Goal: Communication & Community: Answer question/provide support

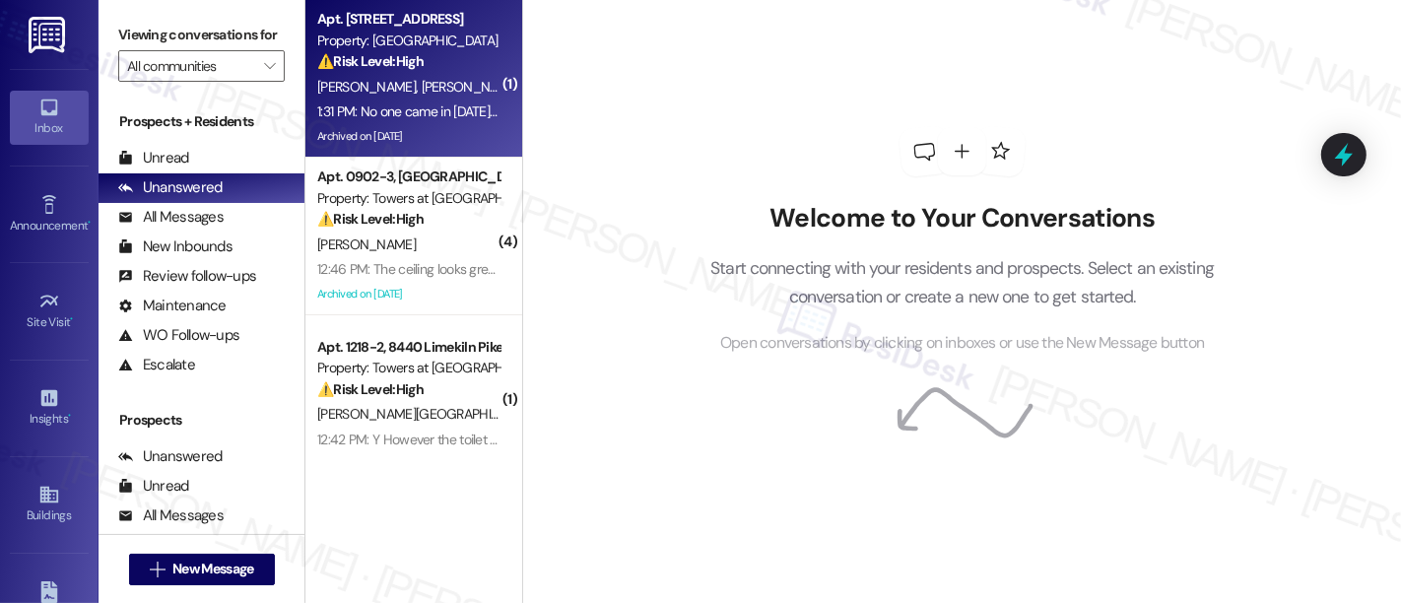
click at [397, 41] on div "Property: [GEOGRAPHIC_DATA]" at bounding box center [408, 41] width 182 height 21
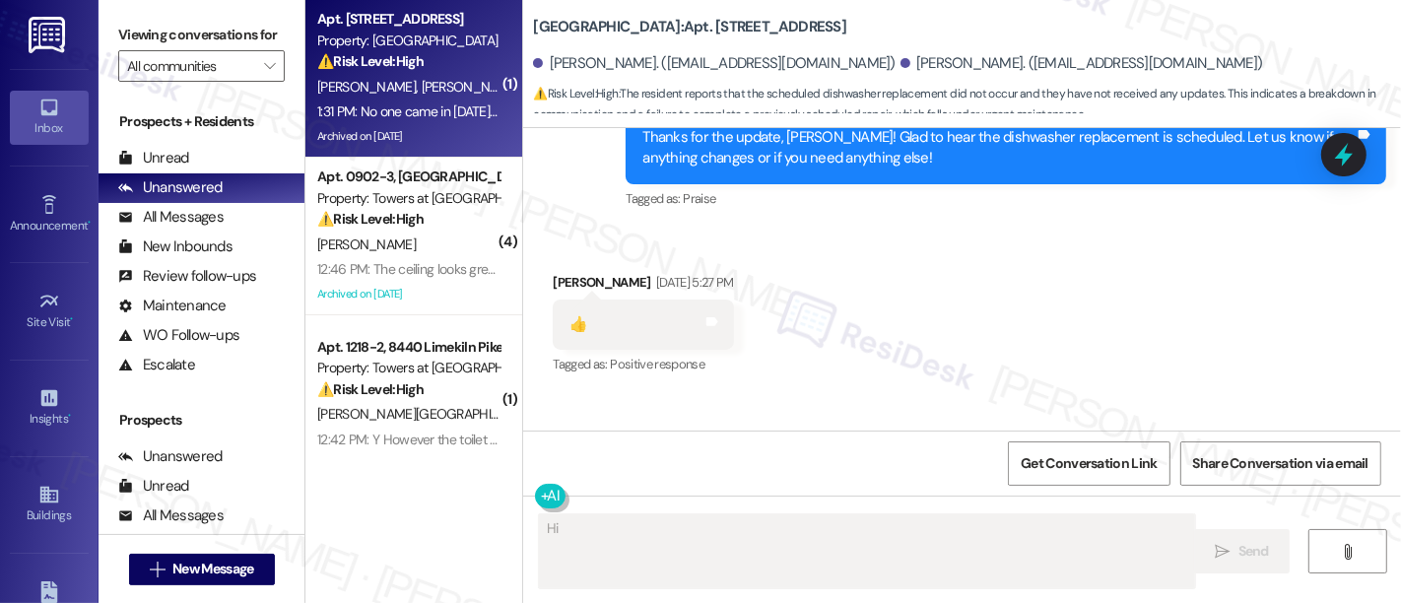
scroll to position [4107, 0]
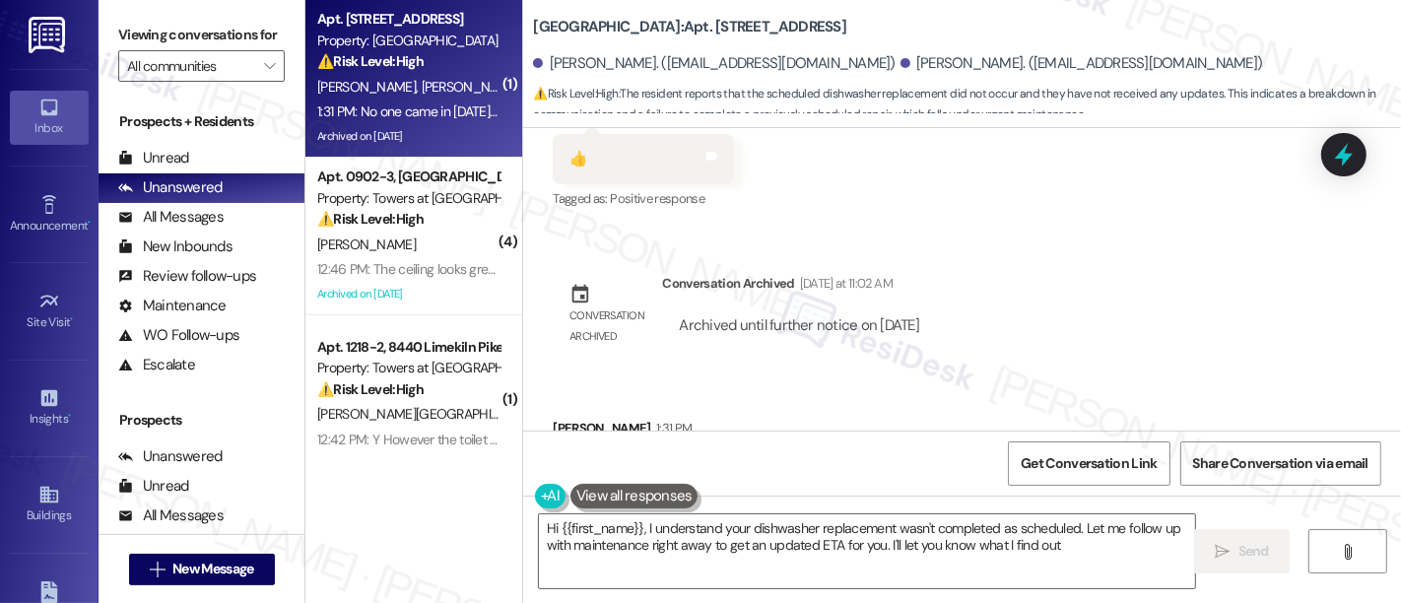
type textarea "Hi {{first_name}}, I understand your dishwasher replacement wasn't completed as…"
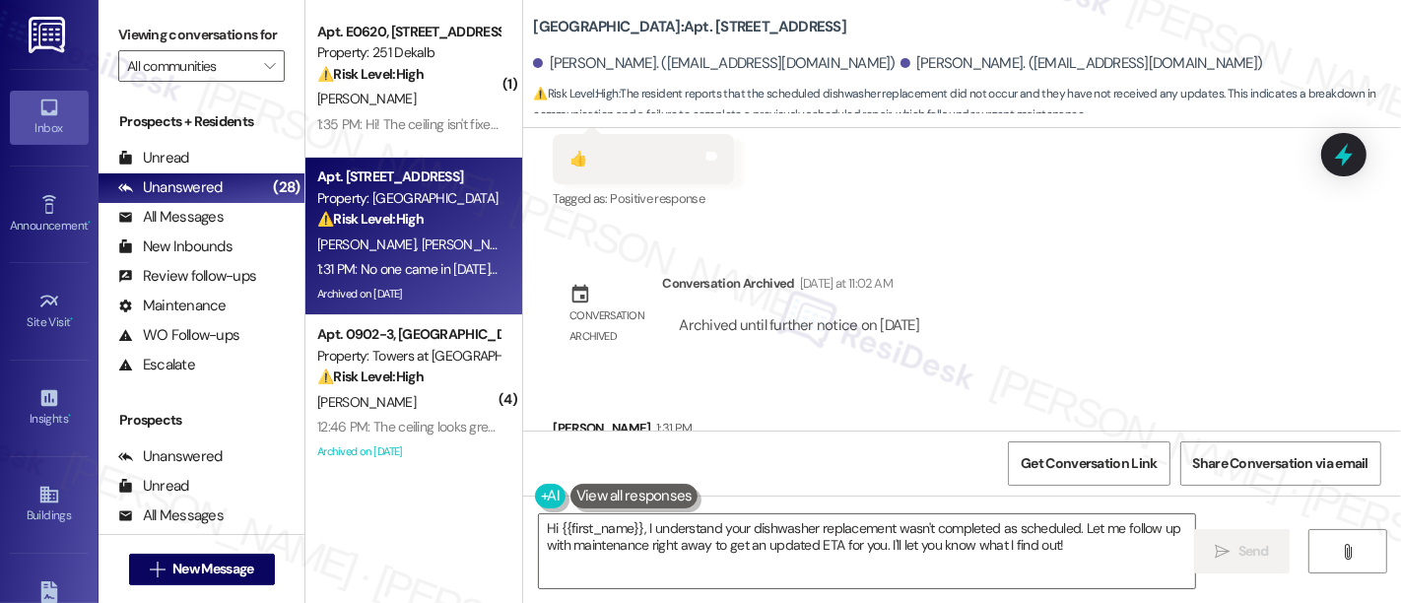
click at [1101, 231] on div "Announcement, sent via SMS Emily (ResiDesk) Jul 25, 2022 at 11:30 AM Hi Johnny …" at bounding box center [962, 279] width 878 height 303
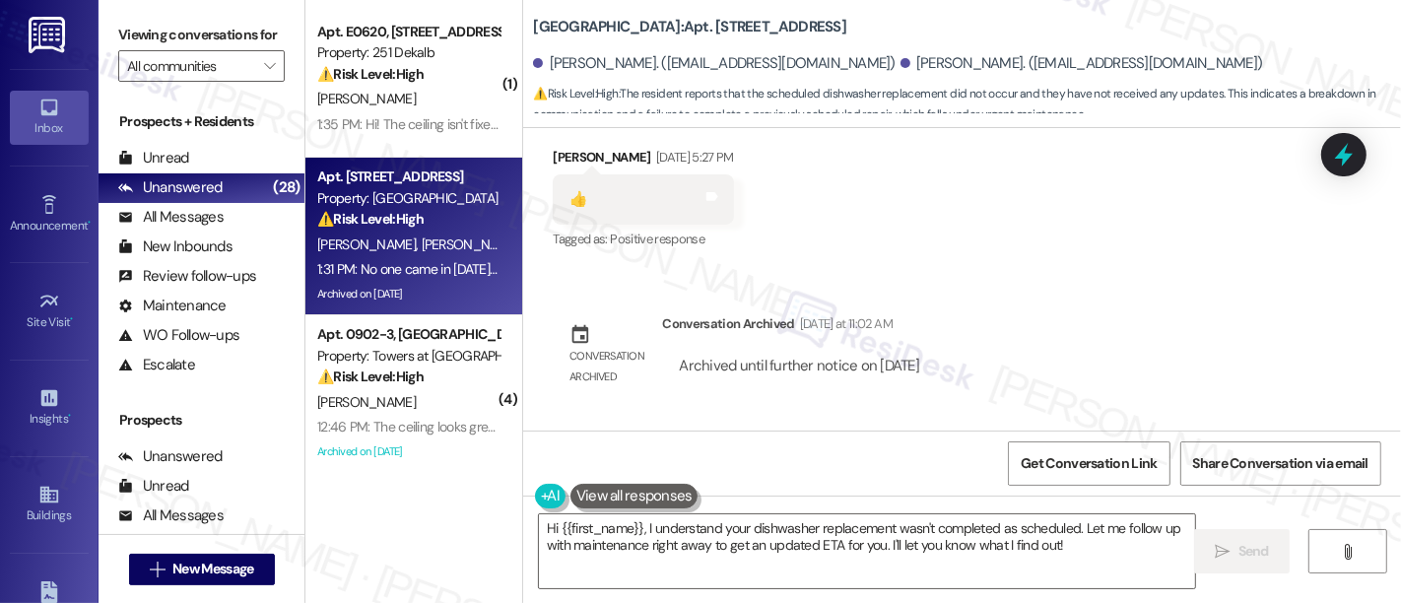
scroll to position [4108, 0]
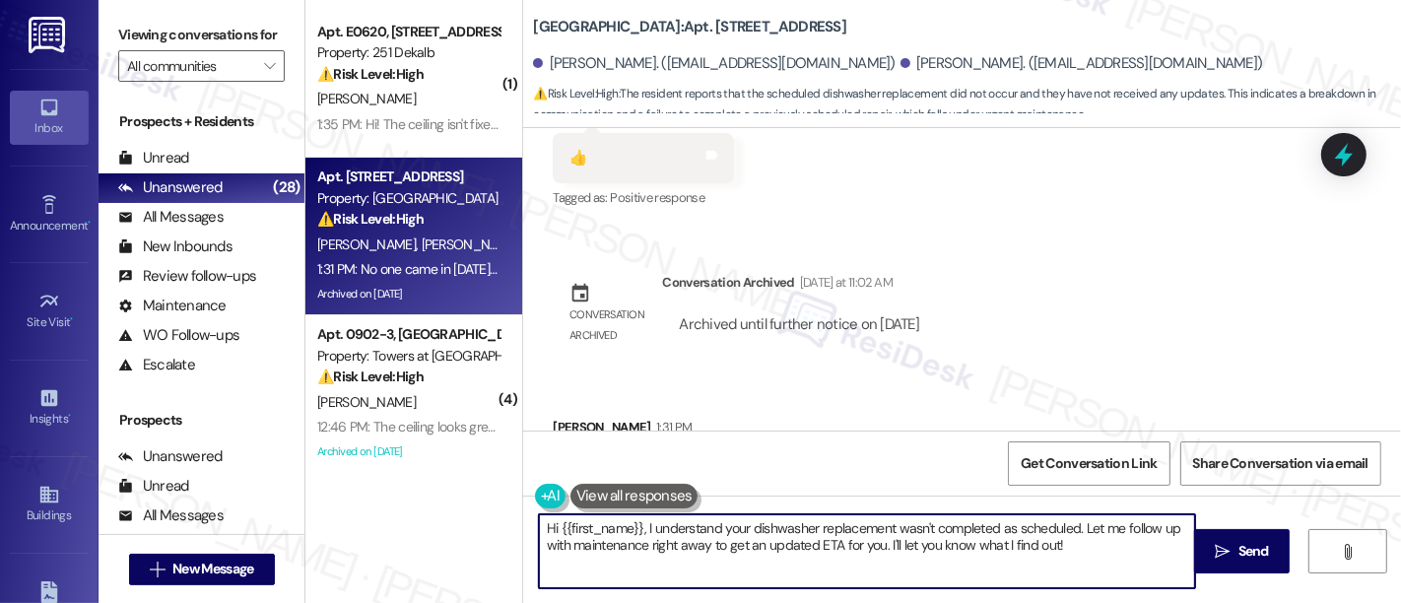
click at [902, 522] on textarea "Hi {{first_name}}, I understand your dishwasher replacement wasn't completed as…" at bounding box center [867, 551] width 656 height 74
click at [1025, 522] on textarea "Hi {{first_name}}, I understand your dishwasher replacement wasn't completed as…" at bounding box center [867, 551] width 656 height 74
click at [699, 550] on textarea "Hi {{first_name}}, I understand your dishwasher replacement wasn't completed as…" at bounding box center [867, 551] width 656 height 74
click at [861, 547] on textarea "Hi {{first_name}}, I understand your dishwasher replacement wasn't completed as…" at bounding box center [867, 551] width 656 height 74
click at [998, 547] on textarea "Hi {{first_name}}, I understand your dishwasher replacement wasn't completed as…" at bounding box center [867, 551] width 656 height 74
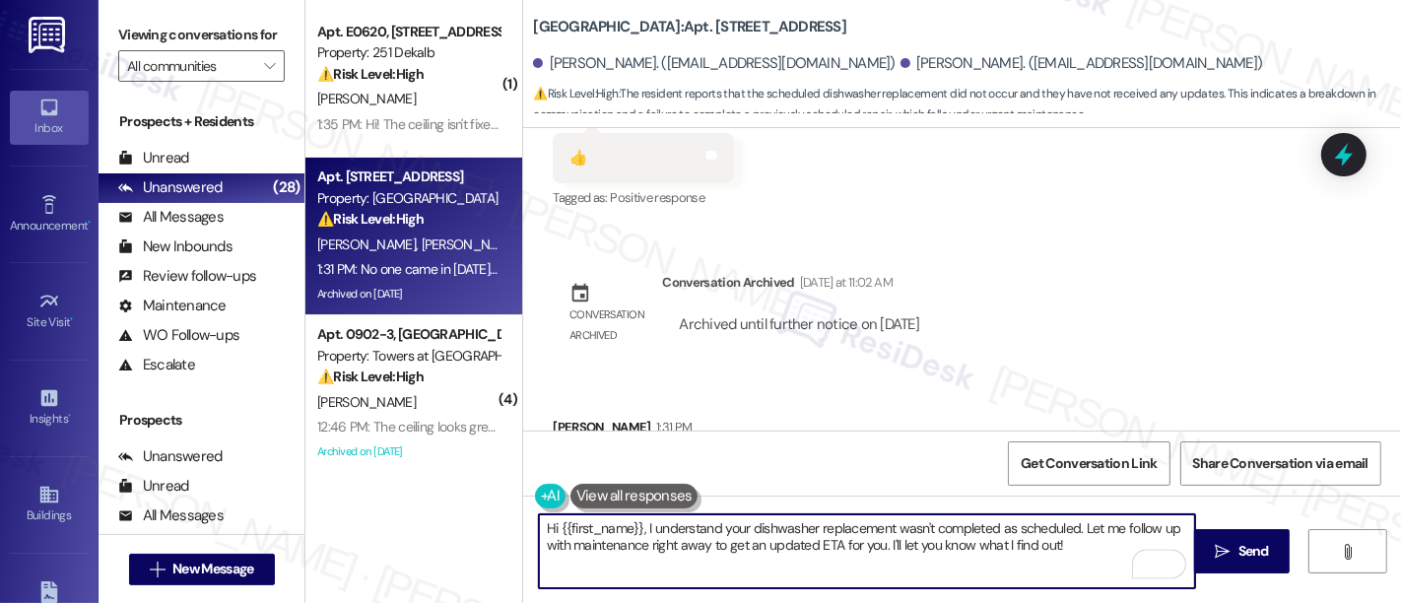
click at [1089, 547] on textarea "Hi {{first_name}}, I understand your dishwasher replacement wasn't completed as…" at bounding box center [867, 551] width 656 height 74
click at [1239, 545] on span "Send" at bounding box center [1254, 551] width 31 height 21
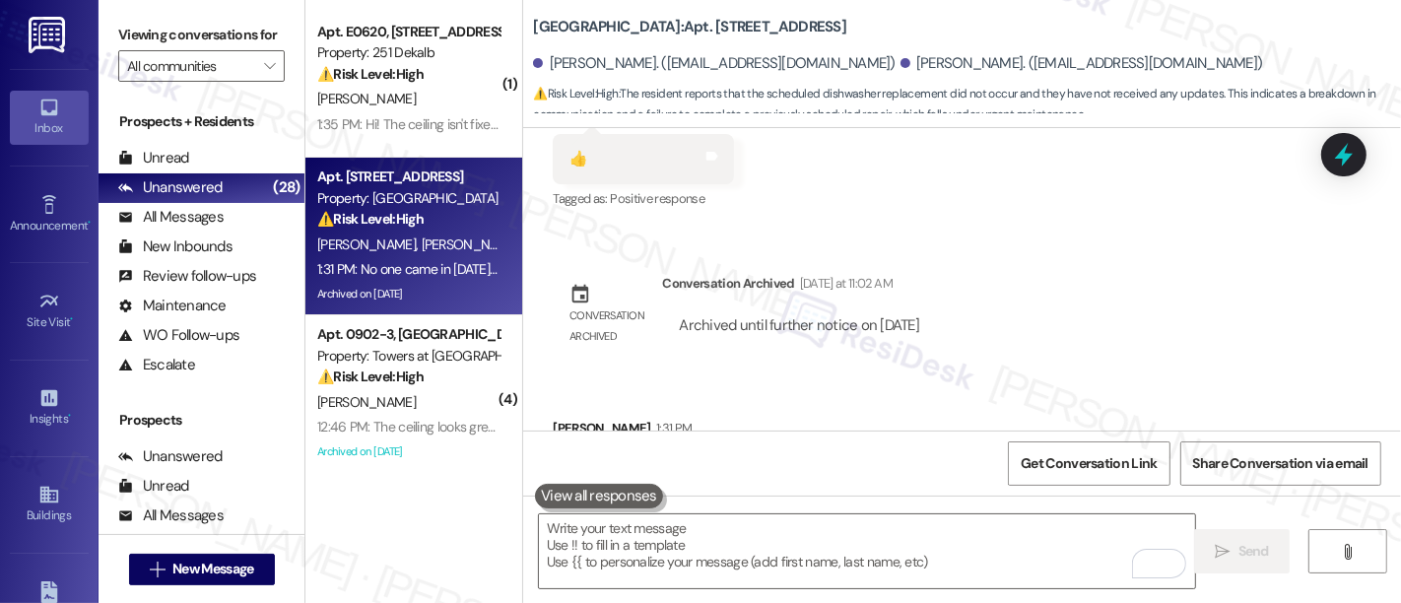
scroll to position [4267, 0]
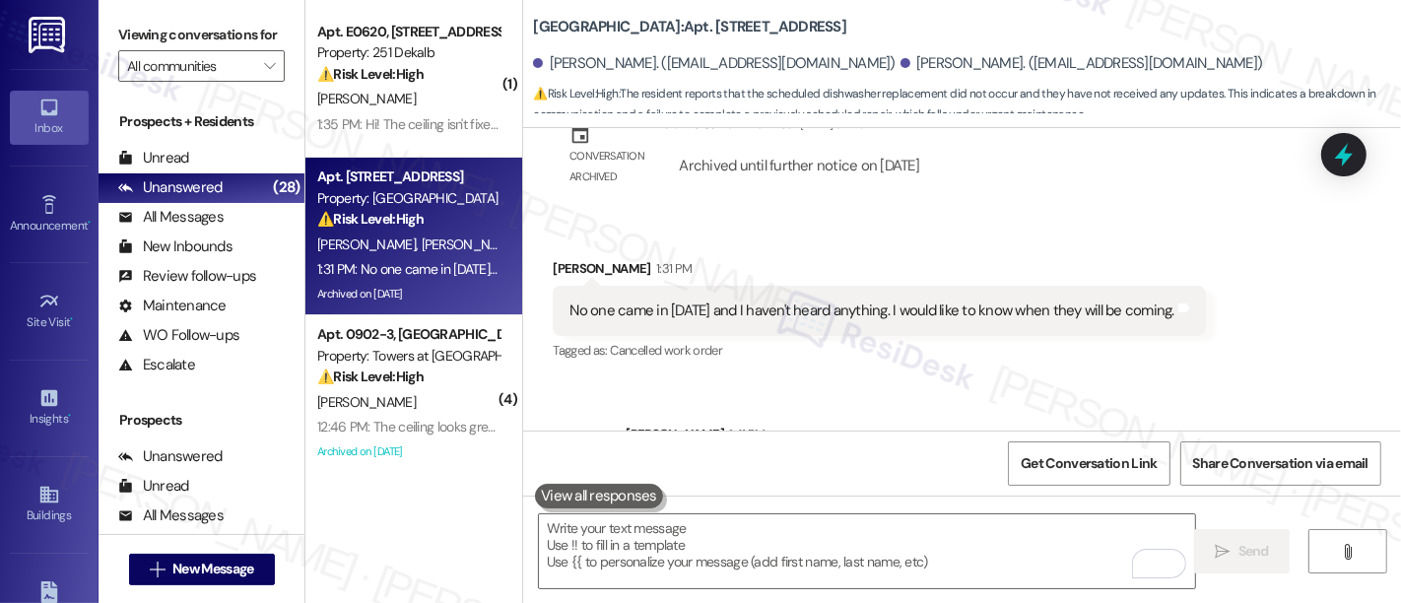
click at [1240, 409] on div "Sent via SMS Sarah 1:41 PM Hi Johnny and Elizabeth, I understand your dishwashe…" at bounding box center [1006, 484] width 790 height 150
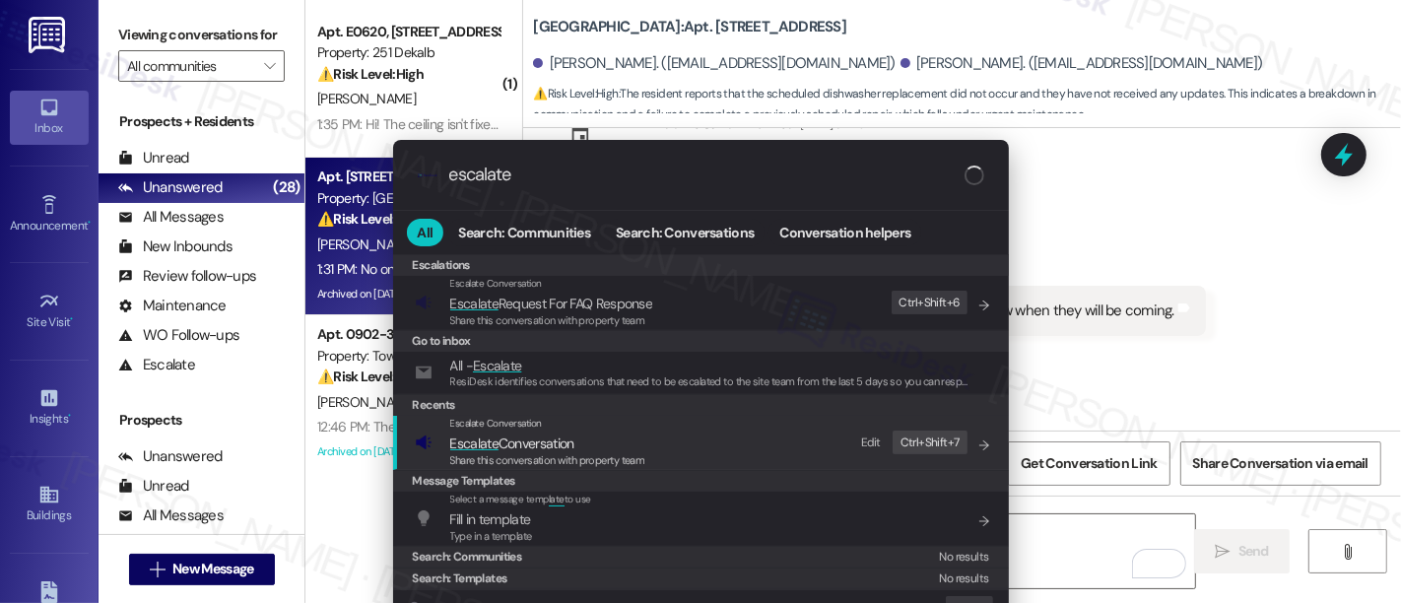
type input "escalate"
click at [573, 438] on span "Escalate Conversation" at bounding box center [547, 444] width 195 height 22
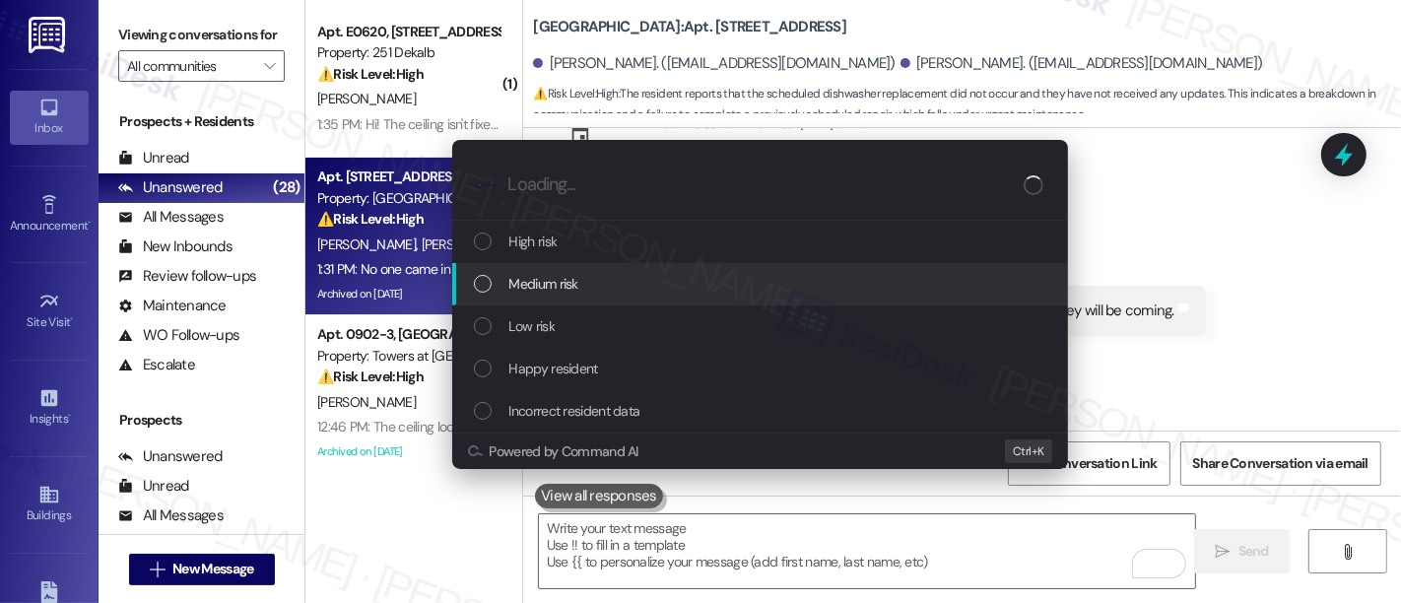
click at [564, 288] on span "Medium risk" at bounding box center [543, 284] width 69 height 22
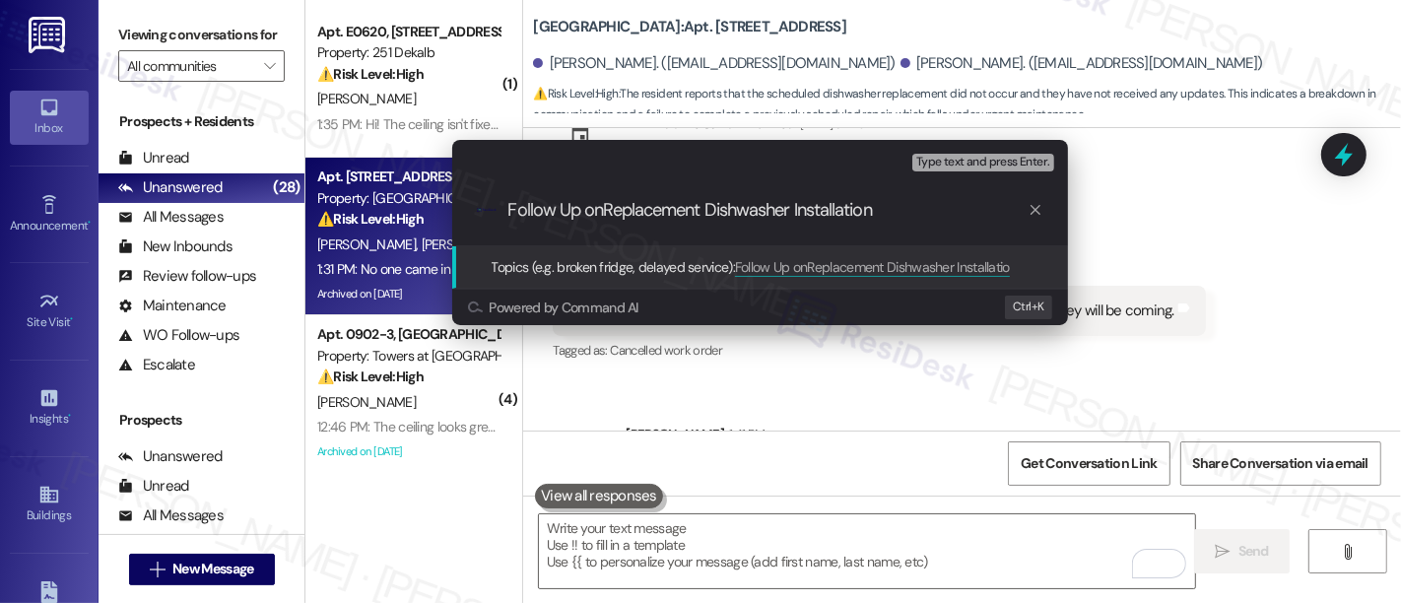
type input "Follow Up on Replacement Dishwasher Installation"
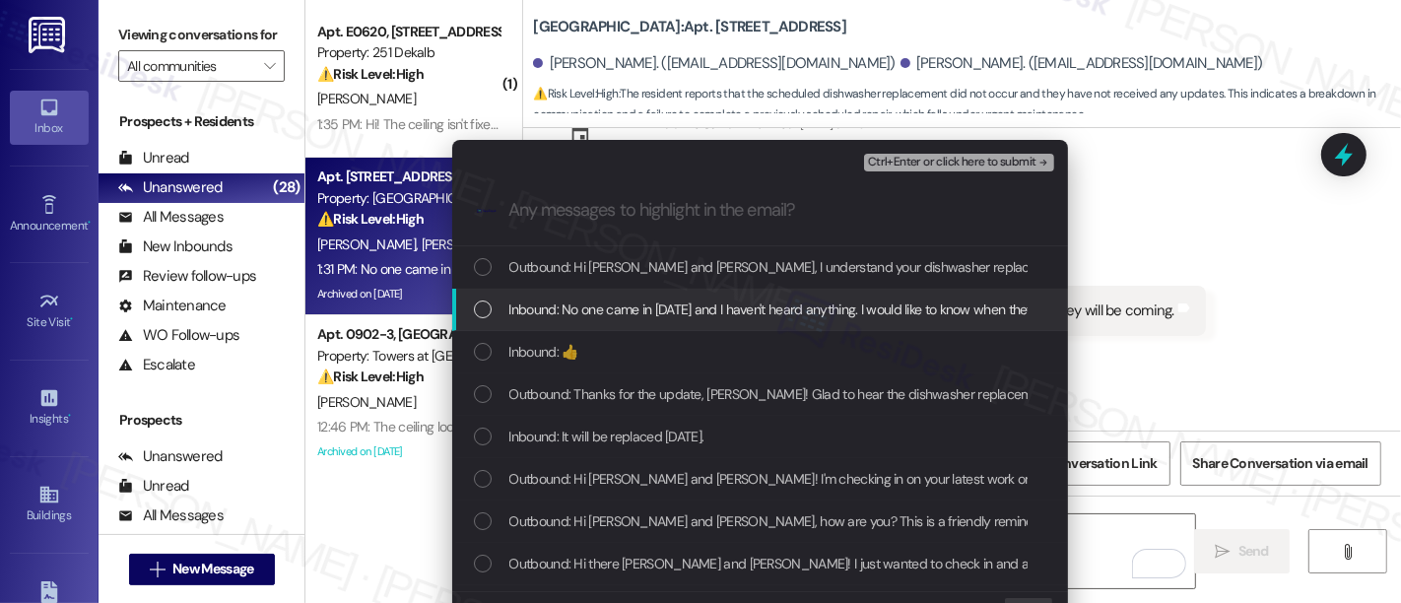
drag, startPoint x: 700, startPoint y: 315, endPoint x: 791, endPoint y: 313, distance: 91.7
click at [701, 313] on span "Inbound: No one came in Thursday and I haven't heard anything. I would like to …" at bounding box center [815, 310] width 612 height 22
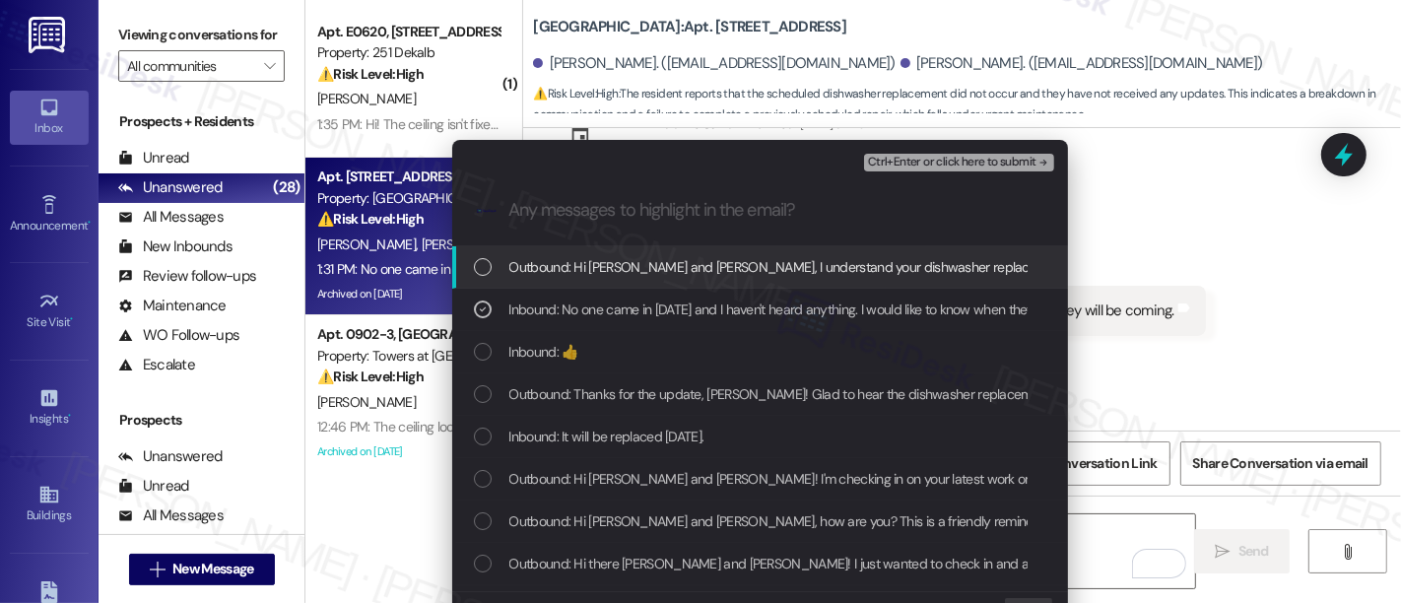
click at [957, 167] on span "Ctrl+Enter or click here to submit" at bounding box center [952, 163] width 168 height 14
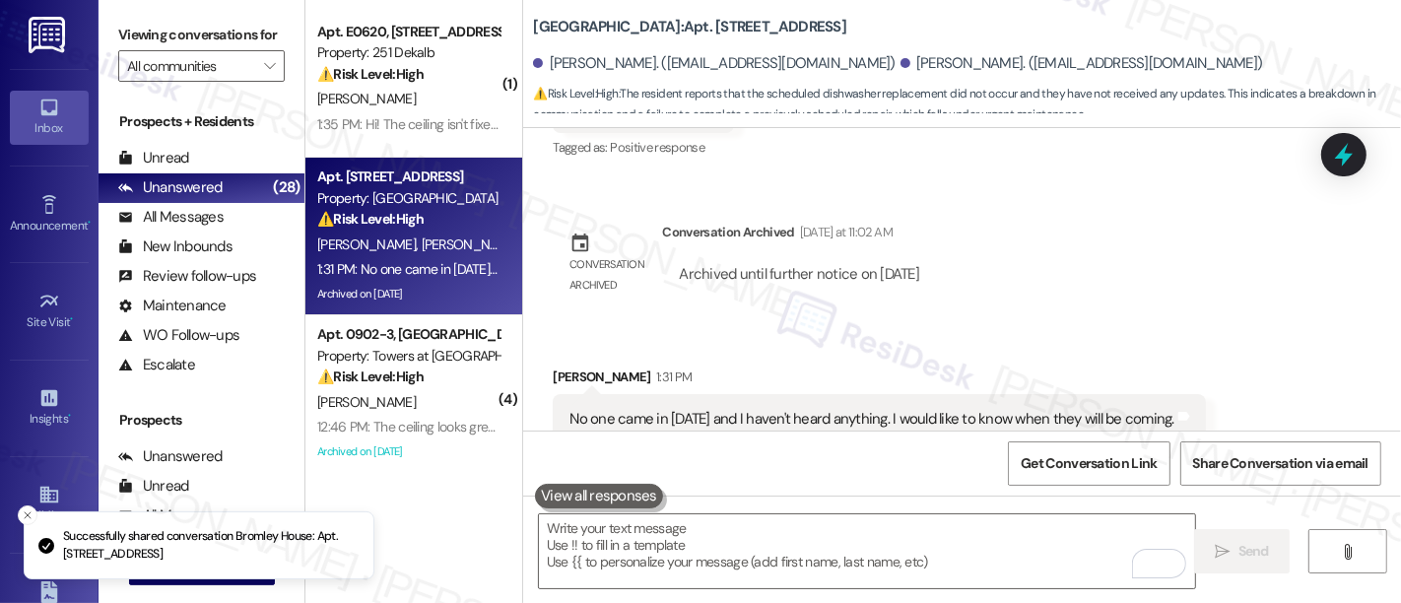
scroll to position [4107, 0]
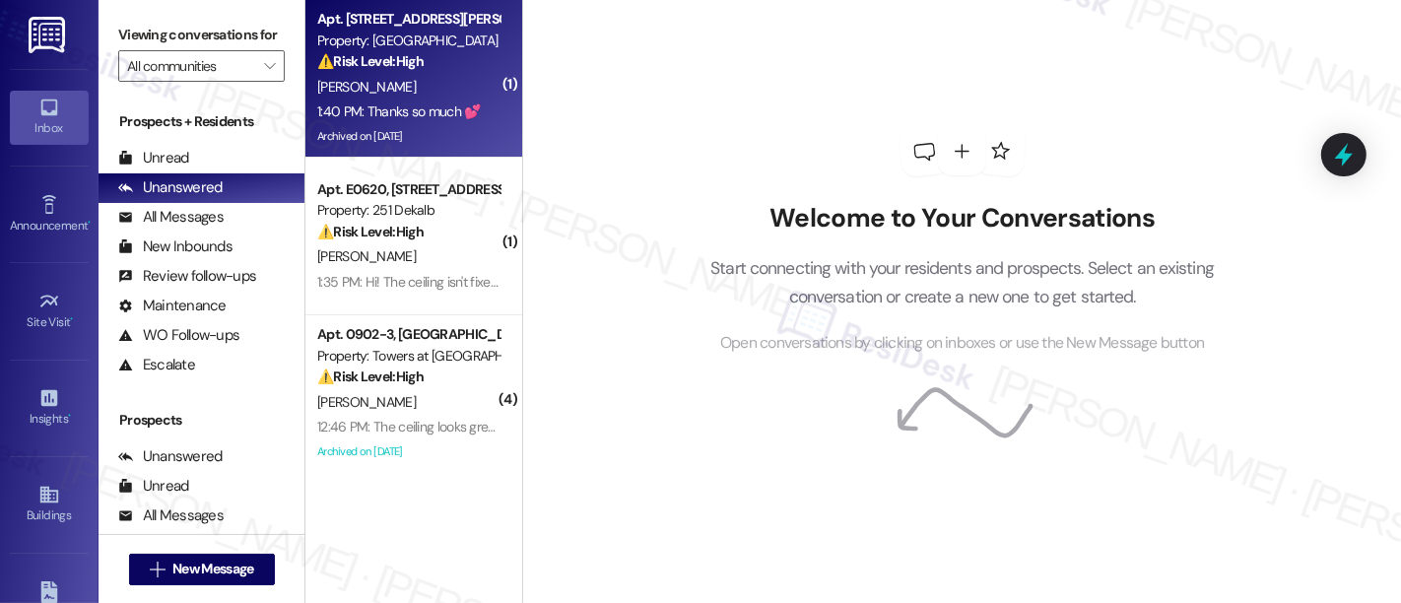
click at [444, 100] on div "1:40 PM: Thanks so much 💕 1:40 PM: Thanks so much 💕" at bounding box center [408, 112] width 186 height 25
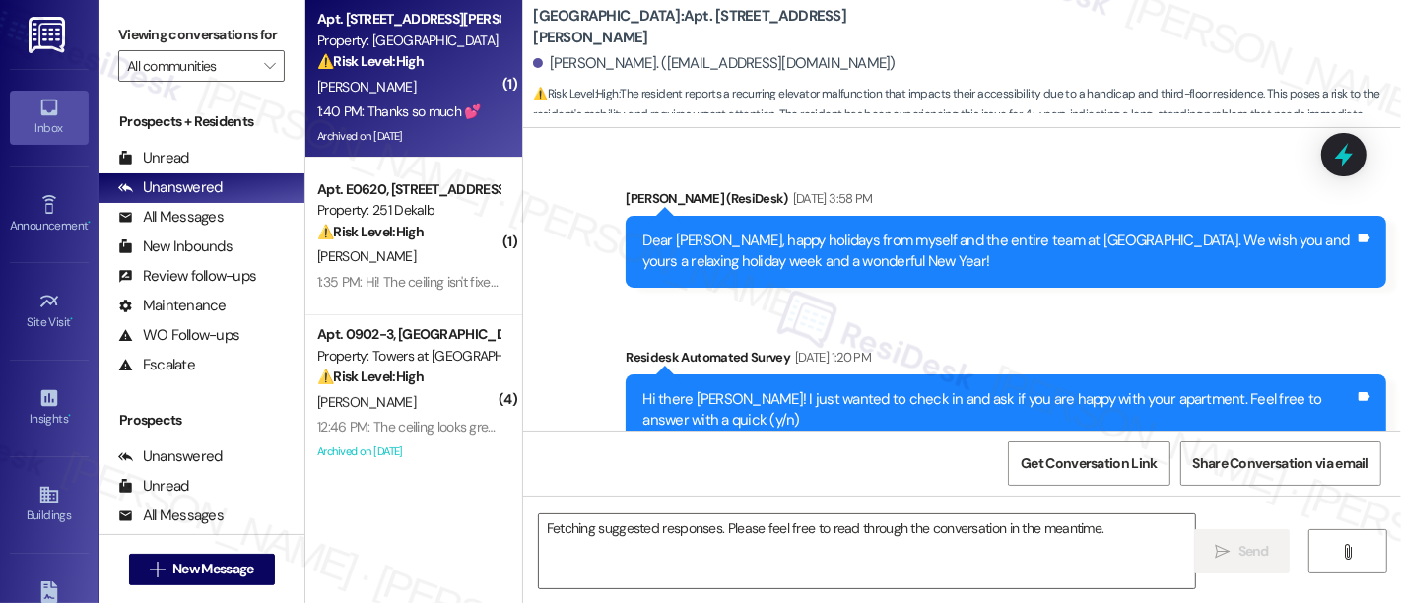
scroll to position [34485, 0]
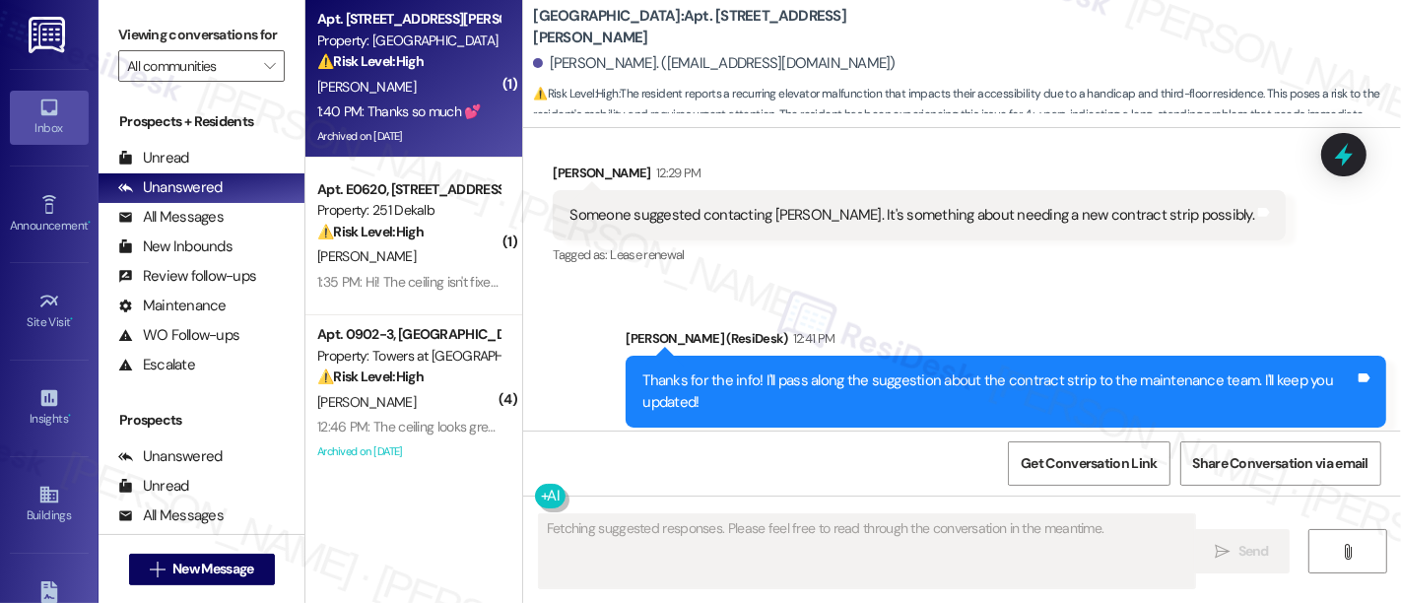
click at [937, 313] on div "Sent via SMS Emily (ResiDesk) 12:41 PM Thanks for the info! I'll pass along the…" at bounding box center [1006, 392] width 790 height 158
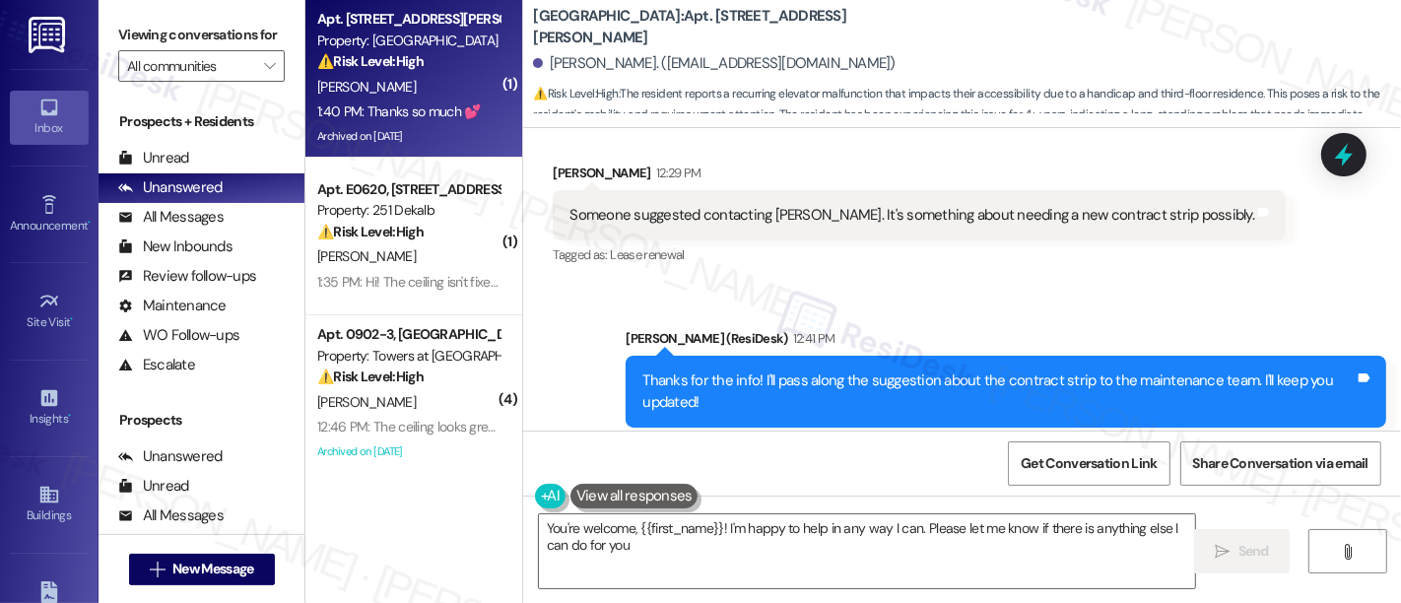
type textarea "You're welcome, {{first_name}}! I'm happy to help in any way I can. Please let …"
click at [858, 522] on textarea "You're welcome, {{first_name}}! I'm happy to help in any way I can. Please let …" at bounding box center [867, 551] width 656 height 74
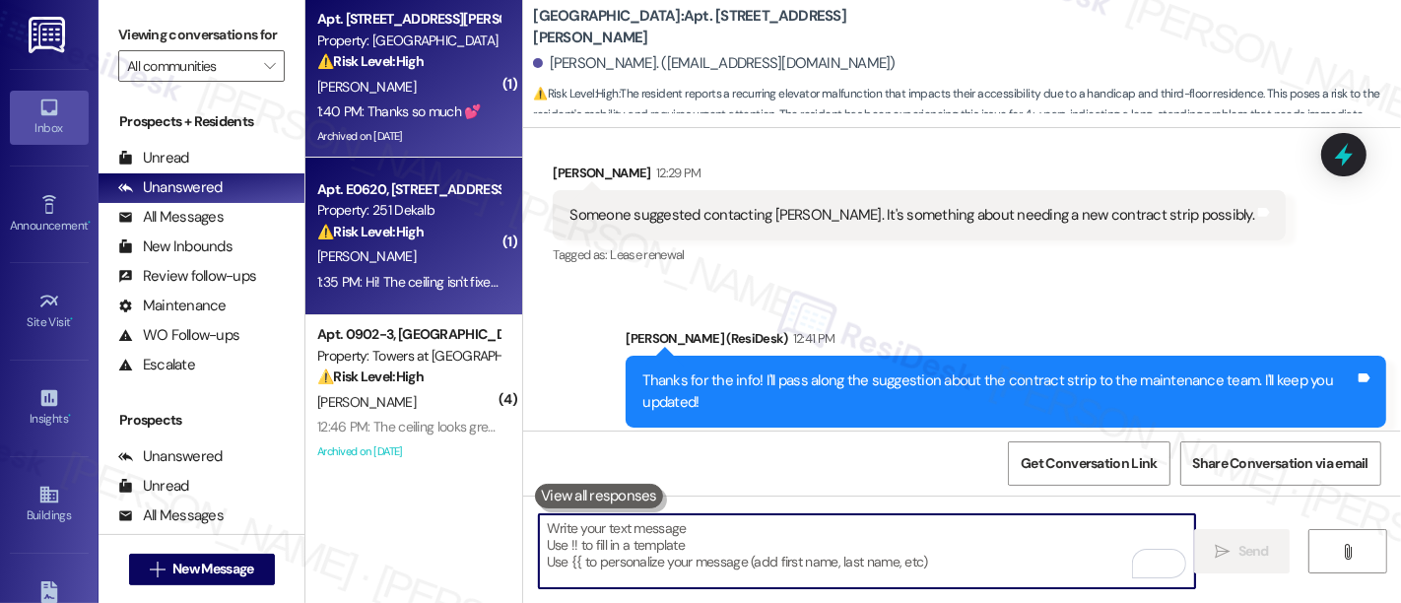
scroll to position [34483, 0]
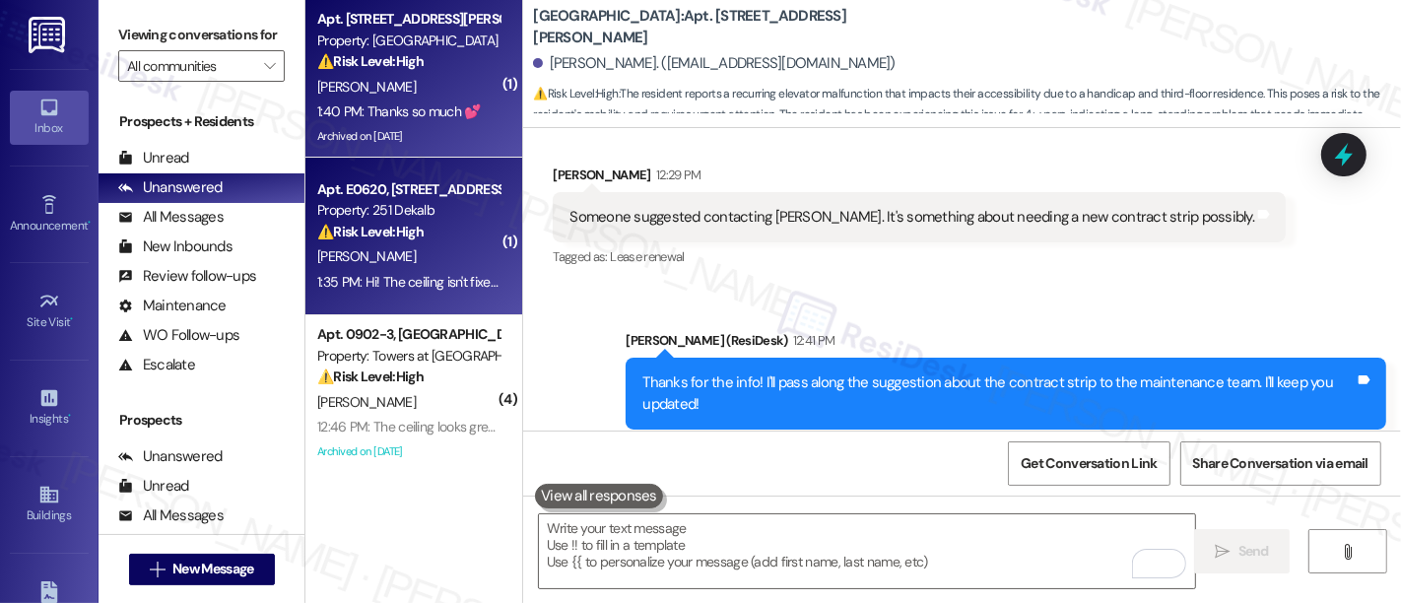
click at [433, 247] on div "[PERSON_NAME]" at bounding box center [408, 256] width 186 height 25
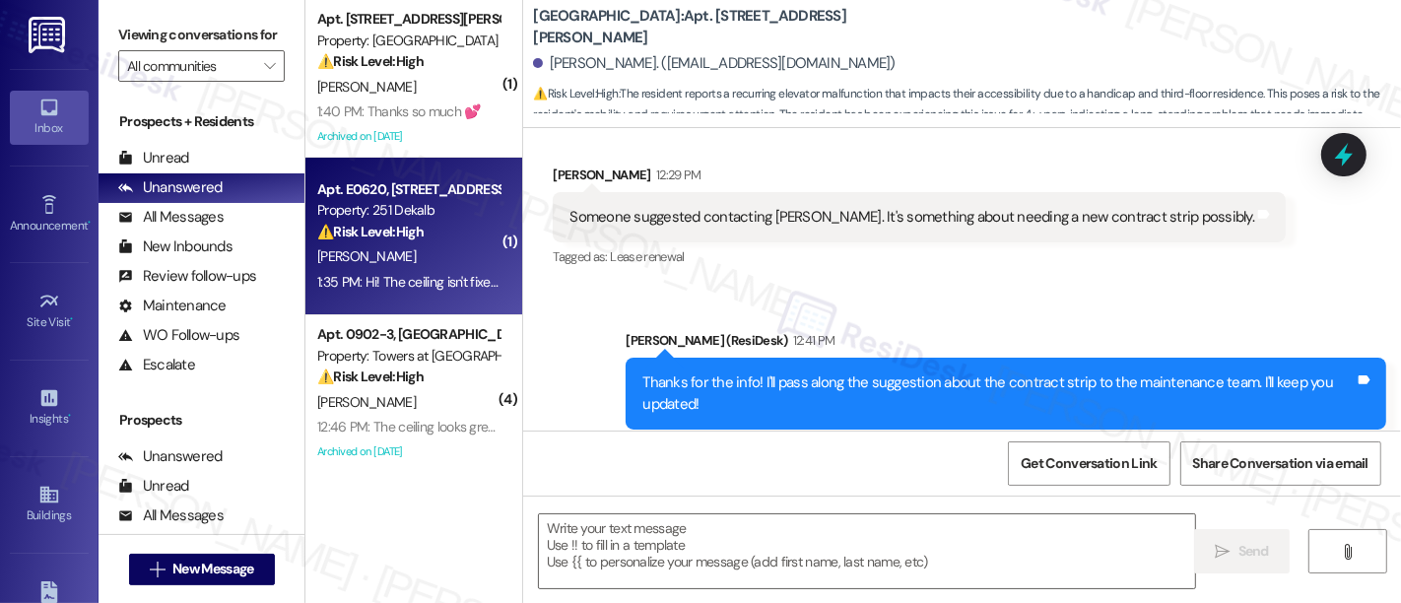
type textarea "Fetching suggested responses. Please feel free to read through the conversation…"
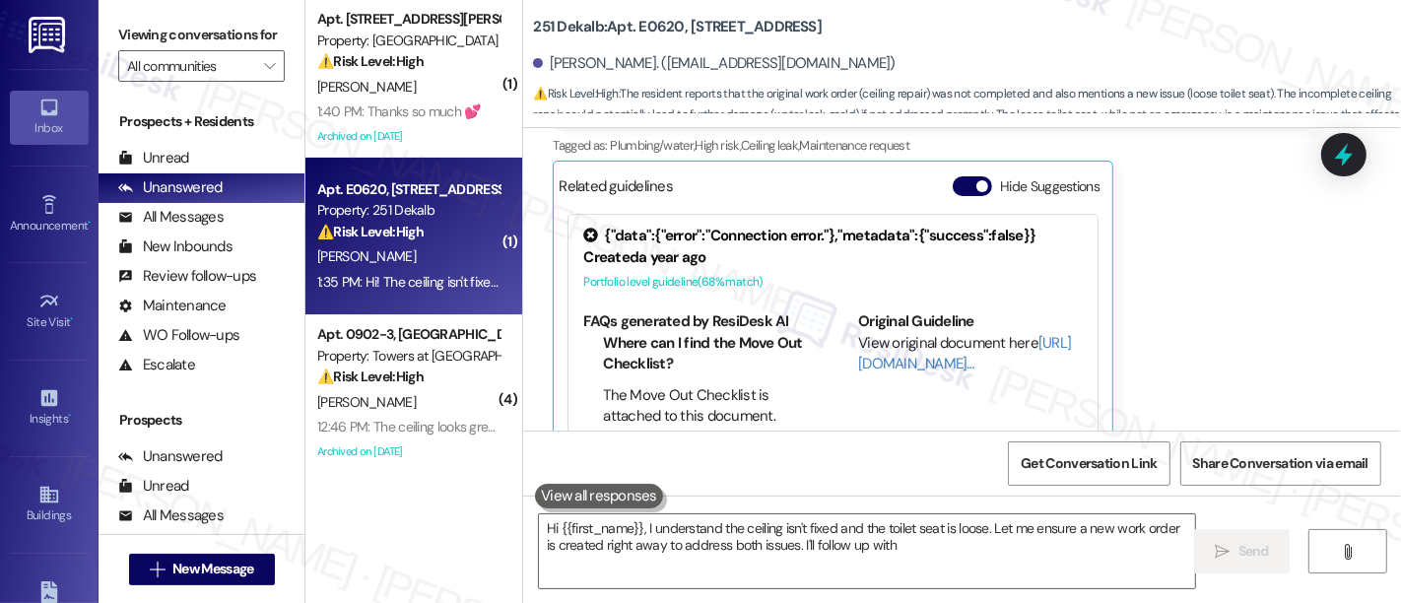
scroll to position [495, 0]
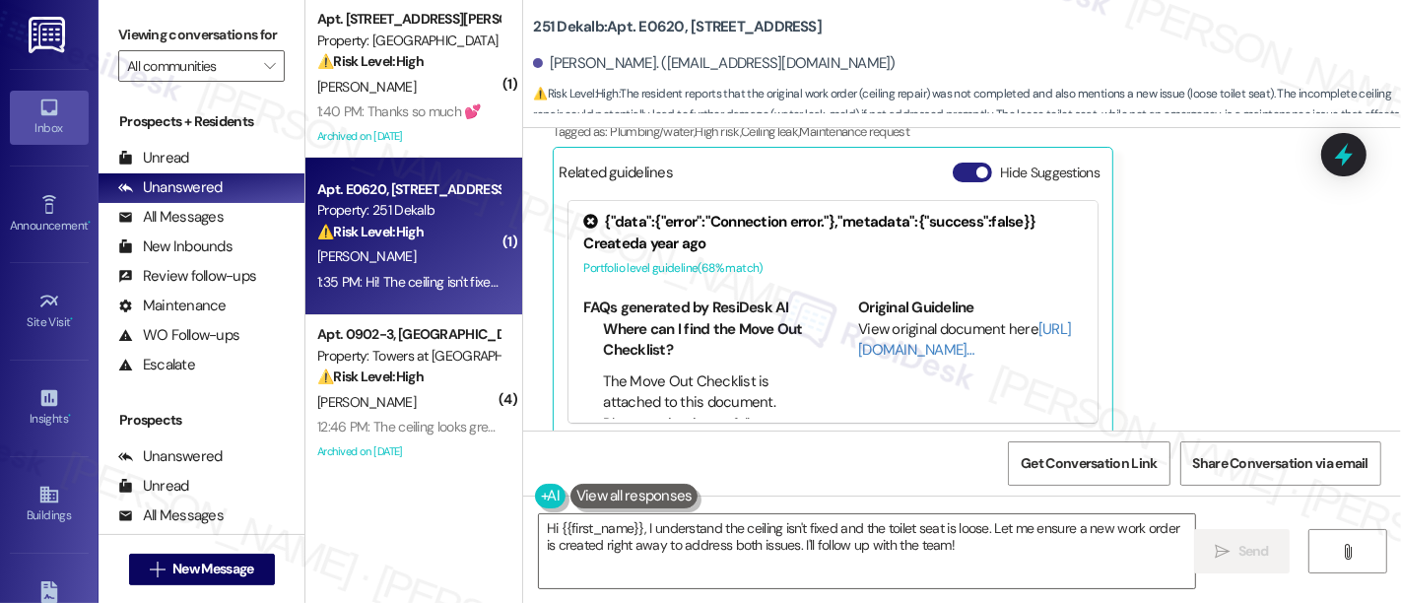
click at [957, 163] on button "Hide Suggestions" at bounding box center [972, 173] width 39 height 20
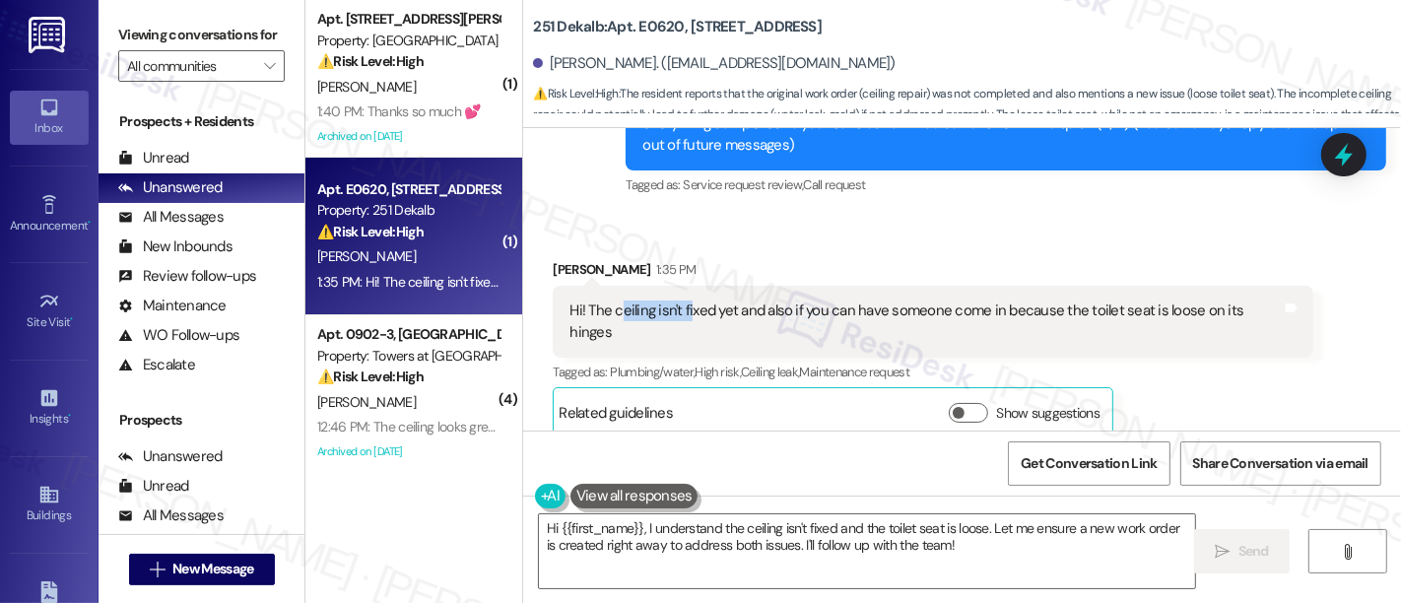
drag, startPoint x: 611, startPoint y: 308, endPoint x: 679, endPoint y: 312, distance: 68.1
click at [679, 312] on div "Hi! The ceiling isn't fixed yet and also if you can have someone come in becaus…" at bounding box center [926, 322] width 712 height 42
click at [785, 281] on div "Ianna Checo 1:35 PM" at bounding box center [933, 273] width 761 height 28
click at [1179, 309] on div "Hi! The ceiling isn't fixed yet and also if you can have someone come in becaus…" at bounding box center [926, 322] width 712 height 42
click at [792, 316] on div "Hi! The ceiling isn't fixed yet and also if you can have someone come in becaus…" at bounding box center [926, 322] width 712 height 42
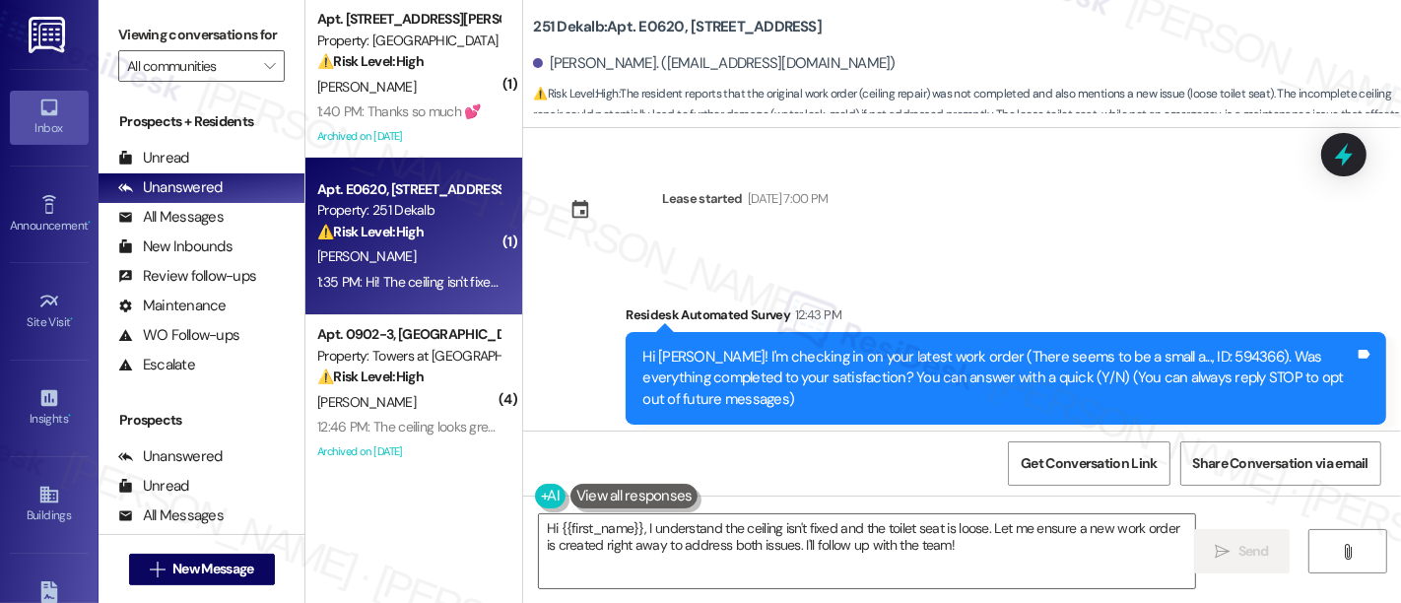
scroll to position [109, 0]
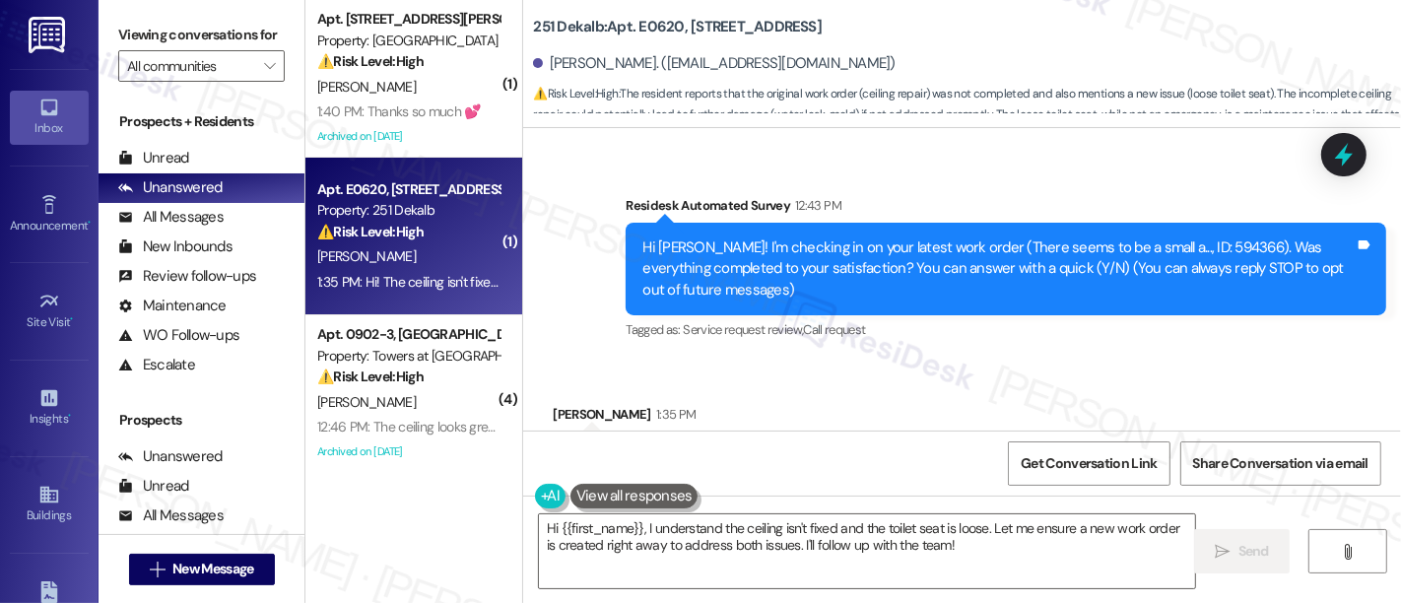
click at [1150, 251] on div "Hi Ianna! I'm checking in on your latest work order (There seems to be a small …" at bounding box center [998, 268] width 712 height 63
copy div "594366"
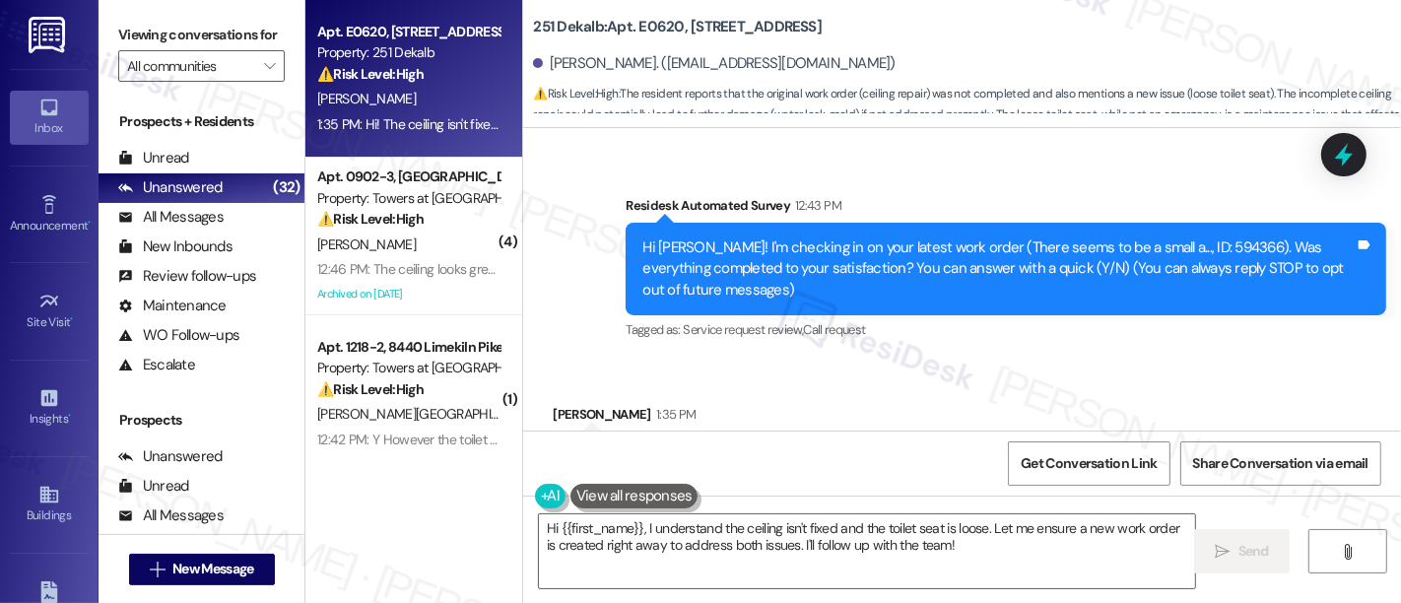
click at [1035, 195] on div "Residesk Automated Survey 12:43 PM" at bounding box center [1006, 209] width 761 height 28
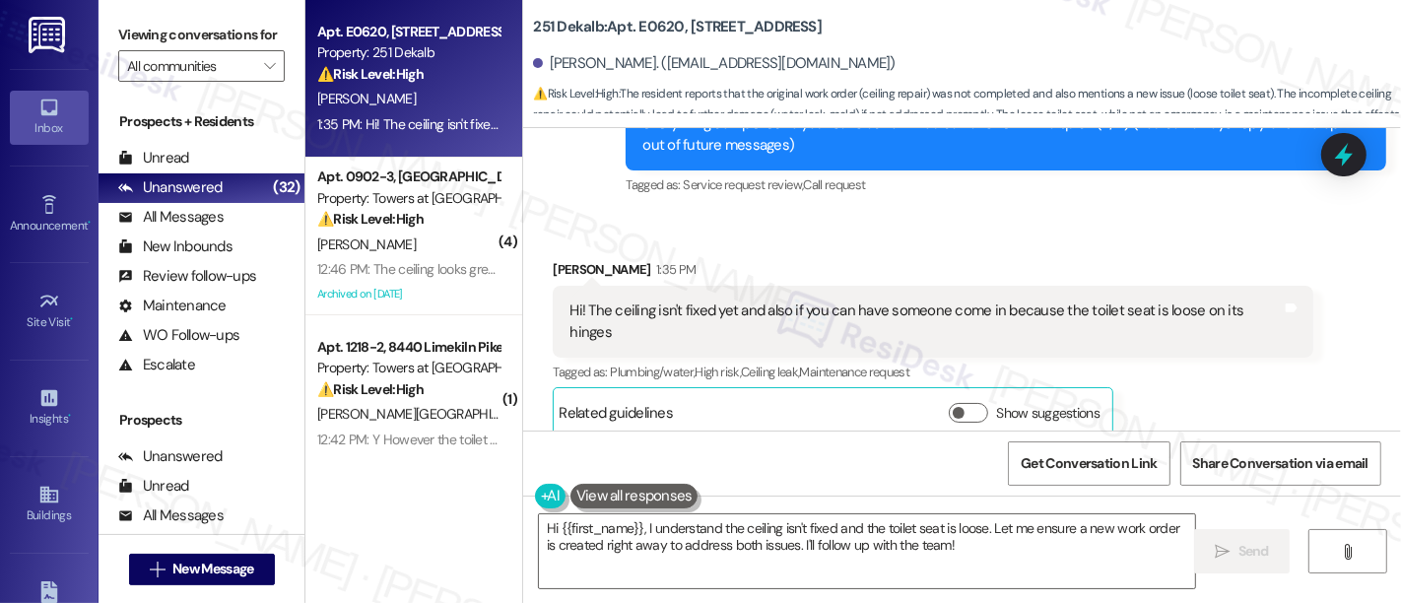
click at [912, 238] on div "Received via SMS Ianna Checo 1:35 PM Hi! The ceiling isn't fixed yet and also i…" at bounding box center [962, 334] width 878 height 238
click at [965, 244] on div "Received via SMS Ianna Checo 1:35 PM Hi! The ceiling isn't fixed yet and also i…" at bounding box center [933, 348] width 790 height 209
click at [966, 238] on div "Received via SMS Ianna Checo 1:35 PM Hi! The ceiling isn't fixed yet and also i…" at bounding box center [962, 334] width 878 height 238
click at [896, 528] on textarea "Hi {{first_name}}, I understand the ceiling isn't fixed and the toilet seat is …" at bounding box center [867, 551] width 656 height 74
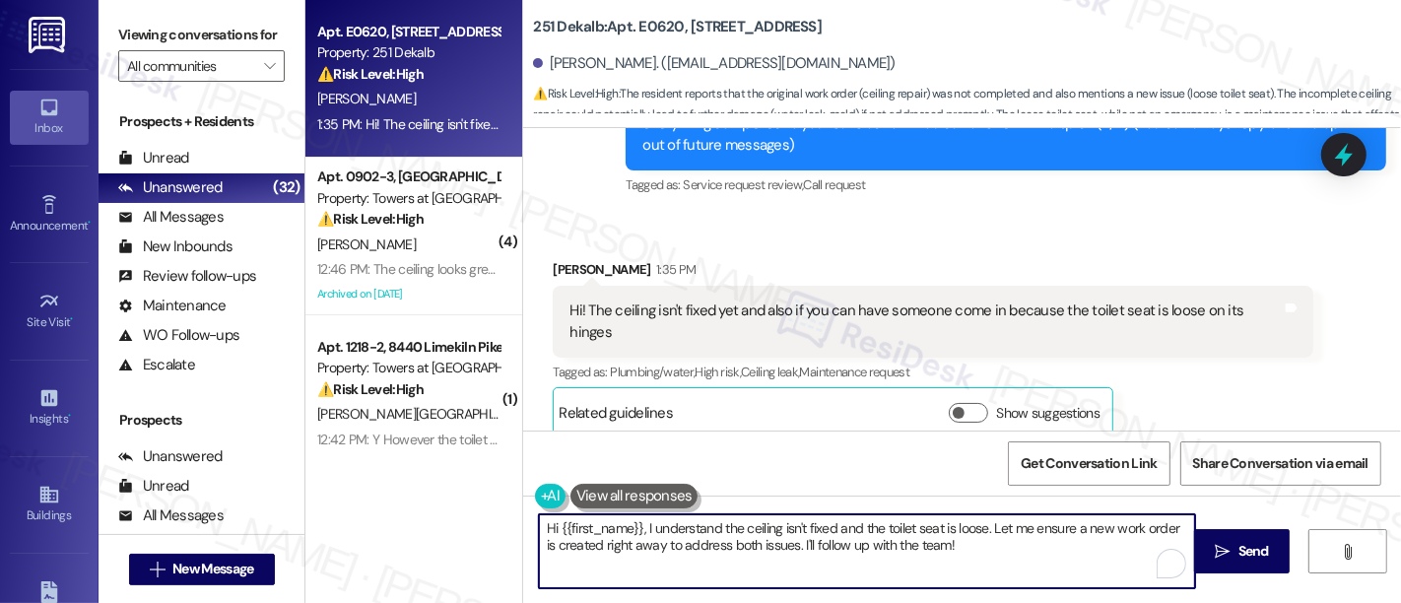
click at [917, 524] on textarea "Hi {{first_name}}, I understand the ceiling isn't fixed and the toilet seat is …" at bounding box center [867, 551] width 656 height 74
click at [985, 527] on textarea "Hi {{first_name}}, I understand the ceiling isn't fixed and the toilet seat is …" at bounding box center [867, 551] width 656 height 74
drag, startPoint x: 1124, startPoint y: 527, endPoint x: 1038, endPoint y: 522, distance: 86.9
click at [1115, 526] on textarea "Hi {{first_name}}, I understand the ceiling isn't fixed and the toilet seat is …" at bounding box center [867, 551] width 656 height 74
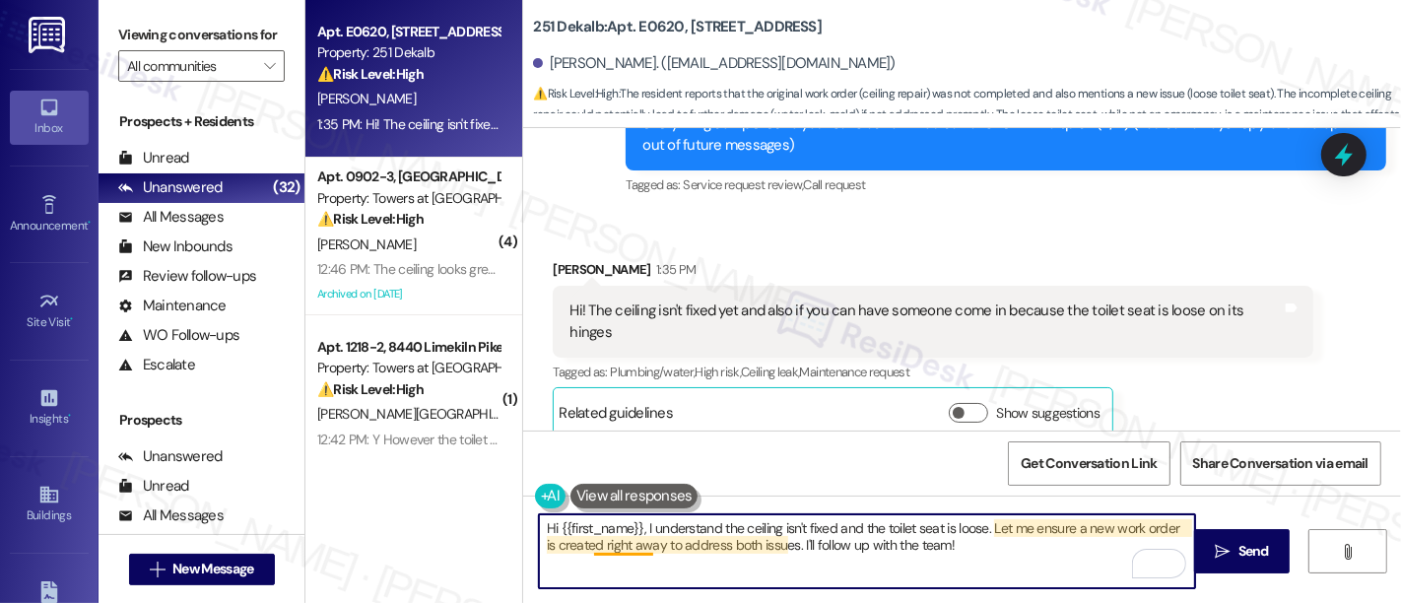
click at [593, 551] on textarea "Hi {{first_name}}, I understand the ceiling isn't fixed and the toilet seat is …" at bounding box center [867, 551] width 656 height 74
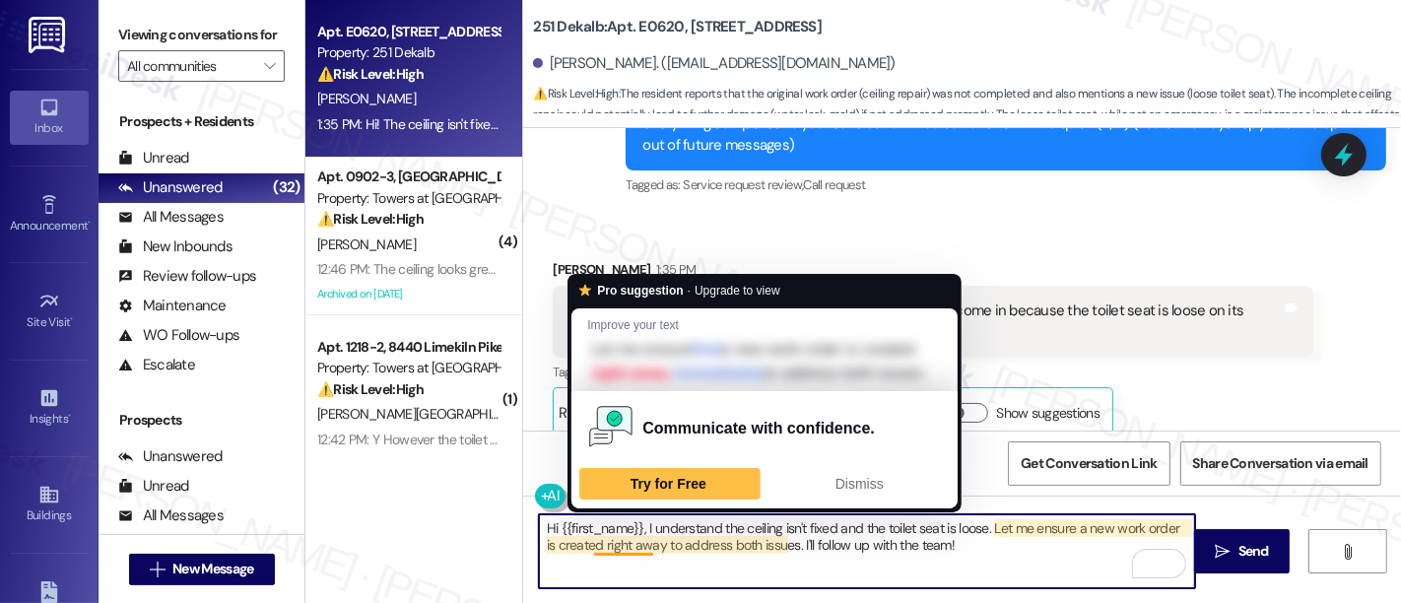
click at [759, 550] on textarea "Hi {{first_name}}, I understand the ceiling isn't fixed and the toilet seat is …" at bounding box center [867, 551] width 656 height 74
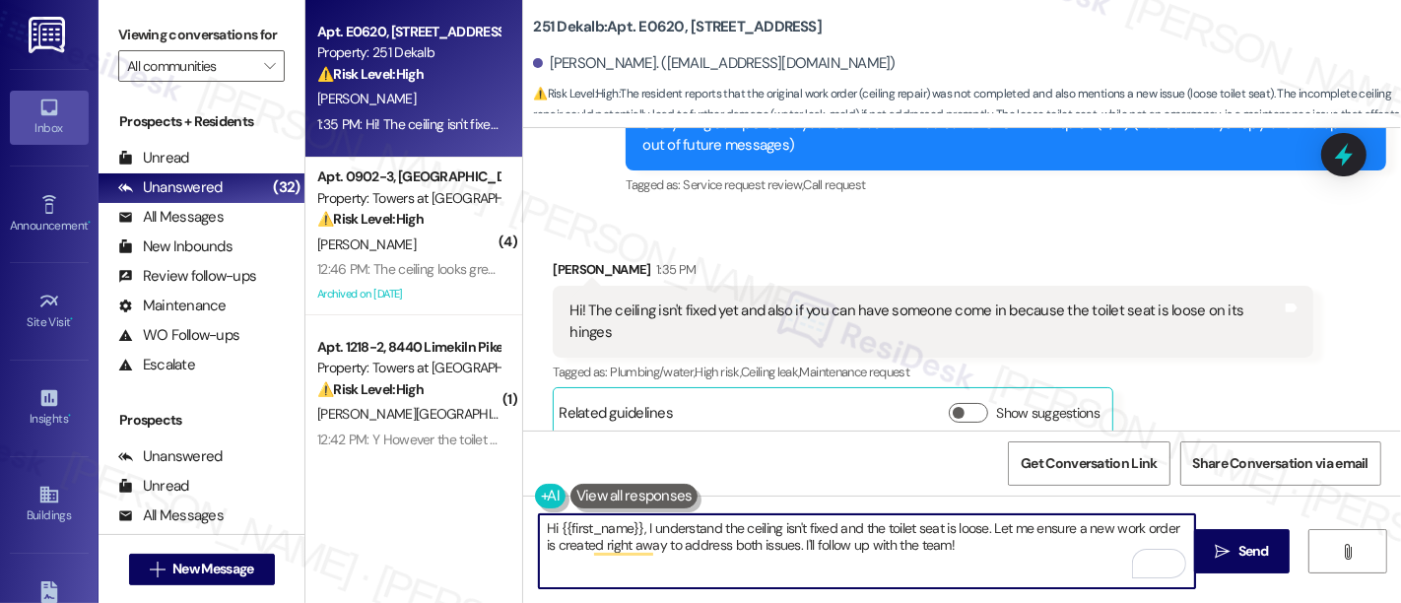
click at [825, 546] on textarea "Hi {{first_name}}, I understand the ceiling isn't fixed and the toilet seat is …" at bounding box center [867, 551] width 656 height 74
click at [934, 550] on textarea "Hi {{first_name}}, I understand the ceiling isn't fixed and the toilet seat is …" at bounding box center [867, 551] width 656 height 74
click at [963, 547] on textarea "Hi {{first_name}}, I understand the ceiling isn't fixed and the toilet seat is …" at bounding box center [867, 551] width 656 height 74
drag, startPoint x: 962, startPoint y: 544, endPoint x: 779, endPoint y: 543, distance: 182.3
click at [779, 543] on textarea "Hi {{first_name}}, I understand the ceiling isn't fixed and the toilet seat is …" at bounding box center [867, 551] width 656 height 74
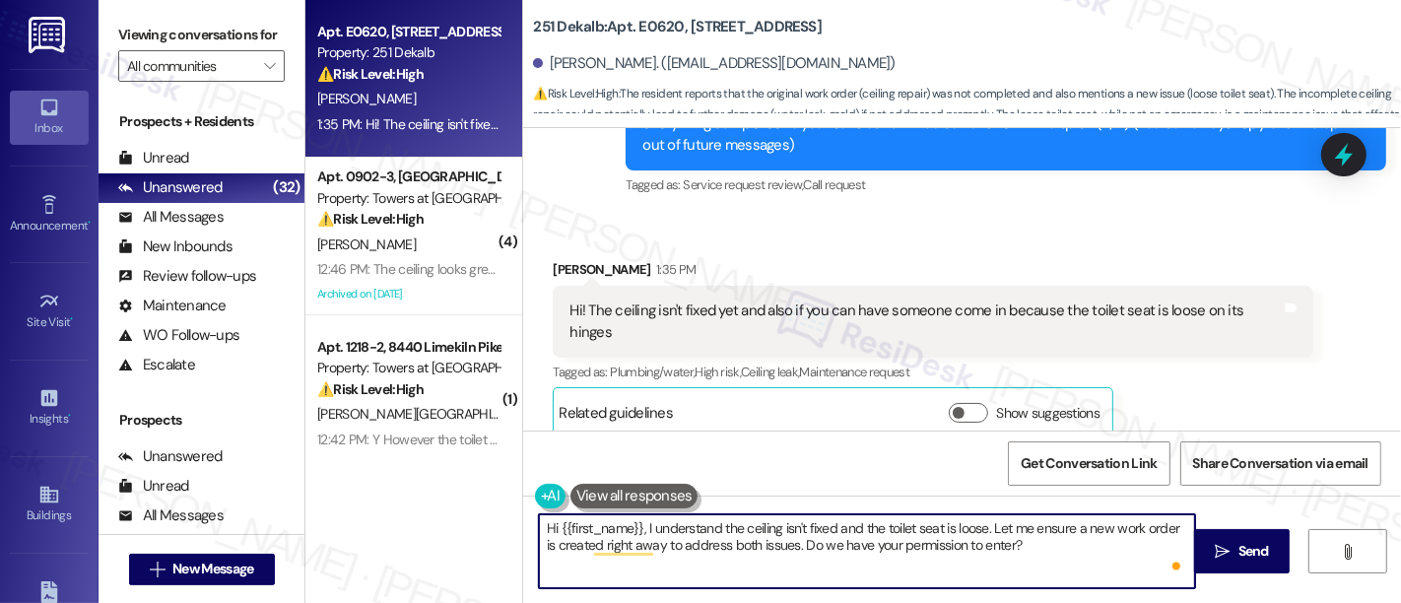
type textarea "Hi {{first_name}}, I understand the ceiling isn't fixed and the toilet seat is …"
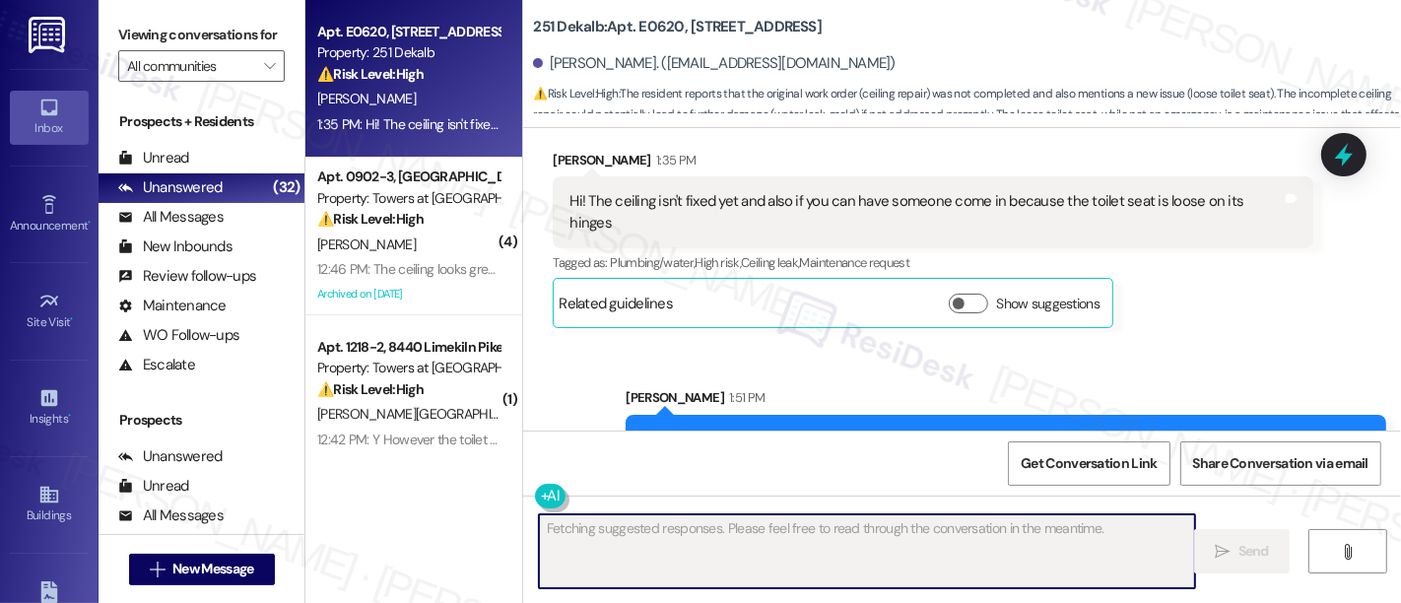
scroll to position [412, 0]
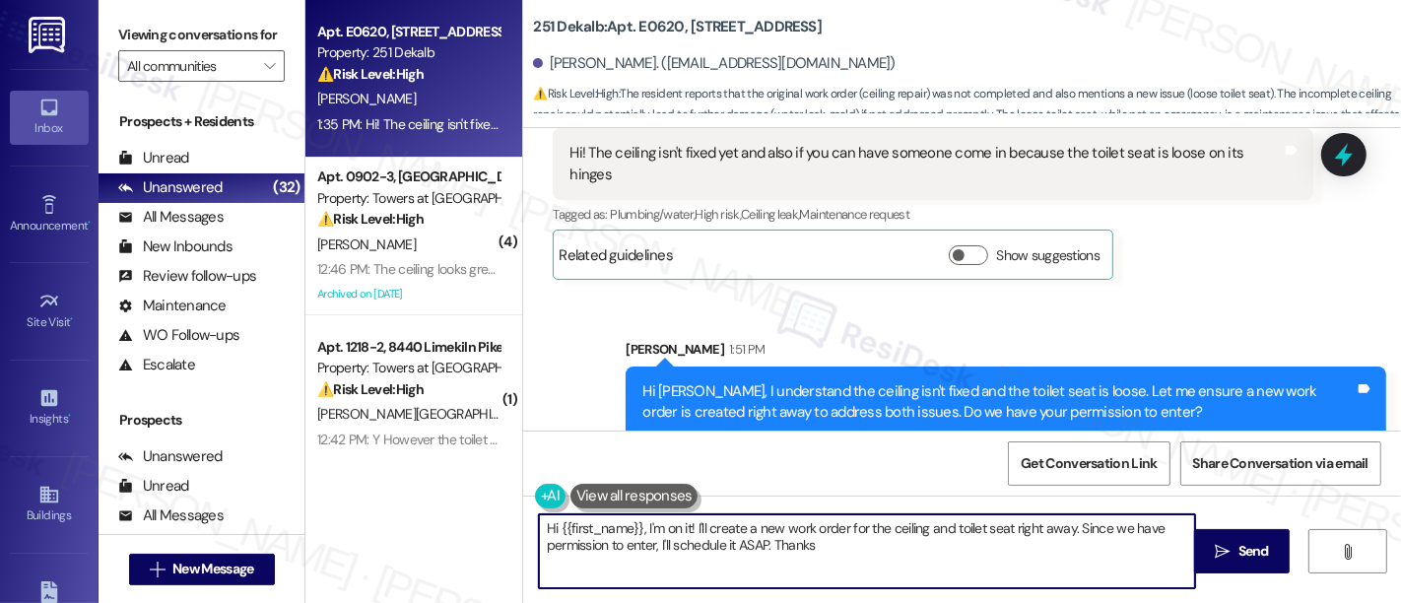
type textarea "Hi {{first_name}}, I'm on it! I'll create a new work order for the ceiling and …"
click at [1180, 215] on div "Ianna Checo 1:35 PM Hi! The ceiling isn't fixed yet and also if you can have so…" at bounding box center [933, 190] width 761 height 179
click at [641, 23] on b "251 Dekalb: Apt. E0620, 251 W Dekalb Pike" at bounding box center [677, 27] width 289 height 21
click at [641, 22] on b "251 Dekalb: Apt. E0620, 251 W Dekalb Pike" at bounding box center [677, 27] width 289 height 21
copy b "E0620"
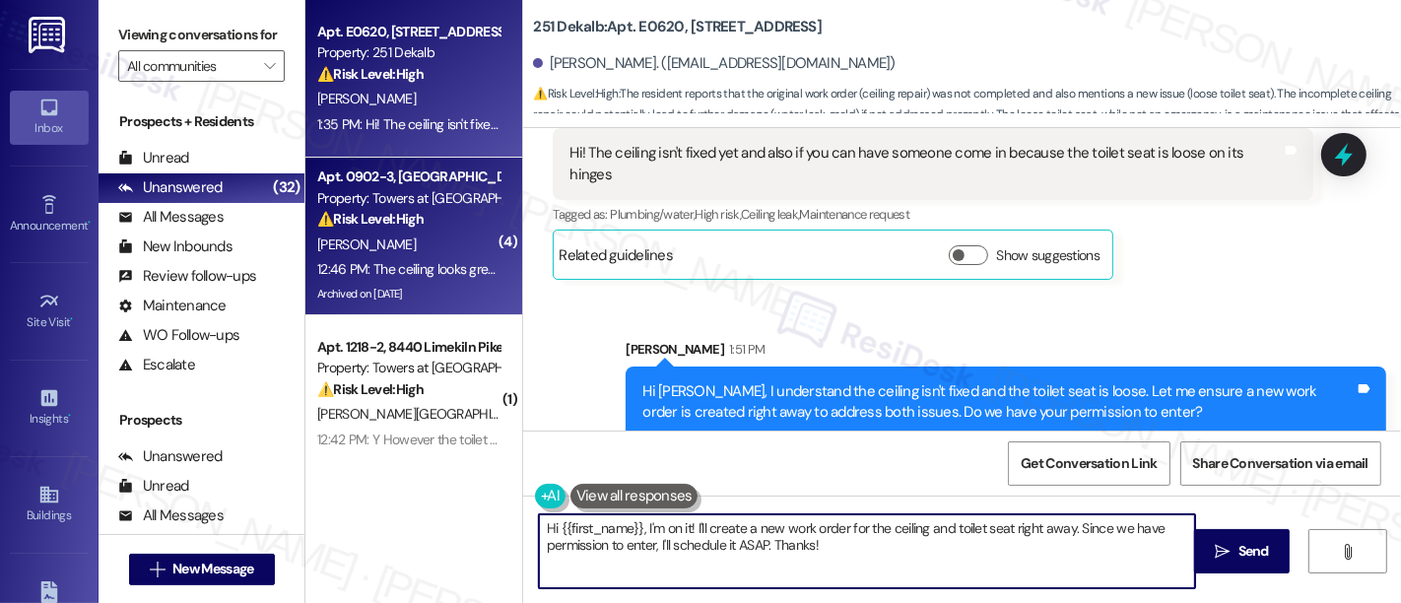
click at [384, 227] on strong "⚠️ Risk Level: High" at bounding box center [370, 219] width 106 height 18
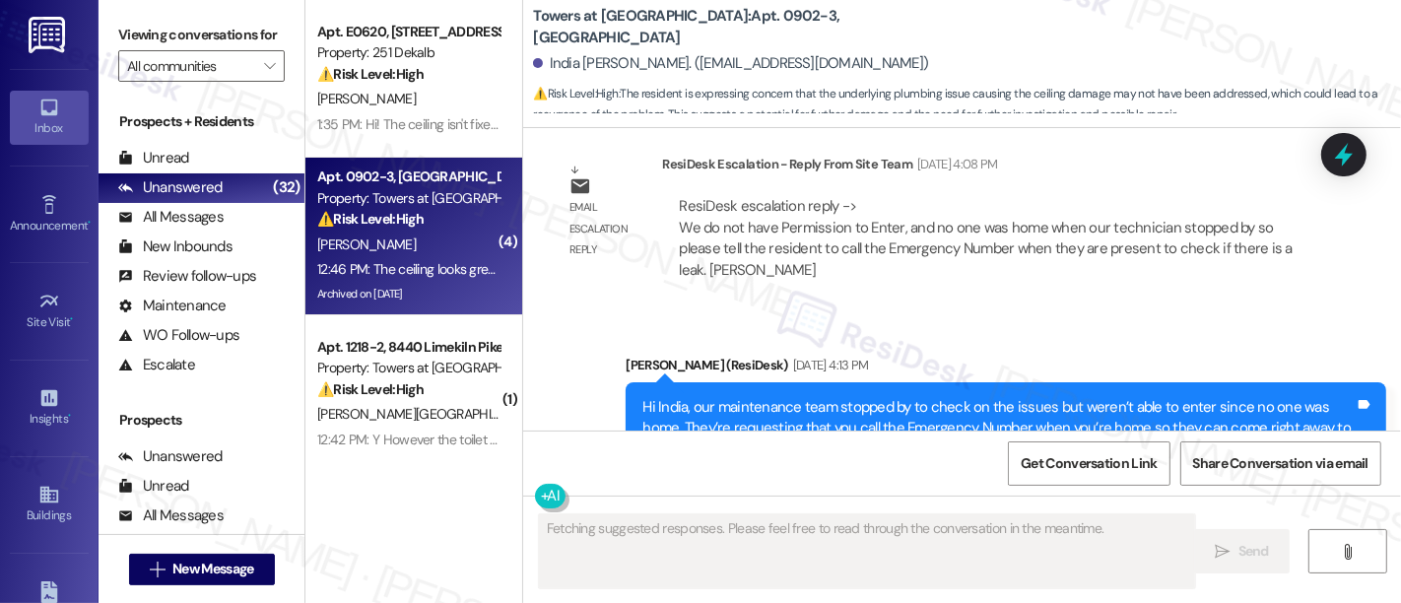
scroll to position [11419, 0]
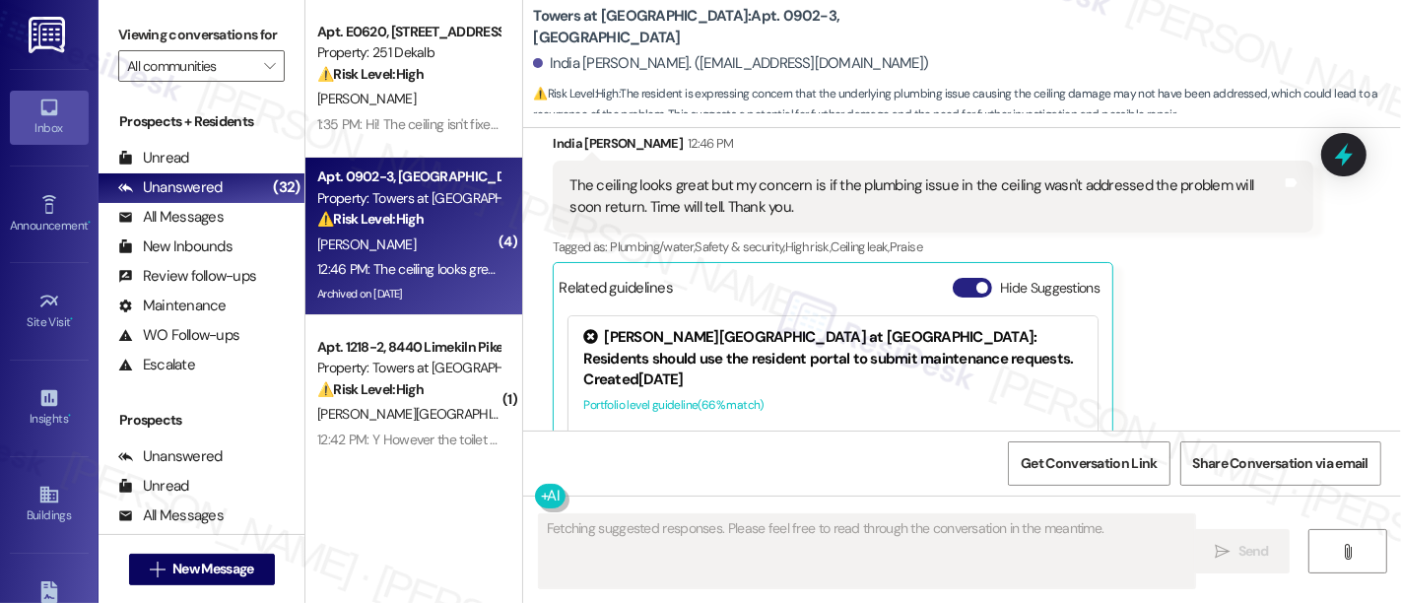
click at [963, 278] on button "Hide Suggestions" at bounding box center [972, 288] width 39 height 20
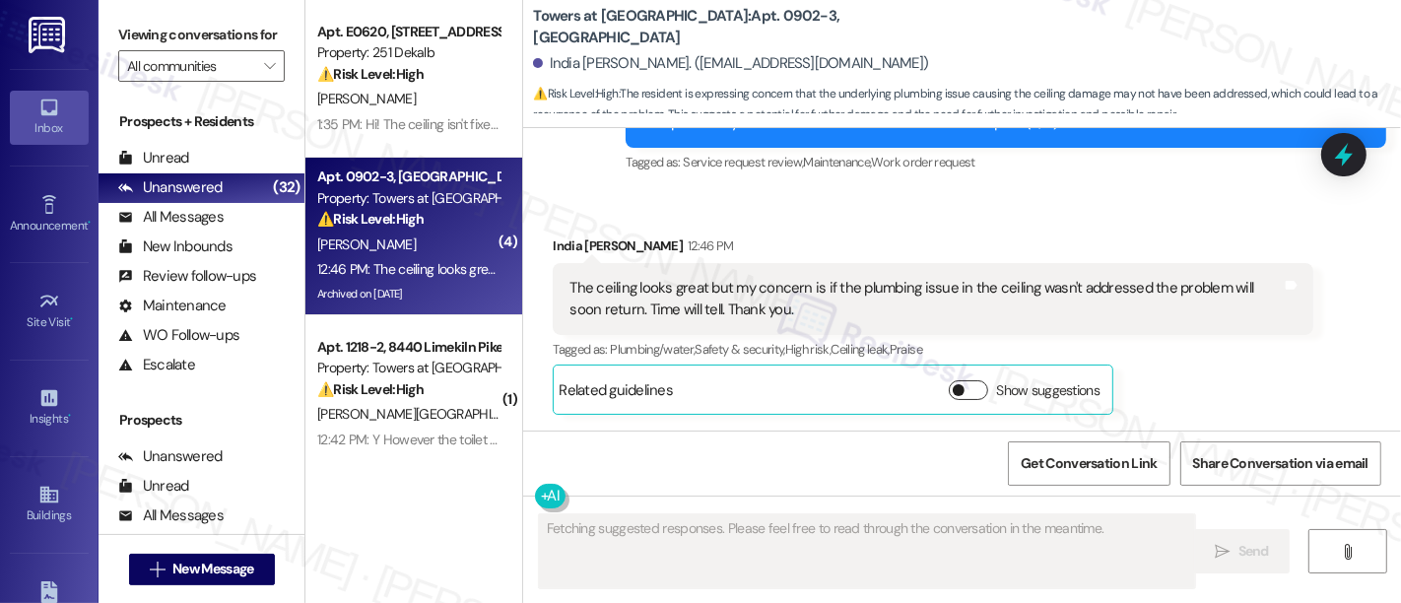
scroll to position [11177, 0]
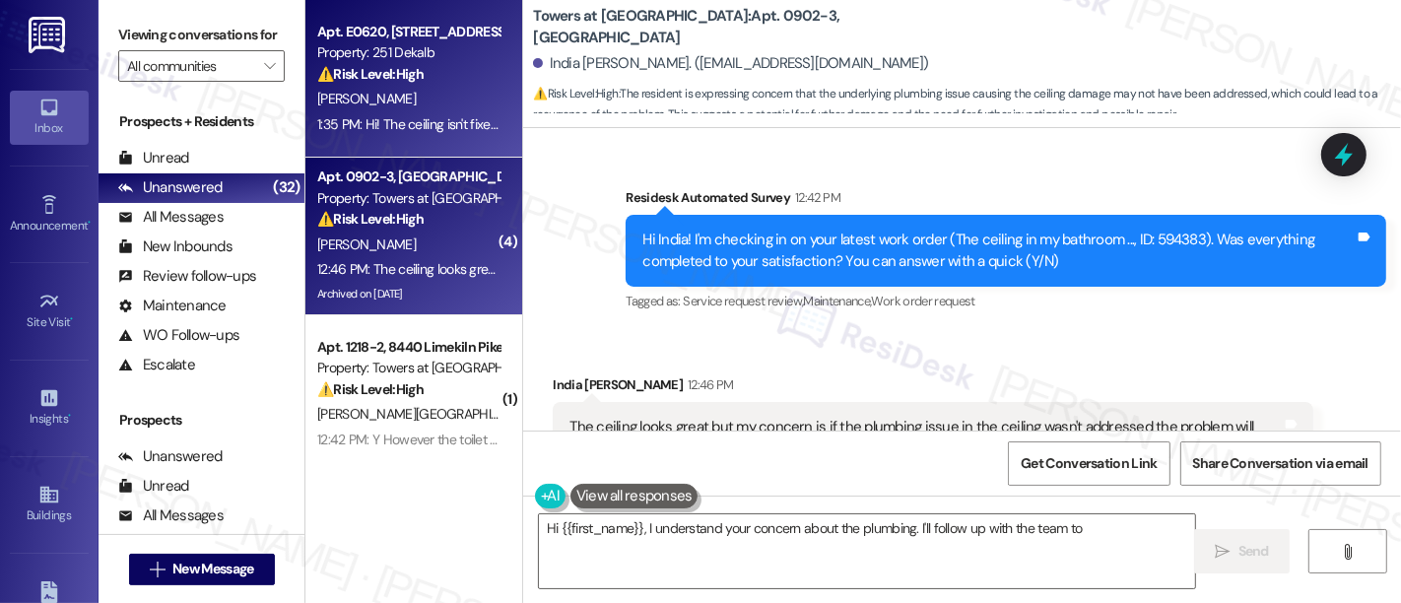
type textarea "Hi {{first_name}}, I understand your concern about the plumbing. I'll follow up…"
click at [434, 75] on div "⚠️ Risk Level: High The resident reports that the original work order (ceiling …" at bounding box center [408, 74] width 182 height 21
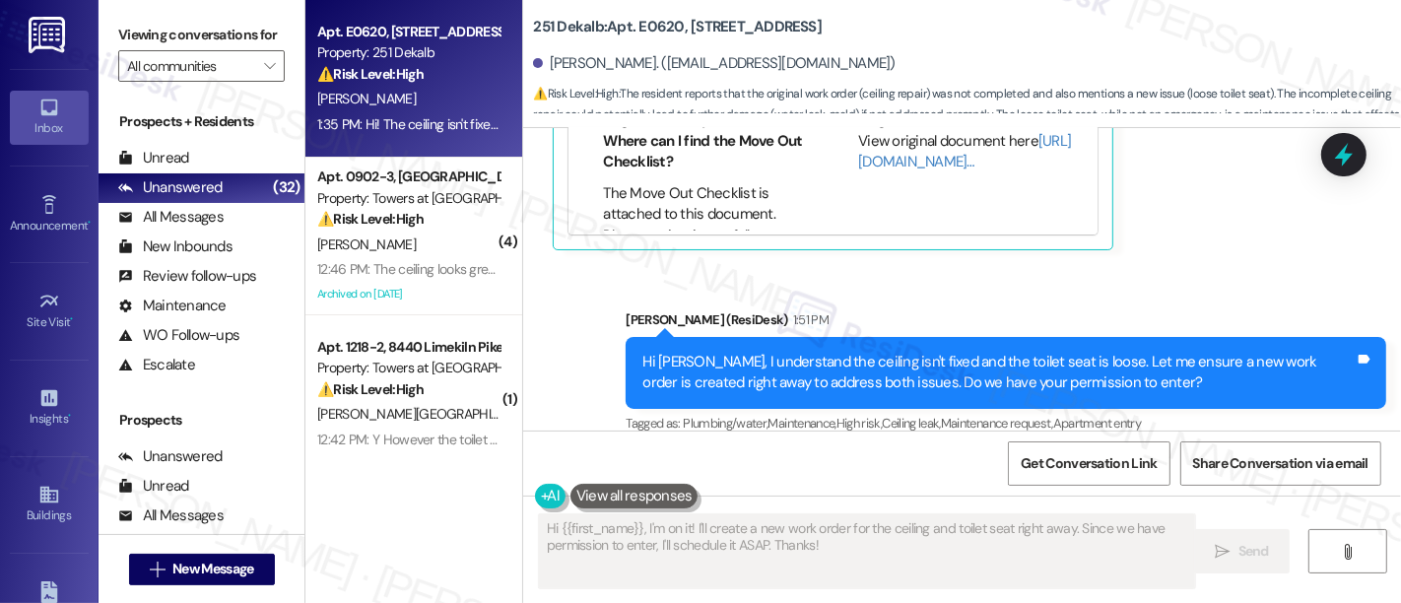
scroll to position [2, 0]
click at [1247, 265] on div "Sent via SMS Emily (ResiDesk) 1:51 PM Hi Ianna, I understand the ceiling isn't …" at bounding box center [962, 358] width 878 height 187
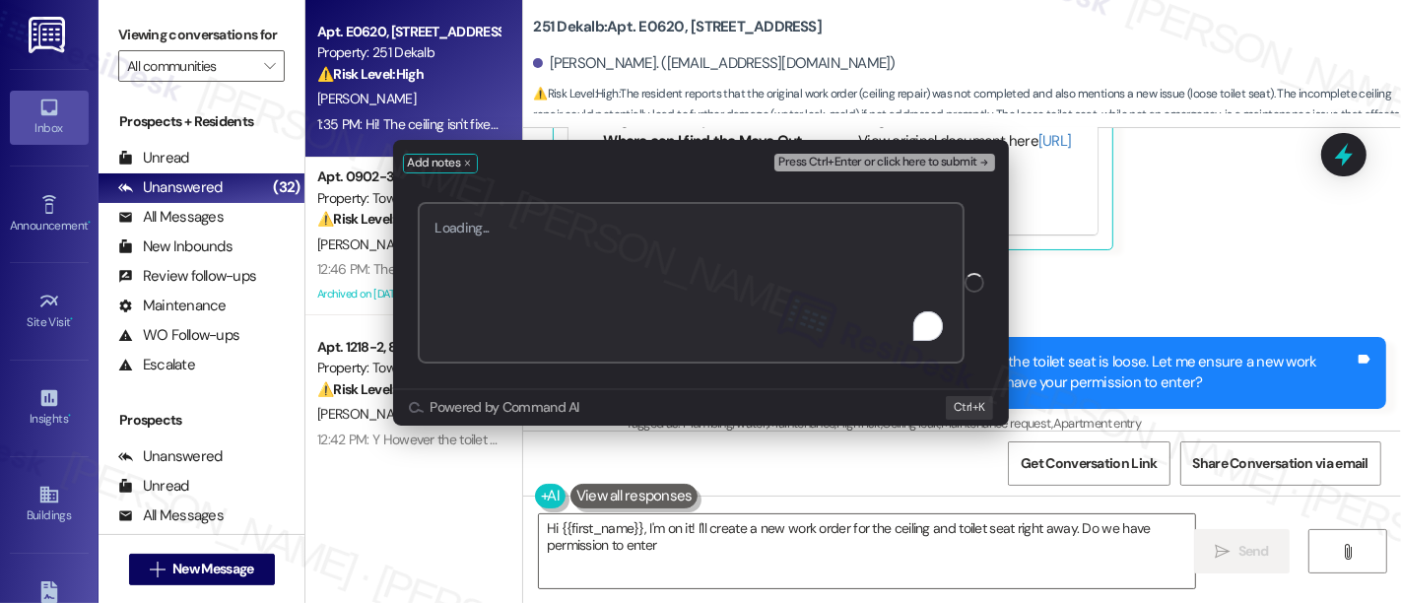
type textarea "Hi {{first_name}}, I'm on it! I'll create a new work order for the ceiling and …"
paste textarea "Waiting for permission to enter, will update once the resident responds. Feel f…"
type textarea "Waiting for permission to enter, will update once the resident responds. Feel f…"
paste textarea "Work Order #594658"
type textarea "Submitted Work Order #594658 - Ceiling and Toilet Seat"
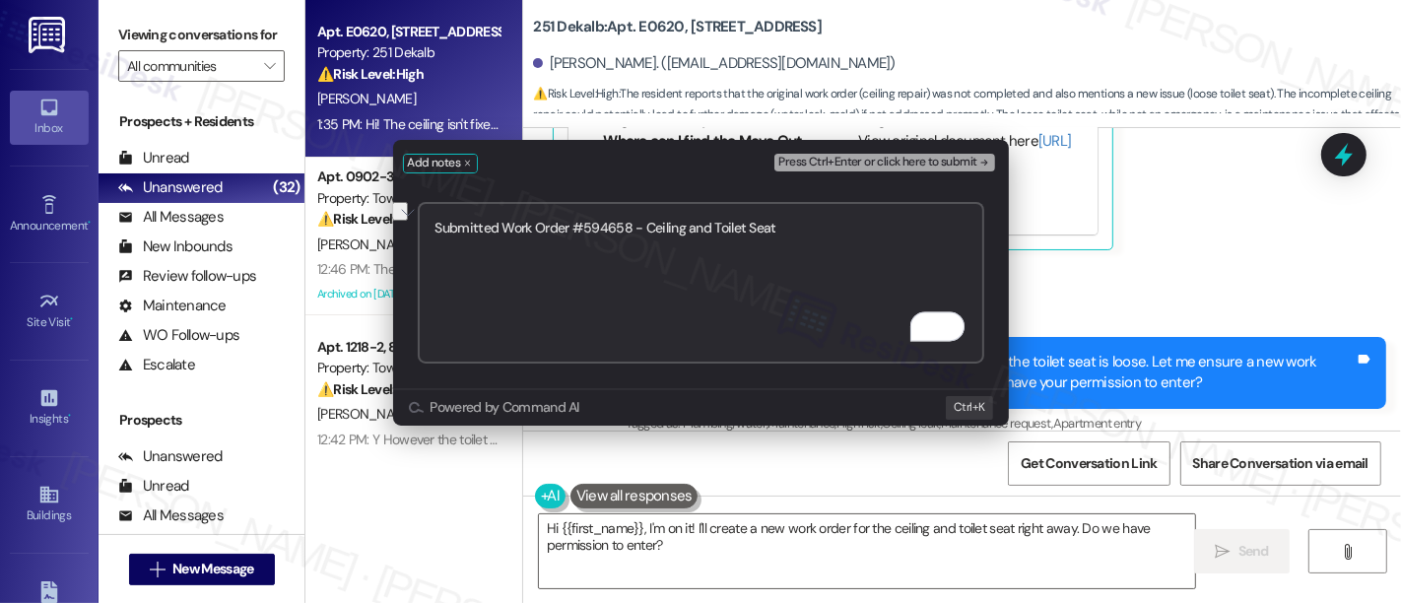
click at [859, 159] on span "Press Ctrl+Enter or click here to submit" at bounding box center [877, 163] width 198 height 14
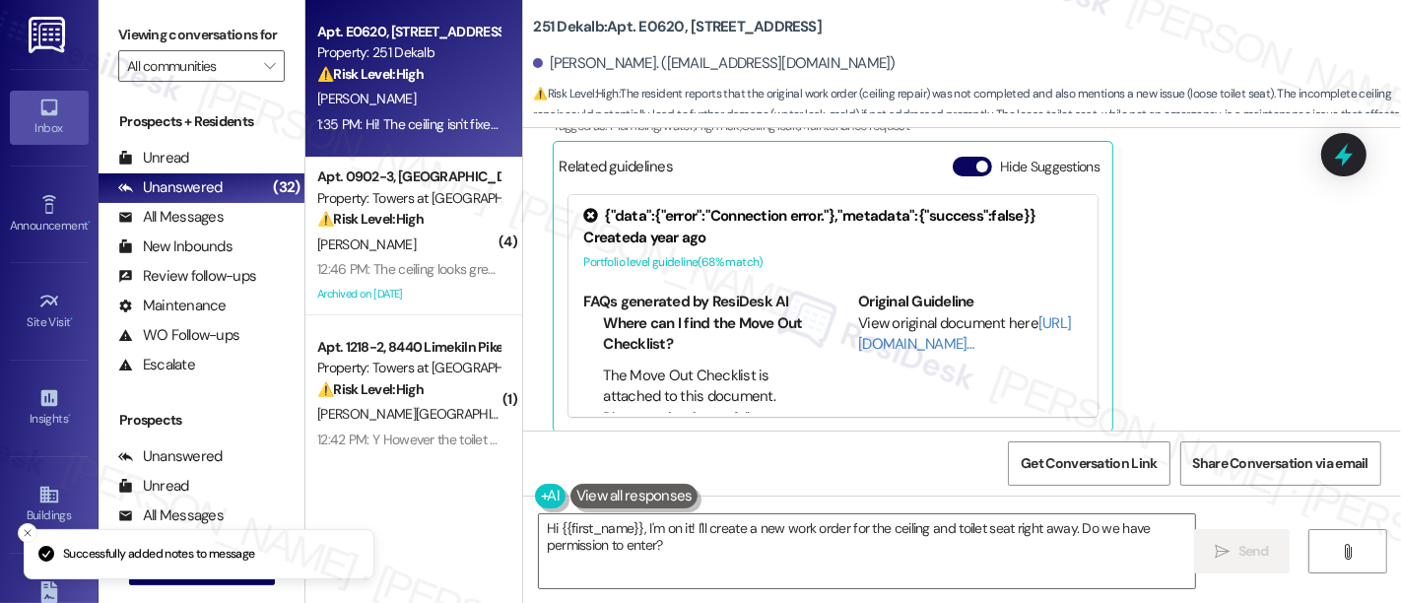
scroll to position [495, 0]
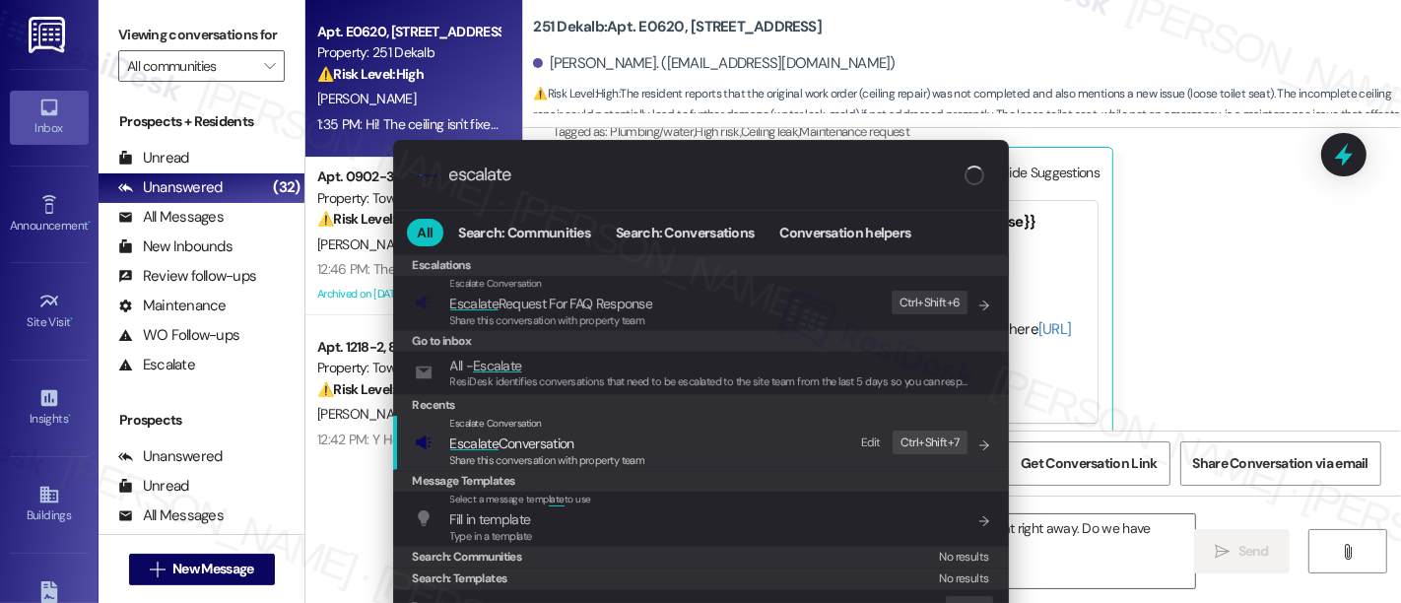
type input "escalate"
click at [540, 448] on span "Escalate Conversation" at bounding box center [512, 444] width 124 height 18
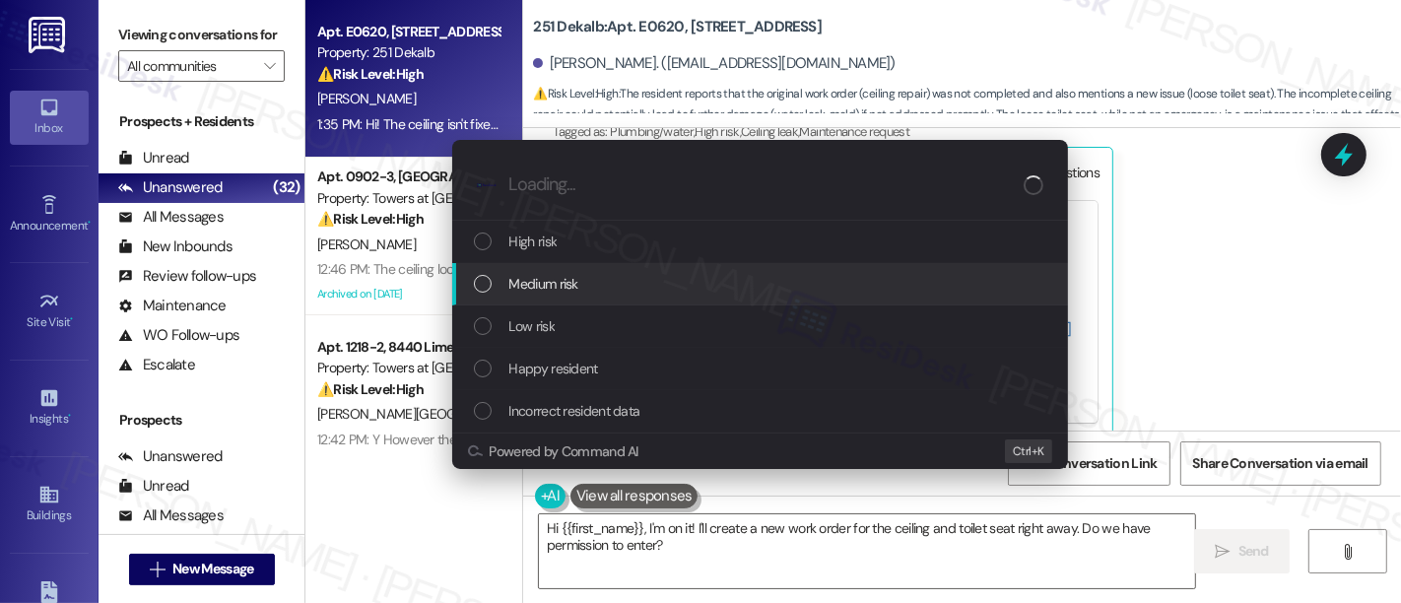
click at [612, 280] on div "Medium risk" at bounding box center [762, 284] width 576 height 22
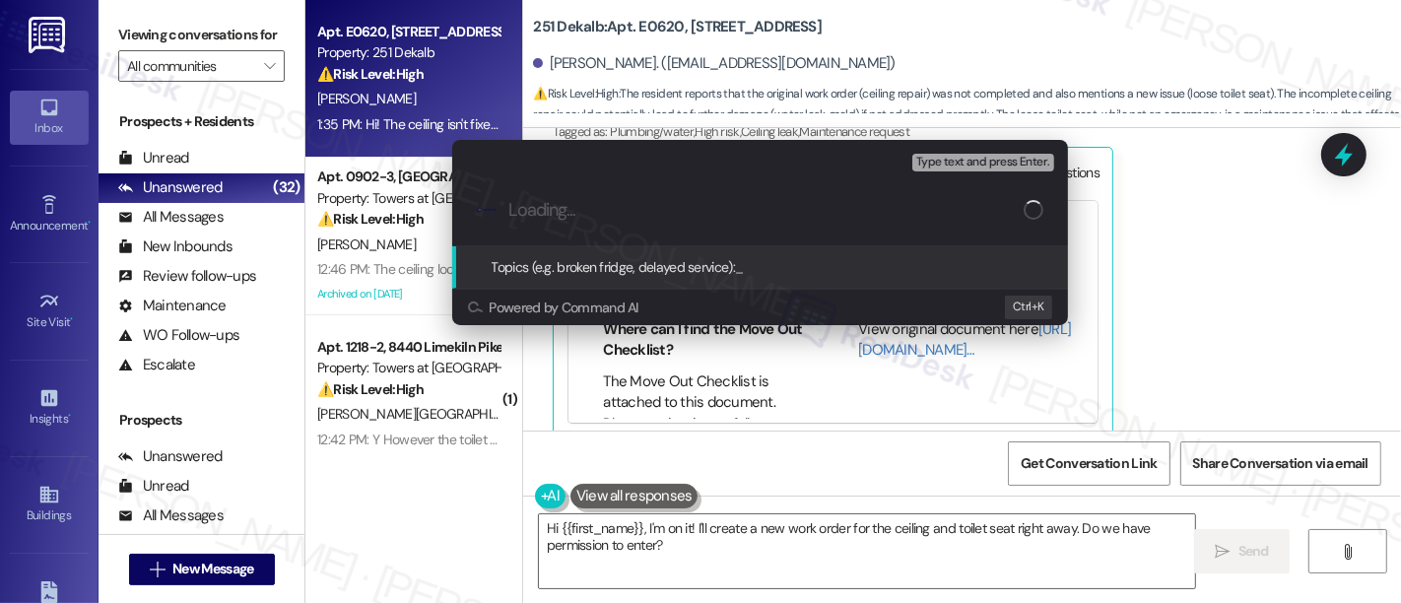
paste input "Submitted Work Order #594658 - Ceiling and Toilet Seat"
type input "Submitted Work Order #594658 - Ceiling and Toilet Seat"
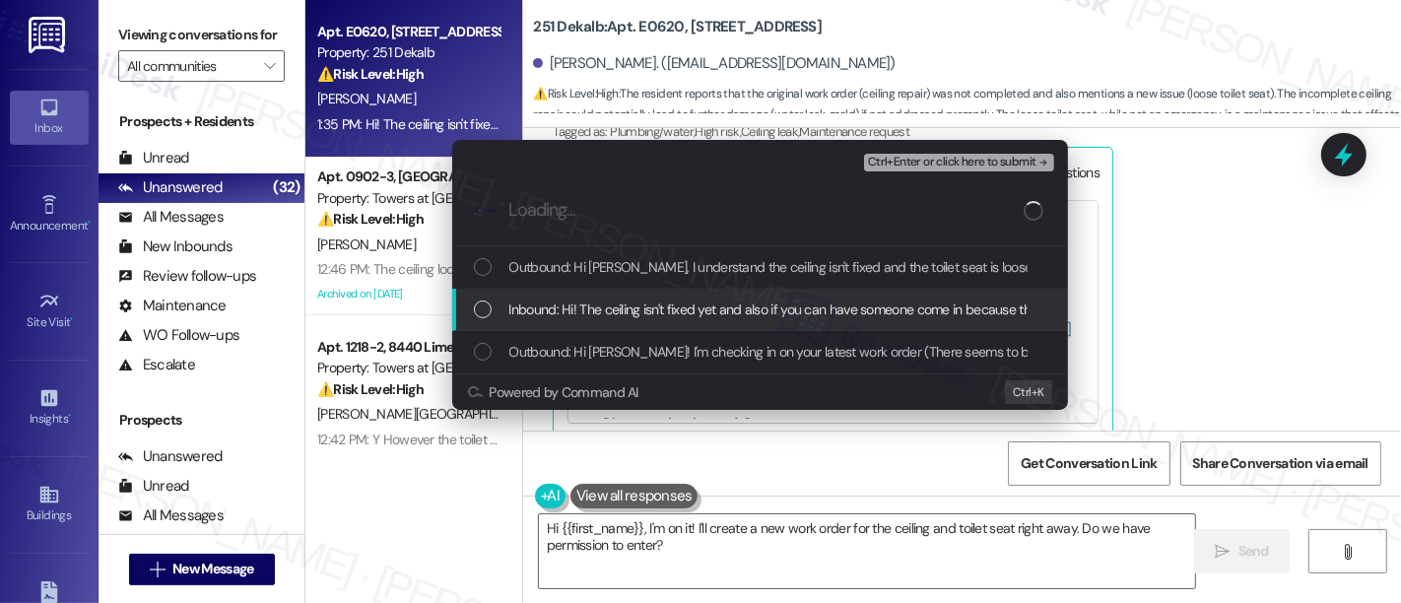
click at [611, 313] on span "Inbound: Hi! The ceiling isn't fixed yet and also if you can have someone come …" at bounding box center [862, 310] width 707 height 22
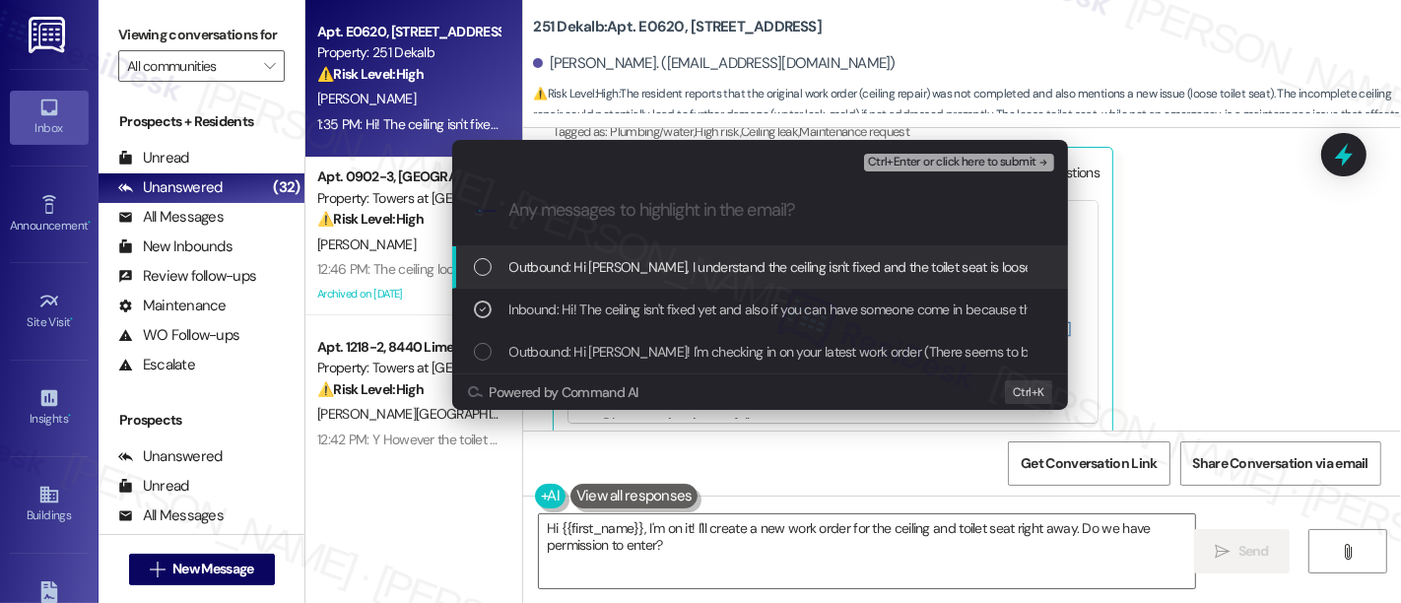
click at [1008, 168] on span "Ctrl+Enter or click here to submit" at bounding box center [952, 163] width 168 height 14
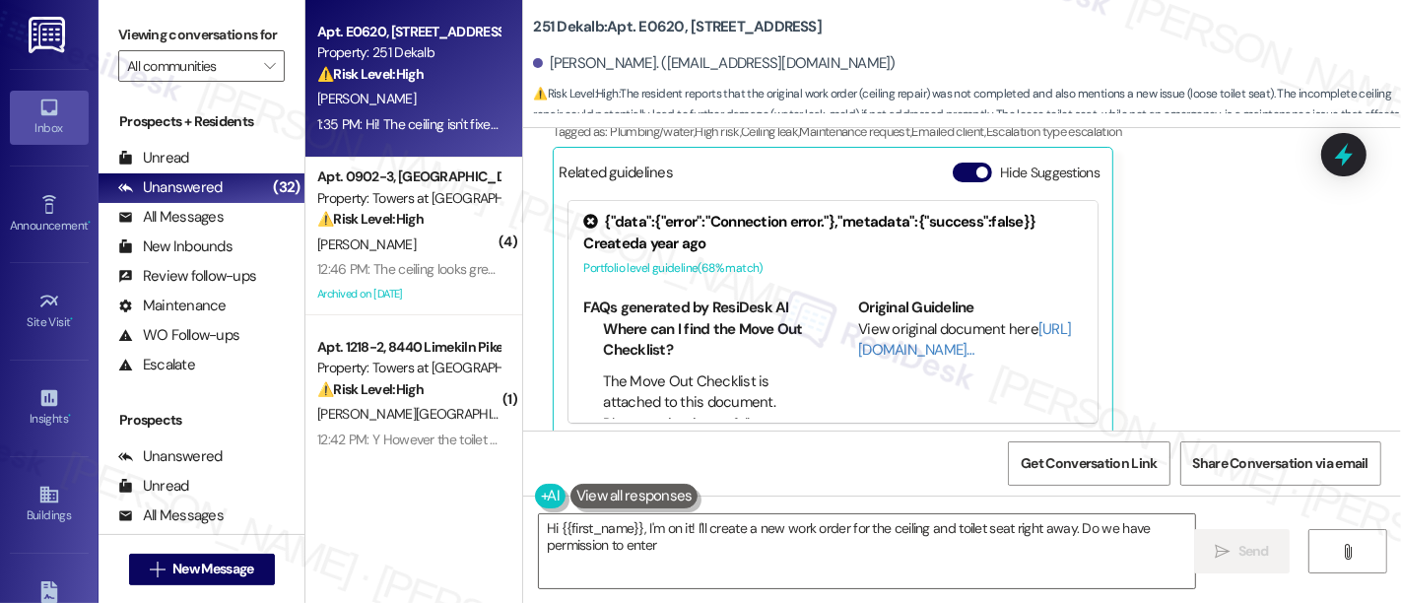
type textarea "Hi {{first_name}}, I'm on it! I'll create a new work order for the ceiling and …"
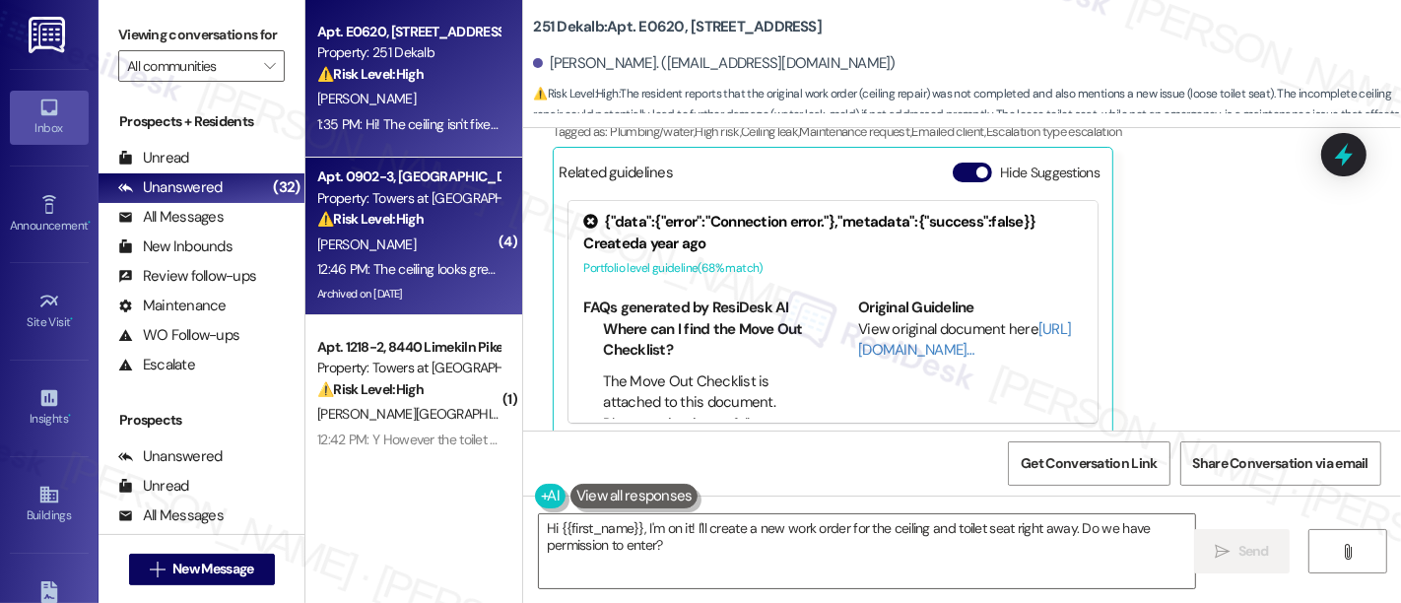
click at [455, 257] on div "12:46 PM: The ceiling looks great but my concern is if the plumbing issue in th…" at bounding box center [408, 269] width 186 height 25
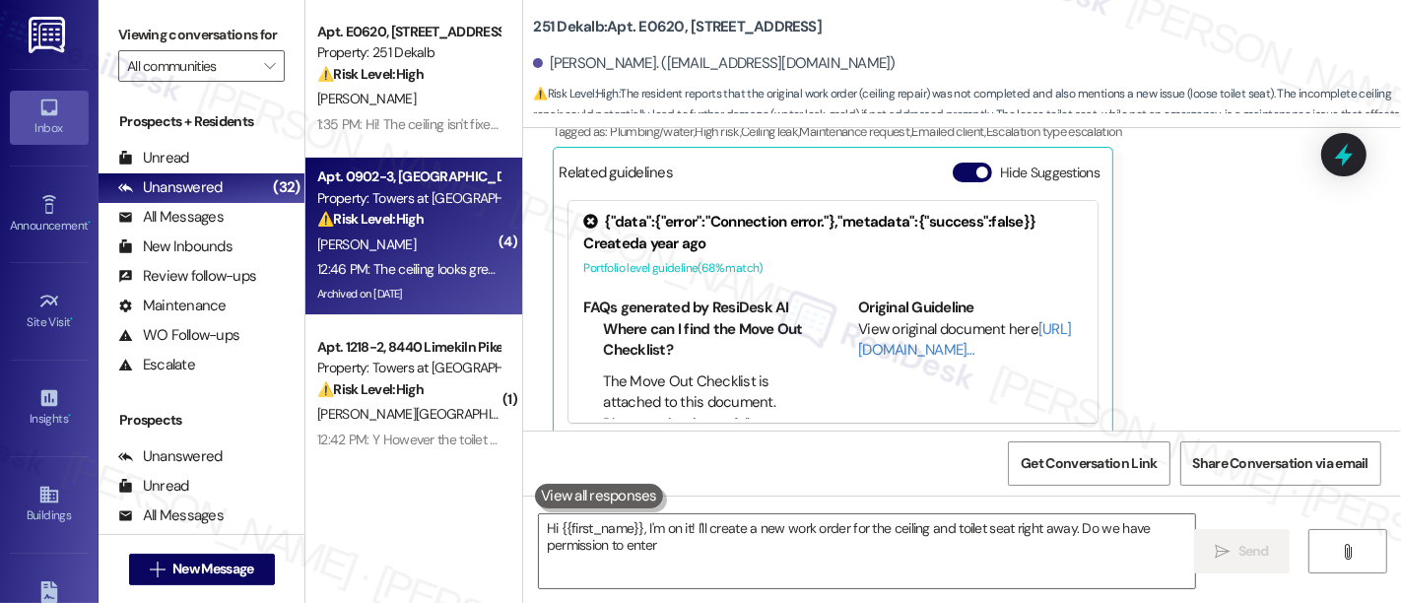
type textarea "Hi {{first_name}}, I'm on it! I'll create a new work order for the ceiling and …"
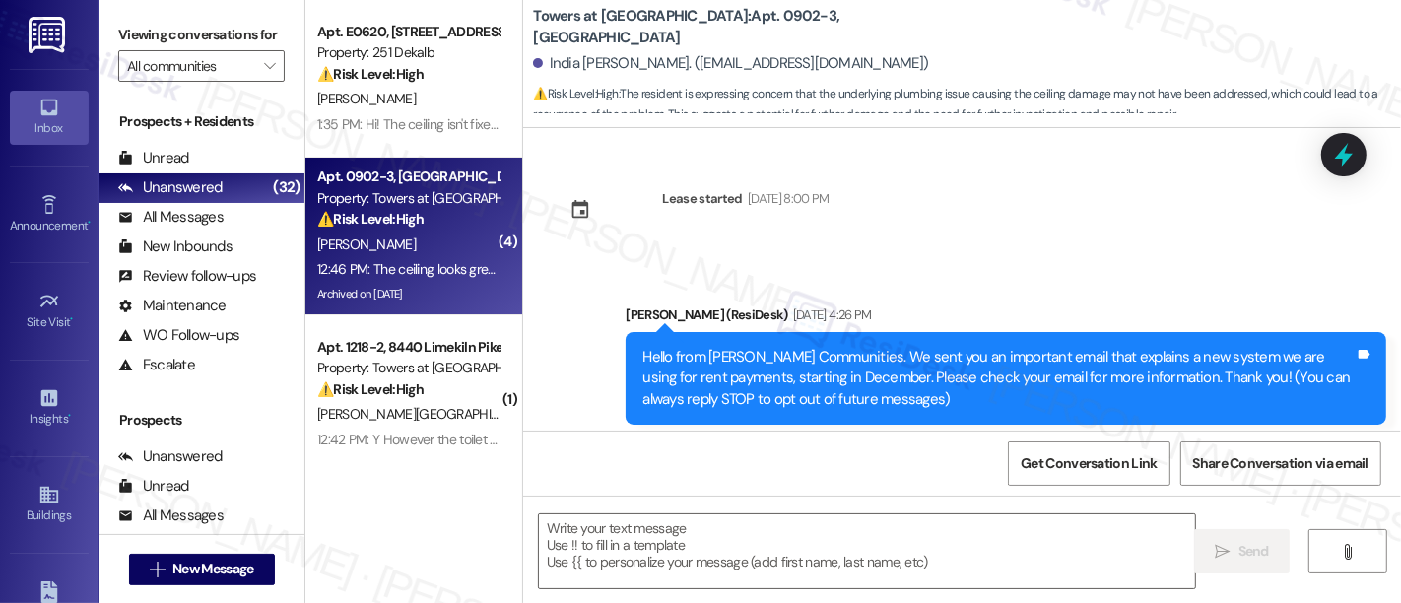
scroll to position [11418, 0]
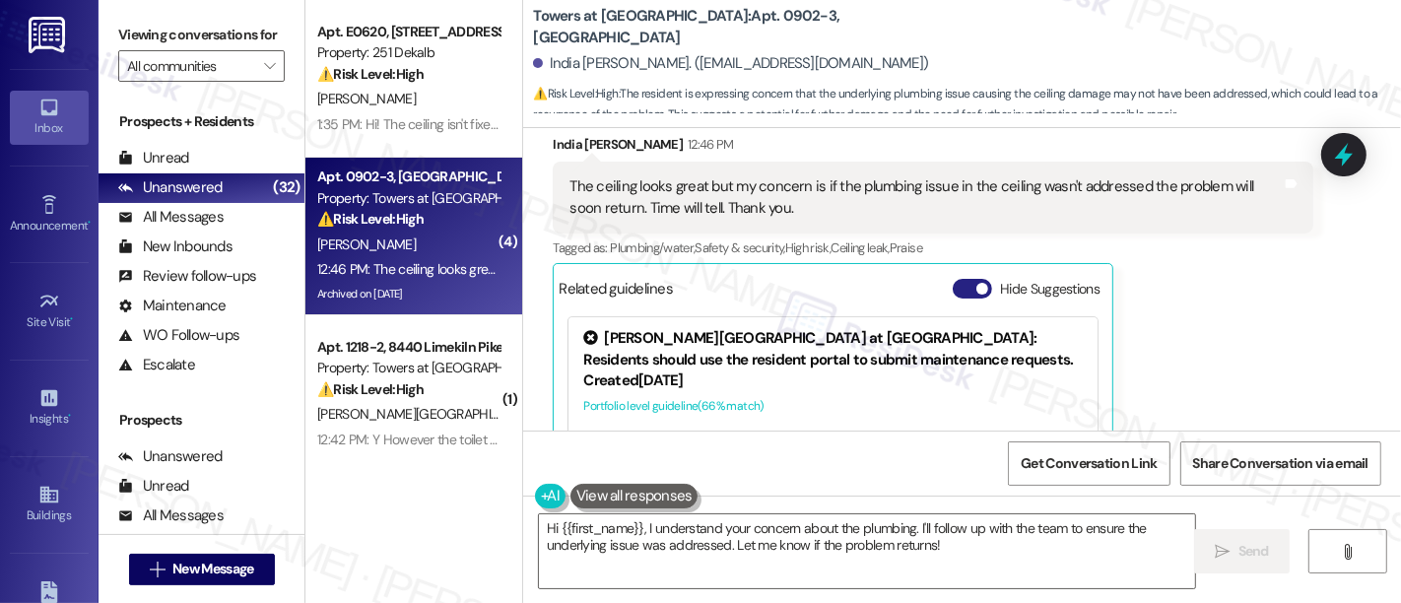
click at [954, 279] on button "Hide Suggestions" at bounding box center [972, 289] width 39 height 20
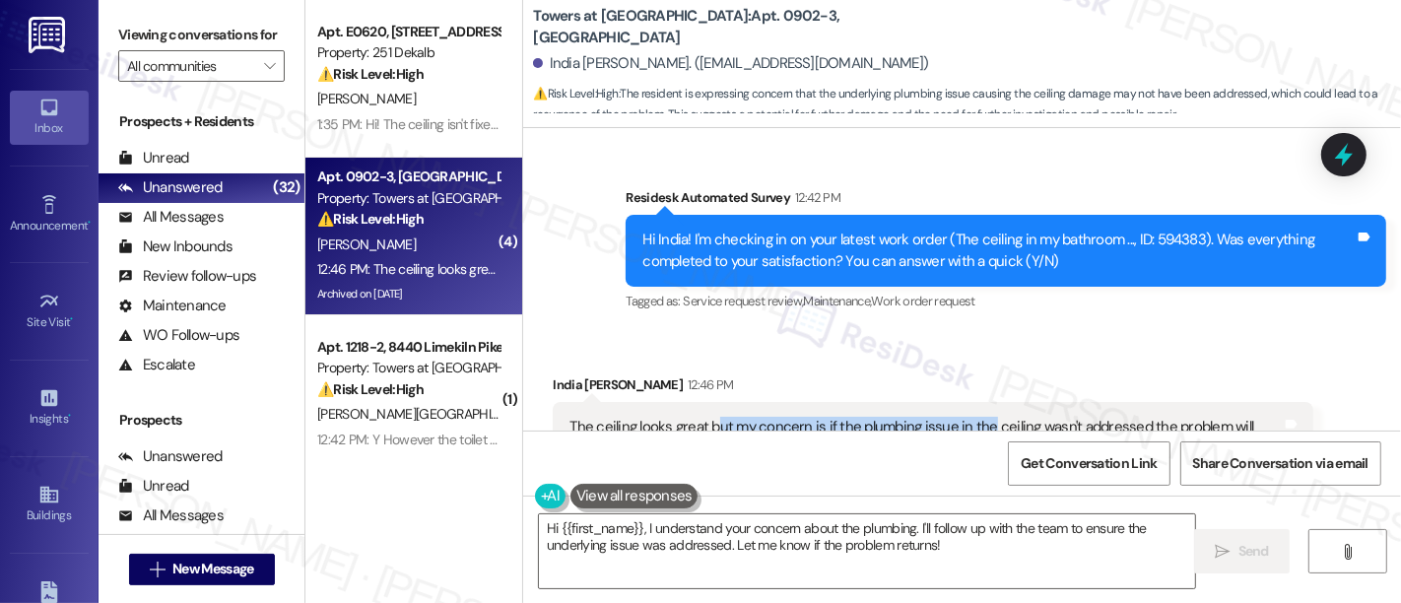
drag, startPoint x: 702, startPoint y: 280, endPoint x: 974, endPoint y: 296, distance: 272.4
click at [974, 417] on div "The ceiling looks great but my concern is if the plumbing issue in the ceiling …" at bounding box center [926, 438] width 712 height 42
click at [872, 417] on div "The ceiling looks great but my concern is if the plumbing issue in the ceiling …" at bounding box center [926, 438] width 712 height 42
click at [1163, 417] on div "The ceiling looks great but my concern is if the plumbing issue in the ceiling …" at bounding box center [926, 438] width 712 height 42
click at [601, 417] on div "The ceiling looks great but my concern is if the plumbing issue in the ceiling …" at bounding box center [926, 438] width 712 height 42
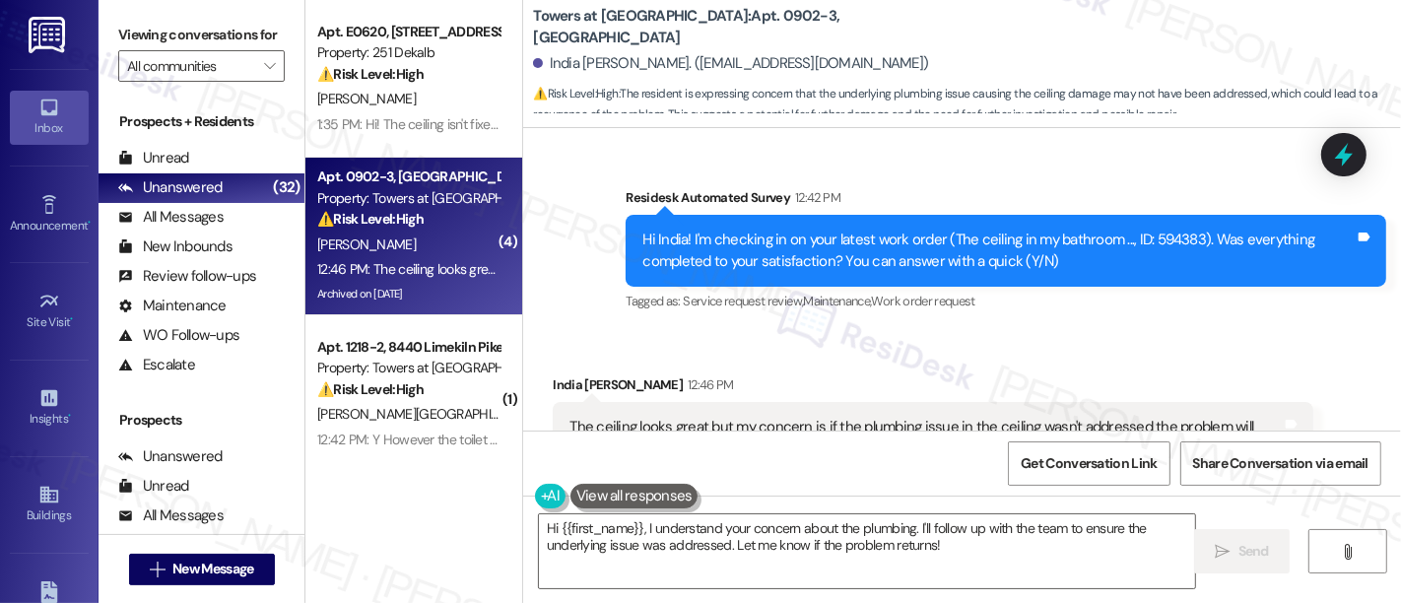
drag, startPoint x: 779, startPoint y: 302, endPoint x: 851, endPoint y: 307, distance: 72.2
click at [781, 417] on div "The ceiling looks great but my concern is if the plumbing issue in the ceiling …" at bounding box center [926, 438] width 712 height 42
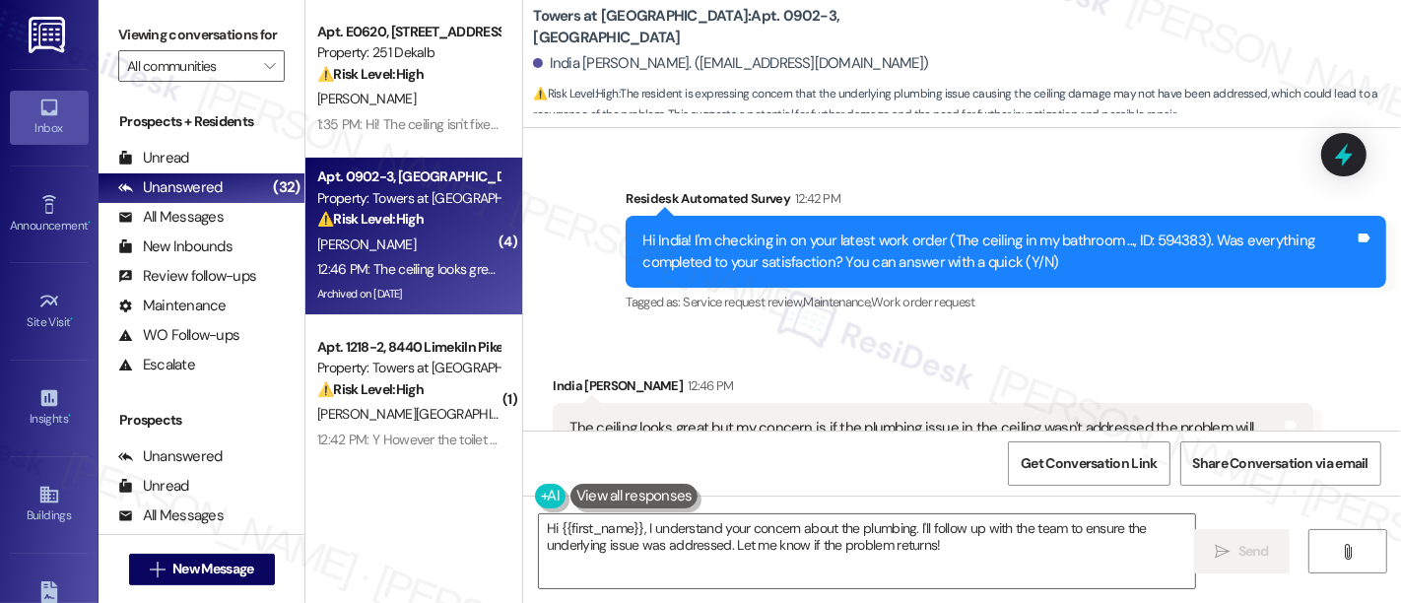
scroll to position [11007, 0]
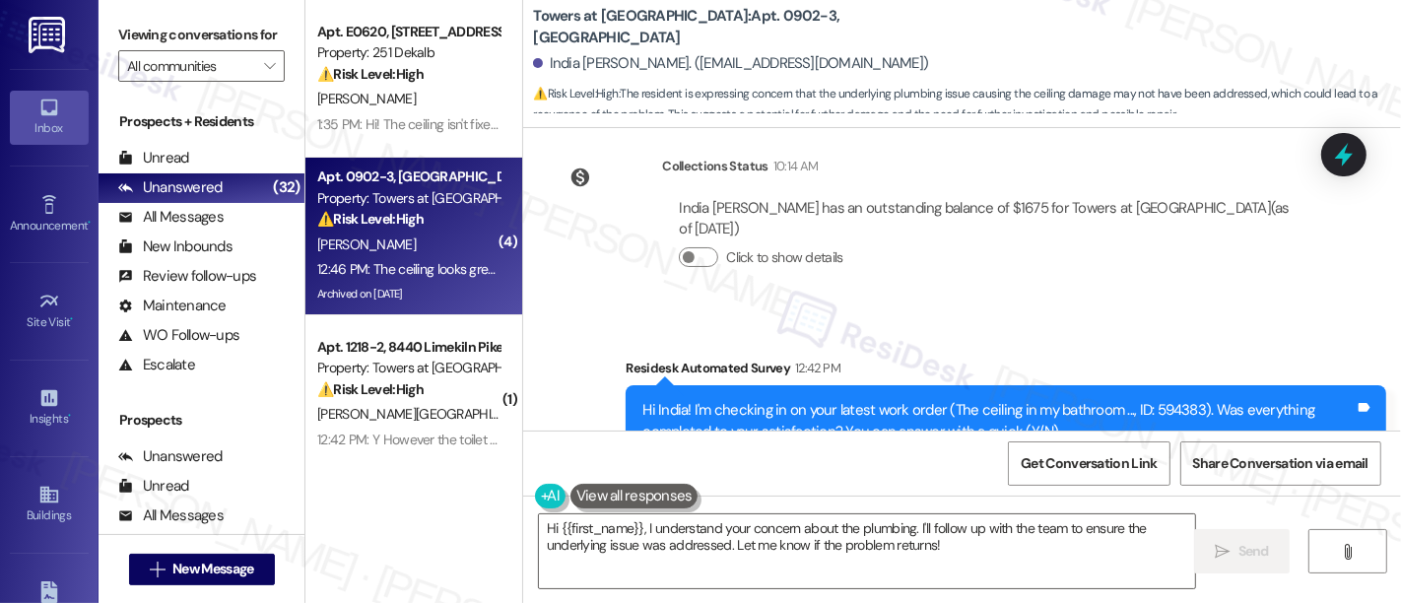
click at [1162, 400] on div "Hi India! I'm checking in on your latest work order (The ceiling in my bathroom…" at bounding box center [998, 421] width 712 height 42
copy div "594383"
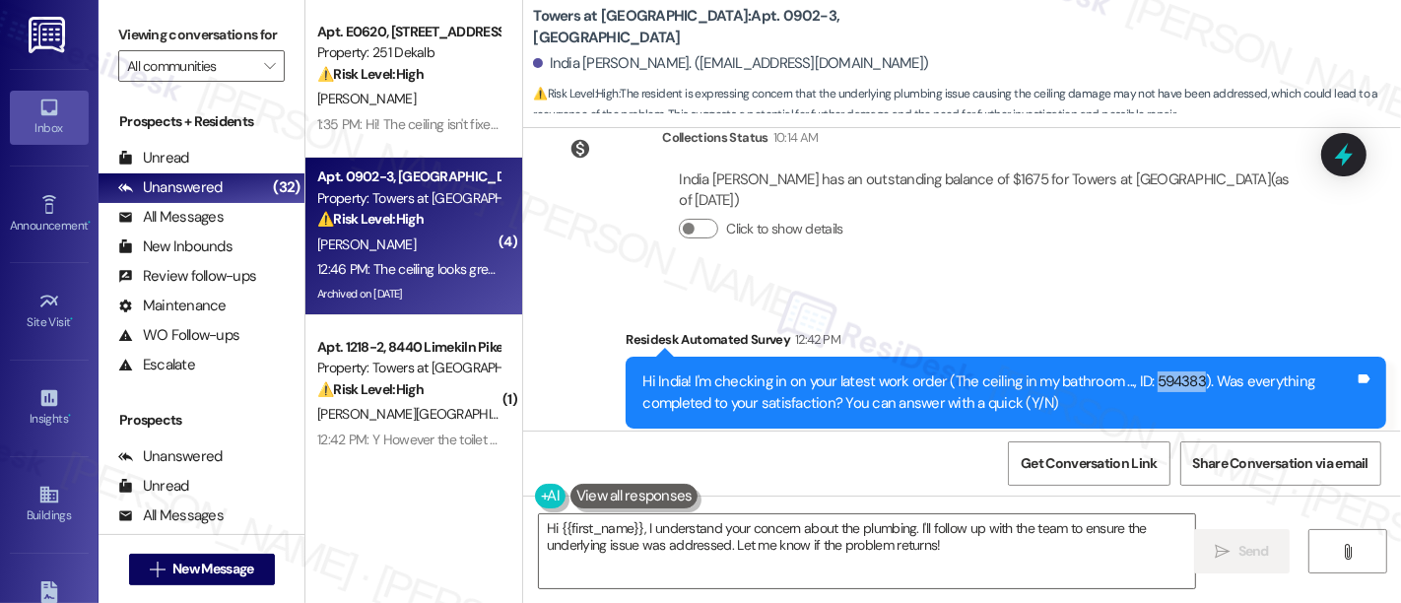
scroll to position [11176, 0]
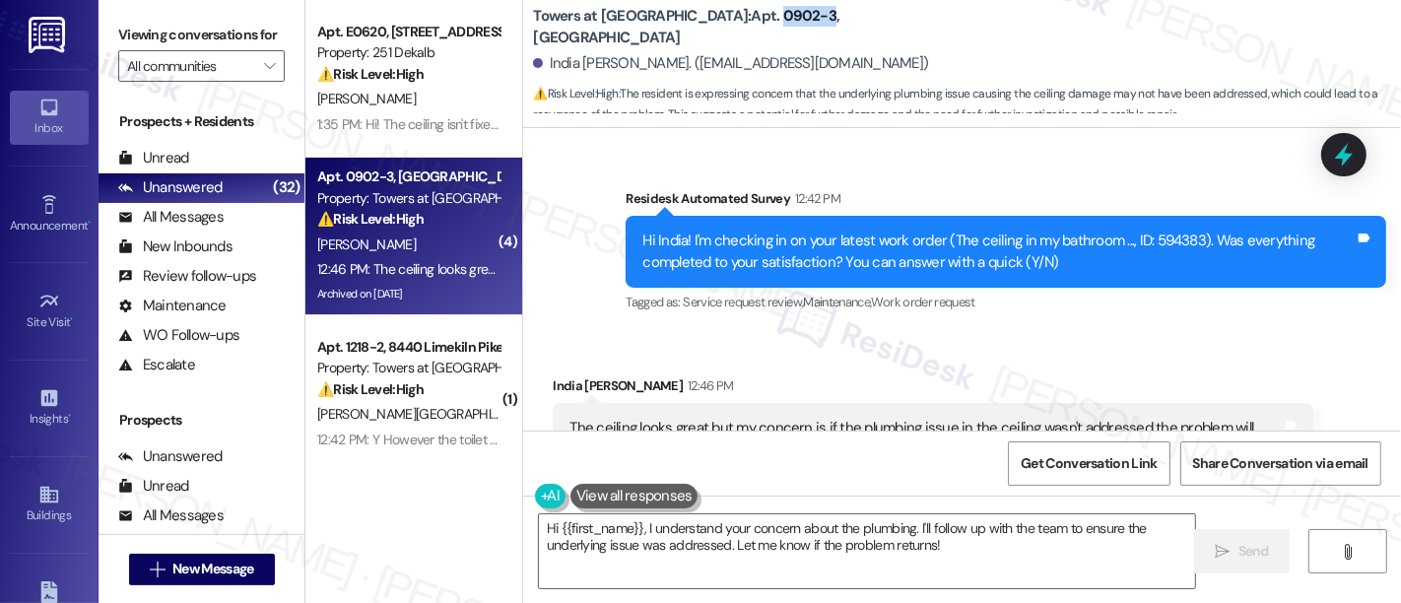
drag, startPoint x: 686, startPoint y: 26, endPoint x: 737, endPoint y: 27, distance: 51.2
click at [737, 27] on b "Towers at Wyncote: Apt. 0902-3, 8440 Limekiln Pike" at bounding box center [730, 27] width 394 height 42
copy b "0902-3"
click at [1094, 331] on div "Received via SMS India Mixson 12:46 PM The ceiling looks great but my concern i…" at bounding box center [962, 450] width 878 height 238
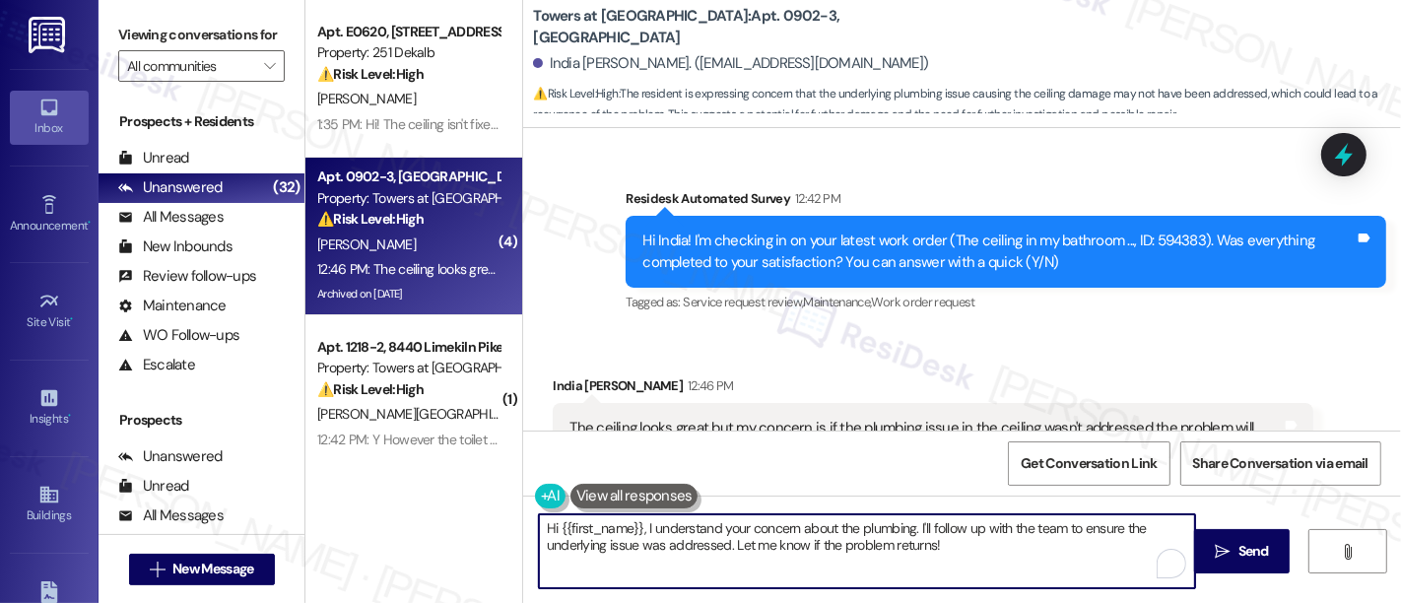
click at [994, 542] on textarea "Hi {{first_name}}, I understand your concern about the plumbing. I'll follow up…" at bounding box center [867, 551] width 656 height 74
drag, startPoint x: 952, startPoint y: 545, endPoint x: 812, endPoint y: 547, distance: 139.9
click at [912, 549] on textarea "Hi {{first_name}}, I understand your concern about the plumbing. I'll follow up…" at bounding box center [867, 551] width 656 height 74
click at [954, 547] on textarea "Hi {{first_name}}, I understand your concern about the plumbing. I'll follow up…" at bounding box center [867, 551] width 656 height 74
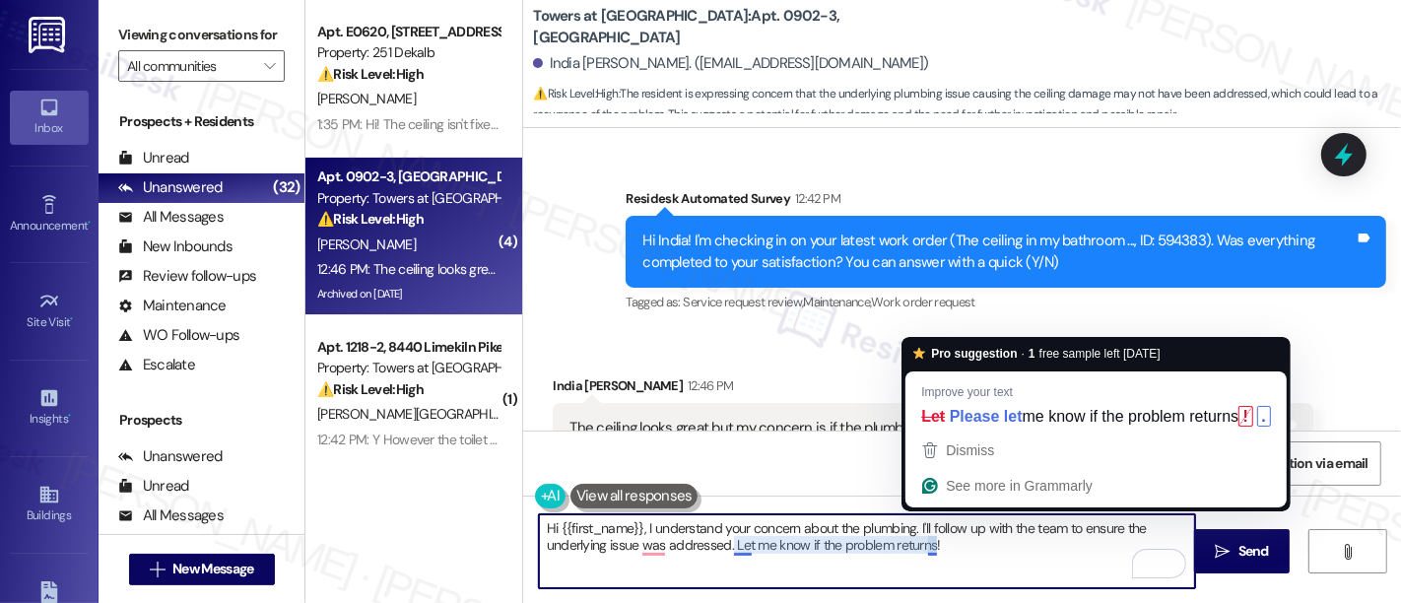
click at [867, 521] on textarea "Hi {{first_name}}, I understand your concern about the plumbing. I'll follow up…" at bounding box center [867, 551] width 656 height 74
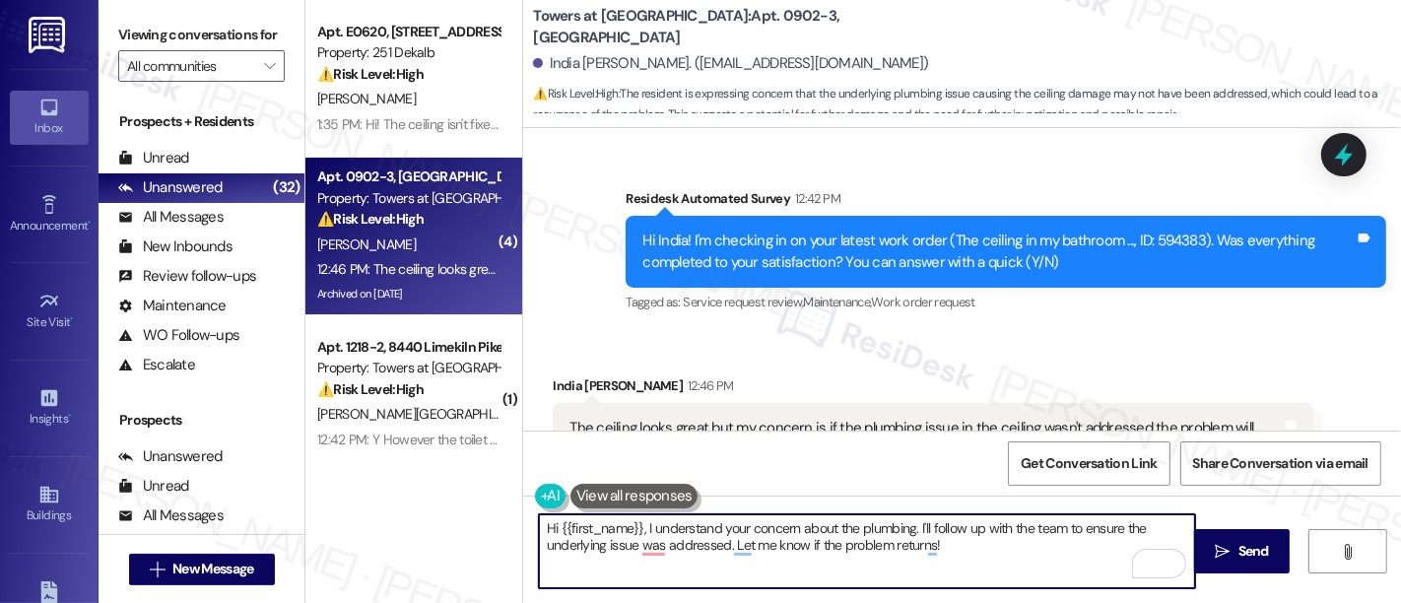
click at [909, 527] on textarea "Hi {{first_name}}, I understand your concern about the plumbing. I'll follow up…" at bounding box center [867, 551] width 656 height 74
click at [911, 527] on textarea "Hi {{first_name}}, I understand your concern about the plumbing. I'll follow up…" at bounding box center [867, 551] width 656 height 74
click at [720, 542] on textarea "Hi {{first_name}}, I understand your concern about the plumbing. I'll follow up…" at bounding box center [867, 551] width 656 height 74
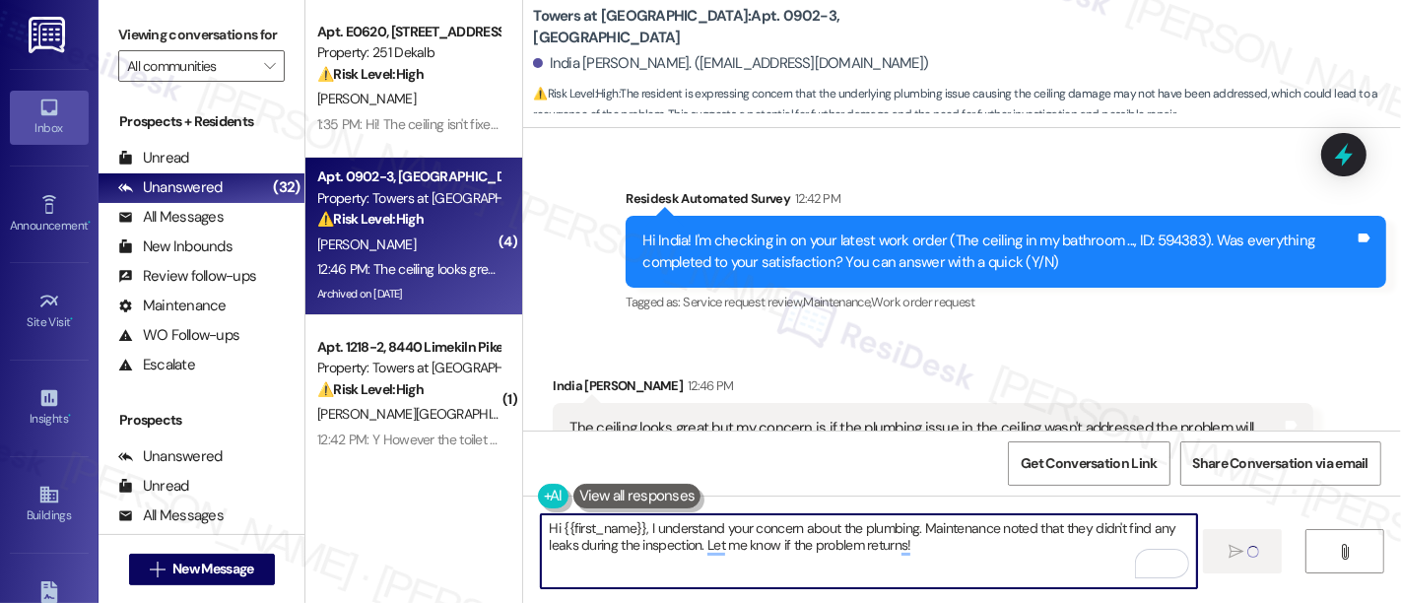
type textarea "Hi {{first_name}}, I understand your concern about the plumbing. Maintenance no…"
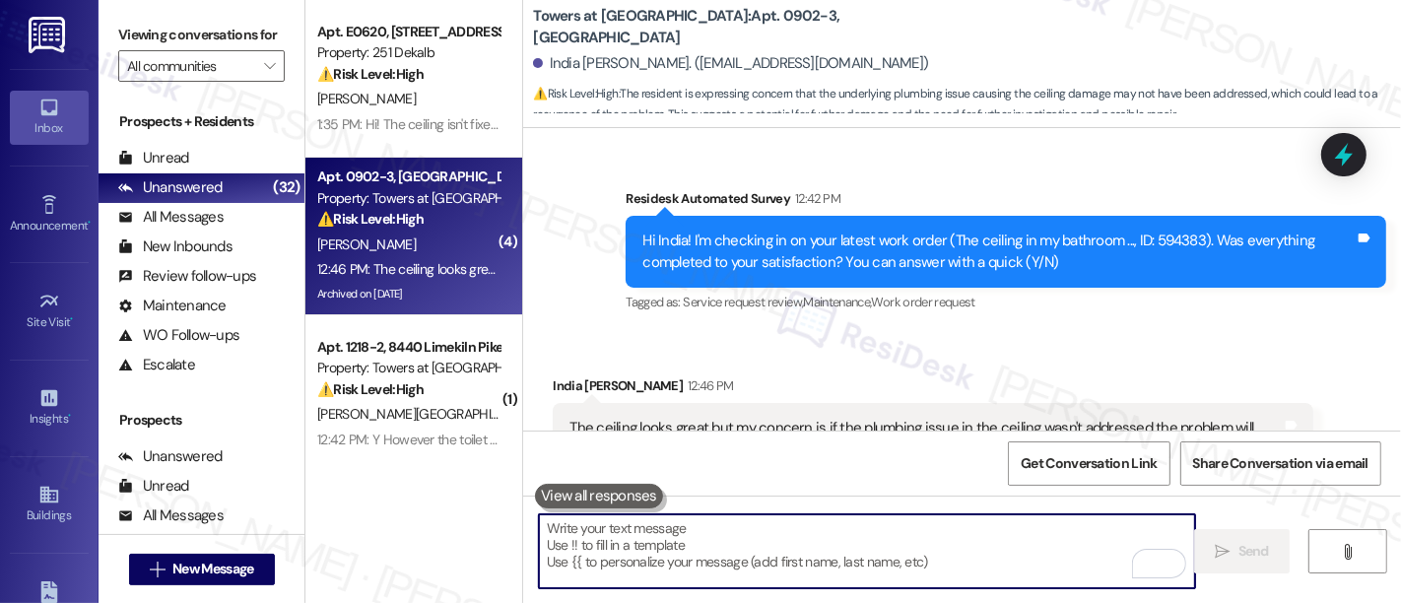
scroll to position [11176, 0]
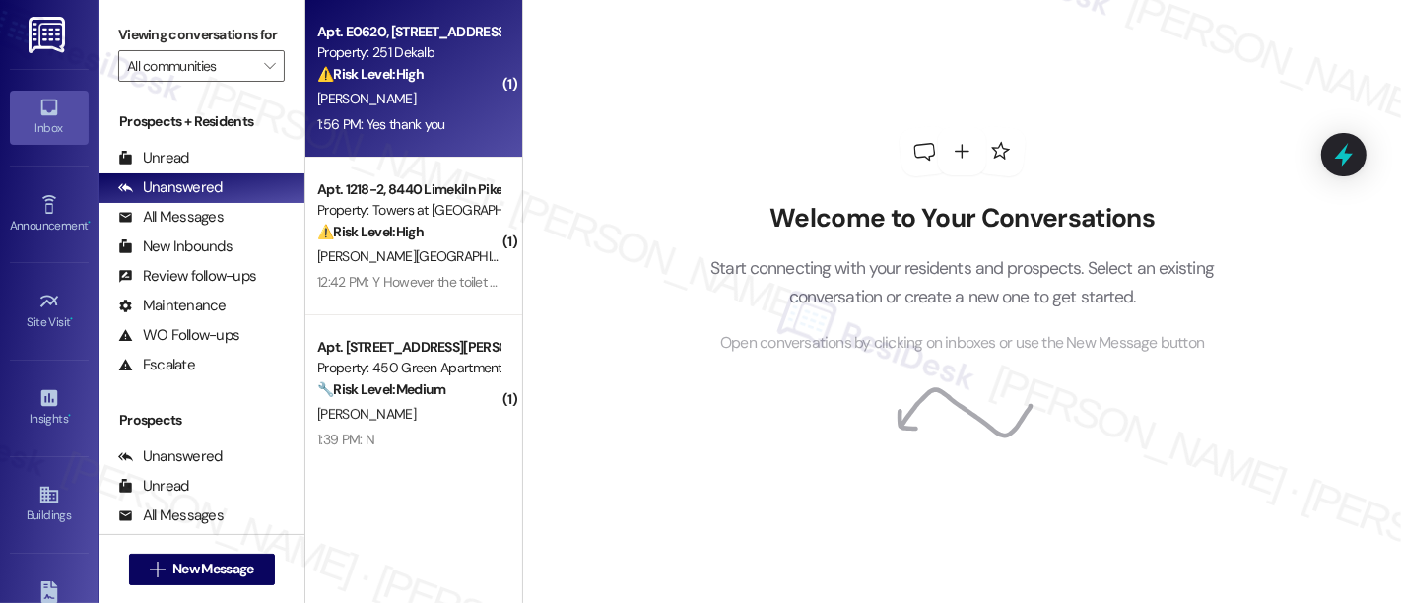
click at [447, 68] on div "⚠️ Risk Level: High The resident reports that the ceiling is not fixed, indicat…" at bounding box center [408, 74] width 182 height 21
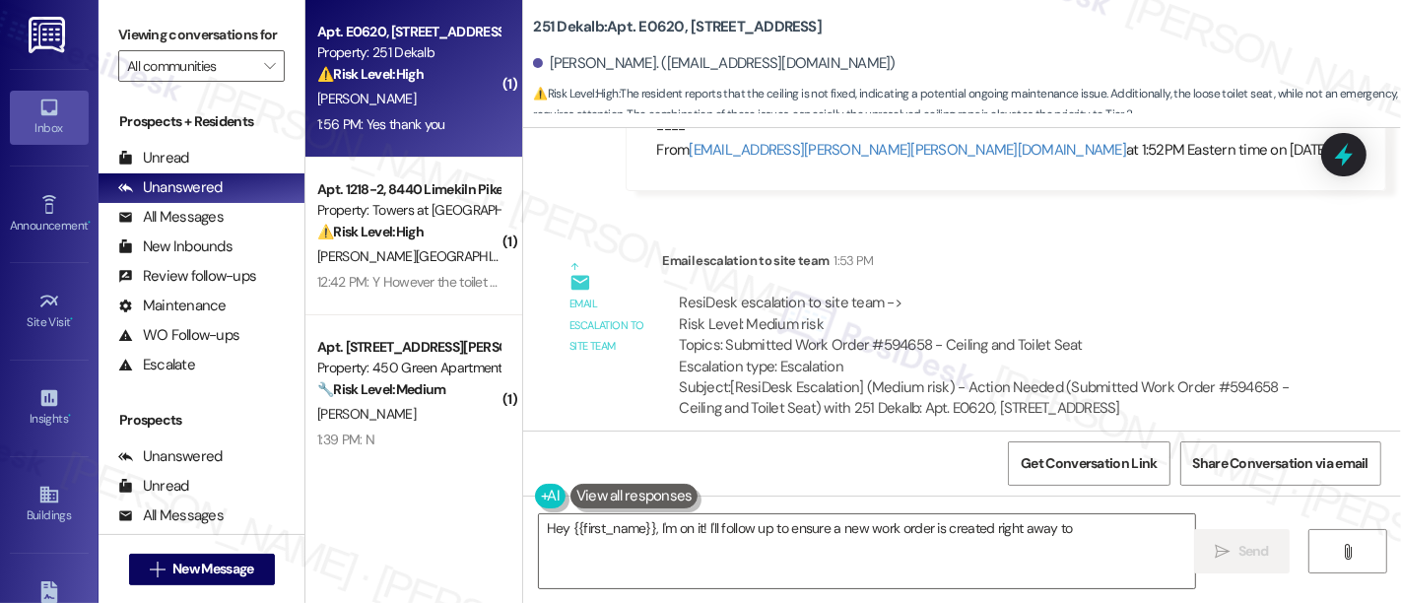
scroll to position [1016, 0]
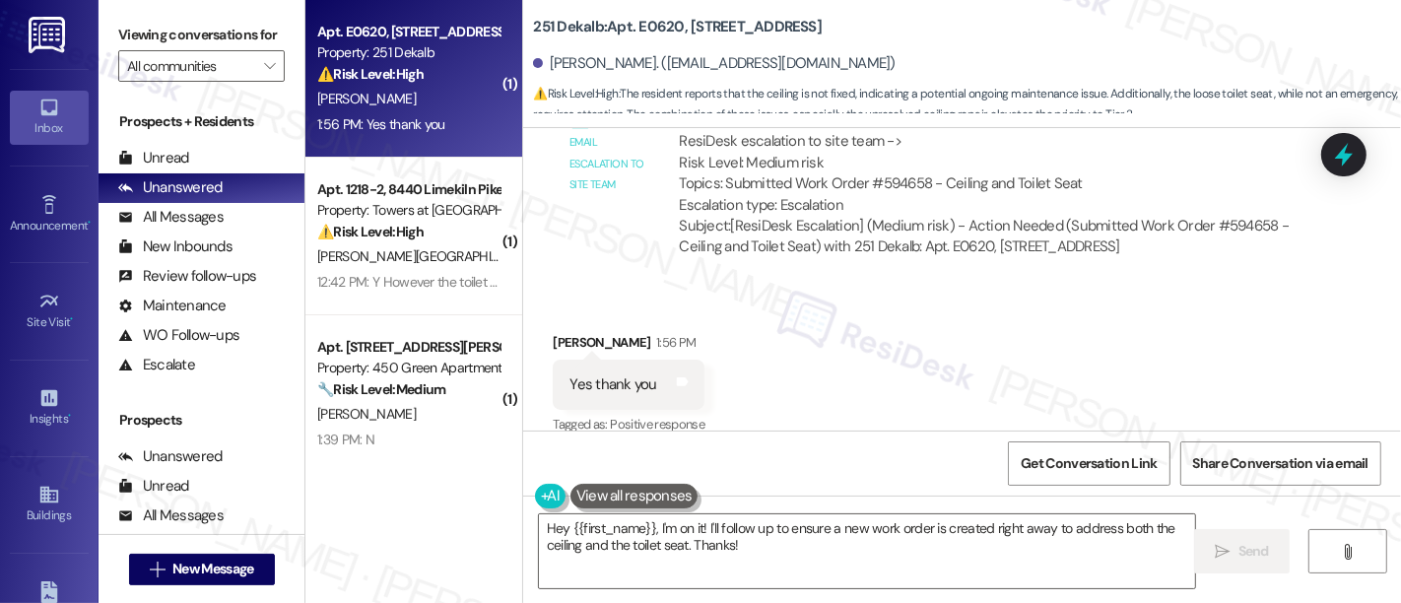
click at [1095, 327] on div "Received via SMS [PERSON_NAME] 1:56 PM Yes thank you Tags and notes Tagged as: …" at bounding box center [962, 371] width 878 height 167
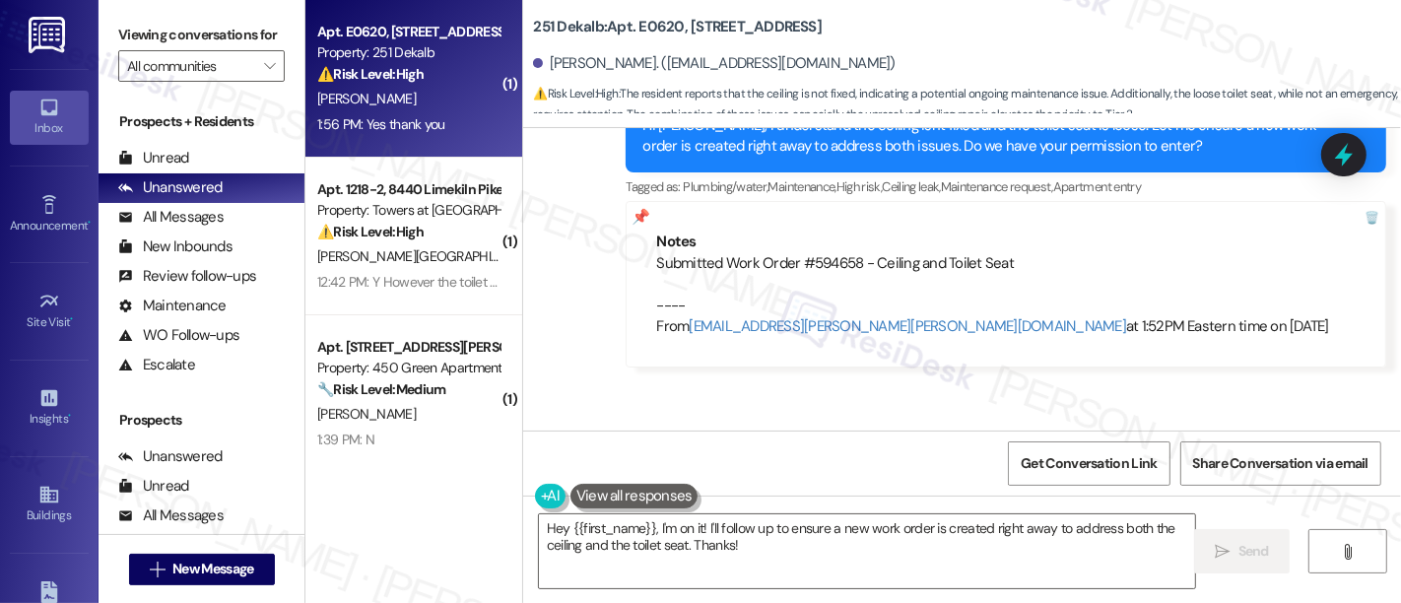
scroll to position [659, 0]
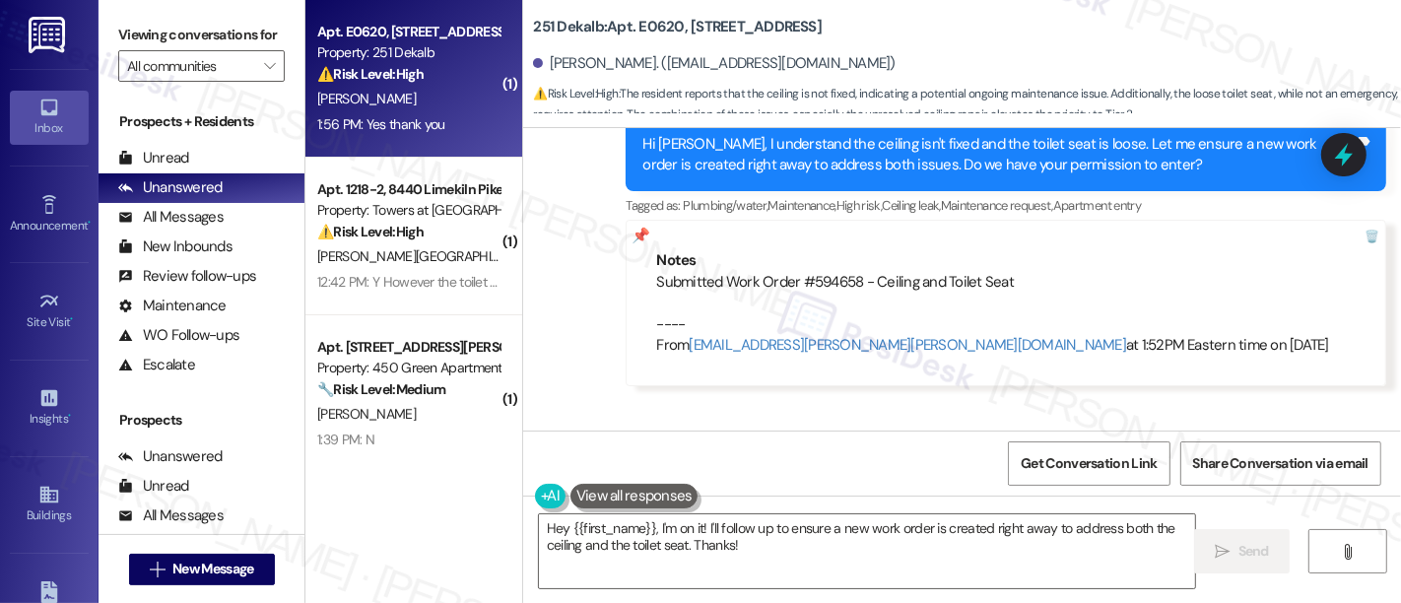
click at [819, 272] on div "Submitted Work Order #594658 - Ceiling and Toilet Seat ---- From [EMAIL_ADDRESS…" at bounding box center [1006, 314] width 700 height 85
click at [819, 272] on div "Submitted Work Order #594658 - Ceiling and Toilet Seat ---- From automated-surv…" at bounding box center [1006, 314] width 700 height 85
copy div "594658"
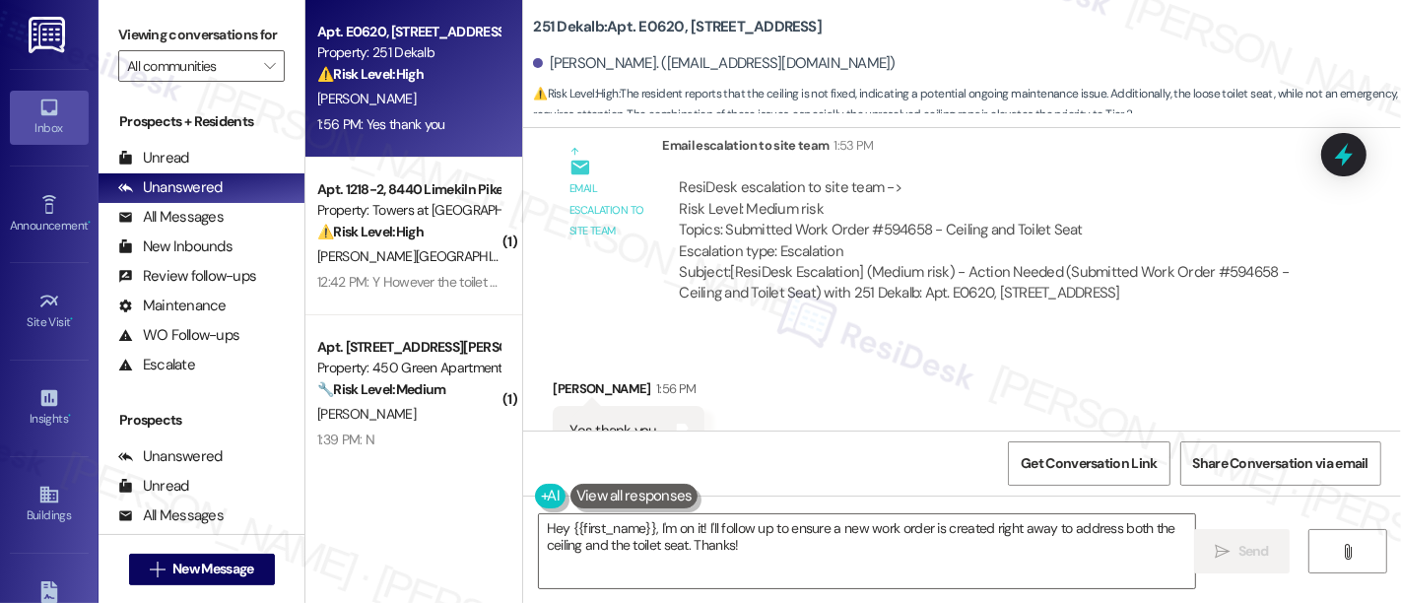
scroll to position [1016, 0]
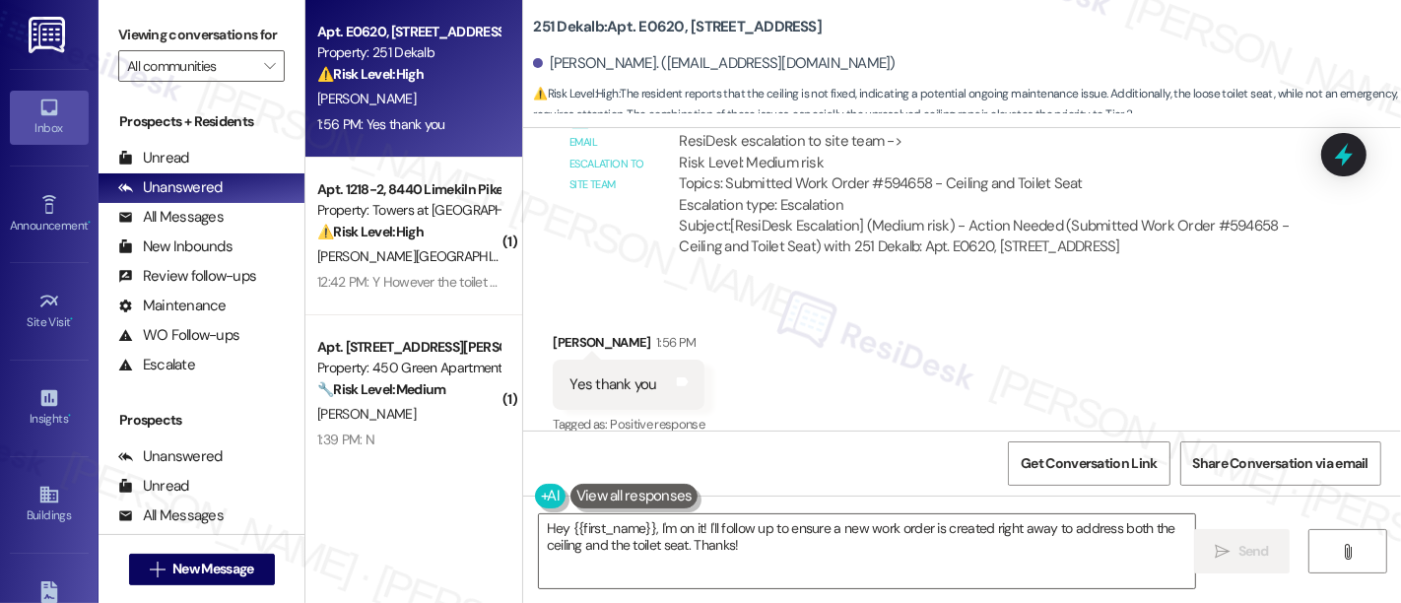
click at [965, 344] on div "Received via SMS Ianna Checo 1:56 PM Yes thank you Tags and notes Tagged as: Po…" at bounding box center [962, 371] width 878 height 167
drag, startPoint x: 1092, startPoint y: 528, endPoint x: 821, endPoint y: 539, distance: 271.2
click at [1084, 528] on textarea "Hey {{first_name}}, I'm on it! I'll follow up to ensure a new work order is cre…" at bounding box center [867, 551] width 656 height 74
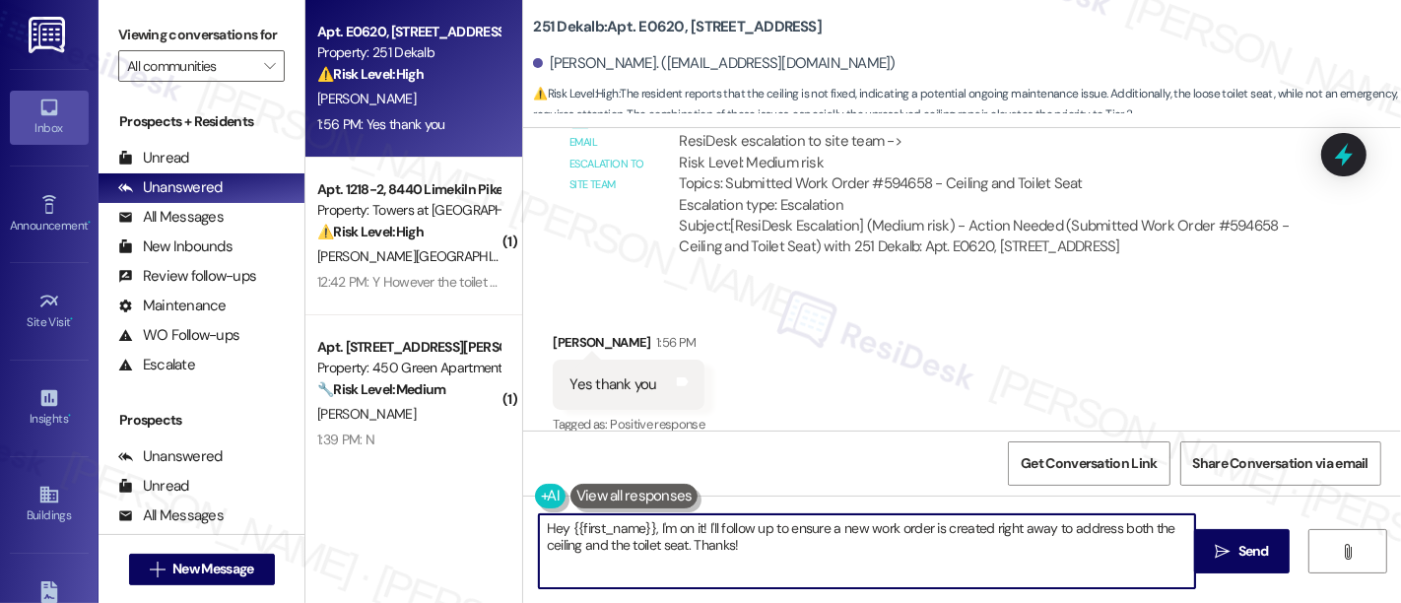
click at [613, 550] on textarea "Hey {{first_name}}, I'm on it! I'll follow up to ensure a new work order is cre…" at bounding box center [867, 551] width 656 height 74
drag, startPoint x: 676, startPoint y: 547, endPoint x: 424, endPoint y: 480, distance: 261.0
click at [374, 480] on div "Apt. E0620, 251 W Dekalb Pike Property: 251 Dekalb ⚠️ Risk Level: High The resi…" at bounding box center [853, 301] width 1096 height 603
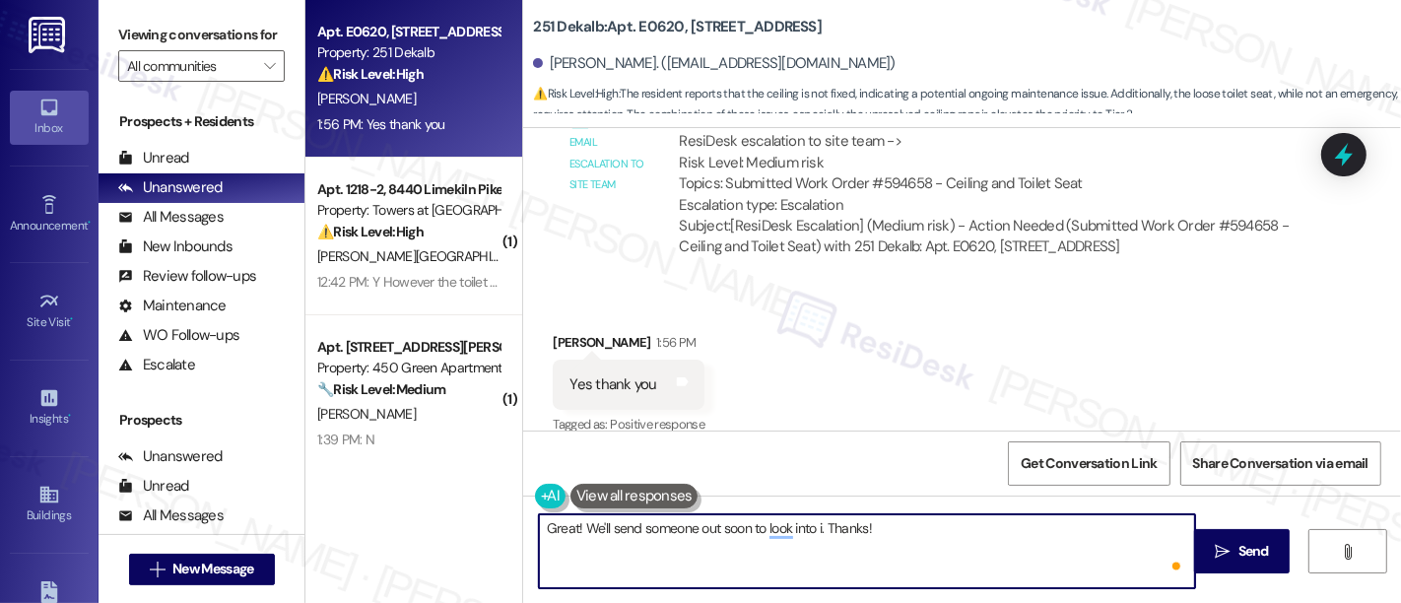
type textarea "Great! We'll send someone out soon to look into it. Thanks!"
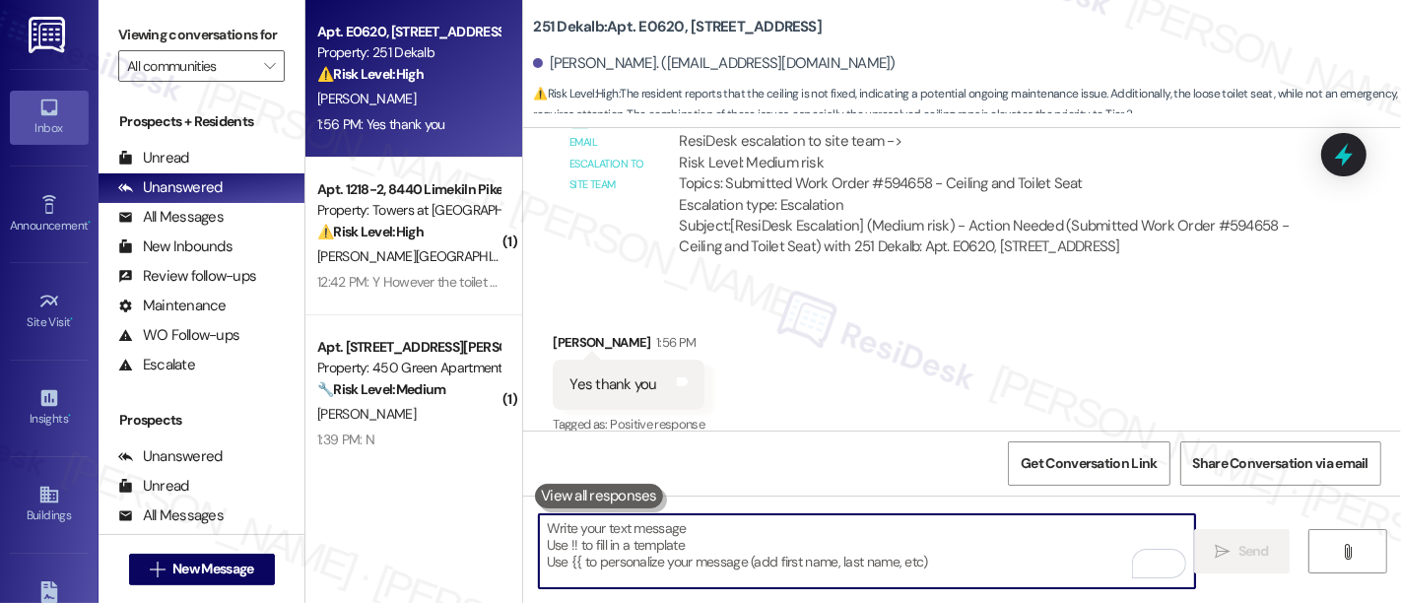
click at [444, 246] on div "[PERSON_NAME][GEOGRAPHIC_DATA]" at bounding box center [408, 256] width 186 height 25
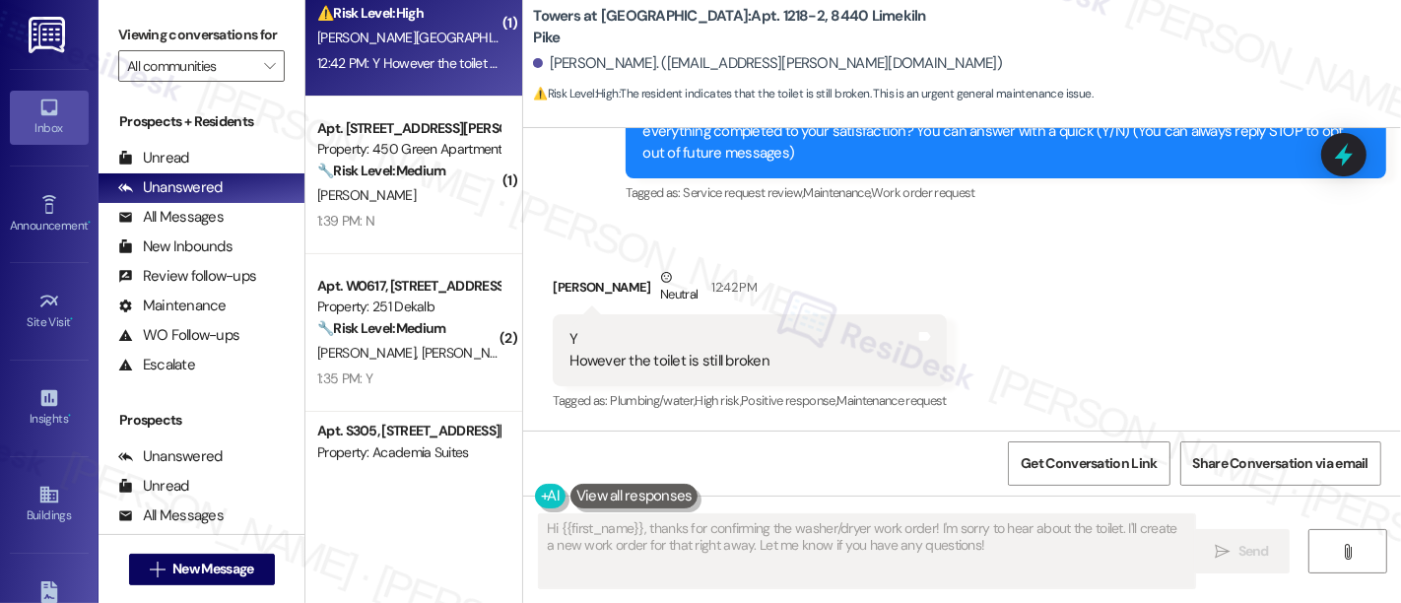
scroll to position [328, 0]
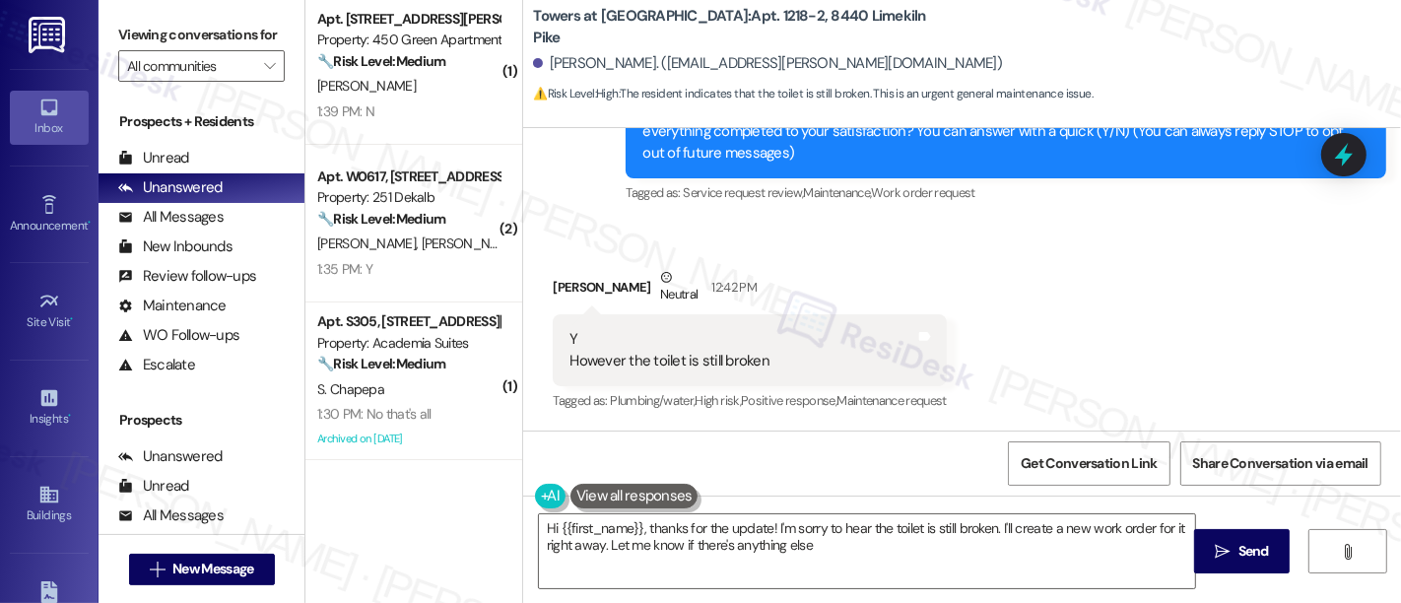
type textarea "Hi {{first_name}}, thanks for the update! I'm sorry to hear the toilet is still…"
click at [1245, 278] on div "Received via SMS Nekeisha Houston Neutral 12:42 PM Y However the toilet is stil…" at bounding box center [962, 327] width 878 height 208
drag, startPoint x: 687, startPoint y: 25, endPoint x: 725, endPoint y: 27, distance: 38.5
click at [725, 27] on b "Towers at Wyncote: Apt. 1218-2, 8440 Limekiln Pike" at bounding box center [730, 27] width 394 height 42
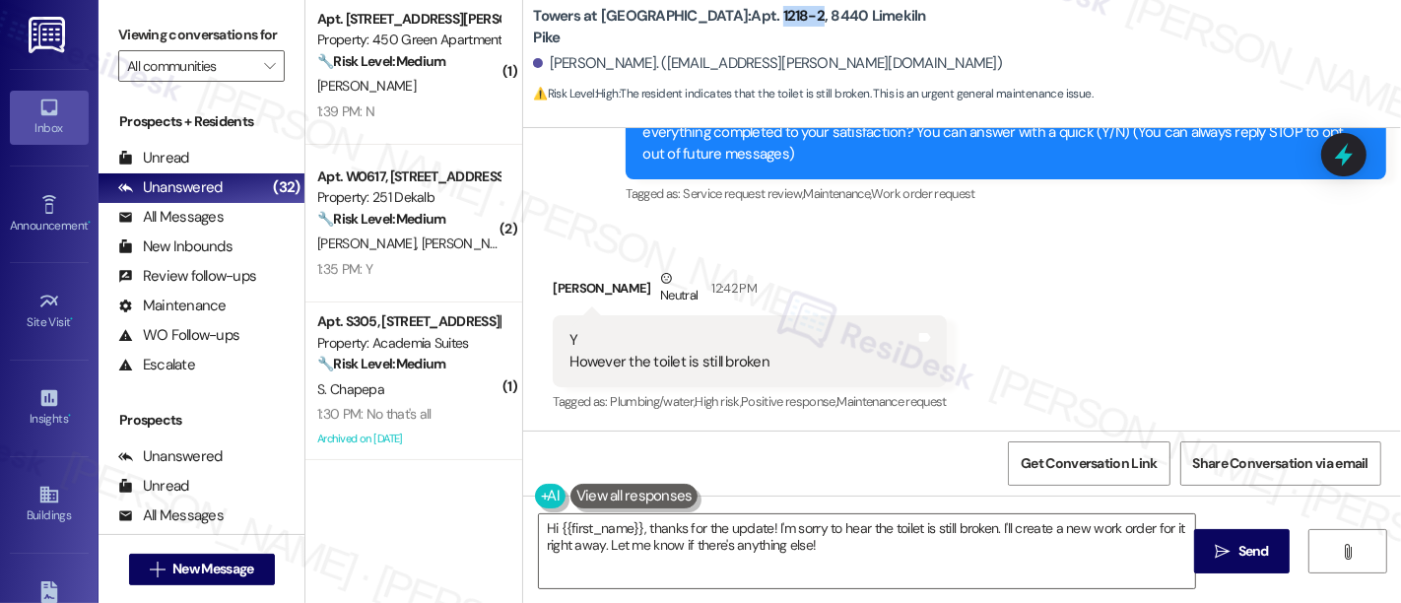
copy b "1218-2"
click at [1143, 366] on div "Received via SMS Nekeisha Houston Neutral 12:42 PM Y However the toilet is stil…" at bounding box center [962, 328] width 878 height 208
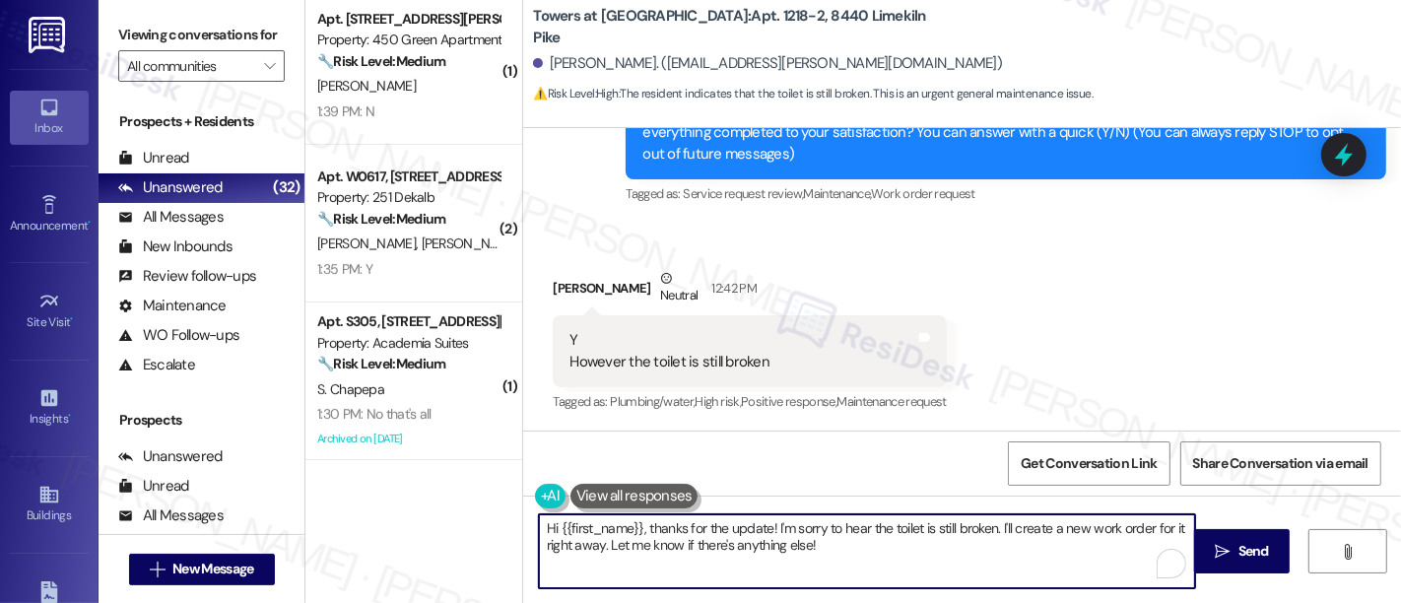
click at [954, 545] on textarea "Hi {{first_name}}, thanks for the update! I'm sorry to hear the toilet is still…" at bounding box center [867, 551] width 656 height 74
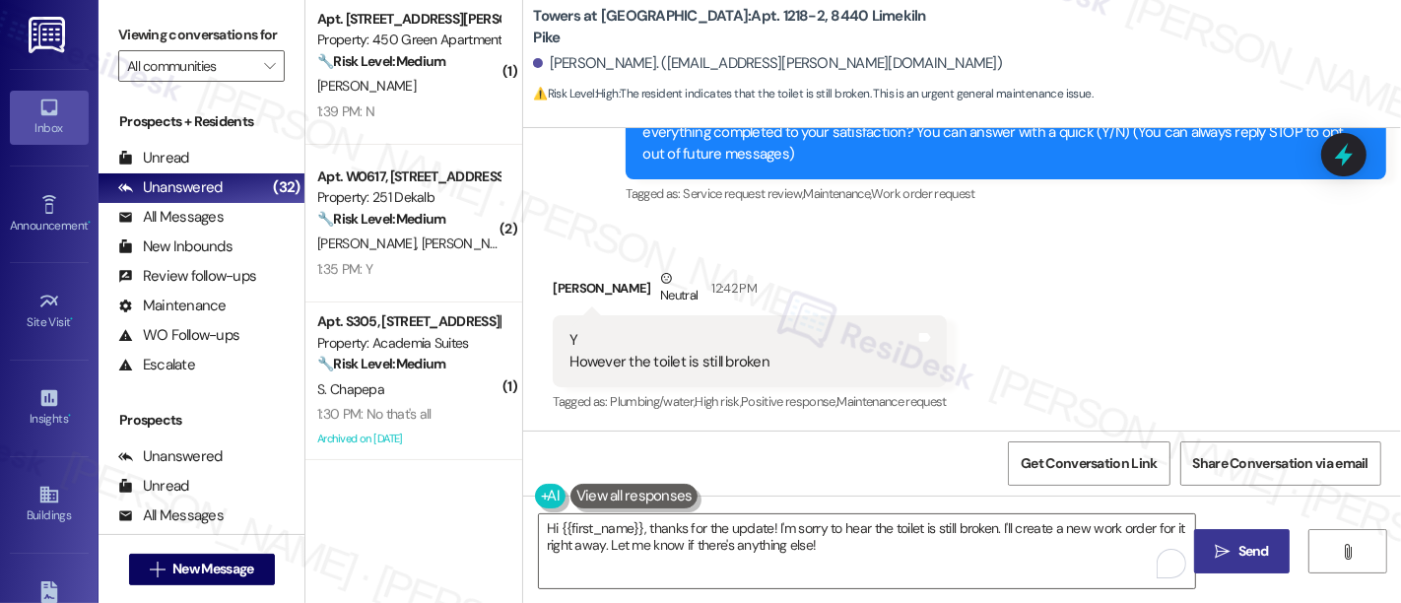
click at [1221, 544] on icon "" at bounding box center [1222, 552] width 15 height 16
type textarea "Hi {{first_name}}, thanks for the update! I'm sorry to hear the toilet is still…"
drag, startPoint x: 686, startPoint y: 22, endPoint x: 723, endPoint y: 21, distance: 37.5
click at [723, 21] on b "Towers at Wyncote: Apt. 1218-2, 8440 Limekiln Pike" at bounding box center [730, 27] width 394 height 42
copy b "1218-2"
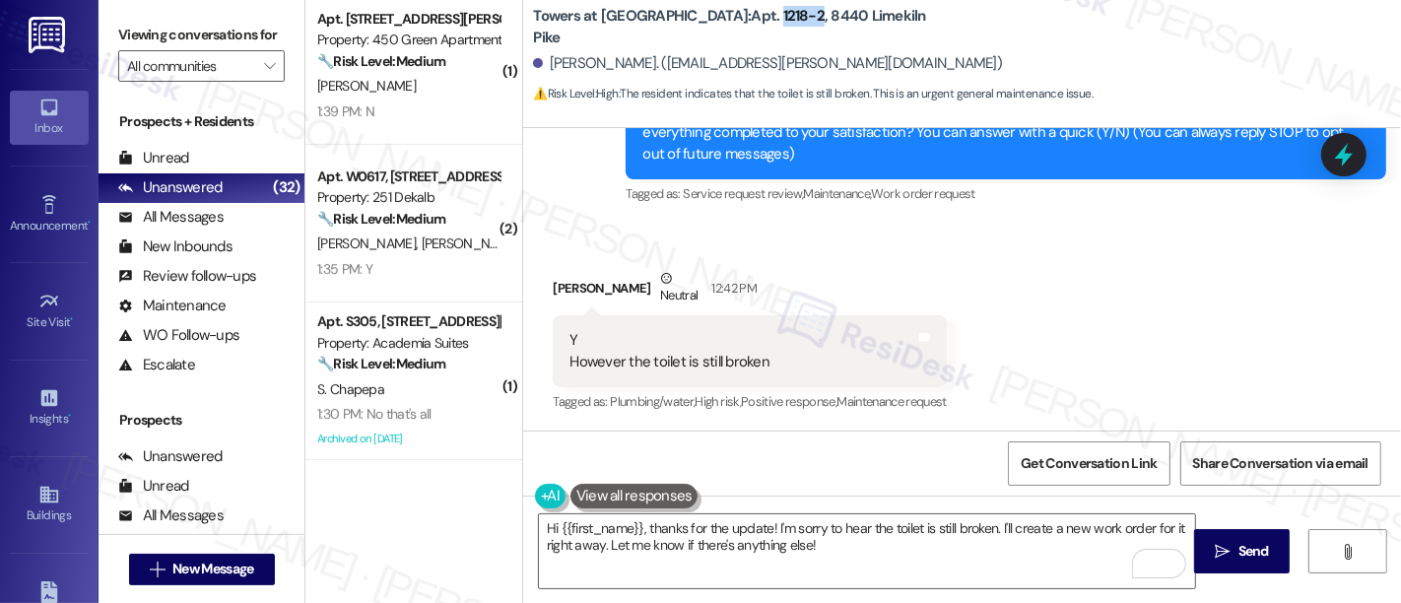
scroll to position [404, 0]
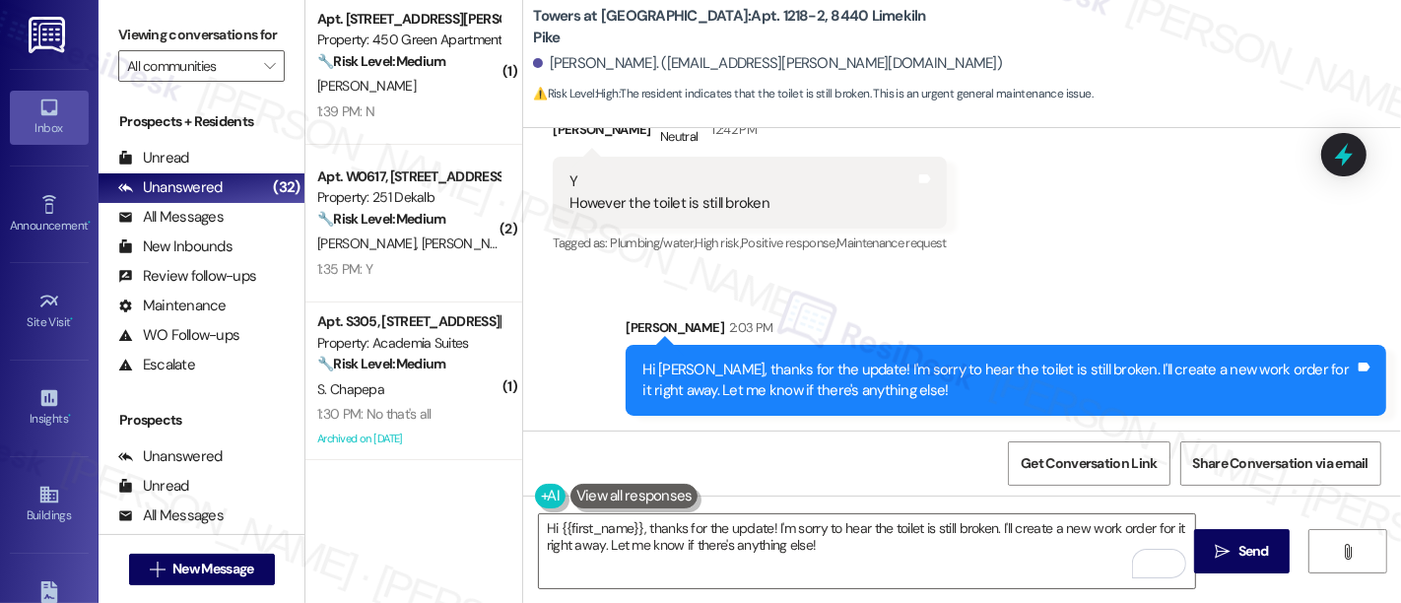
click at [1187, 273] on div "Sent via SMS Sarah 2:03 PM Hi Nekeisha, thanks for the update! I'm sorry to hea…" at bounding box center [962, 352] width 878 height 159
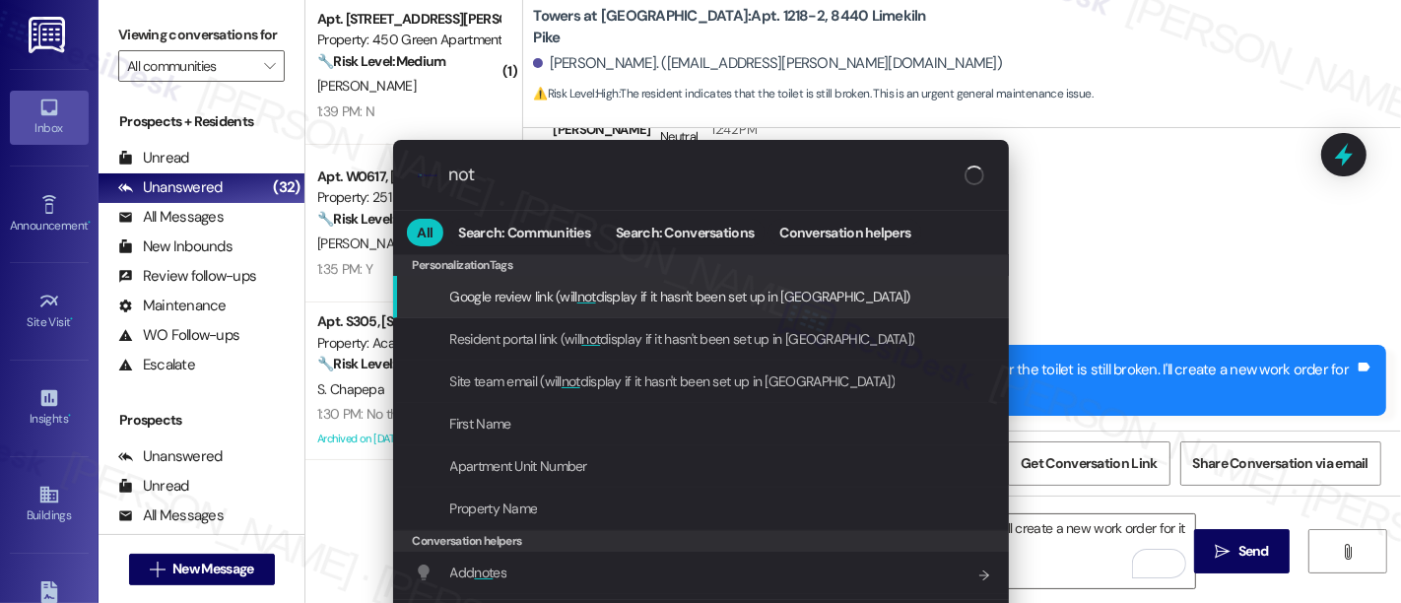
type input "note"
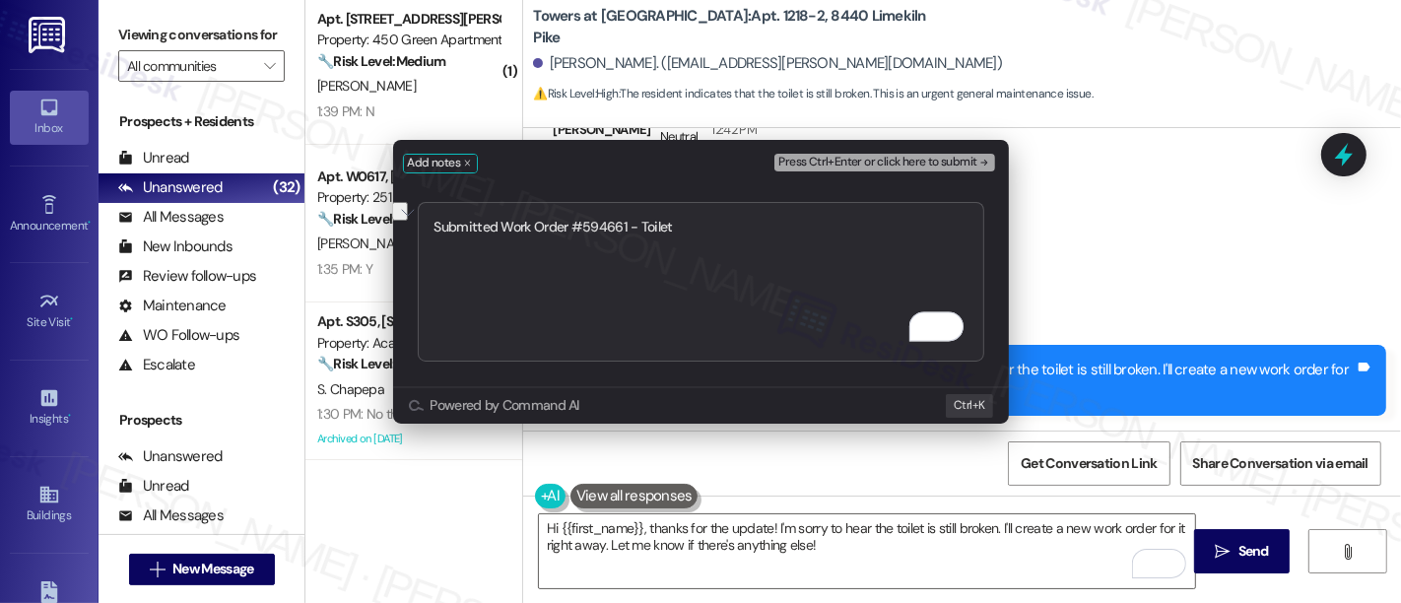
type textarea "Submitted Work Order #594661 - Toilet"
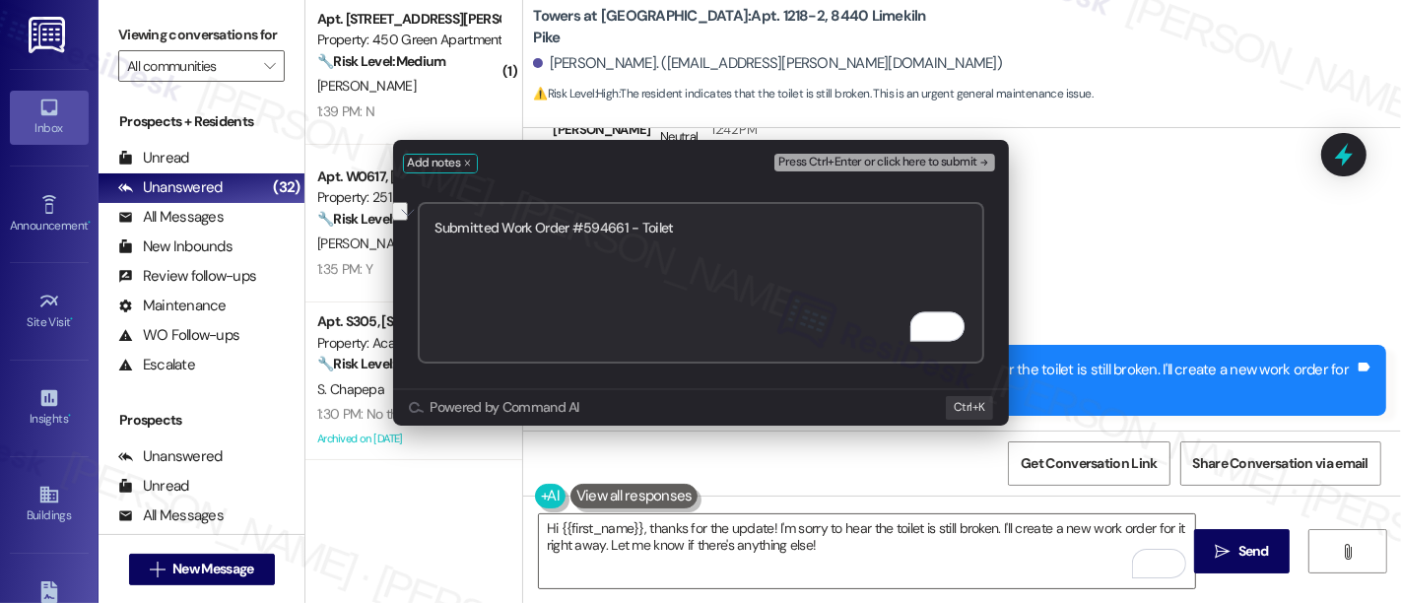
click at [971, 162] on span "Press Ctrl+Enter or click here to submit" at bounding box center [877, 163] width 198 height 14
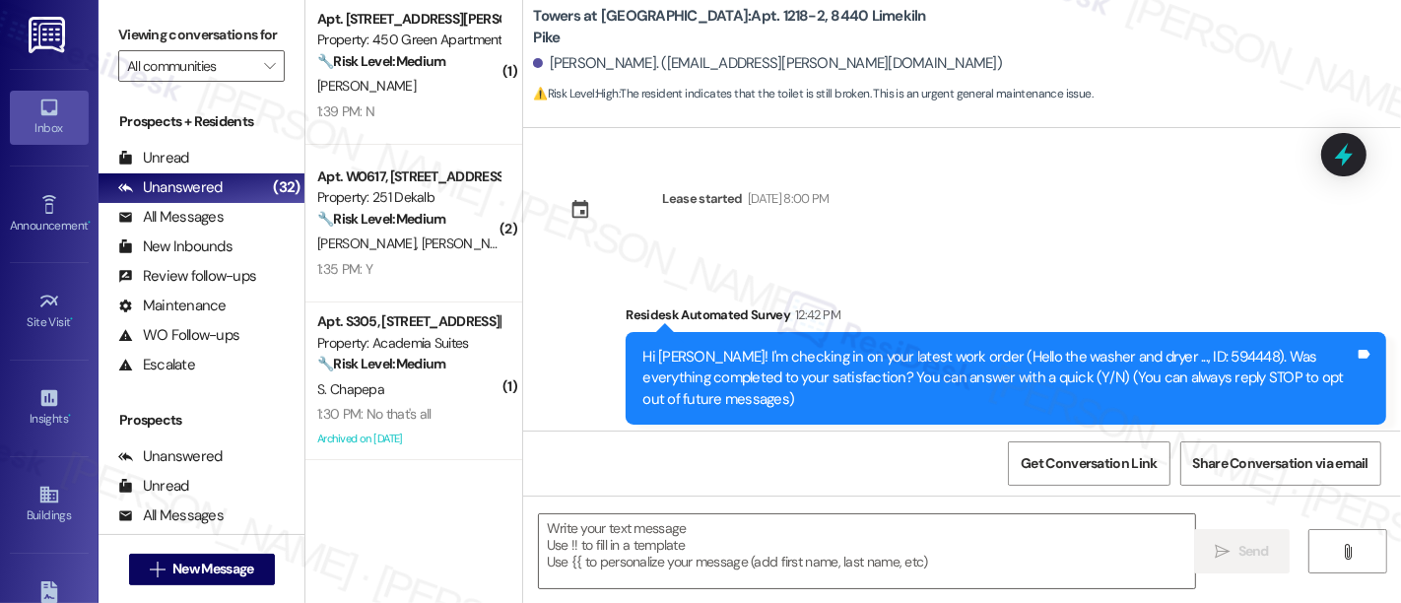
scroll to position [244, 0]
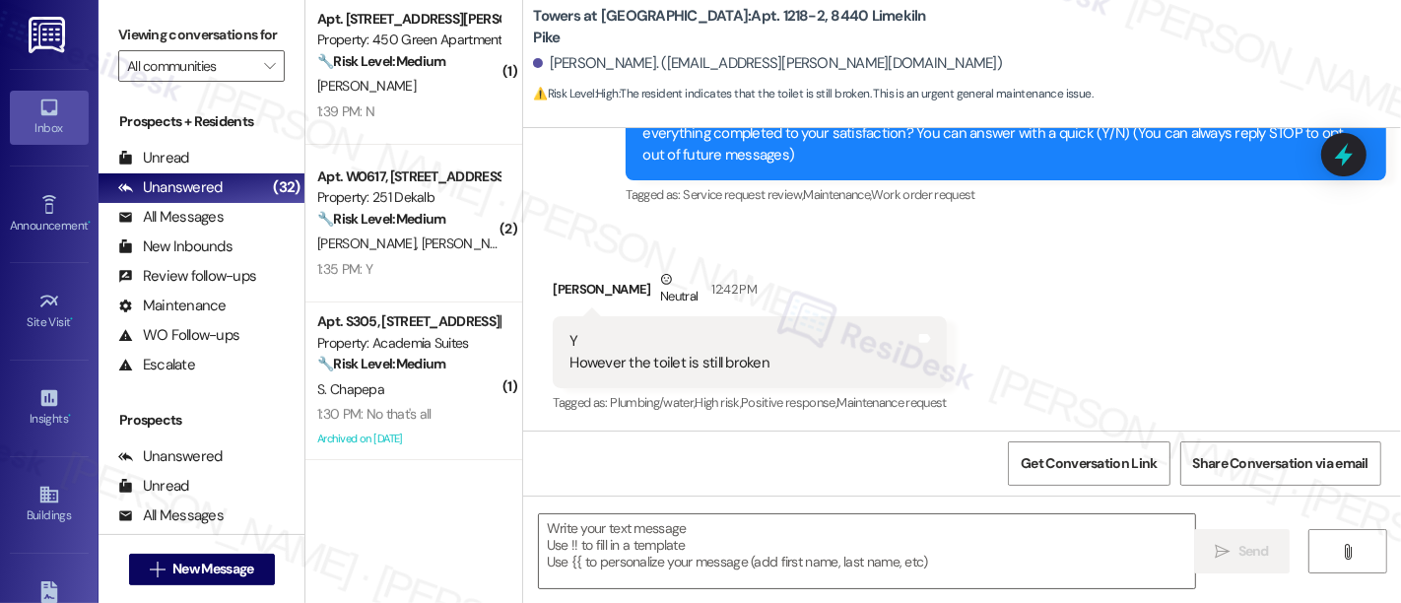
type textarea "Fetching suggested responses. Please feel free to read through the conversation…"
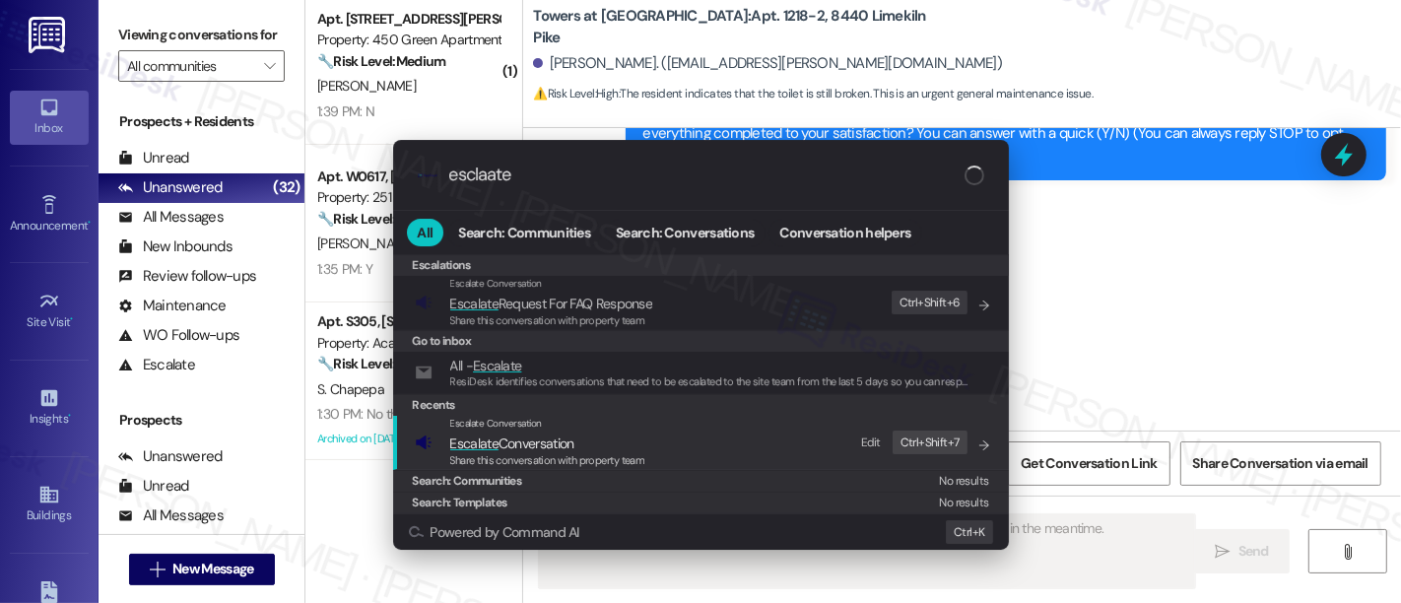
type input "esclaate"
click at [544, 443] on span "Escalate Conversation" at bounding box center [512, 444] width 124 height 18
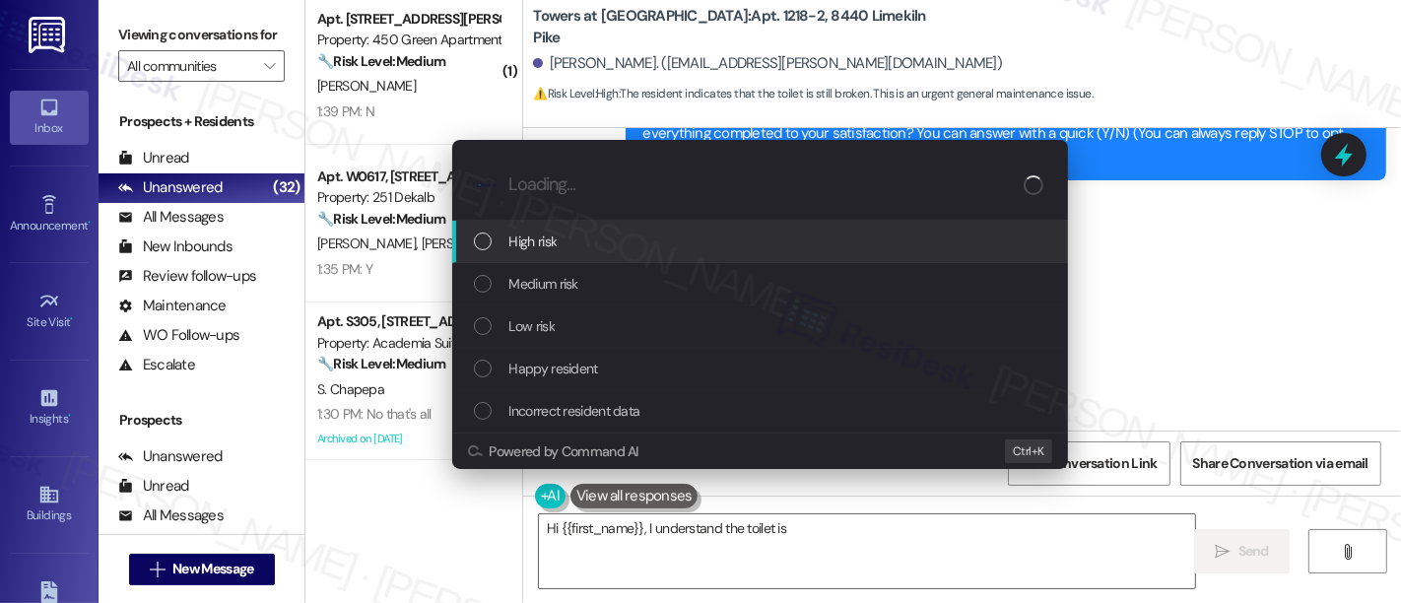
click at [595, 294] on div "Medium risk" at bounding box center [762, 284] width 576 height 22
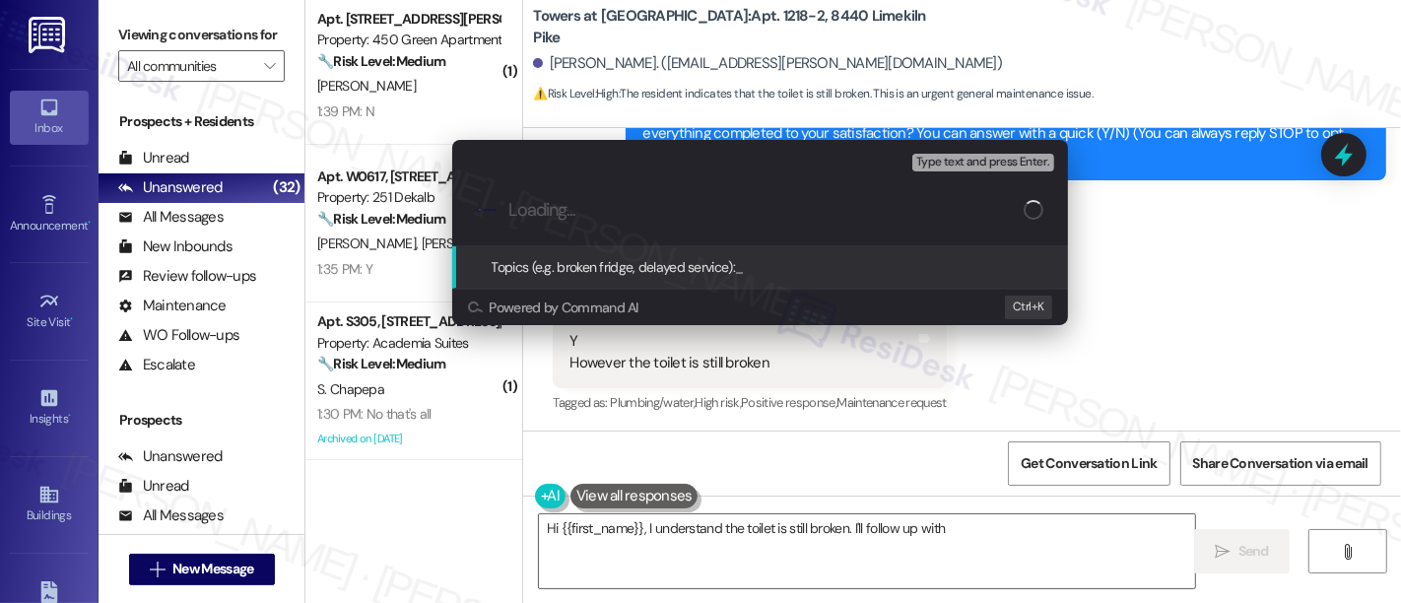
type textarea "Hi {{first_name}}, I understand the toilet is still broken. I'll follow up with"
paste input "Submitted Work Order #594661 - Toilet"
type input "Submitted Work Order #594661 - Toilet"
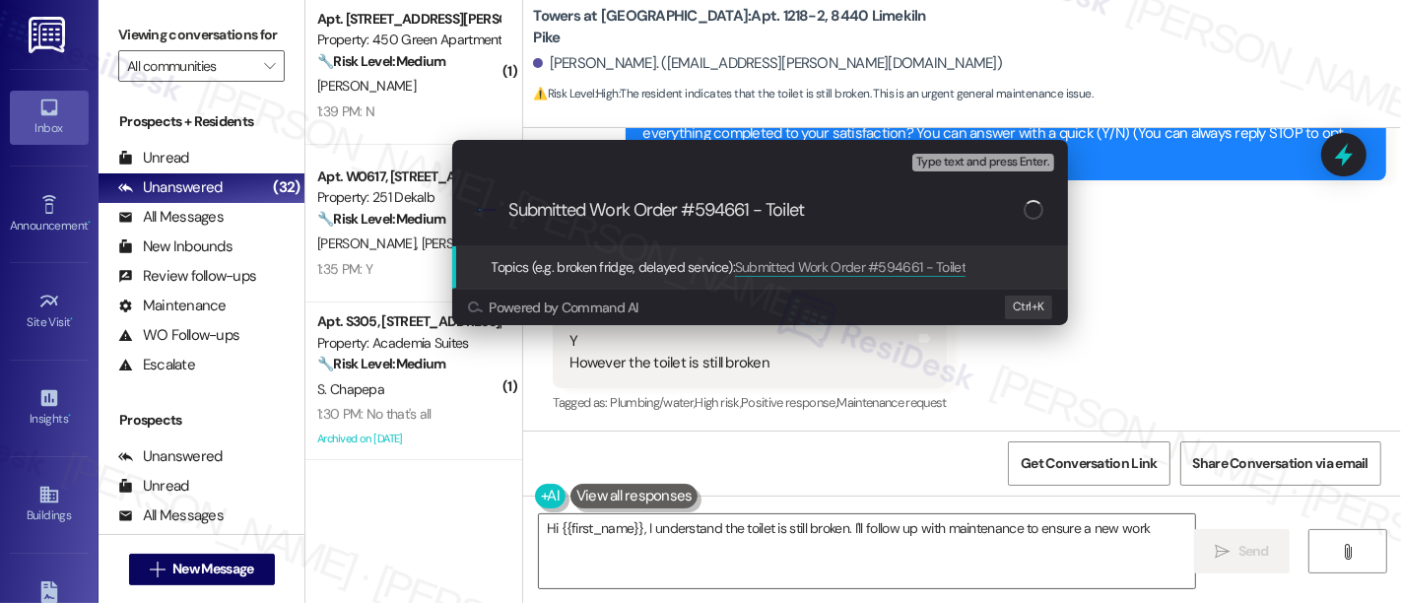
type textarea "Hi {{first_name}}, I understand the toilet is still broken. I'll follow up with…"
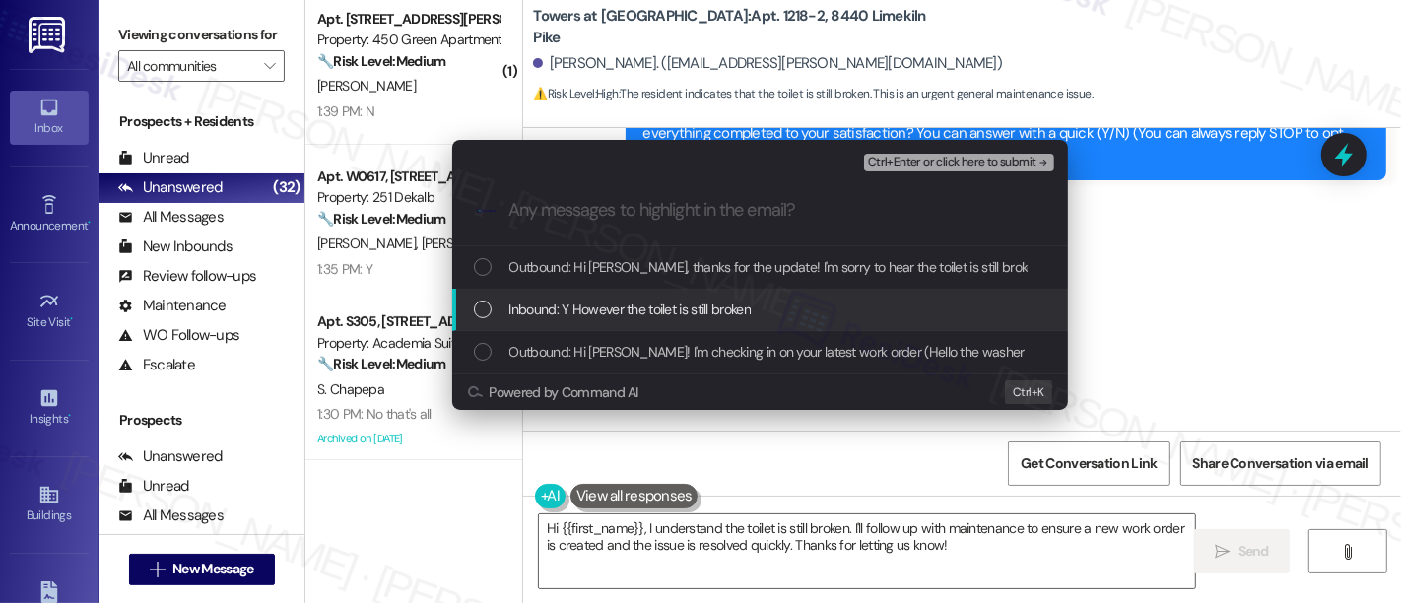
click at [596, 305] on span "Inbound: Y However the toilet is still broken" at bounding box center [630, 310] width 242 height 22
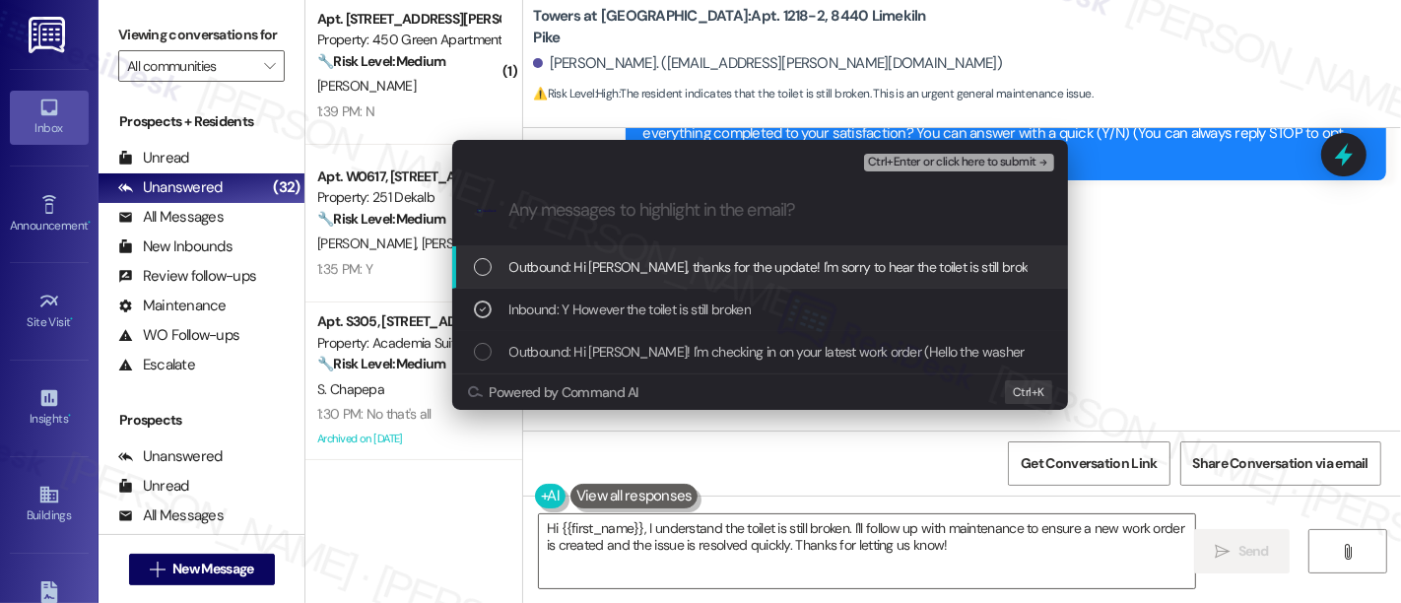
click at [1035, 161] on span "Ctrl+Enter or click here to submit" at bounding box center [952, 163] width 168 height 14
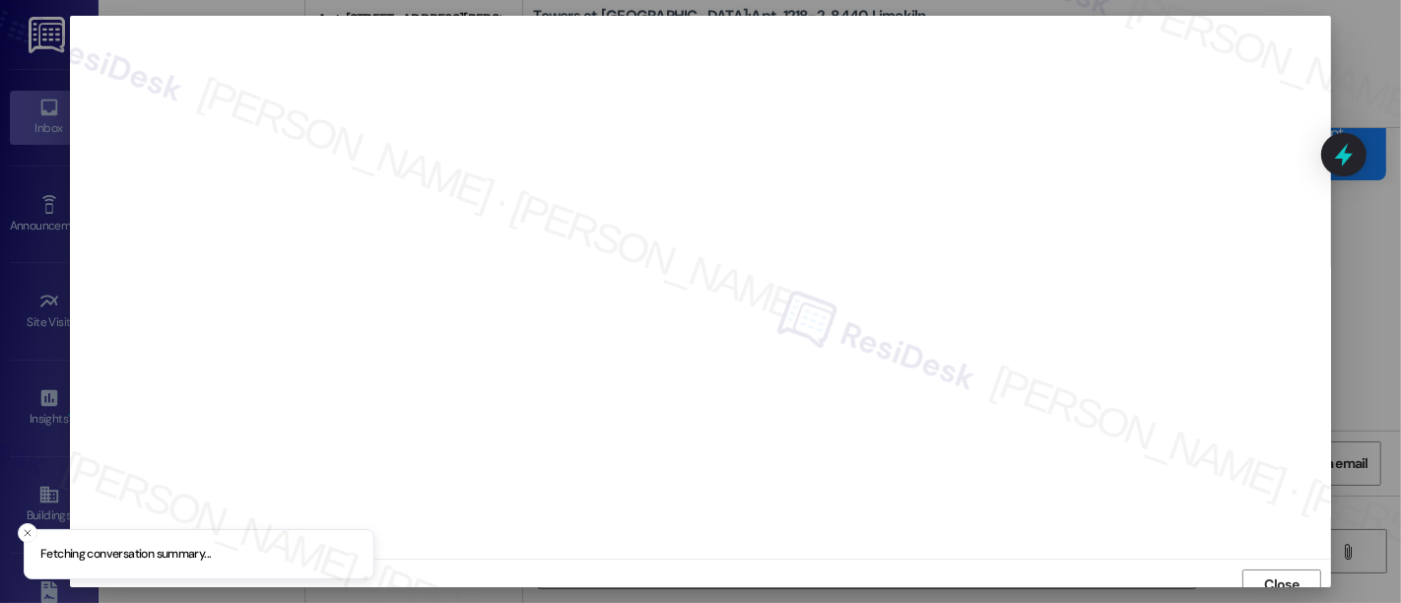
scroll to position [13, 0]
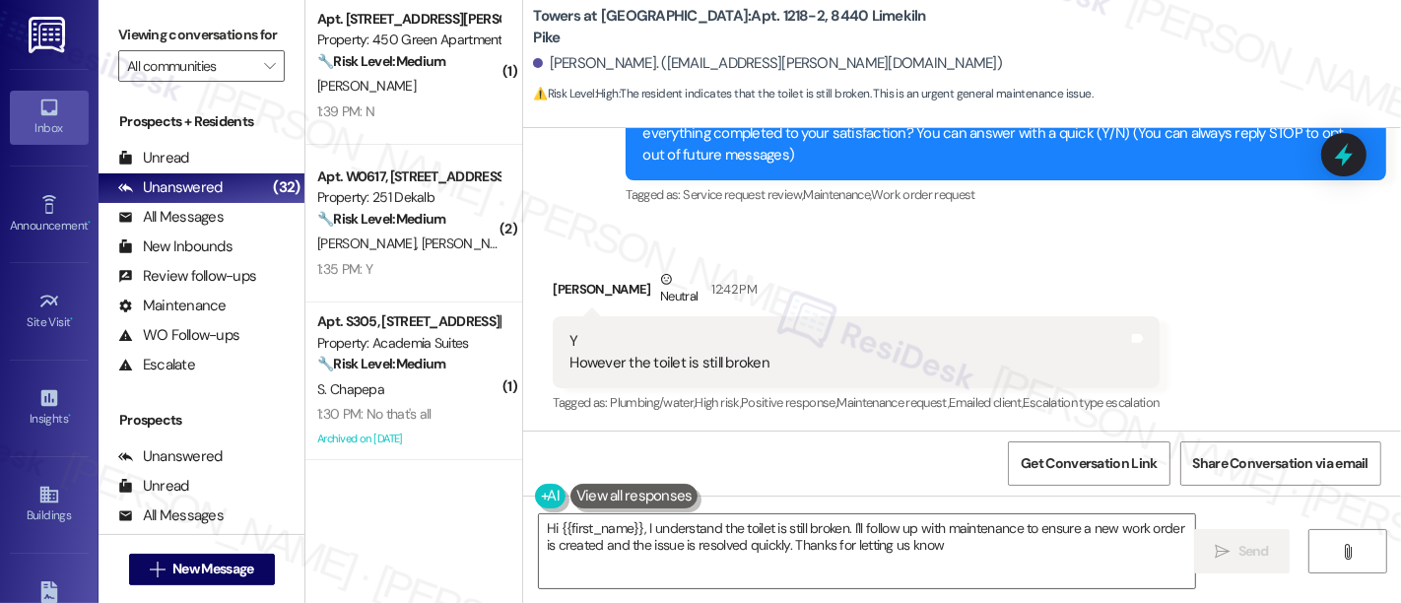
type textarea "Hi {{first_name}}, I understand the toilet is still broken. I'll follow up with…"
click at [879, 242] on div "Received via SMS Nekeisha Houston Neutral 12:42 PM Y However the toilet is stil…" at bounding box center [962, 329] width 878 height 208
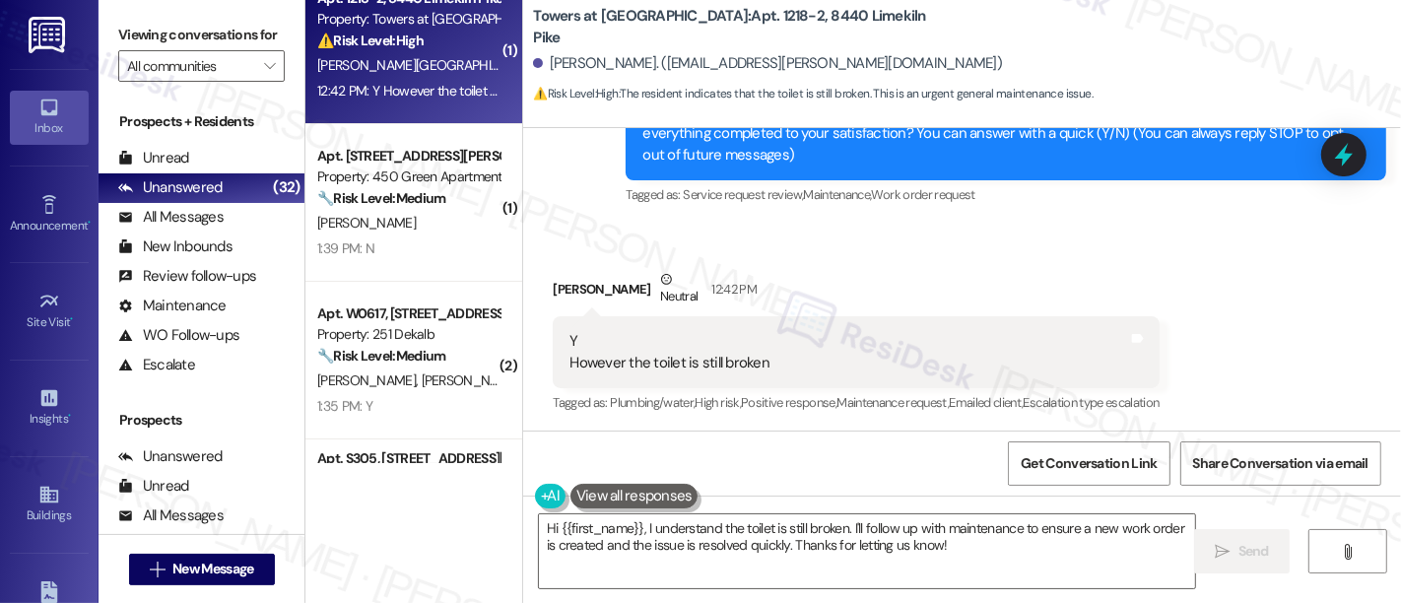
scroll to position [198, 0]
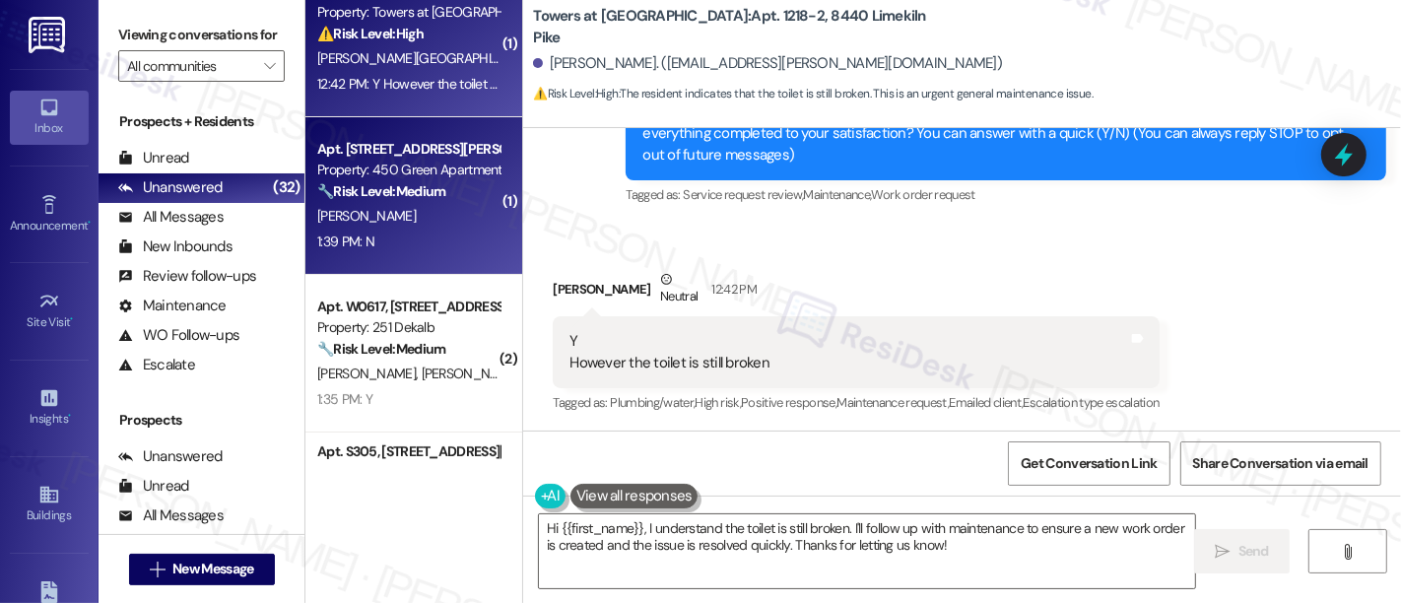
click at [392, 226] on div "C. Hoffman" at bounding box center [408, 216] width 186 height 25
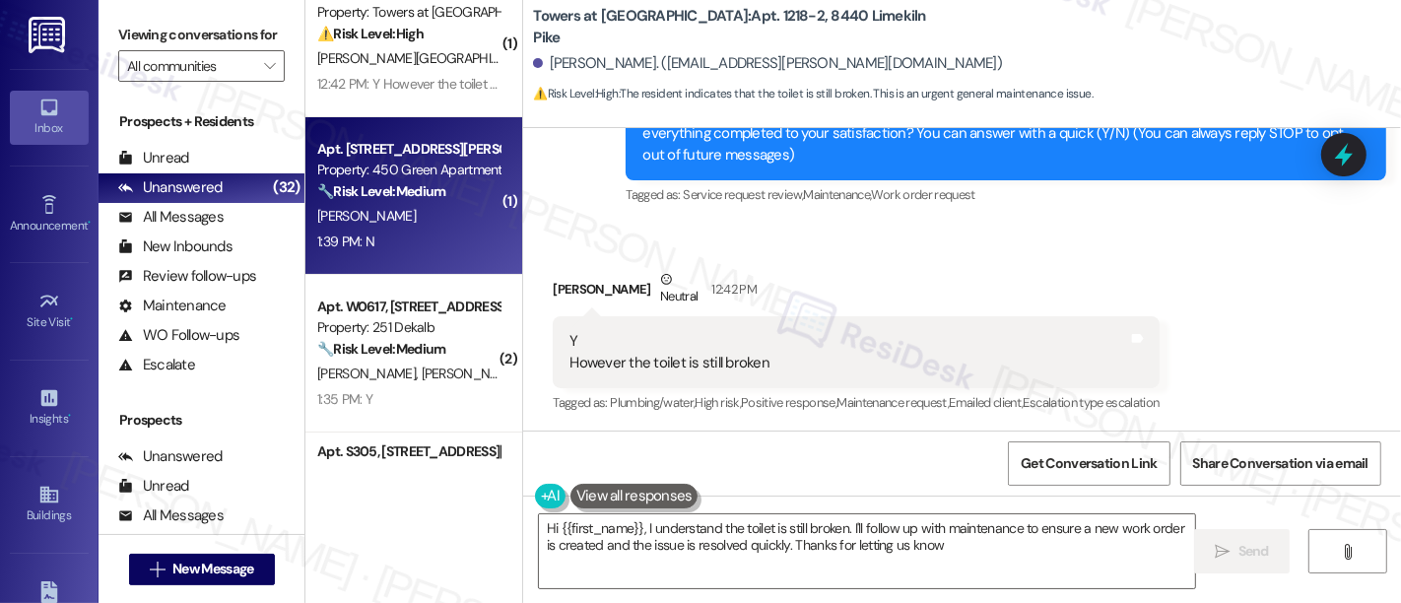
type textarea "Hi {{first_name}}, I understand the toilet is still broken. I'll follow up with…"
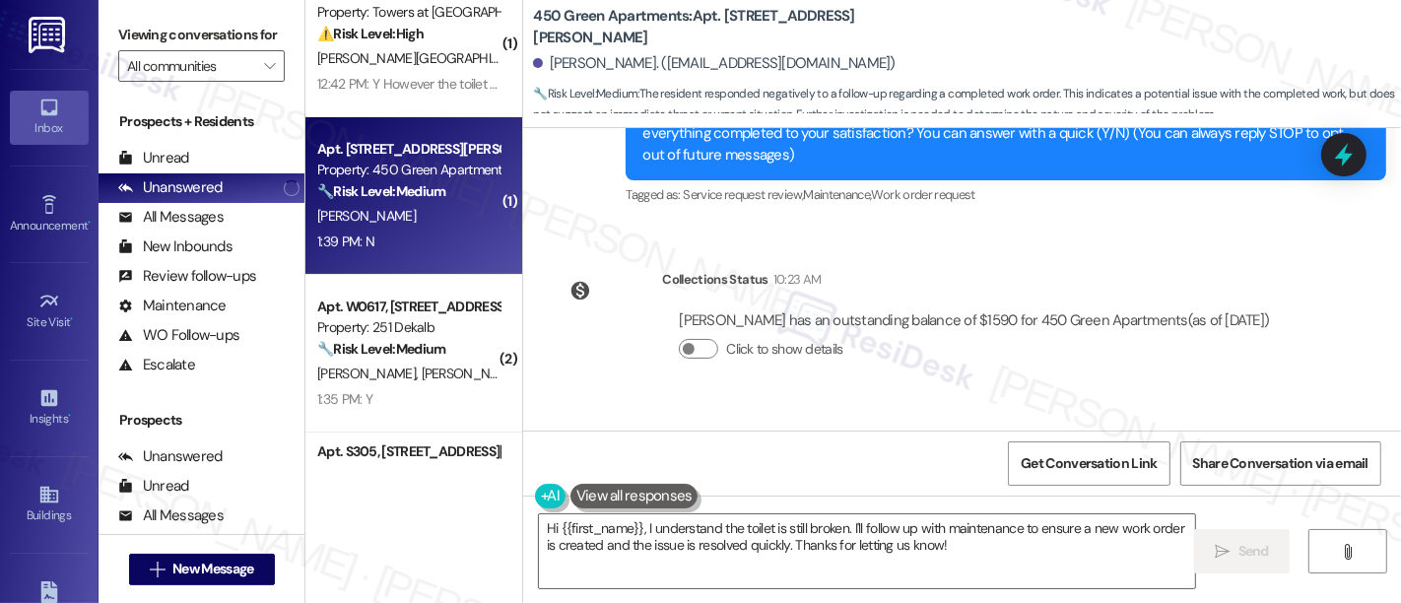
scroll to position [135, 0]
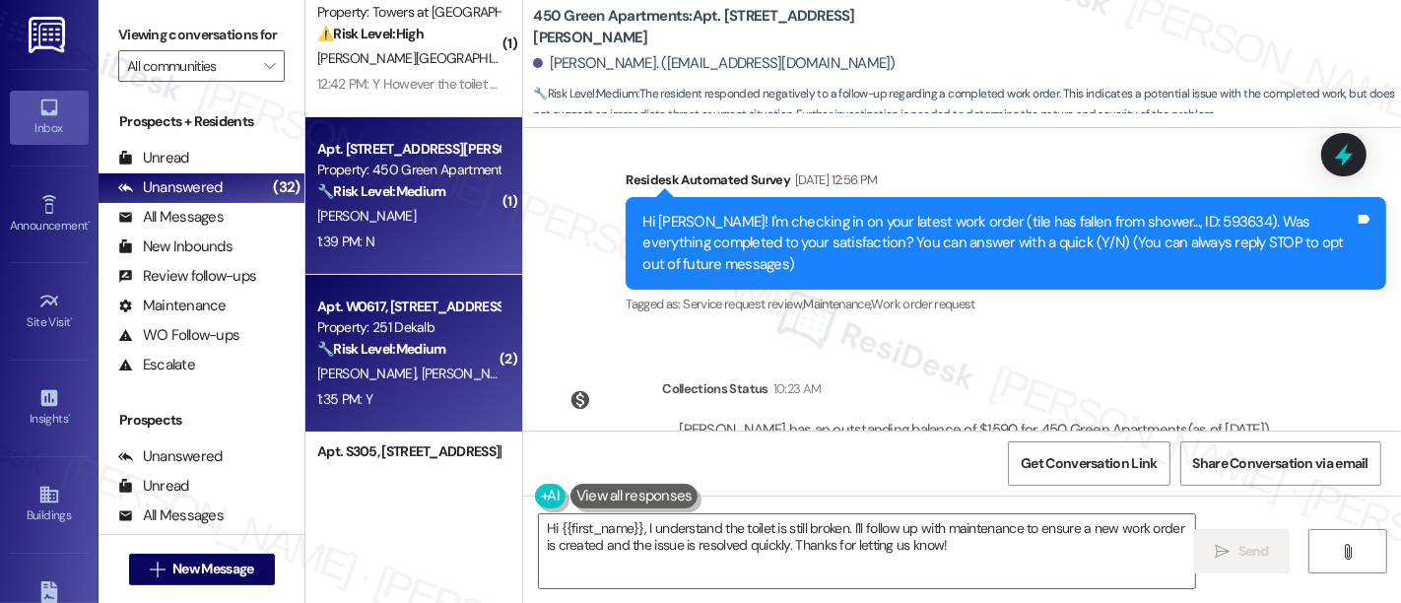
click at [379, 354] on strong "🔧 Risk Level: Medium" at bounding box center [381, 349] width 128 height 18
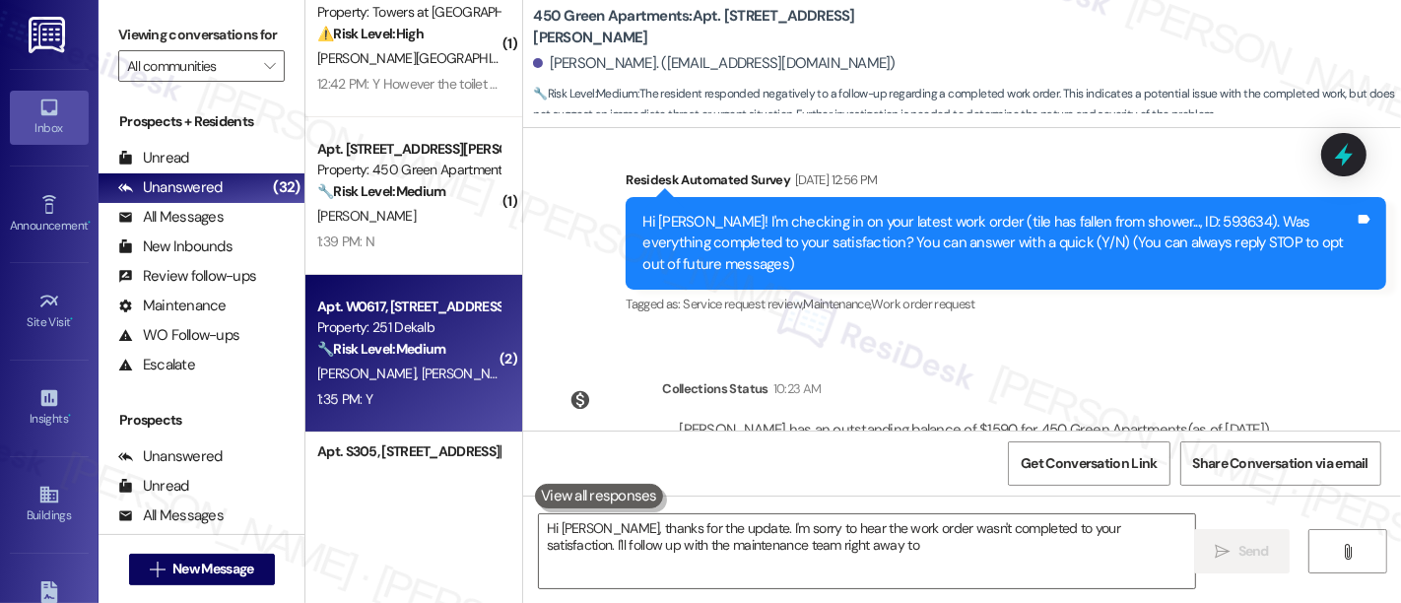
type textarea "Hi Charles, thanks for the update. I'm sorry to hear the work order wasn't comp…"
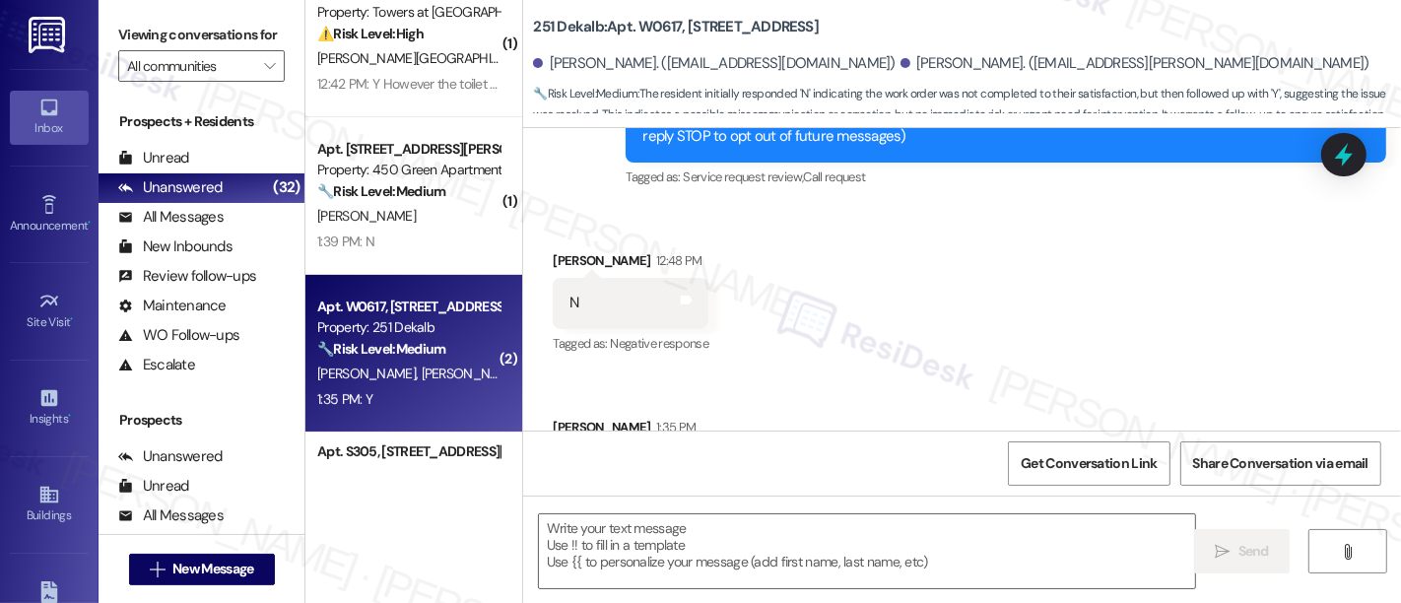
type textarea "Fetching suggested responses. Please feel free to read through the conversation…"
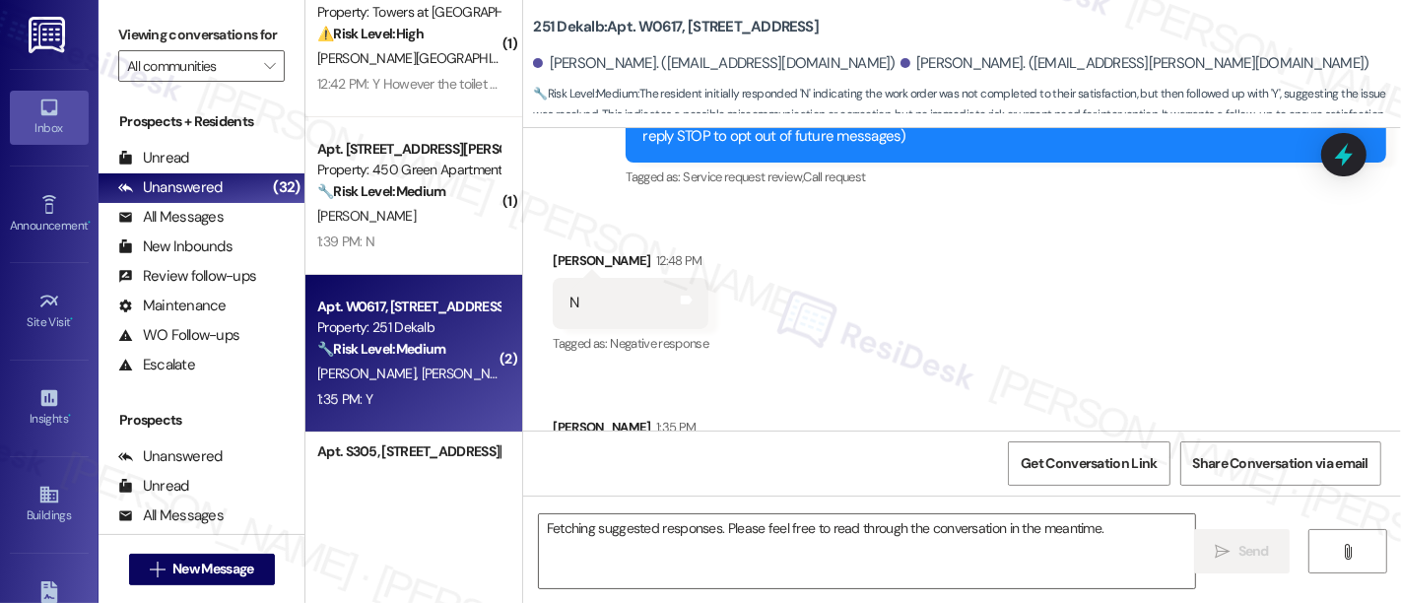
scroll to position [592, 0]
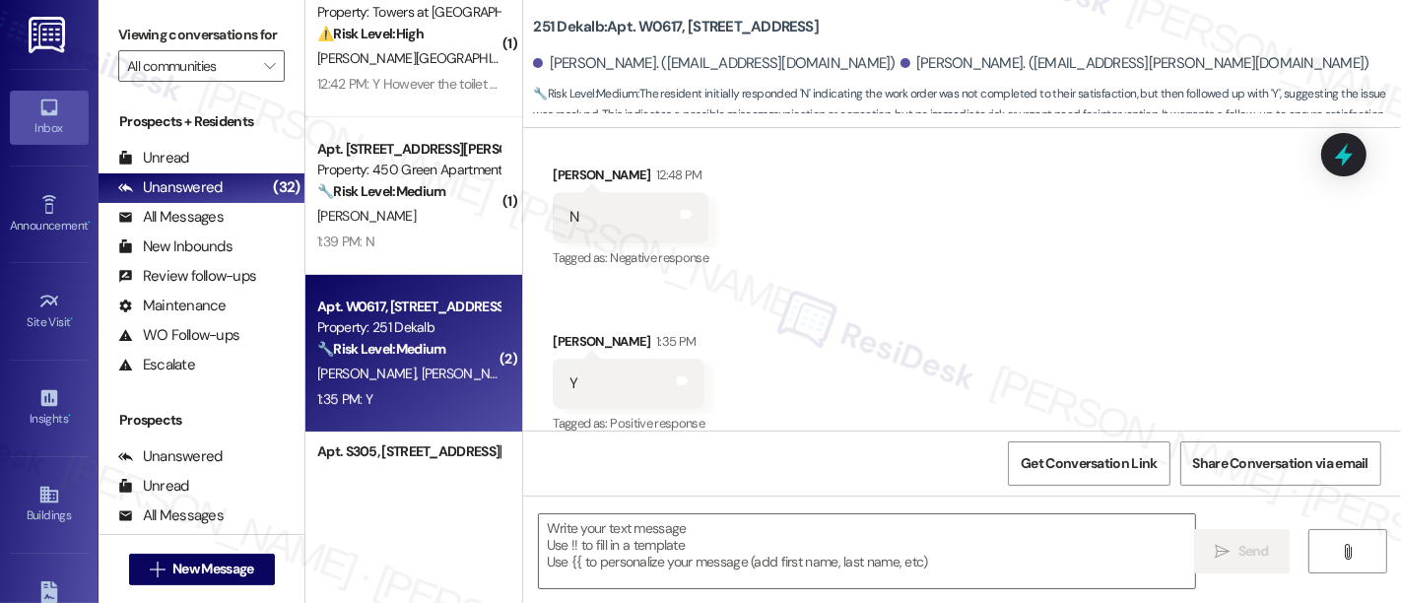
click at [1026, 350] on div "Received via SMS Lakshay Sethi 12:48 PM N Tags and notes Tagged as: Negative re…" at bounding box center [962, 286] width 878 height 333
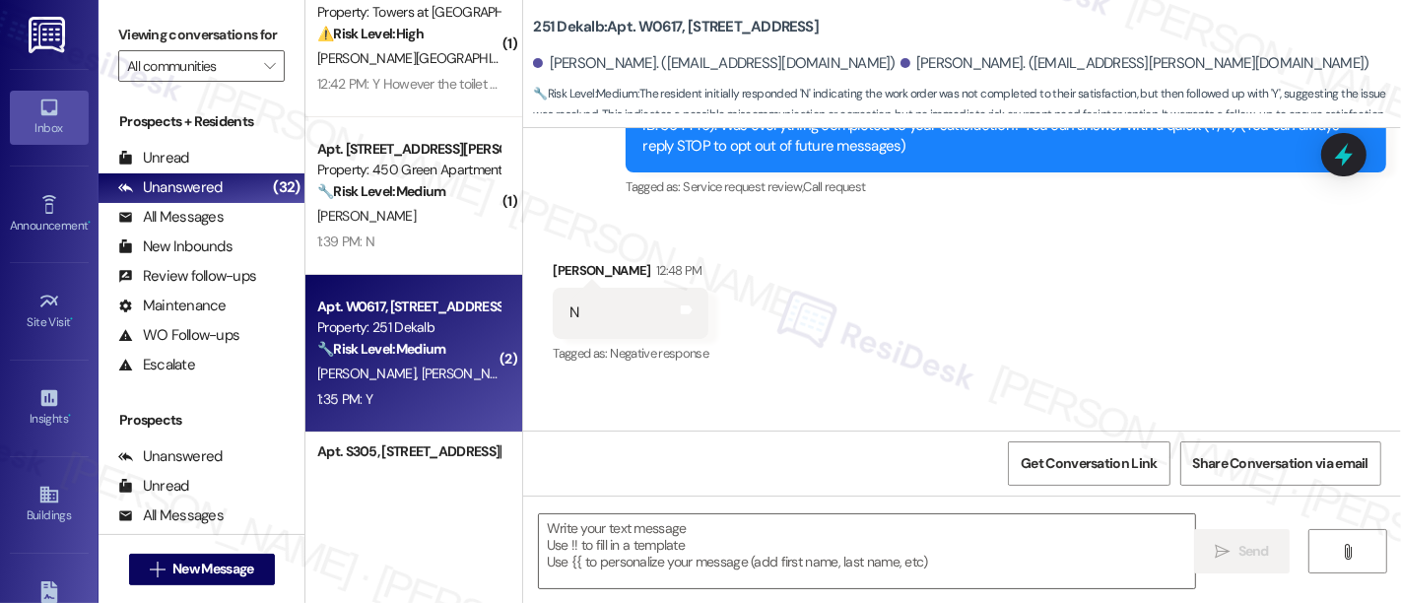
scroll to position [593, 0]
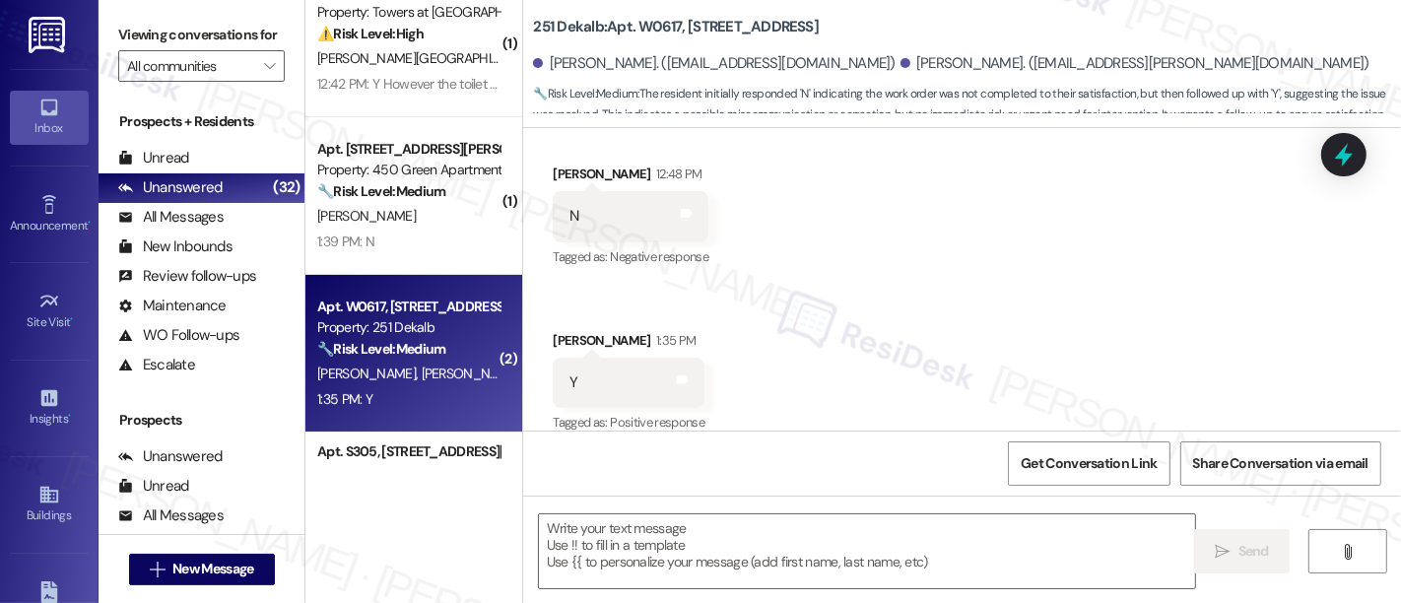
click at [949, 310] on div "Received via SMS Lakshay Sethi 12:48 PM N Tags and notes Tagged as: Negative re…" at bounding box center [962, 285] width 878 height 333
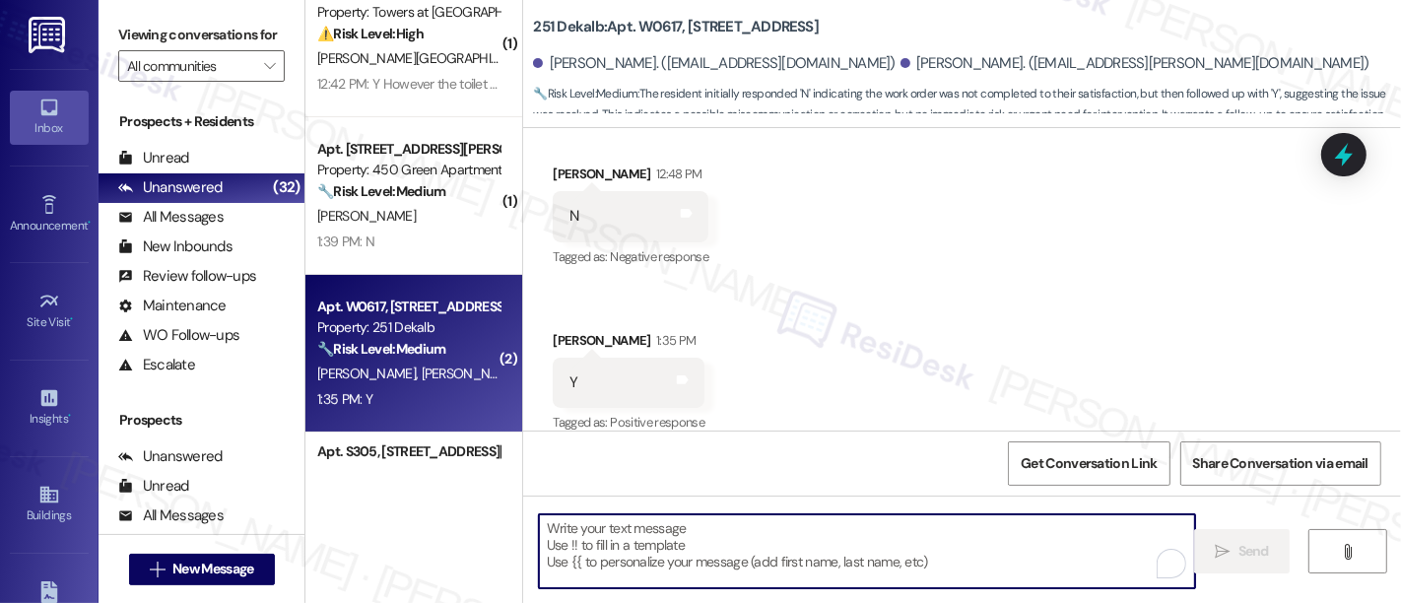
click at [834, 527] on textarea "To enrich screen reader interactions, please activate Accessibility in Grammarl…" at bounding box center [867, 551] width 656 height 74
click at [825, 529] on textarea "To enrich screen reader interactions, please activate Accessibility in Grammarl…" at bounding box center [867, 551] width 656 height 74
paste textarea "Hi {{first_name}},"
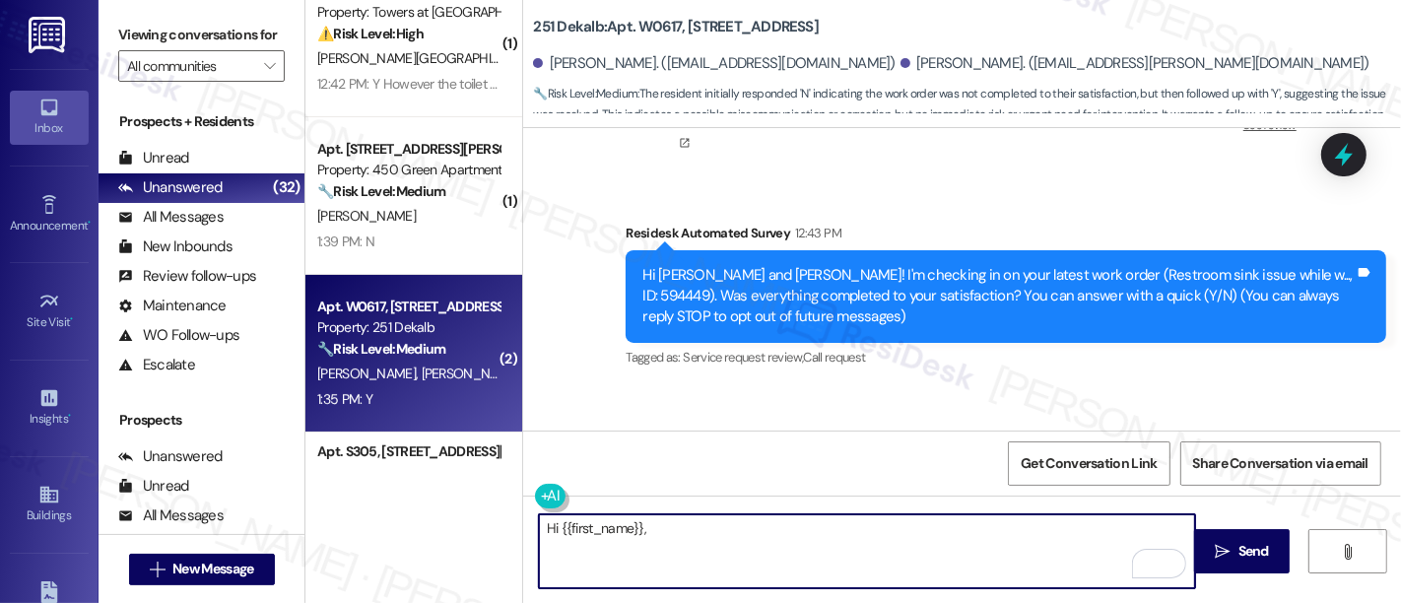
scroll to position [327, 0]
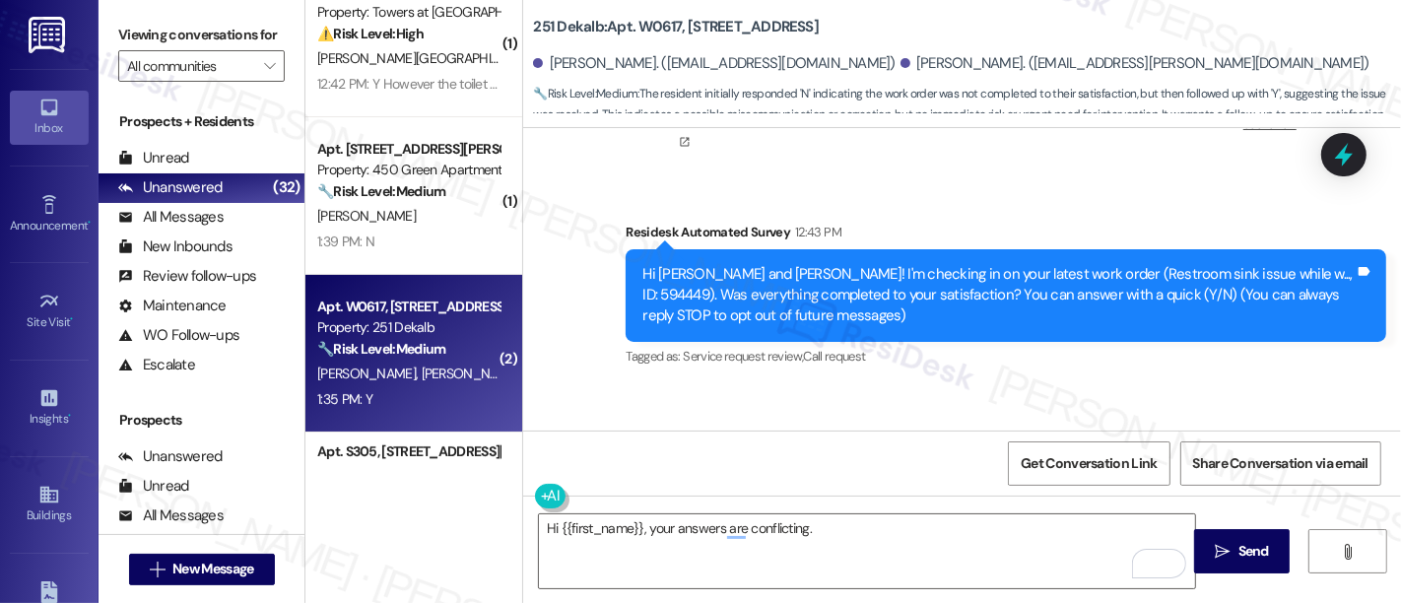
click at [1275, 264] on div "Hi Pradhnya and Lakshay! I'm checking in on your latest work order (Restroom si…" at bounding box center [998, 295] width 712 height 63
copy div "594449"
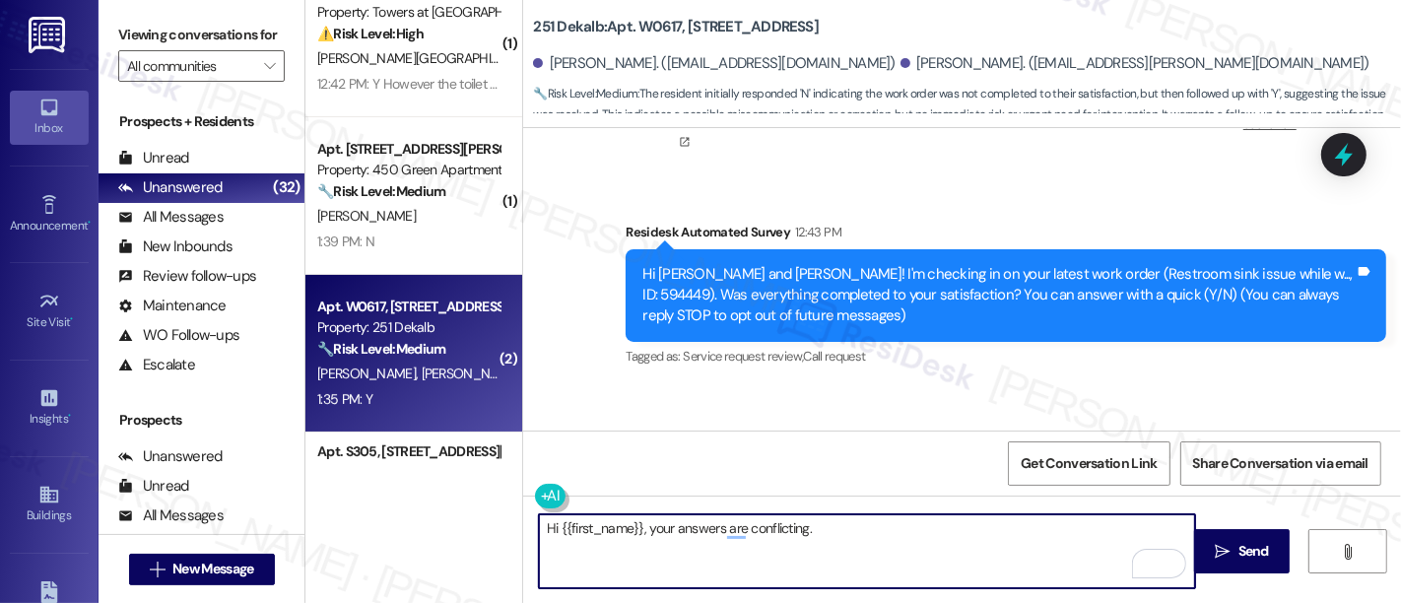
click at [992, 547] on textarea "Hi {{first_name}}, your answers are conflicting." at bounding box center [867, 551] width 656 height 74
type textarea "Hi {{first_name}}, your answers are conflicting. Is the bathroom sink still clo…"
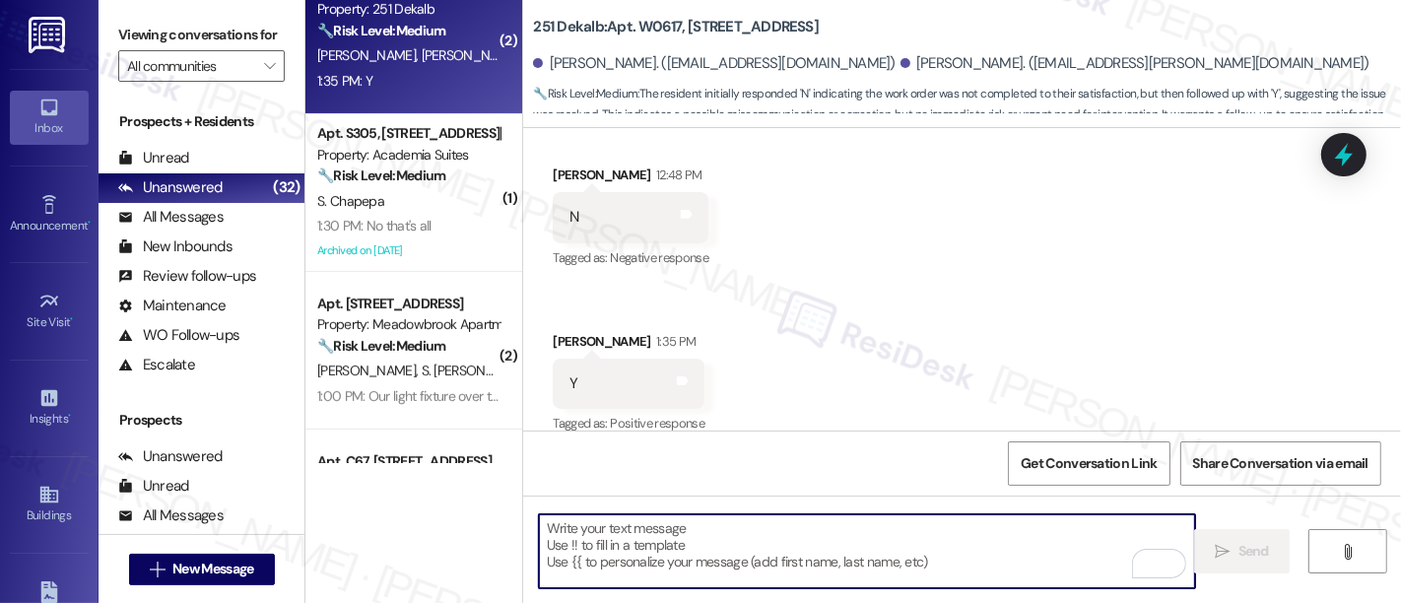
scroll to position [517, 0]
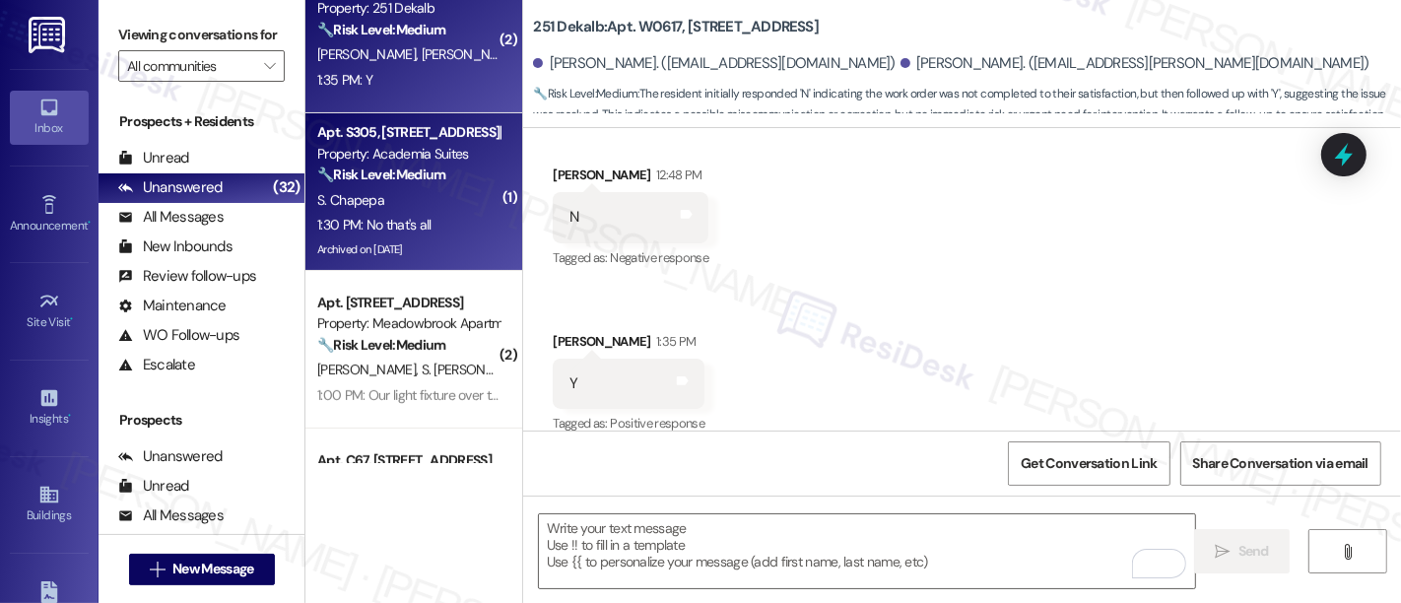
click at [419, 196] on div "S. Chapepa" at bounding box center [408, 200] width 186 height 25
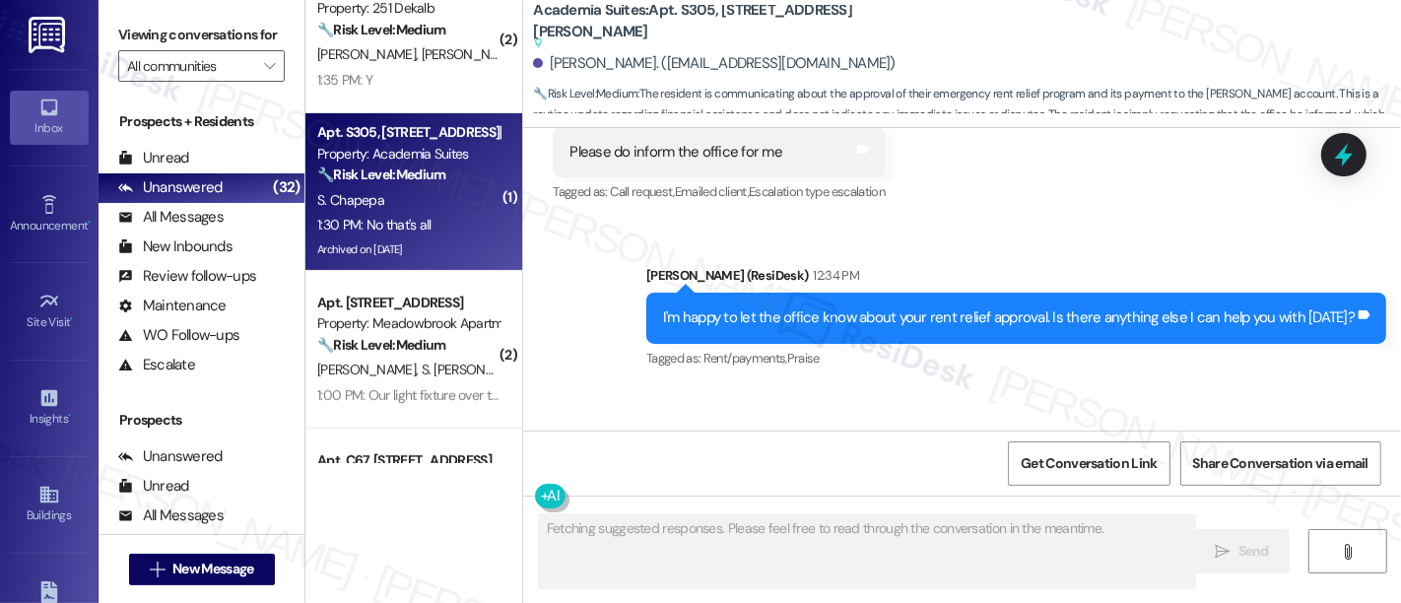
scroll to position [19873, 0]
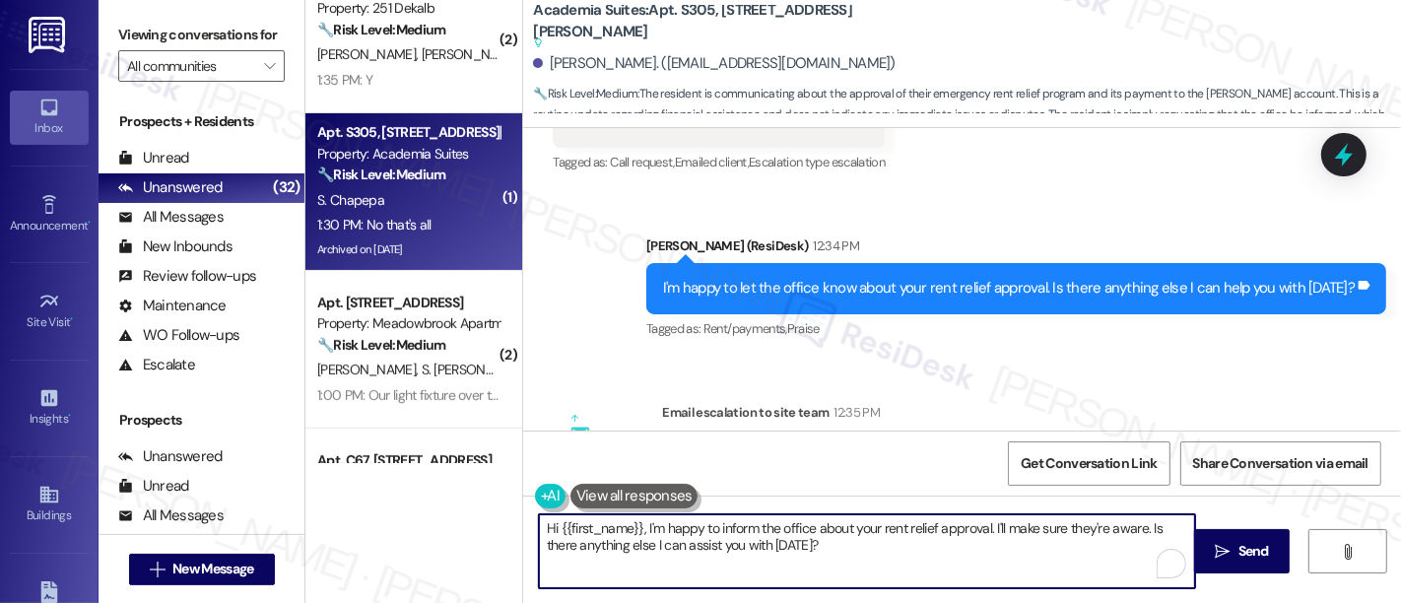
click at [676, 530] on textarea "Hi {{first_name}}, I'm happy to inform the office about your rent relief approv…" at bounding box center [867, 551] width 656 height 74
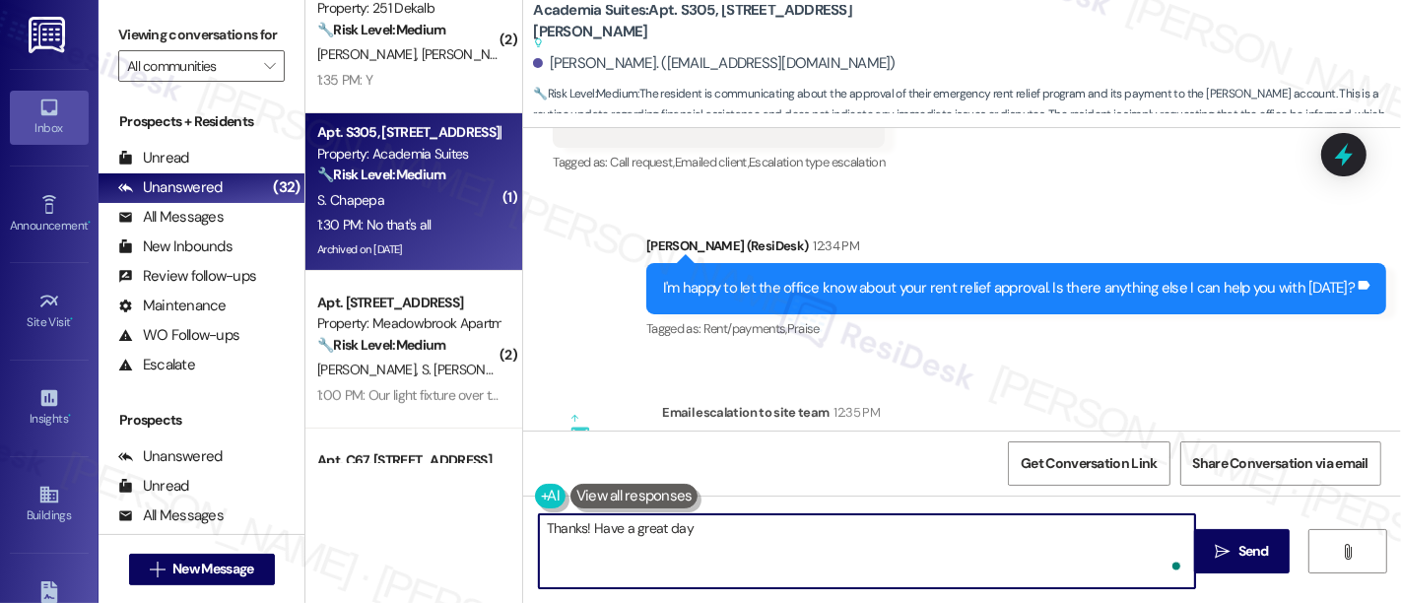
type textarea "Thanks! Have a great day!"
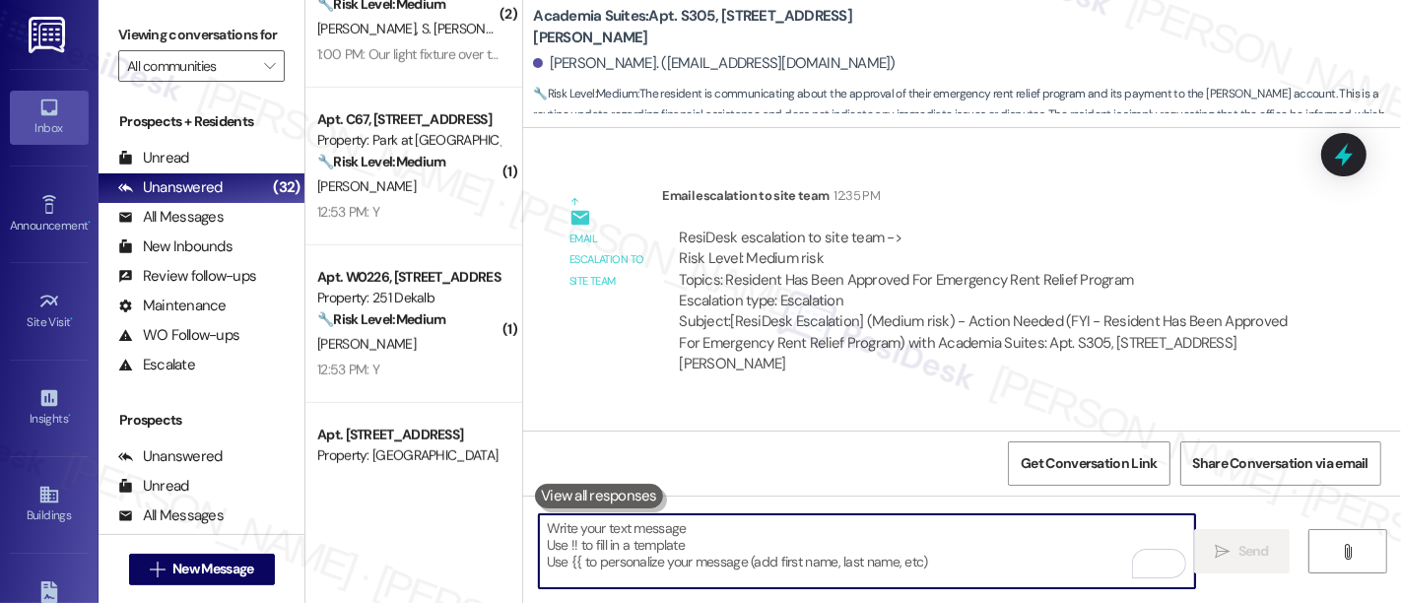
scroll to position [891, 0]
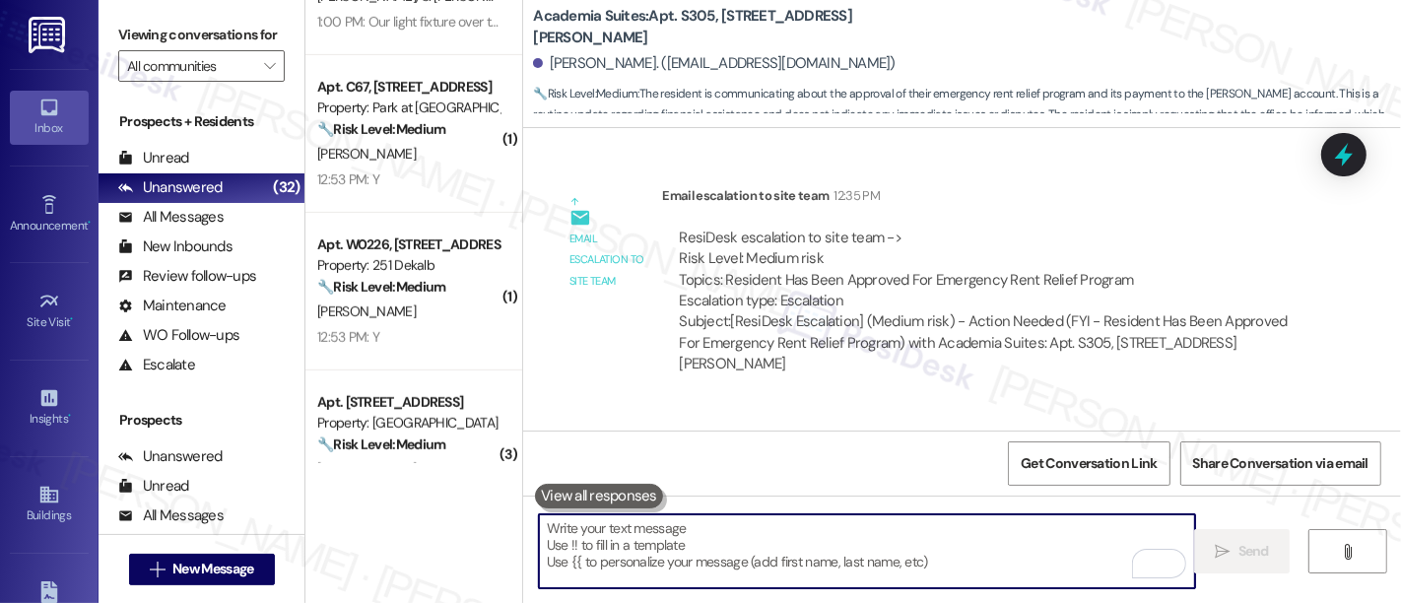
drag, startPoint x: 430, startPoint y: 168, endPoint x: 512, endPoint y: 209, distance: 92.5
click at [428, 168] on div "12:53 PM: Y 12:53 PM: Y" at bounding box center [408, 180] width 186 height 25
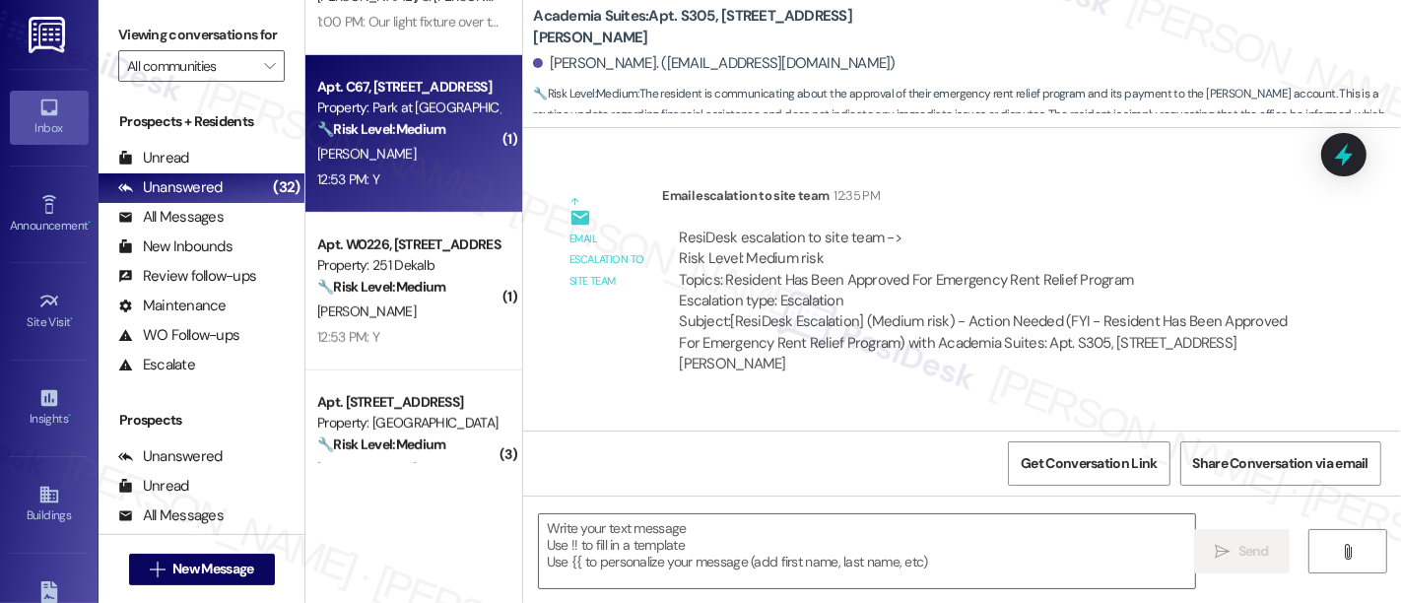
type textarea "Fetching suggested responses. Please feel free to read through the conversation…"
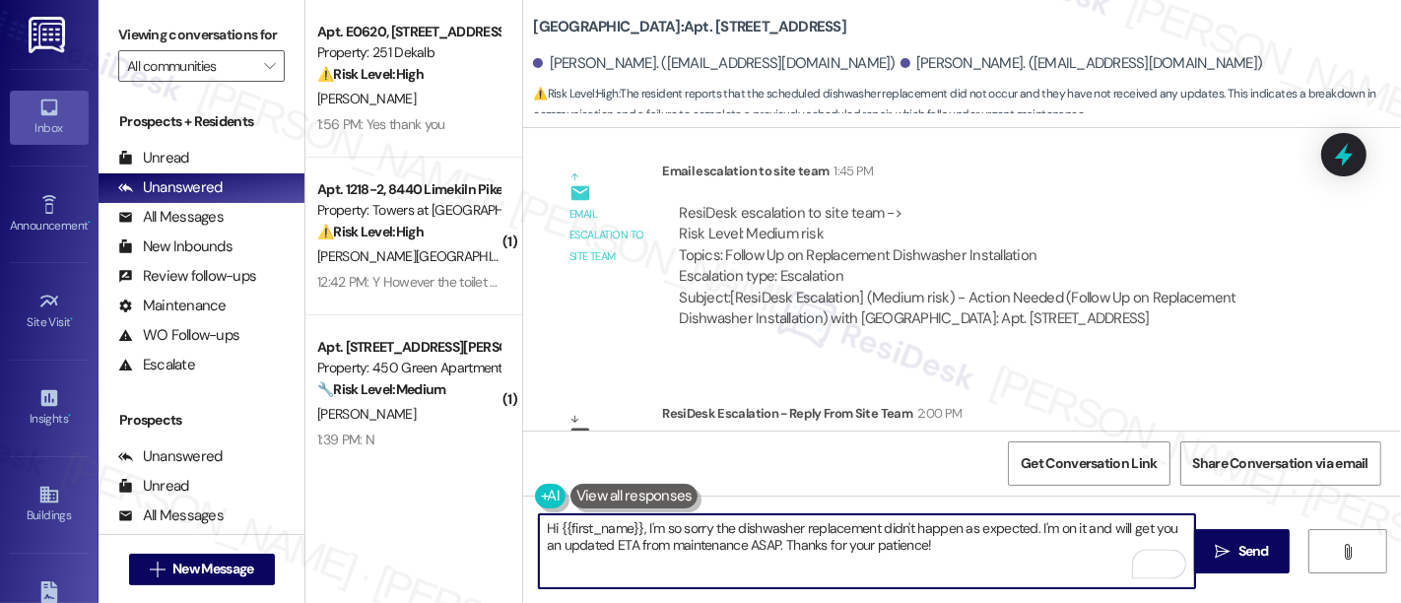
drag, startPoint x: 768, startPoint y: 539, endPoint x: 640, endPoint y: 525, distance: 128.8
click at [640, 525] on textarea "Hi {{first_name}}, I'm so sorry the dishwasher replacement didn't happen as exp…" at bounding box center [867, 551] width 656 height 74
type textarea "Hi {{first_name}}, maintenance would like to inform you that the dishwasher wil…"
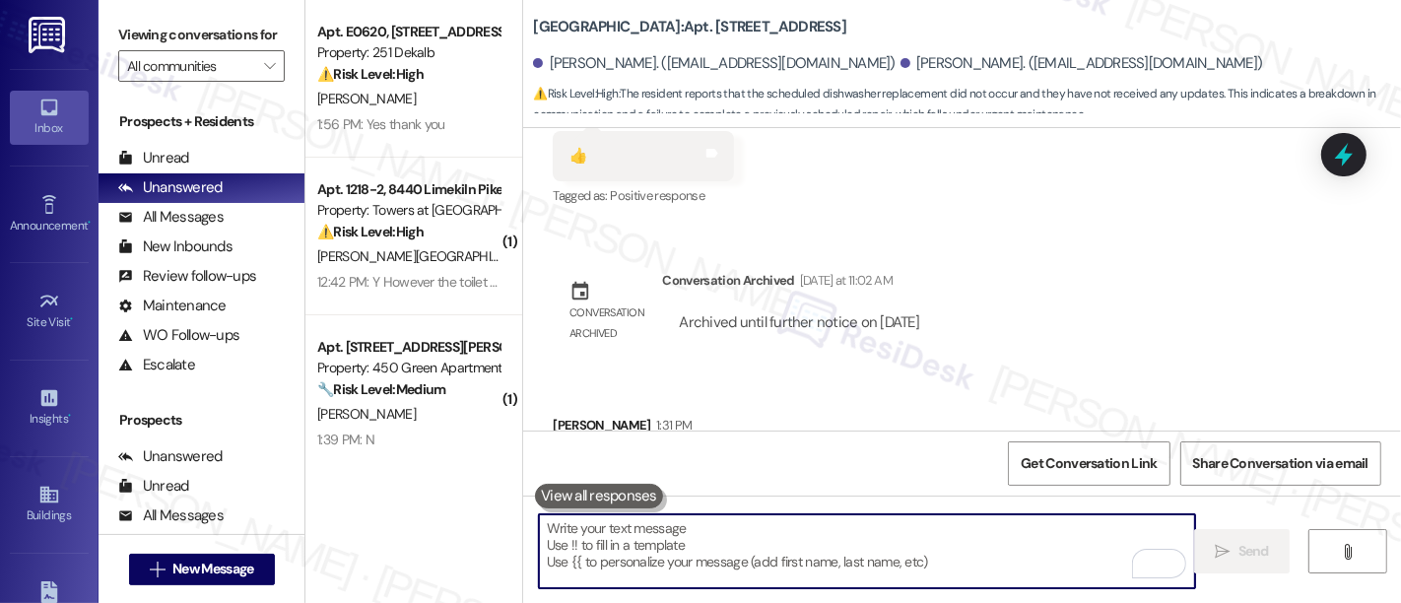
scroll to position [4107, 0]
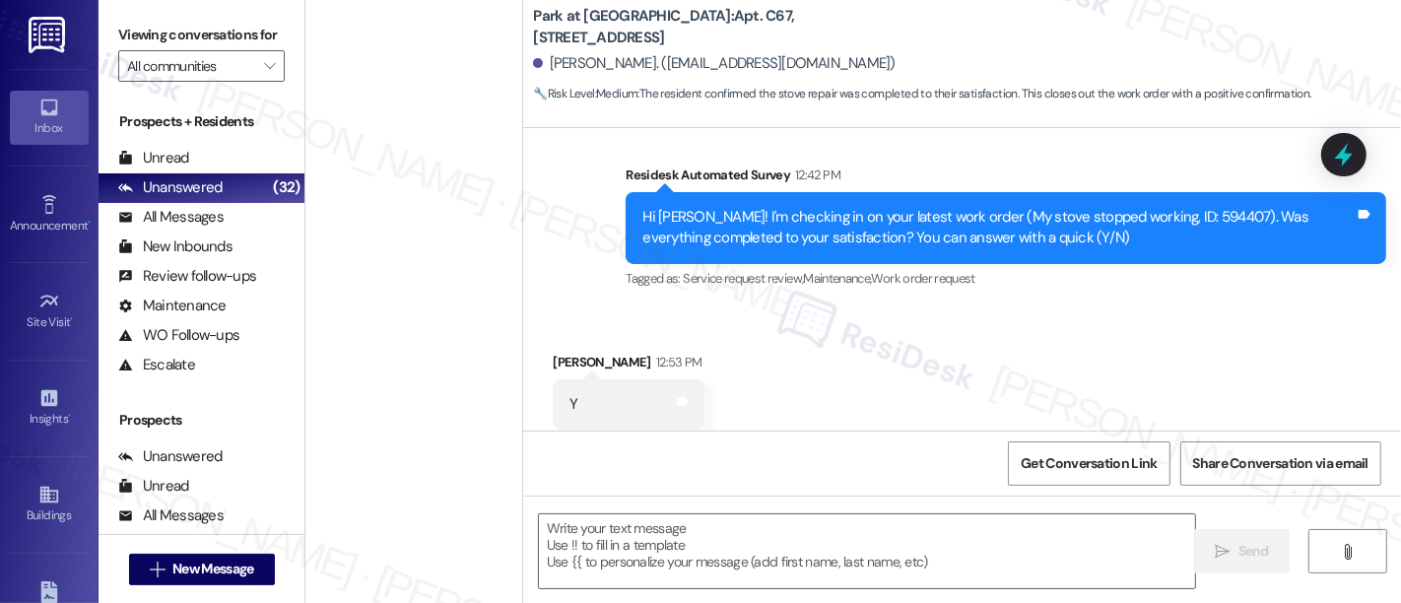
scroll to position [891, 0]
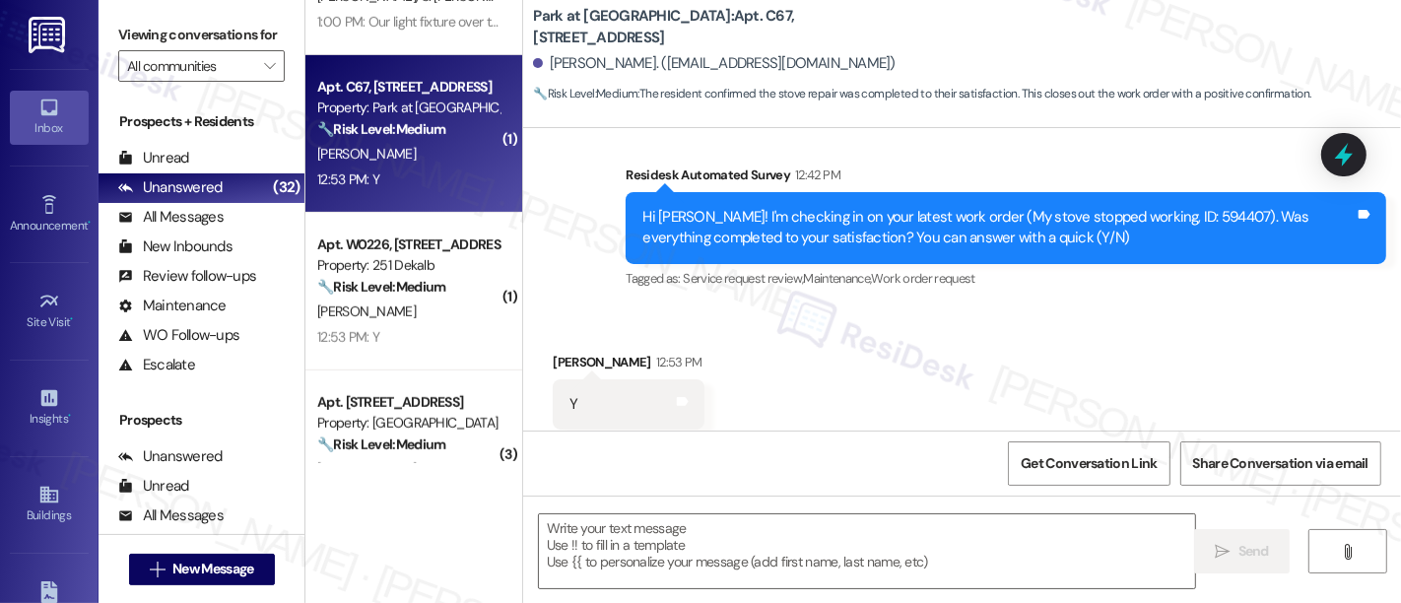
drag, startPoint x: 1057, startPoint y: 284, endPoint x: 1061, endPoint y: 294, distance: 10.6
click at [1058, 307] on div "Received via SMS [PERSON_NAME] 12:53 PM Y Tags and notes Tagged as: Positive re…" at bounding box center [962, 390] width 878 height 167
click at [946, 553] on textarea at bounding box center [867, 551] width 656 height 74
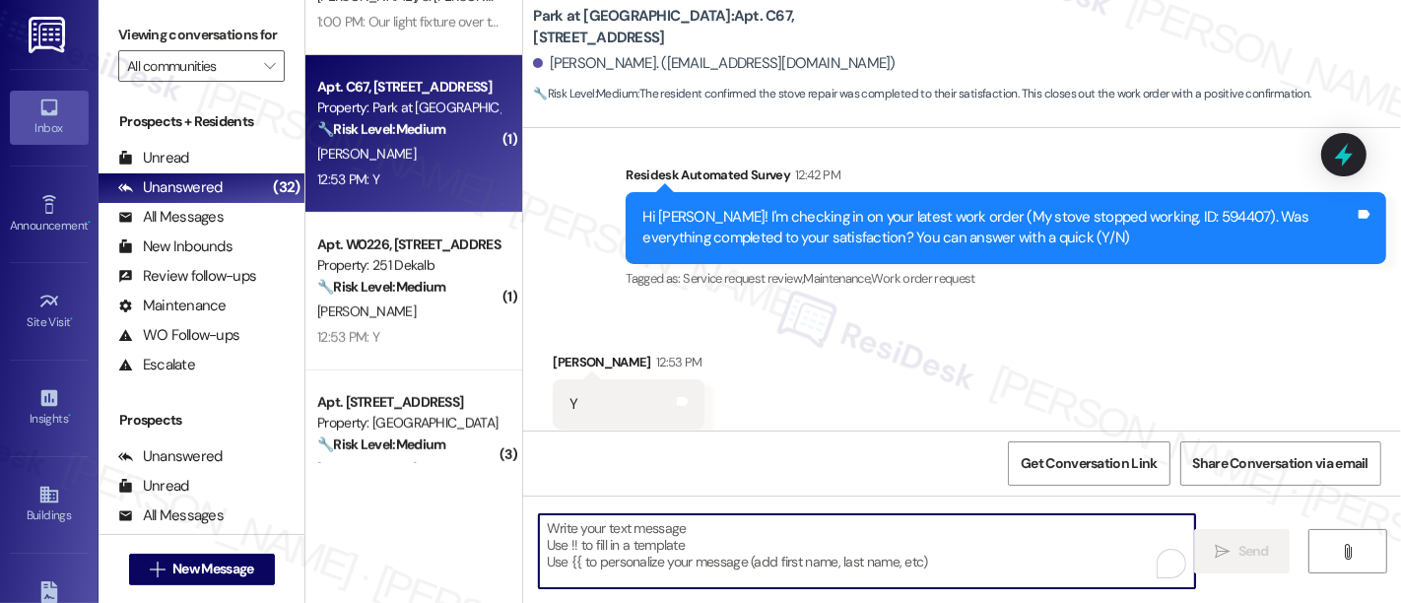
paste textarea "I'm so glad to hear that everything was taken care of to your satisfaction. Ple…"
type textarea "I'm so glad to hear that everything was taken care of to your satisfaction. Ple…"
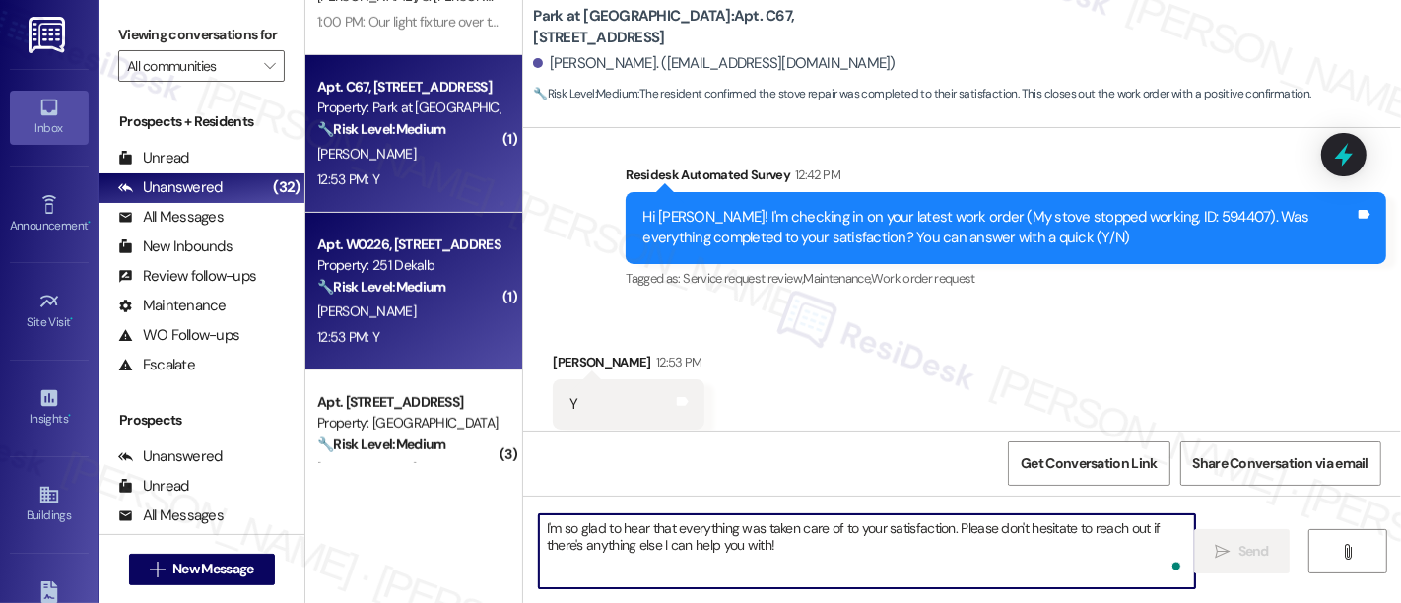
click at [397, 318] on div "[PERSON_NAME]" at bounding box center [408, 312] width 186 height 25
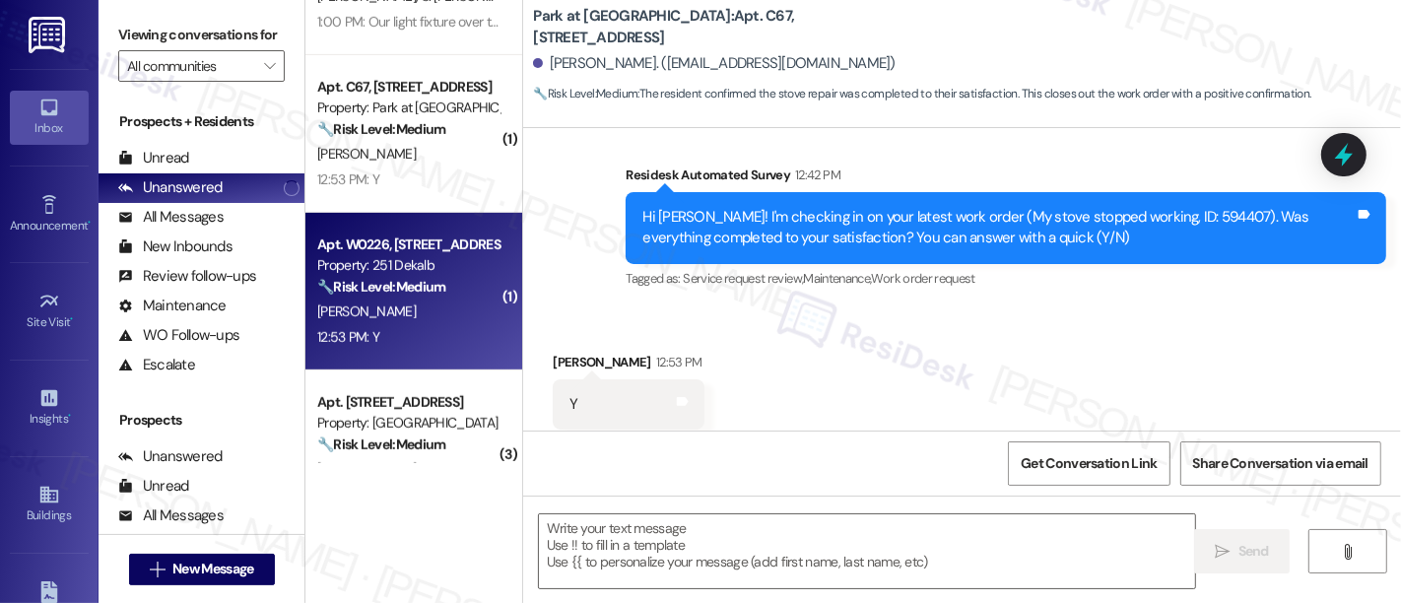
type textarea "Fetching suggested responses. Please feel free to read through the conversation…"
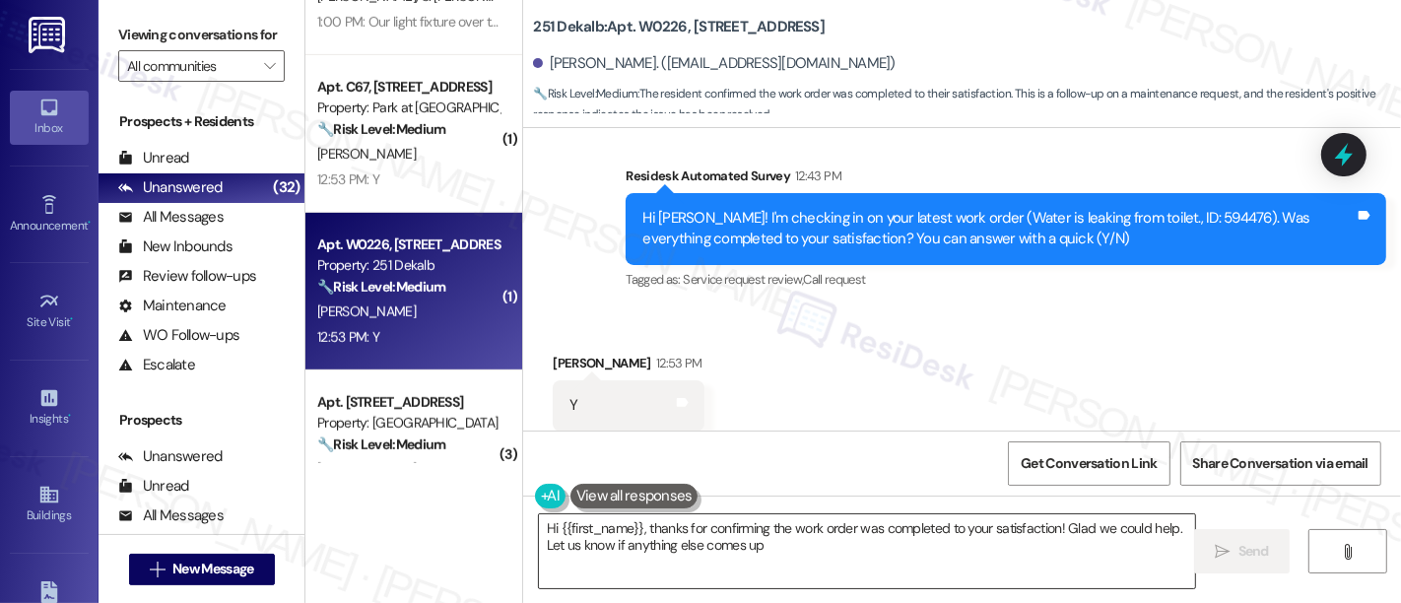
type textarea "Hi {{first_name}}, thanks for confirming the work order was completed to your s…"
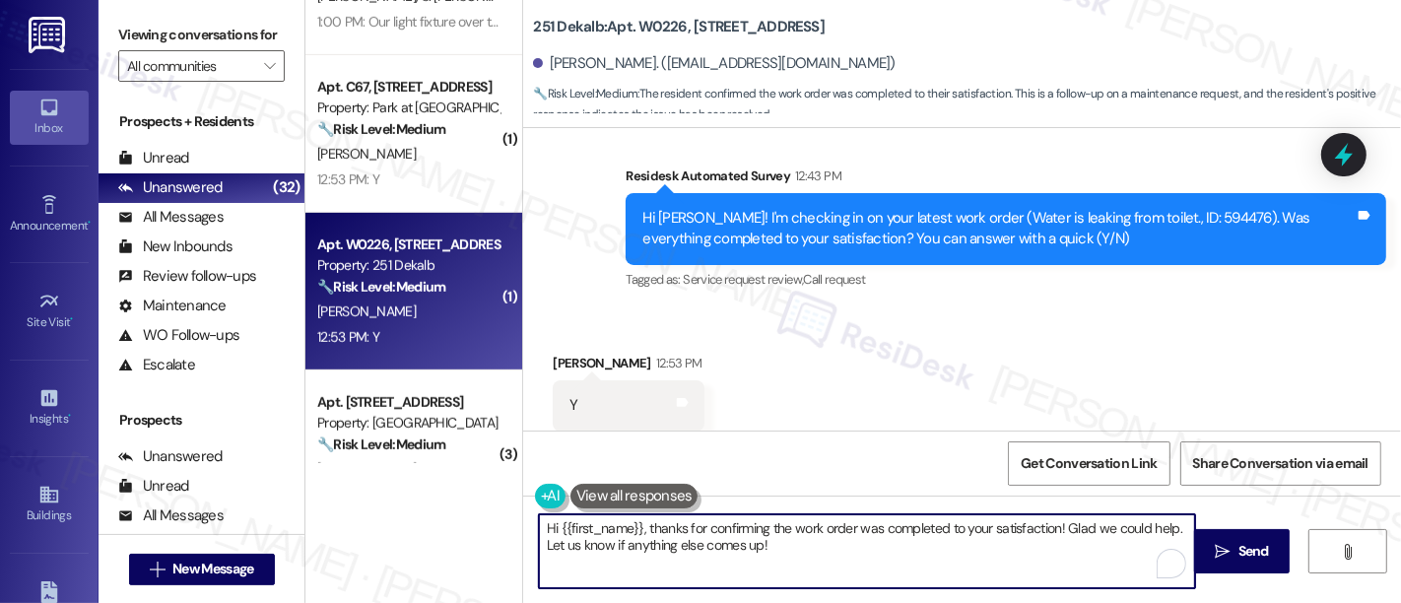
click at [893, 547] on textarea "Hi {{first_name}}, thanks for confirming the work order was completed to your s…" at bounding box center [867, 551] width 656 height 74
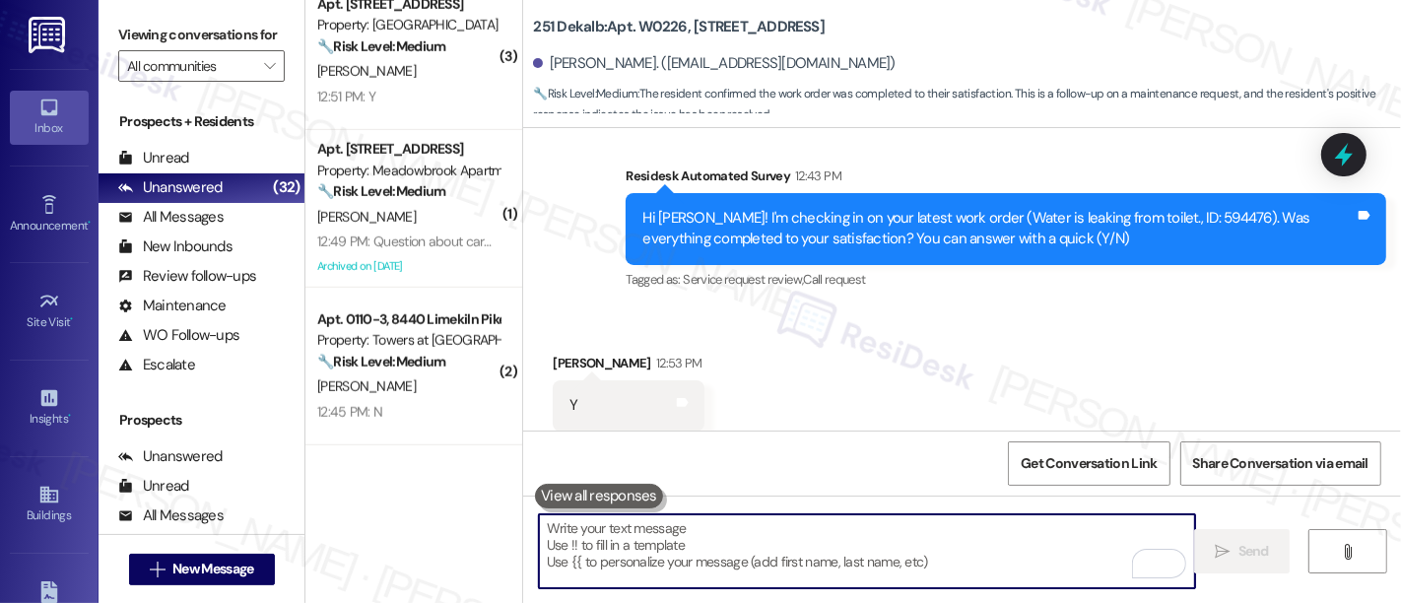
scroll to position [1264, 0]
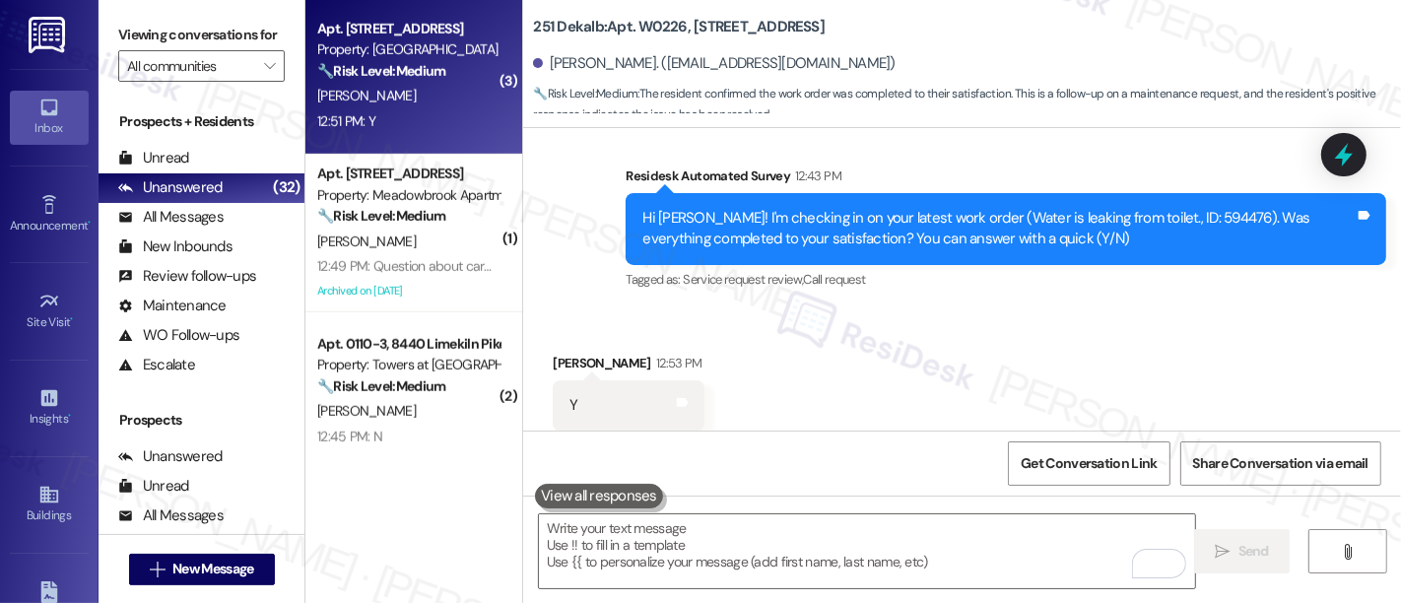
click at [403, 124] on div "12:51 PM: Y 12:51 PM: Y" at bounding box center [408, 121] width 186 height 25
type textarea "Fetching suggested responses. Please feel free to read through the conversation…"
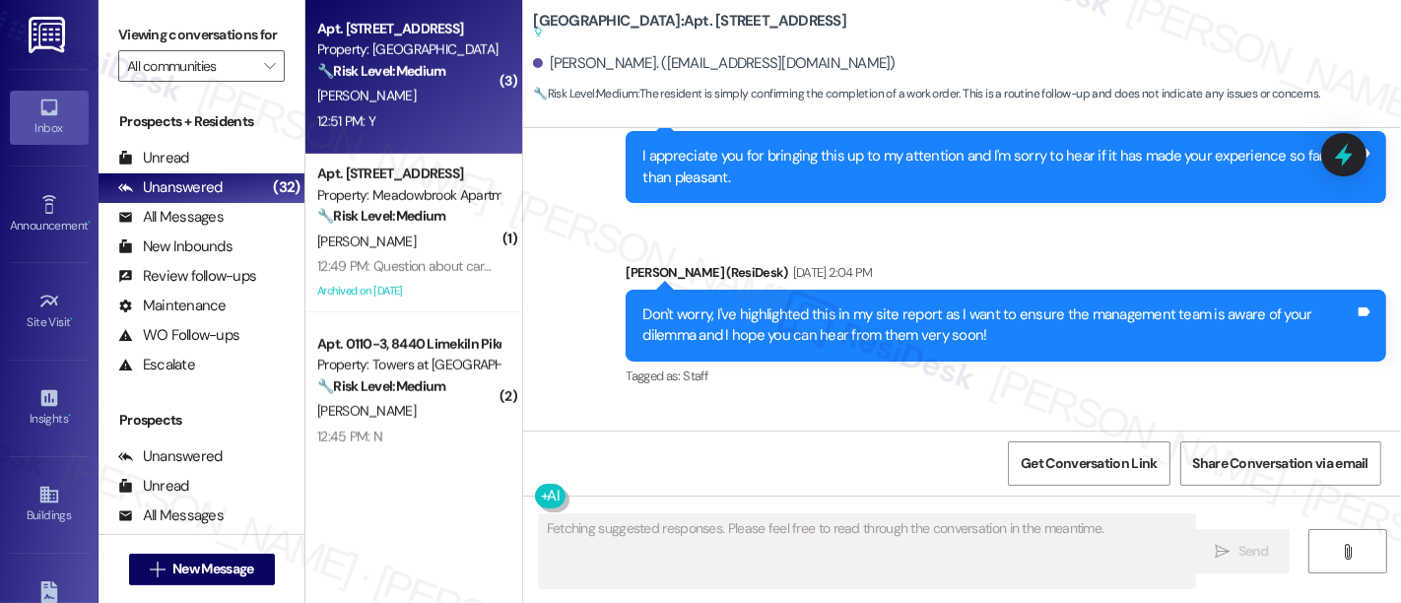
type textarea "Fetching suggested responses. Please feel free to read through the conversation…"
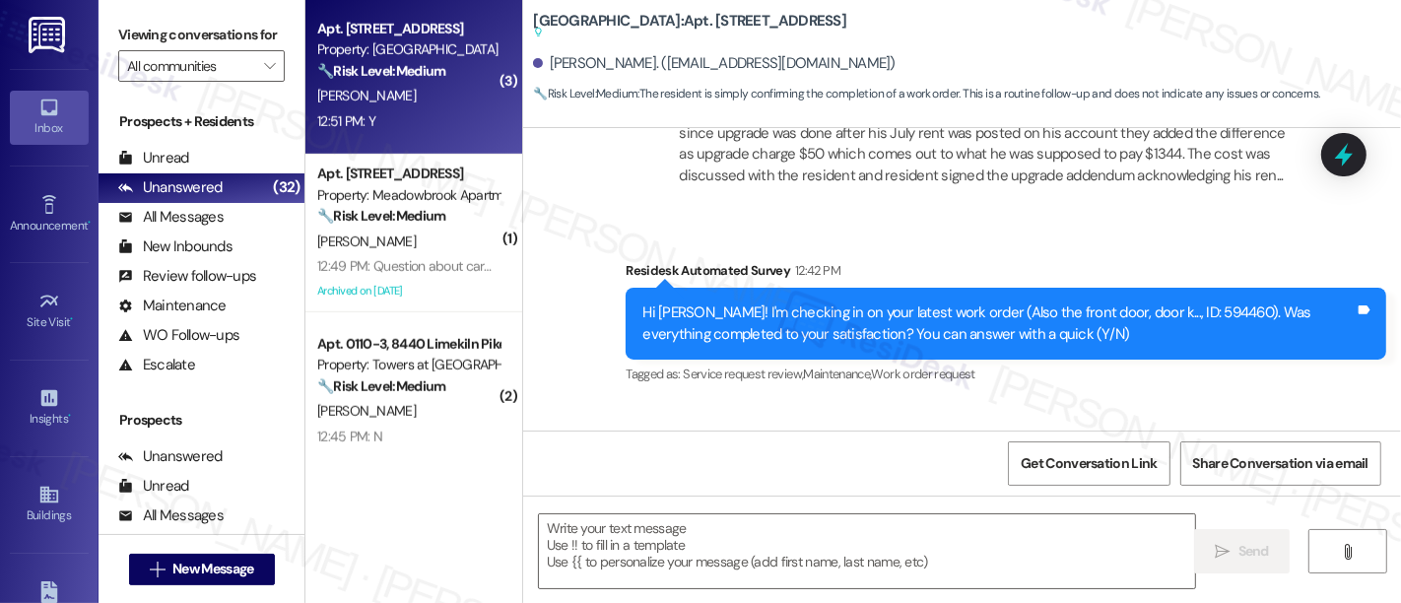
scroll to position [10439, 0]
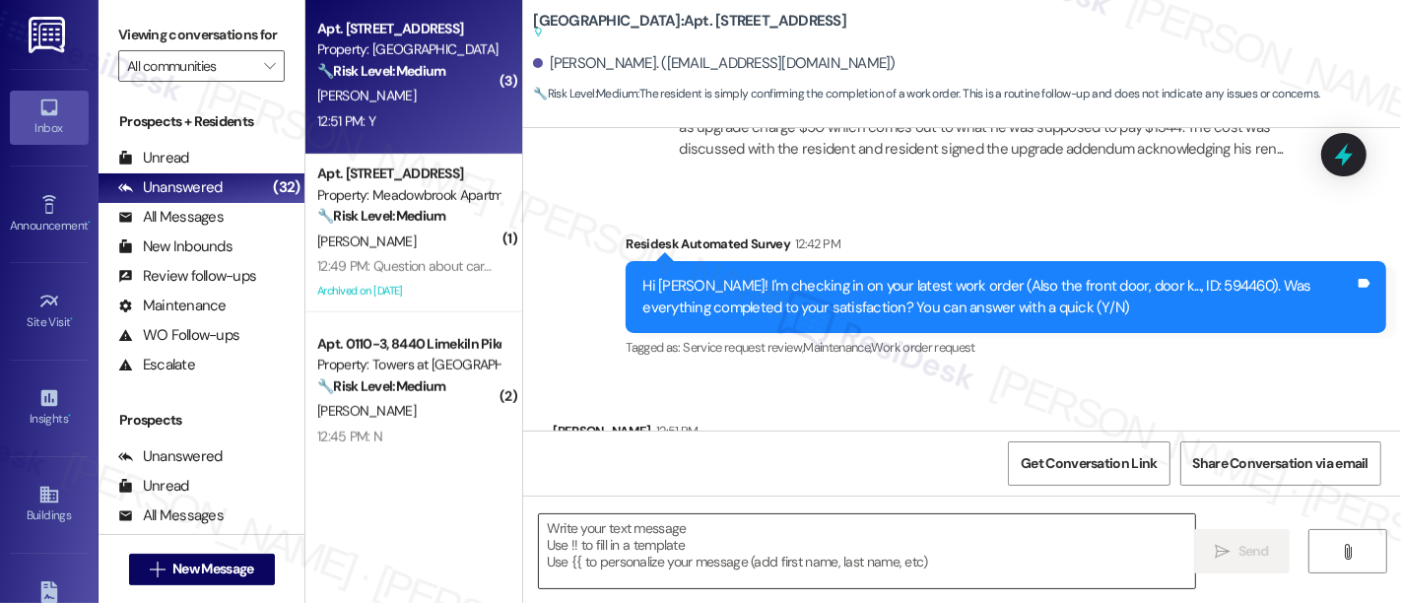
click at [984, 539] on textarea at bounding box center [867, 551] width 656 height 74
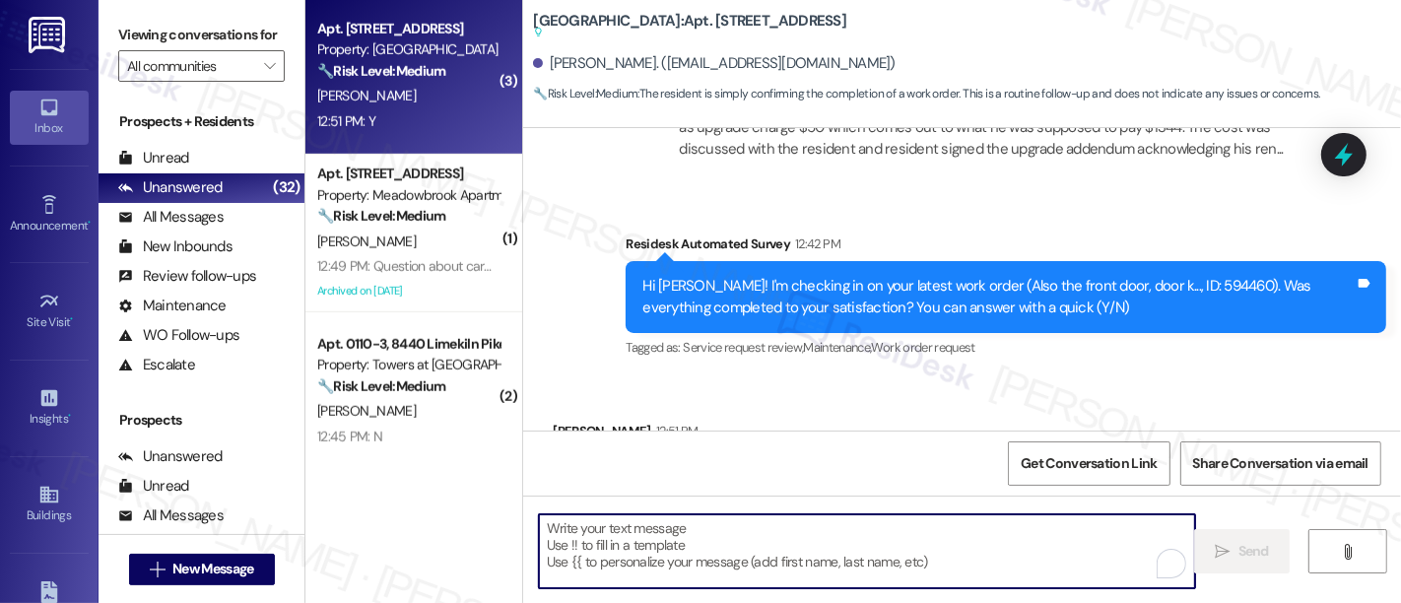
paste textarea "I'm so glad to hear that everything was taken care of to your satisfaction. Ple…"
type textarea "I'm so glad to hear that everything was taken care of to your satisfaction. Ple…"
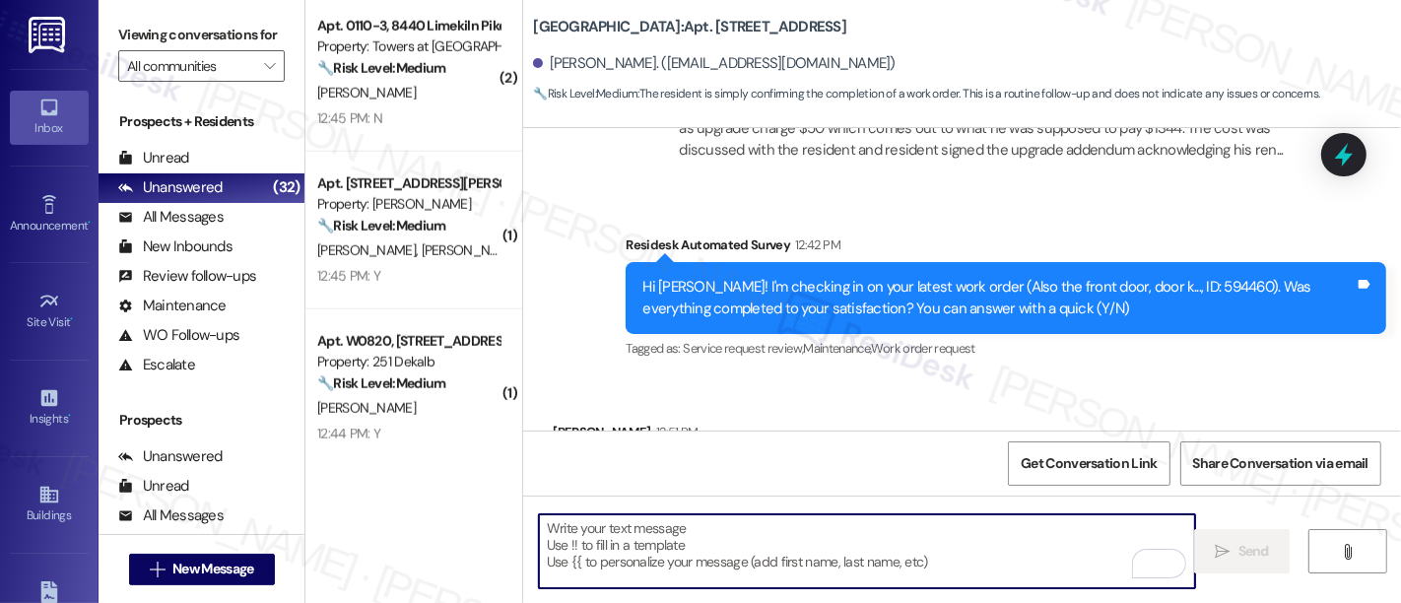
scroll to position [1590, 0]
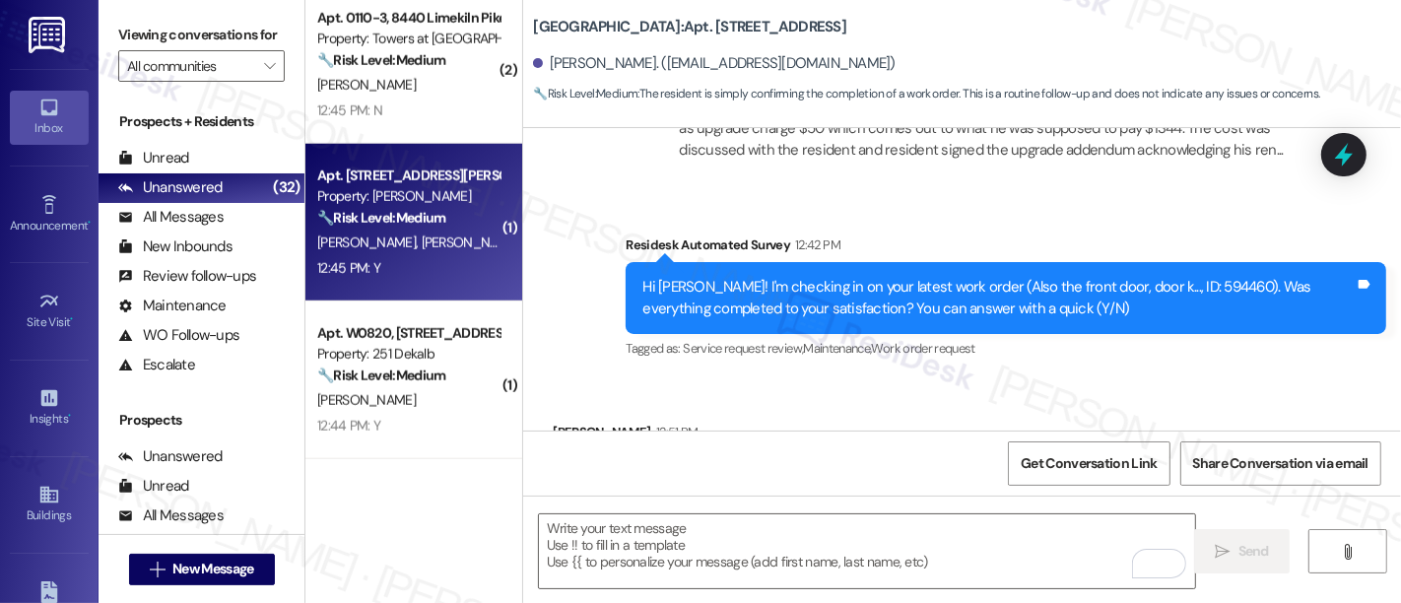
click at [444, 247] on div "[PERSON_NAME] [PERSON_NAME]" at bounding box center [408, 243] width 186 height 25
type textarea "Fetching suggested responses. Please feel free to read through the conversation…"
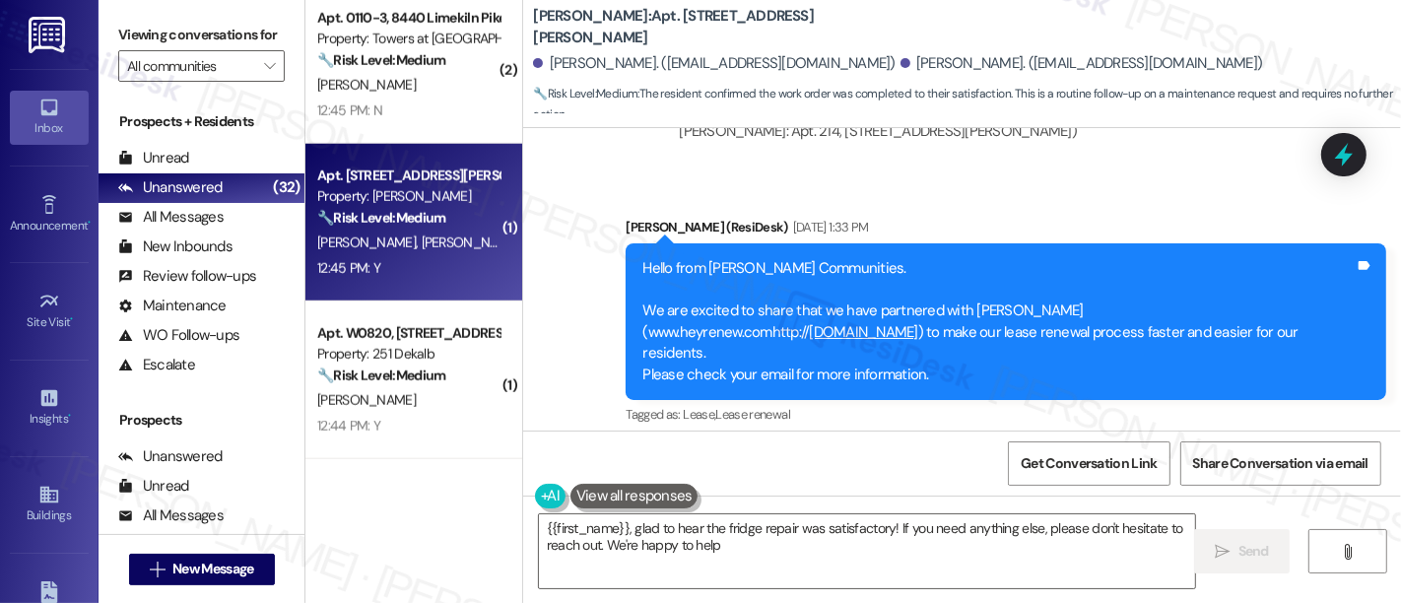
type textarea "{{first_name}}, glad to hear the fridge repair was satisfactory! If you need an…"
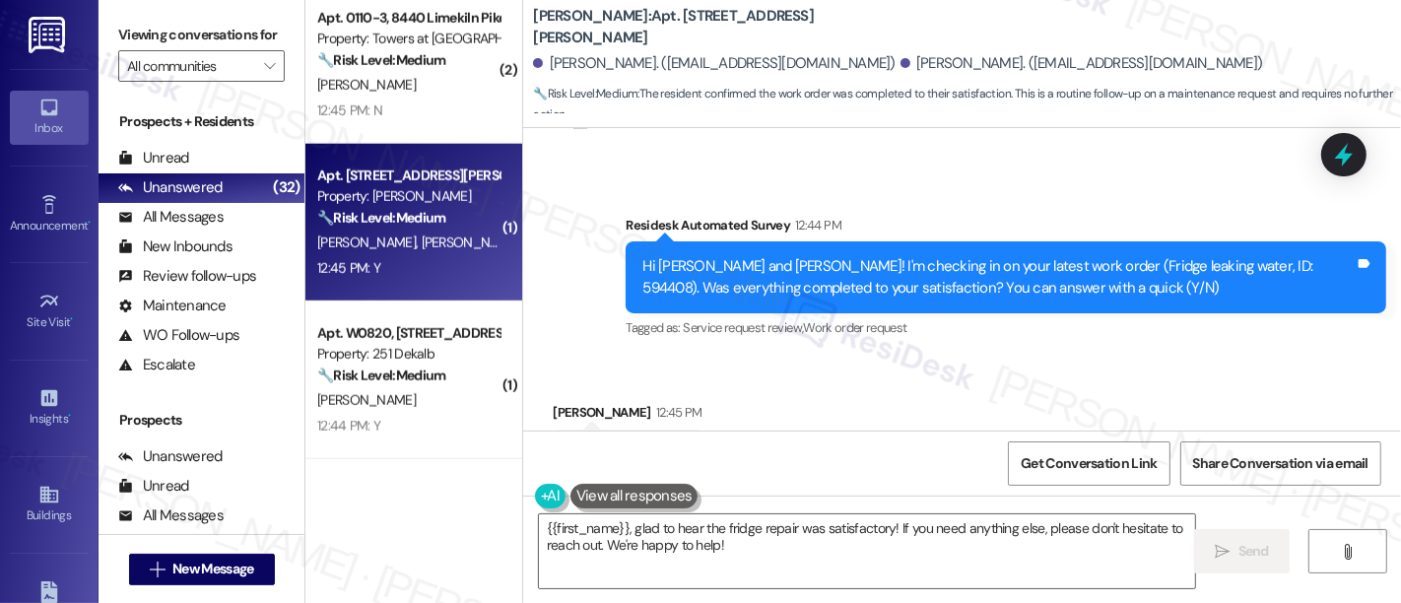
click at [1210, 367] on div "Received via SMS Oronda Brooks 12:45 PM Y Tags and notes Tagged as: Positive re…" at bounding box center [962, 441] width 878 height 167
click at [801, 564] on textarea "{{first_name}}, glad to hear the fridge repair was satisfactory! If you need an…" at bounding box center [867, 551] width 656 height 74
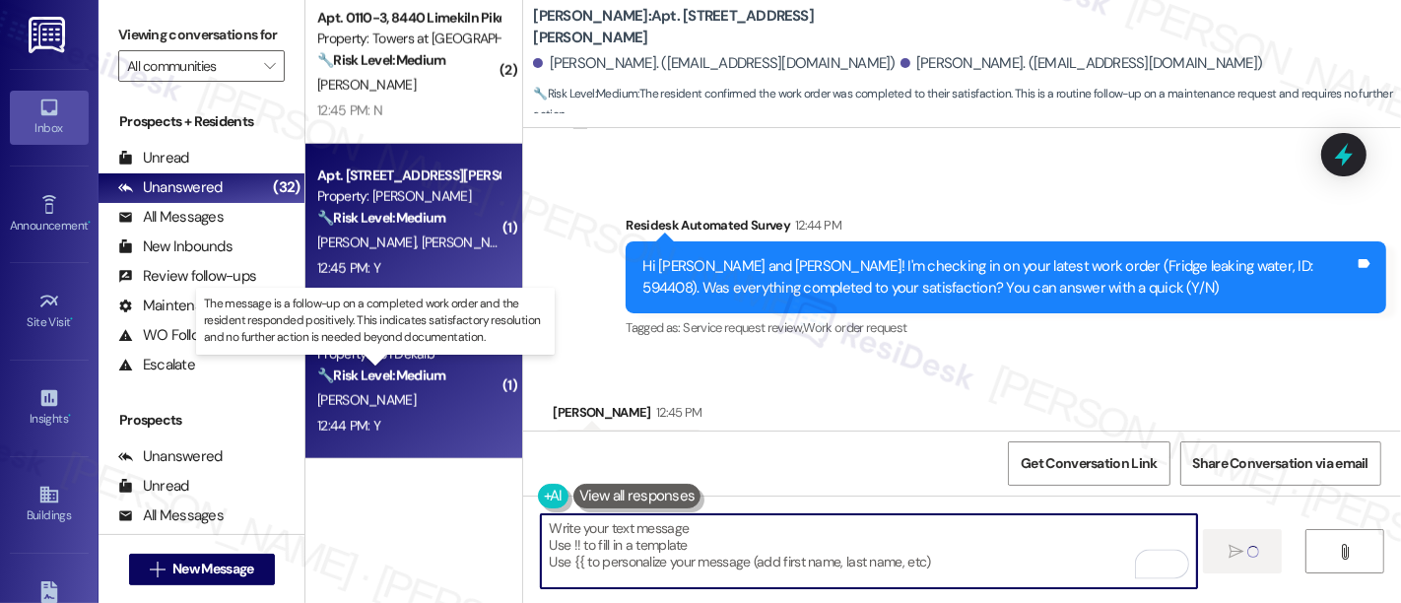
type textarea "Fetching suggested responses. Please feel free to read through the conversation…"
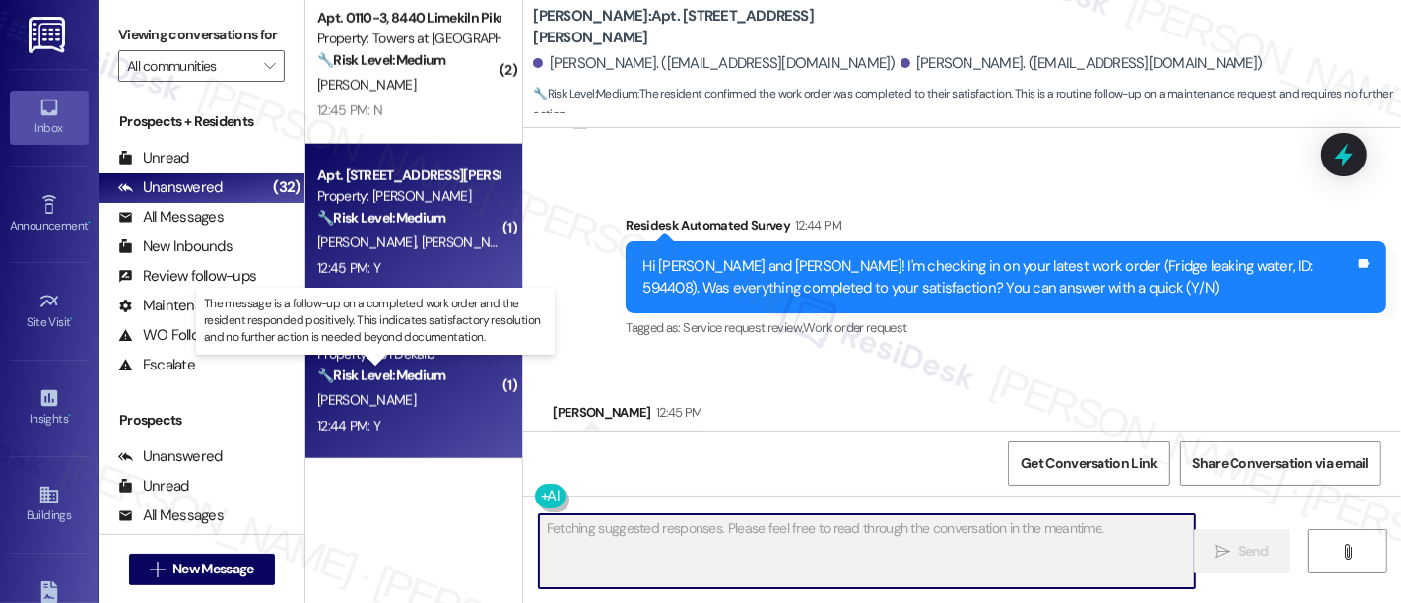
scroll to position [8649, 0]
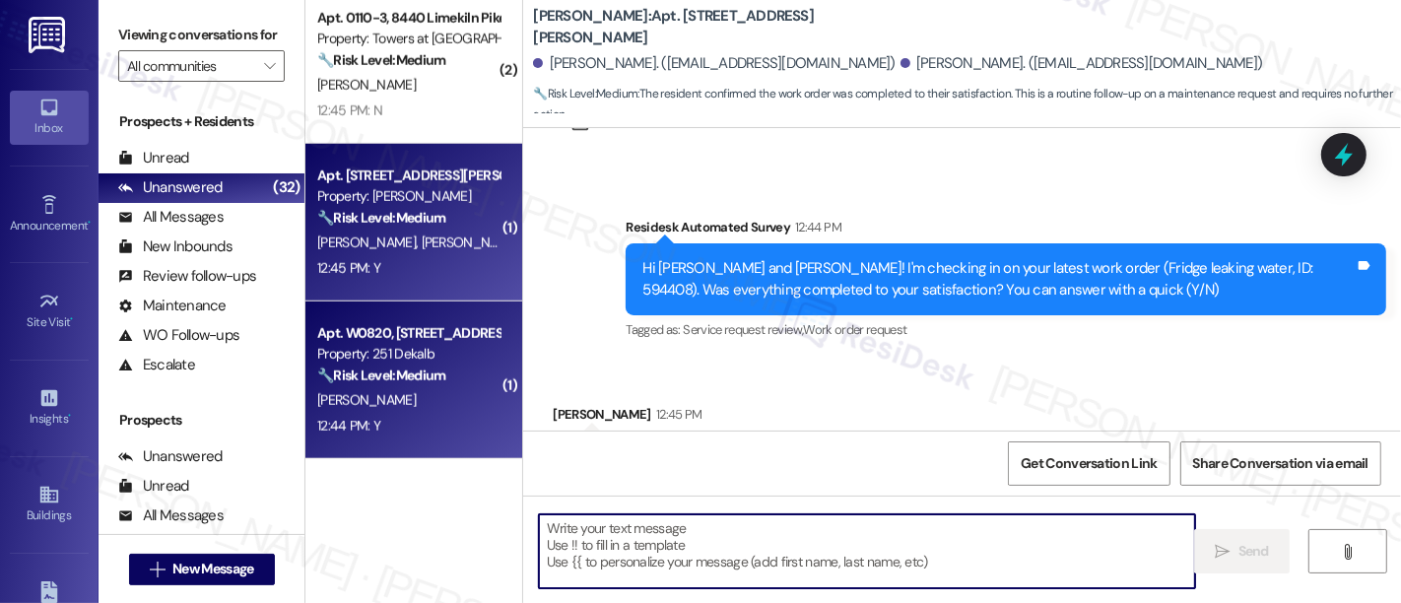
click at [415, 374] on strong "🔧 Risk Level: Medium" at bounding box center [381, 376] width 128 height 18
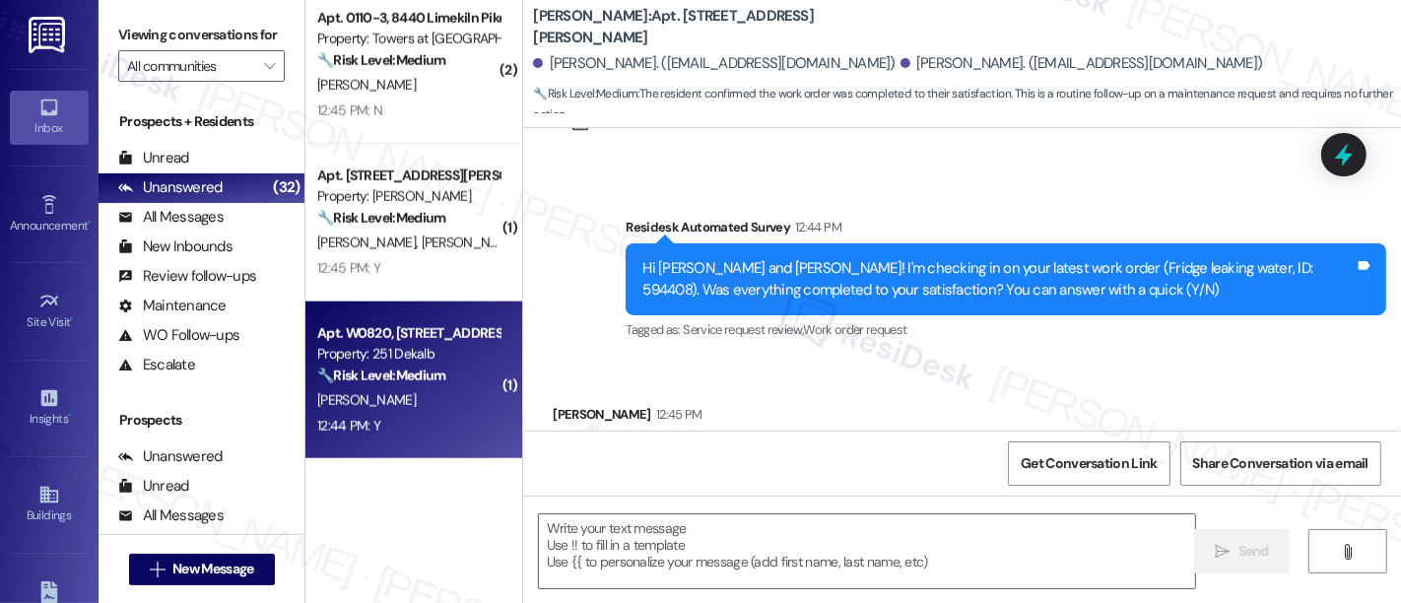
type textarea "Fetching suggested responses. Please feel free to read through the conversation…"
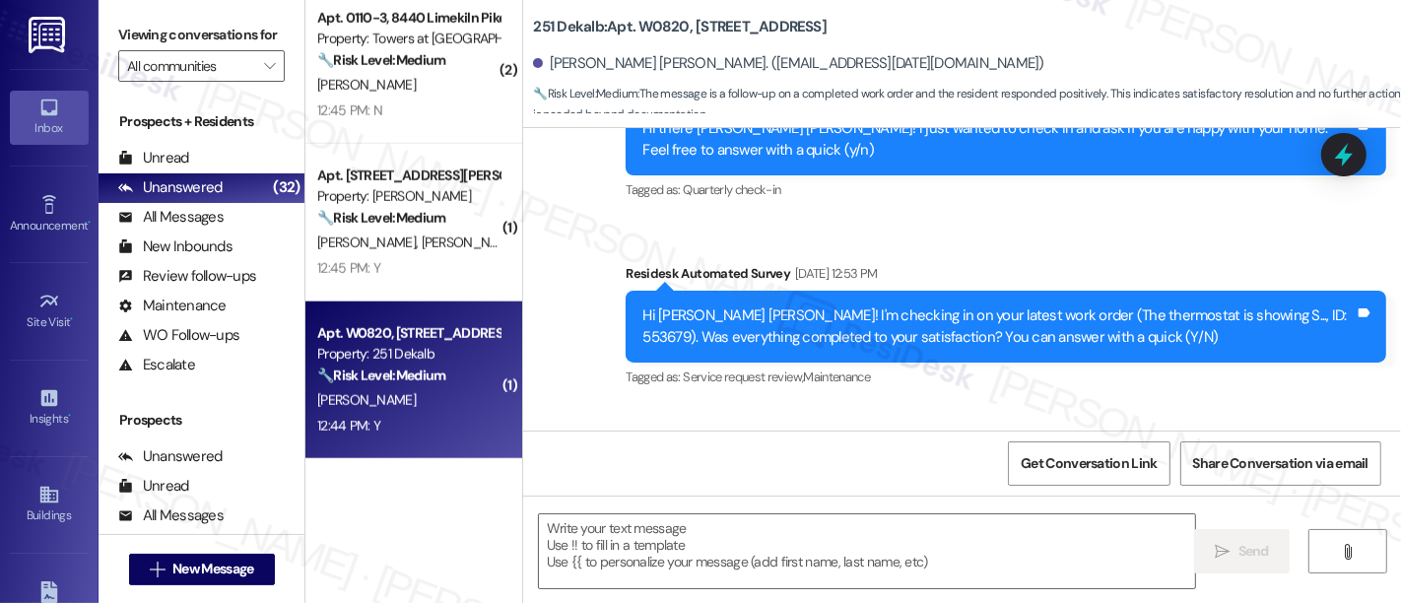
type textarea "Fetching suggested responses. Please feel free to read through the conversation…"
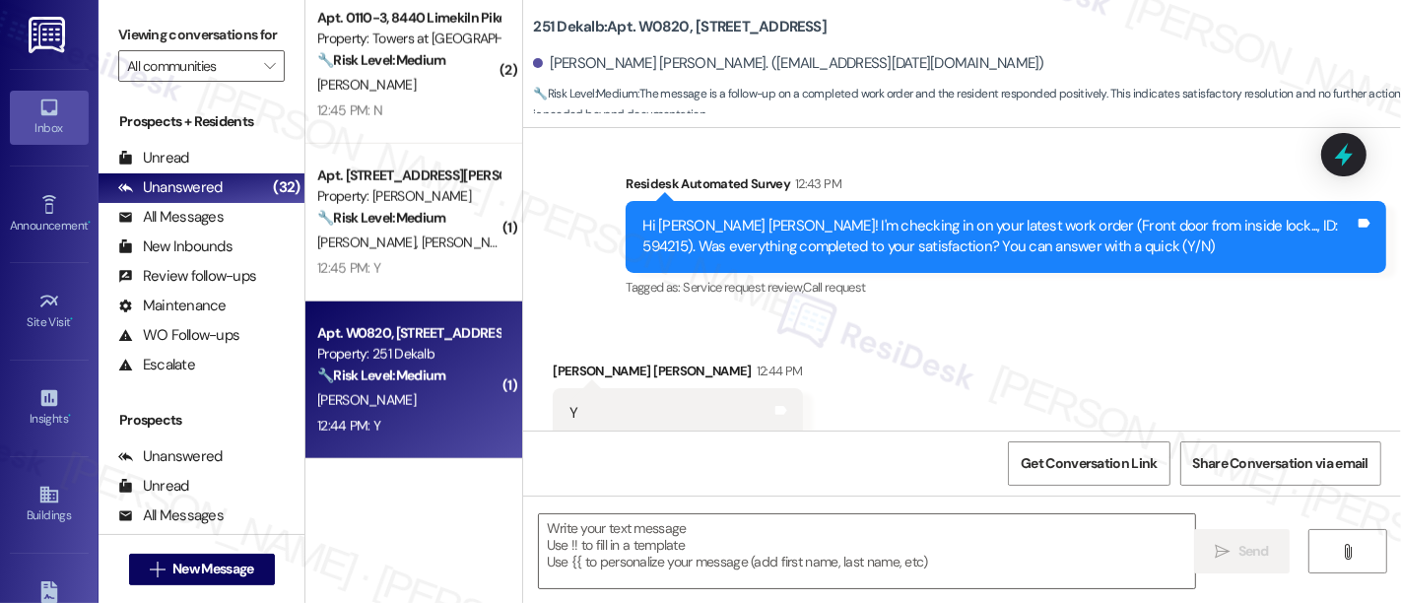
scroll to position [1988, 0]
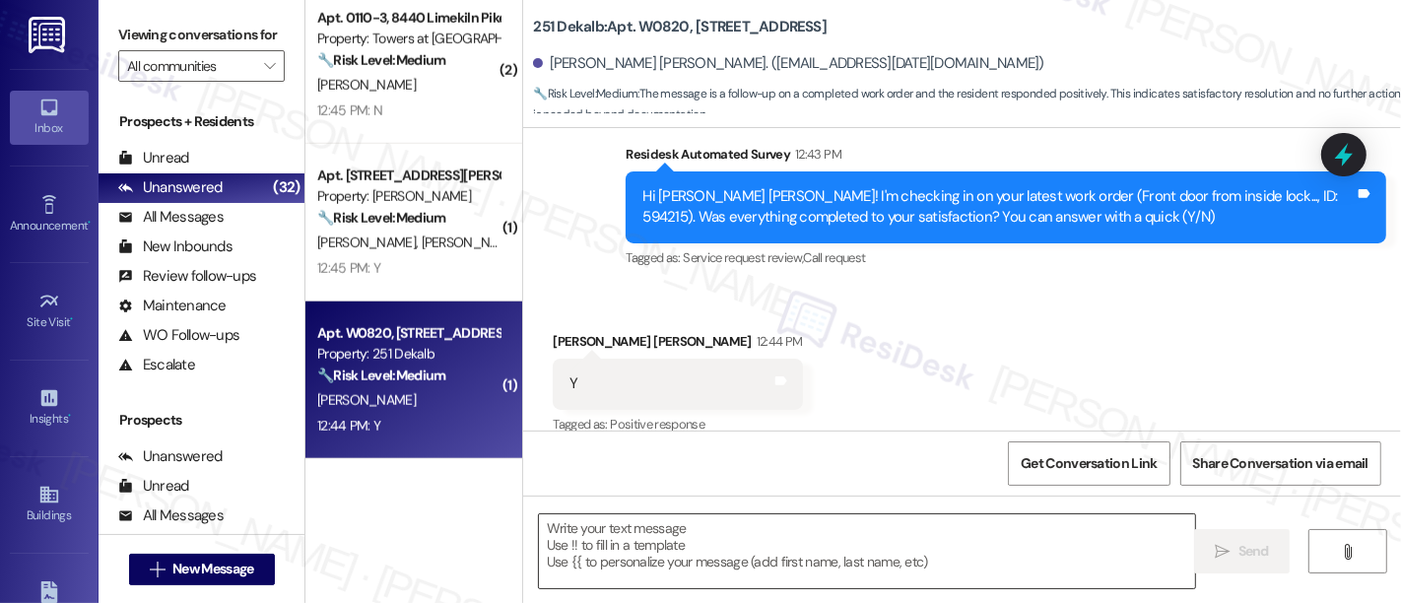
click at [754, 539] on textarea at bounding box center [867, 551] width 656 height 74
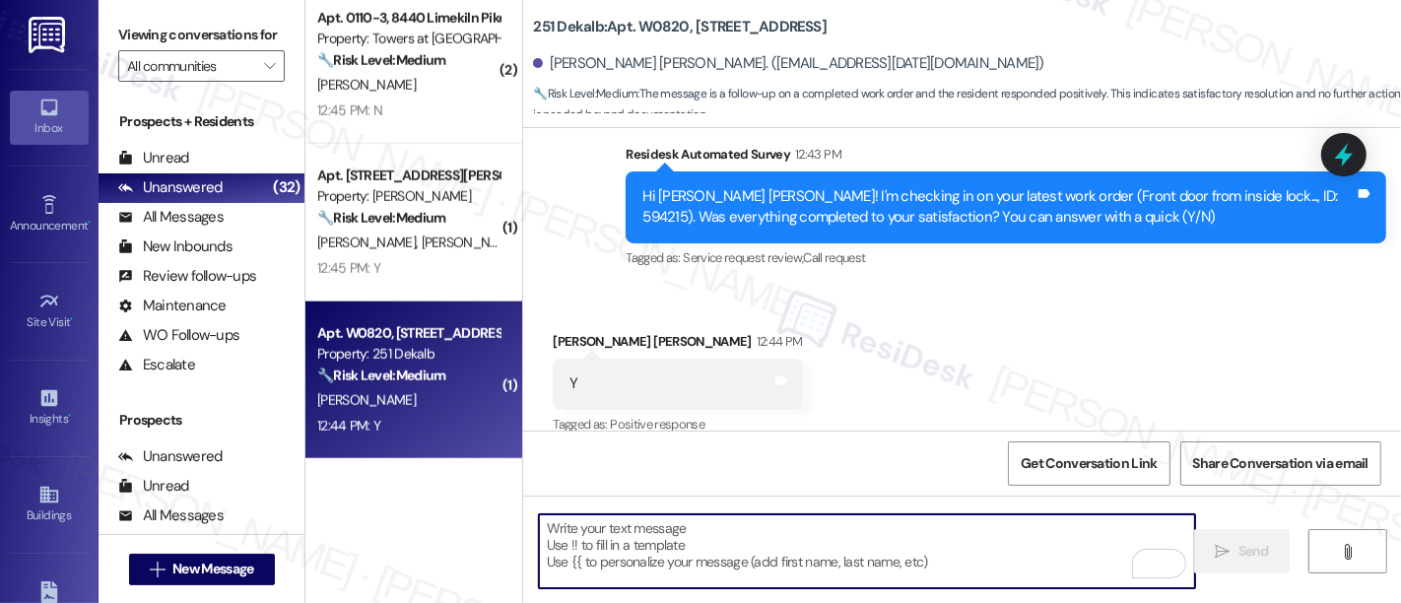
paste textarea "I'm so glad to hear that everything was taken care of to your satisfaction. Ple…"
type textarea "I'm so glad to hear that everything was taken care of to your satisfaction. Ple…"
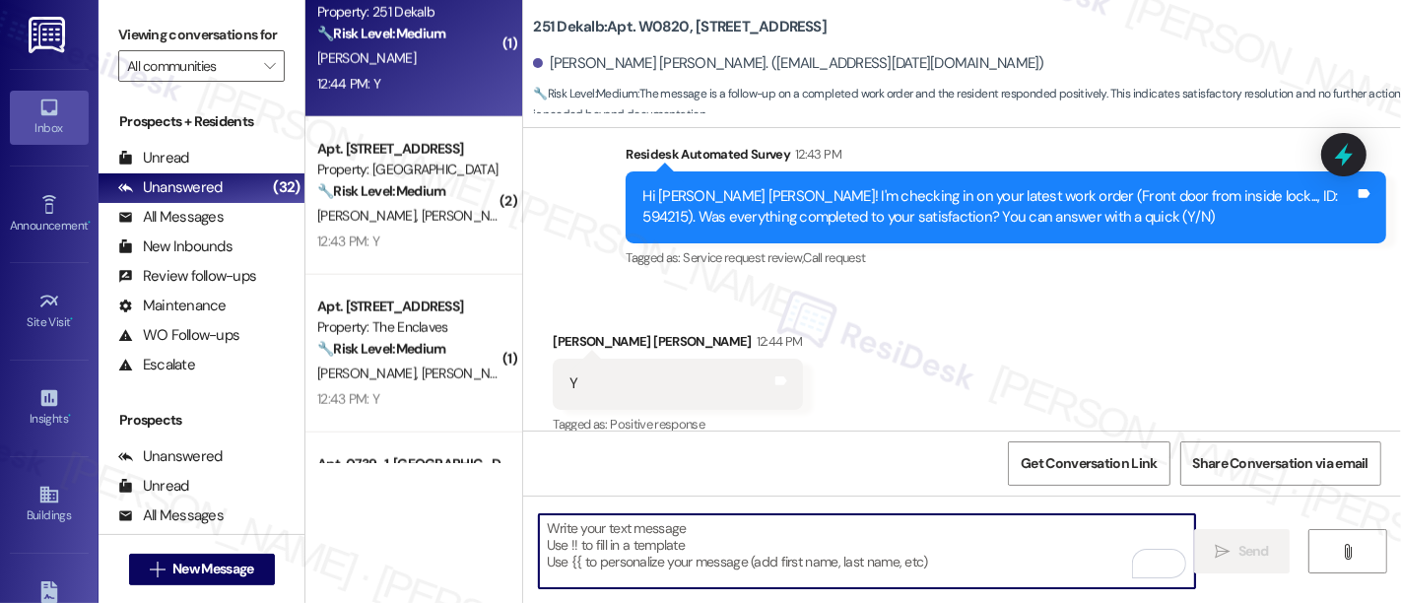
scroll to position [1933, 0]
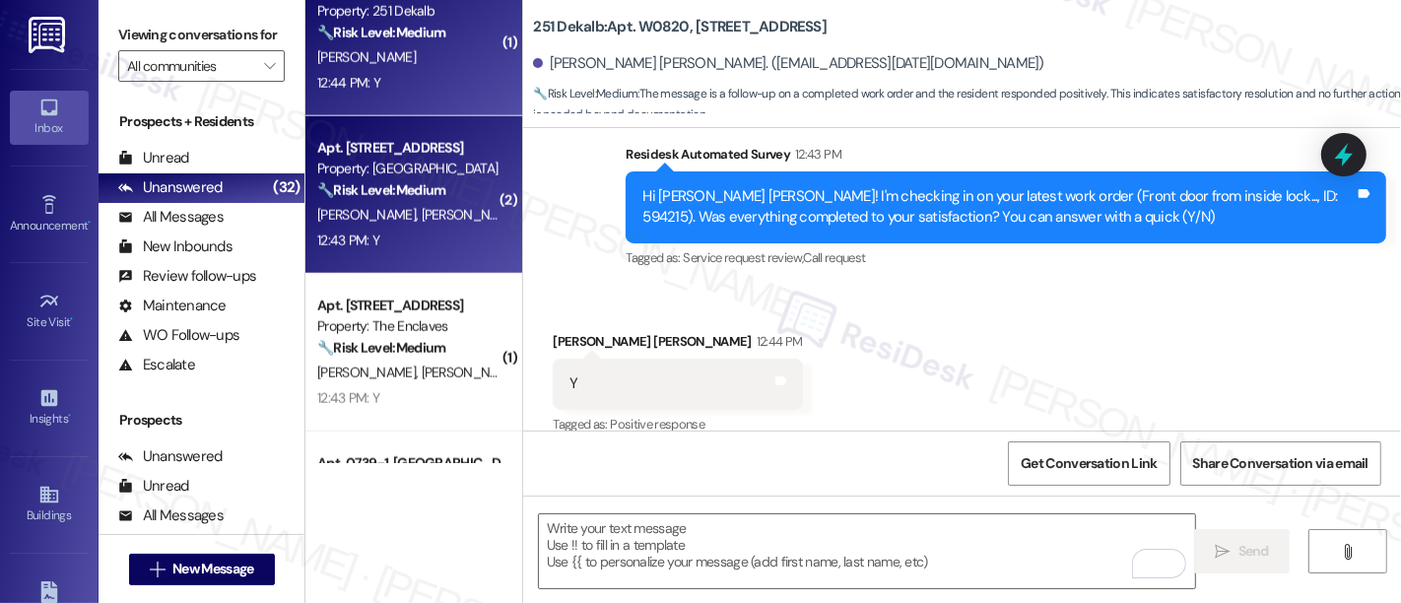
click at [432, 185] on strong "🔧 Risk Level: Medium" at bounding box center [381, 190] width 128 height 18
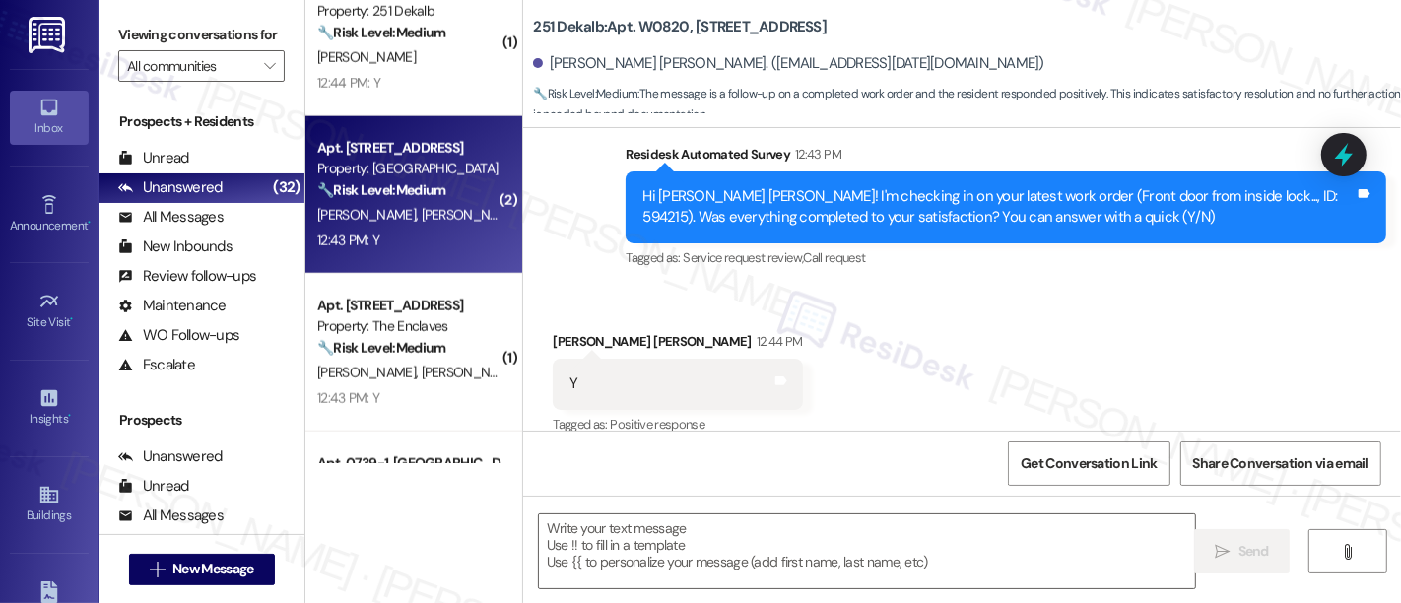
type textarea "Fetching suggested responses. Please feel free to read through the conversation…"
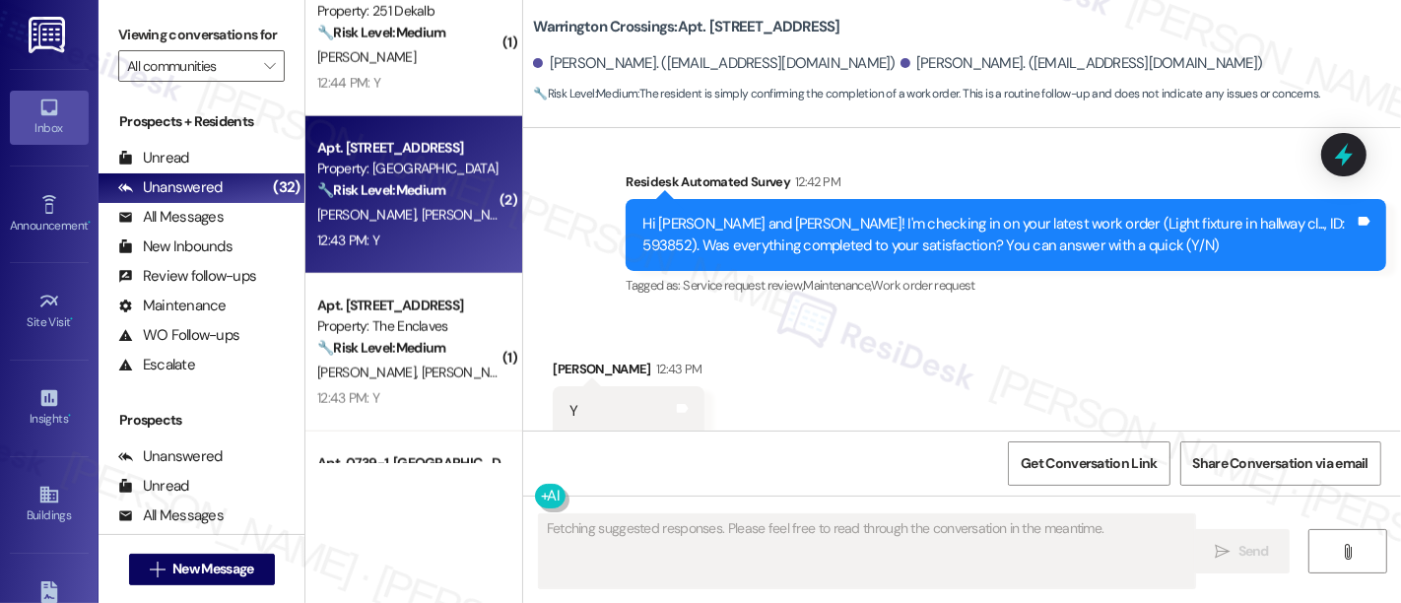
scroll to position [3695, 0]
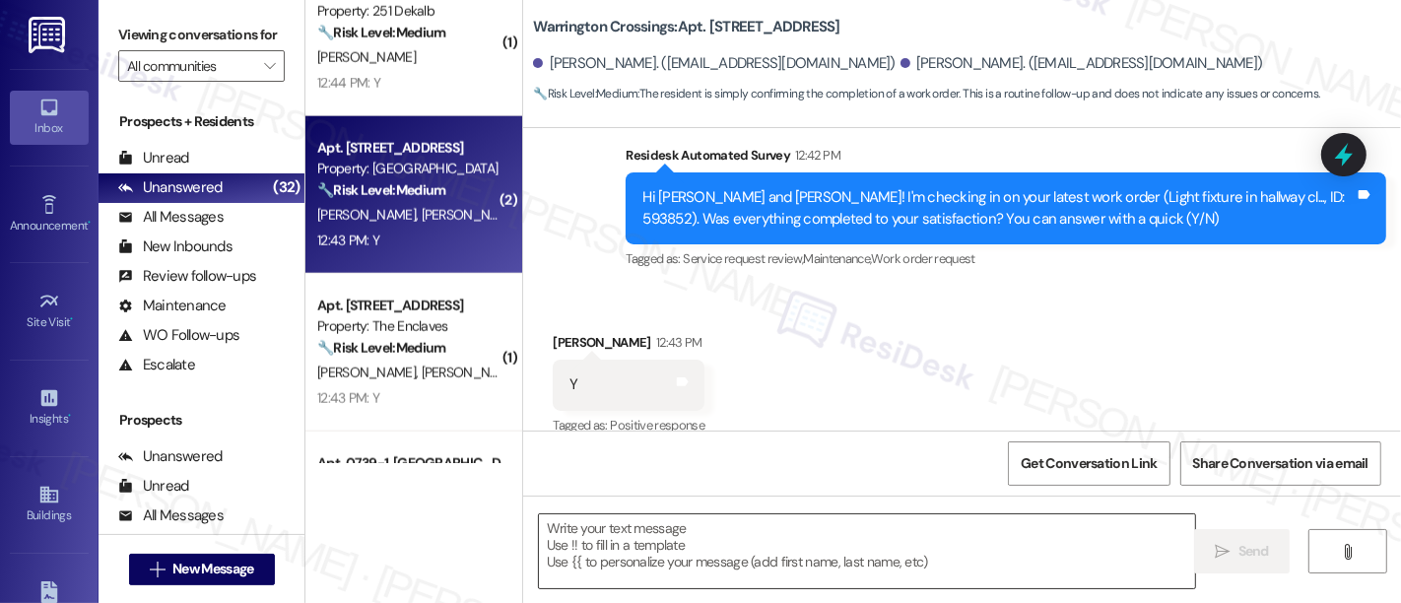
click at [726, 546] on textarea at bounding box center [867, 551] width 656 height 74
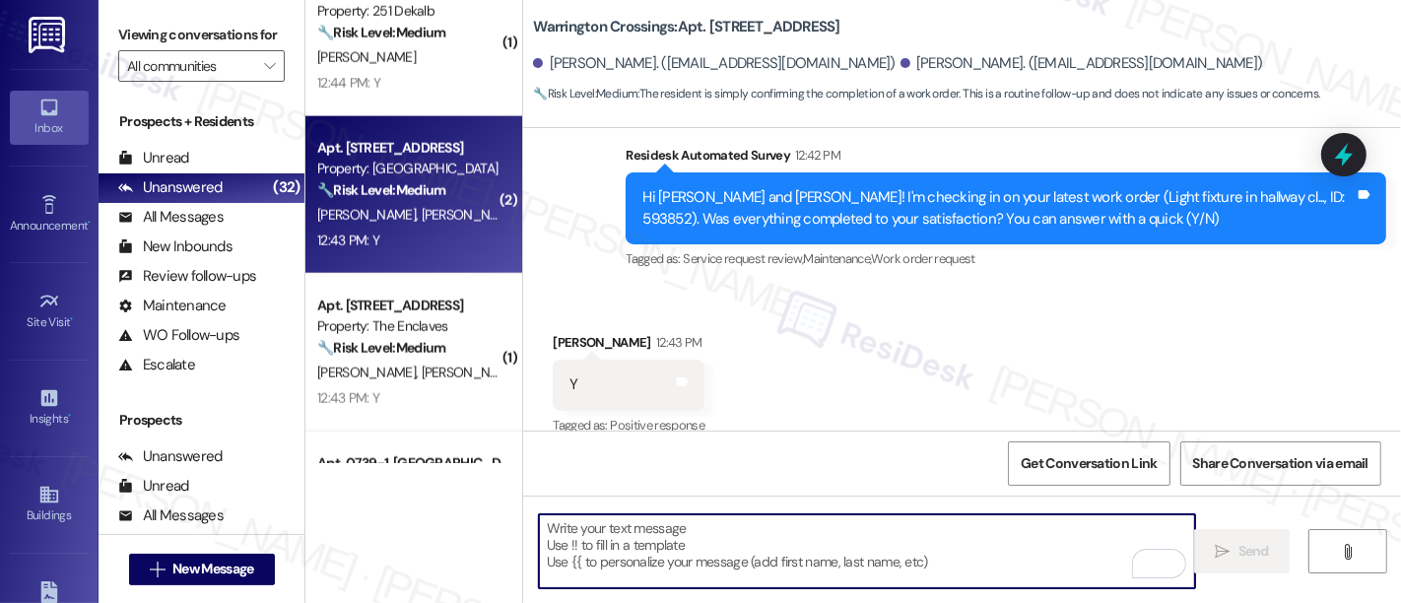
paste textarea "I'm so glad to hear that everything was taken care of to your satisfaction. Ple…"
type textarea "I'm so glad to hear that everything was taken care of to your satisfaction. Ple…"
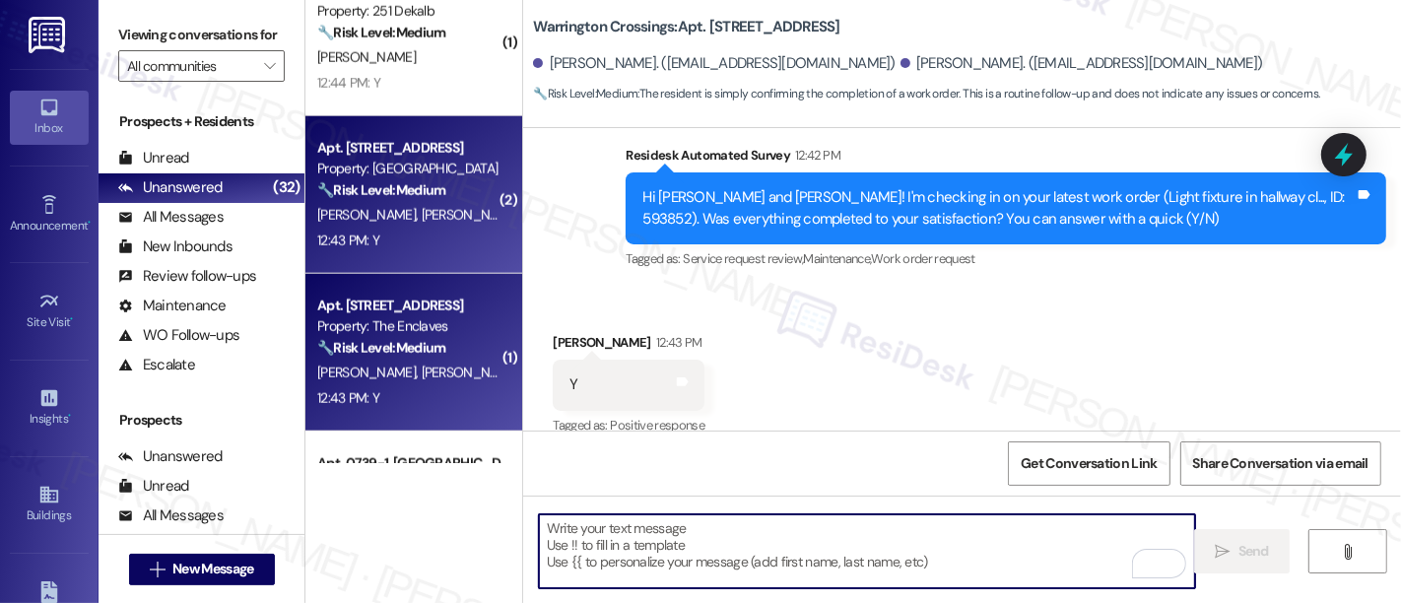
click at [388, 361] on div "H. Nagy C. Myers" at bounding box center [408, 373] width 186 height 25
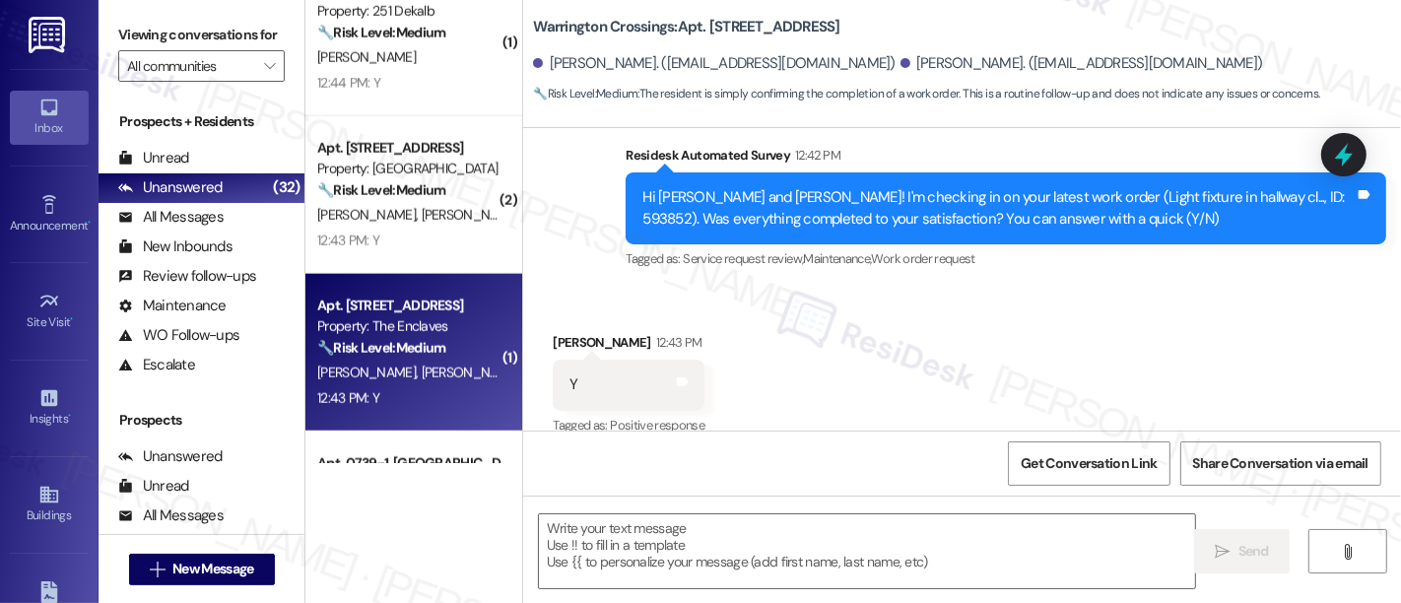
type textarea "Fetching suggested responses. Please feel free to read through the conversation…"
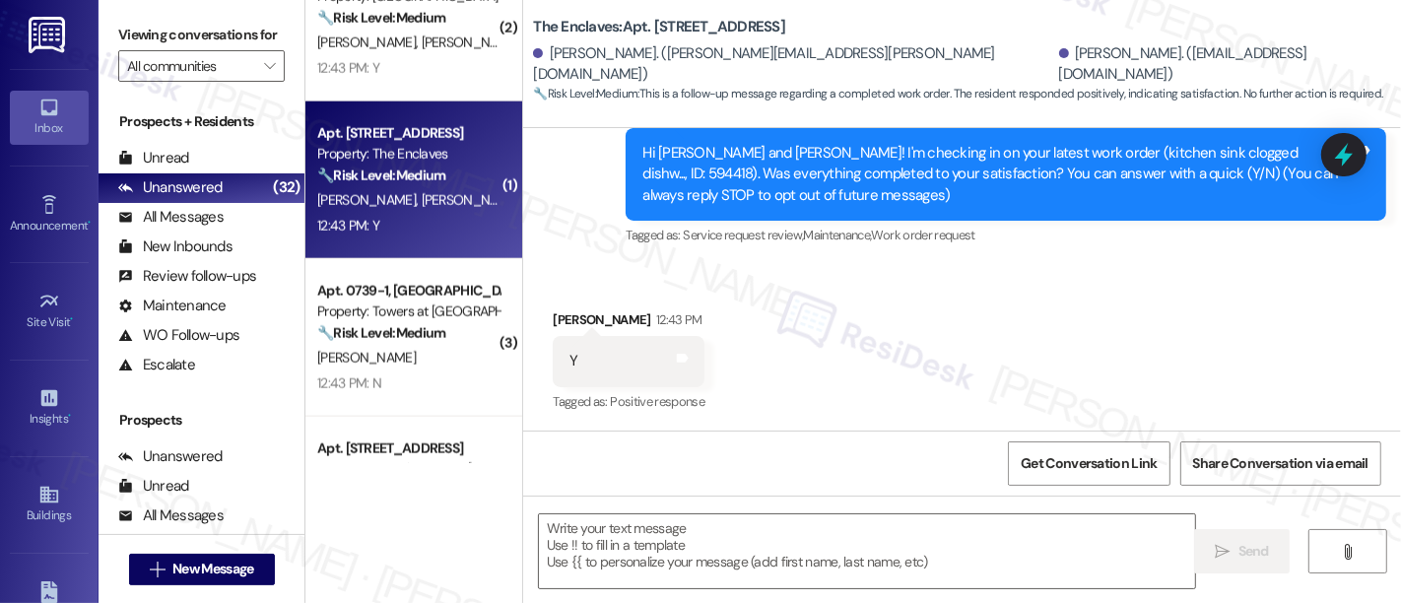
scroll to position [2152, 0]
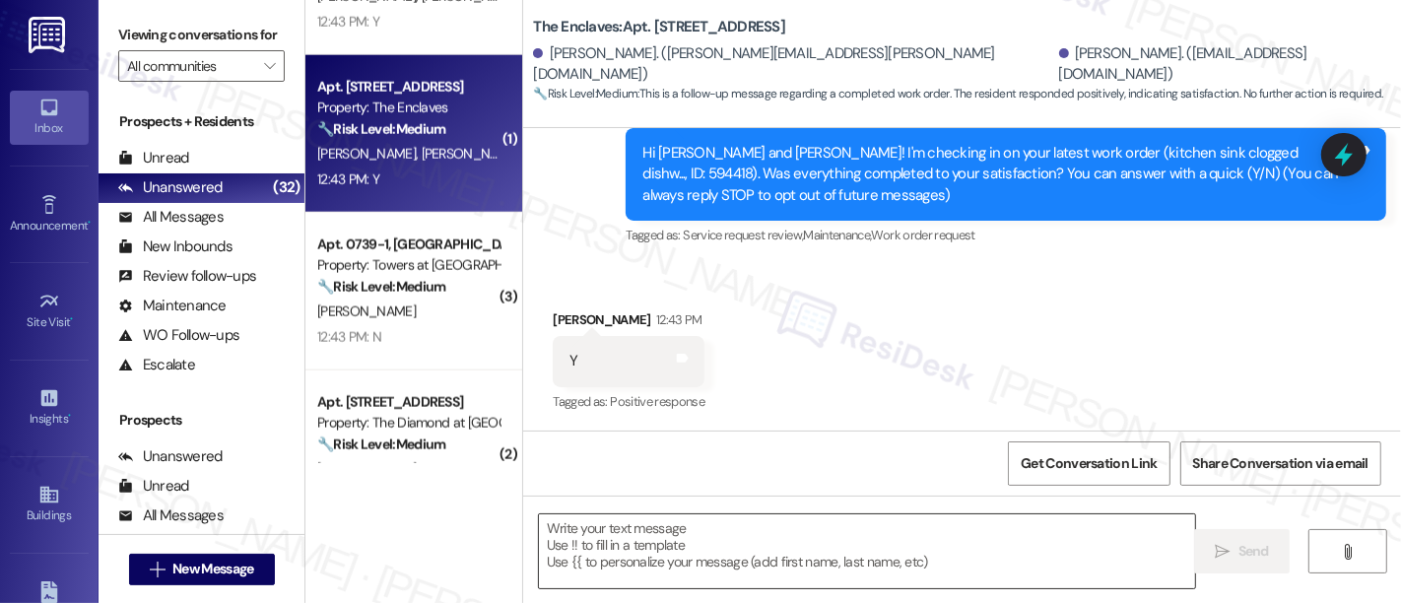
click at [766, 538] on textarea at bounding box center [867, 551] width 656 height 74
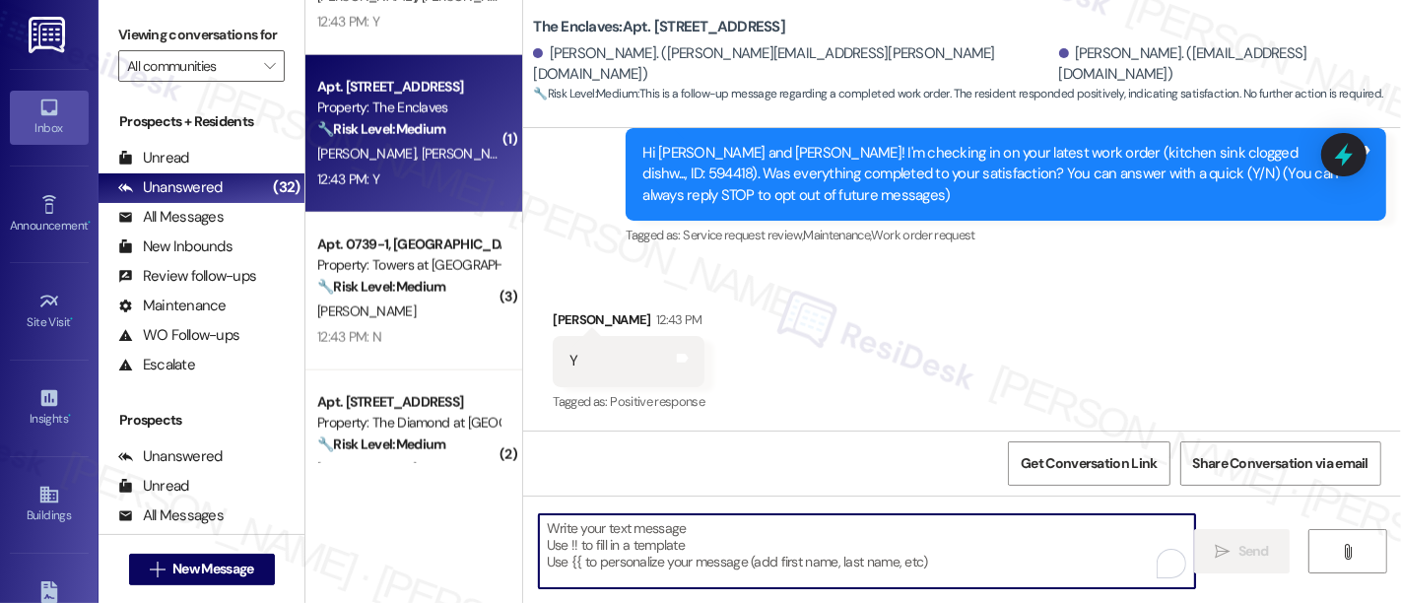
paste textarea "I'm so glad to hear that everything was taken care of to your satisfaction. Ple…"
type textarea "I'm so glad to hear that everything was taken care of to your satisfaction. Ple…"
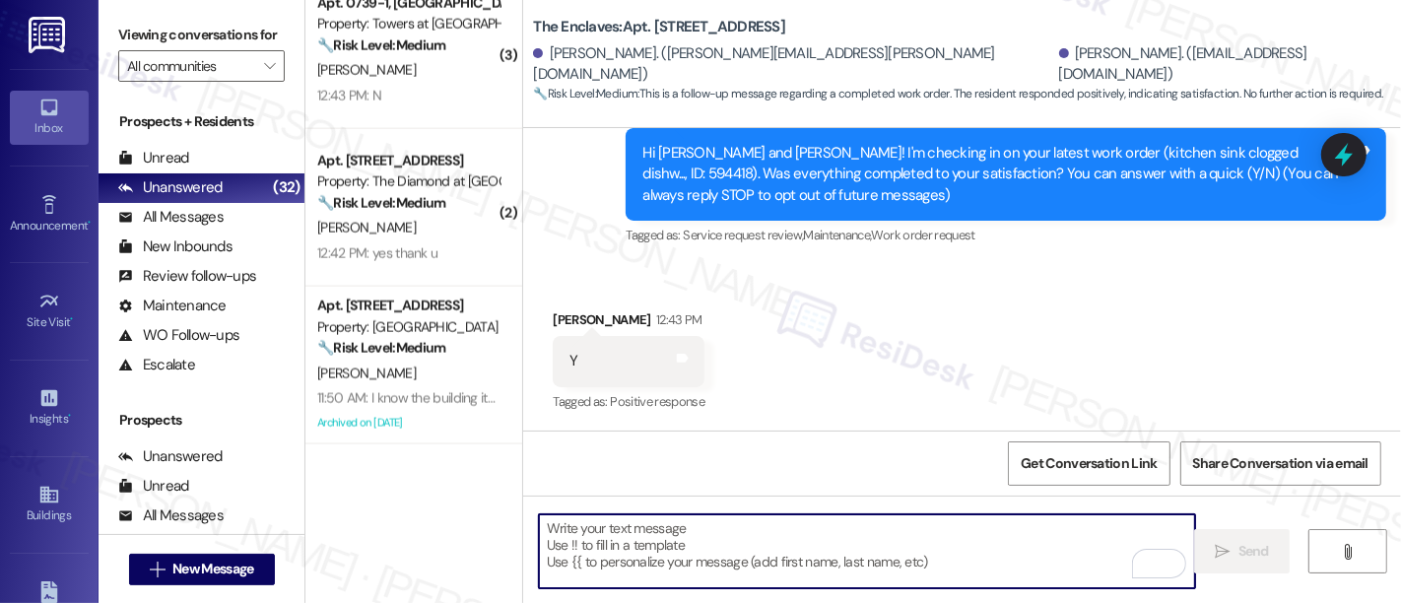
scroll to position [2442, 0]
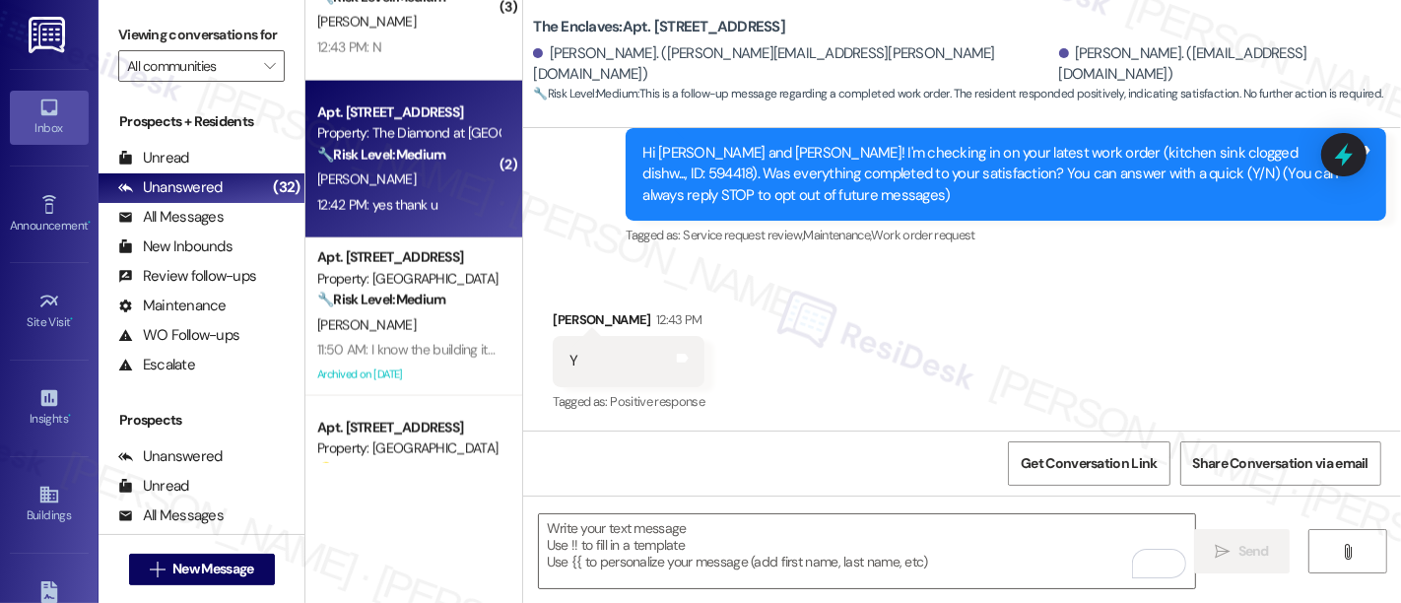
click at [424, 185] on div "K. Harold" at bounding box center [408, 180] width 186 height 25
type textarea "Fetching suggested responses. Please feel free to read through the conversation…"
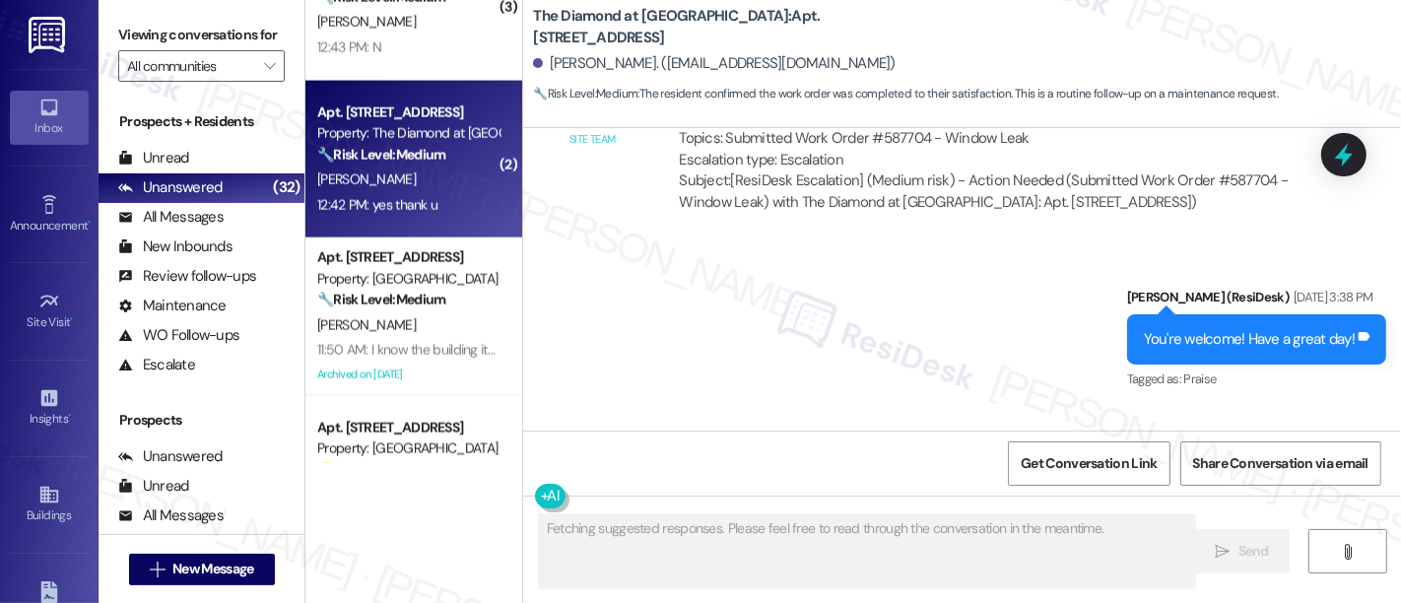
scroll to position [5408, 0]
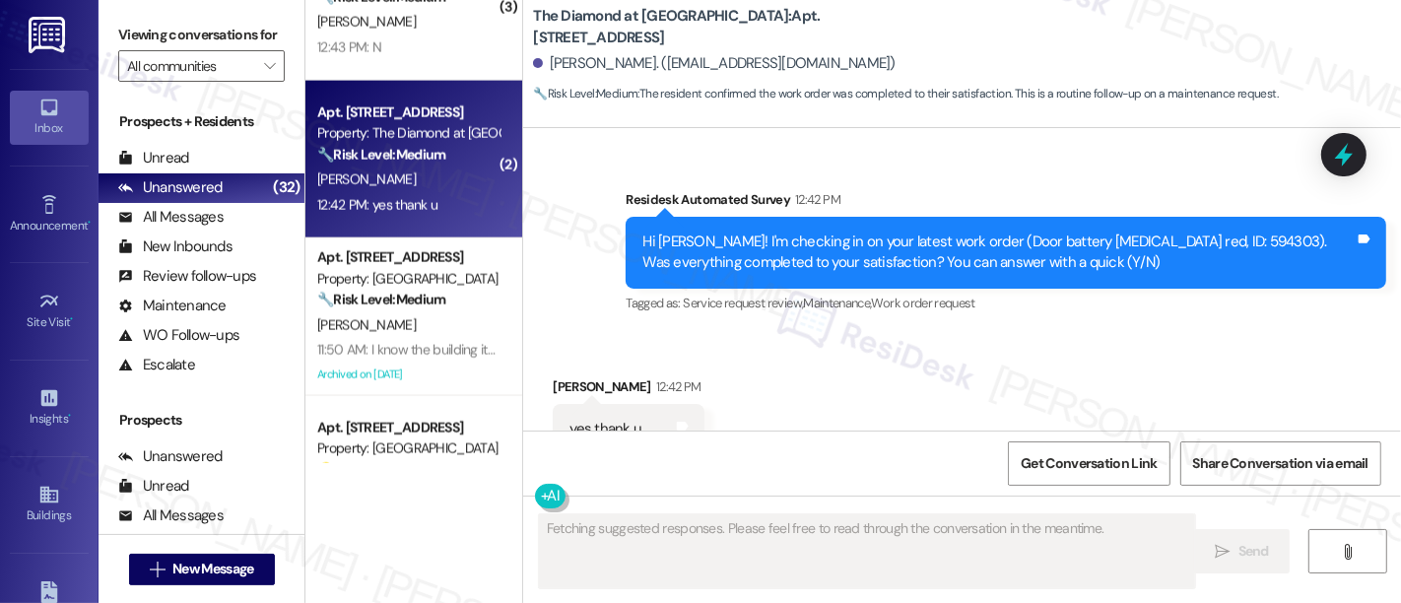
click at [1314, 343] on div "Received via SMS Kelly Harold 12:42 PM yes thank u Tags and notes Tagged as: Po…" at bounding box center [962, 415] width 878 height 167
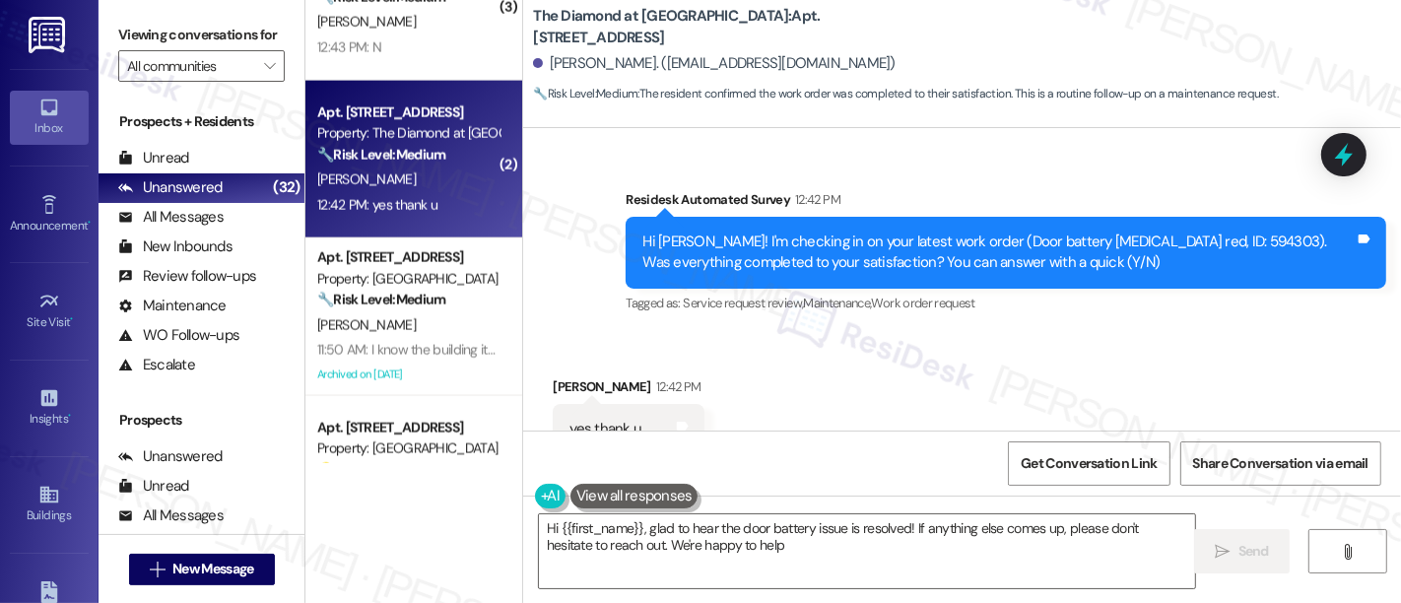
type textarea "Hi {{first_name}}, glad to hear the door battery issue is resolved! If anything…"
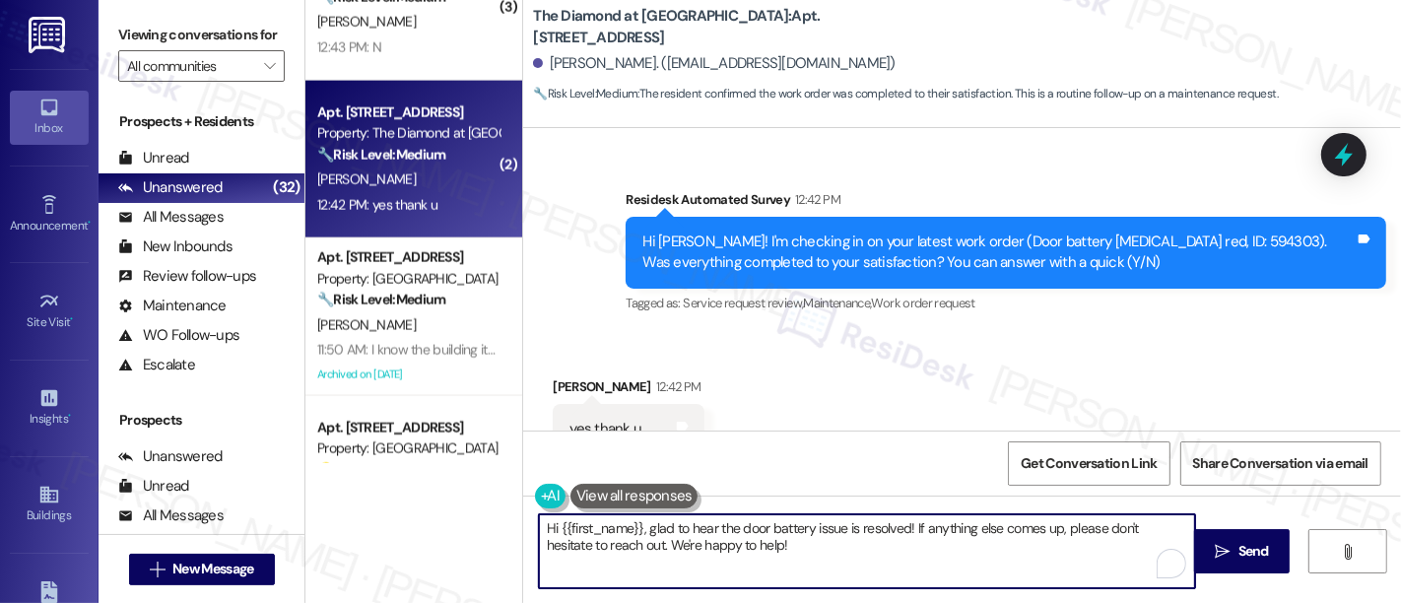
drag, startPoint x: 859, startPoint y: 548, endPoint x: 593, endPoint y: 513, distance: 268.3
click at [593, 513] on div "Hi {{first_name}}, glad to hear the door battery issue is resolved! If anything…" at bounding box center [867, 551] width 658 height 76
click at [987, 561] on textarea "Hi {{first_name}}, glad to hear the door battery issue is resolved! If anything…" at bounding box center [867, 551] width 656 height 74
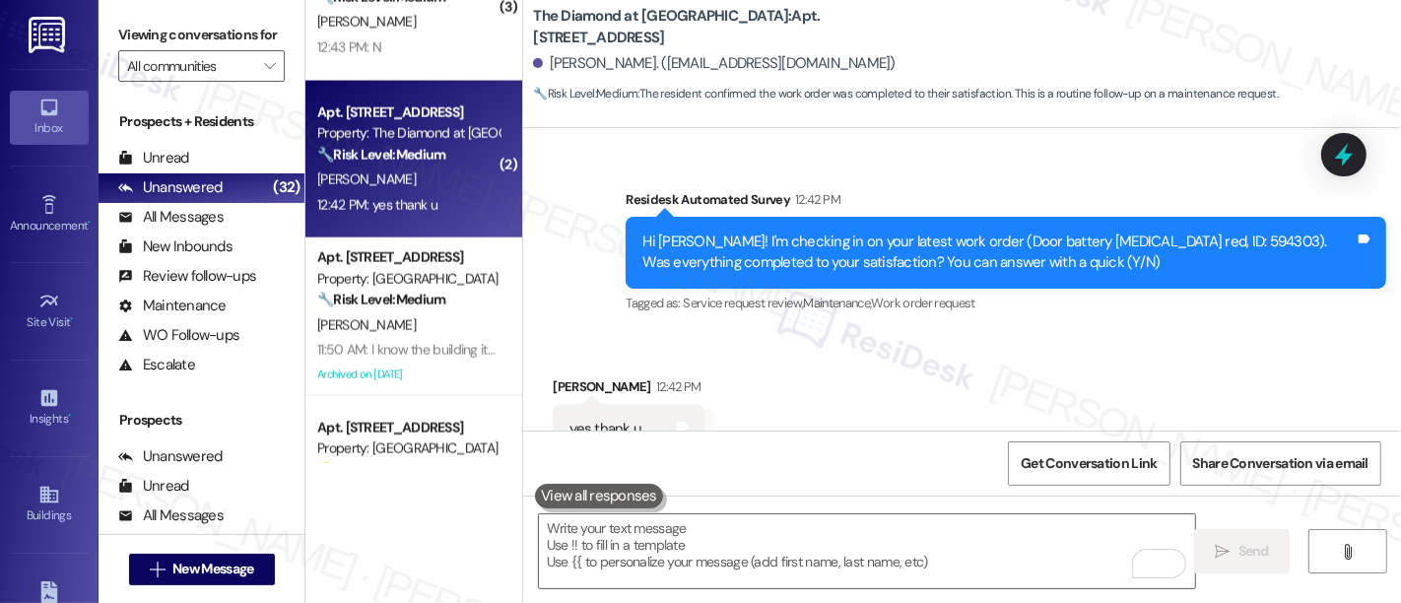
drag, startPoint x: 504, startPoint y: 245, endPoint x: 519, endPoint y: 258, distance: 20.3
click at [504, 263] on div "Apt. P21, 1700 Street Rd B05 Property: Warrington Crossings 🔧 Risk Level: Mediu…" at bounding box center [413, 317] width 217 height 158
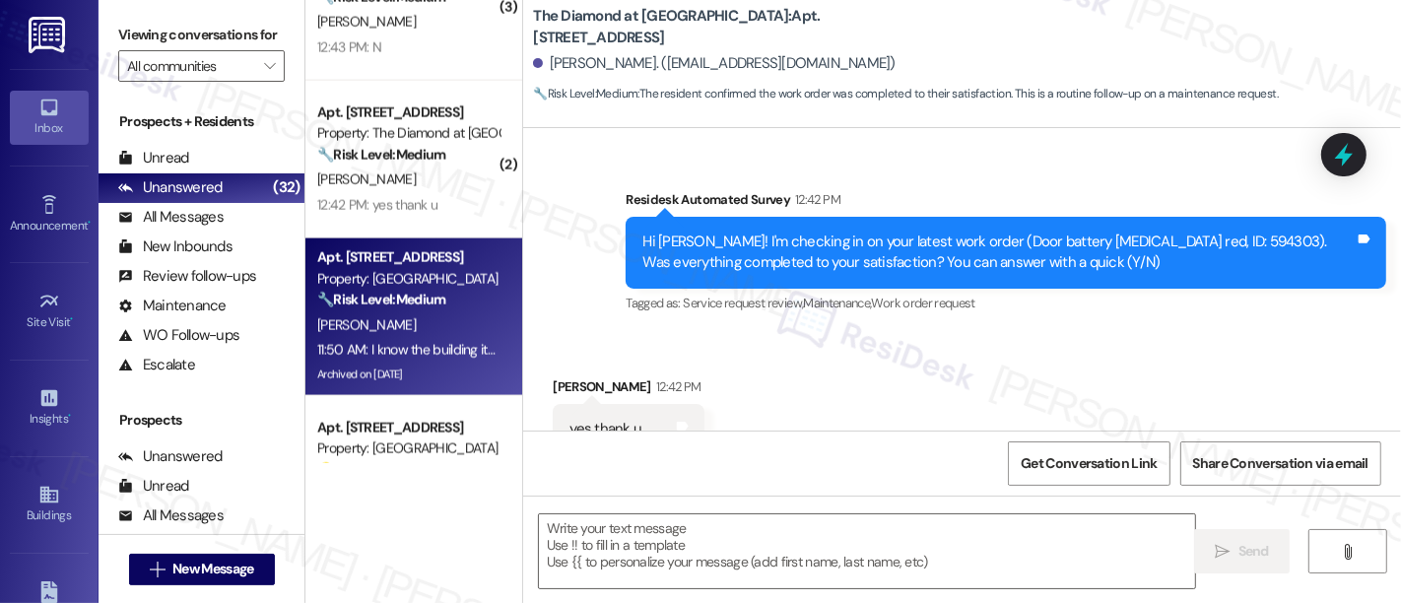
type textarea "Fetching suggested responses. Please feel free to read through the conversation…"
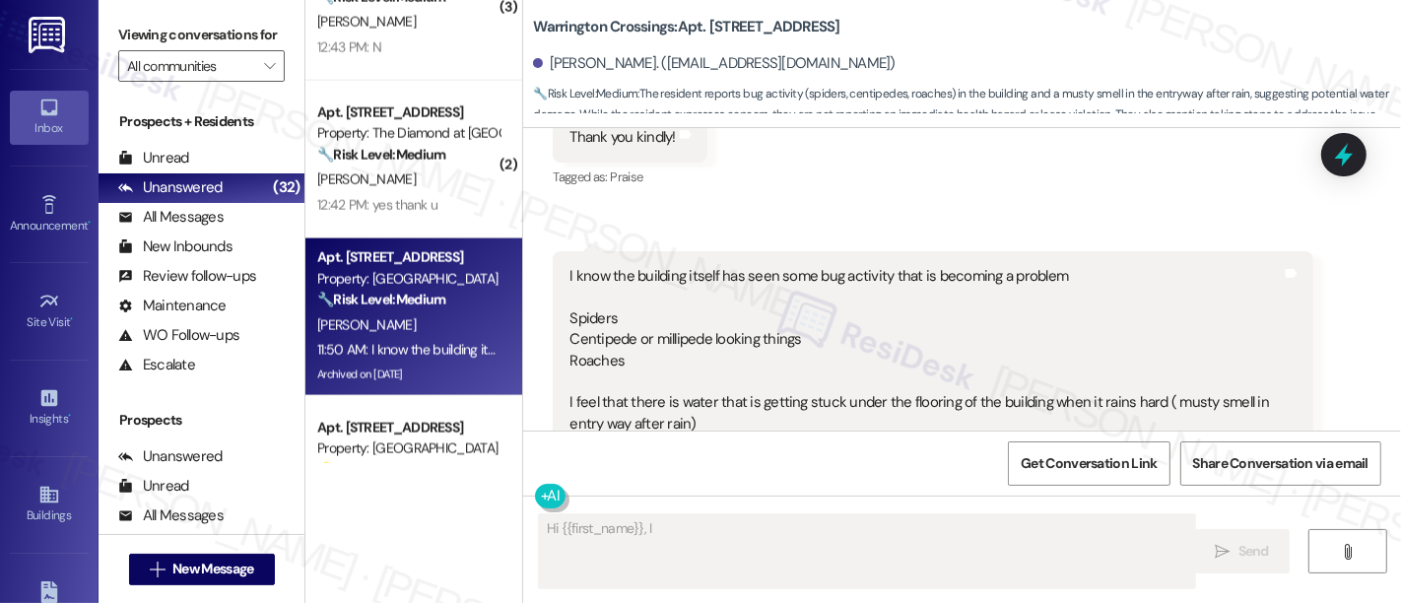
scroll to position [27595, 0]
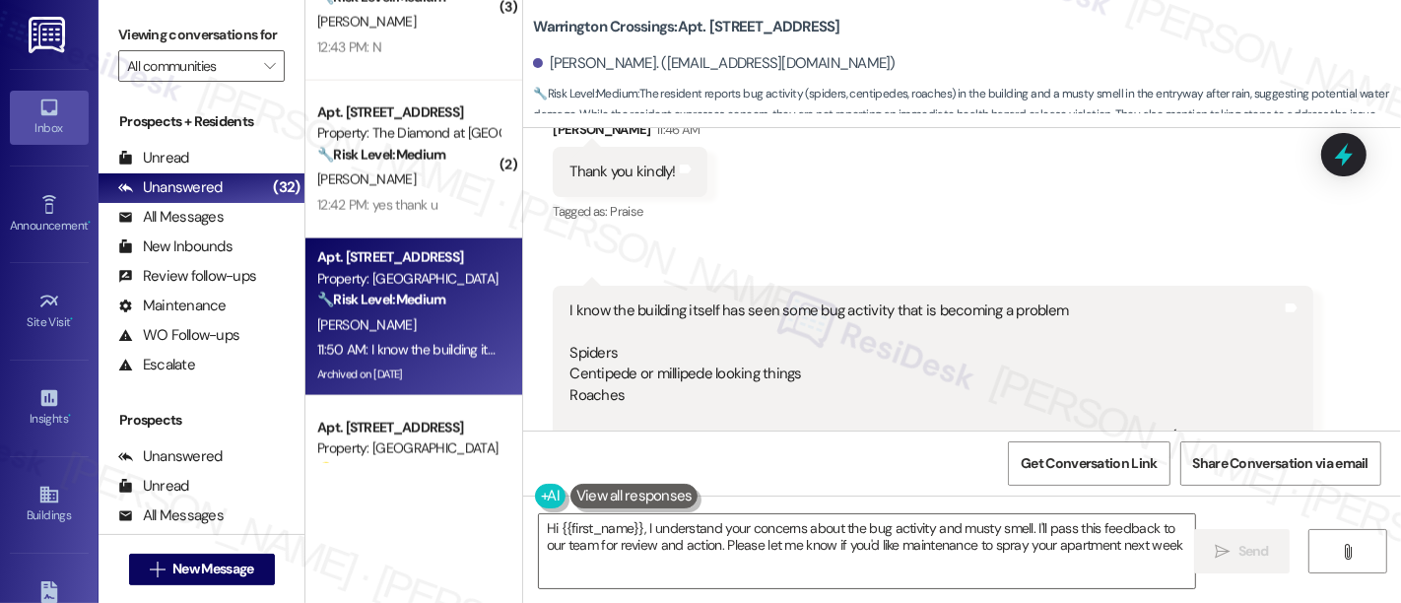
type textarea "Hi {{first_name}}, I understand your concerns about the bug activity and musty …"
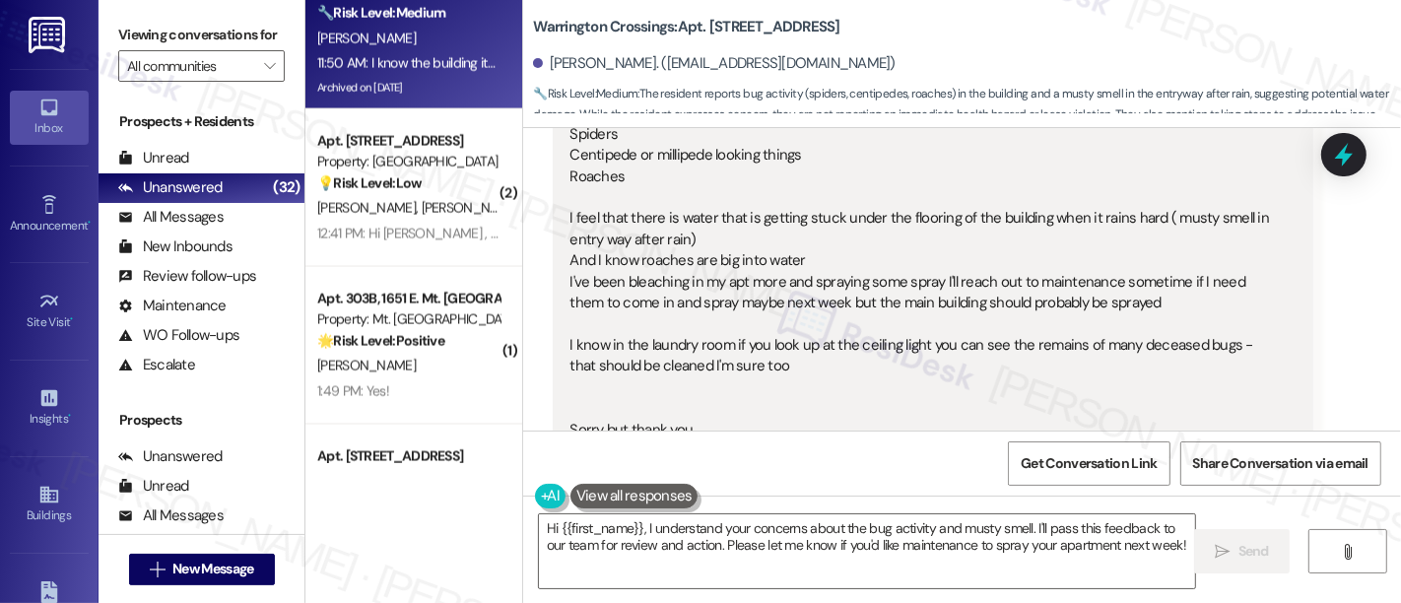
scroll to position [2736, 0]
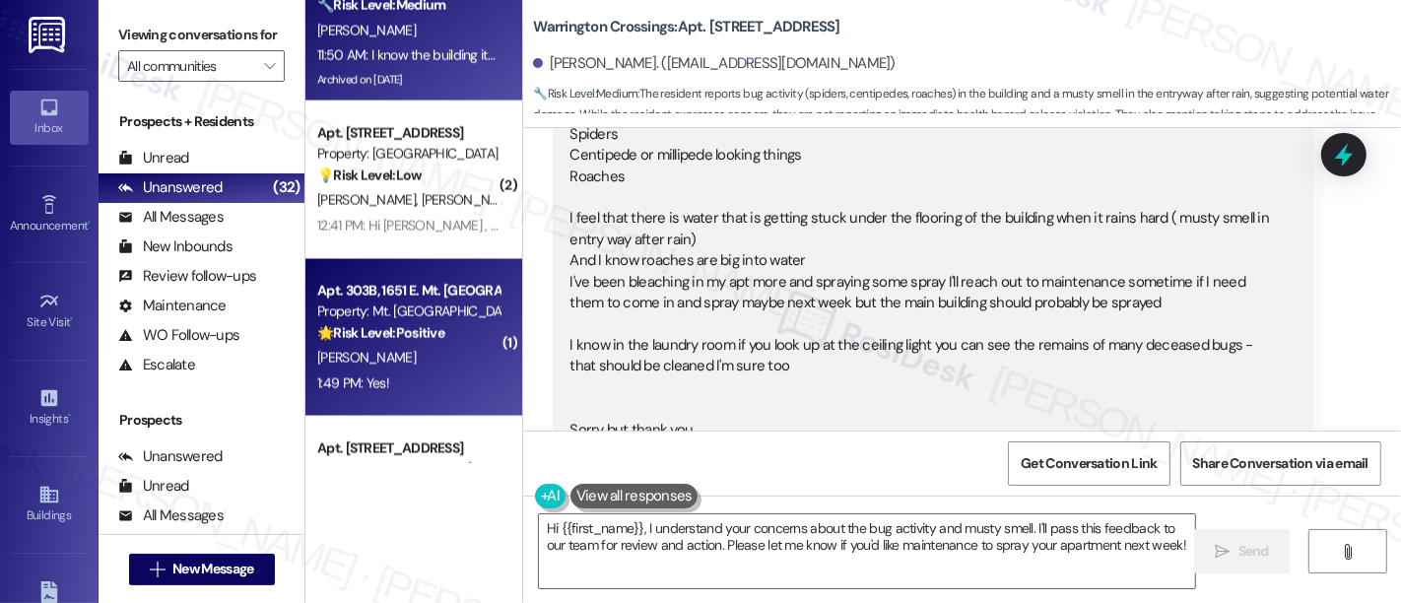
click at [448, 323] on div "🌟 Risk Level: Positive The resident responded positively to a check-in regardin…" at bounding box center [408, 333] width 182 height 21
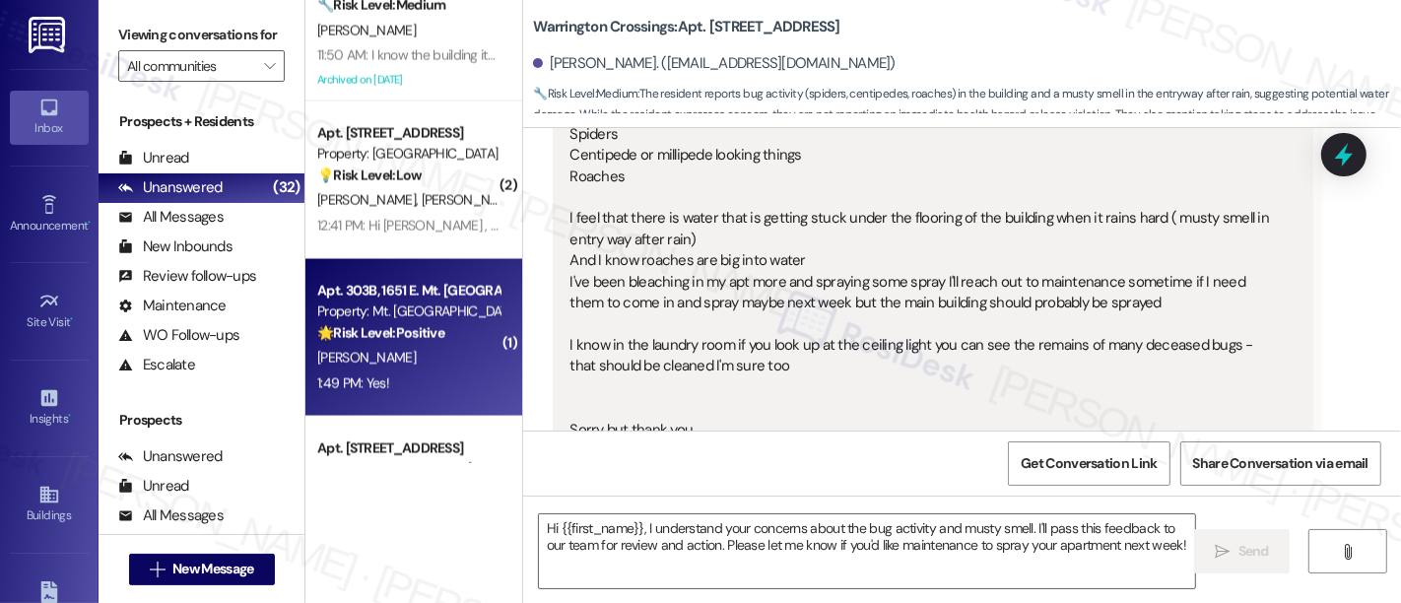
type textarea "Fetching suggested responses. Please feel free to read through the conversation…"
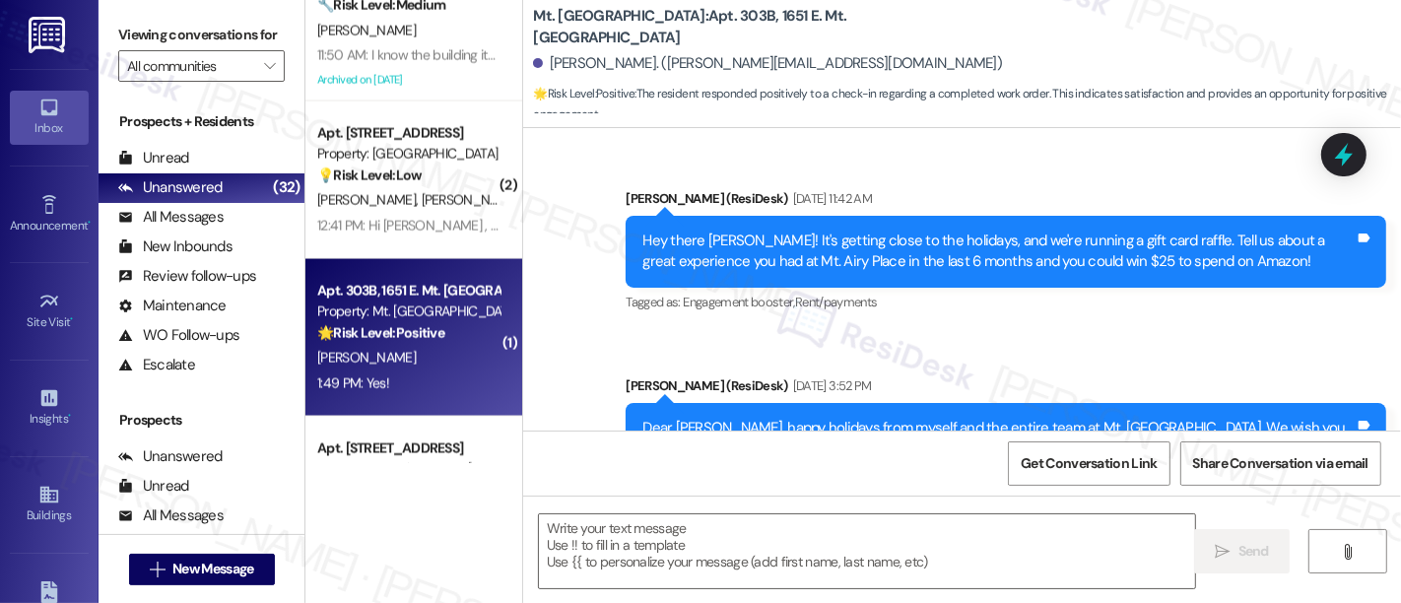
scroll to position [0, 0]
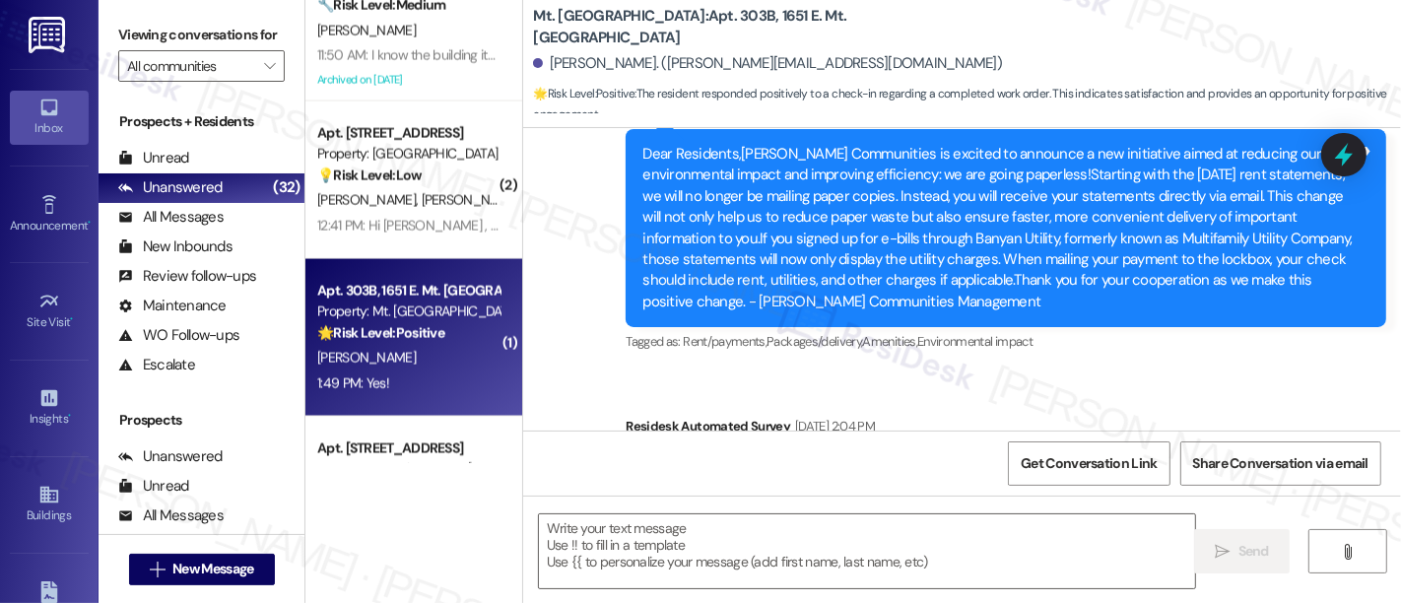
type textarea "Fetching suggested responses. Please feel free to read through the conversation…"
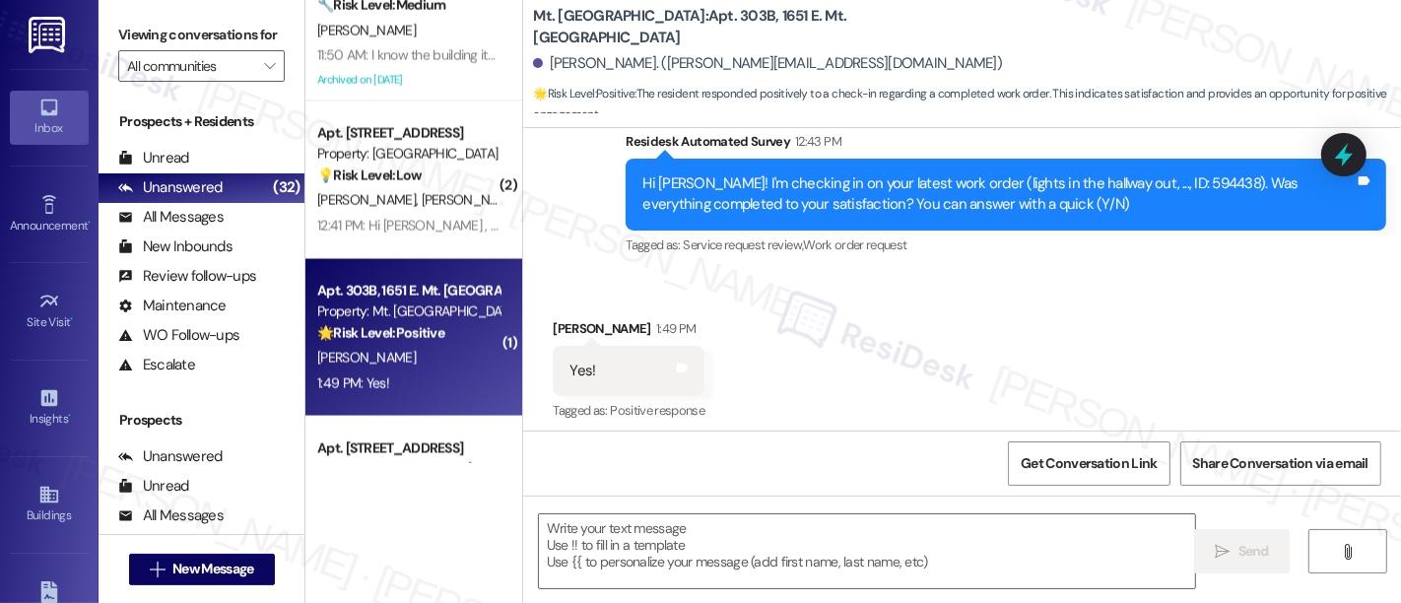
scroll to position [2981, 0]
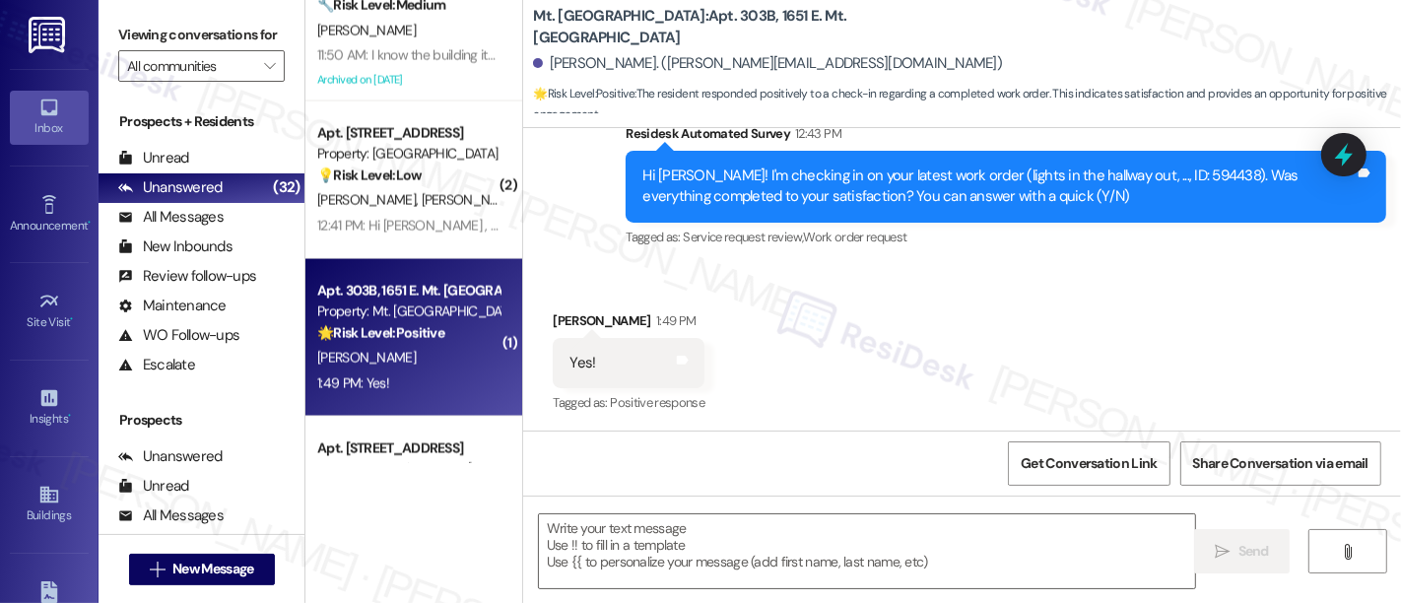
click at [1211, 362] on div "Received via SMS Norma Richards 1:49 PM Yes! Tags and notes Tagged as: Positive…" at bounding box center [962, 349] width 878 height 167
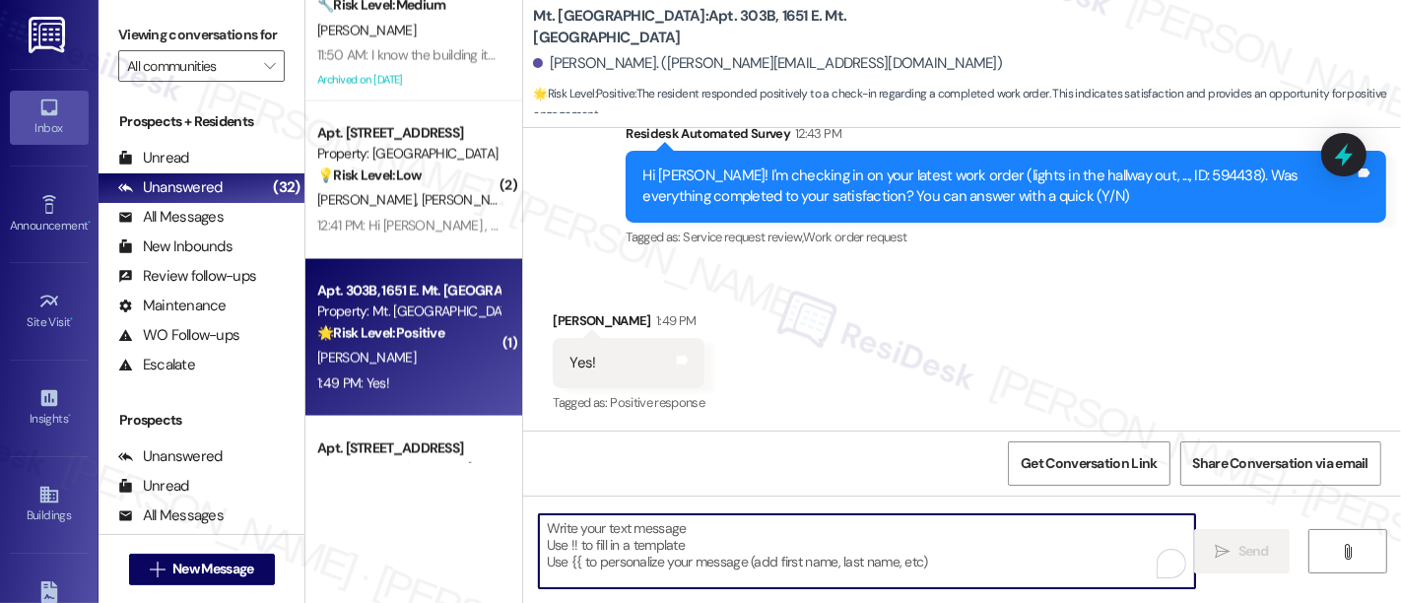
click at [869, 559] on textarea "To enrich screen reader interactions, please activate Accessibility in Grammarl…" at bounding box center [867, 551] width 656 height 74
paste textarea "I'm so glad to hear that everything was taken care of to your satisfaction. Ple…"
type textarea "I'm so glad to hear that everything was taken care of to your satisfaction. Ple…"
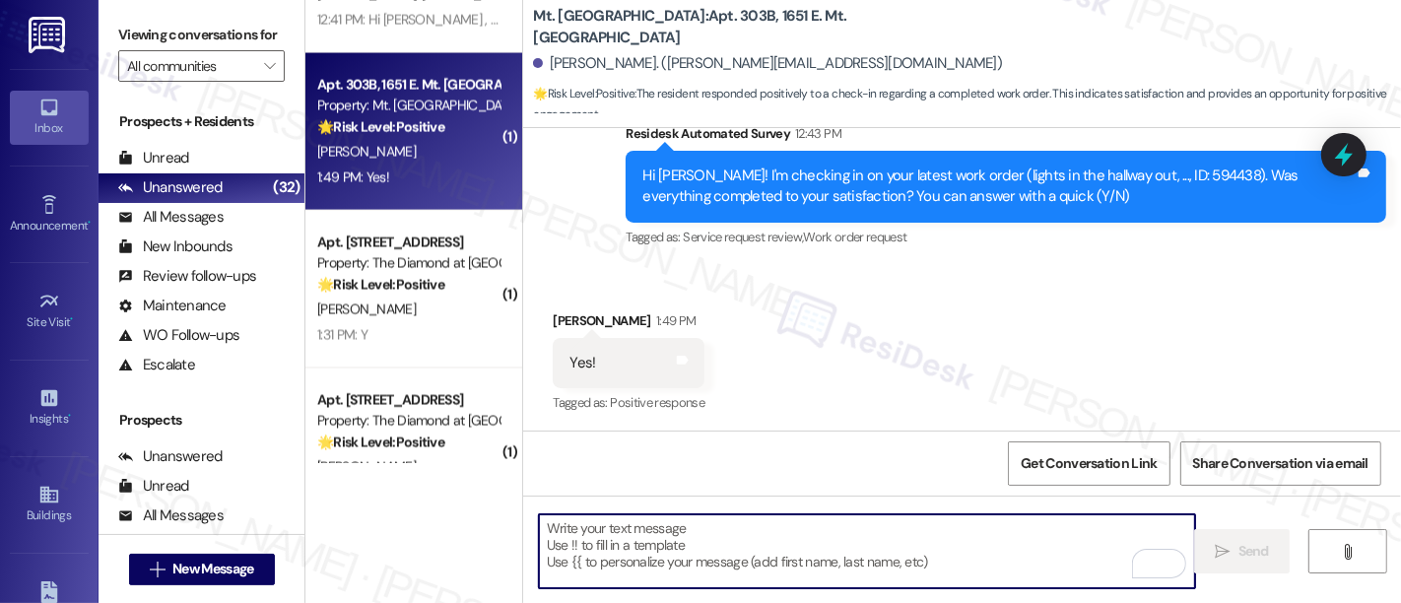
scroll to position [2967, 0]
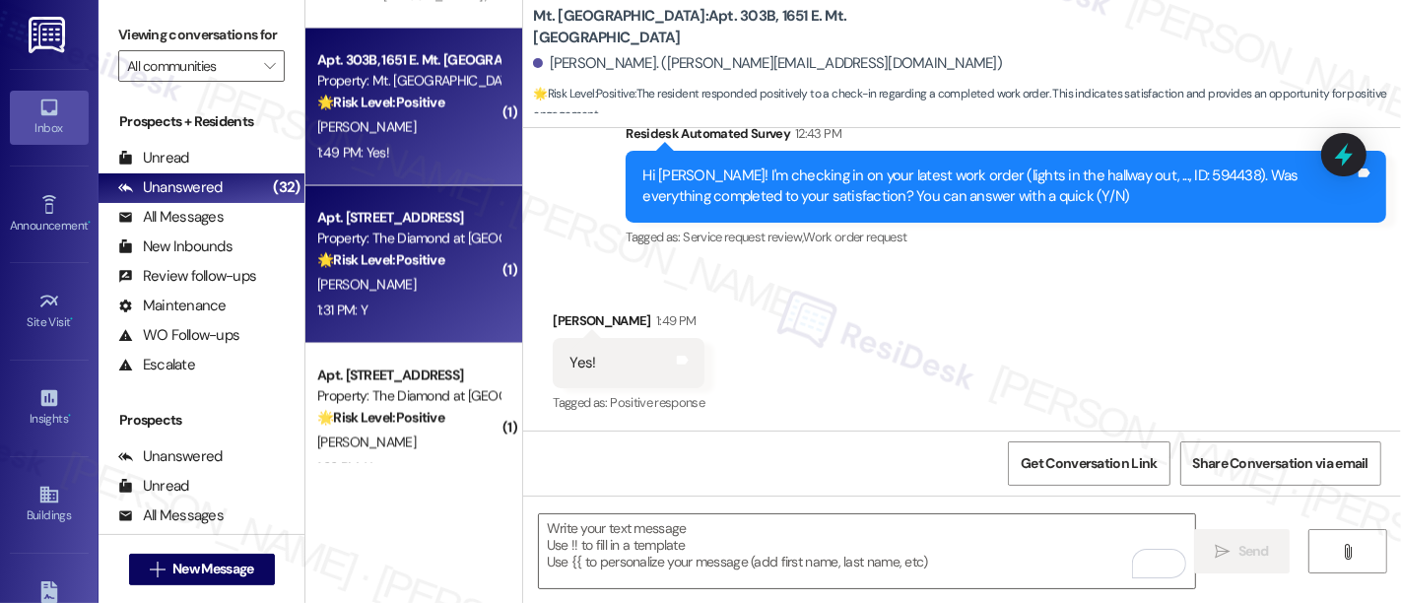
click at [377, 270] on div "🌟 Risk Level: Positive This is a positive engagement and relationship-building …" at bounding box center [408, 260] width 182 height 21
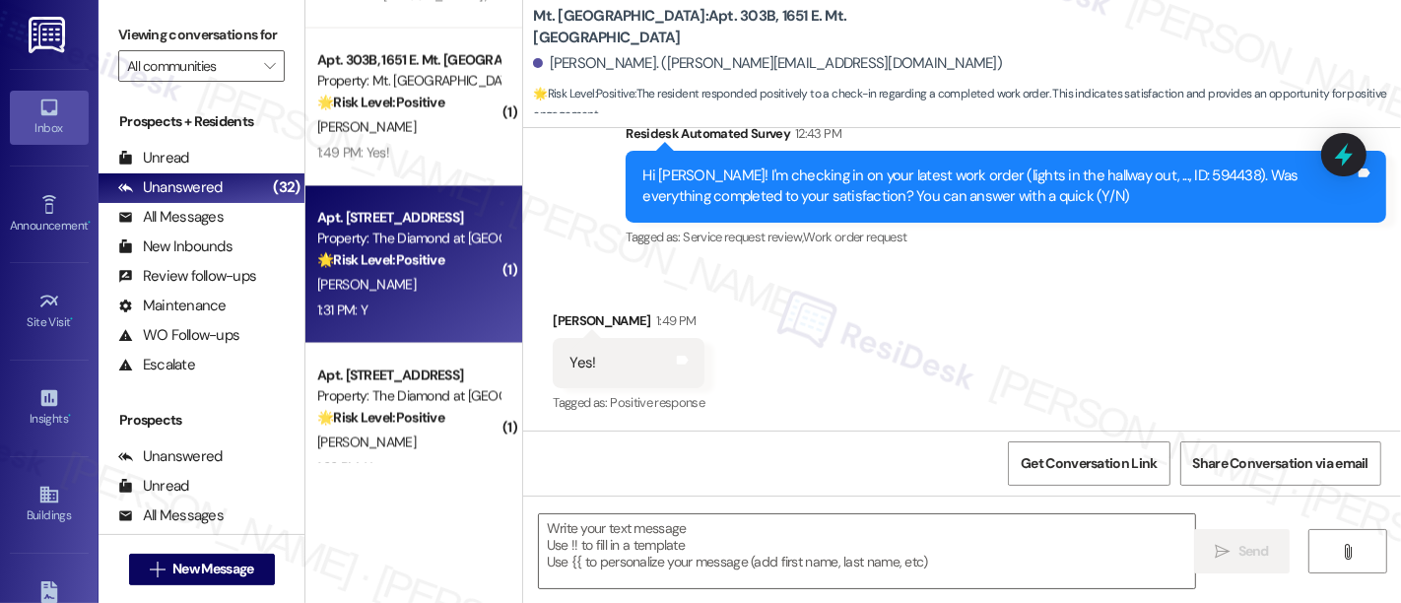
type textarea "Fetching suggested responses. Please feel free to read through the conversation…"
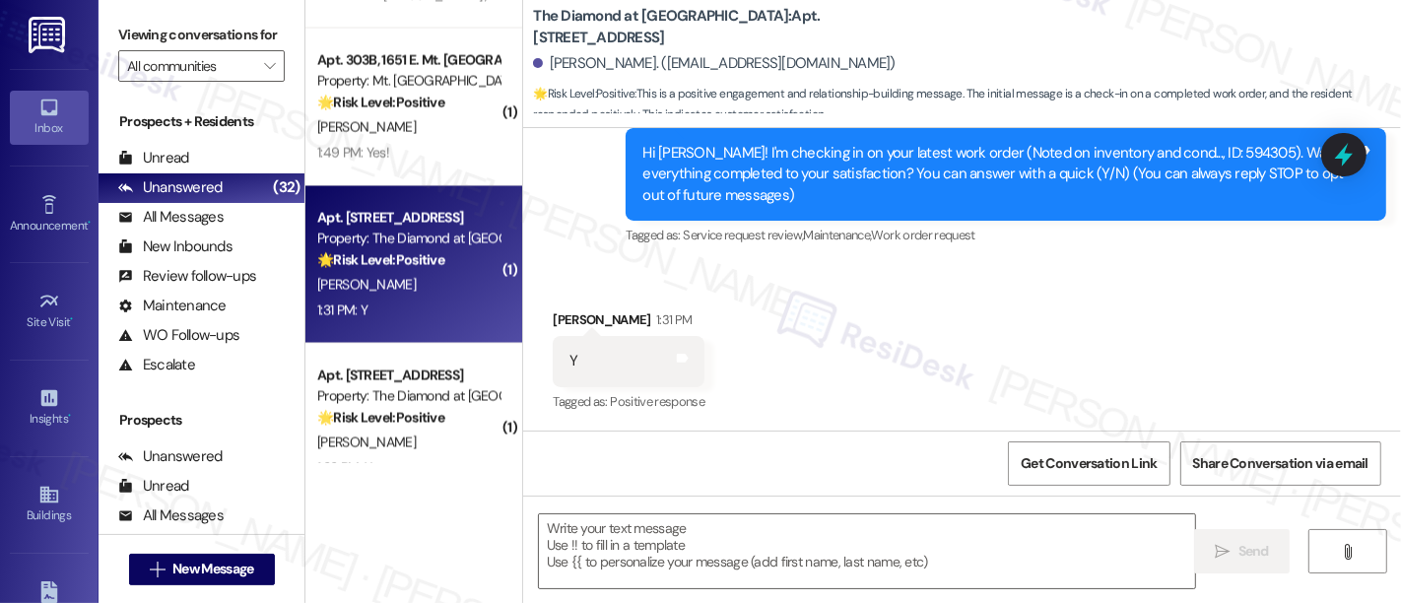
scroll to position [2, 0]
click at [842, 536] on textarea at bounding box center [867, 551] width 656 height 74
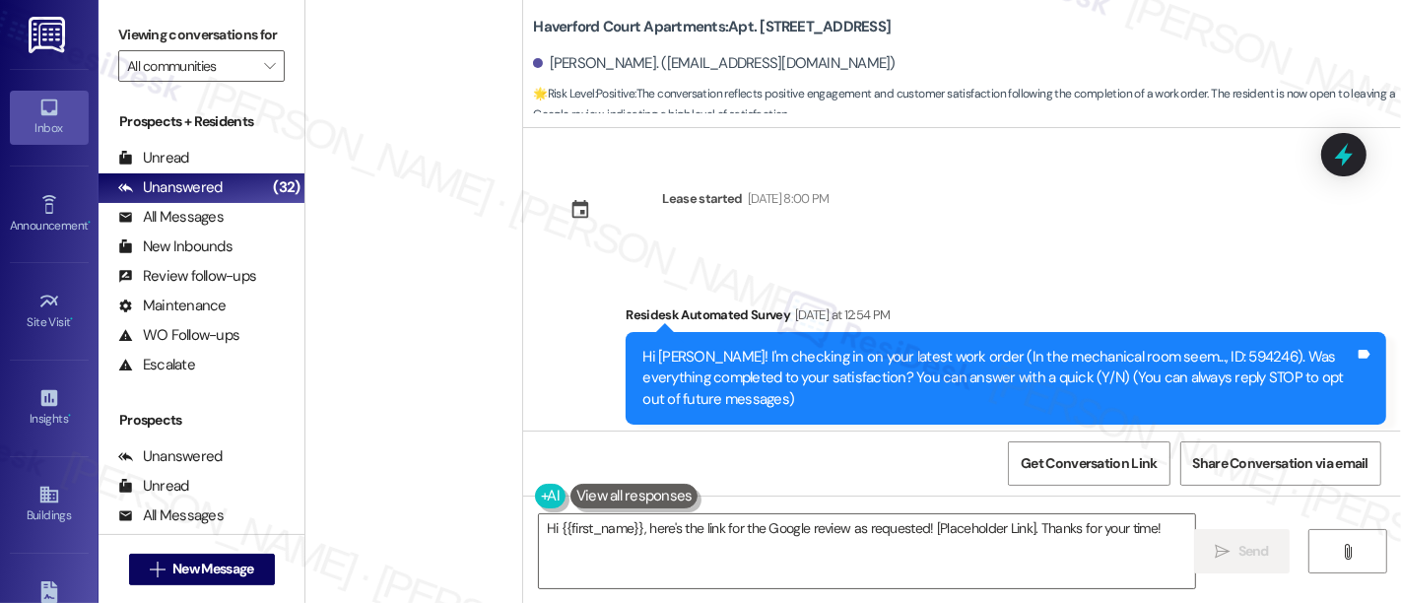
scroll to position [1113, 0]
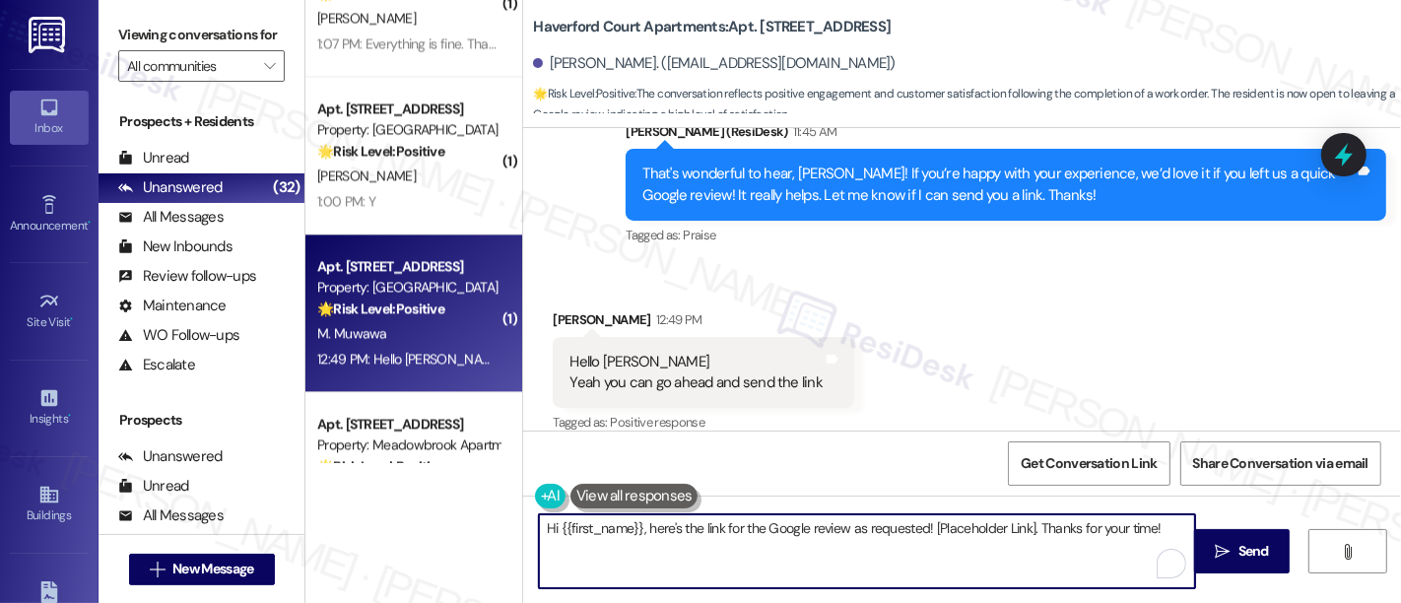
click at [885, 528] on textarea "Hi {{first_name}}, here's the link for the Google review as requested! [Placeho…" at bounding box center [867, 551] width 656 height 74
paste textarea "Awesome! Here's the link: {{google_review_link}}. Please let me know when you'r…"
drag, startPoint x: 591, startPoint y: 527, endPoint x: 537, endPoint y: 516, distance: 55.3
click at [539, 516] on textarea "Awesome! Here's the link: {{google_review_link}}. Please let me know when you'r…" at bounding box center [867, 551] width 656 height 74
type textarea "Thank you! Here's the link: {{google_review_link}}. Please let me know when you…"
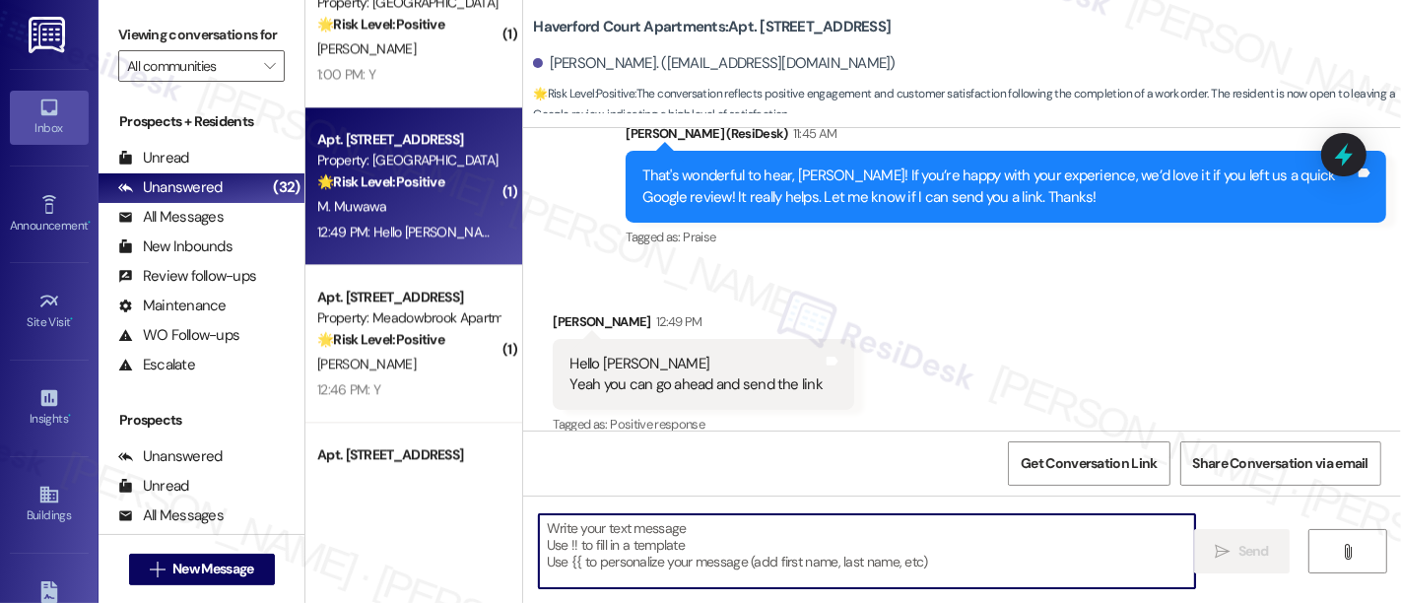
scroll to position [3850, 0]
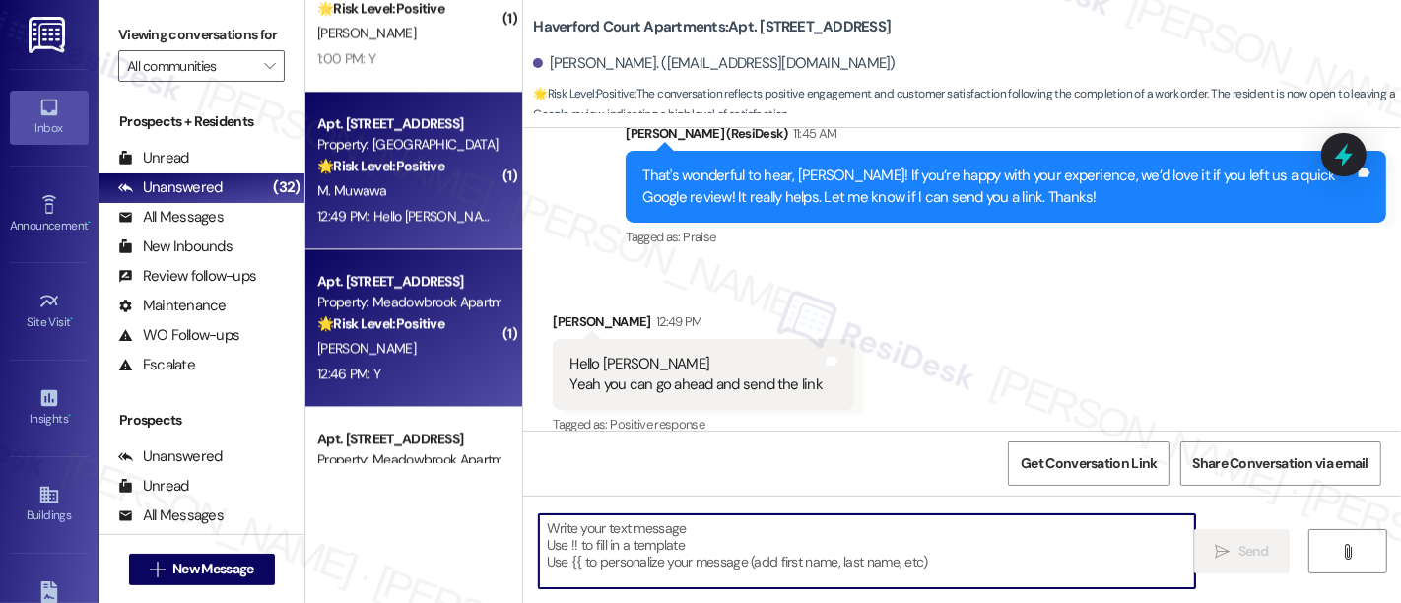
click at [396, 353] on div "P. Carlin" at bounding box center [408, 348] width 186 height 25
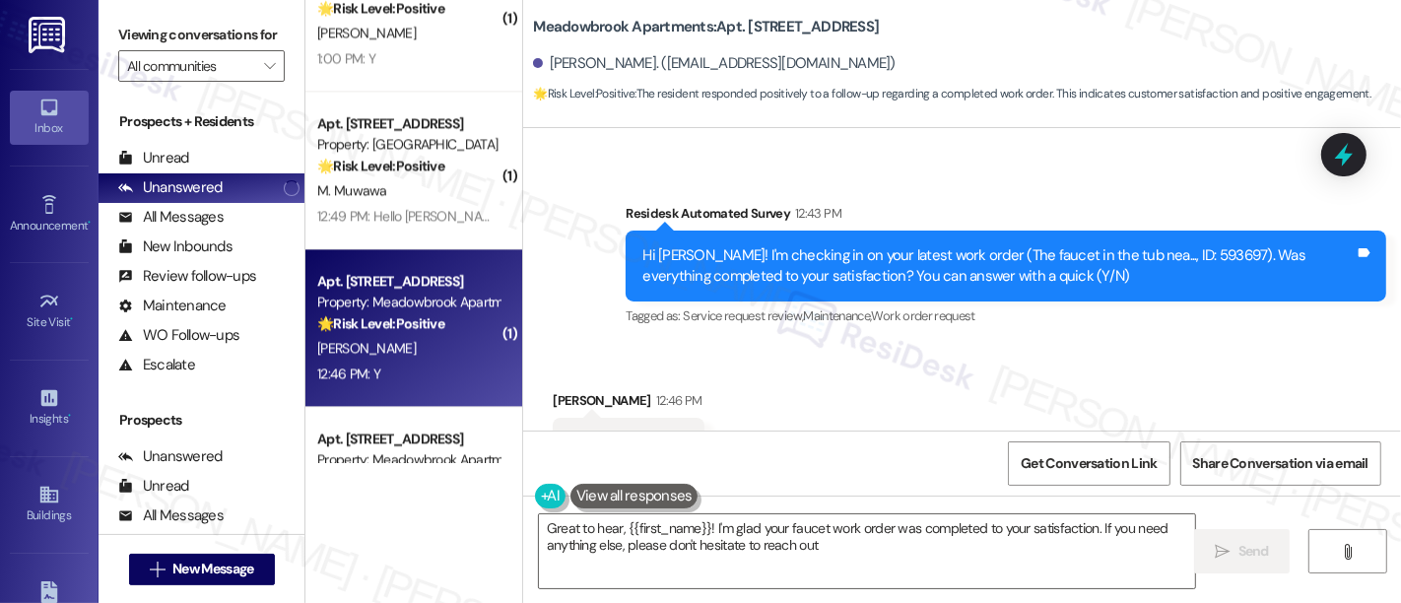
type textarea "Great to hear, {{first_name}}! I'm glad your faucet work order was completed to…"
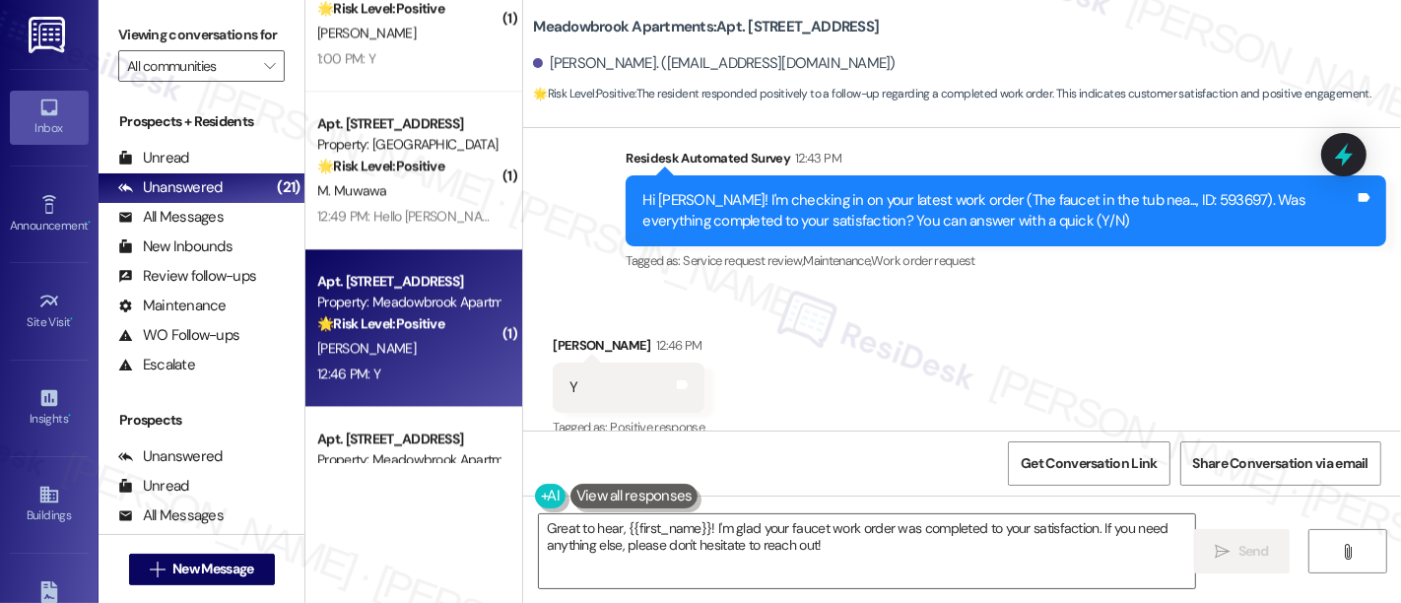
scroll to position [5534, 0]
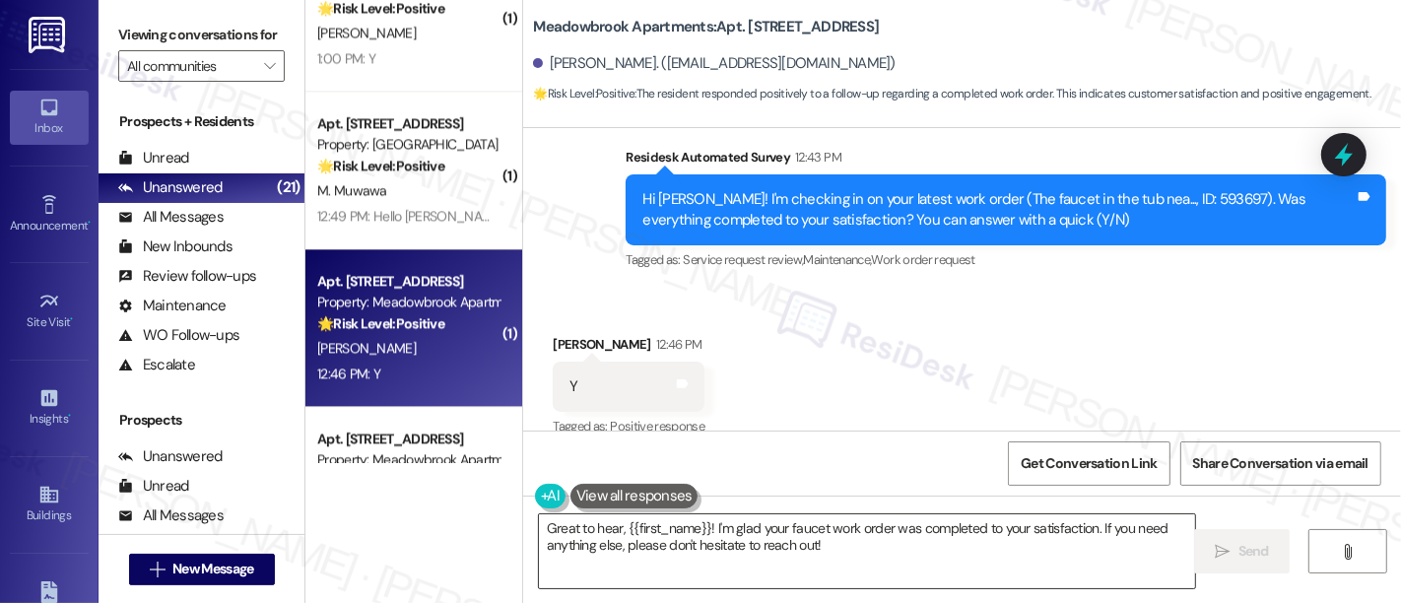
click at [919, 550] on textarea "Great to hear, {{first_name}}! I'm glad your faucet work order was completed to…" at bounding box center [867, 551] width 656 height 74
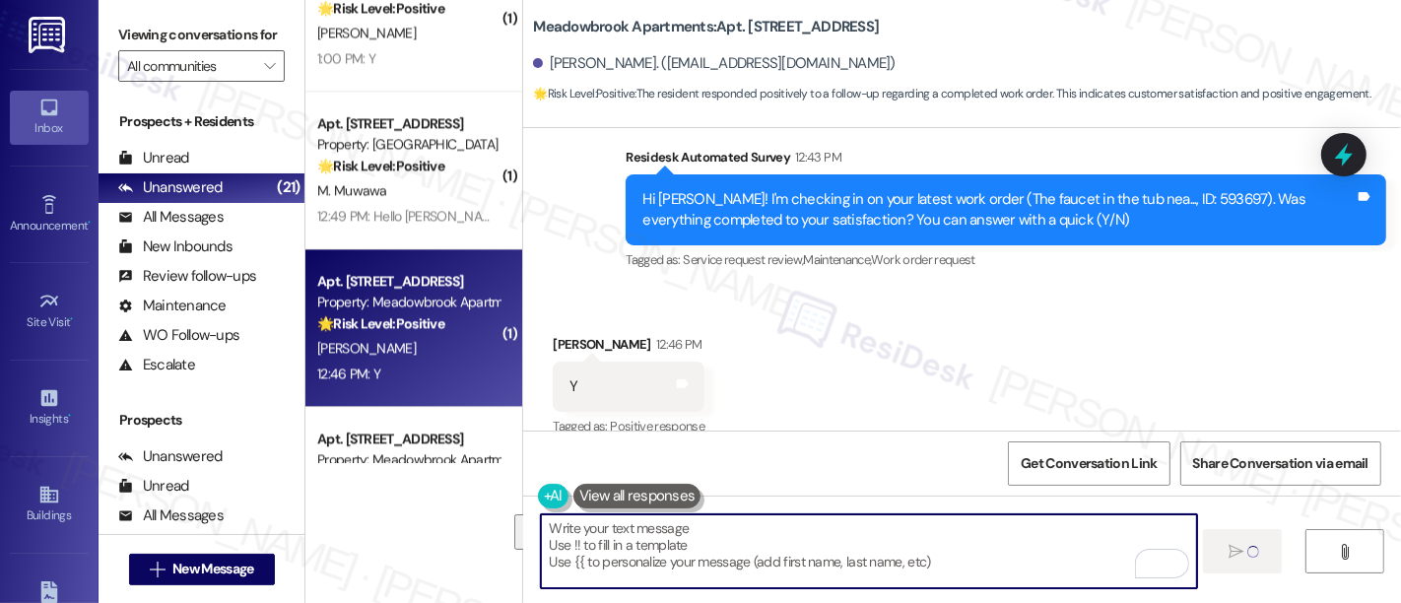
type textarea "Fetching suggested responses. Please feel free to read through the conversation…"
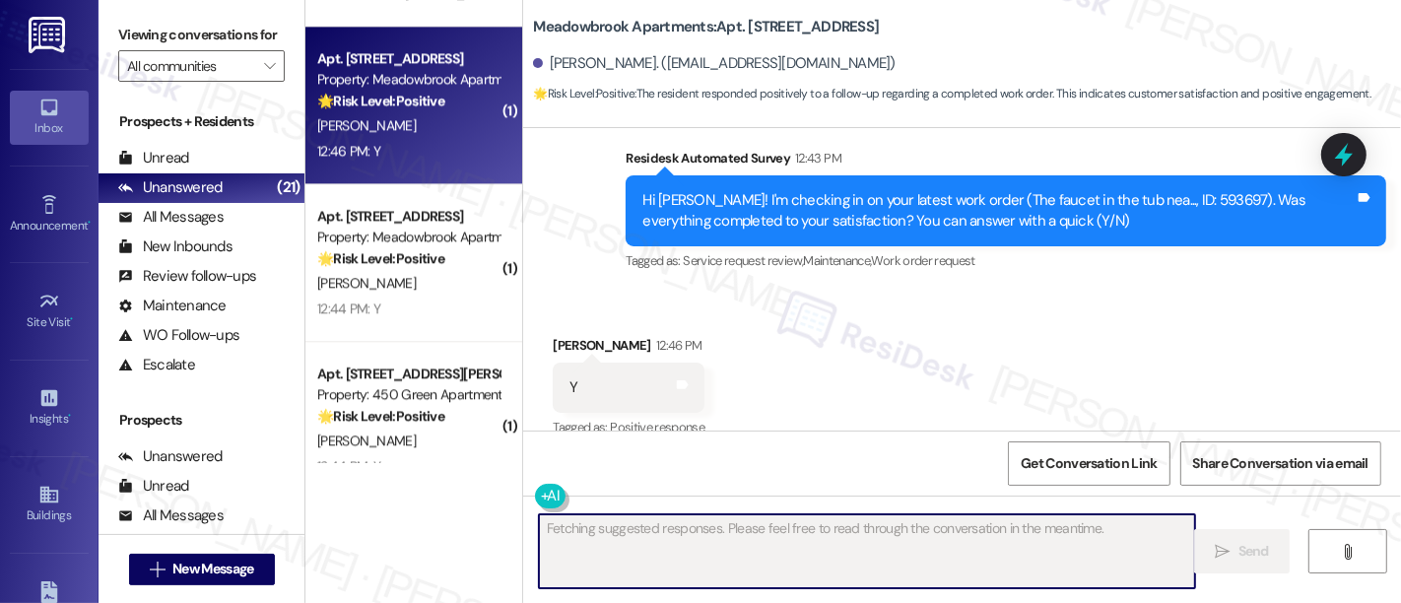
scroll to position [4137, 0]
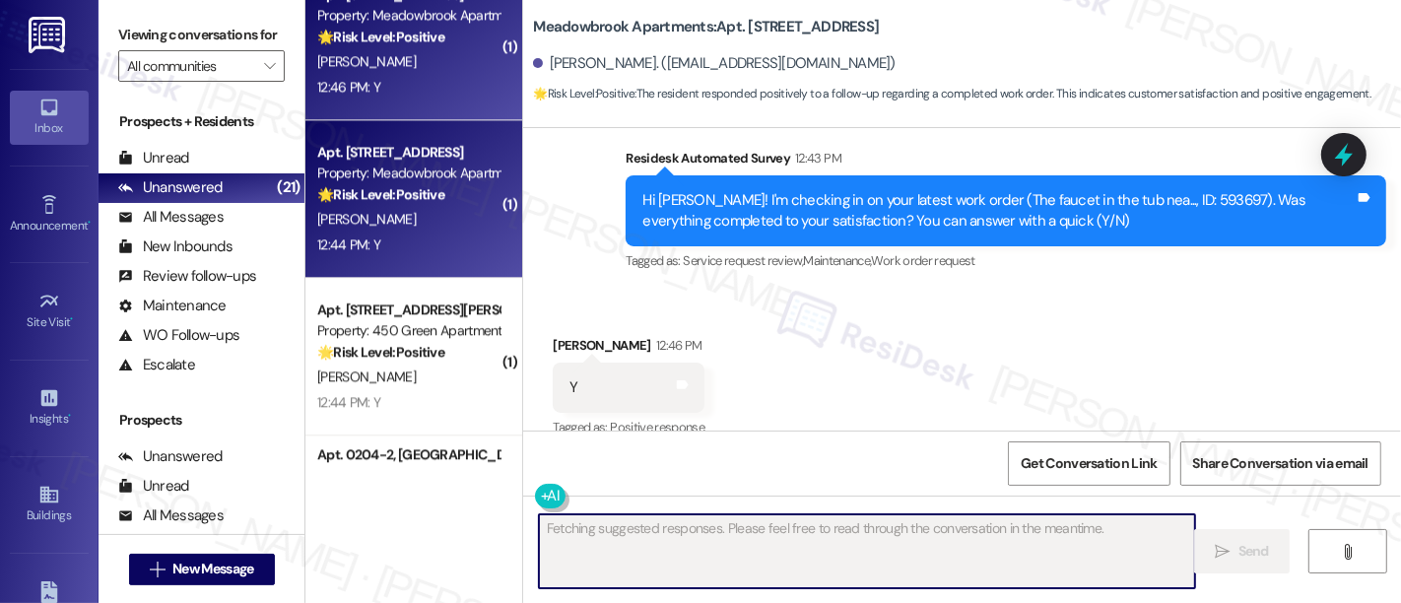
click at [448, 243] on div "12:44 PM: Y 12:44 PM: Y" at bounding box center [408, 245] width 186 height 25
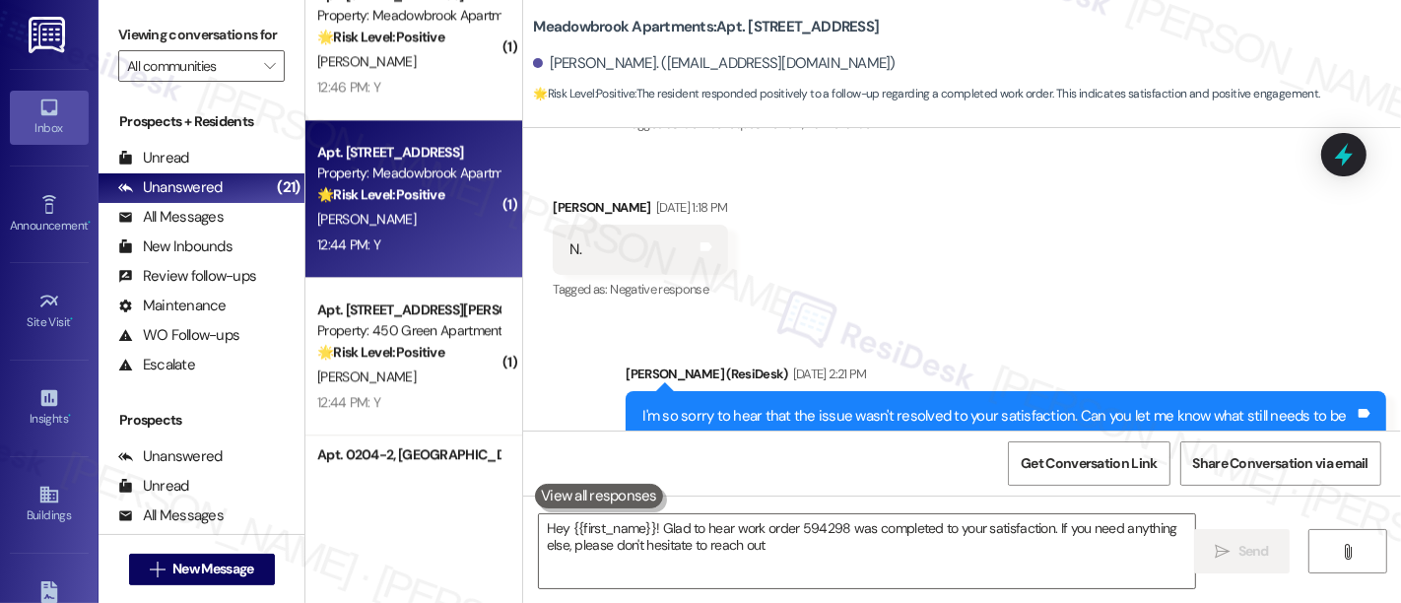
type textarea "Hey {{first_name}}! Glad to hear work order 594298 was completed to your satisf…"
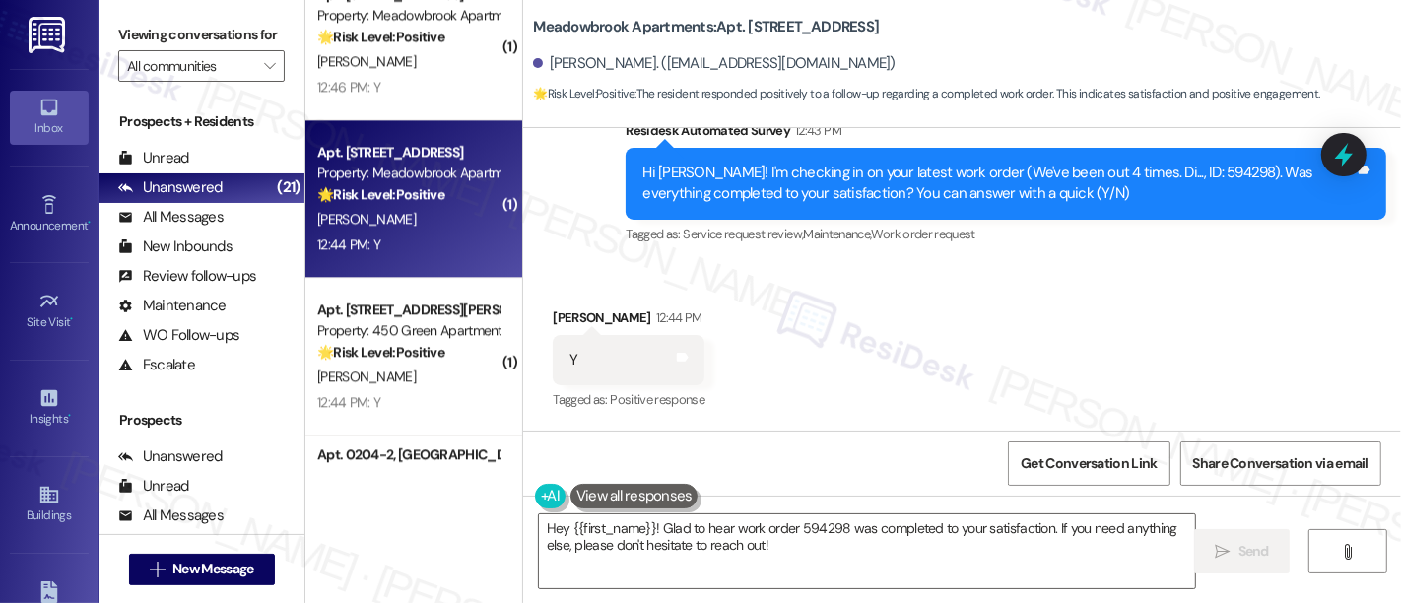
scroll to position [1853, 0]
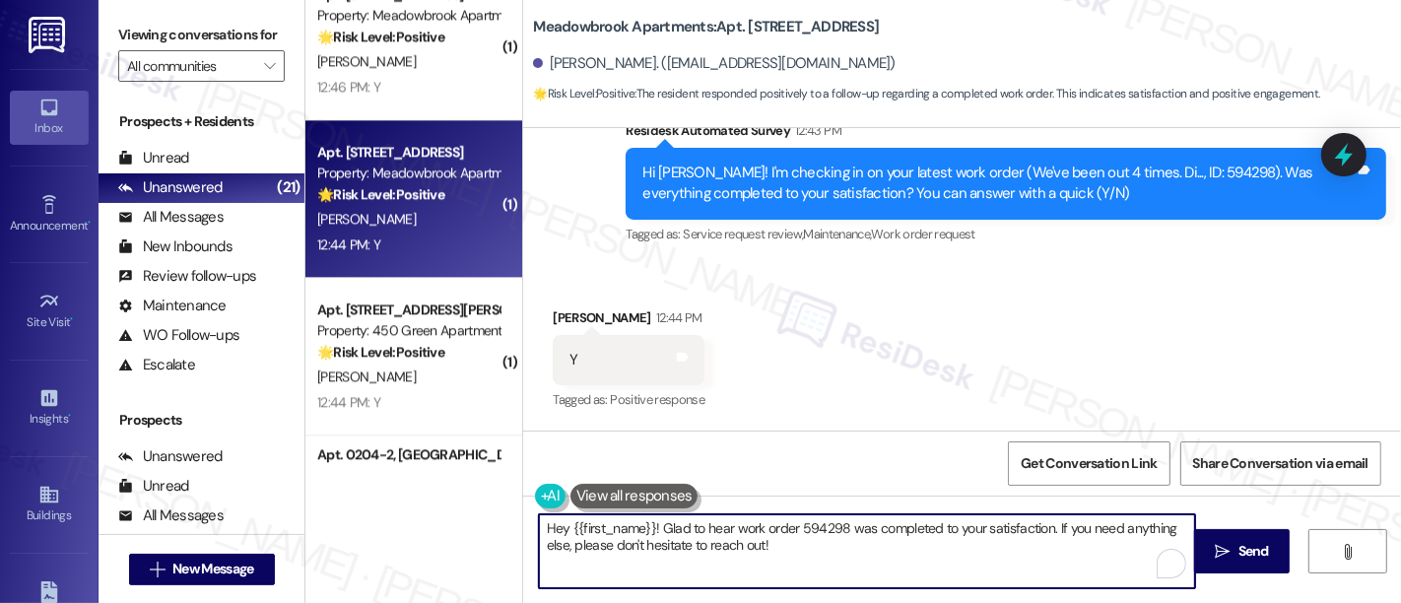
click at [812, 532] on textarea "Hey {{first_name}}! Glad to hear work order 594298 was completed to your satisf…" at bounding box center [867, 551] width 656 height 74
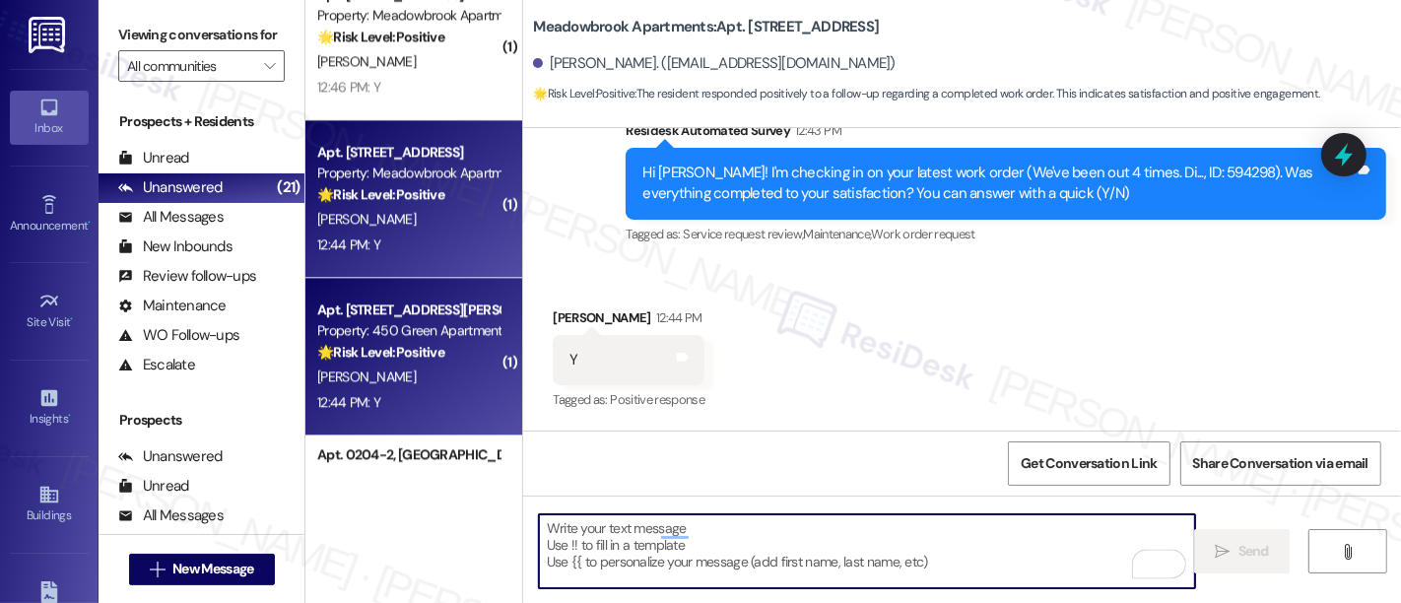
type textarea "Fetching suggested responses. Please feel free to read through the conversation…"
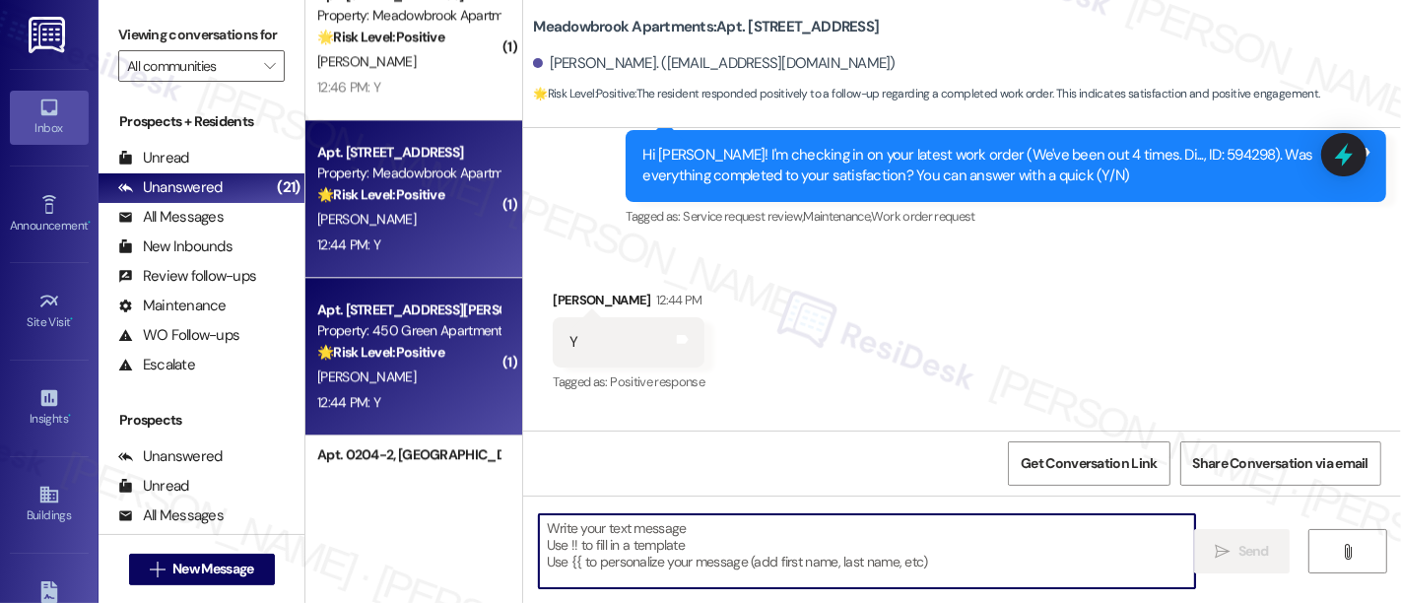
click at [438, 379] on div "E. Ramos" at bounding box center [408, 377] width 186 height 25
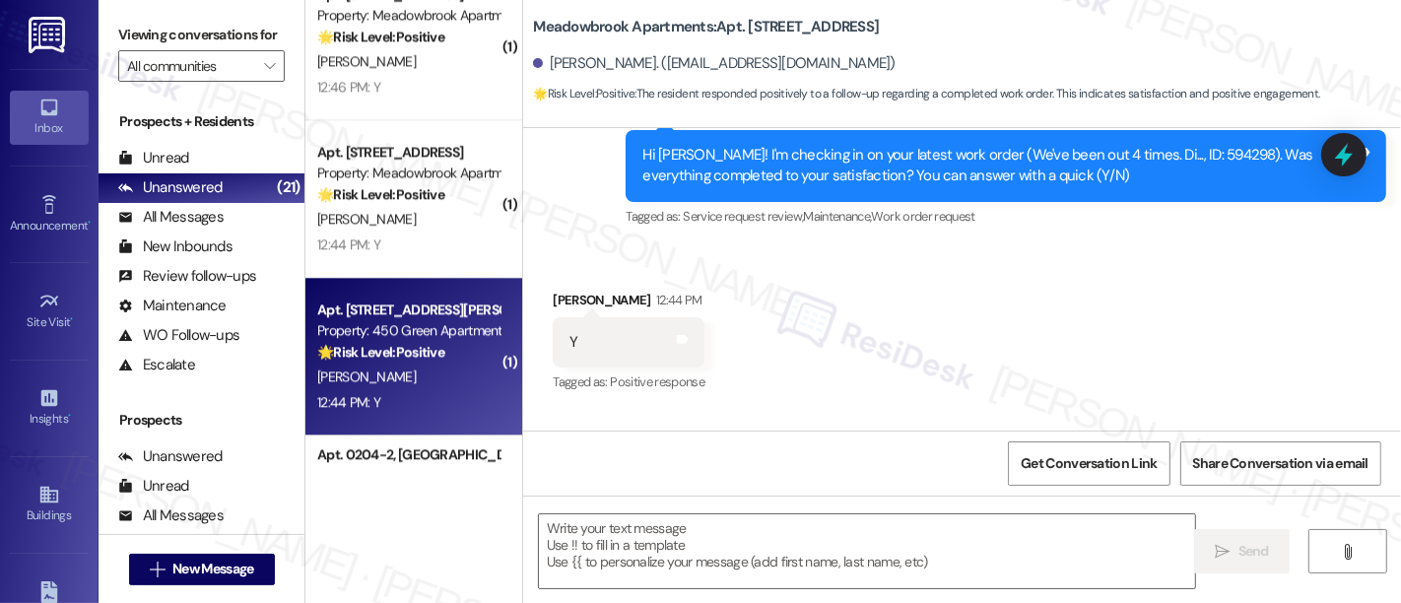
type textarea "Fetching suggested responses. Please feel free to read through the conversation…"
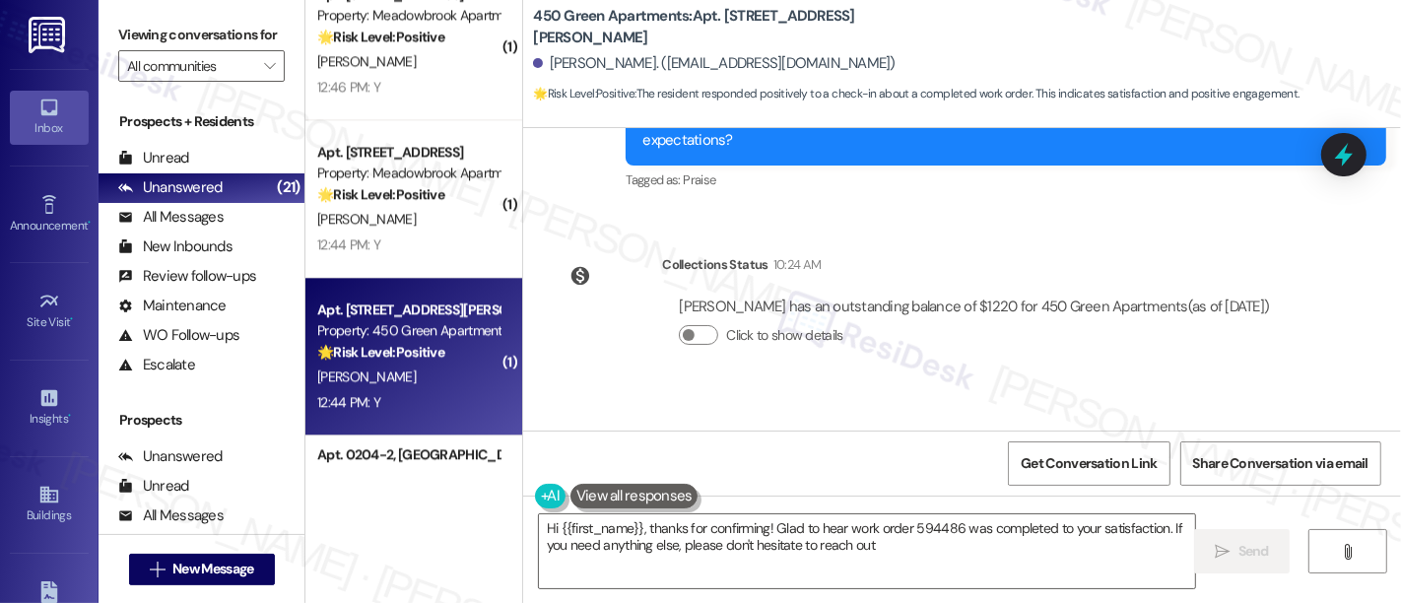
type textarea "Hi {{first_name}}, thanks for confirming! Glad to hear work order 594486 was co…"
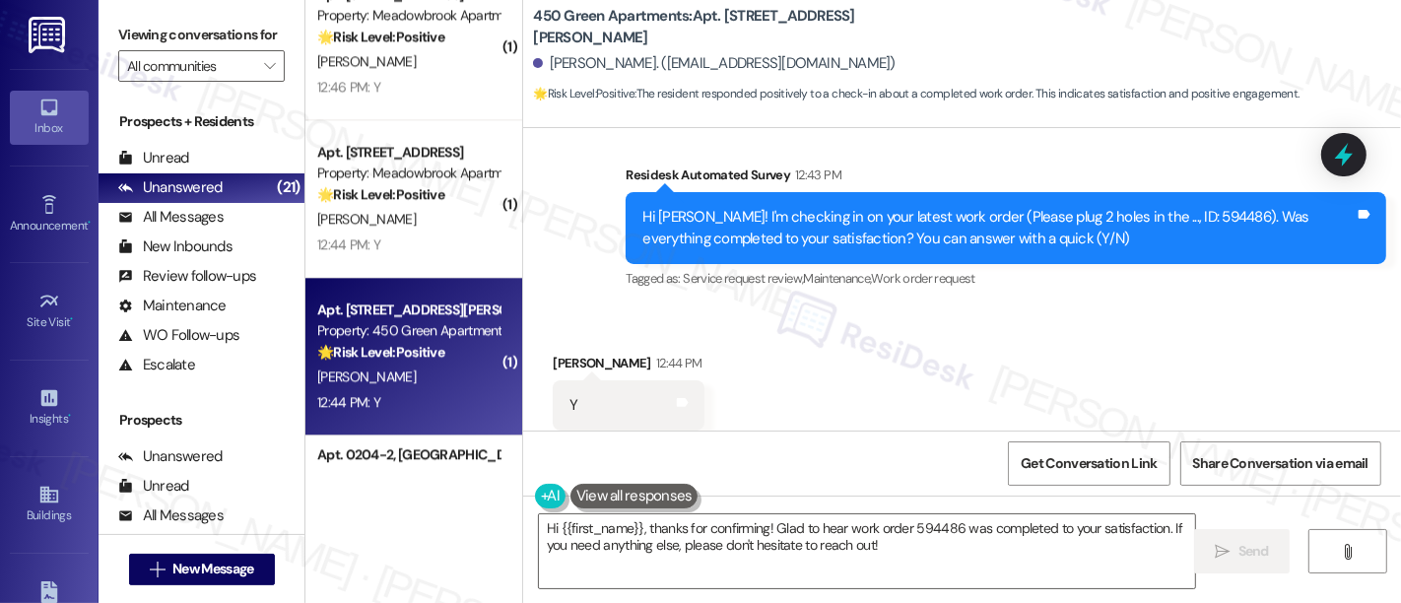
drag, startPoint x: 957, startPoint y: 327, endPoint x: 956, endPoint y: 343, distance: 15.8
click at [957, 328] on div "Received via SMS Evelyn Ramos 12:44 PM Y Tags and notes Tagged as: Positive res…" at bounding box center [962, 391] width 878 height 167
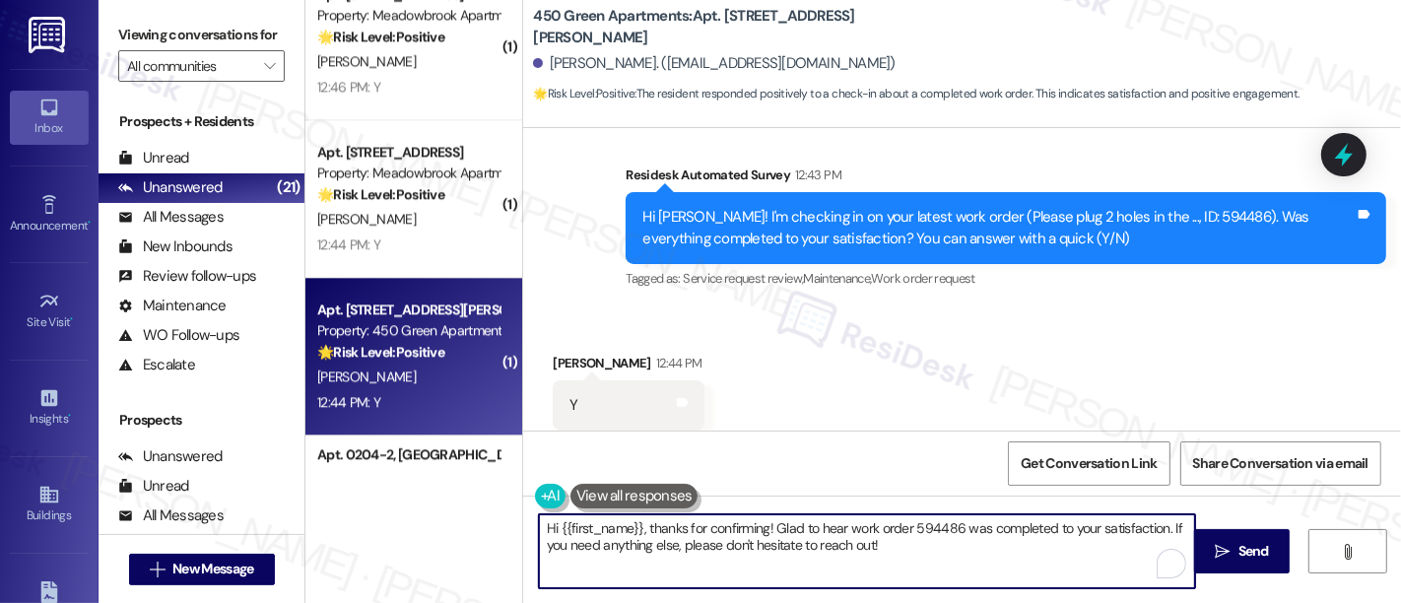
click at [883, 536] on textarea "Hi {{first_name}}, thanks for confirming! Glad to hear work order 594486 was co…" at bounding box center [867, 551] width 656 height 74
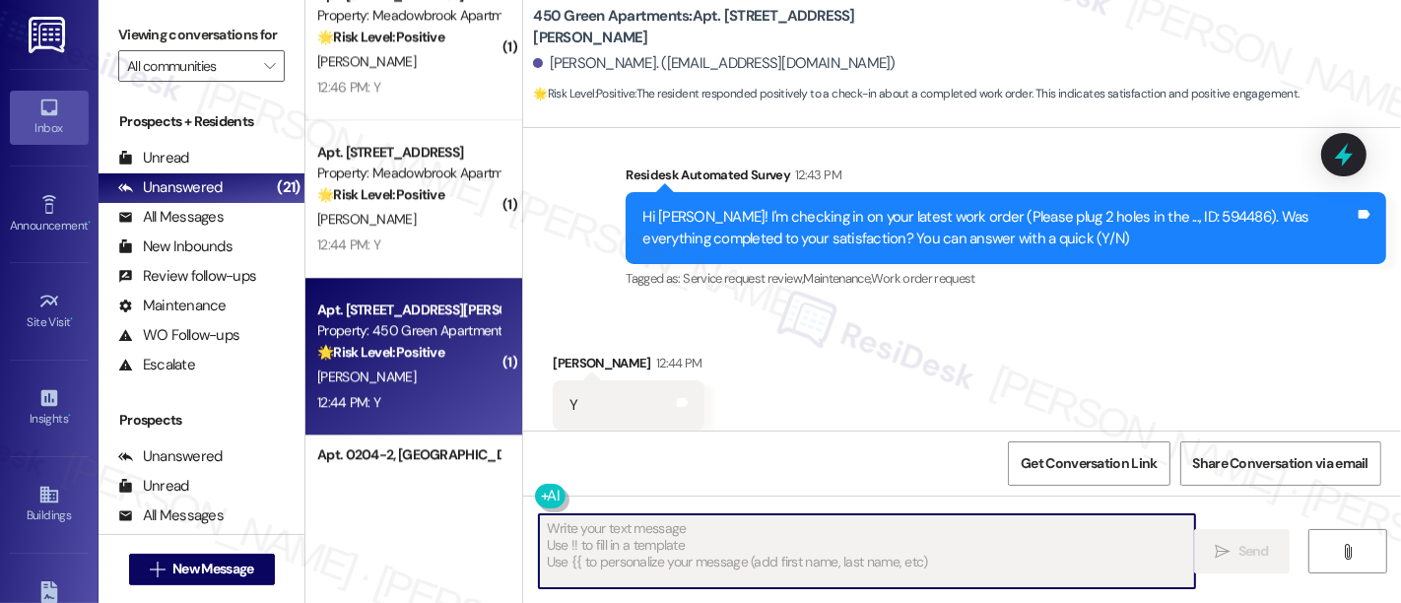
type textarea "Fetching suggested responses. Please feel free to read through the conversation…"
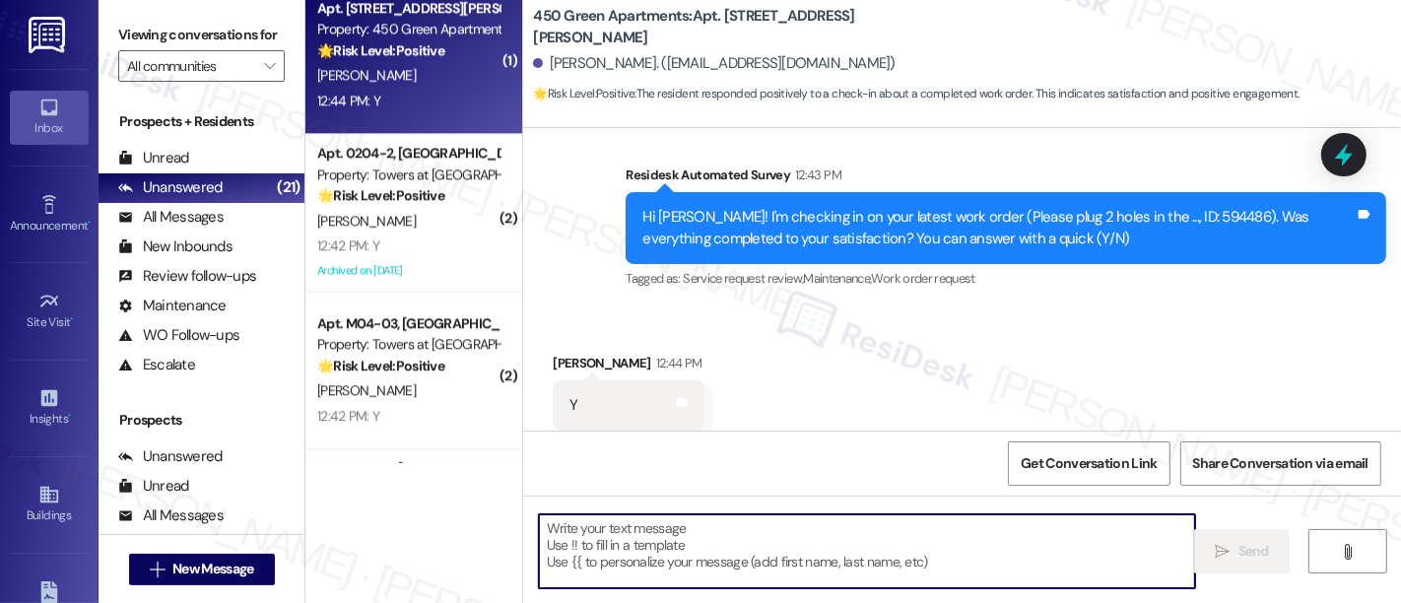
scroll to position [4447, 0]
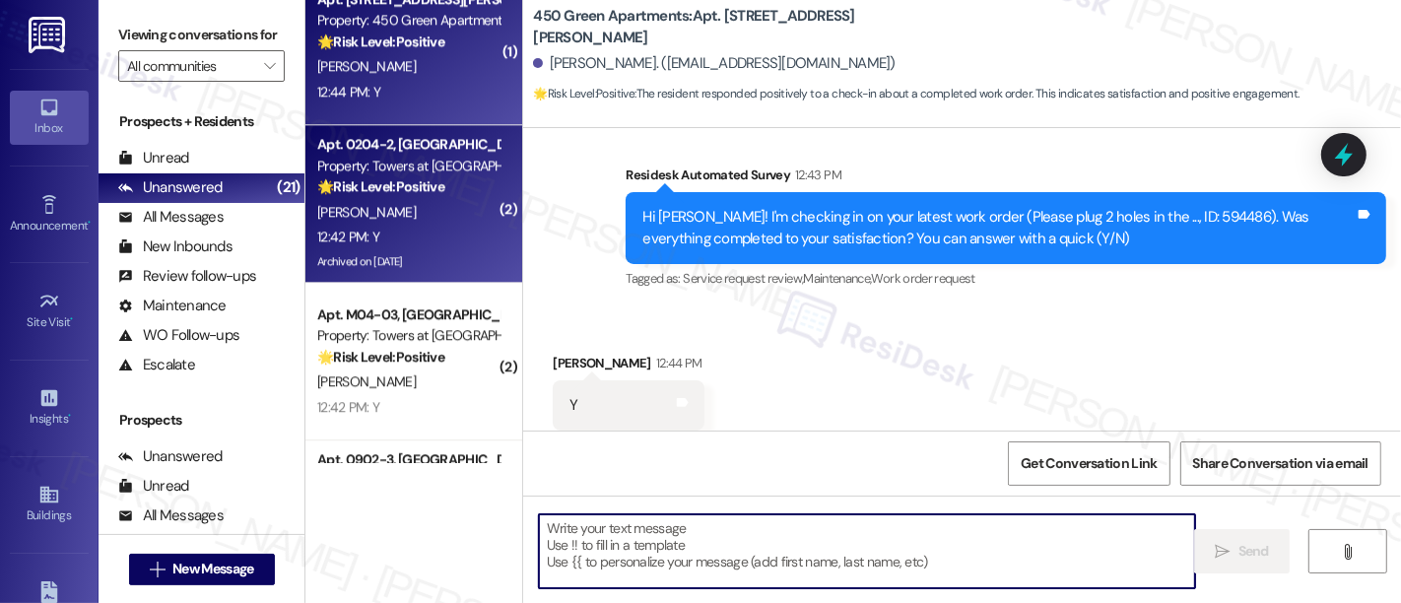
click at [417, 220] on div "P. Lewis" at bounding box center [408, 212] width 186 height 25
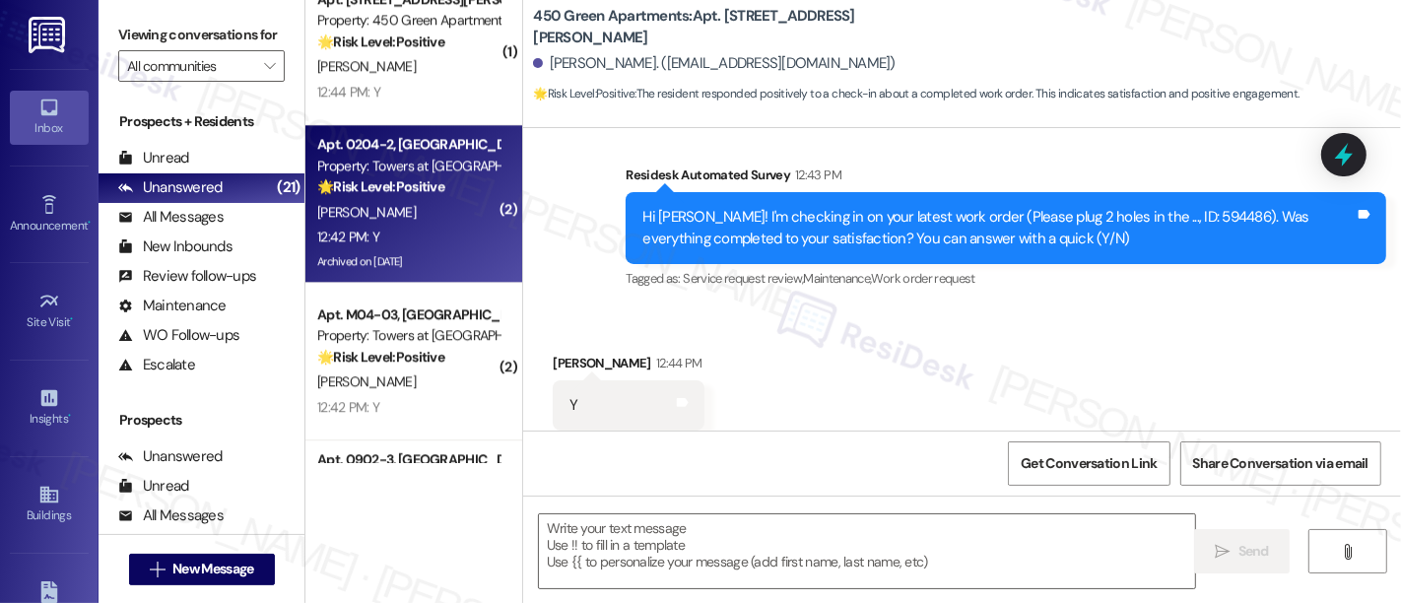
type textarea "Fetching suggested responses. Please feel free to read through the conversation…"
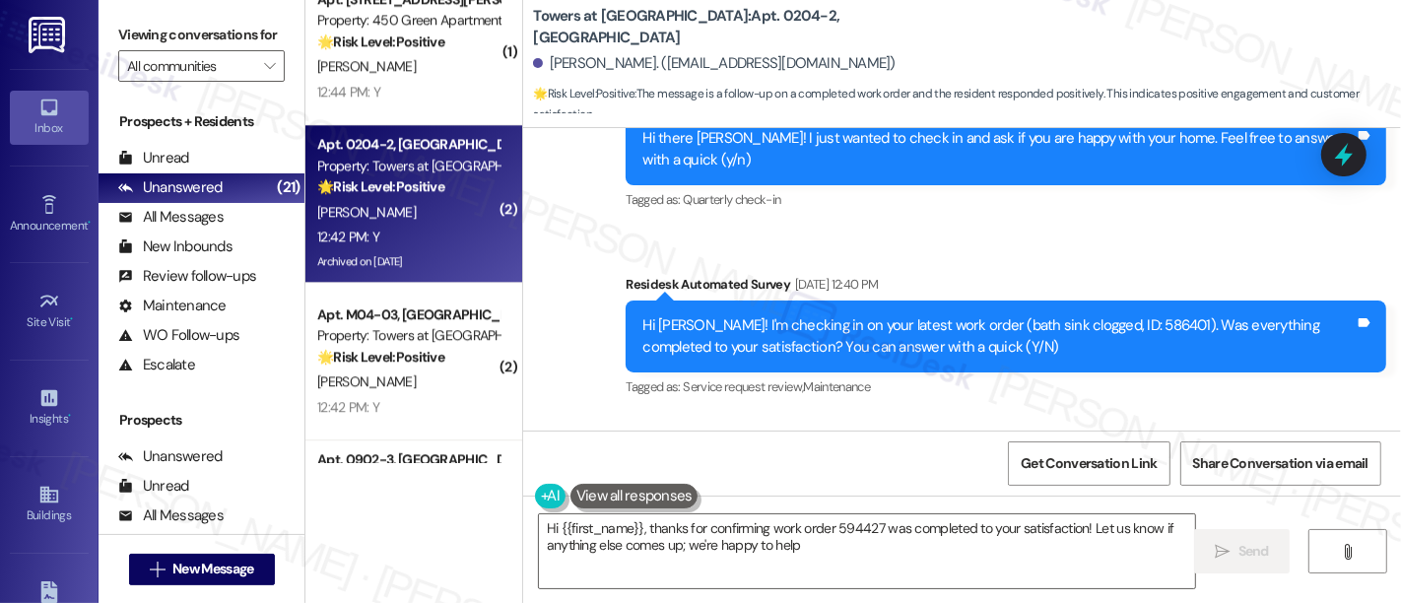
type textarea "Hi {{first_name}}, thanks for confirming work order 594427 was completed to you…"
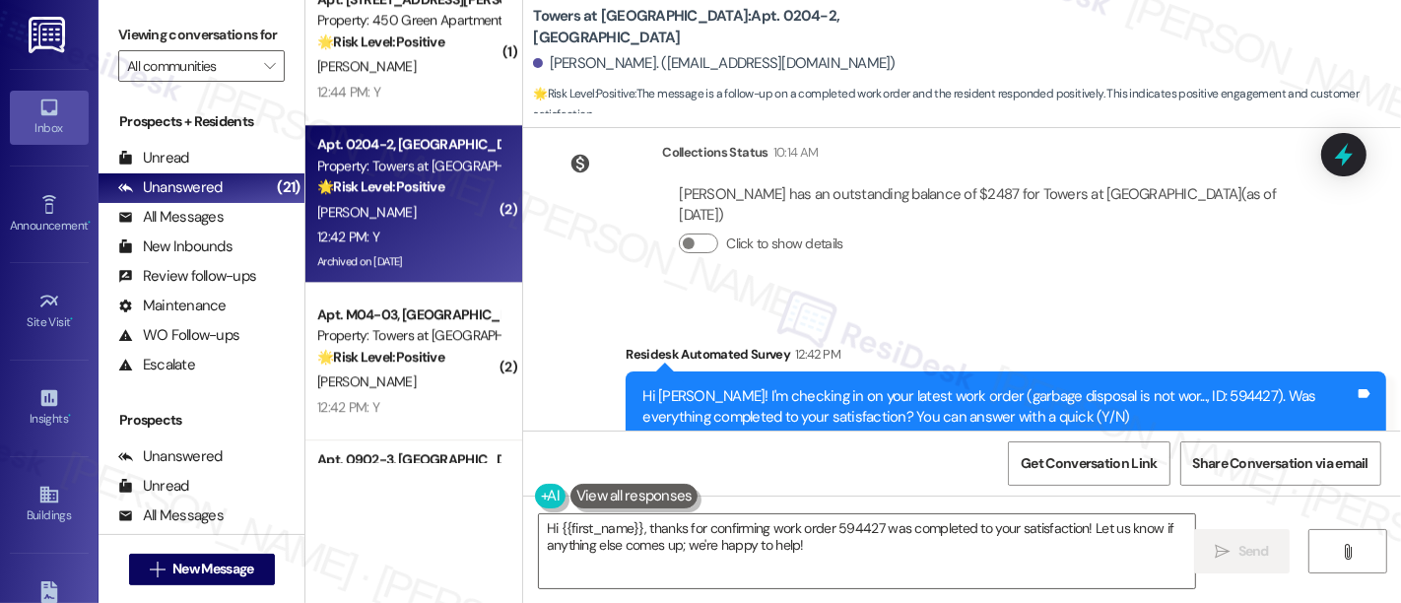
scroll to position [6196, 0]
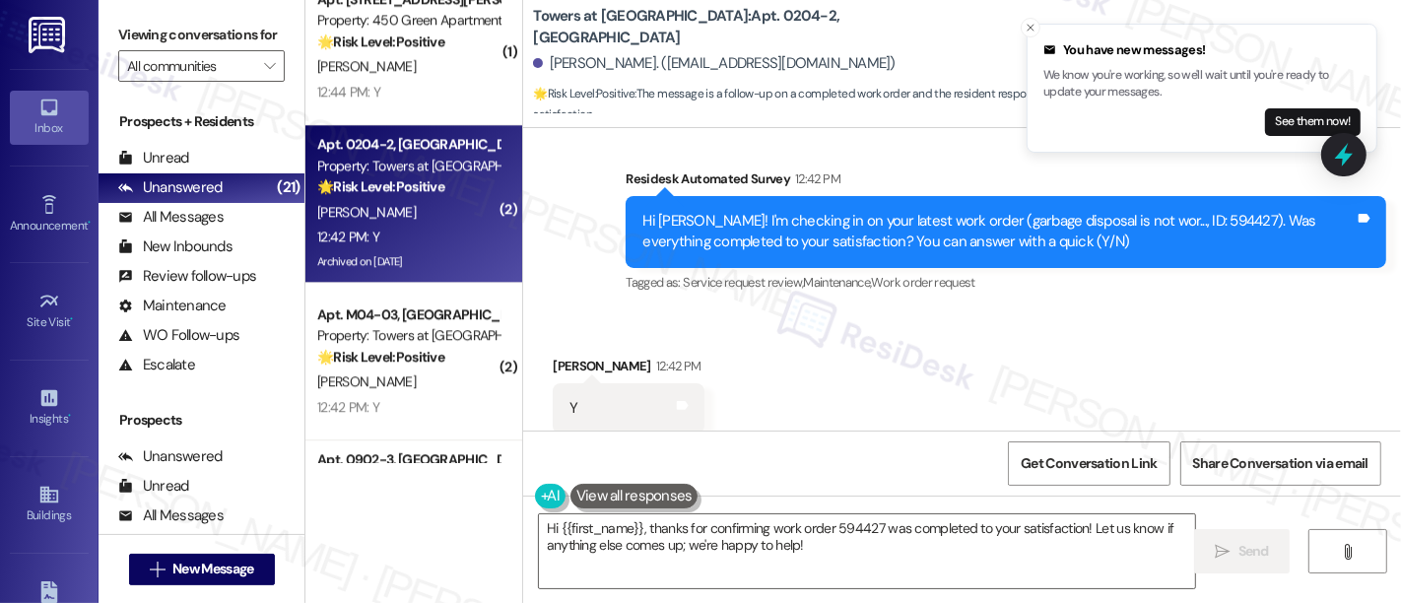
click at [907, 311] on div "Received via SMS Phyllis Lewis 12:42 PM Y Tags and notes Tagged as: Positive re…" at bounding box center [962, 394] width 878 height 167
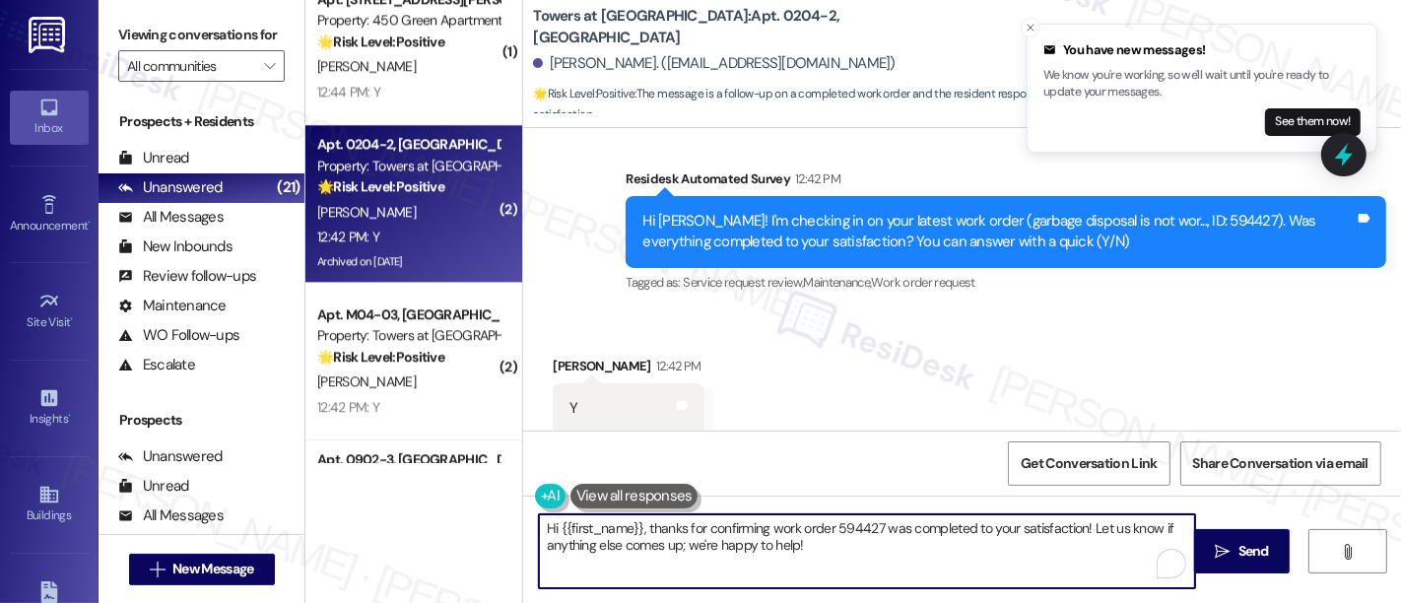
click at [885, 557] on textarea "Hi {{first_name}}, thanks for confirming work order 594427 was completed to you…" at bounding box center [867, 551] width 656 height 74
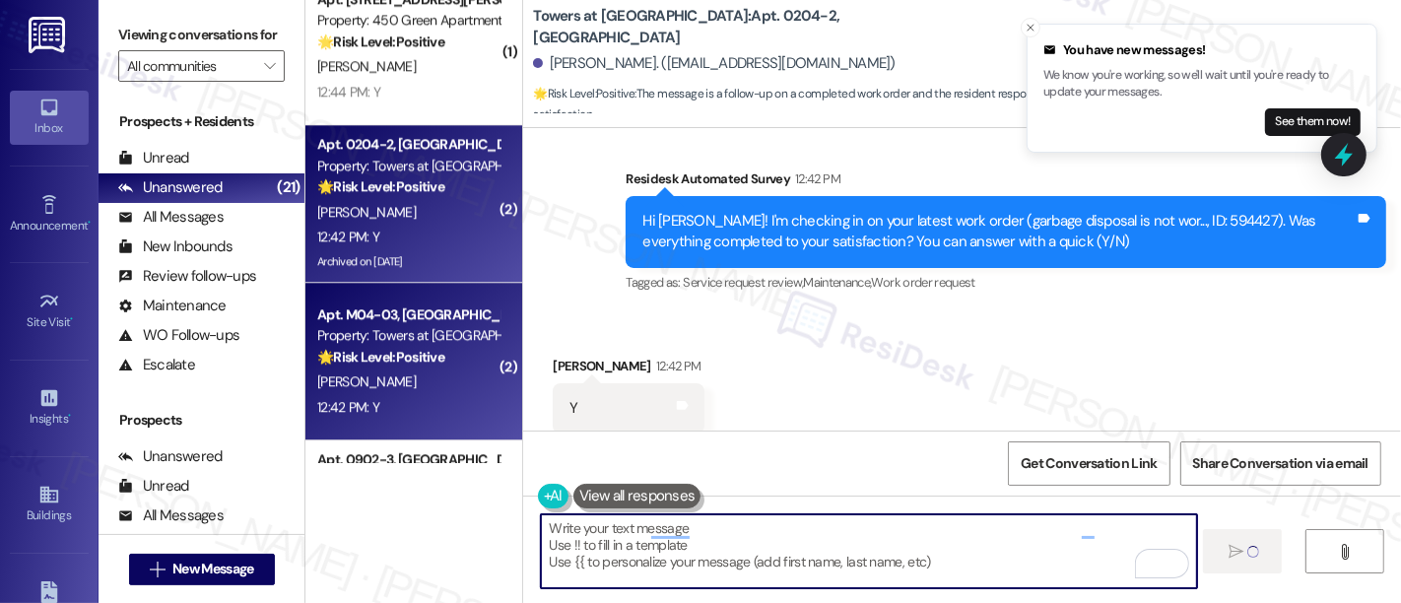
type textarea "Fetching suggested responses. Please feel free to read through the conversation…"
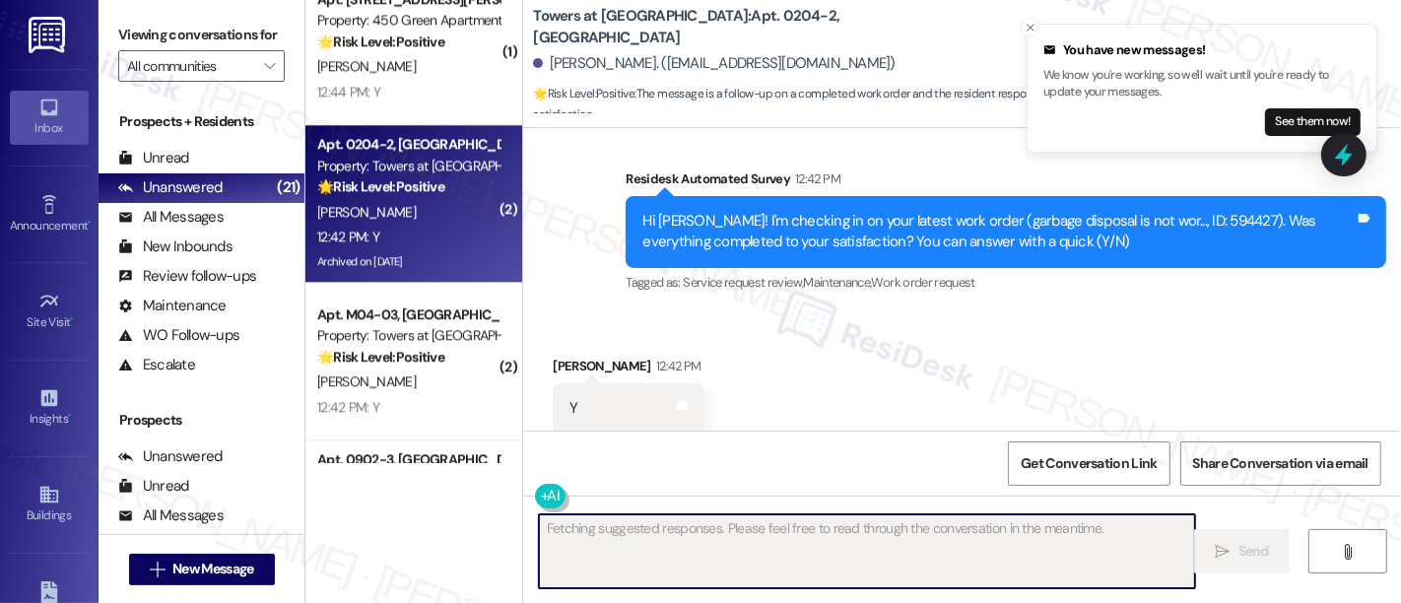
click at [391, 398] on div "12:42 PM: Y 12:42 PM: Y" at bounding box center [408, 407] width 186 height 25
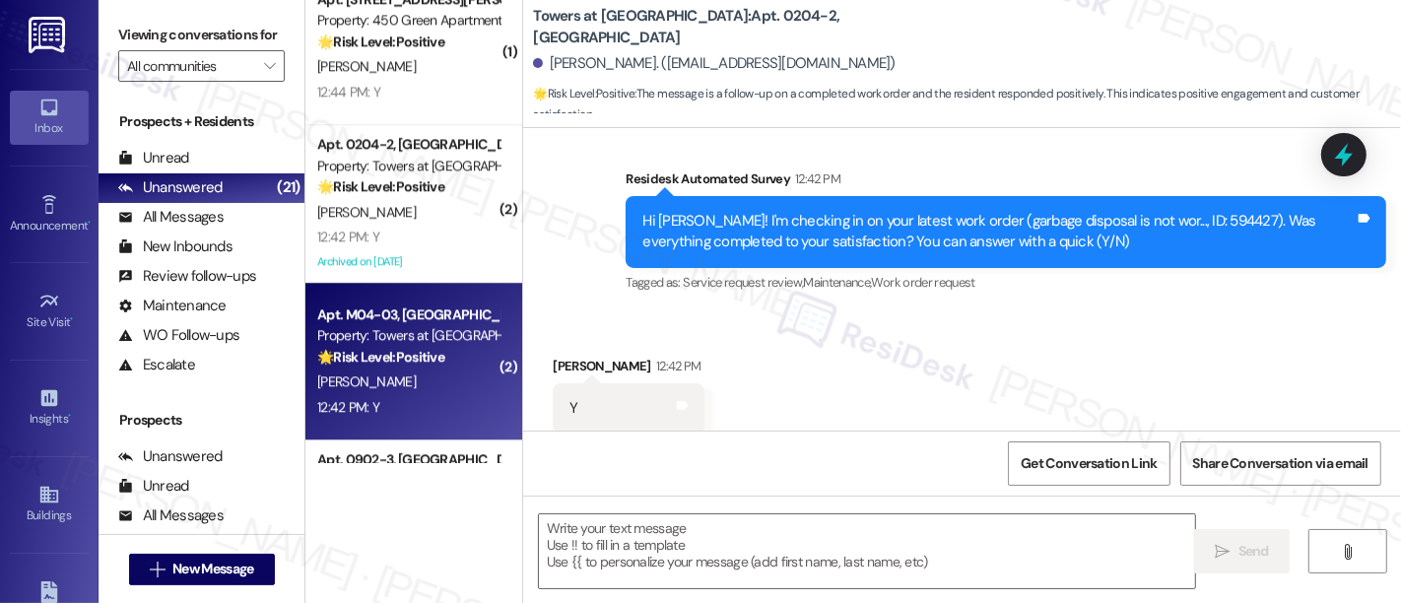
type textarea "Fetching suggested responses. Please feel free to read through the conversation…"
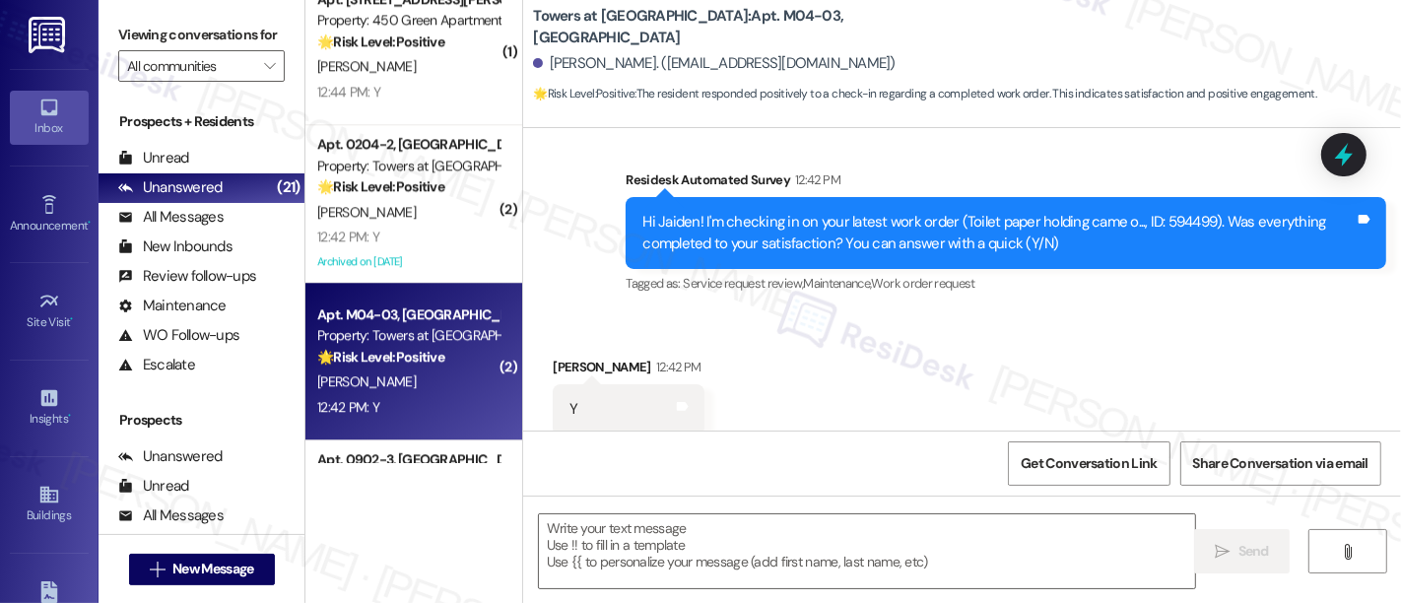
scroll to position [904, 0]
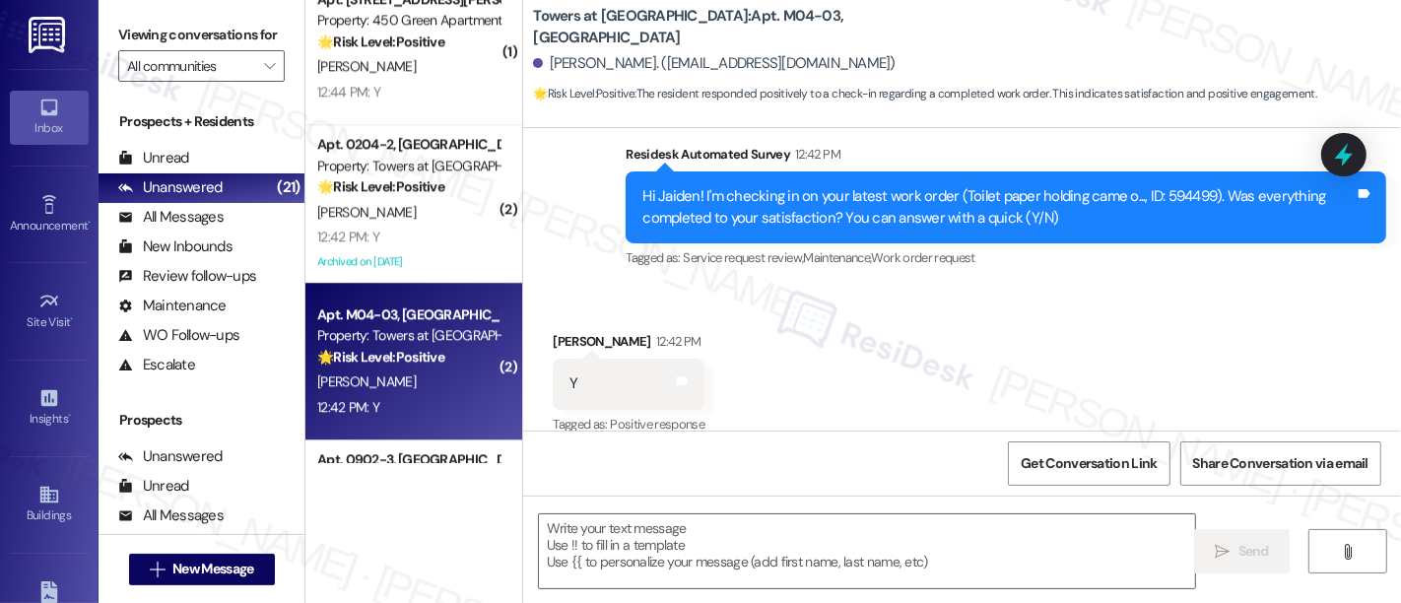
type textarea "Fetching suggested responses. Please feel free to read through the conversation…"
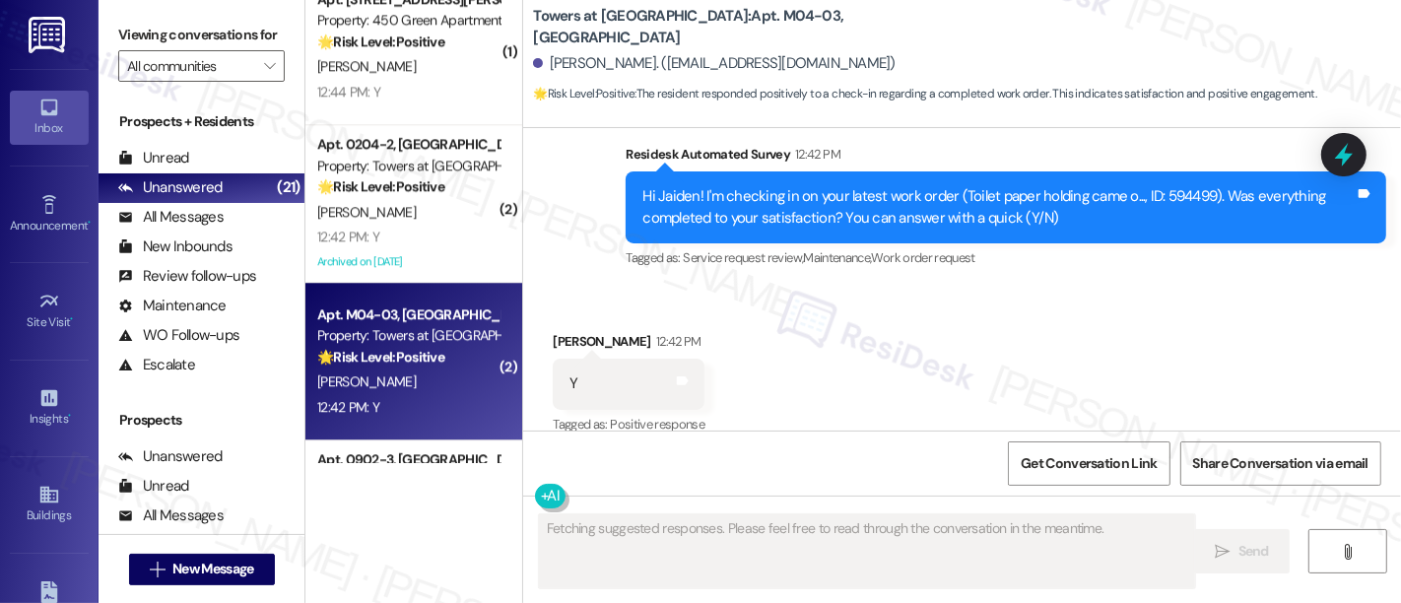
scroll to position [905, 0]
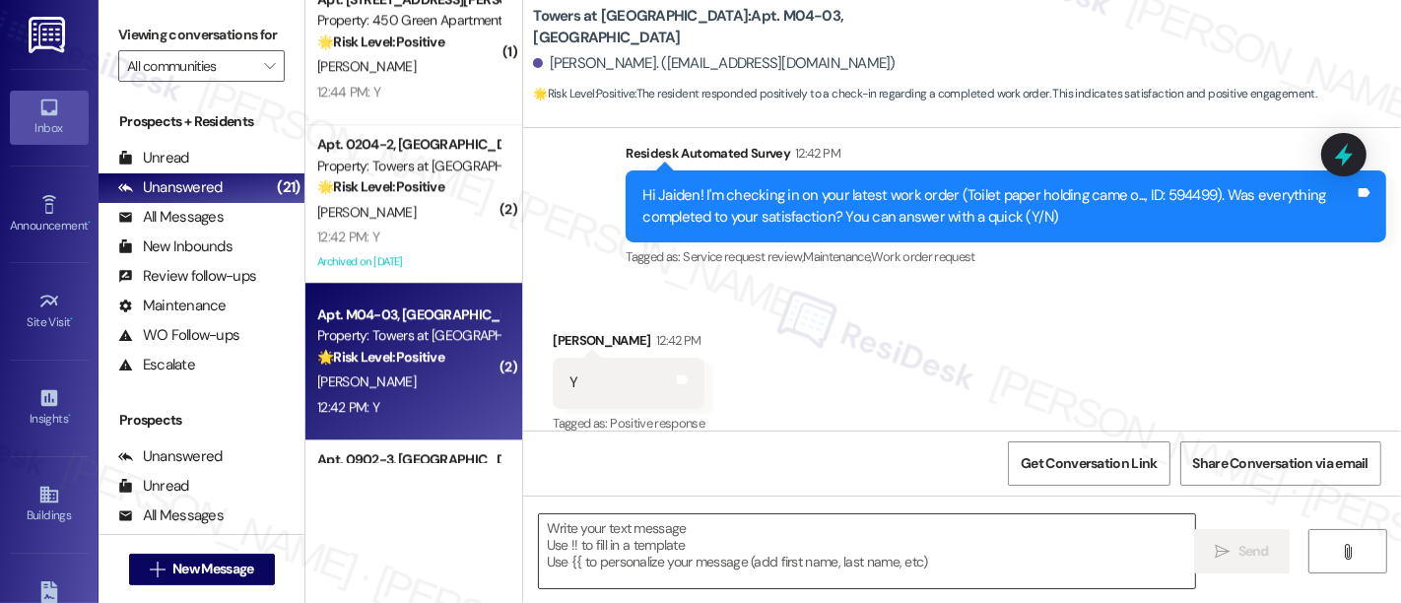
click at [865, 567] on textarea at bounding box center [867, 551] width 656 height 74
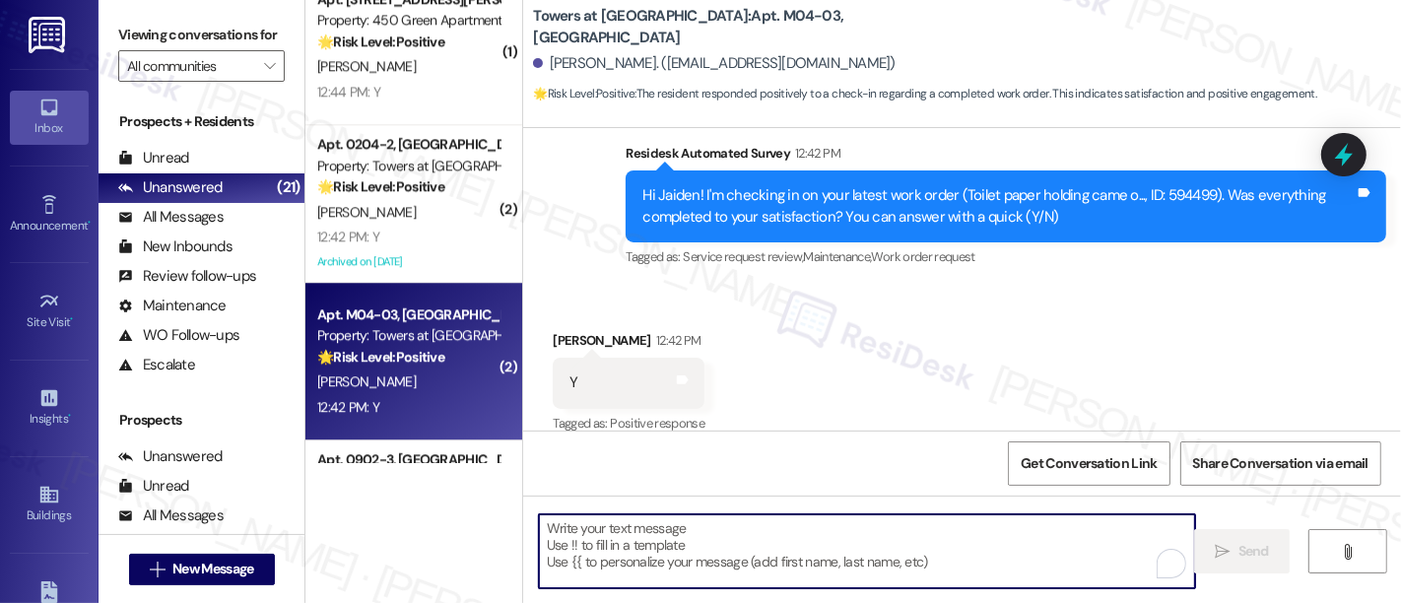
paste textarea "I'm so glad to hear that everything was taken care of to your satisfaction. Ple…"
type textarea "I'm so glad to hear that everything was taken care of to your satisfaction. Ple…"
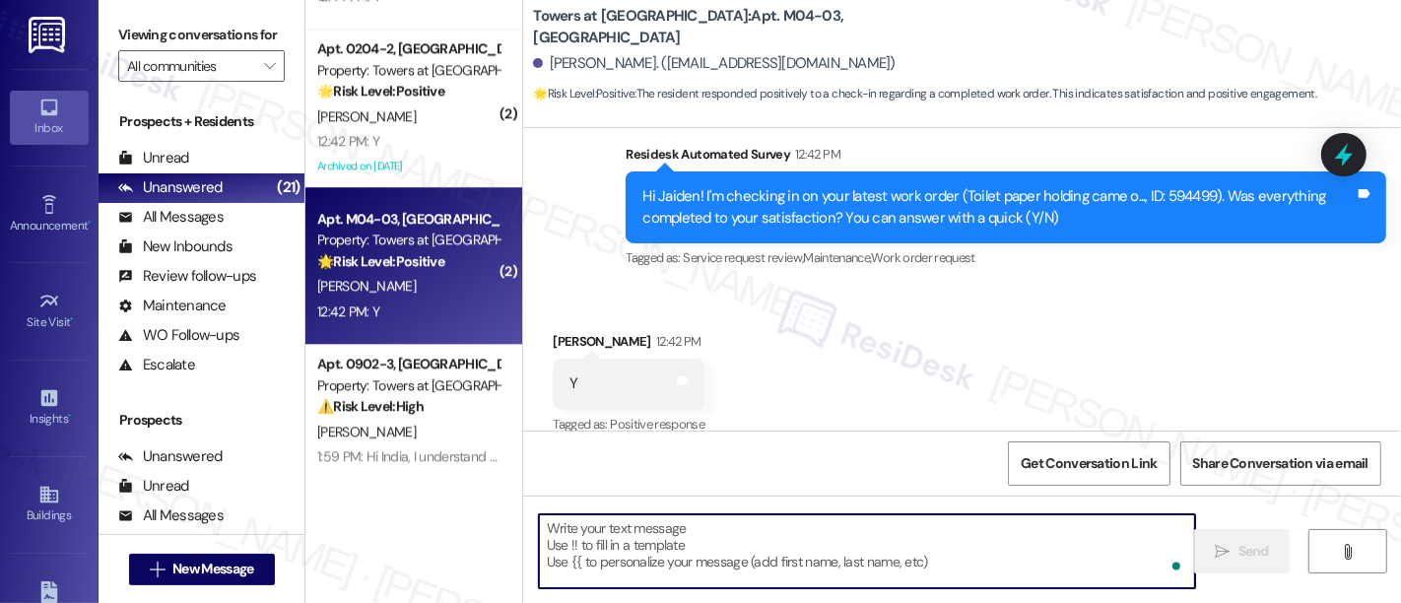
scroll to position [4582, 0]
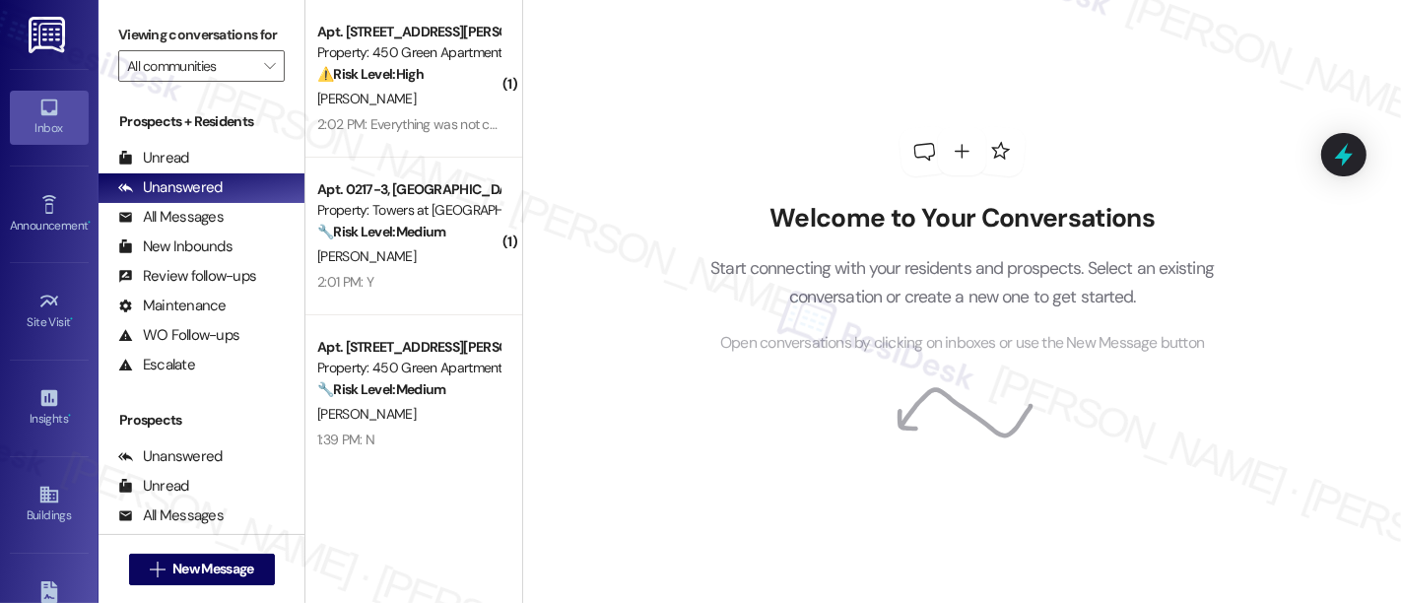
scroll to position [114, 0]
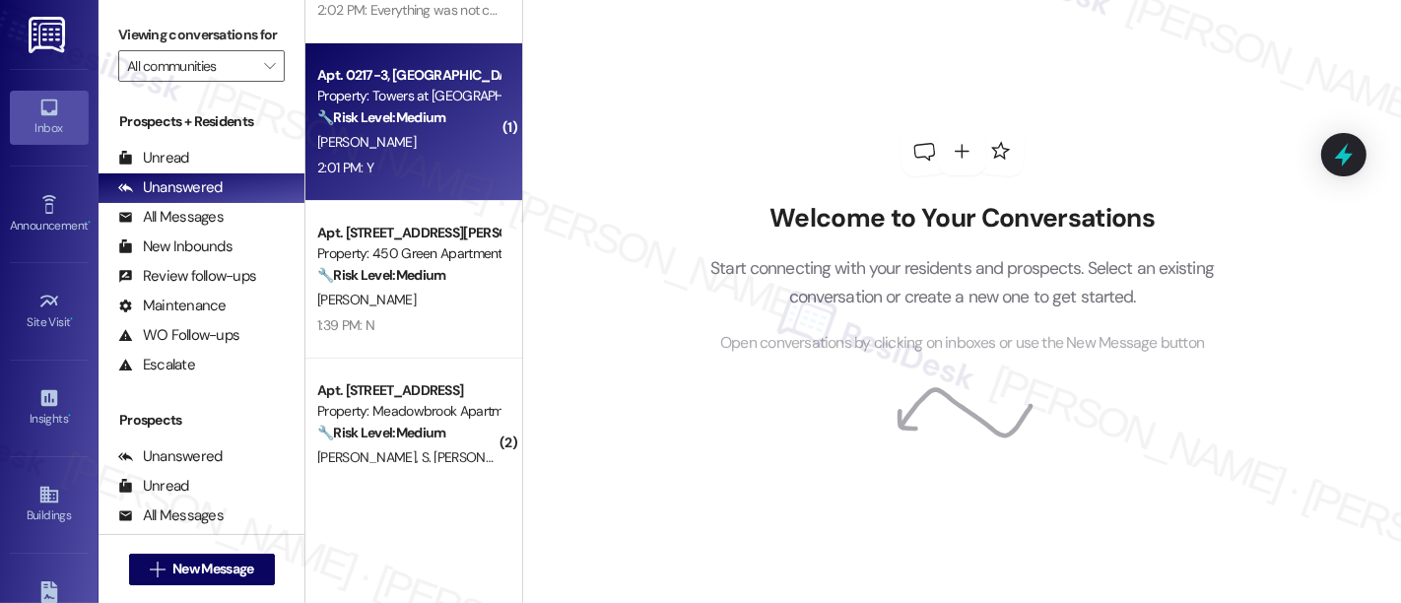
click at [385, 117] on strong "🔧 Risk Level: Medium" at bounding box center [381, 117] width 128 height 18
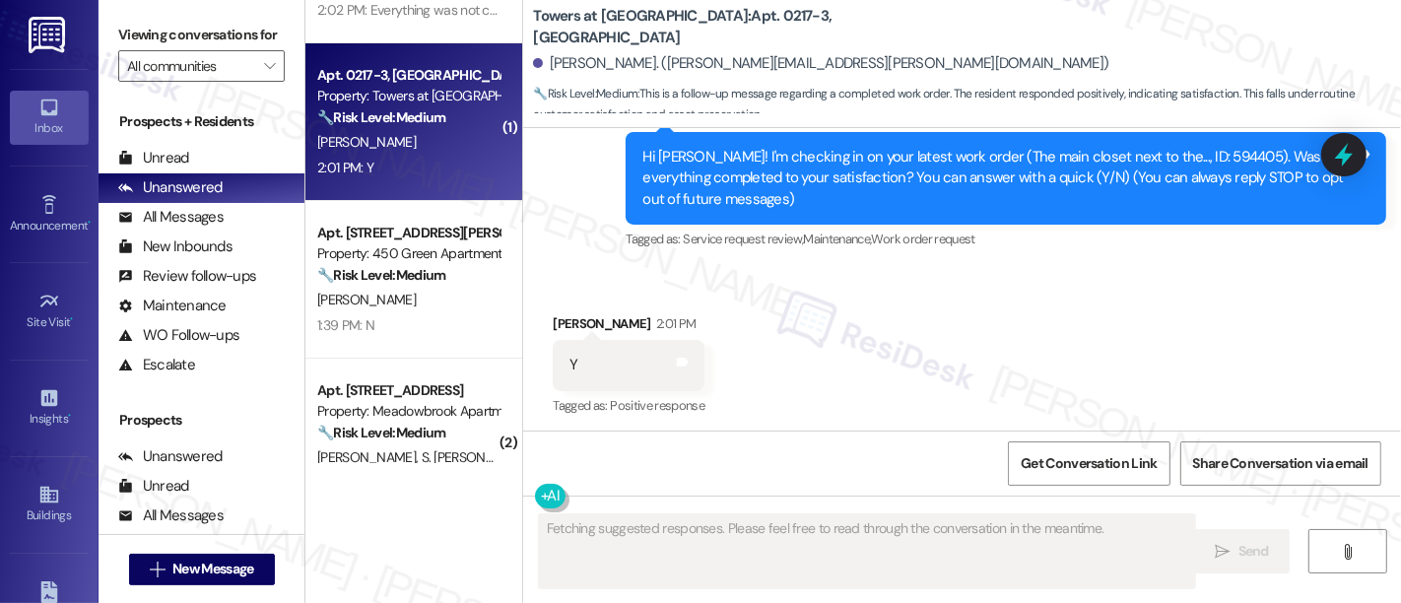
scroll to position [204, 0]
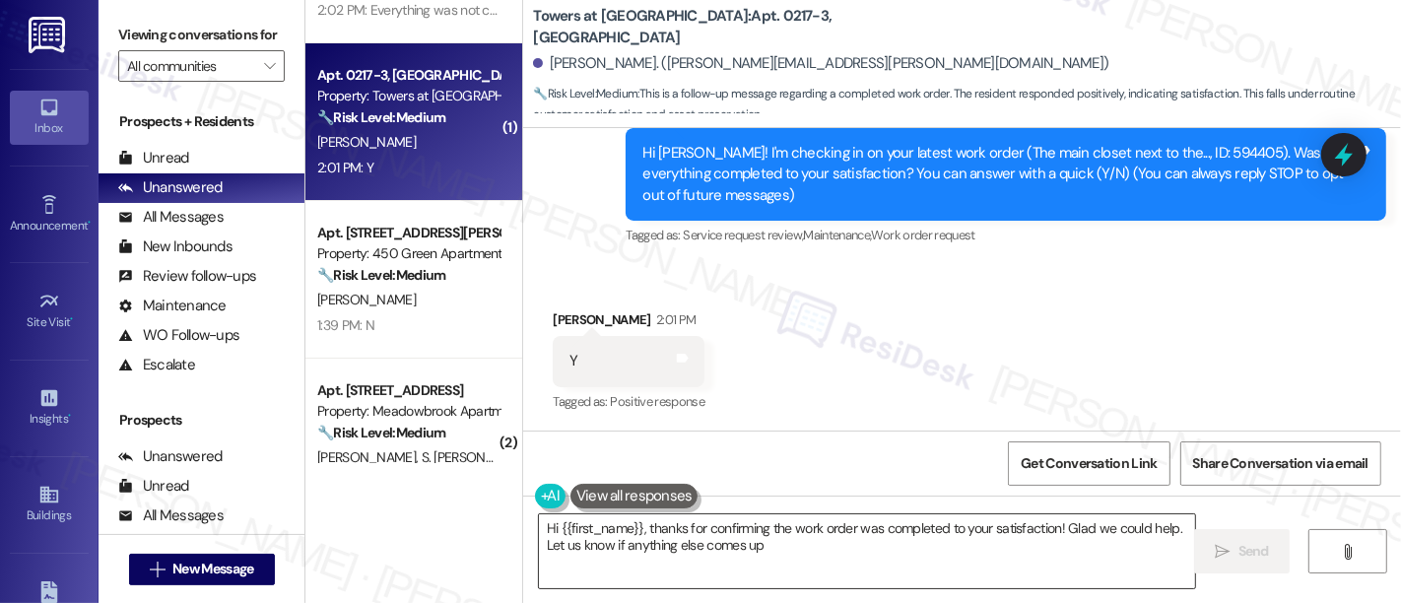
type textarea "Hi {{first_name}}, thanks for confirming the work order was completed to your s…"
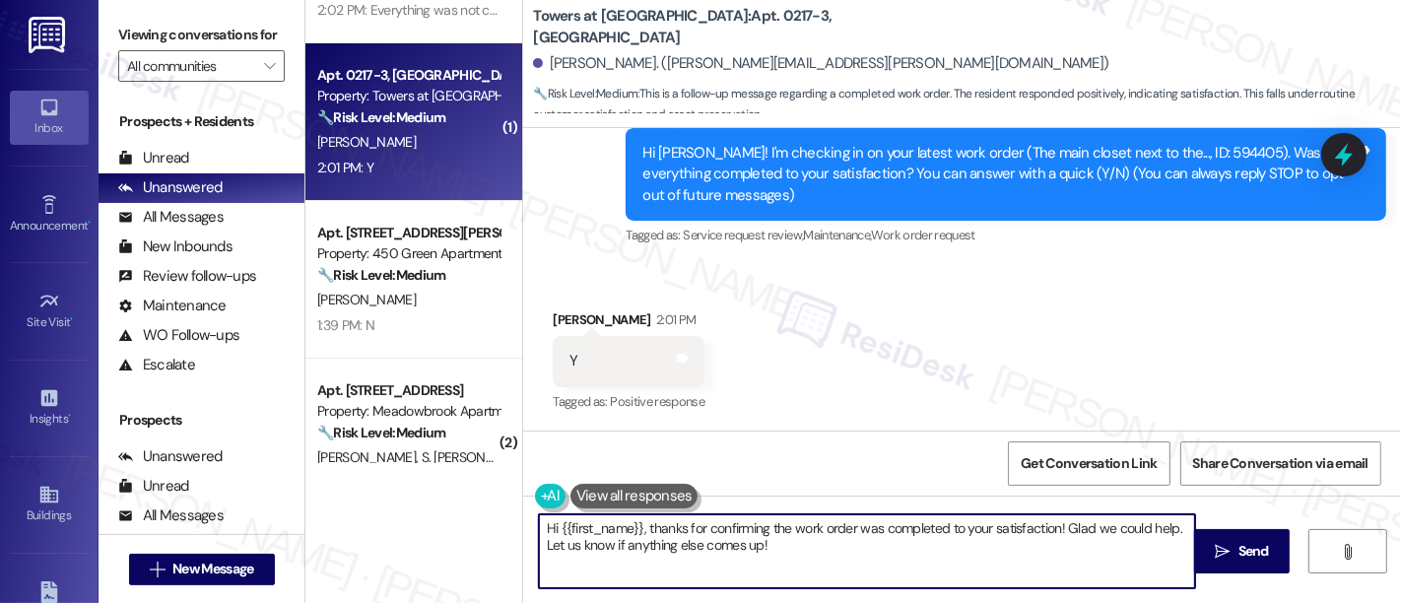
click at [859, 553] on textarea "Hi {{first_name}}, thanks for confirming the work order was completed to your s…" at bounding box center [867, 551] width 656 height 74
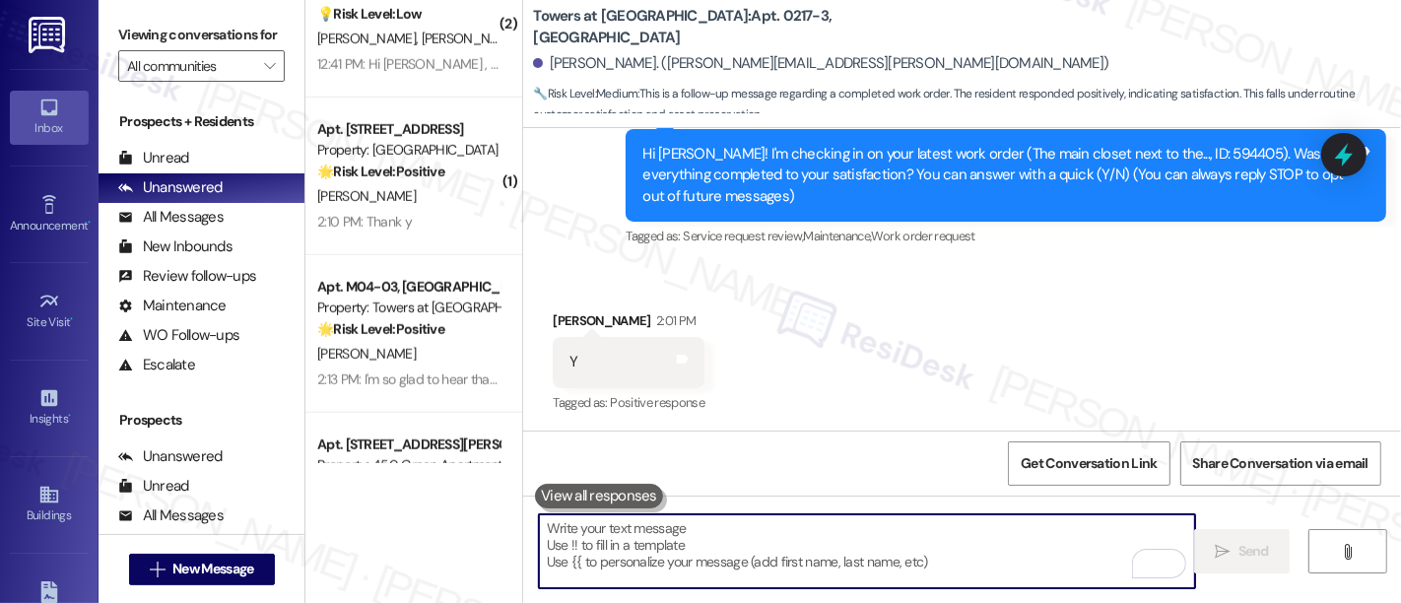
scroll to position [1421, 0]
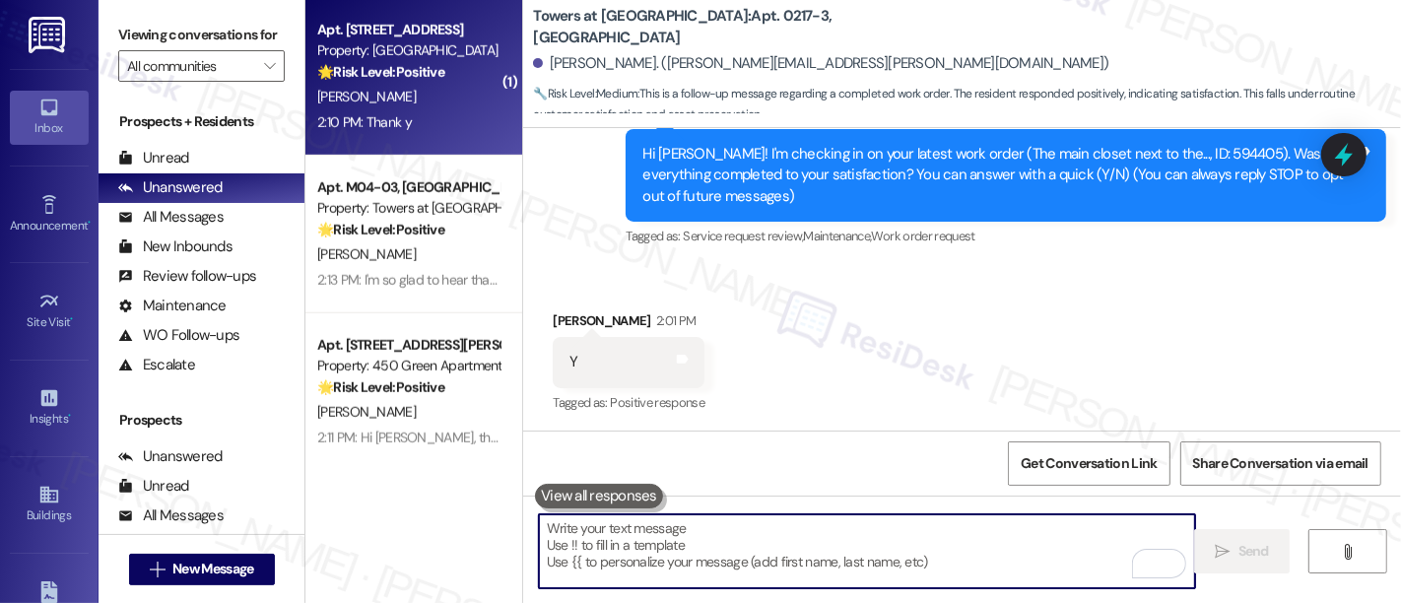
click at [430, 98] on div "[PERSON_NAME]" at bounding box center [408, 97] width 186 height 25
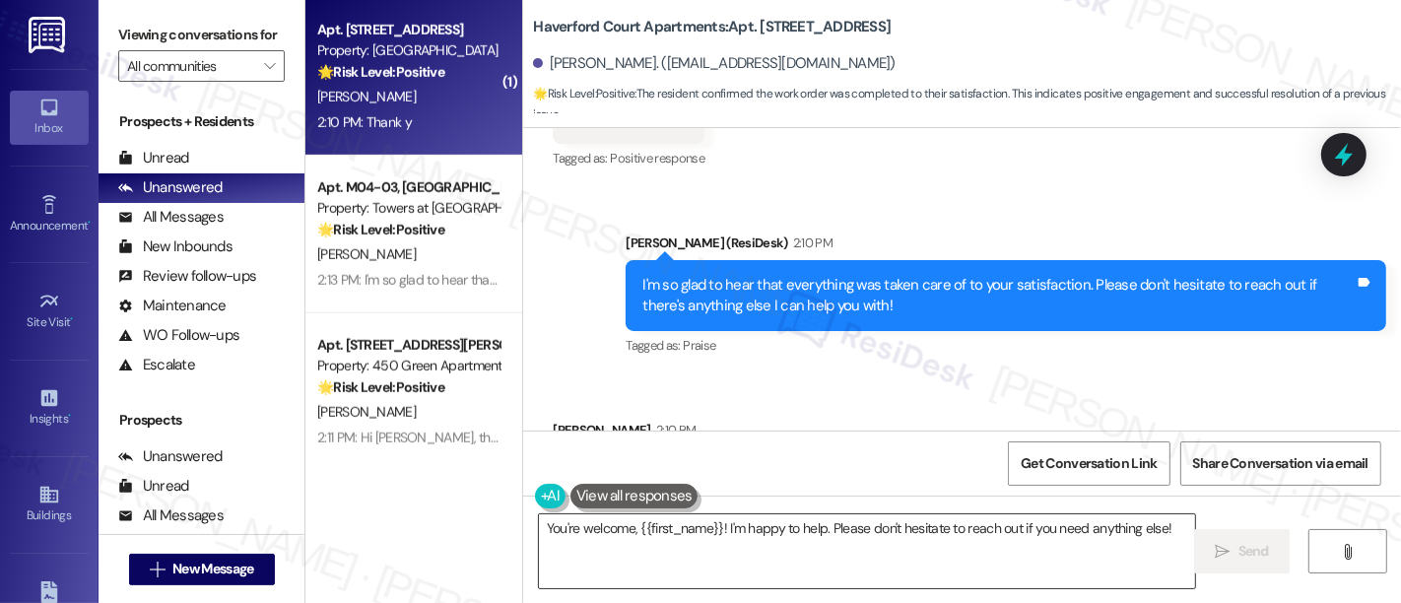
scroll to position [2, 0]
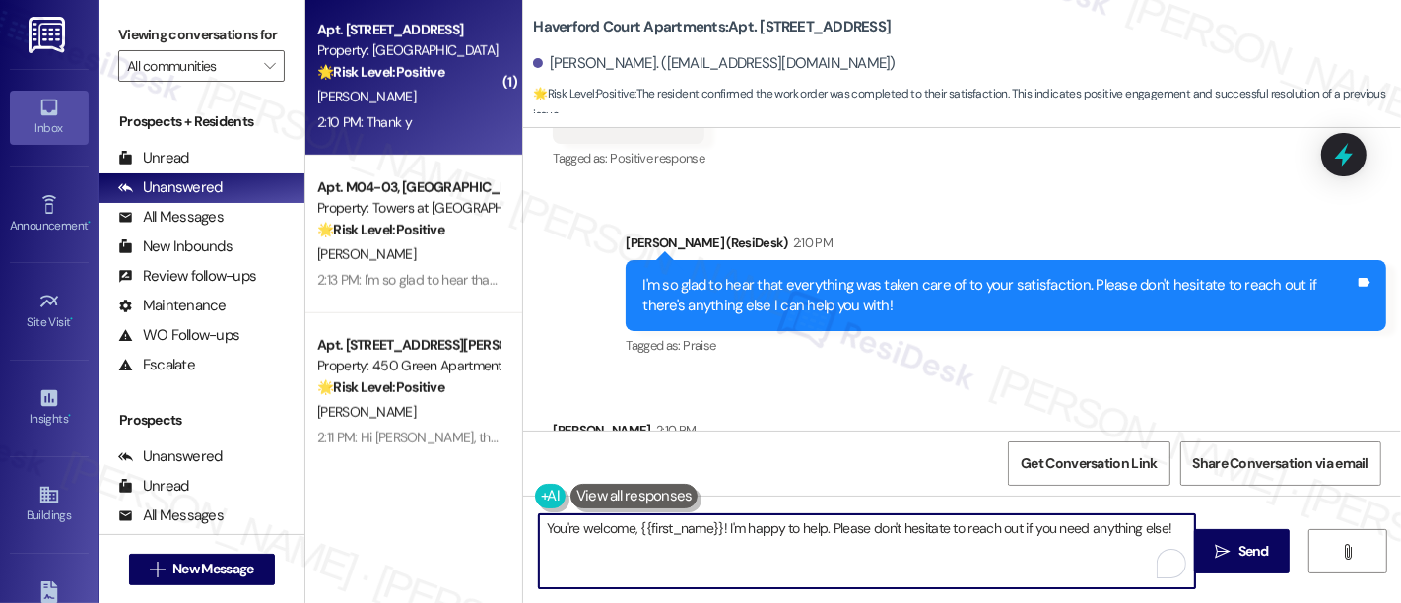
click at [749, 542] on textarea "You're welcome, {{first_name}}! I'm happy to help. Please don't hesitate to rea…" at bounding box center [867, 551] width 656 height 74
drag, startPoint x: 824, startPoint y: 513, endPoint x: 1213, endPoint y: 513, distance: 389.2
click at [1213, 513] on div "You're welcome, {{first_name}}! I'm happy to help. Please don't hesitate to rea…" at bounding box center [962, 570] width 878 height 148
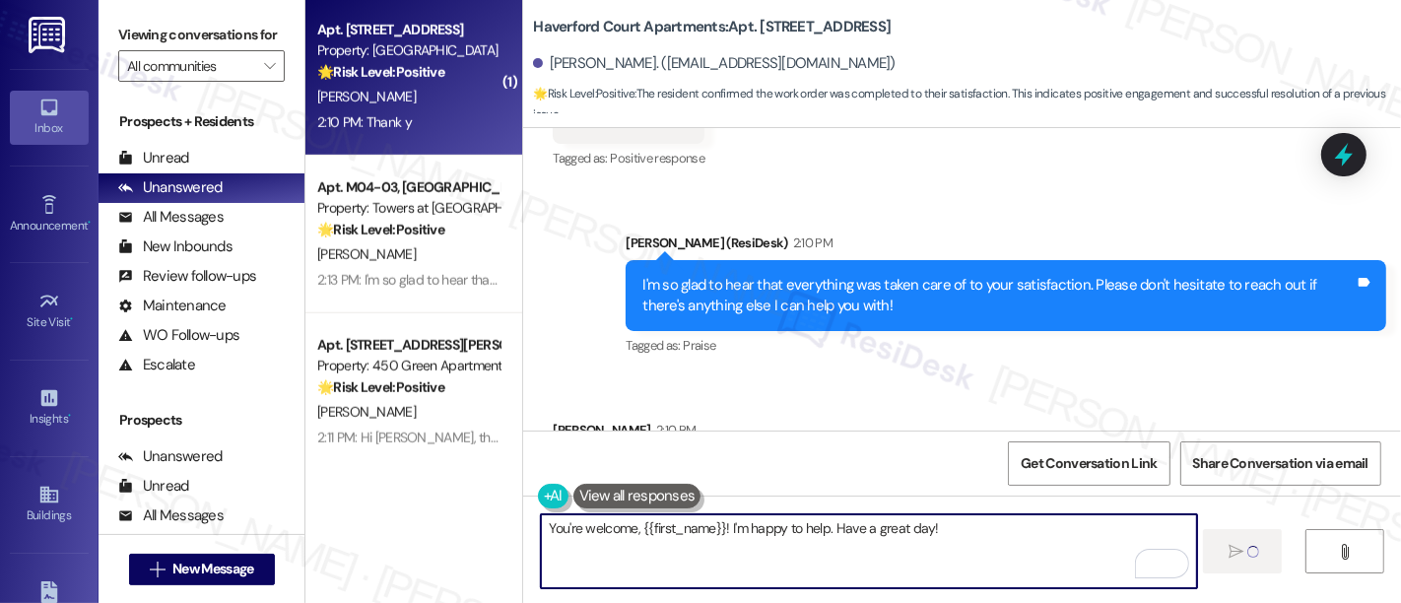
type textarea "Fetching suggested responses. Please feel free to read through the conversation…"
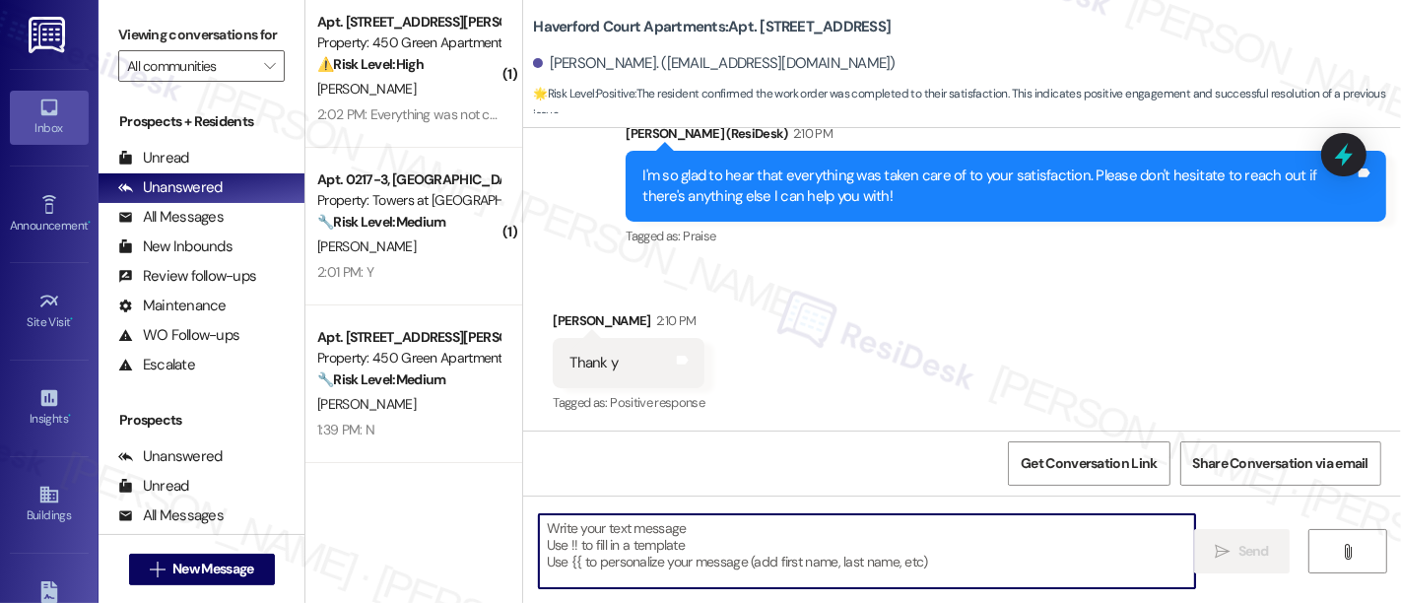
scroll to position [0, 0]
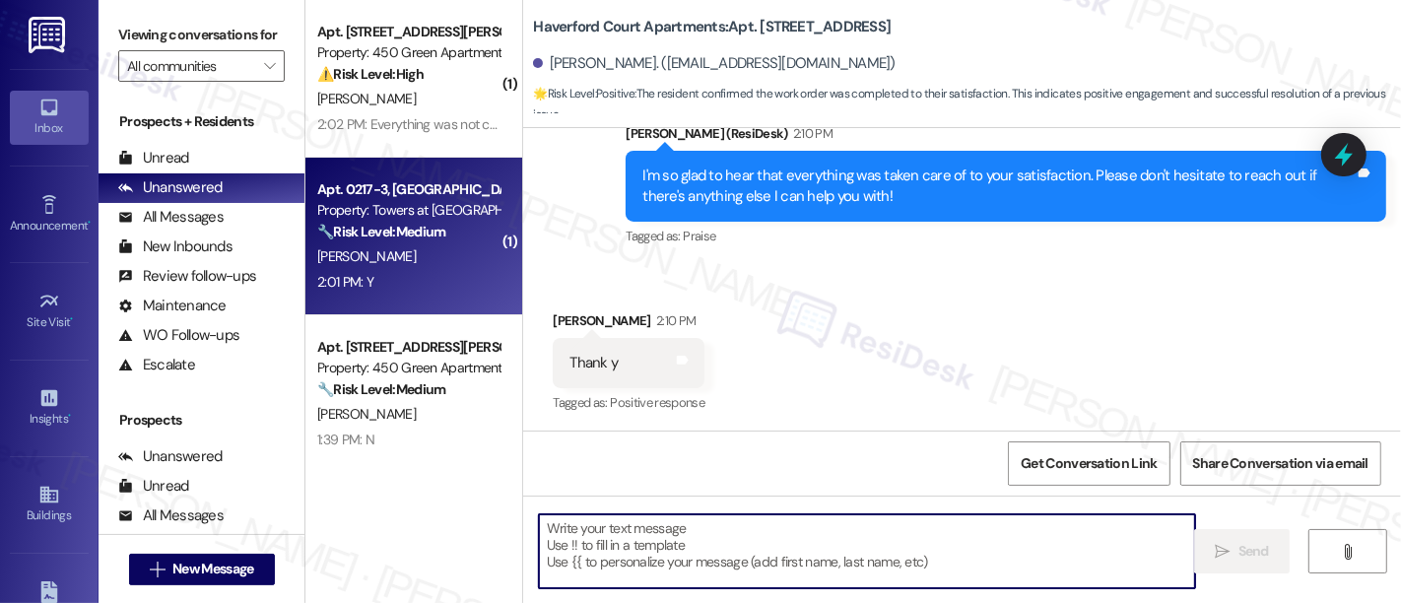
click at [433, 234] on strong "🔧 Risk Level: Medium" at bounding box center [381, 232] width 128 height 18
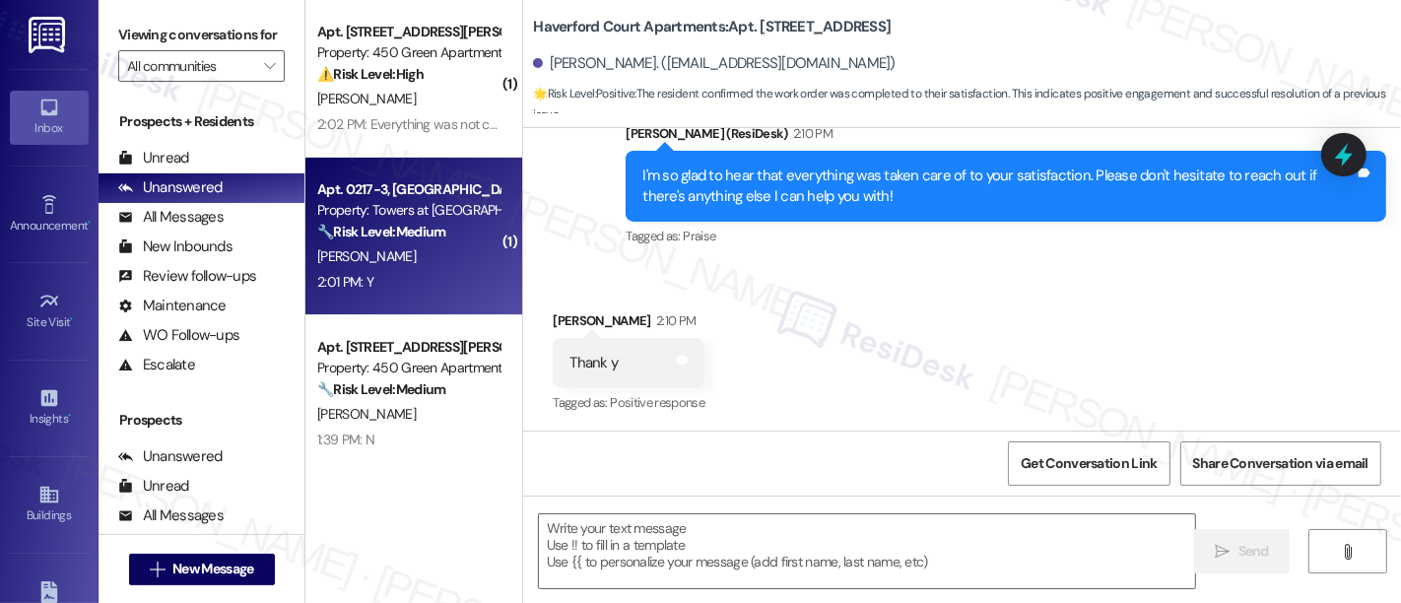
type textarea "Fetching suggested responses. Please feel free to read through the conversation…"
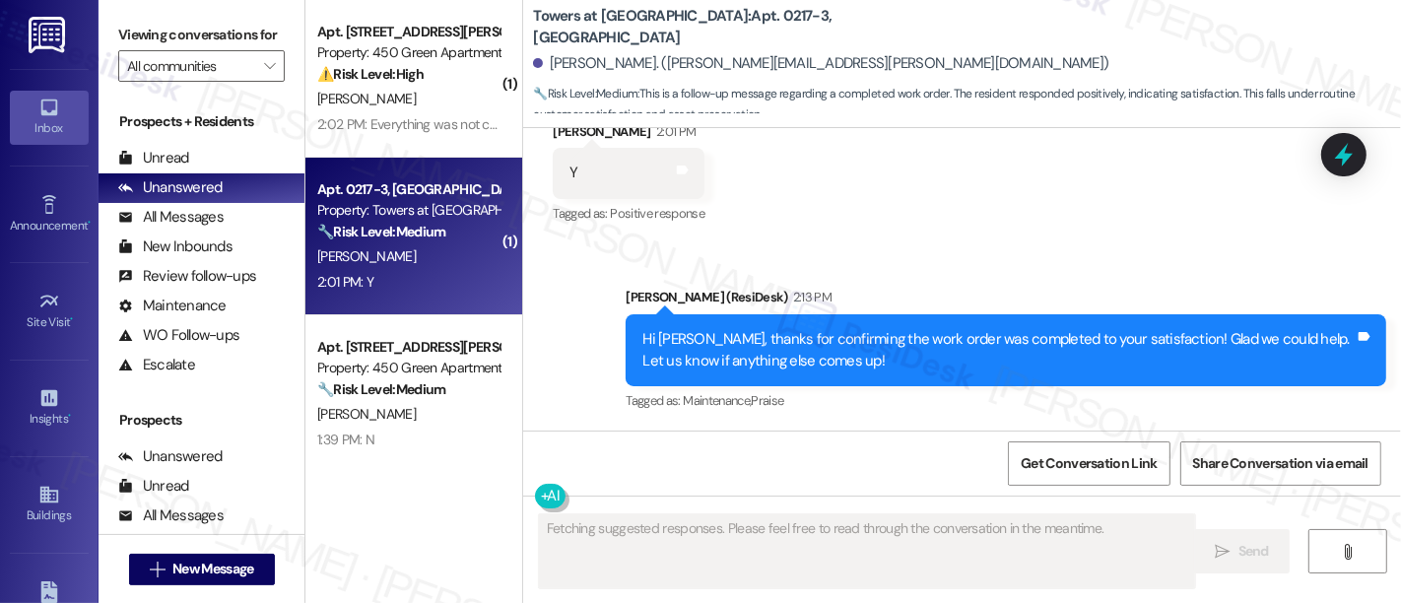
scroll to position [391, 0]
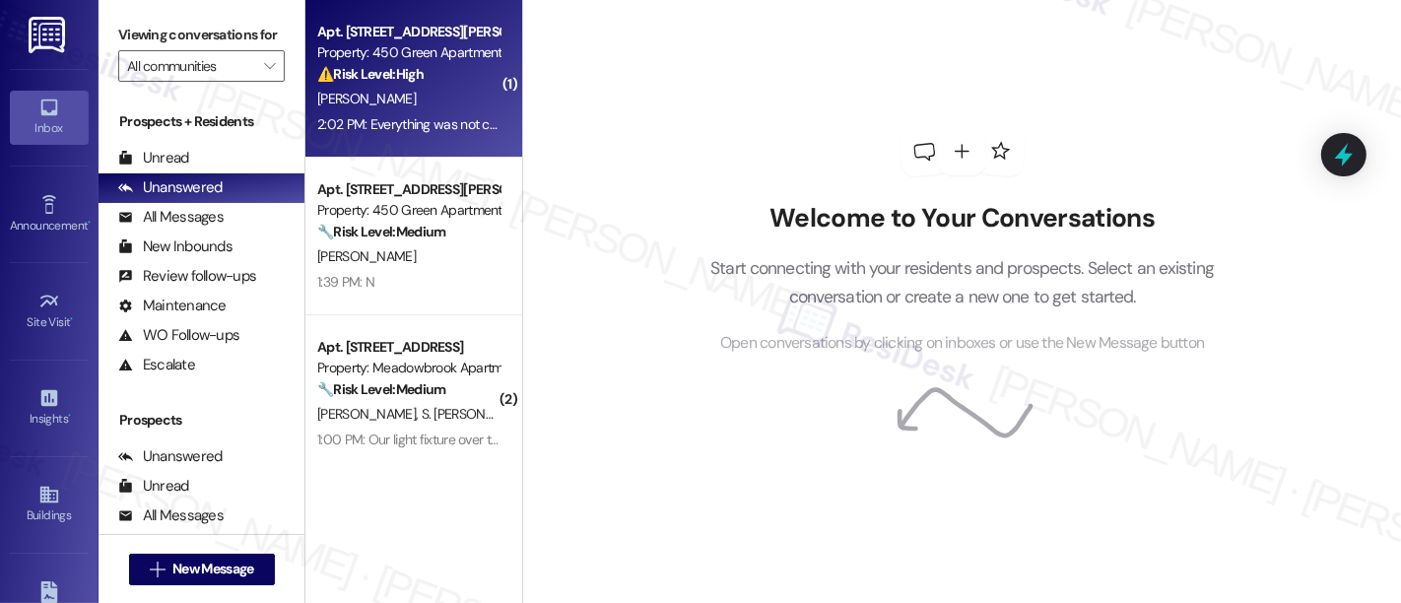
click at [445, 113] on div "2:02 PM: Everything was not completed. Apparently is a whole building issue wit…" at bounding box center [408, 124] width 186 height 25
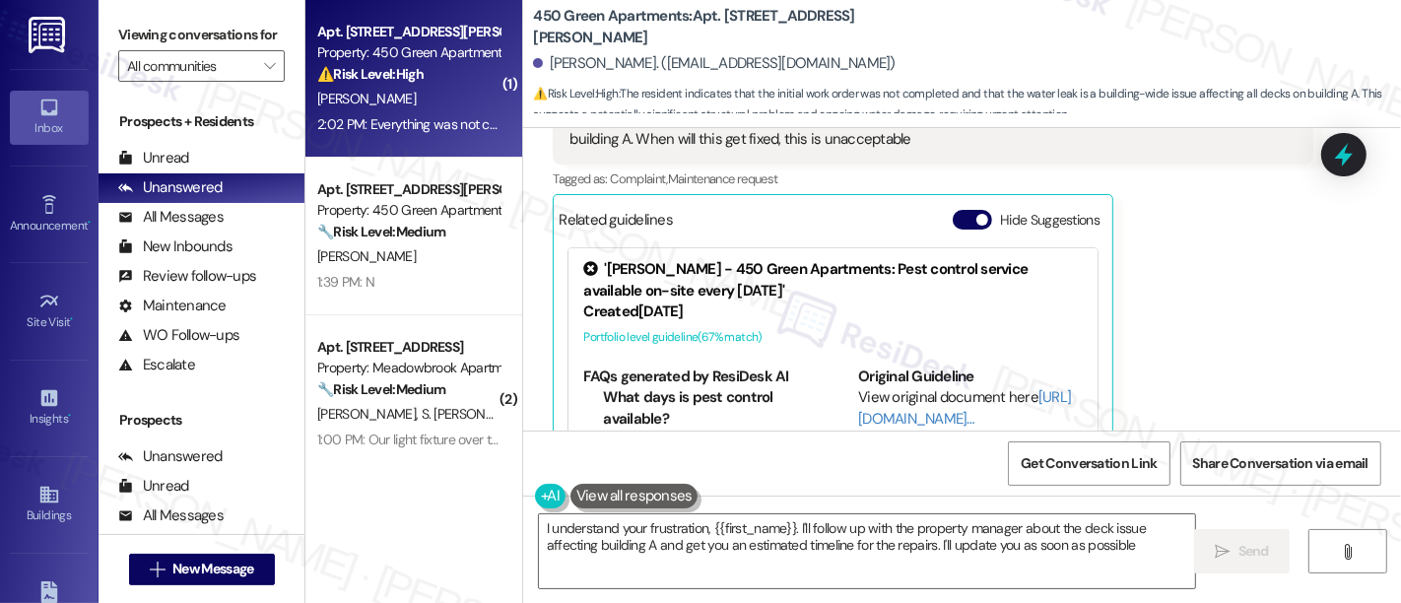
type textarea "I understand your frustration, {{first_name}}. I'll follow up with the property…"
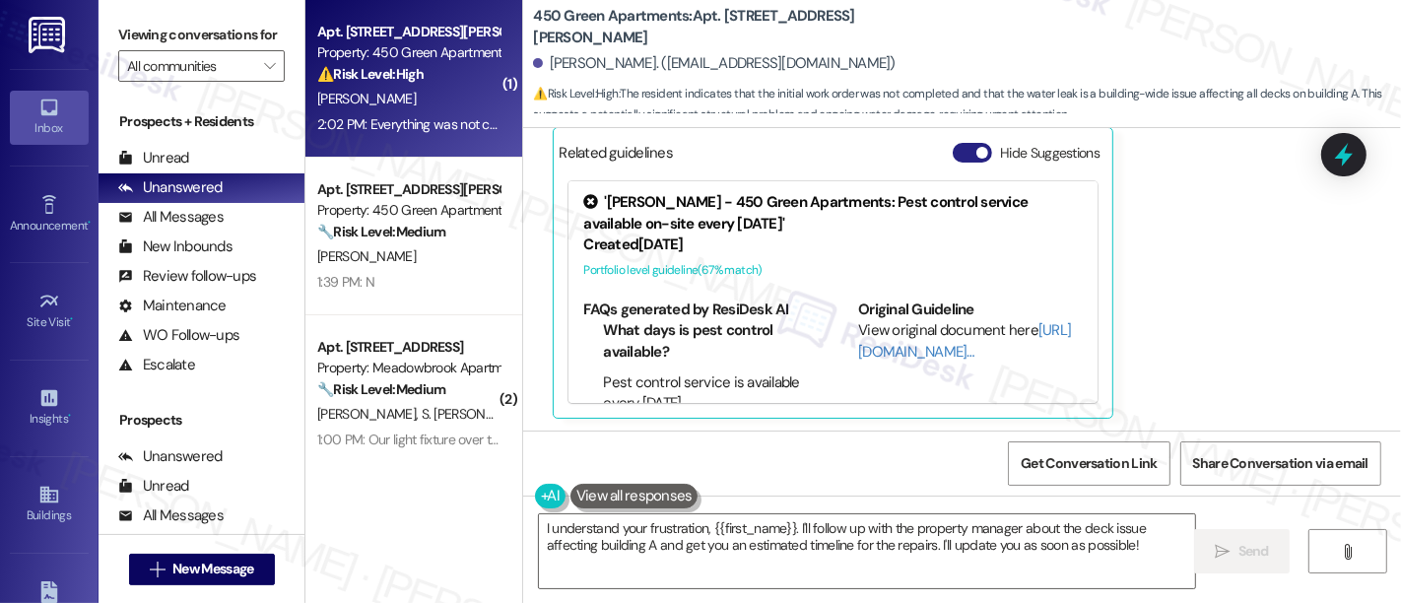
click at [960, 145] on button "Hide Suggestions" at bounding box center [972, 153] width 39 height 20
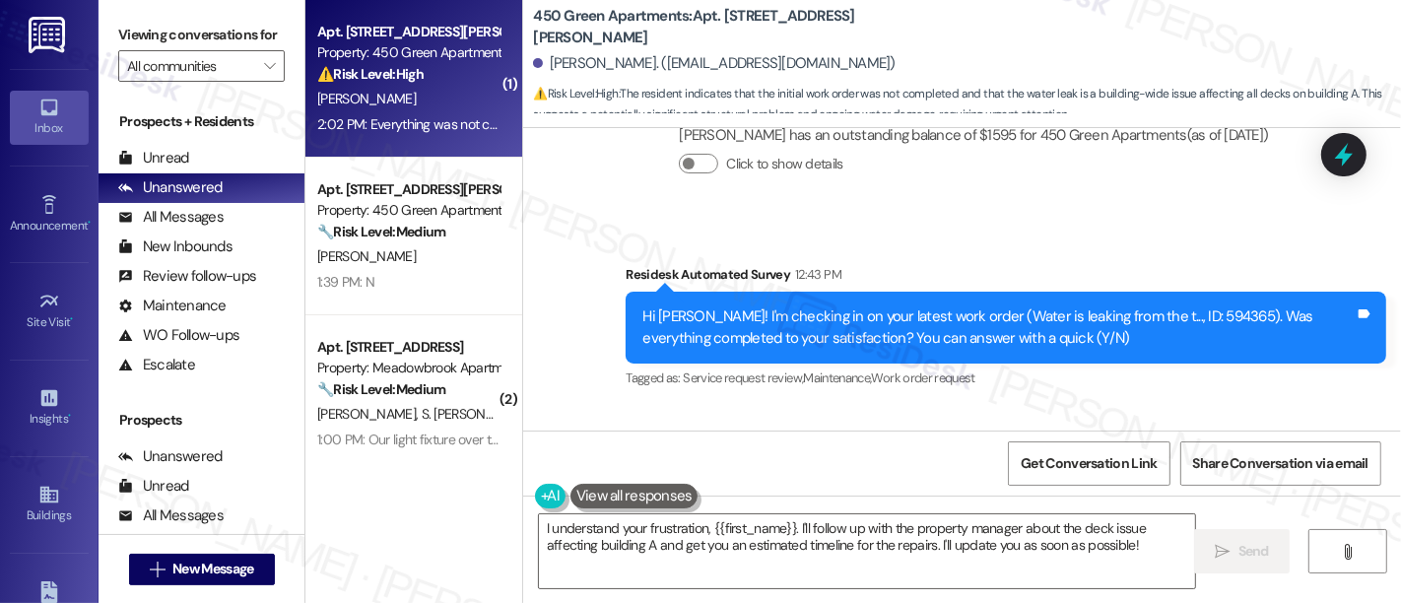
scroll to position [1184, 0]
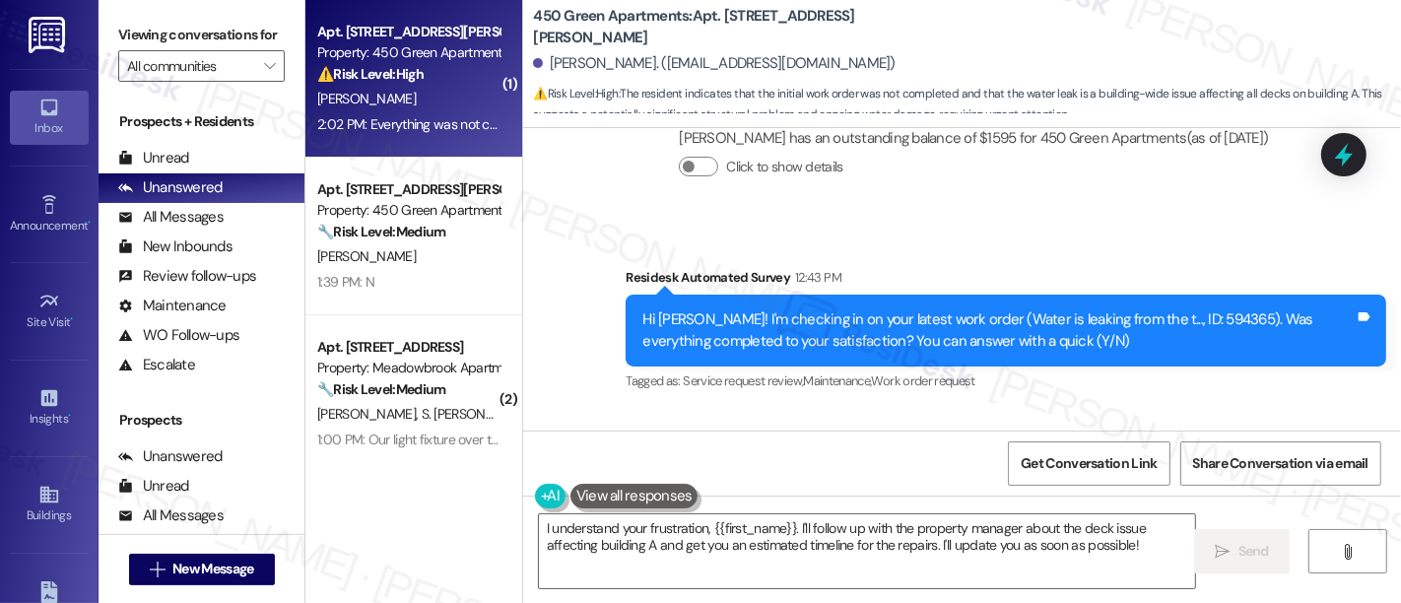
click at [1179, 322] on div "Hi [PERSON_NAME]! I'm checking in on your latest work order (Water is leaking f…" at bounding box center [998, 330] width 712 height 42
click at [1179, 321] on div "Hi [PERSON_NAME]! I'm checking in on your latest work order (Water is leaking f…" at bounding box center [998, 330] width 712 height 42
click at [1168, 318] on div "Hi [PERSON_NAME]! I'm checking in on your latest work order (Water is leaking f…" at bounding box center [998, 330] width 712 height 42
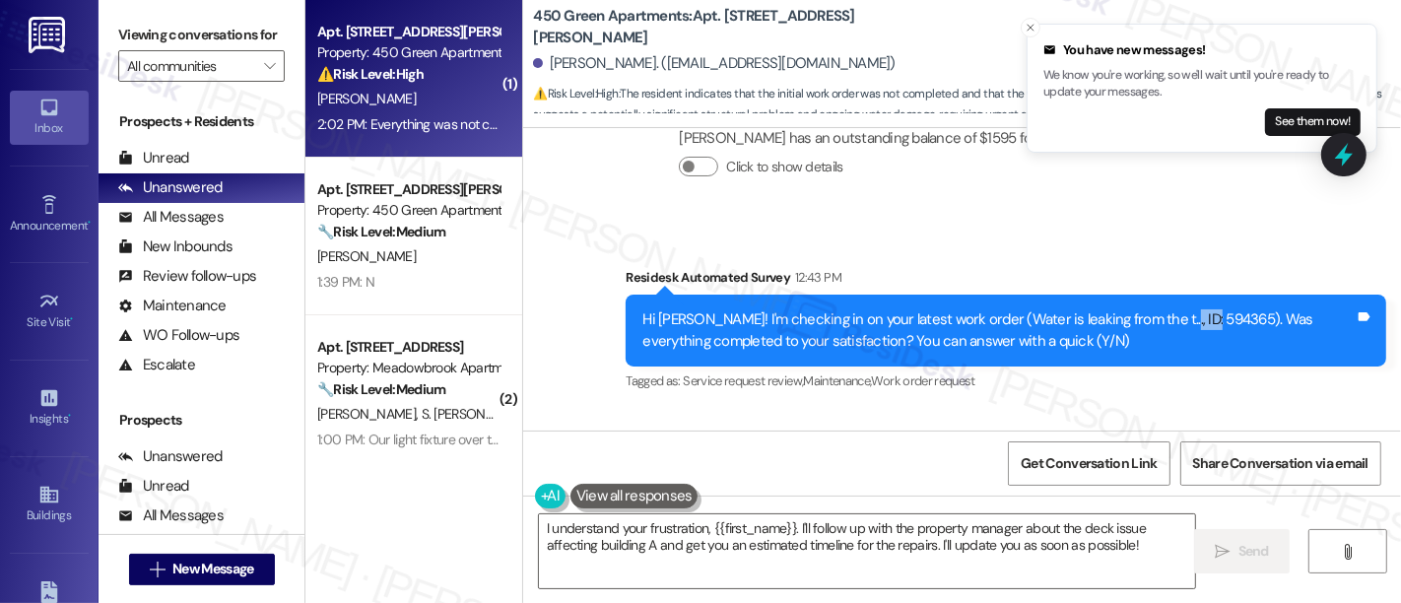
copy div "594365"
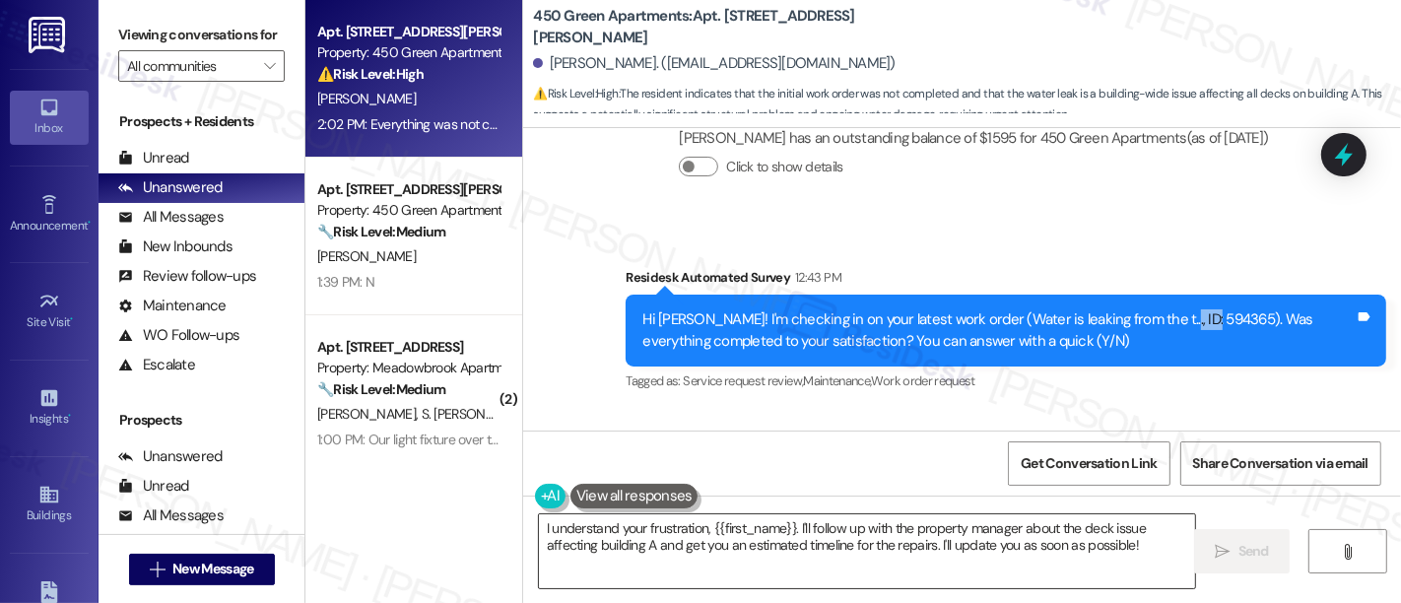
click at [884, 535] on textarea "I understand your frustration, {{first_name}}. I'll follow up with the property…" at bounding box center [867, 551] width 656 height 74
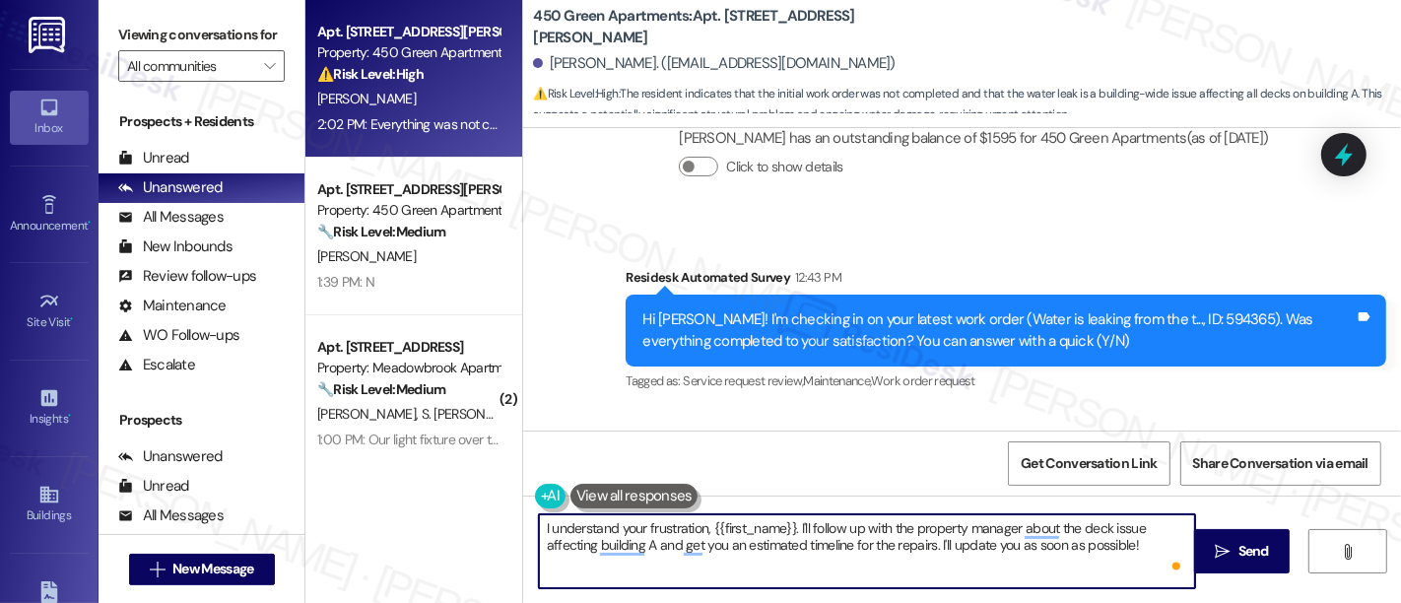
click at [884, 533] on textarea "I understand your frustration, {{first_name}}. I'll follow up with the property…" at bounding box center [867, 551] width 656 height 74
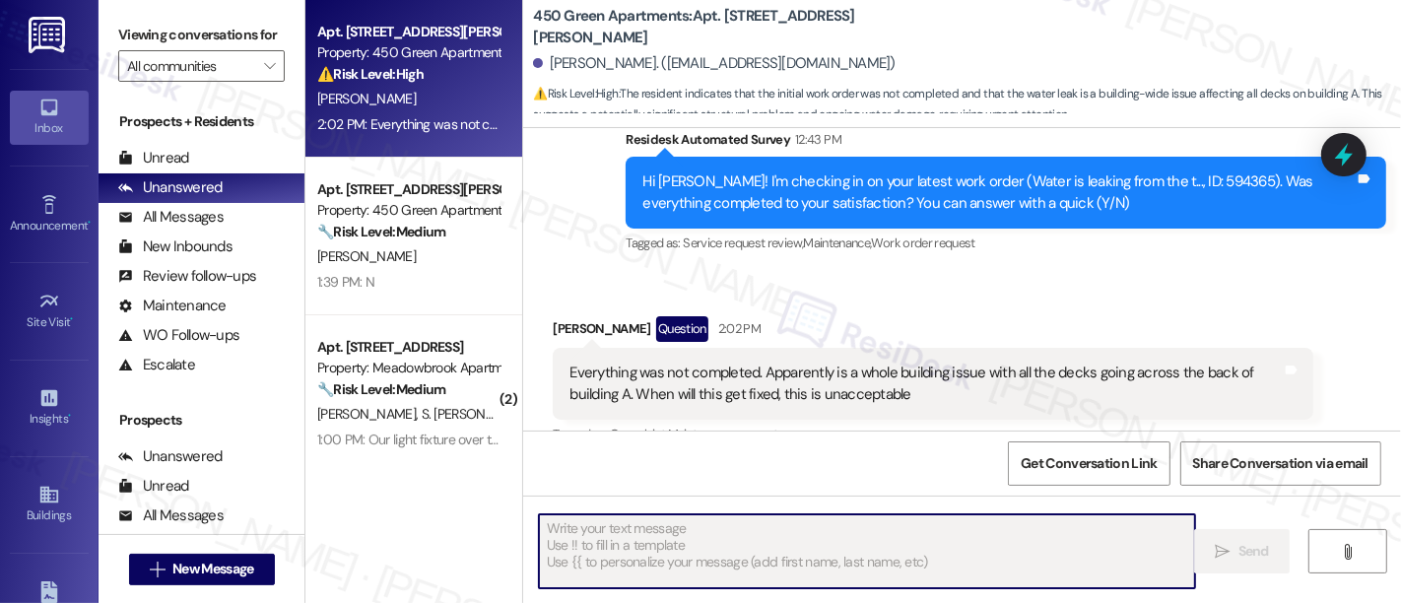
scroll to position [1403, 0]
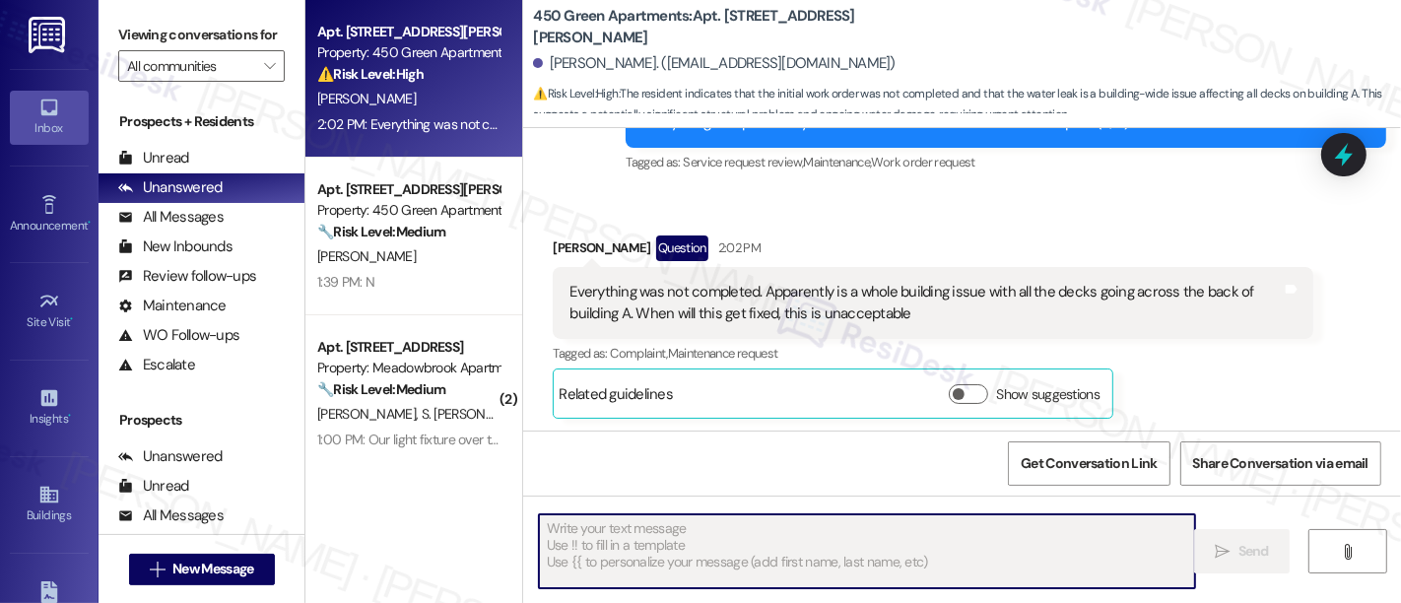
click at [828, 336] on div "Everything was not completed. Apparently is a whole building issue with all the…" at bounding box center [933, 303] width 761 height 72
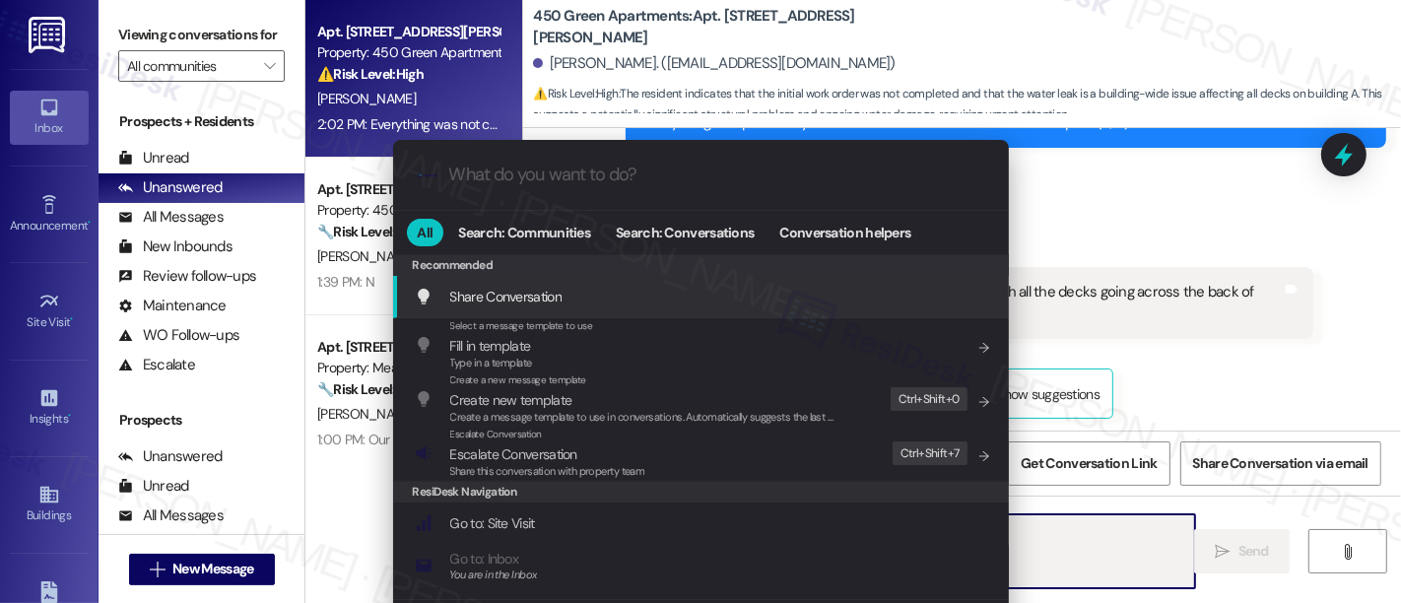
type input "e"
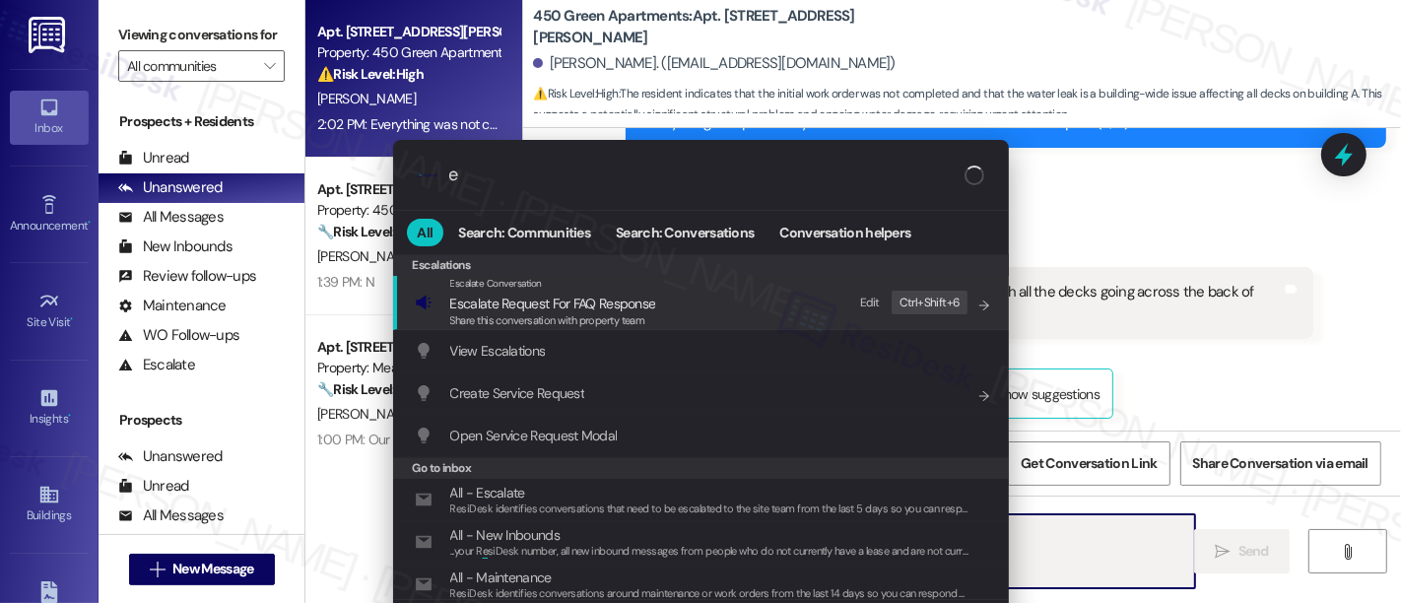
type textarea "Updating..."
type input "es"
type textarea "Hi"
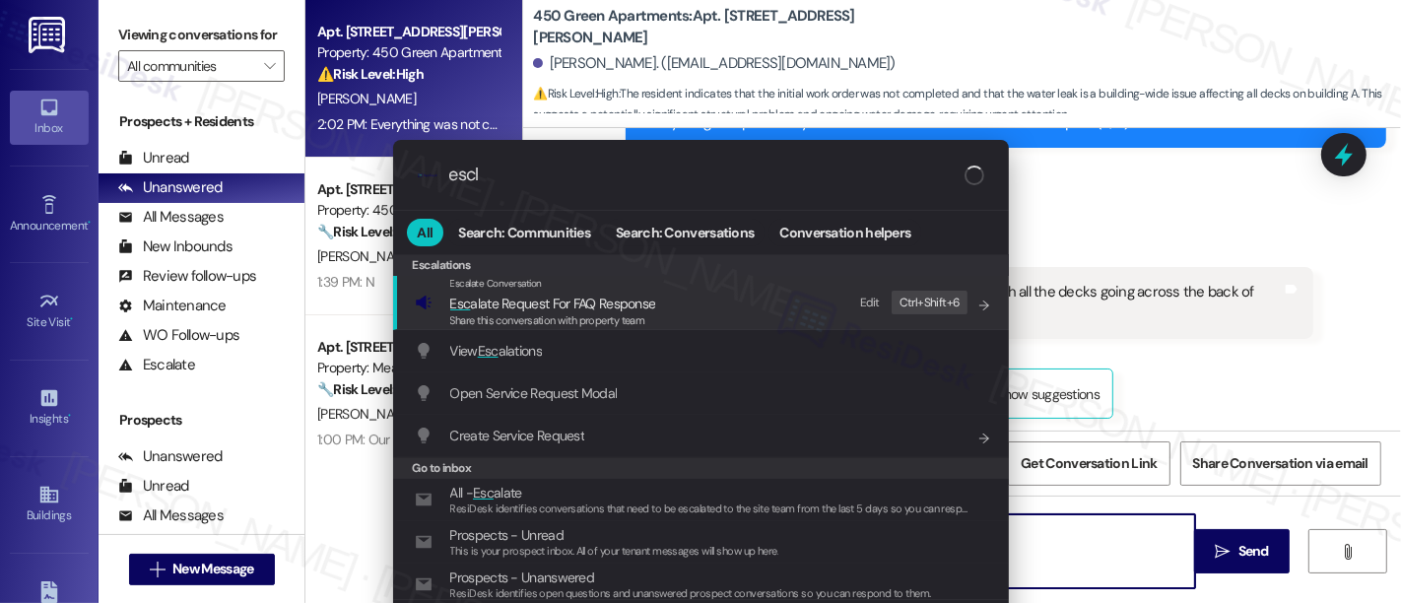
type input "escla"
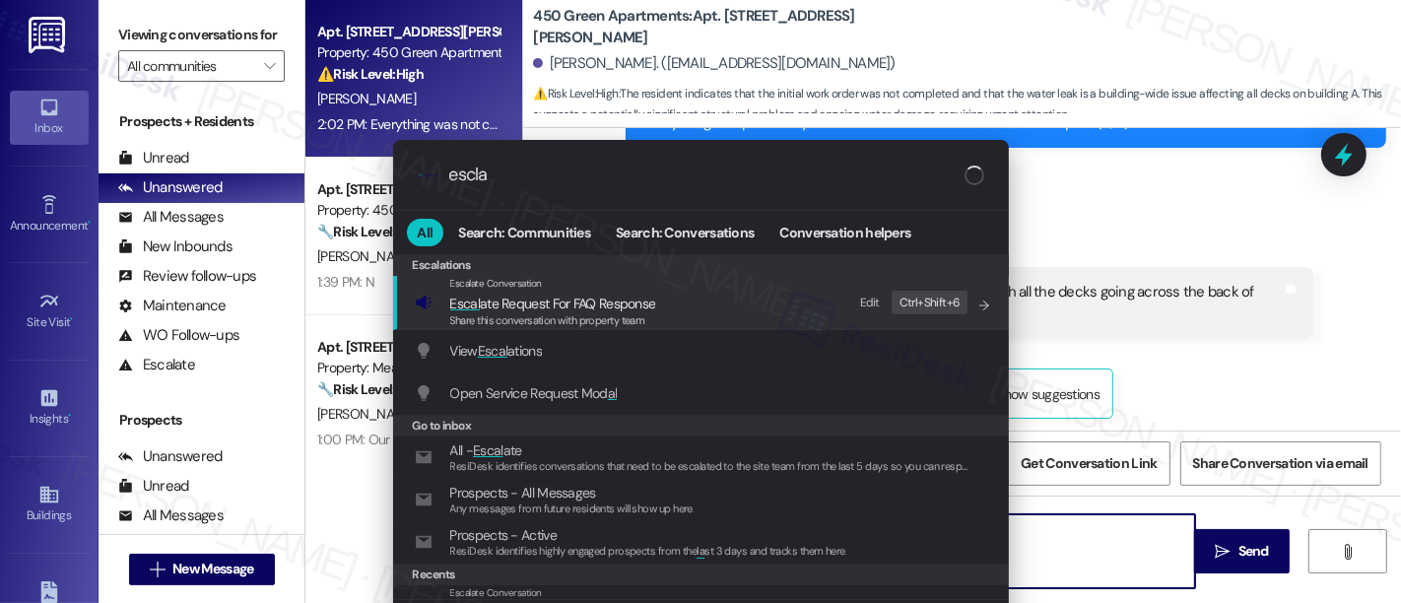
type textarea "Hi {{first_name}},"
type input "esclaa"
type textarea "Hi {{first_name}}, I"
type input "esclaat"
type textarea "Hi {{first_name}}, I understand"
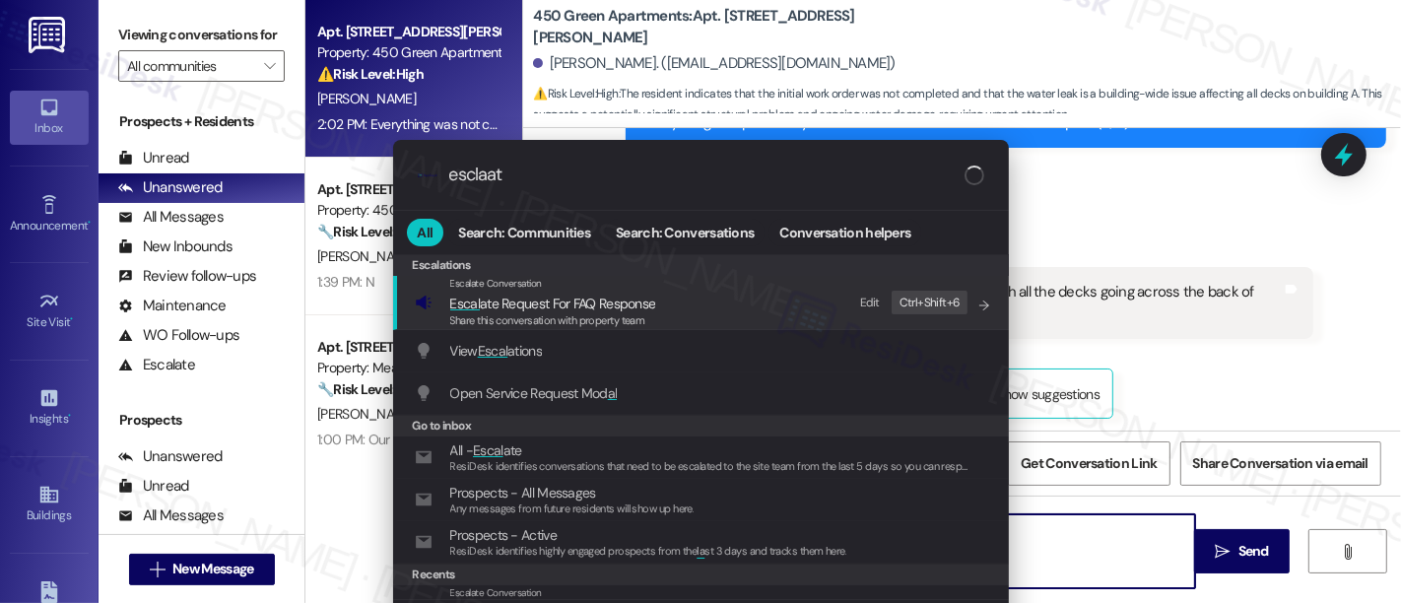
type input "esclaate"
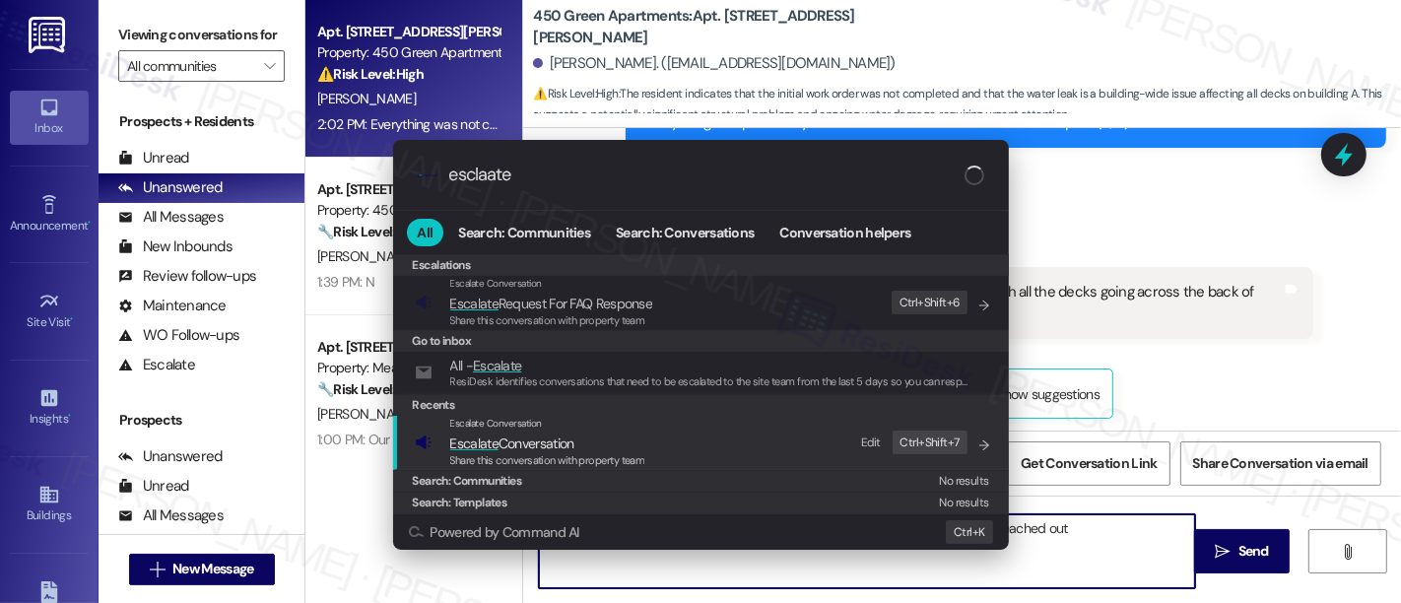
type textarea "Hi {{first_name}}, I understand your frustration with the deck issue. I've alre…"
type input "esclaate"
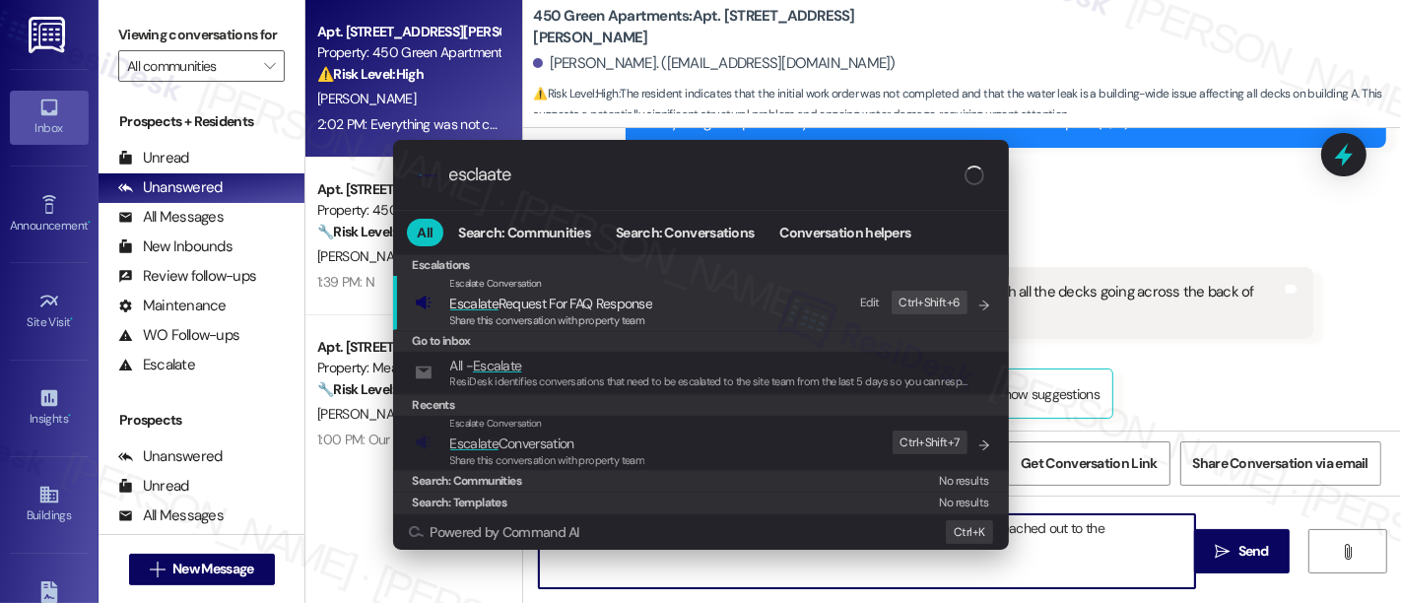
click at [545, 453] on span "Share this conversation with property team" at bounding box center [547, 460] width 195 height 14
type textarea "Hi {{first_name}}, I understand your frustration with the deck issue. I've alre…"
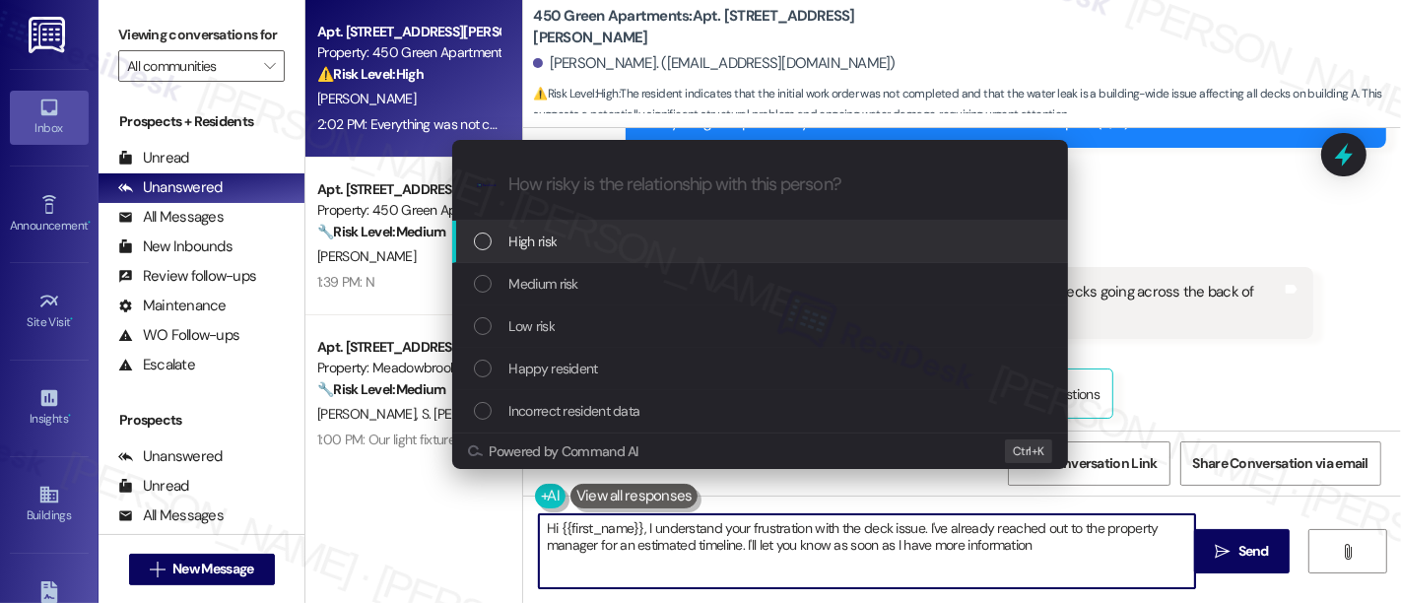
type textarea "Hi {{first_name}}, I understand your frustration with the deck issue. I've alre…"
click at [572, 239] on div "High risk" at bounding box center [762, 242] width 576 height 22
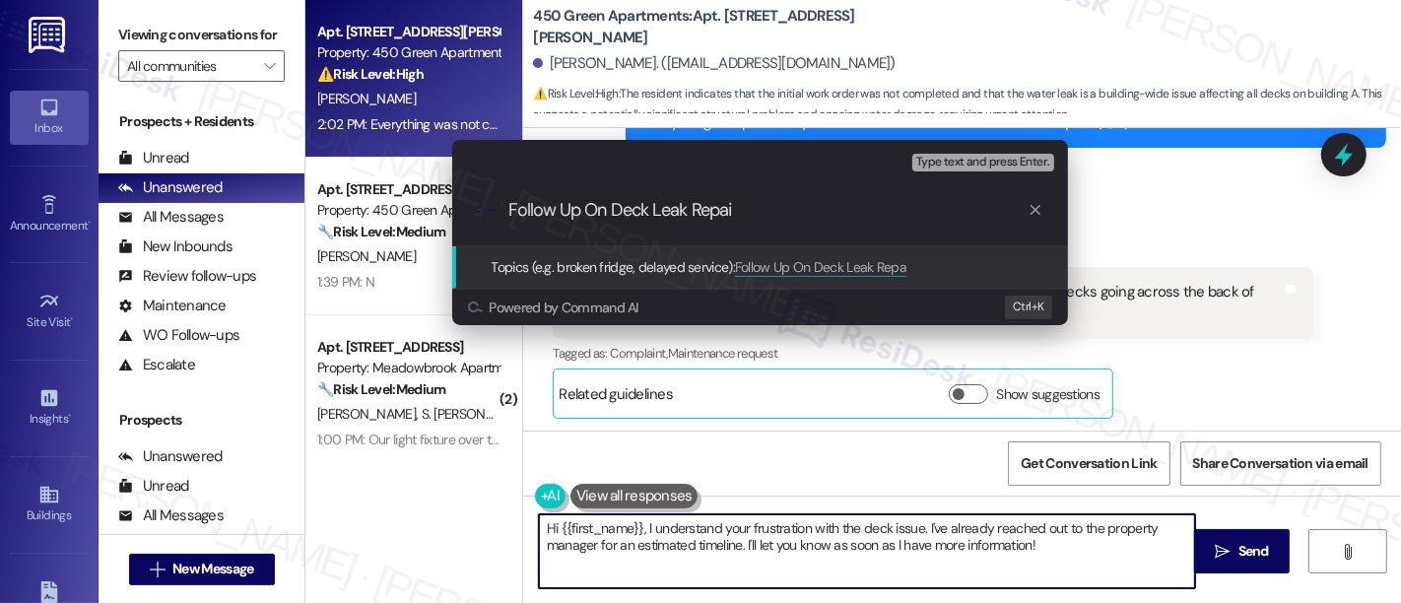
type input "Follow Up On Deck Leak Repair"
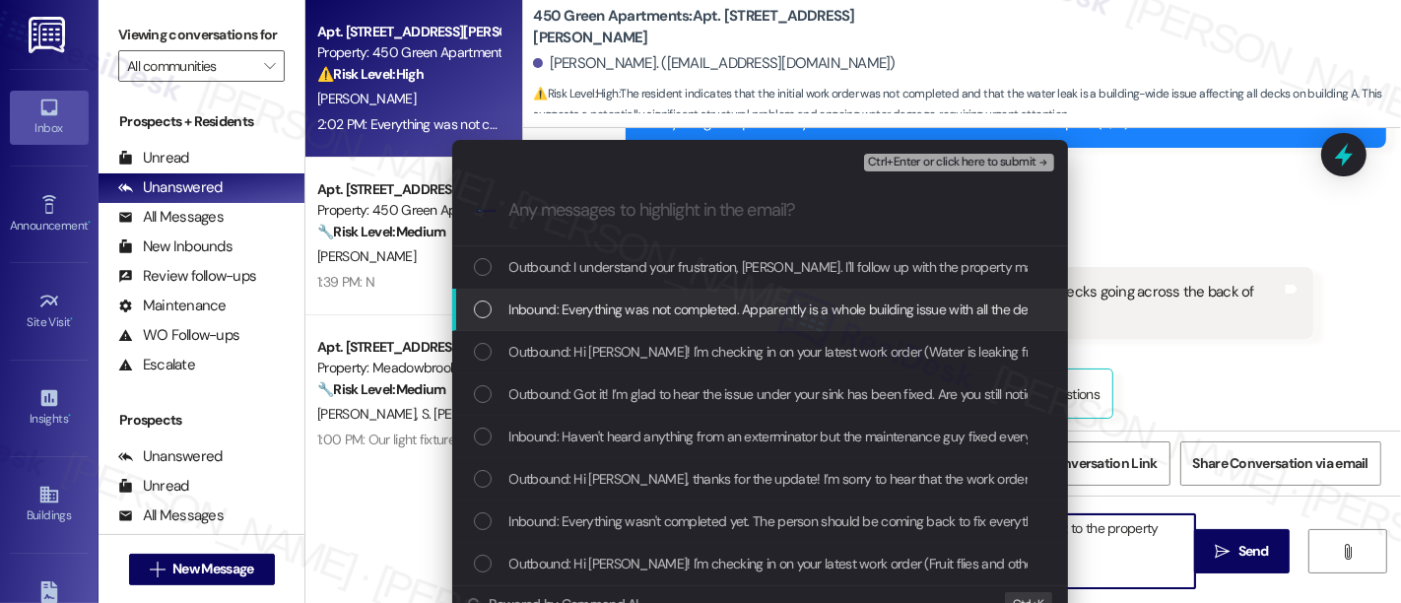
click at [668, 310] on span "Inbound: Everything was not completed. Apparently is a whole building issue wit…" at bounding box center [1009, 310] width 1000 height 22
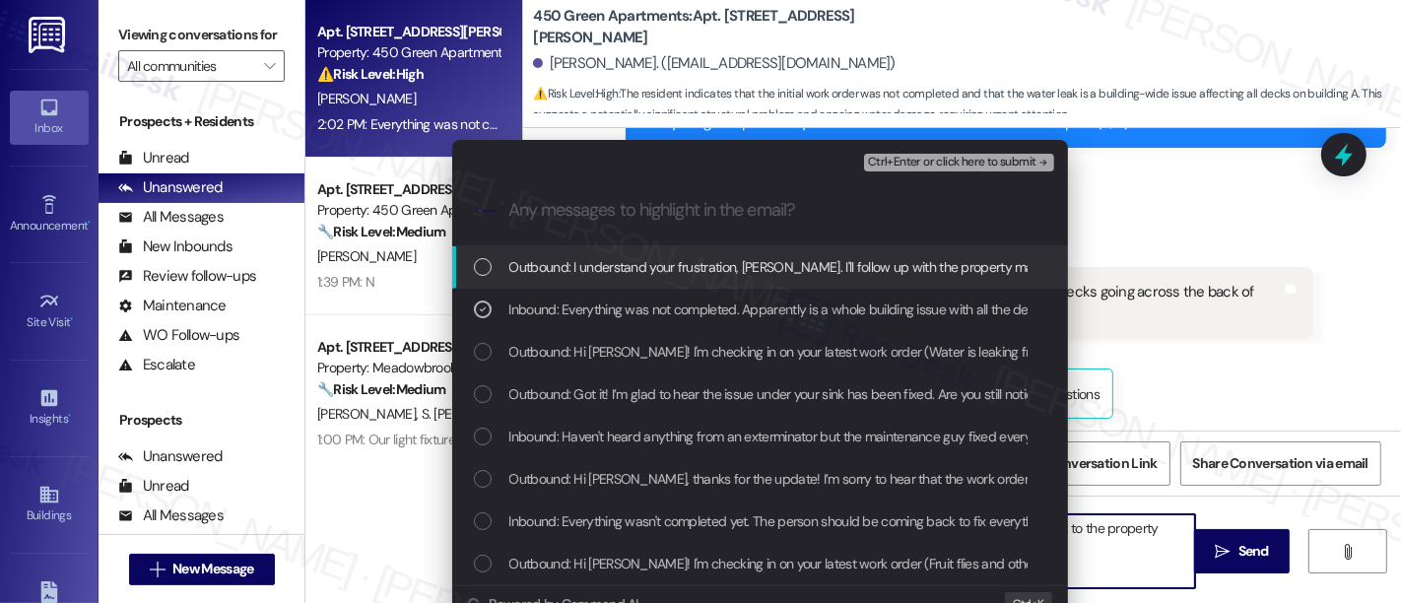
click at [923, 168] on span "Ctrl+Enter or click here to submit" at bounding box center [952, 163] width 168 height 14
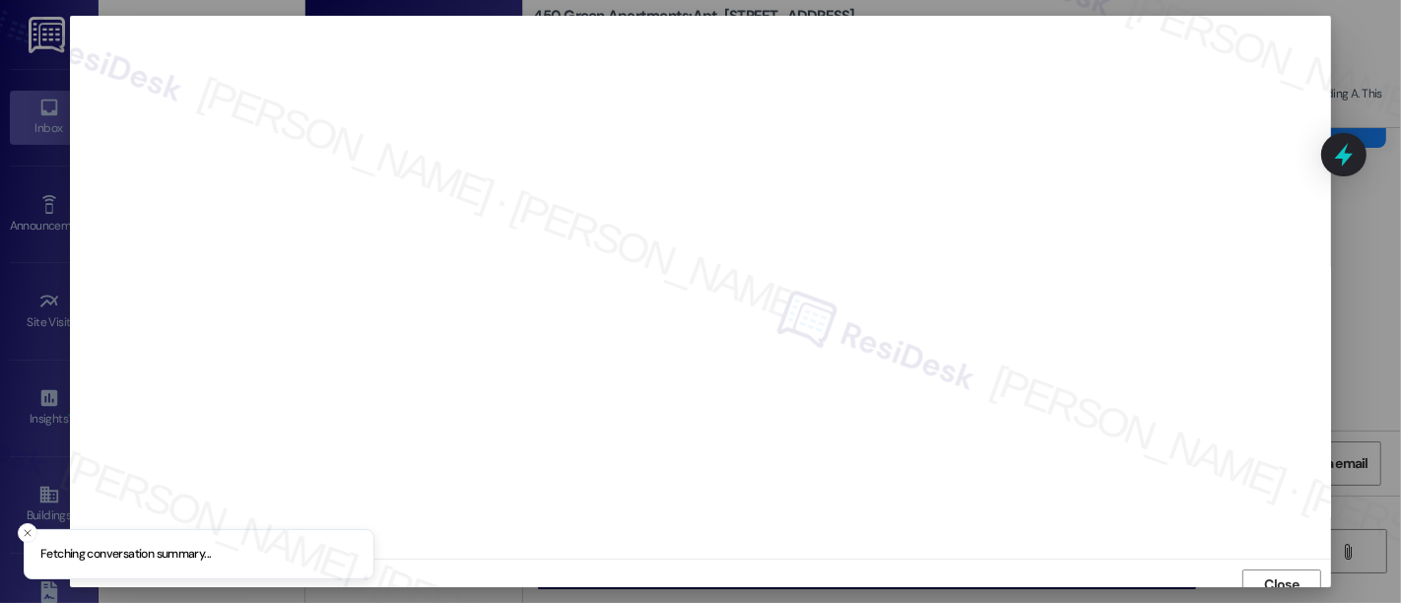
scroll to position [13, 0]
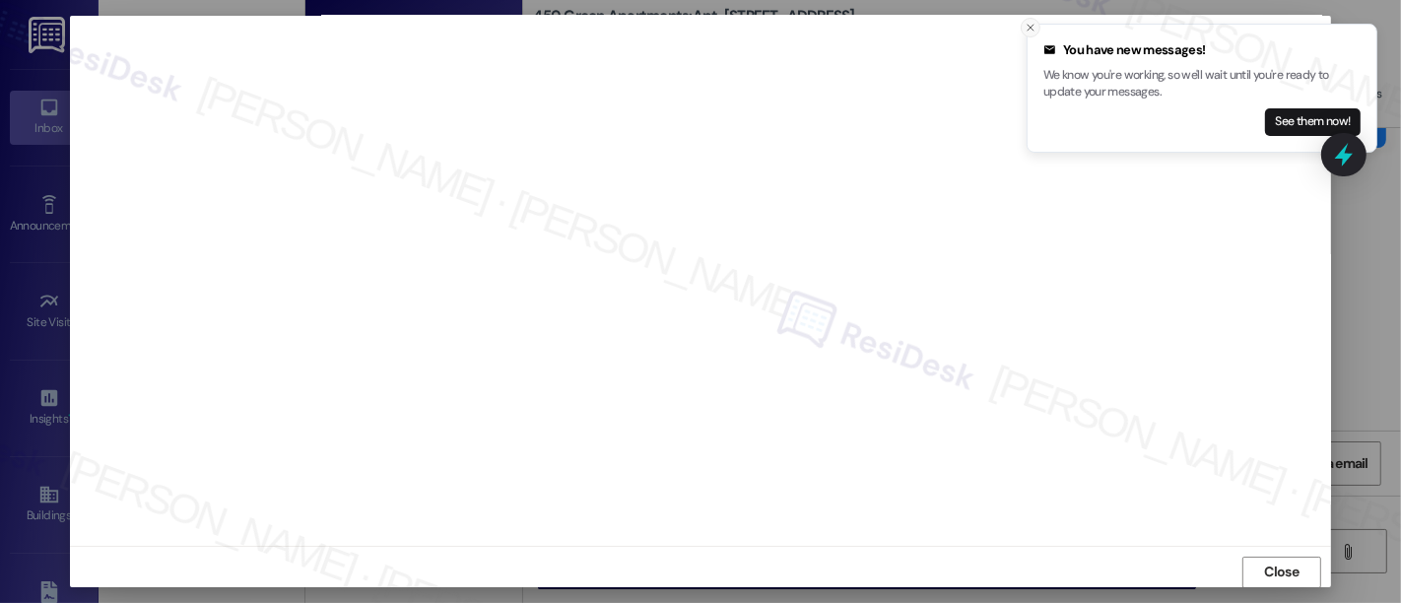
click at [1034, 32] on icon "Close toast" at bounding box center [1031, 28] width 12 height 12
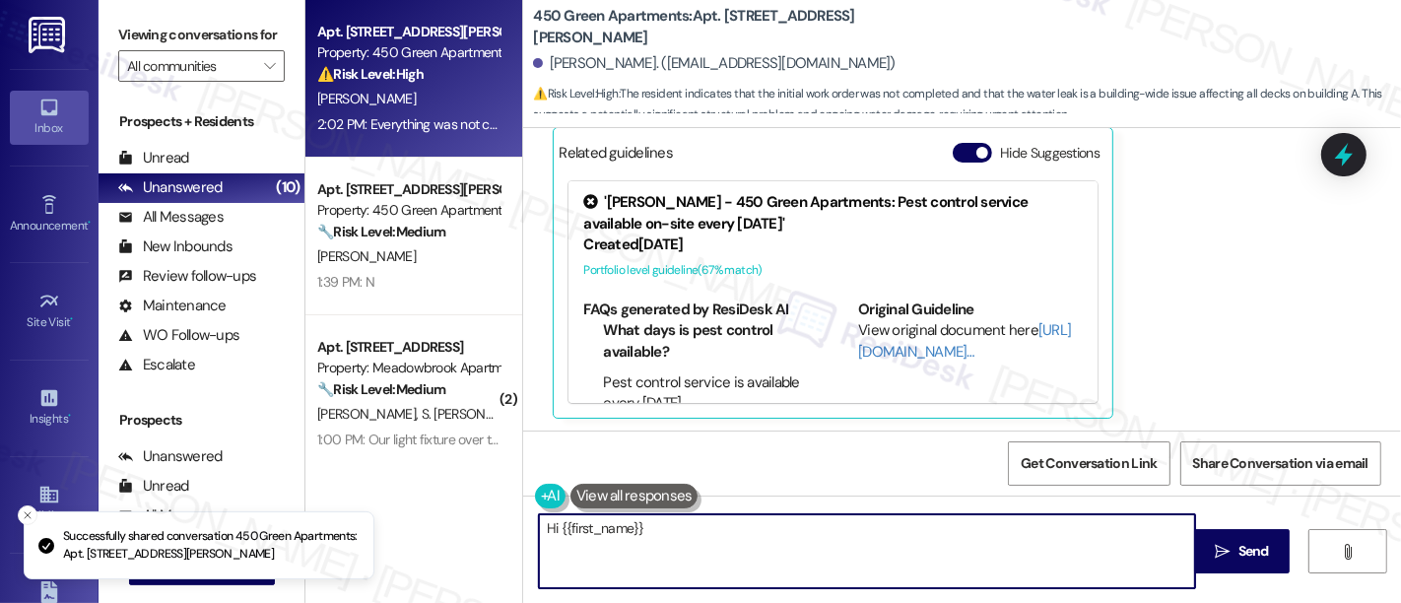
scroll to position [1645, 0]
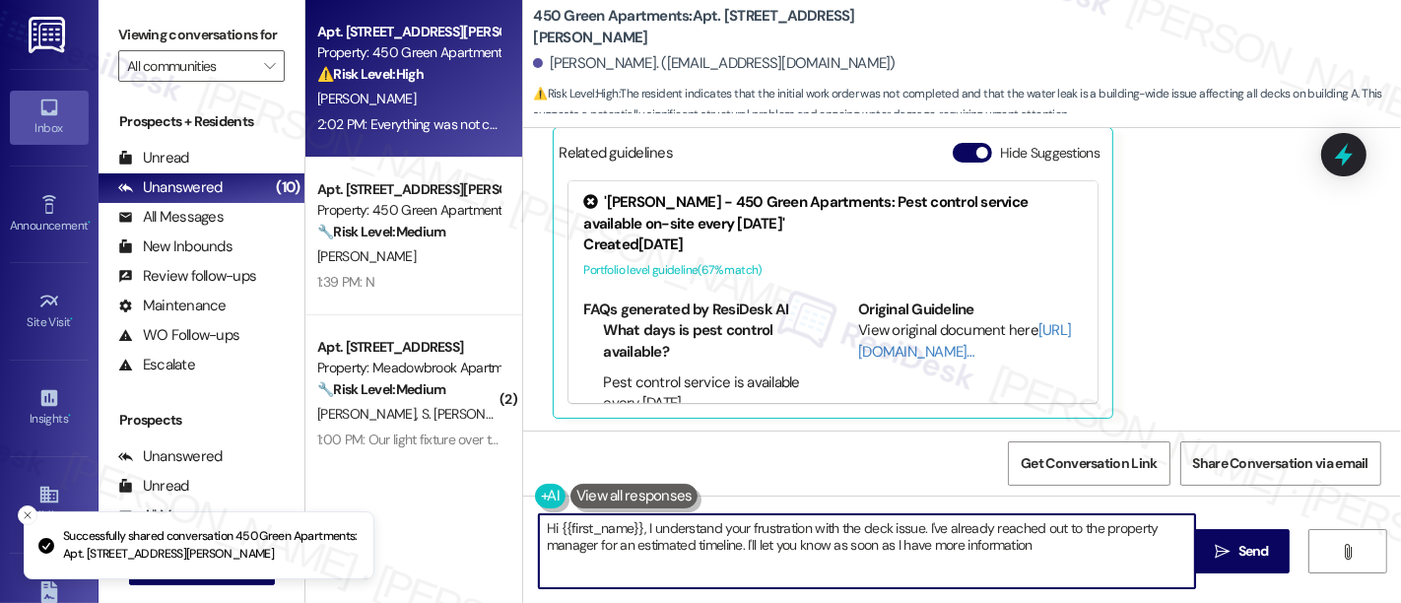
type textarea "Hi {{first_name}}, I understand your frustration with the deck issue. I've alre…"
click at [954, 148] on button "Hide Suggestions" at bounding box center [972, 153] width 39 height 20
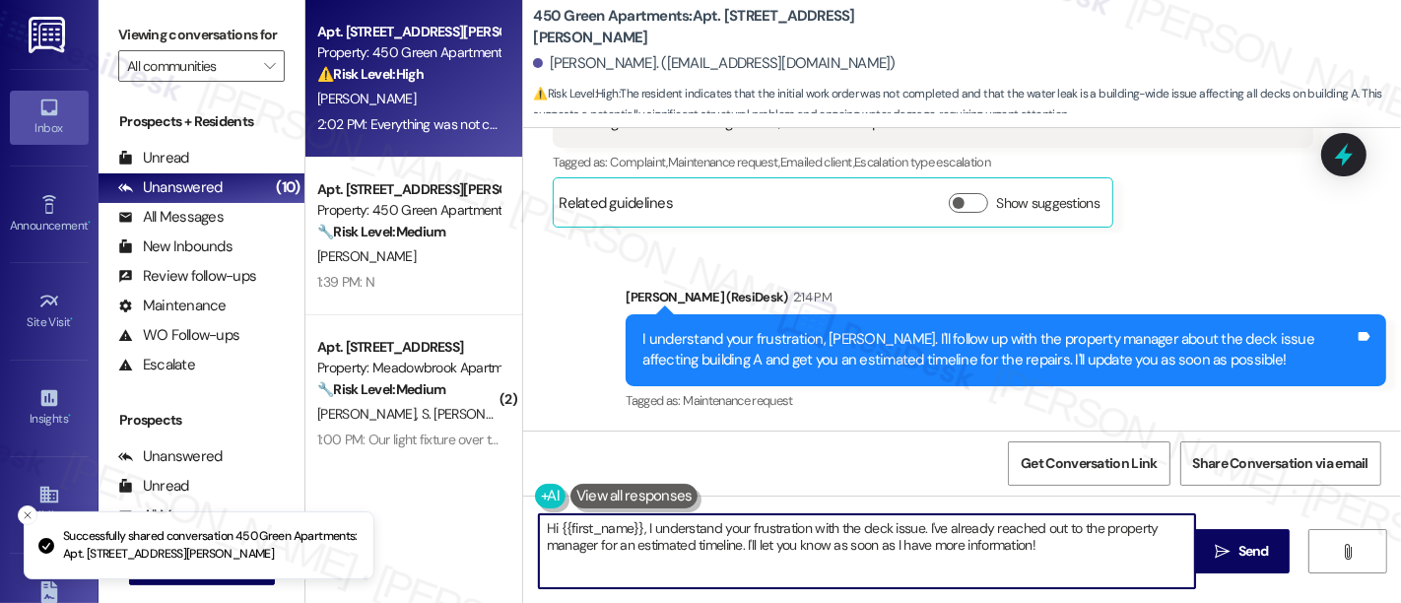
scroll to position [1591, 0]
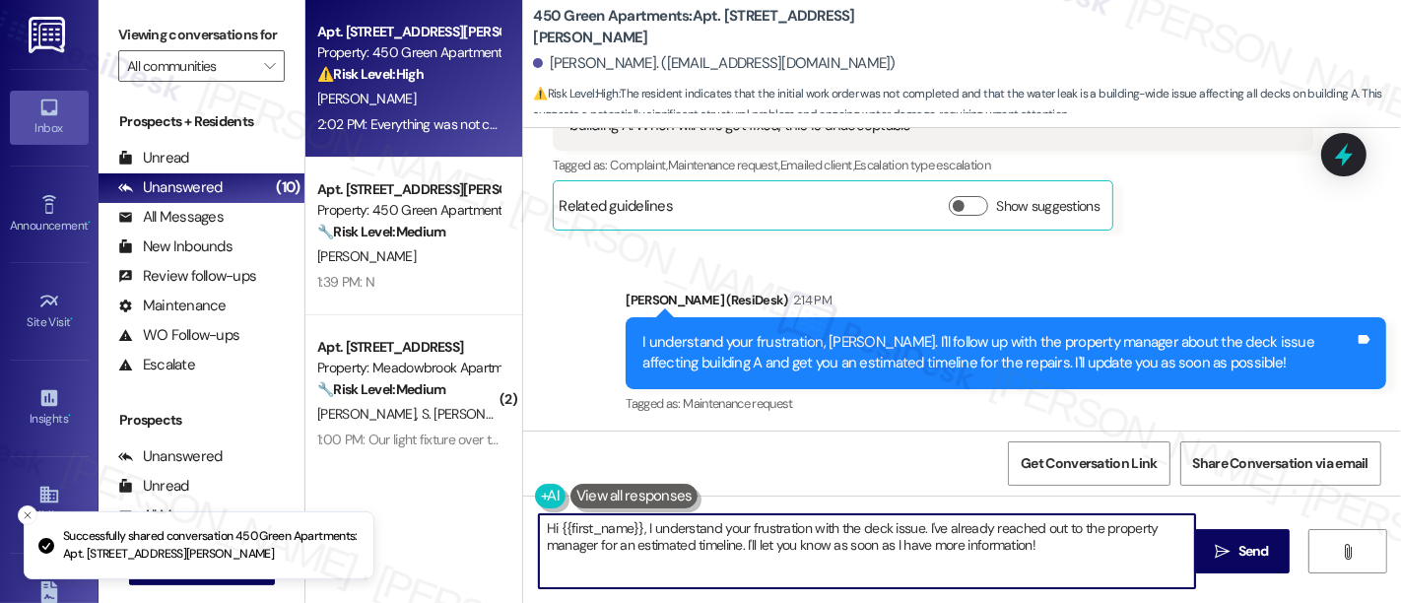
click at [1286, 275] on div "Sent via SMS Emily (ResiDesk) 2:14 PM I understand your frustration, Andrew. I'…" at bounding box center [1006, 354] width 790 height 158
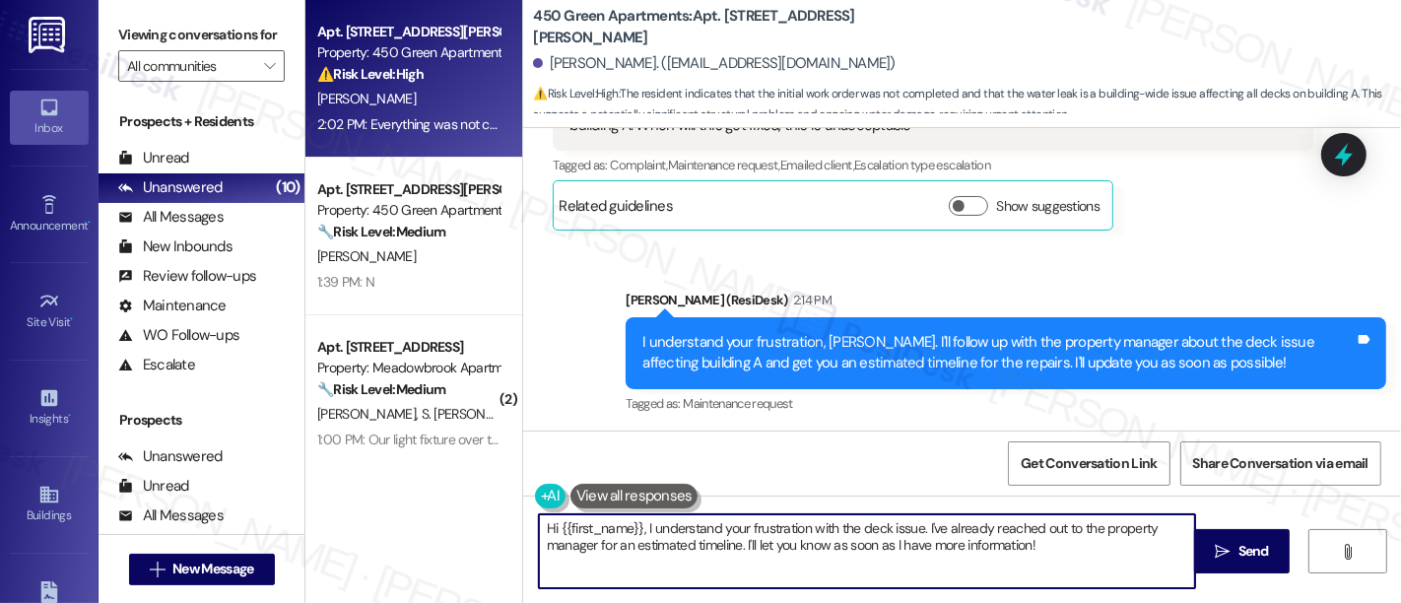
click at [1259, 266] on div "Sent via SMS Emily (ResiDesk) 2:14 PM I understand your frustration, Andrew. I'…" at bounding box center [962, 338] width 878 height 187
click at [1207, 240] on div "Received via SMS Andrew Pinto Question 2:02 PM Everything was not completed. Ap…" at bounding box center [933, 139] width 790 height 213
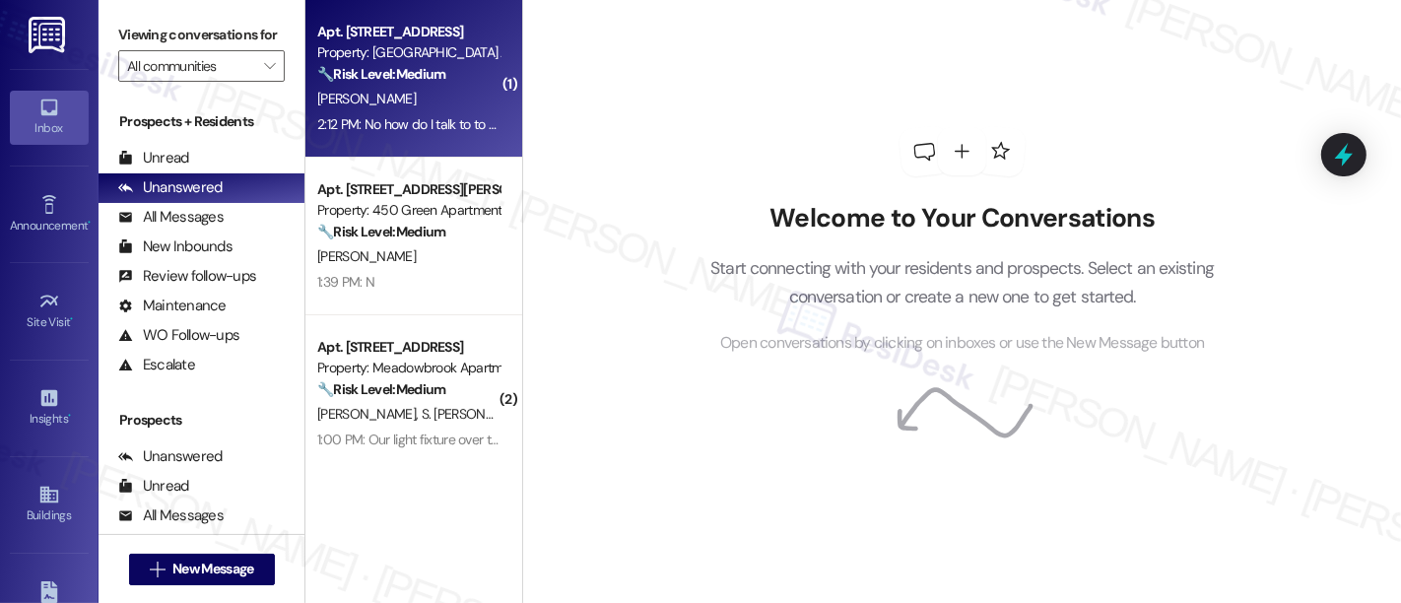
click at [422, 130] on div "2:12 PM: No how do I talk to to get my apartment painted7years I been here 2:12…" at bounding box center [531, 124] width 428 height 18
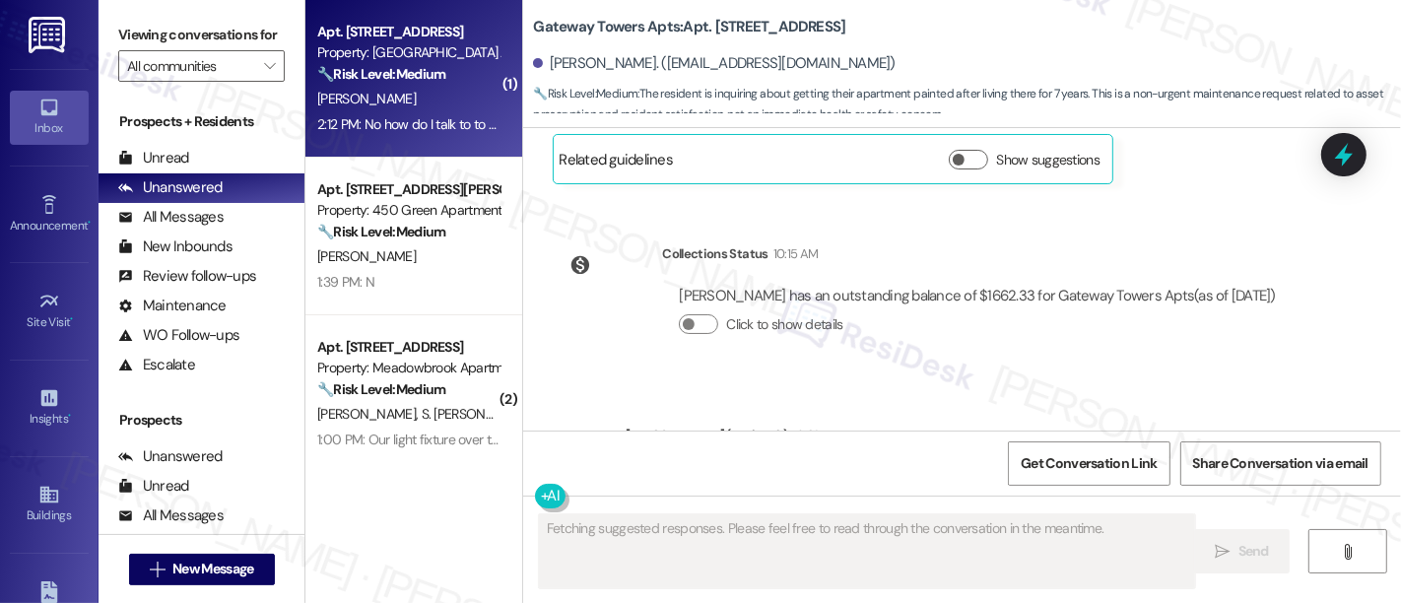
scroll to position [22426, 0]
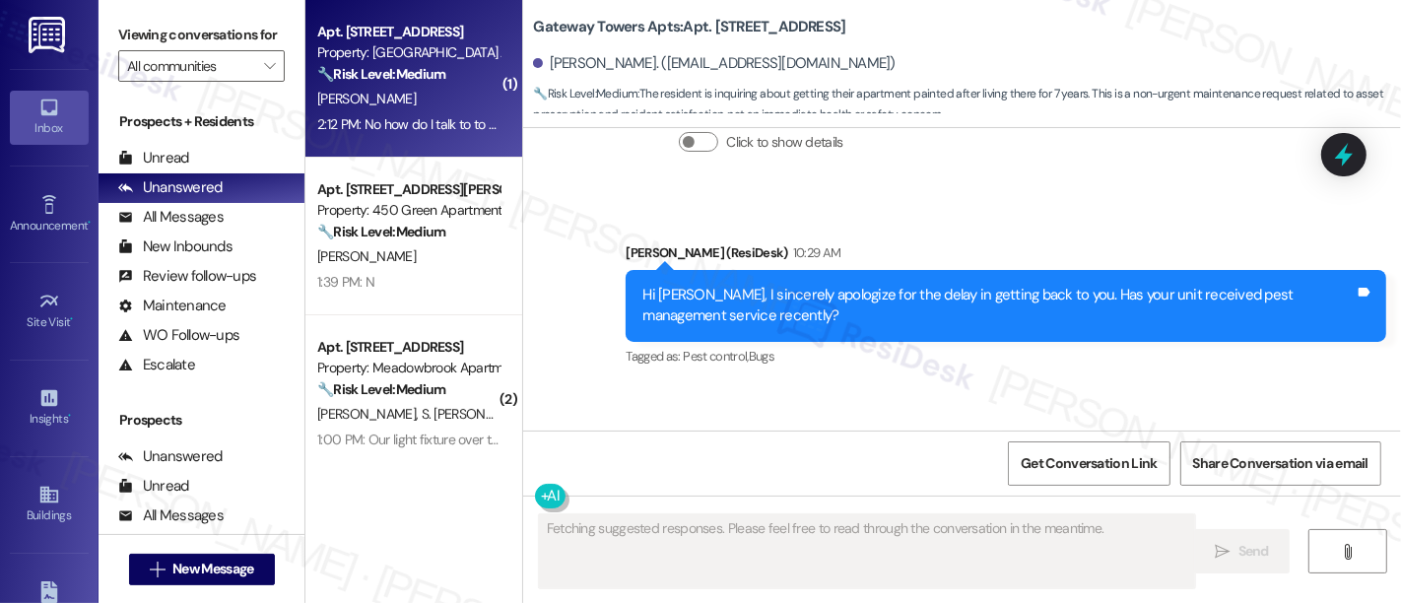
click at [1046, 385] on div "Received via SMS [PERSON_NAME] 2:12 PM No how do I talk to to get my apartment …" at bounding box center [962, 468] width 878 height 167
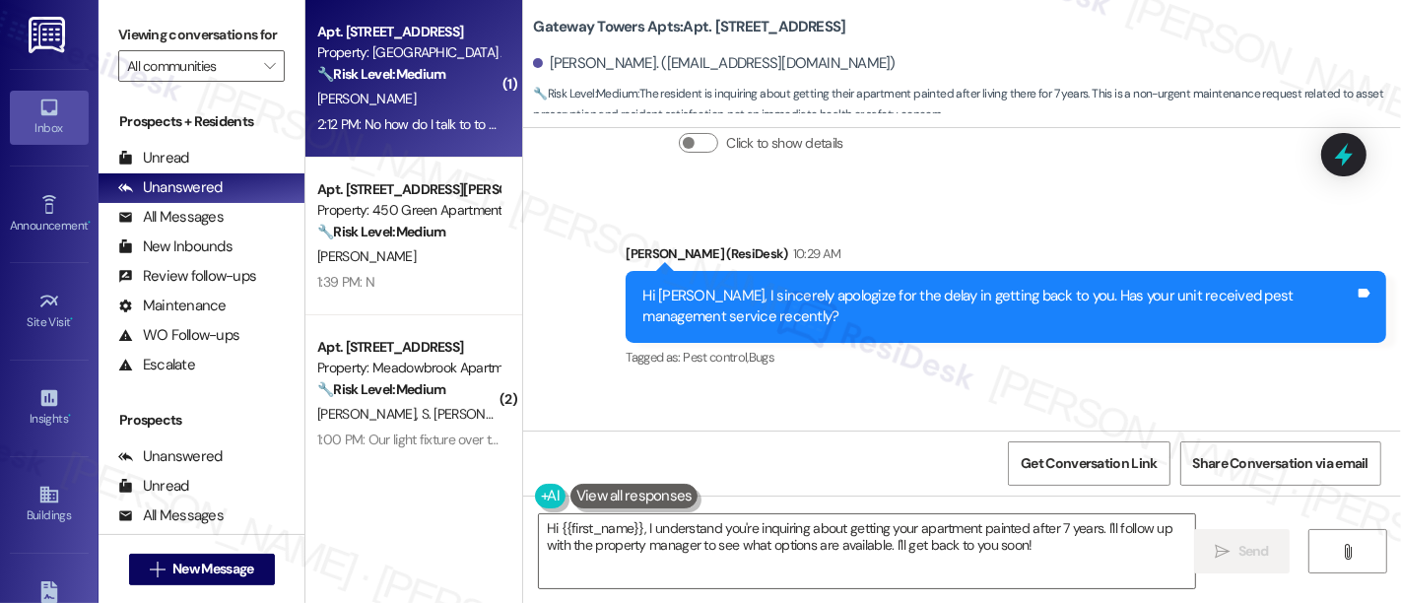
scroll to position [0, 0]
click at [1116, 566] on textarea "Hi {{first_name}}, I understand you're inquiring about getting your apartment p…" at bounding box center [867, 551] width 656 height 74
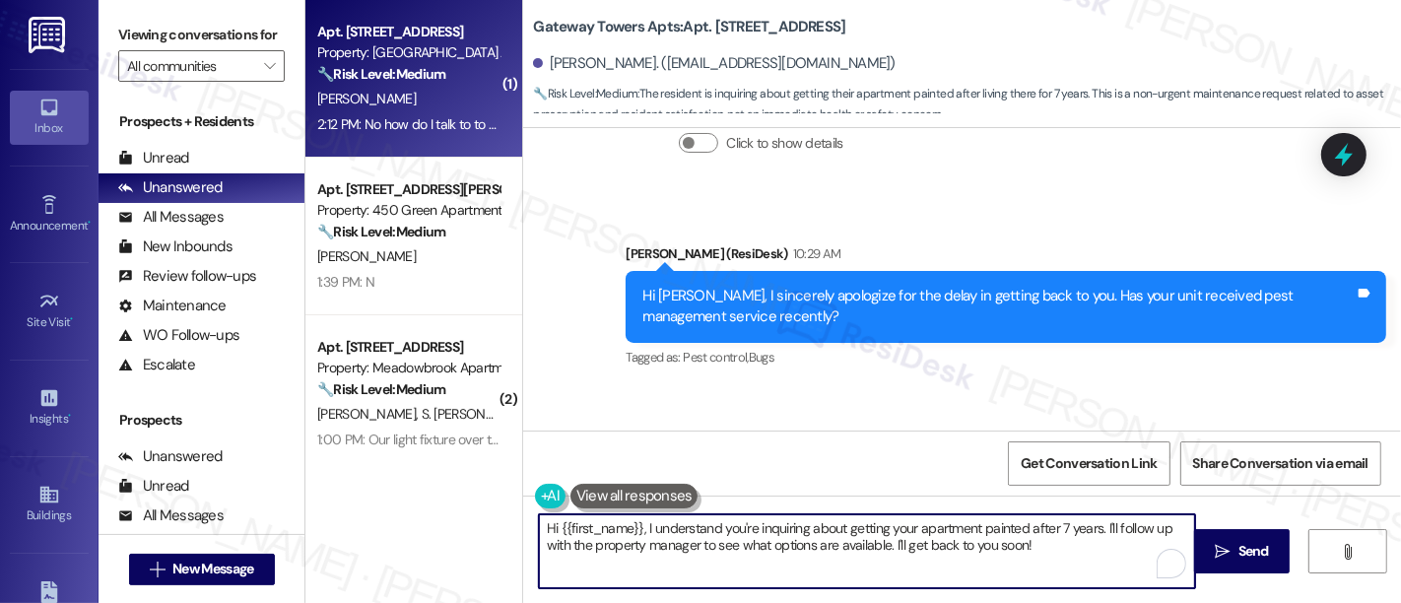
drag, startPoint x: 446, startPoint y: 482, endPoint x: 352, endPoint y: 466, distance: 95.9
click at [352, 466] on div "( 1 ) Apt. [STREET_ADDRESS] Property: [GEOGRAPHIC_DATA] Apts 🔧 Risk Level: Medi…" at bounding box center [853, 301] width 1096 height 603
paste textarea "requests need to be made through the leasing office during your lease renewal p…"
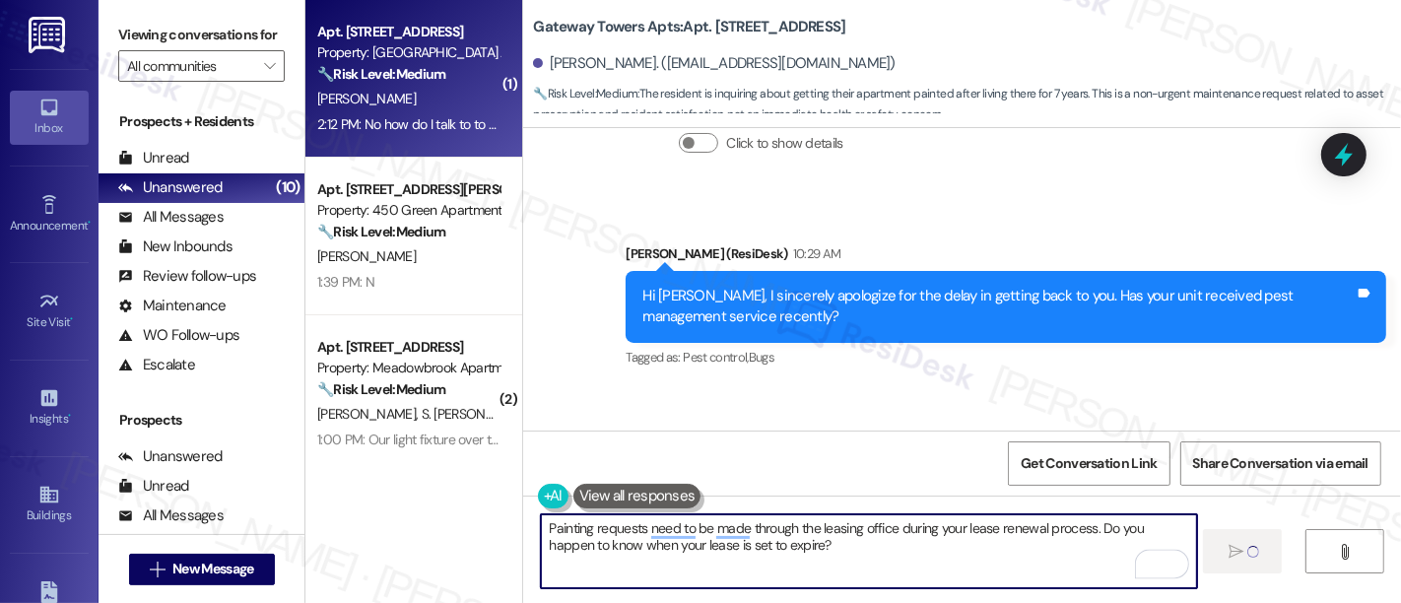
type textarea "Painting requests need to be made through the leasing office during your lease …"
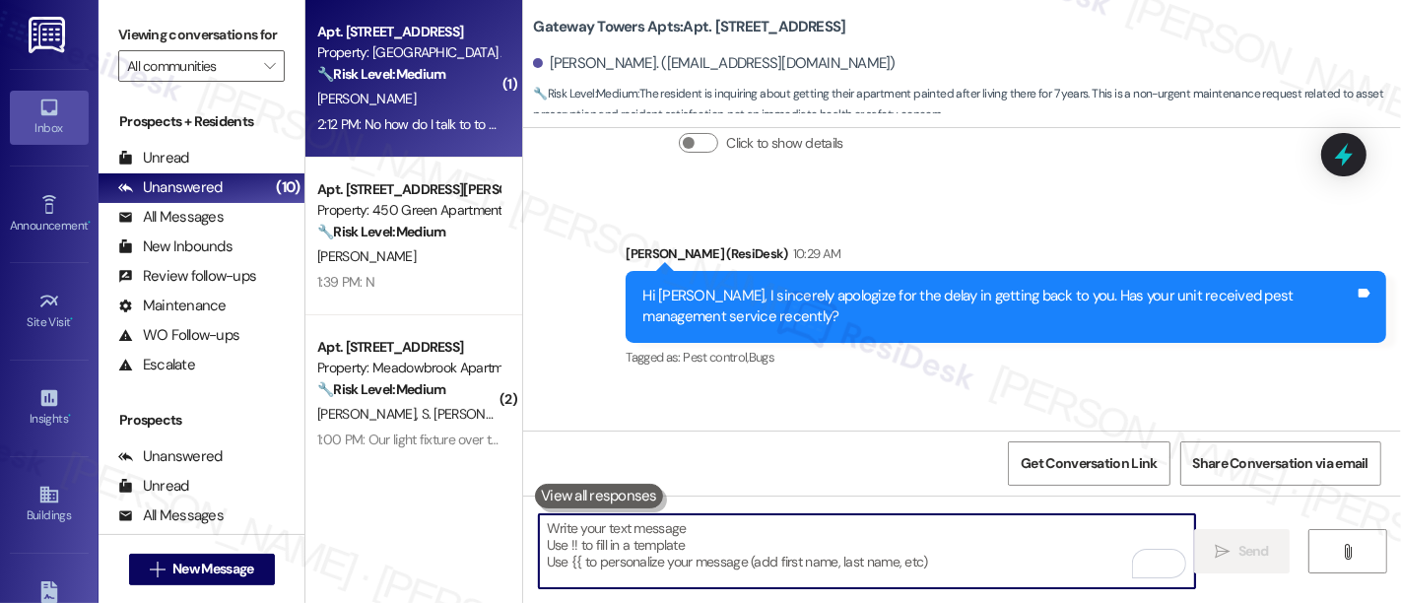
scroll to position [22424, 0]
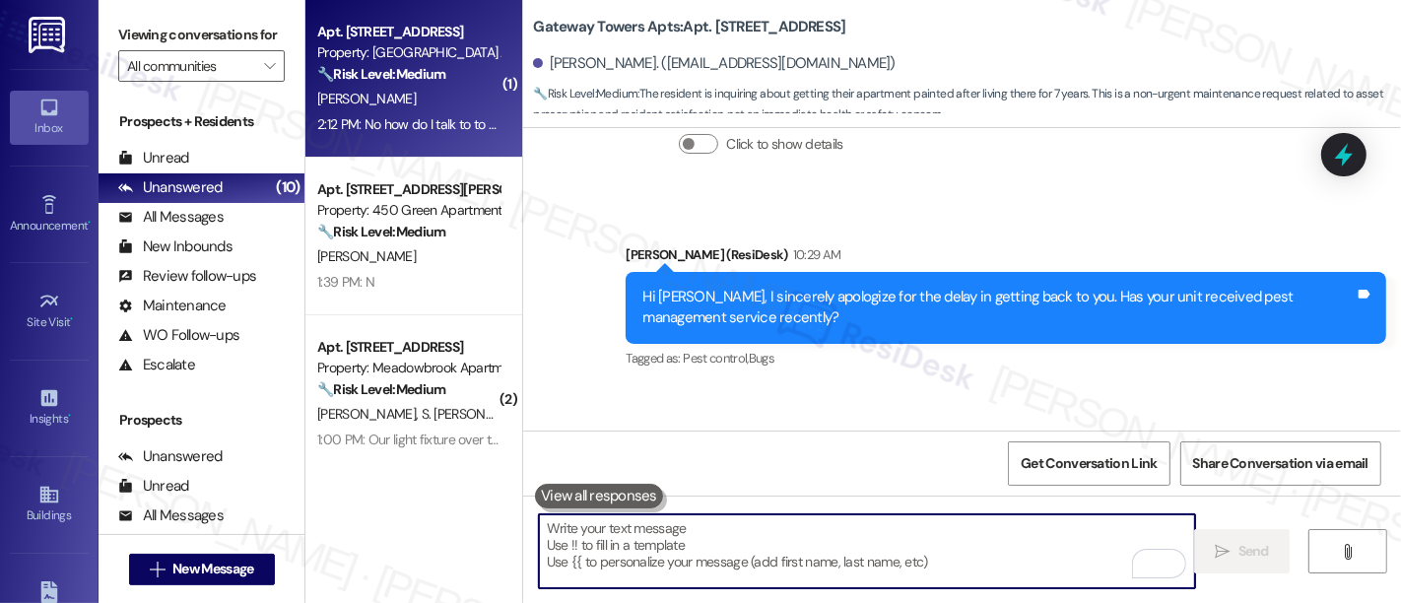
click at [849, 527] on textarea "To enrich screen reader interactions, please activate Accessibility in Grammarl…" at bounding box center [867, 551] width 656 height 74
paste textarea "Regarding the pest service, I’d be happy to submit a work order for you. Could …"
type textarea "Regarding the pest service, I’d be happy to submit a work order for you. Could …"
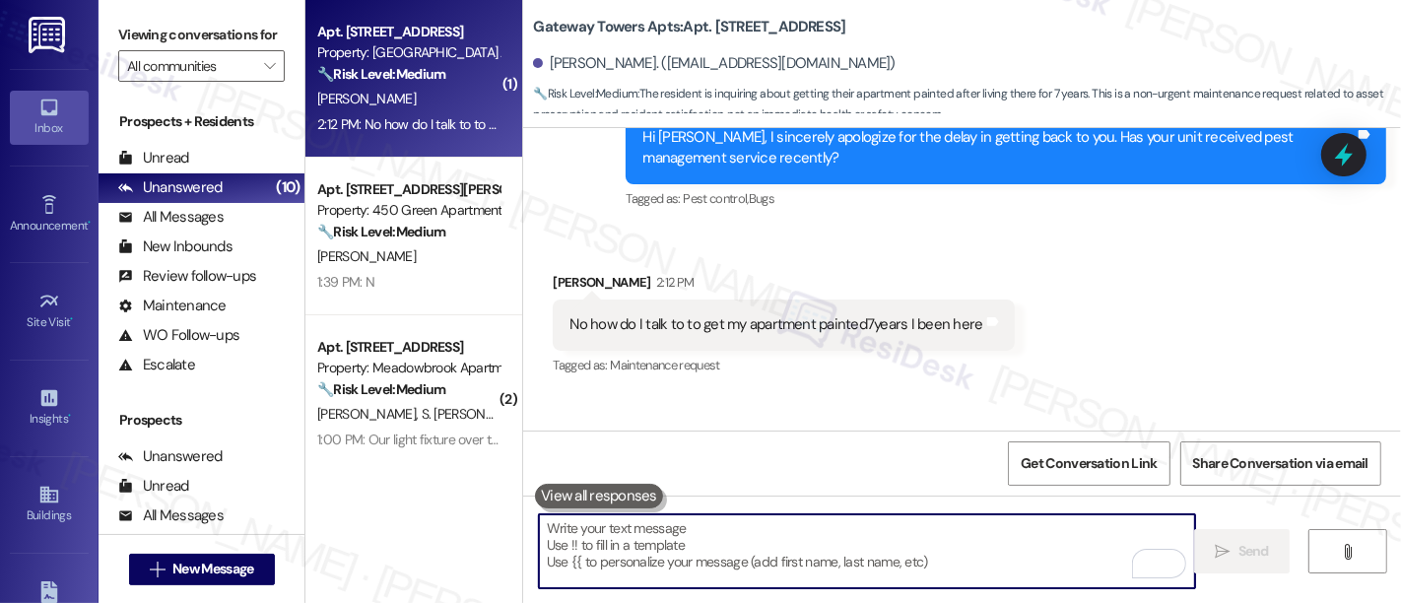
paste textarea "Regarding the pest service, I’d be happy to submit a work order for you. Could …"
type textarea "Regarding the pest service, I’d be happy to submit a work order for you. Could …"
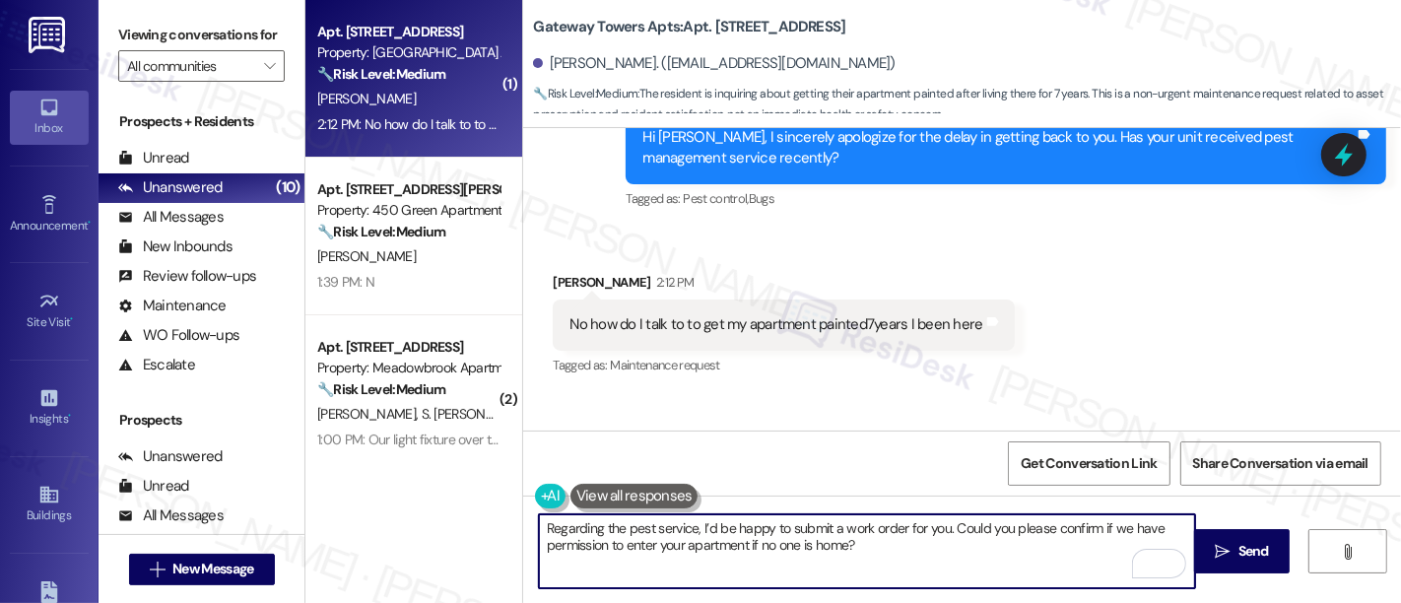
scroll to position [22743, 0]
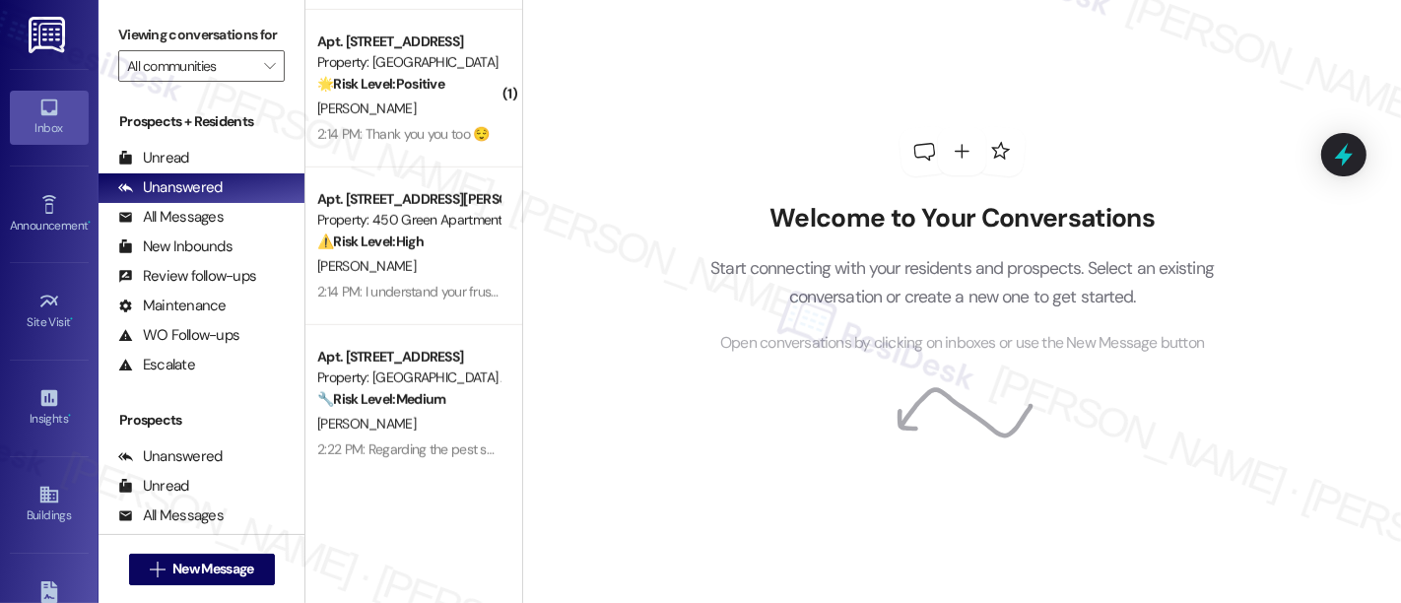
scroll to position [1113, 0]
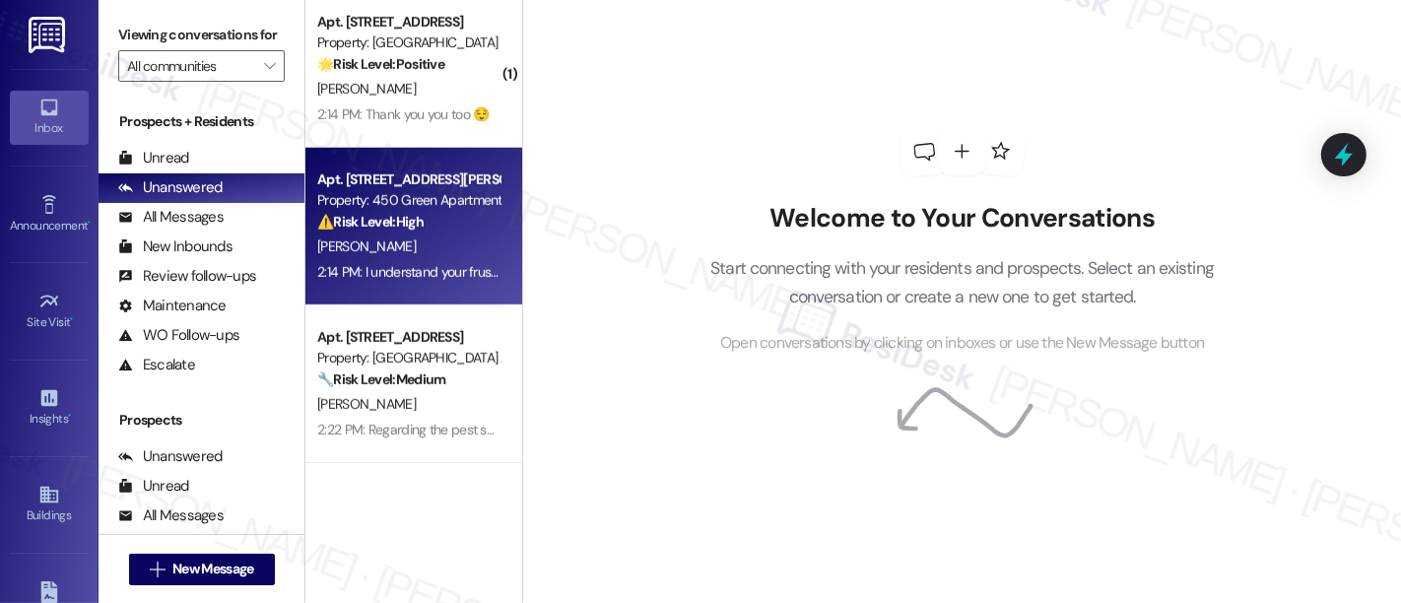
drag, startPoint x: 554, startPoint y: 337, endPoint x: 492, endPoint y: 258, distance: 100.3
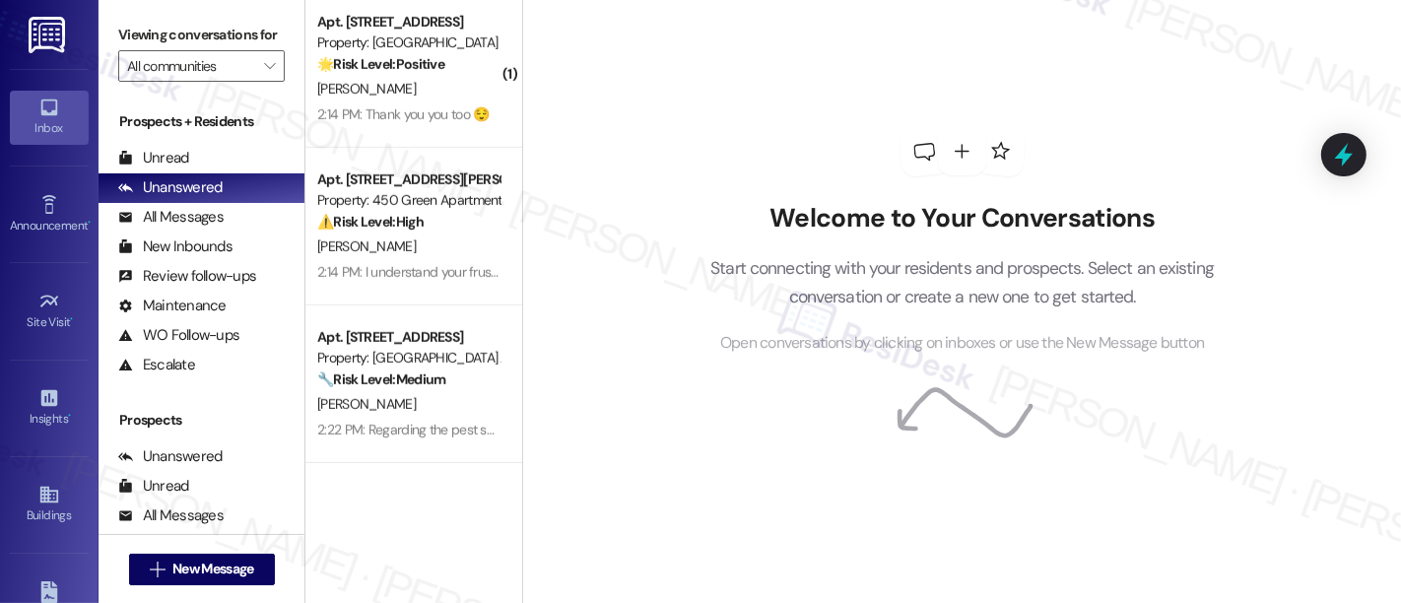
drag, startPoint x: 492, startPoint y: 258, endPoint x: 876, endPoint y: 175, distance: 393.1
click at [876, 175] on div "Welcome to Your Conversations Start connecting with your residents and prospect…" at bounding box center [962, 241] width 591 height 483
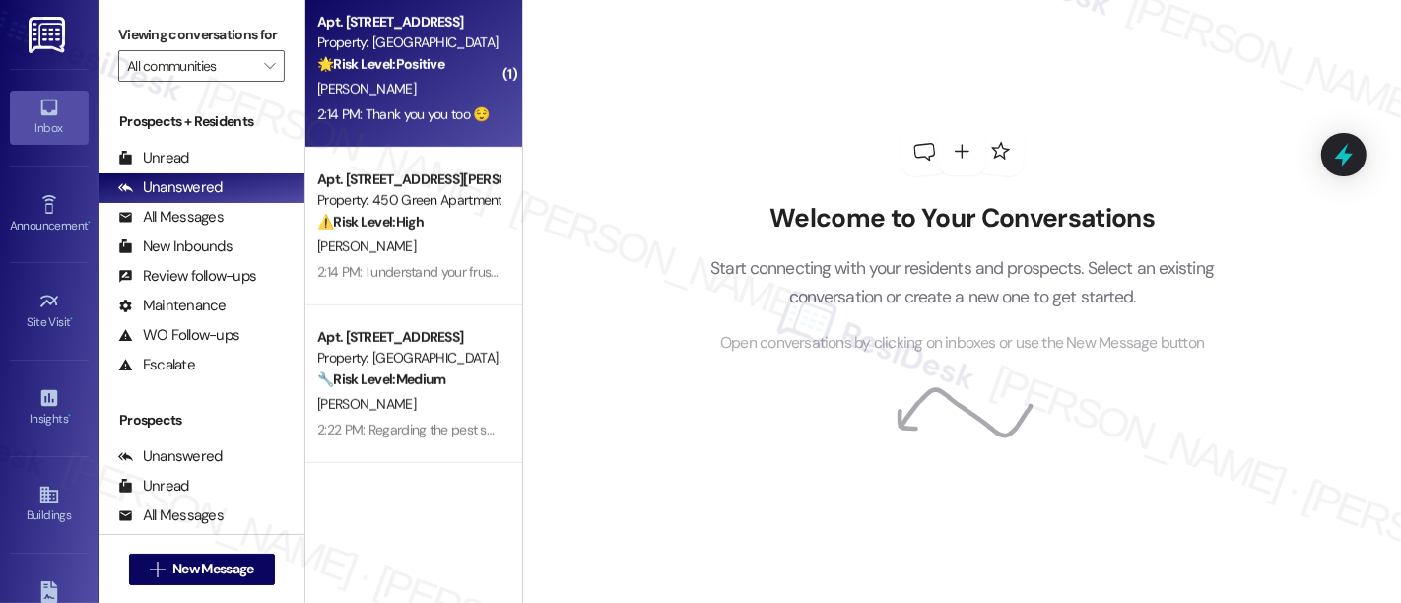
click at [366, 80] on span "D. Ellmaker" at bounding box center [366, 89] width 99 height 18
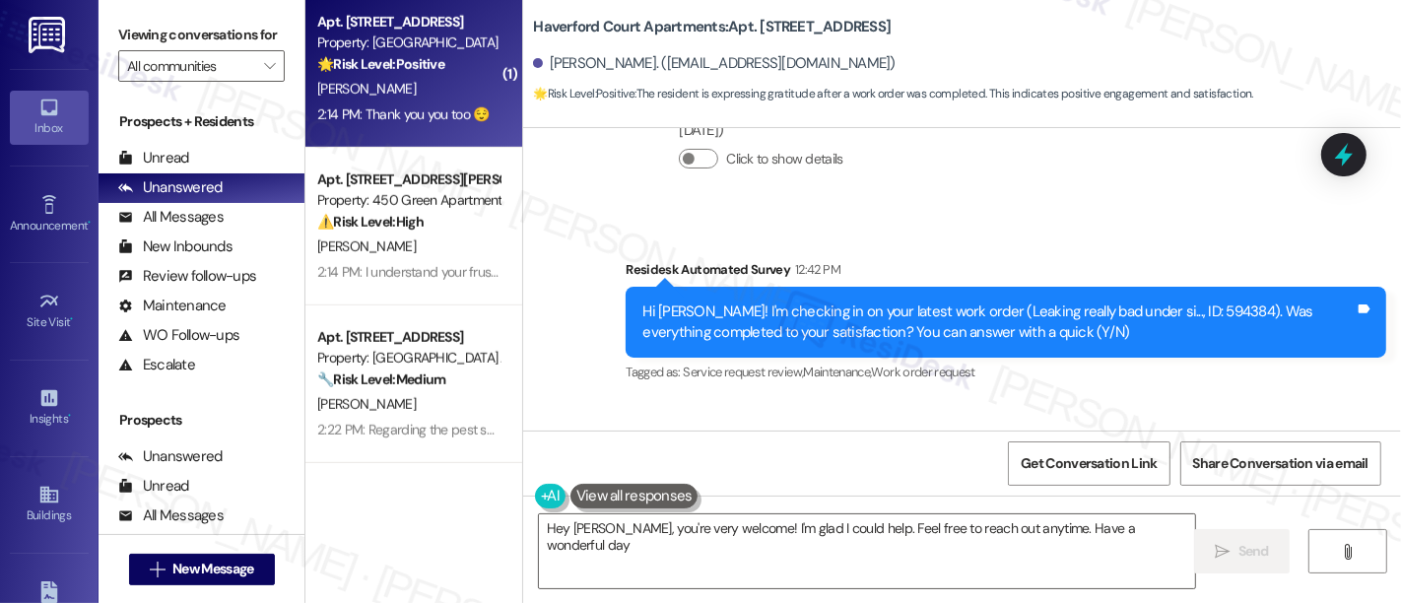
type textarea "Hey Deborah, you're very welcome! I'm glad I could help. Feel free to reach out…"
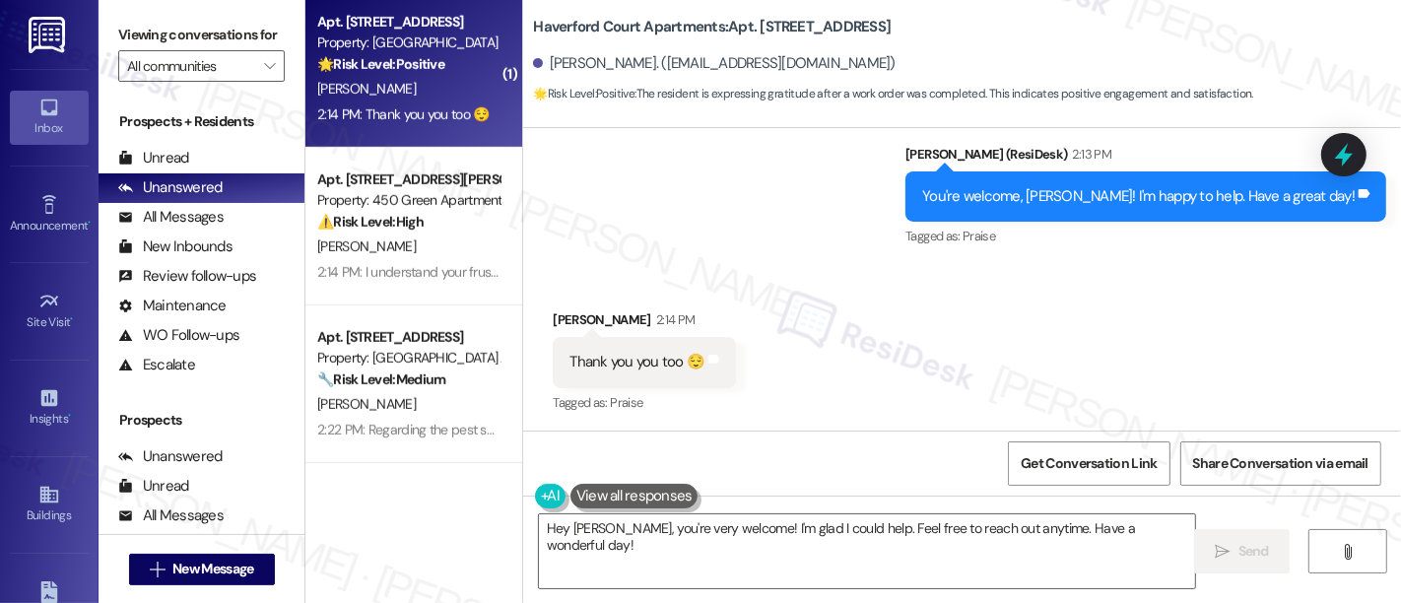
scroll to position [1633, 0]
click at [964, 312] on div "Received via SMS Deborah Ellmaker 2:14 PM Thank you you too 😌 Tags and notes Ta…" at bounding box center [962, 348] width 878 height 167
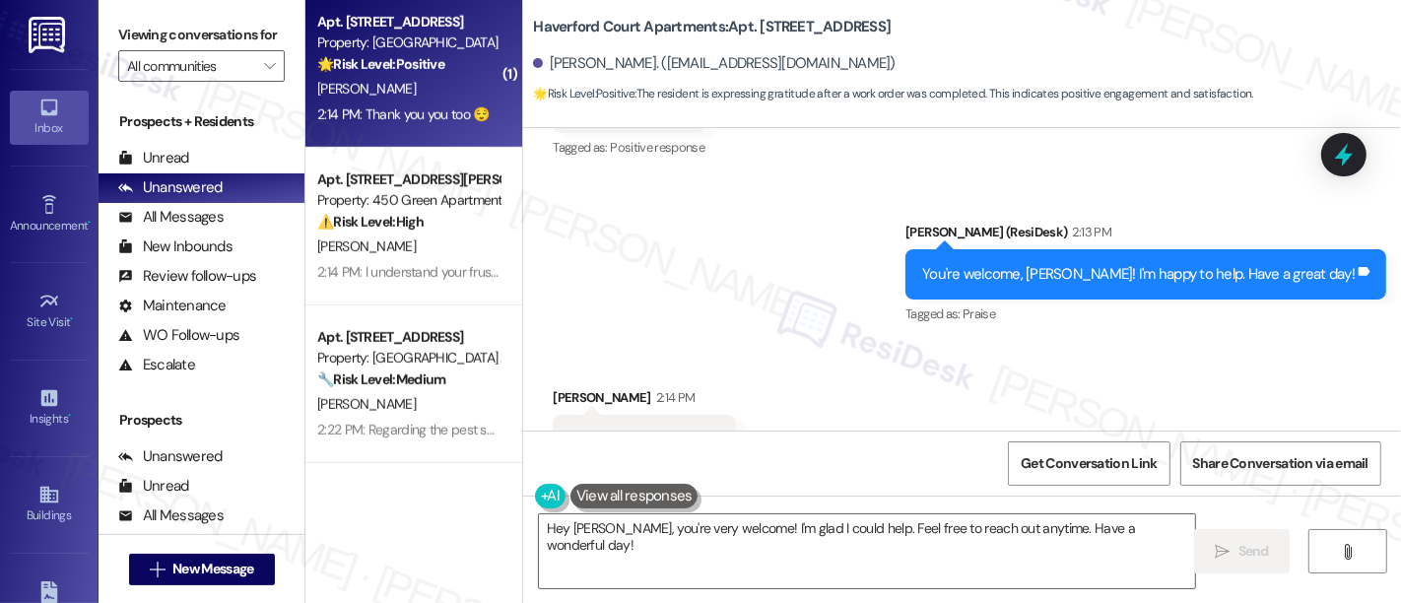
scroll to position [1523, 0]
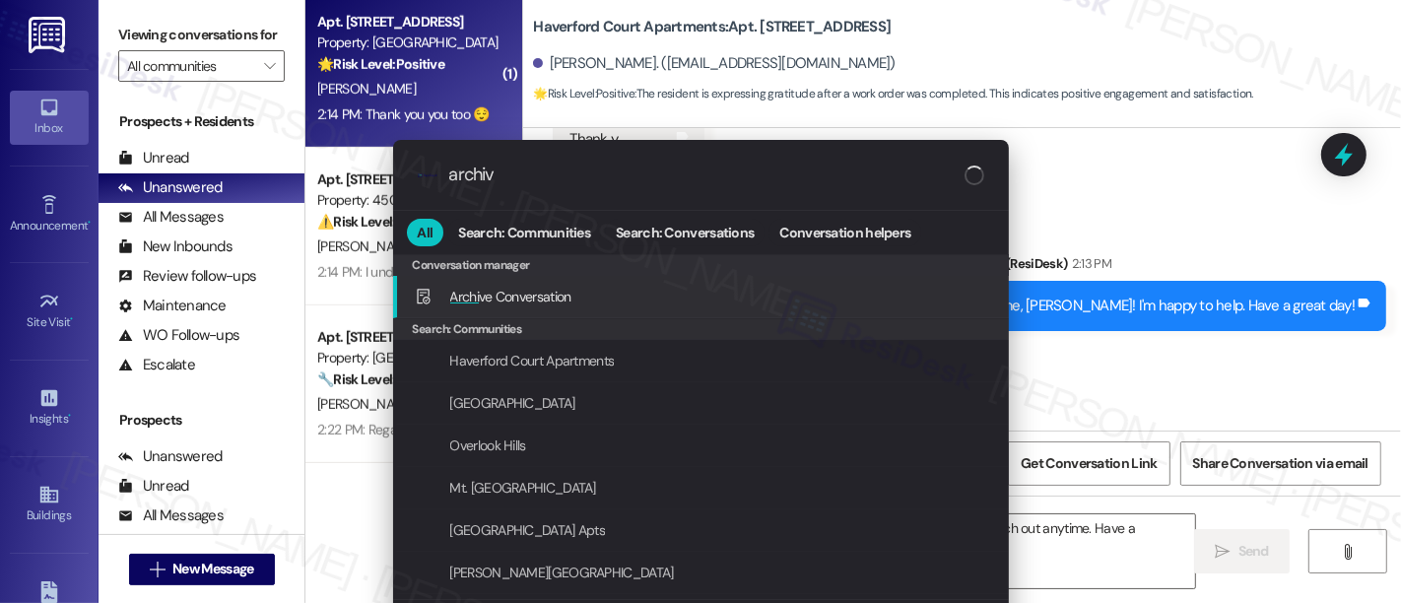
type input "archive"
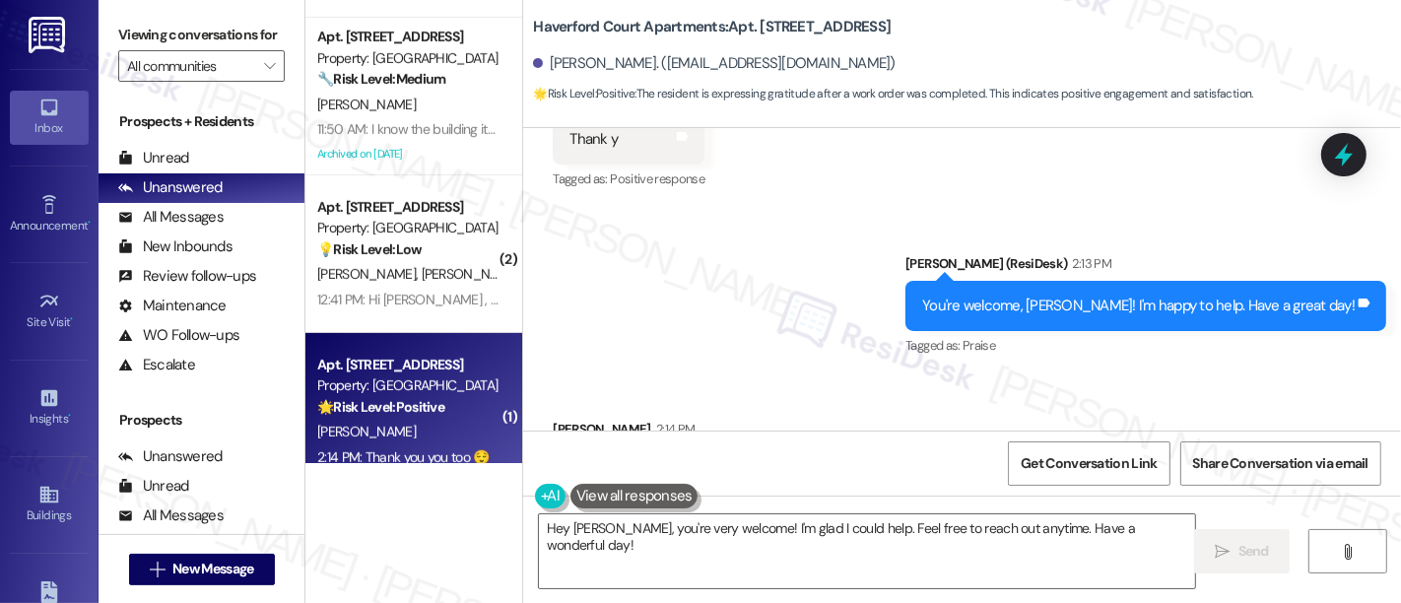
scroll to position [760, 0]
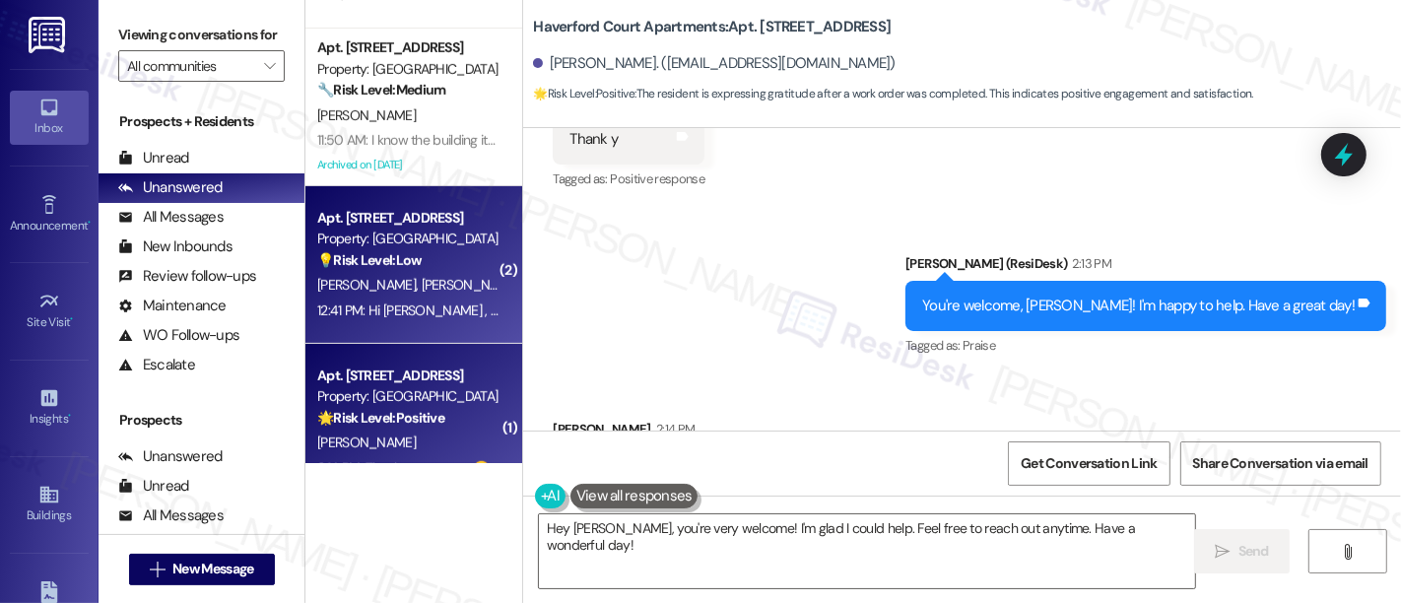
click at [396, 268] on strong "💡 Risk Level: Low" at bounding box center [369, 260] width 104 height 18
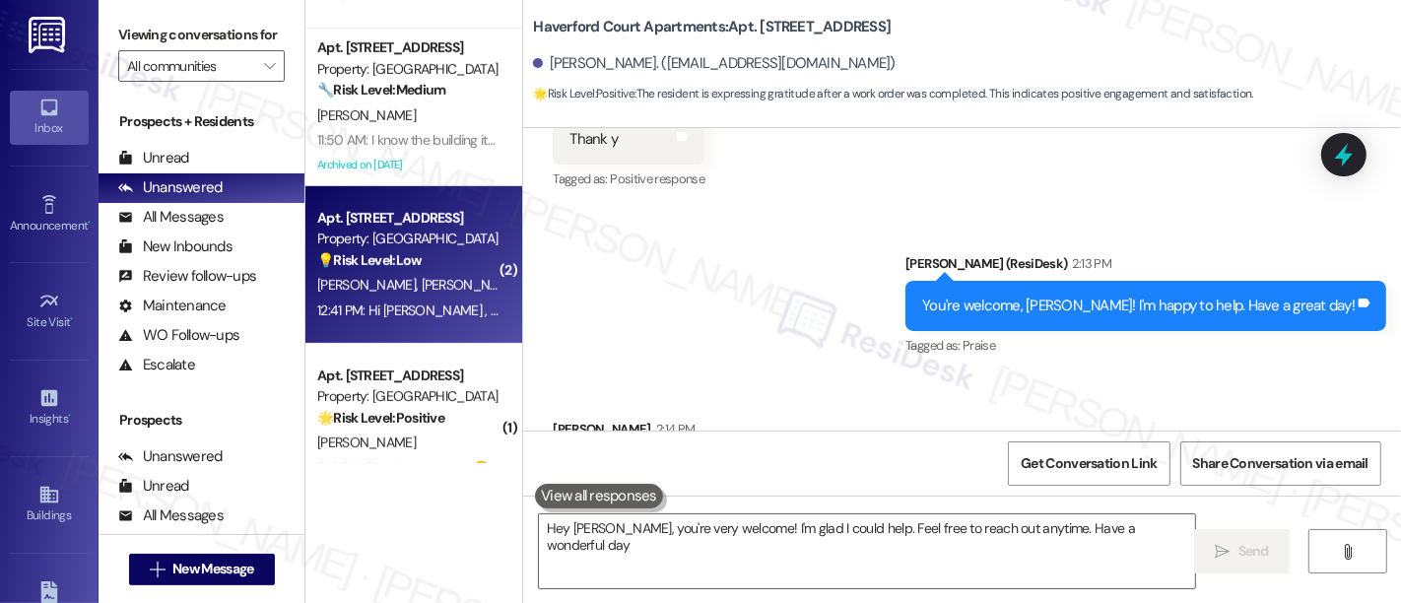
type textarea "Hey Deborah, you're very welcome! I'm glad I could help. Feel free to reach out…"
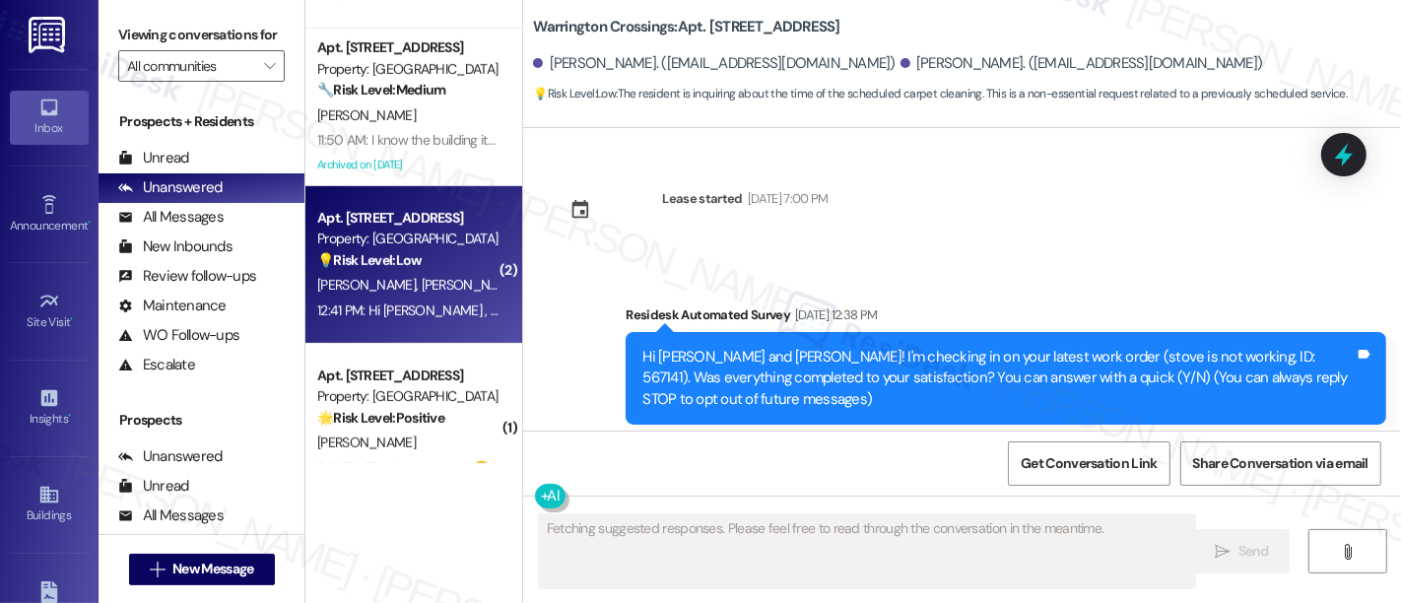
scroll to position [18960, 0]
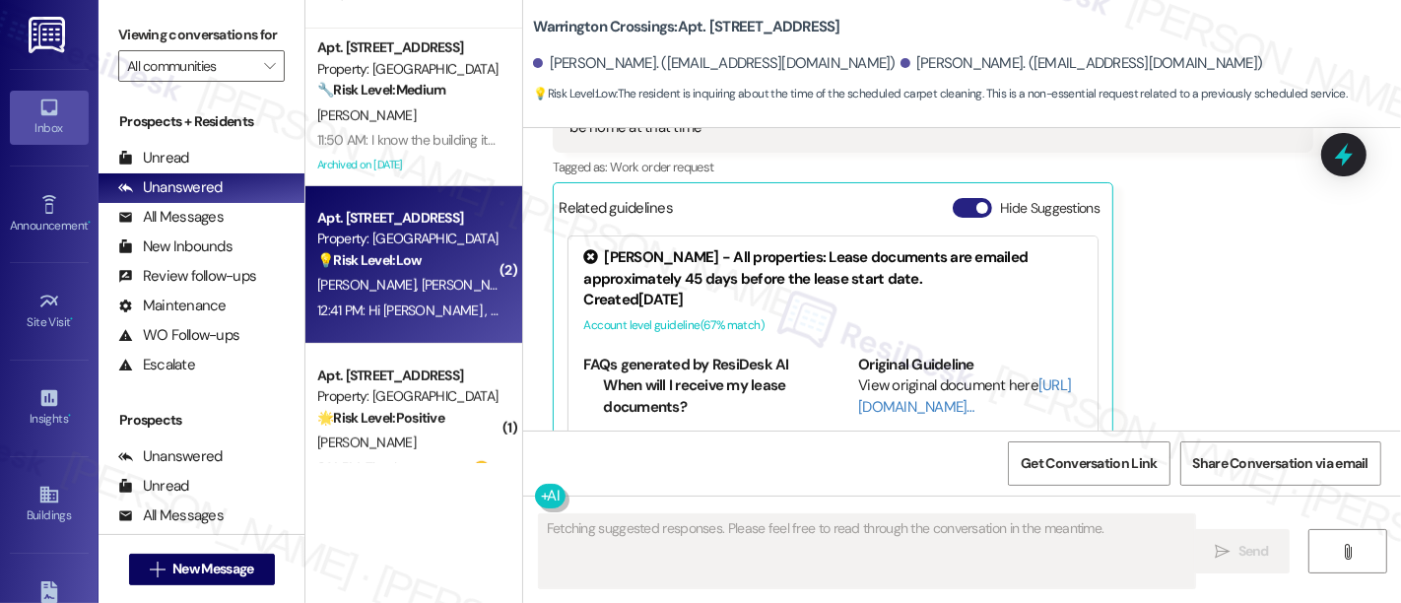
click at [959, 198] on button "Hide Suggestions" at bounding box center [972, 208] width 39 height 20
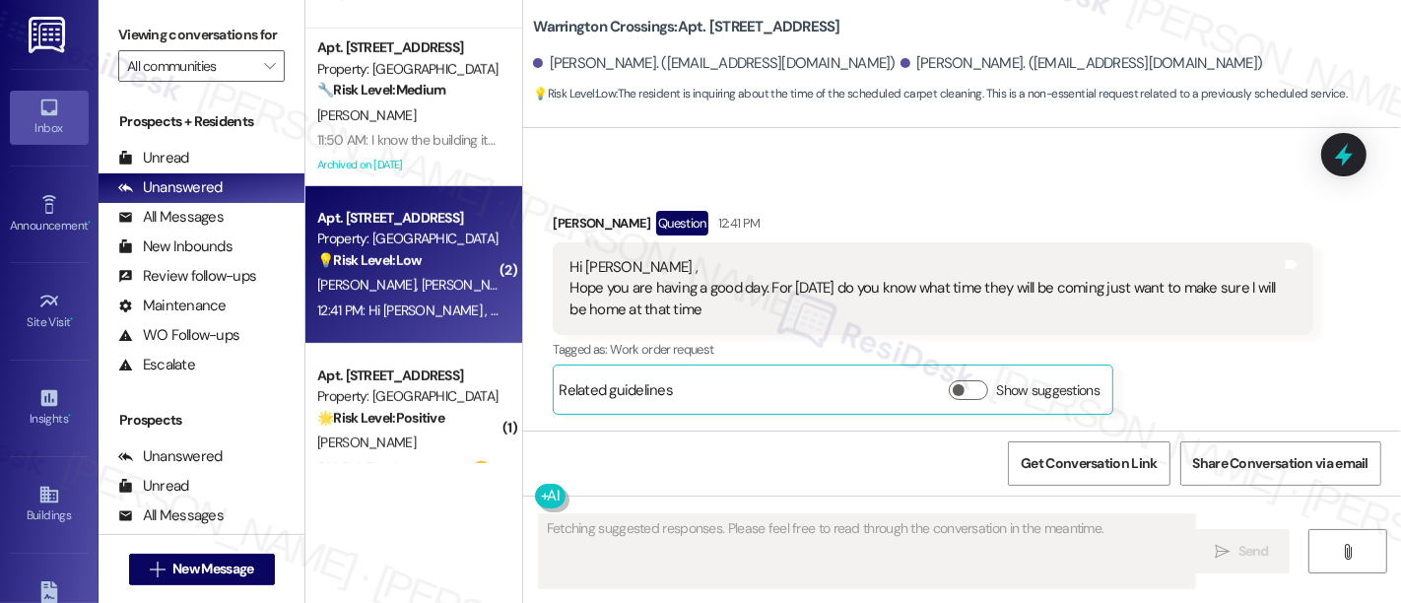
scroll to position [18718, 0]
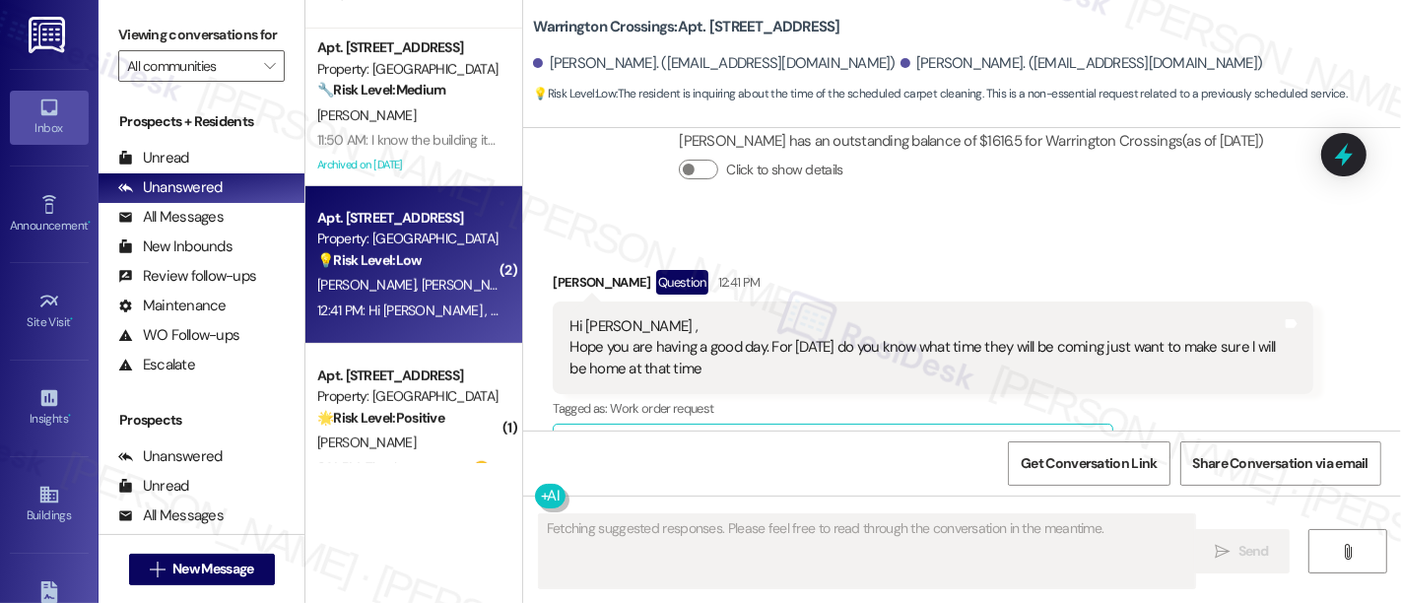
click at [1019, 270] on div "Kimberley Masuko Question 12:41 PM" at bounding box center [933, 286] width 761 height 32
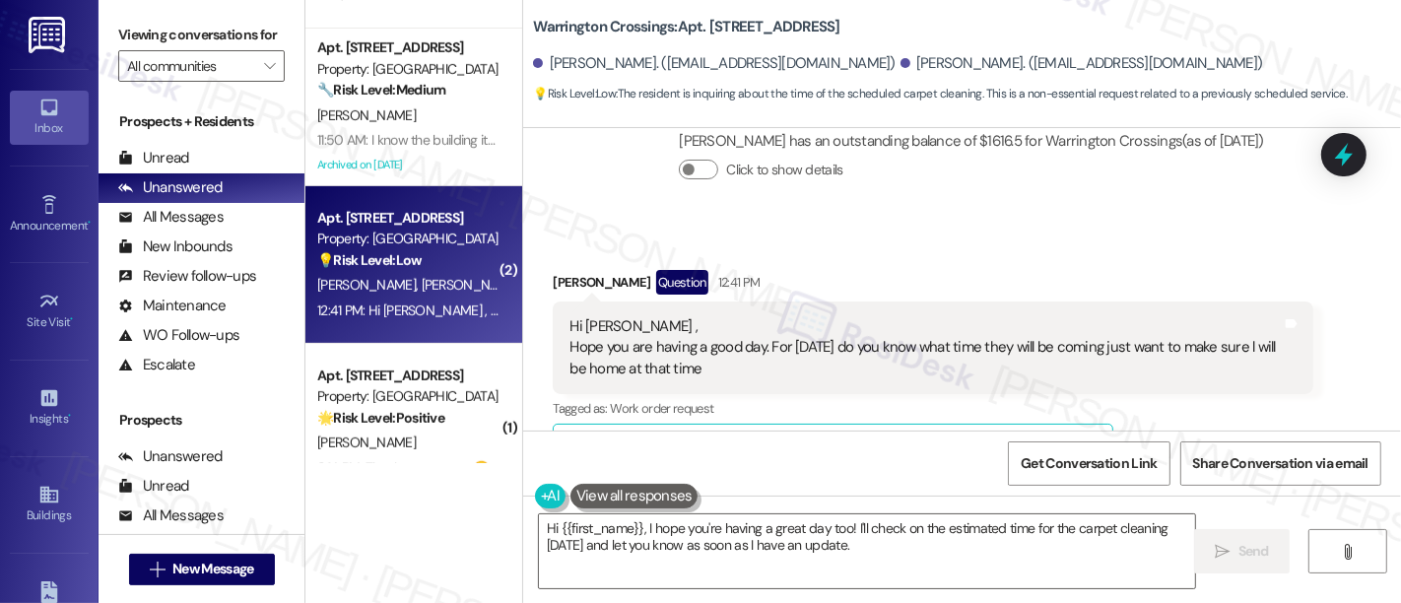
type textarea "Hi {{first_name}}, I hope you're having a great day too! I'll check on the esti…"
click at [590, 316] on div "Hi Emily , Hope you are having a good day. For next Friday do you know what tim…" at bounding box center [926, 347] width 712 height 63
click at [629, 316] on div "Hi Emily , Hope you are having a good day. For next Friday do you know what tim…" at bounding box center [926, 347] width 712 height 63
drag, startPoint x: 657, startPoint y: 283, endPoint x: 822, endPoint y: 294, distance: 164.9
click at [822, 316] on div "Hi Emily , Hope you are having a good day. For next Friday do you know what tim…" at bounding box center [926, 347] width 712 height 63
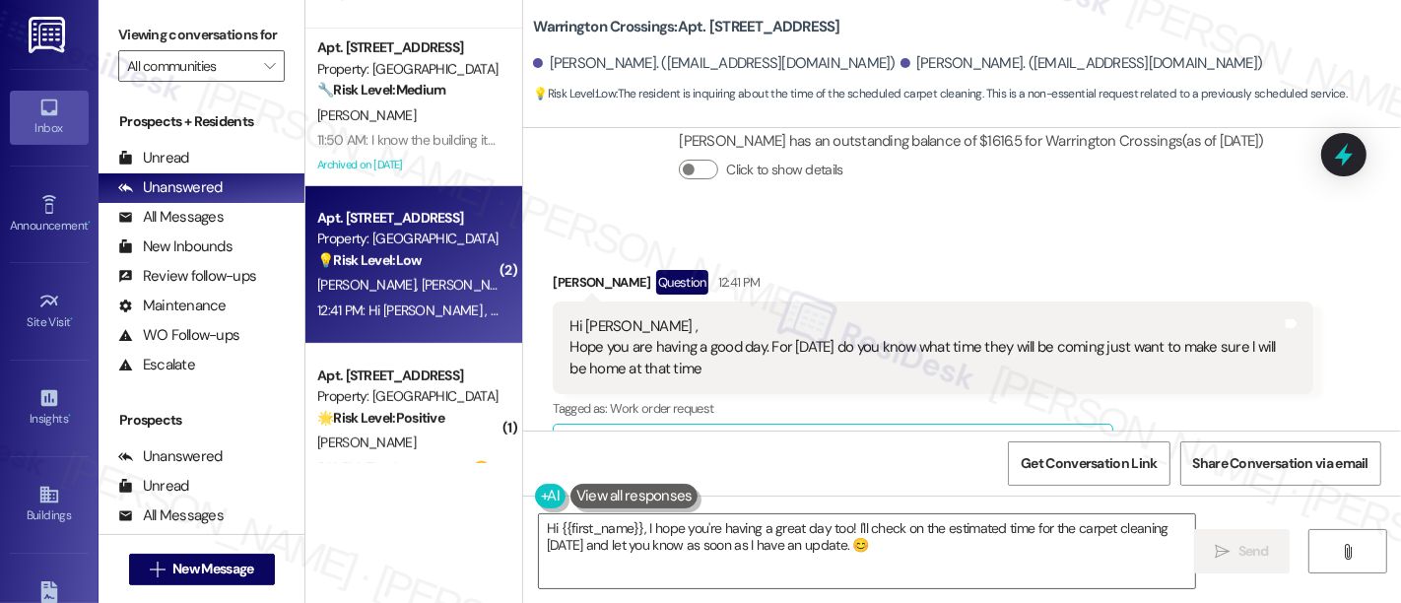
click at [926, 270] on div "Kimberley Masuko Question 12:41 PM" at bounding box center [933, 286] width 761 height 32
click at [905, 316] on div "Hi Emily , Hope you are having a good day. For next Friday do you know what tim…" at bounding box center [926, 347] width 712 height 63
click at [954, 316] on div "Hi Emily , Hope you are having a good day. For next Friday do you know what tim…" at bounding box center [926, 347] width 712 height 63
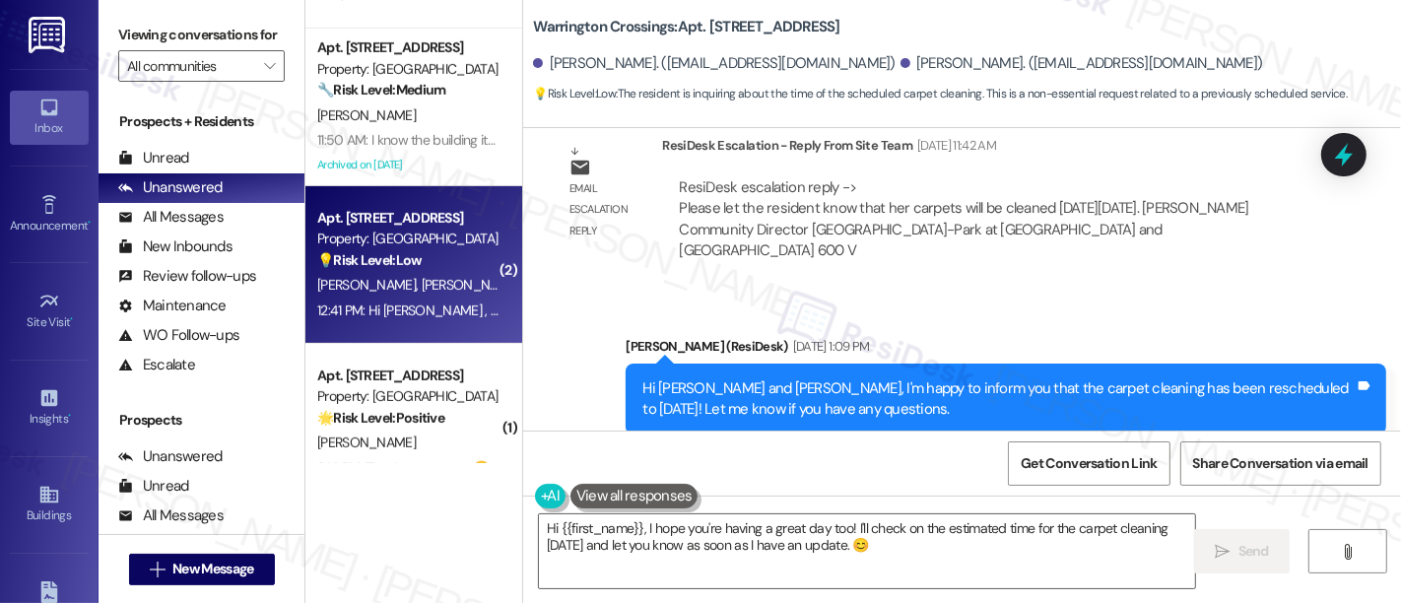
scroll to position [18717, 0]
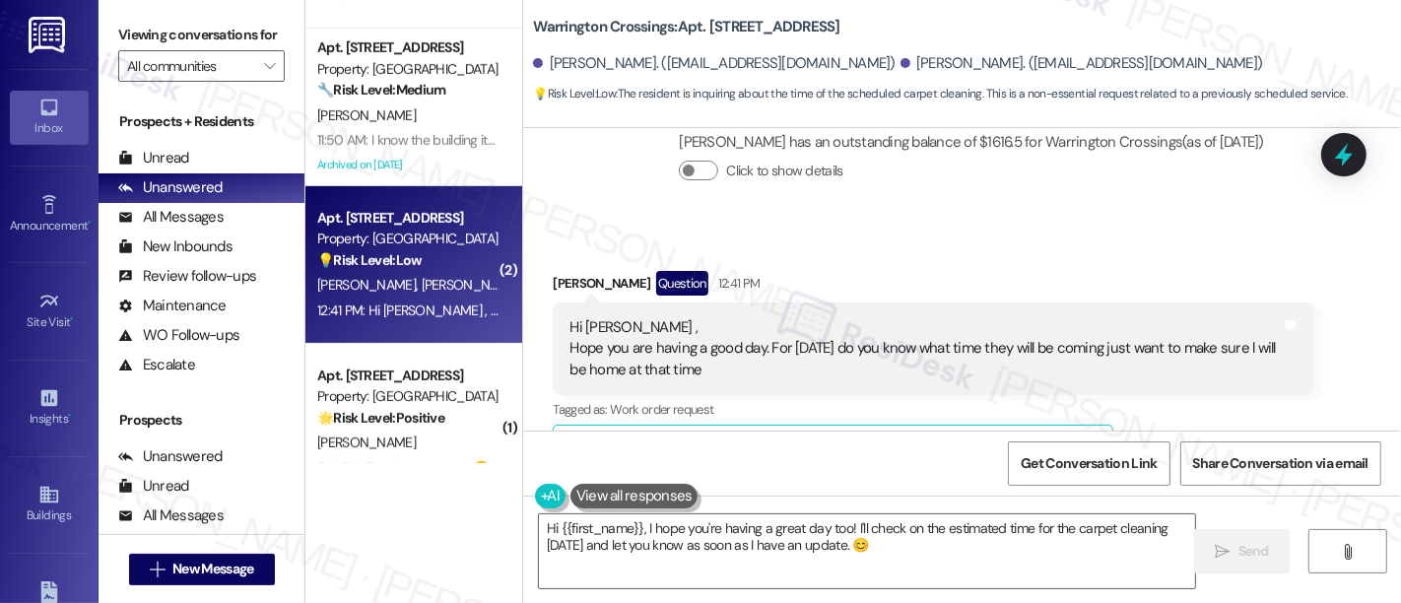
click at [992, 271] on div "Kimberley Masuko Question 12:41 PM" at bounding box center [933, 287] width 761 height 32
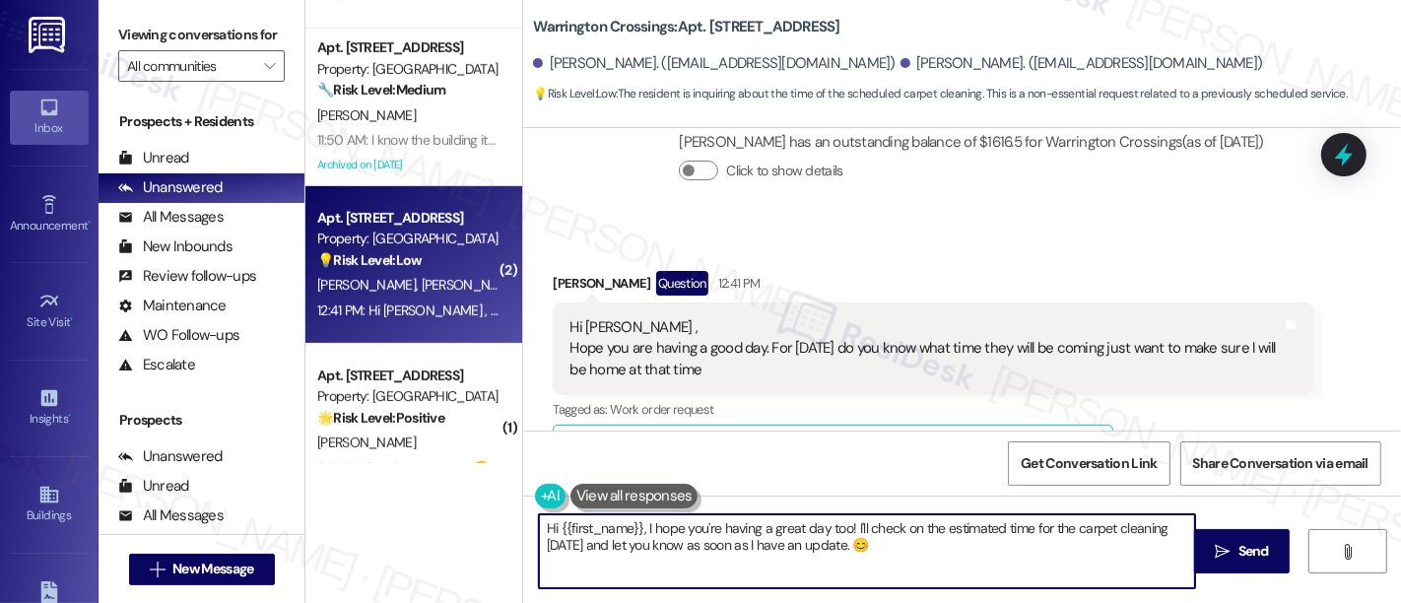
click at [755, 527] on textarea "Hi {{first_name}}, I hope you're having a great day too! I'll check on the esti…" at bounding box center [867, 551] width 656 height 74
click at [846, 525] on textarea "Hi {{first_name}}, I hope you're having a great day too! I'll check on the esti…" at bounding box center [867, 551] width 656 height 74
click at [985, 559] on textarea "Hi {{first_name}}, I hope you're having a great day too! I'll check on the esti…" at bounding box center [867, 551] width 656 height 74
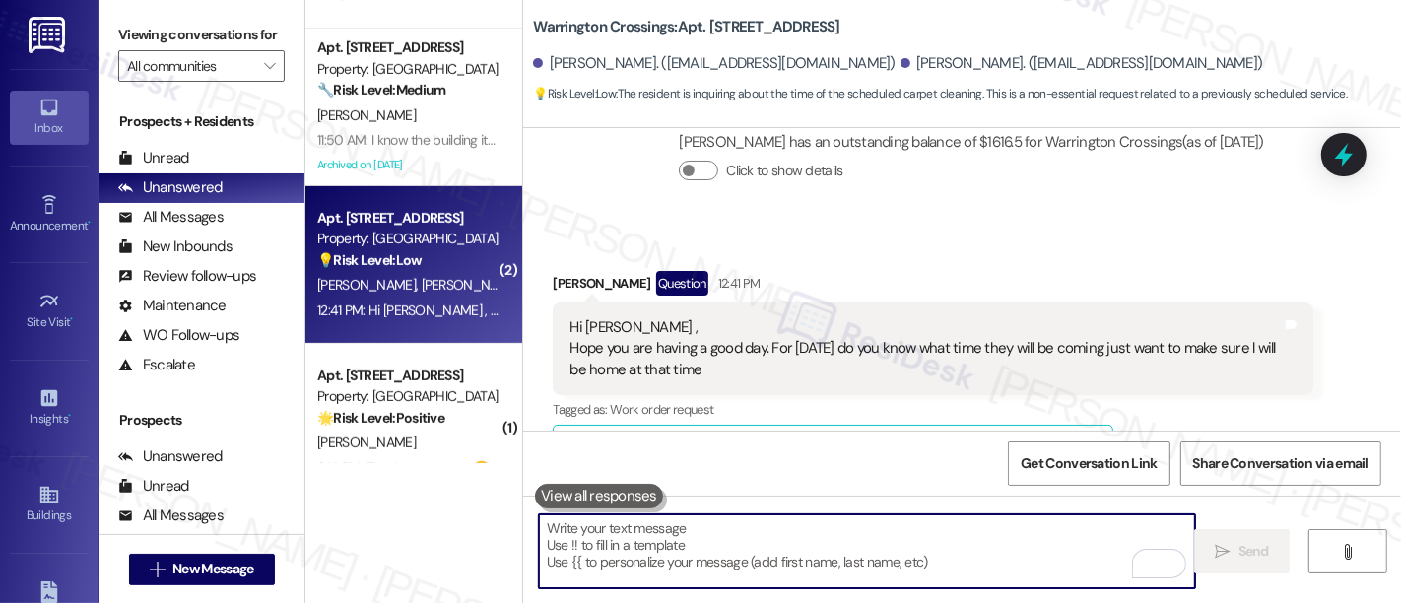
scroll to position [18716, 0]
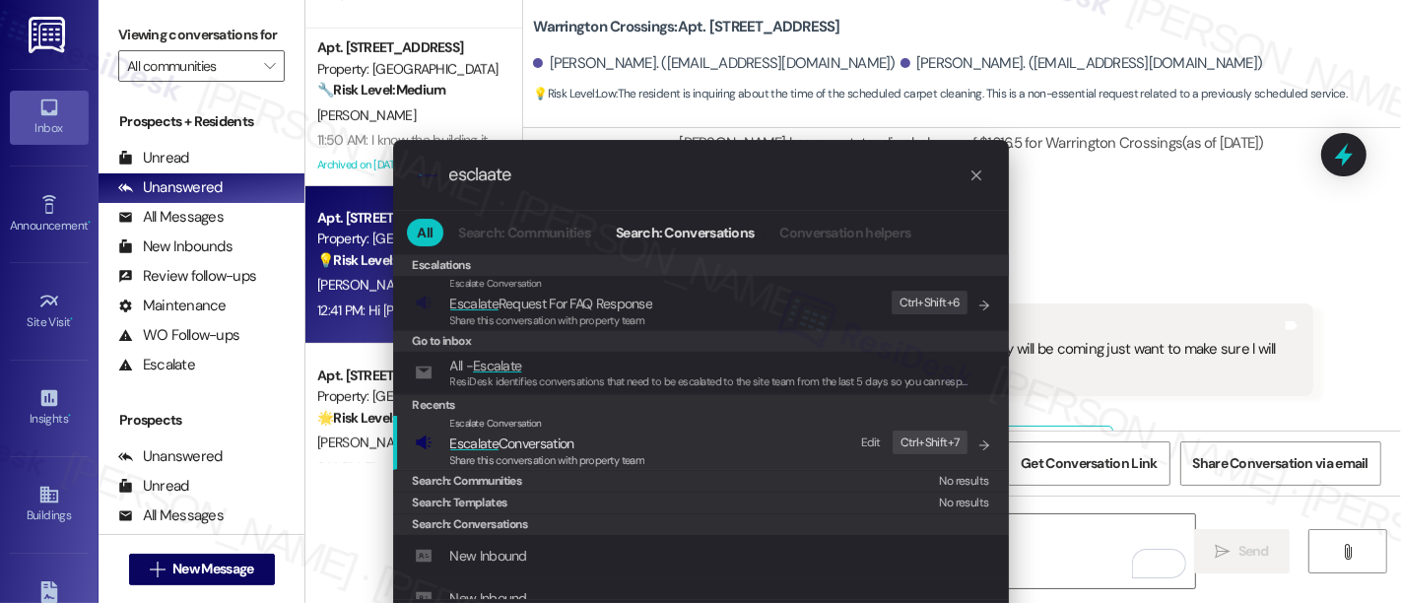
type input "esclaate"
click at [592, 456] on span "Share this conversation with property team" at bounding box center [547, 460] width 195 height 14
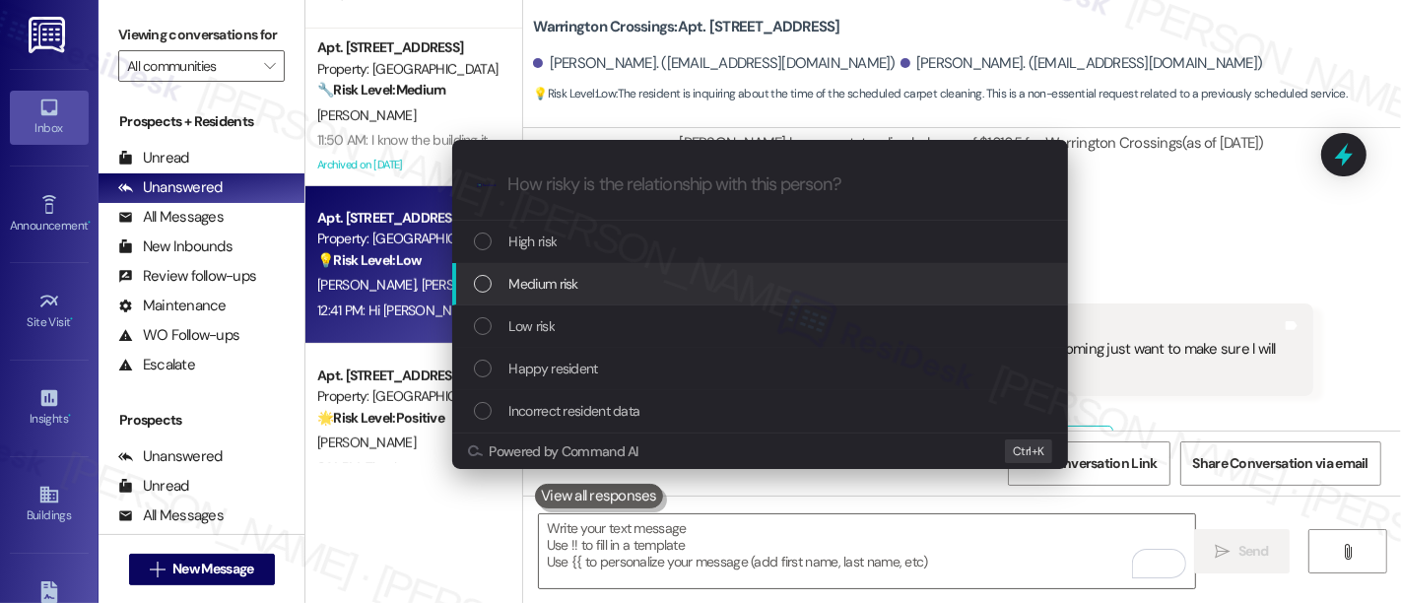
click at [566, 279] on span "Medium risk" at bounding box center [543, 284] width 69 height 22
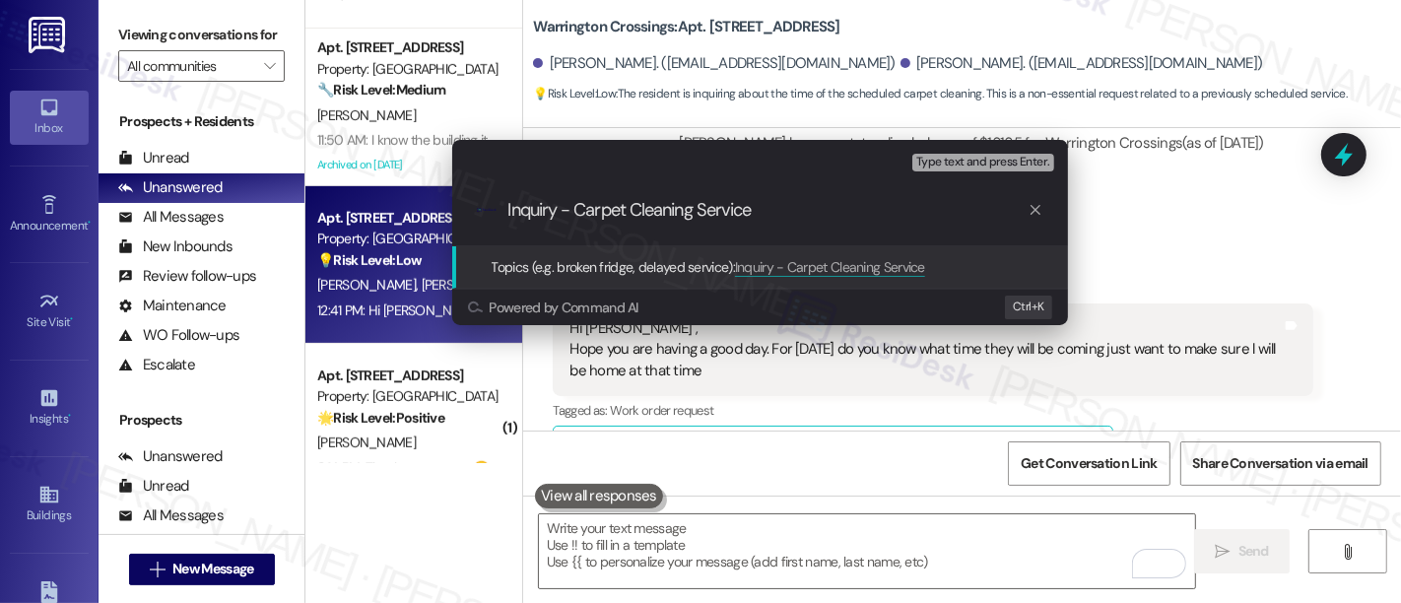
click at [574, 207] on input "Inquiry - Carpet Cleaning Service" at bounding box center [767, 210] width 519 height 21
click at [813, 210] on input "Inquiry - Carpet Cleaning Service" at bounding box center [767, 210] width 519 height 21
type input "I"
type input "V"
type input "Carpet Cleaning Inquiry - Time Of Arrival"
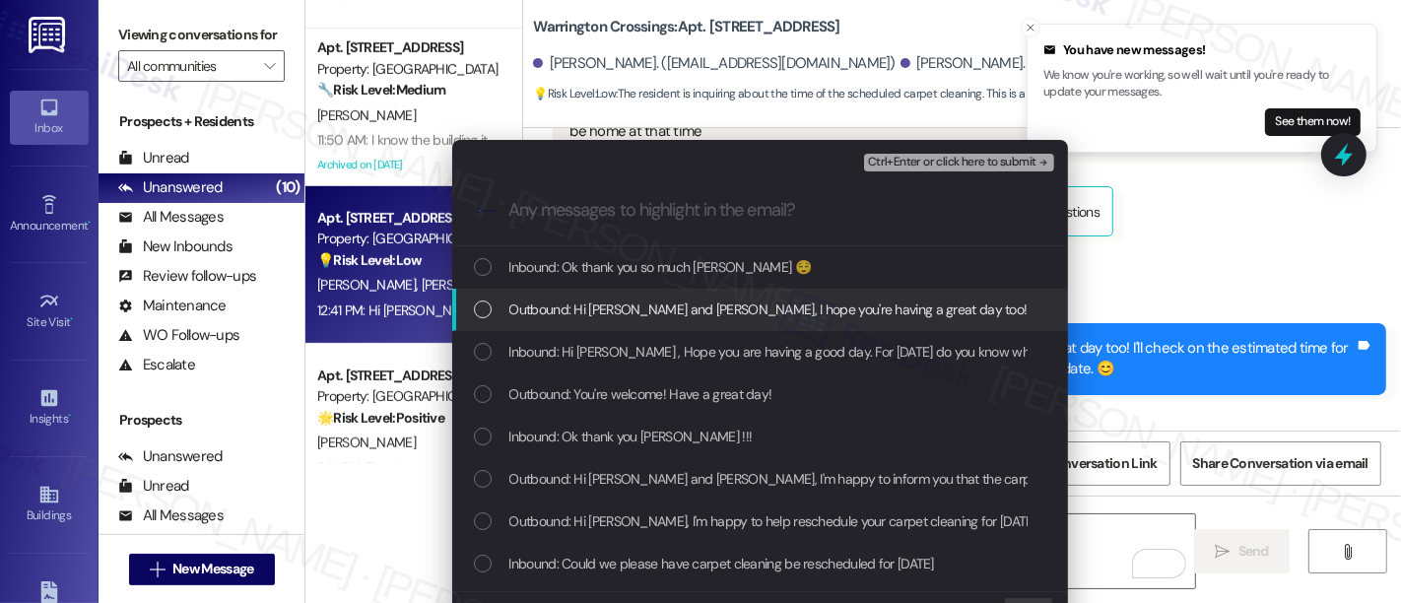
scroll to position [19012, 0]
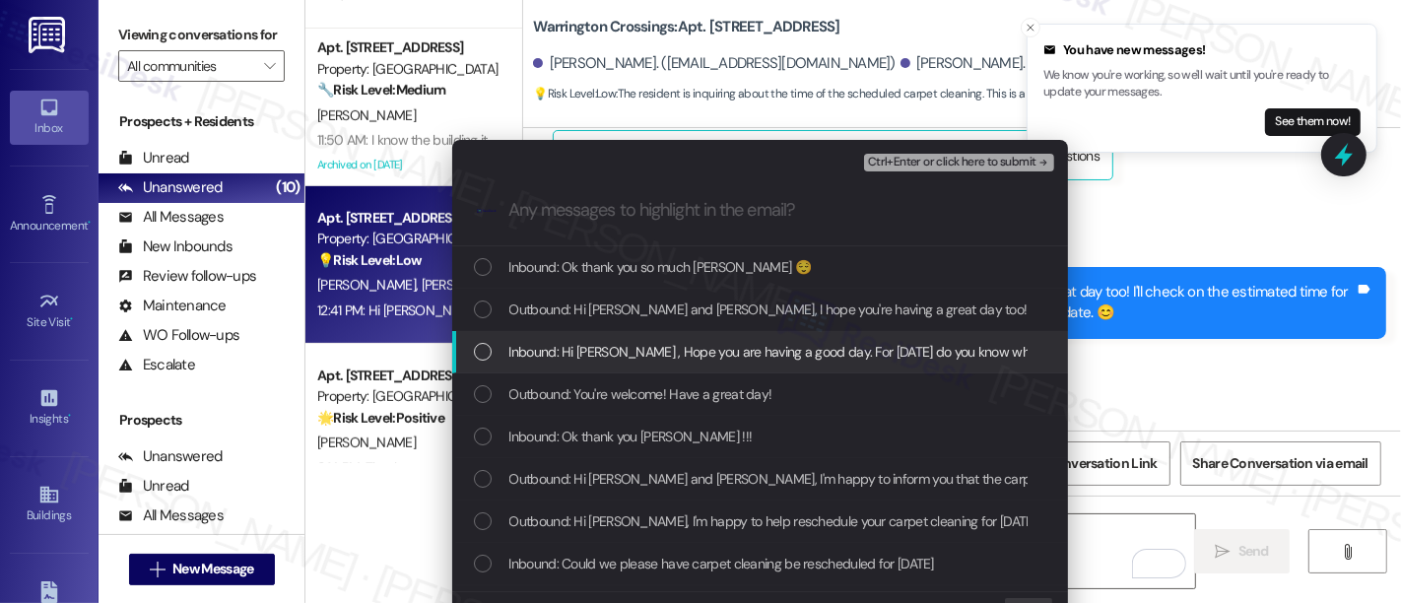
click at [527, 354] on span "Inbound: Hi Emily , Hope you are having a good day. For next Friday do you know…" at bounding box center [986, 352] width 955 height 22
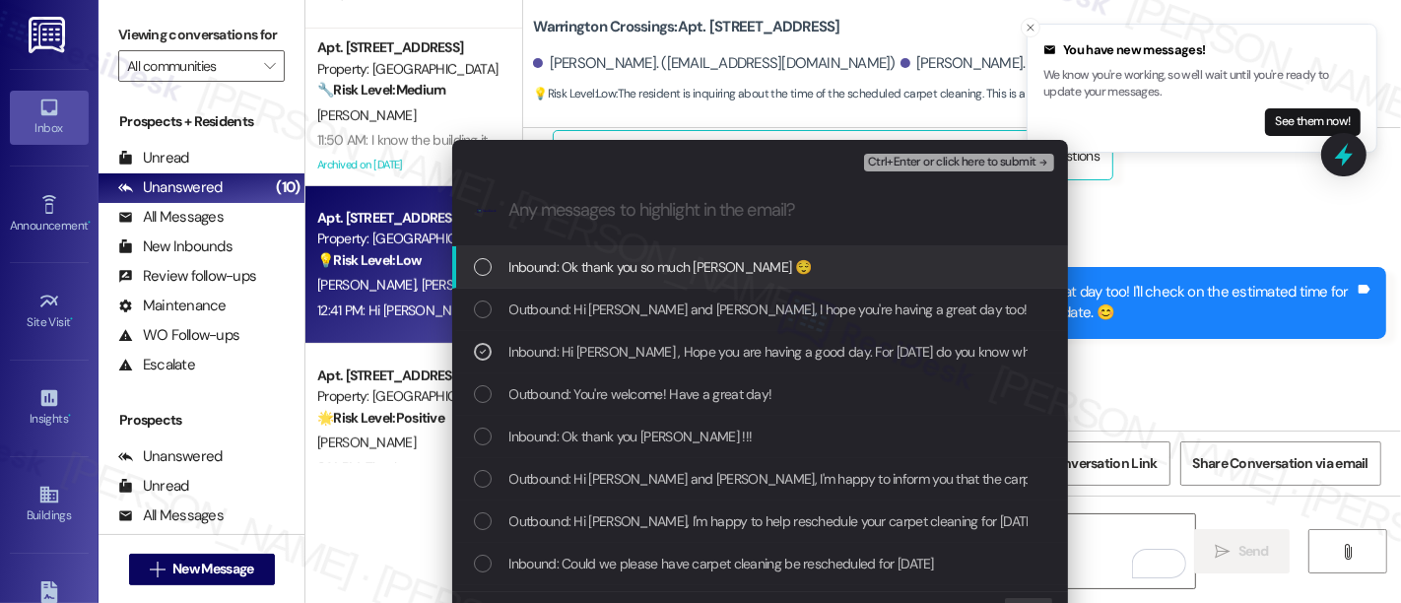
click at [968, 160] on span "Ctrl+Enter or click here to submit" at bounding box center [952, 163] width 168 height 14
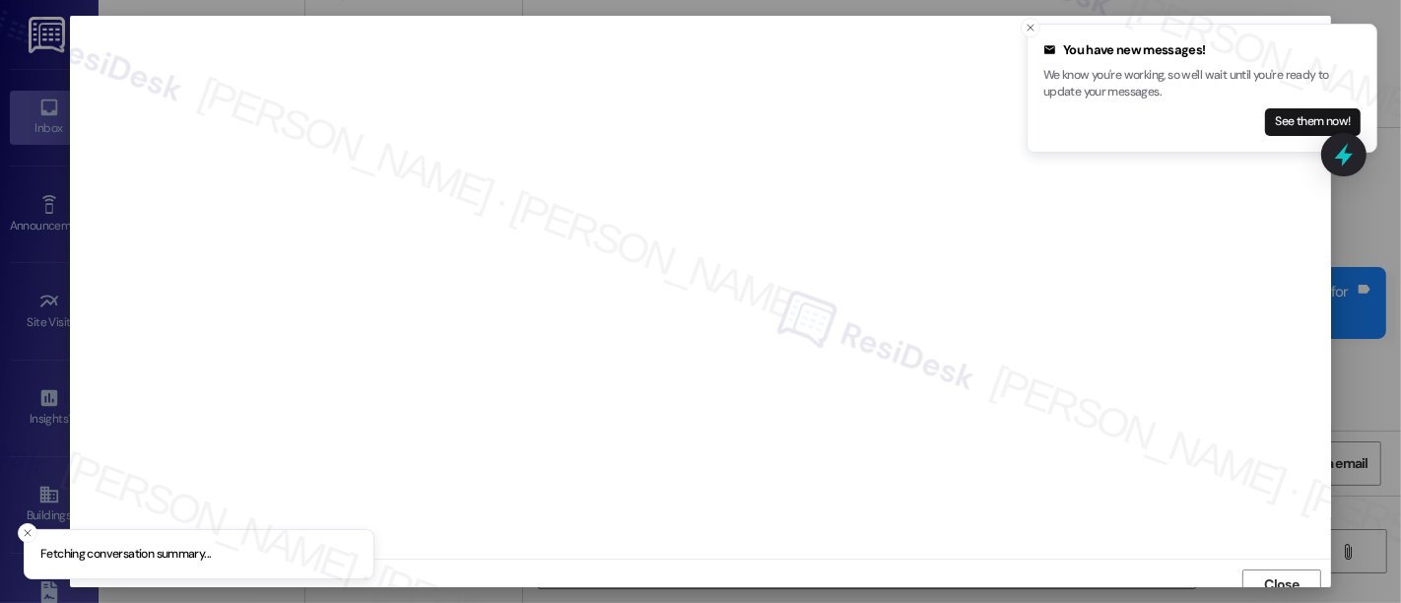
scroll to position [13, 0]
click at [1027, 27] on icon "Close toast" at bounding box center [1031, 28] width 12 height 12
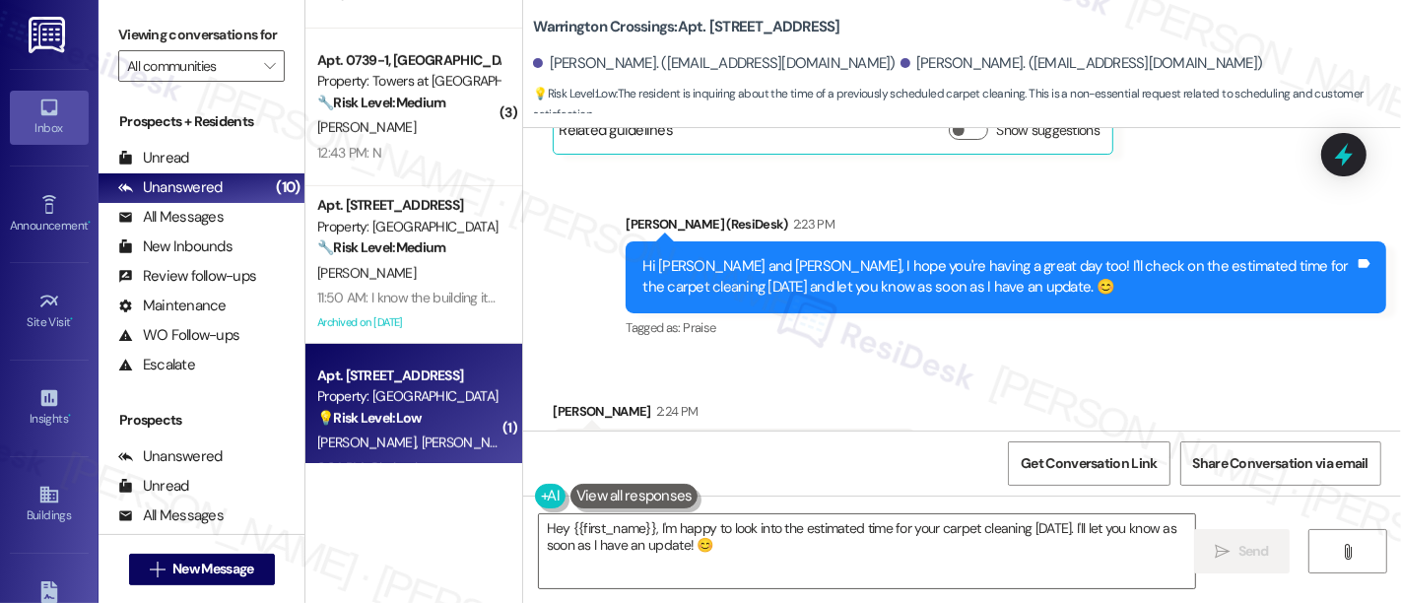
scroll to position [19071, 0]
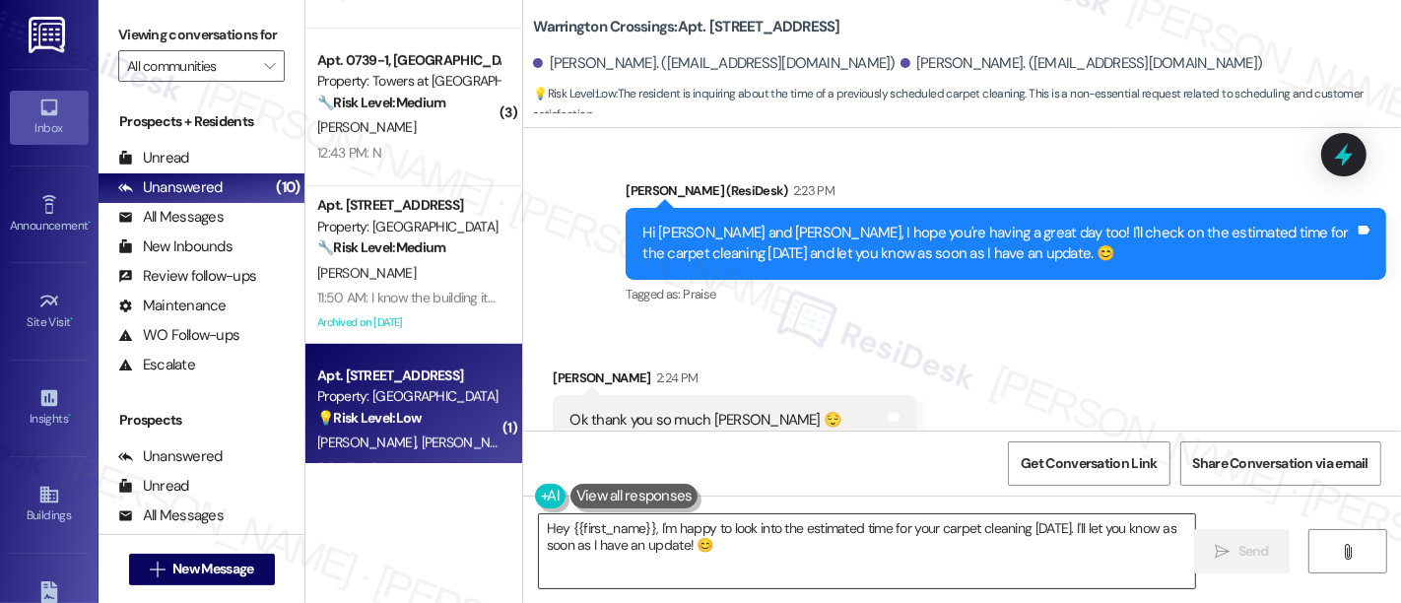
click at [844, 569] on textarea "Hey {{first_name}}, I'm happy to look into the estimated time for your carpet c…" at bounding box center [867, 551] width 656 height 74
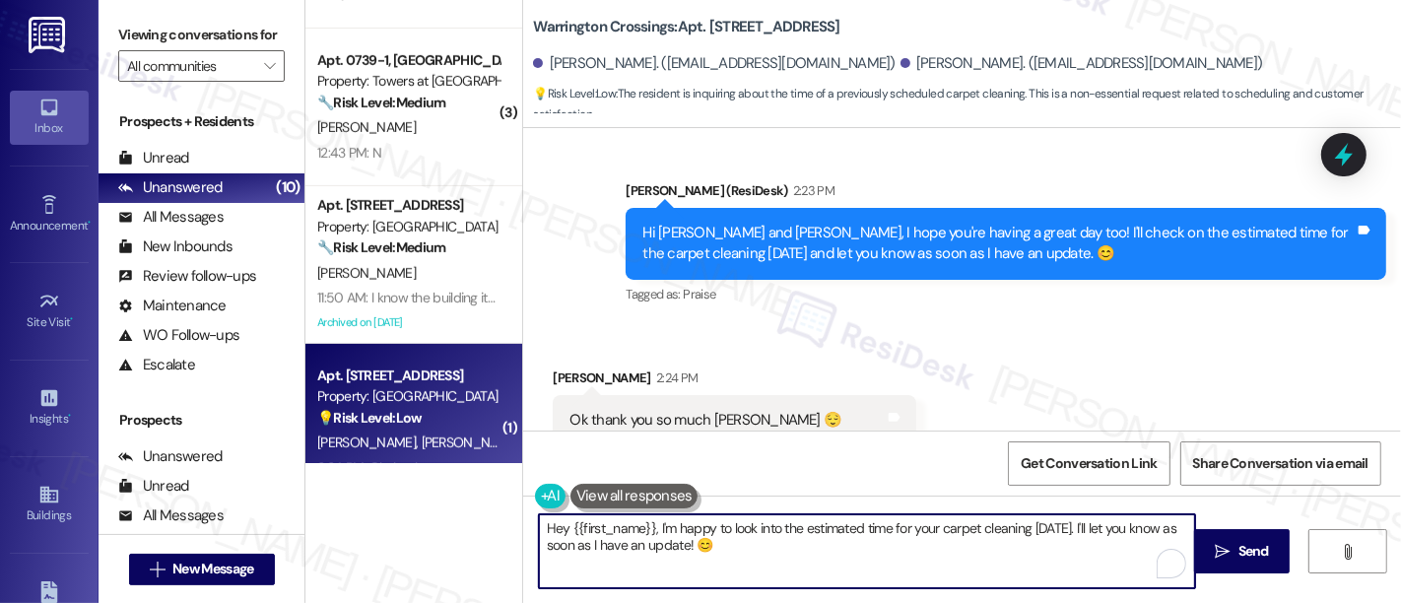
drag, startPoint x: 843, startPoint y: 558, endPoint x: 360, endPoint y: 426, distance: 501.5
click at [120, 431] on div "Viewing conversations for All communities  Prospects + Residents Unread (0) Un…" at bounding box center [750, 301] width 1303 height 603
click at [773, 552] on textarea "Hey {{first_name}}, I'm happy to look into the estimated time for your carpet c…" at bounding box center [867, 551] width 656 height 74
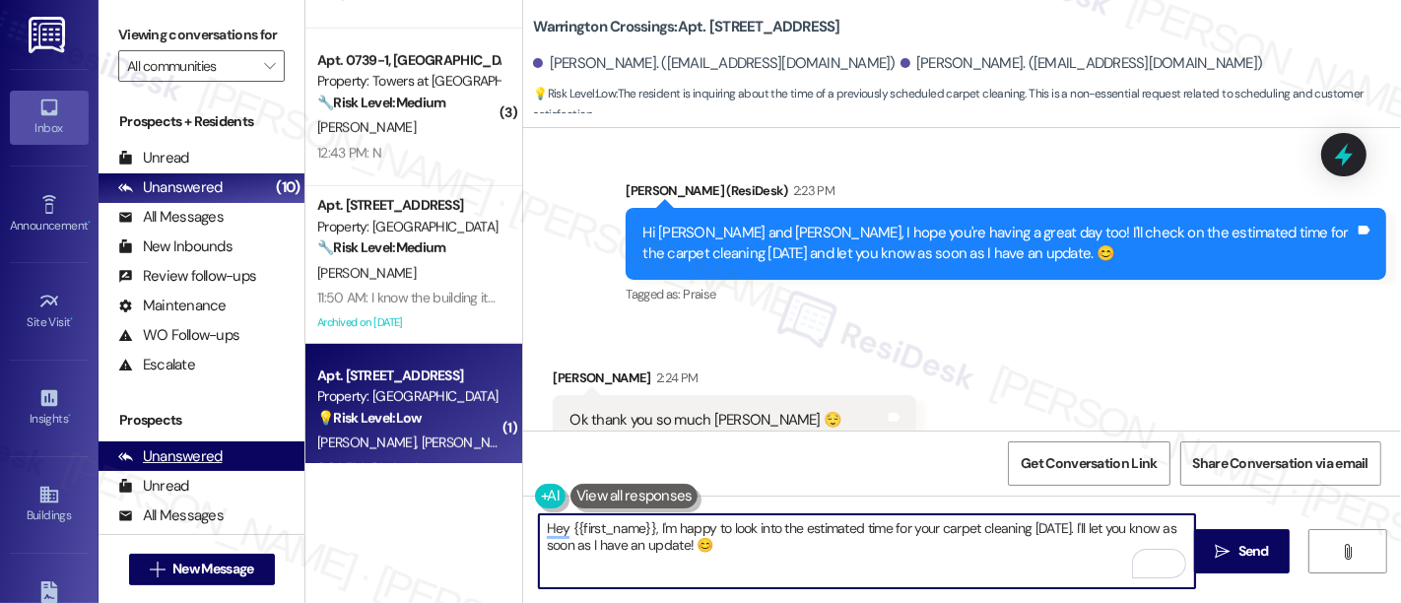
drag, startPoint x: 763, startPoint y: 553, endPoint x: 258, endPoint y: 460, distance: 512.9
click at [258, 460] on div "Viewing conversations for All communities  Prospects + Residents Unread (0) Un…" at bounding box center [750, 301] width 1303 height 603
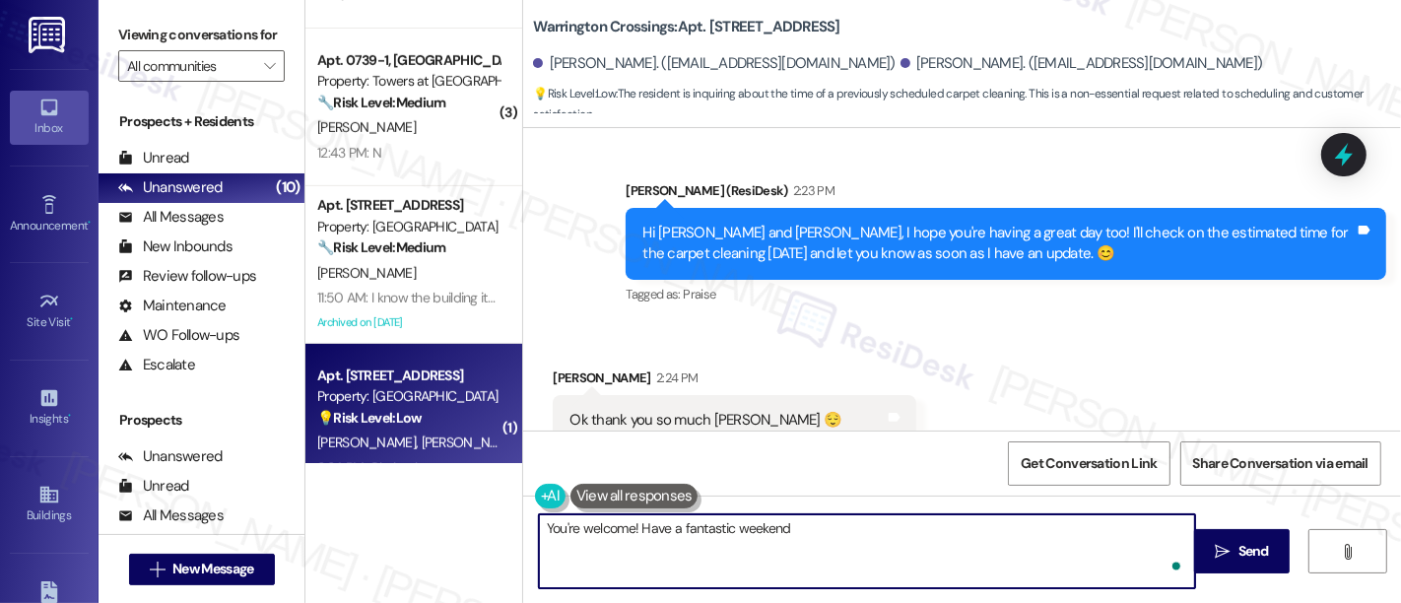
type textarea "You're welcome! Have a fantastic weekend!"
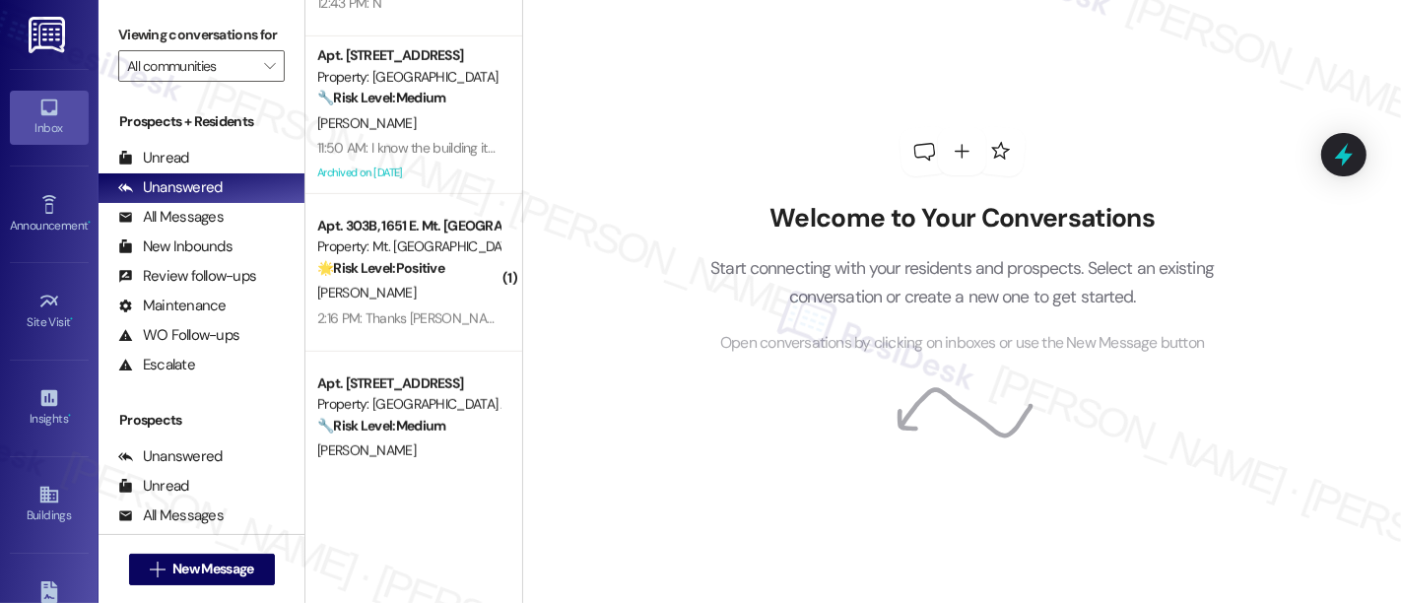
scroll to position [907, 0]
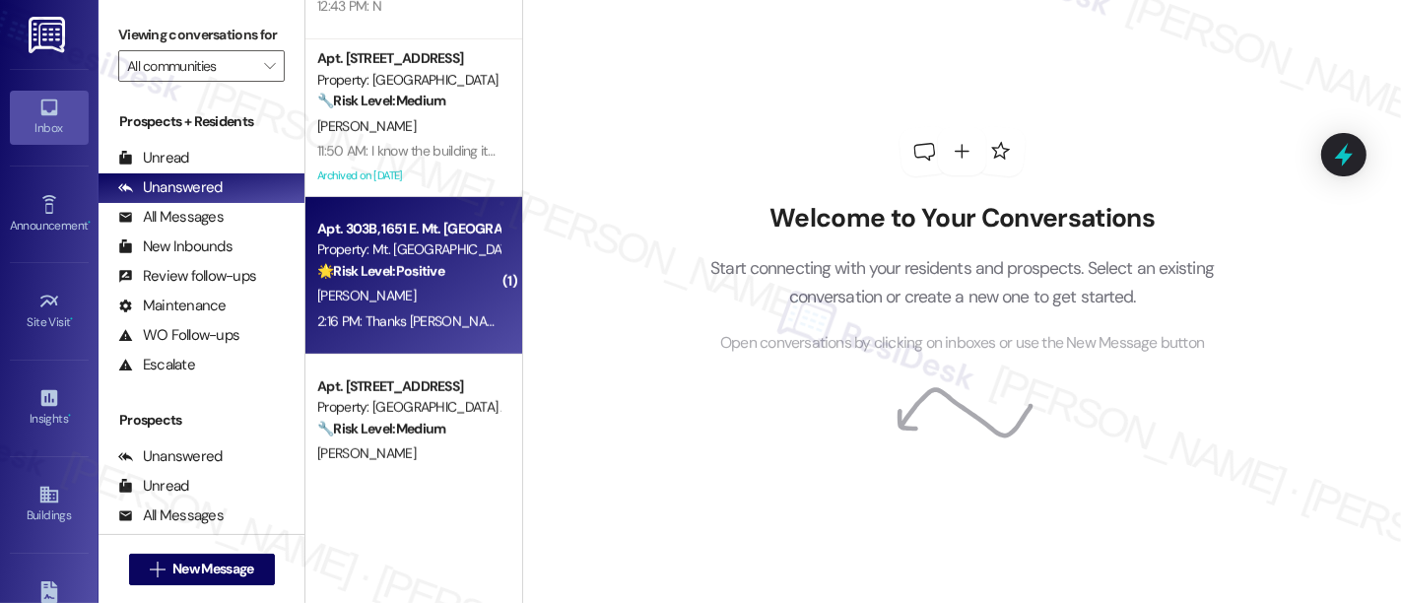
click at [402, 328] on div "2:16 PM: Thanks [PERSON_NAME]! 2:16 PM: Thanks [PERSON_NAME]!" at bounding box center [414, 321] width 194 height 18
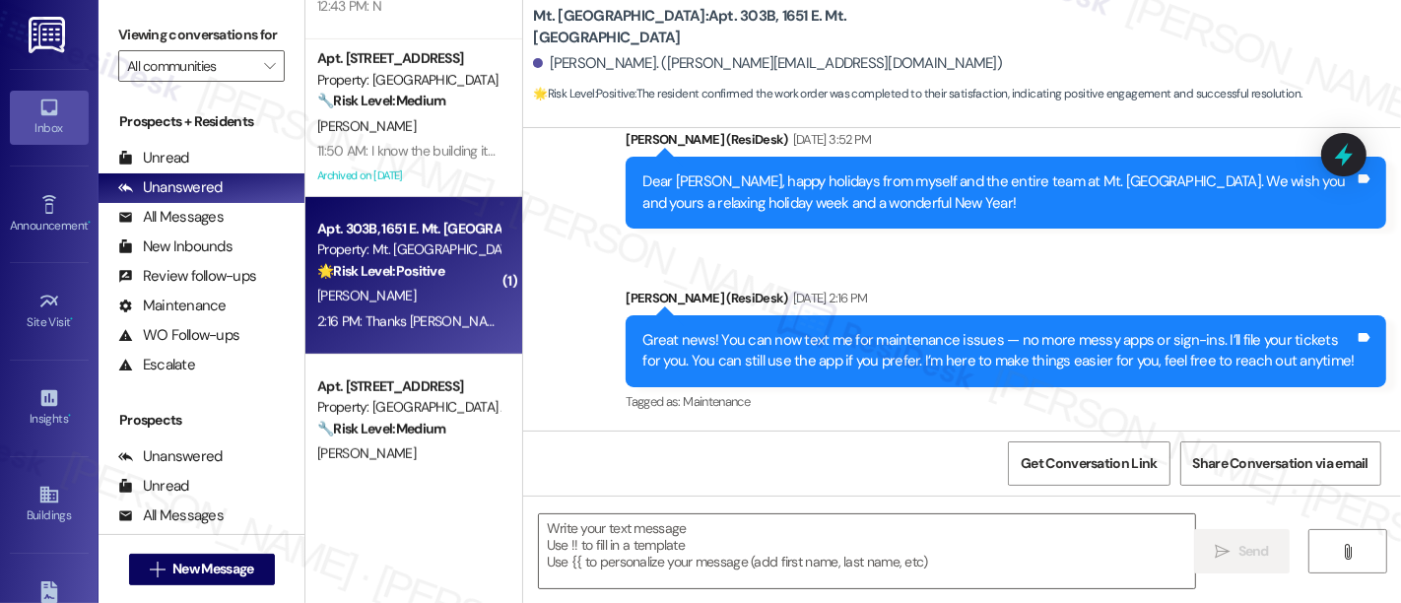
type textarea "Fetching suggested responses. Please feel free to read through the conversation…"
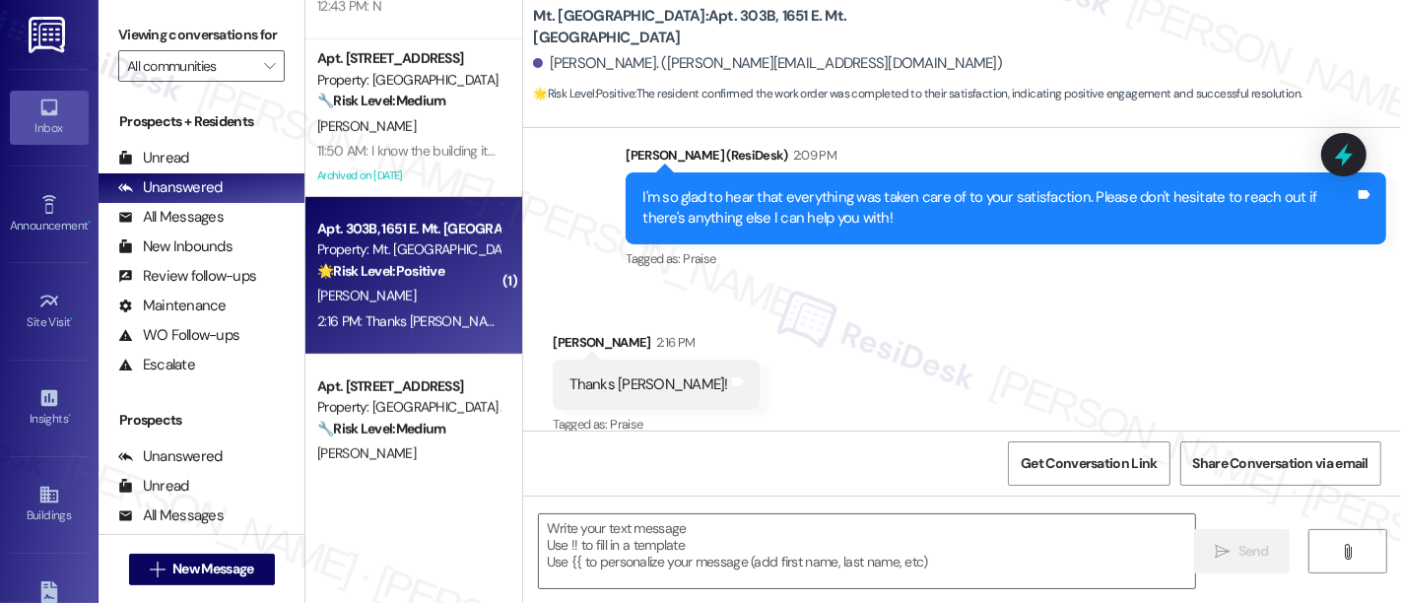
scroll to position [3225, 0]
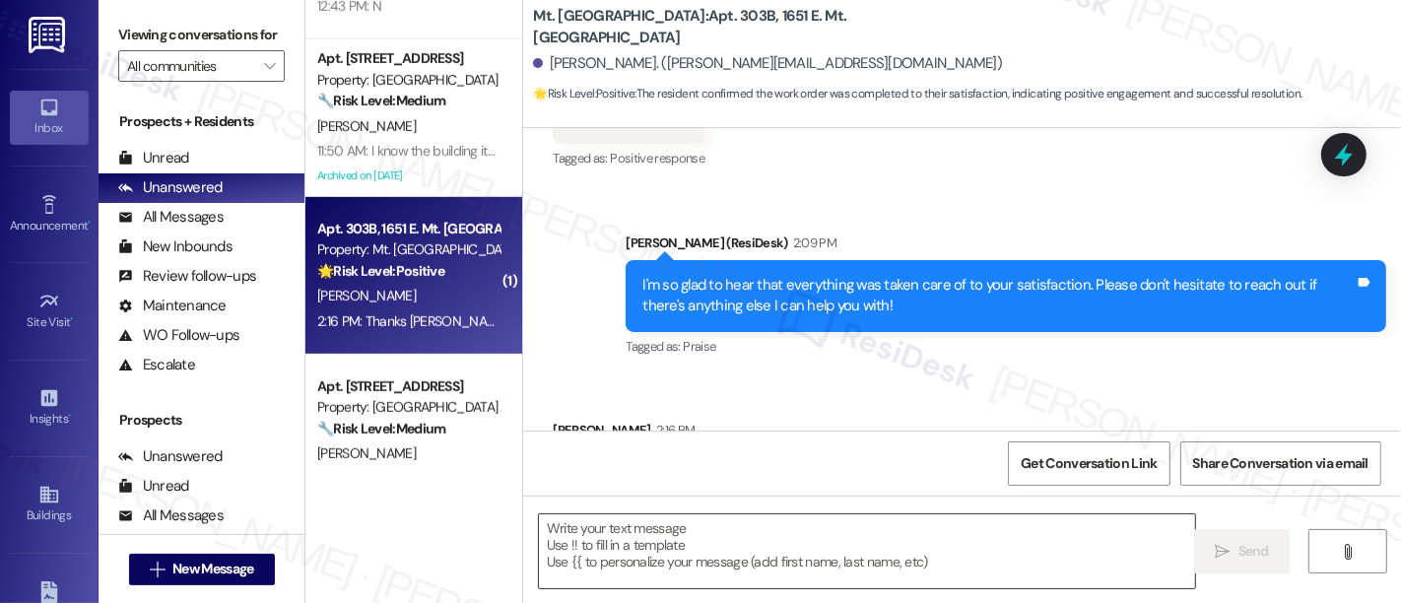
click at [878, 557] on textarea at bounding box center [867, 551] width 656 height 74
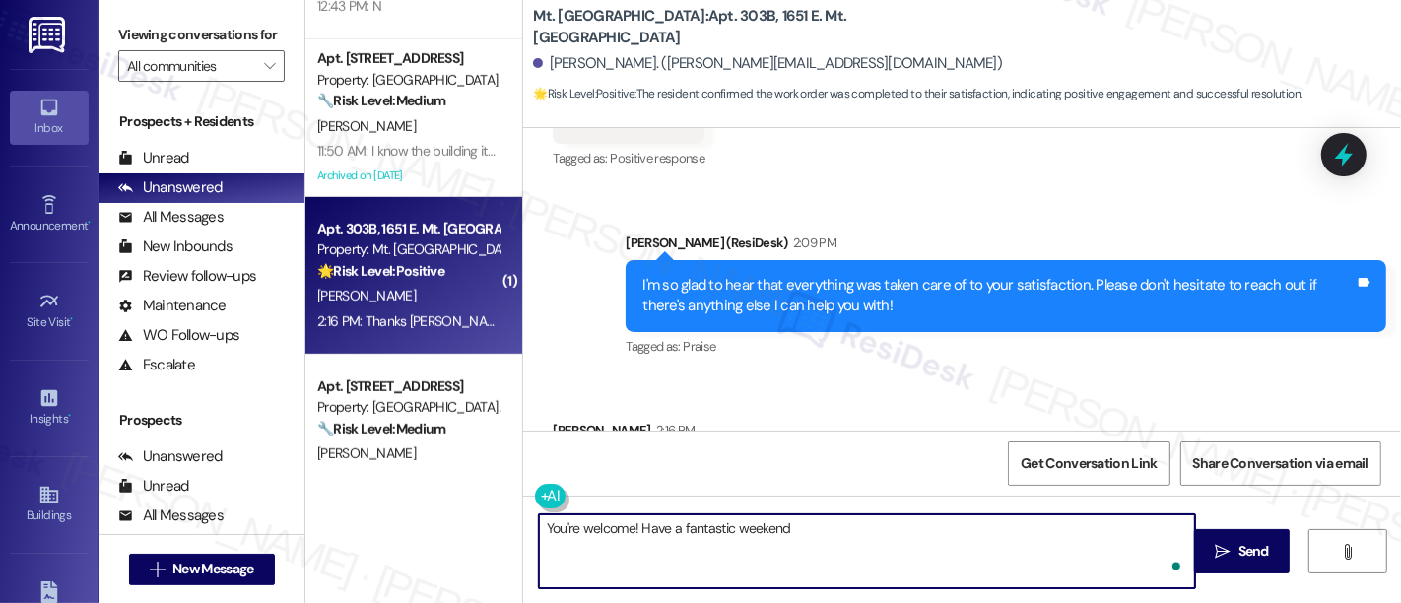
type textarea "You're welcome! Have a fantastic weekend!"
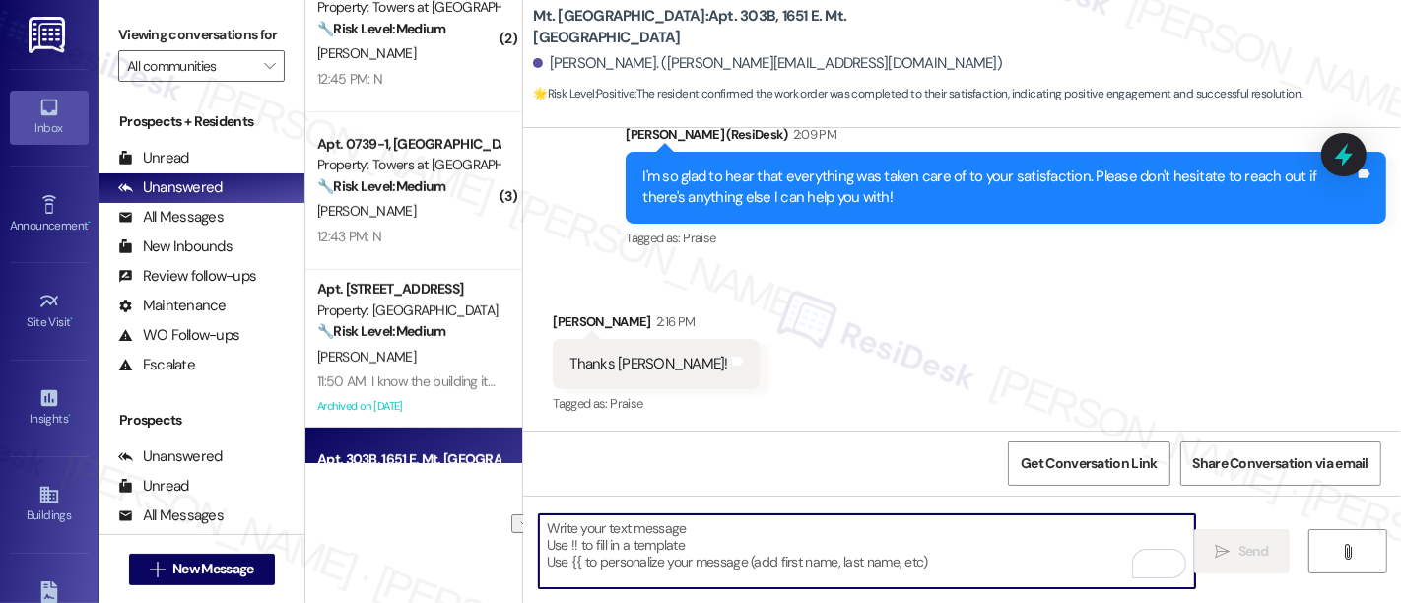
scroll to position [633, 0]
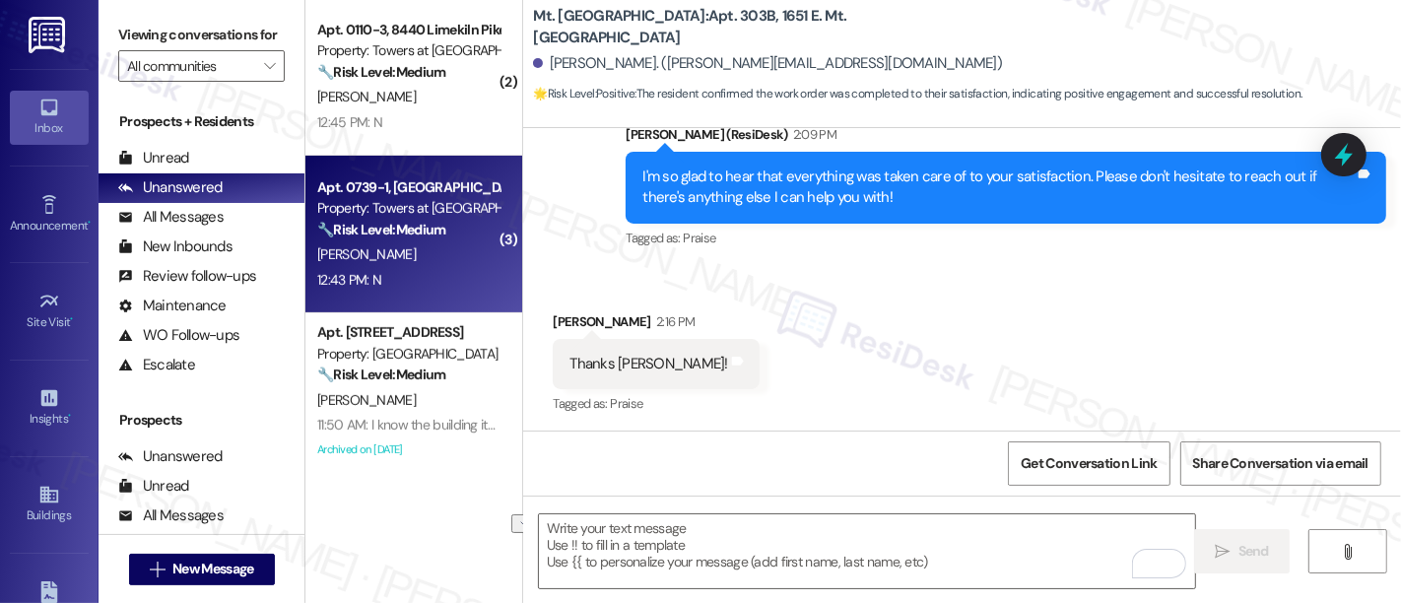
click at [395, 238] on div "🔧 Risk Level: Medium The resident responded negatively to a satisfaction check …" at bounding box center [408, 230] width 182 height 21
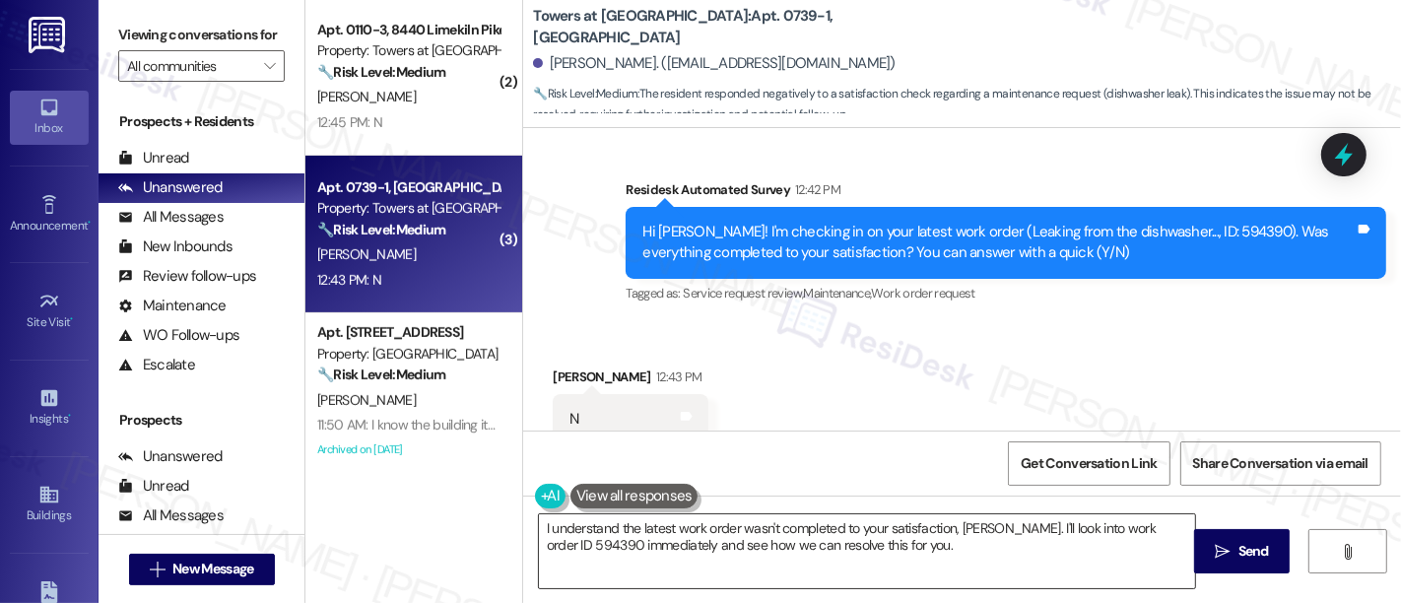
scroll to position [1633, 0]
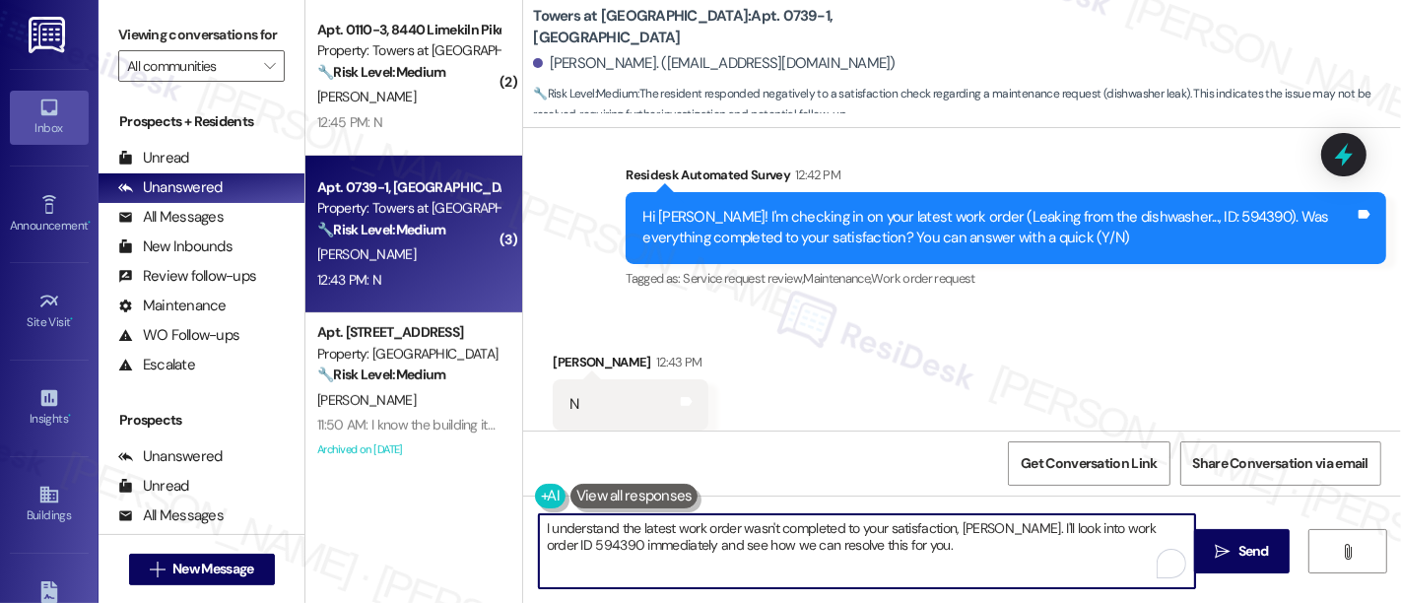
click at [801, 564] on textarea "I understand the latest work order wasn't completed to your satisfaction, Samue…" at bounding box center [867, 551] width 656 height 74
paste textarea "'m so sorry to hear that the issue wasn't resolved to your satisfaction. Can yo…"
type textarea "I'm so sorry to hear that the issue wasn't resolved to your satisfaction. Can y…"
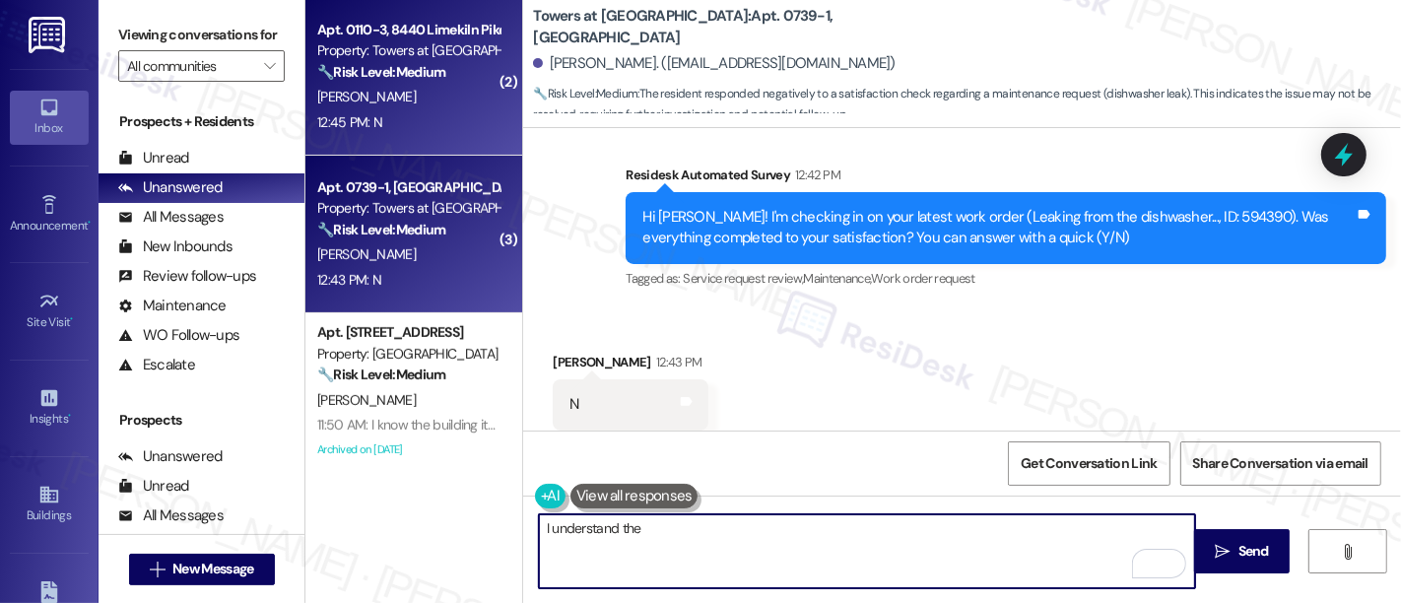
scroll to position [0, 0]
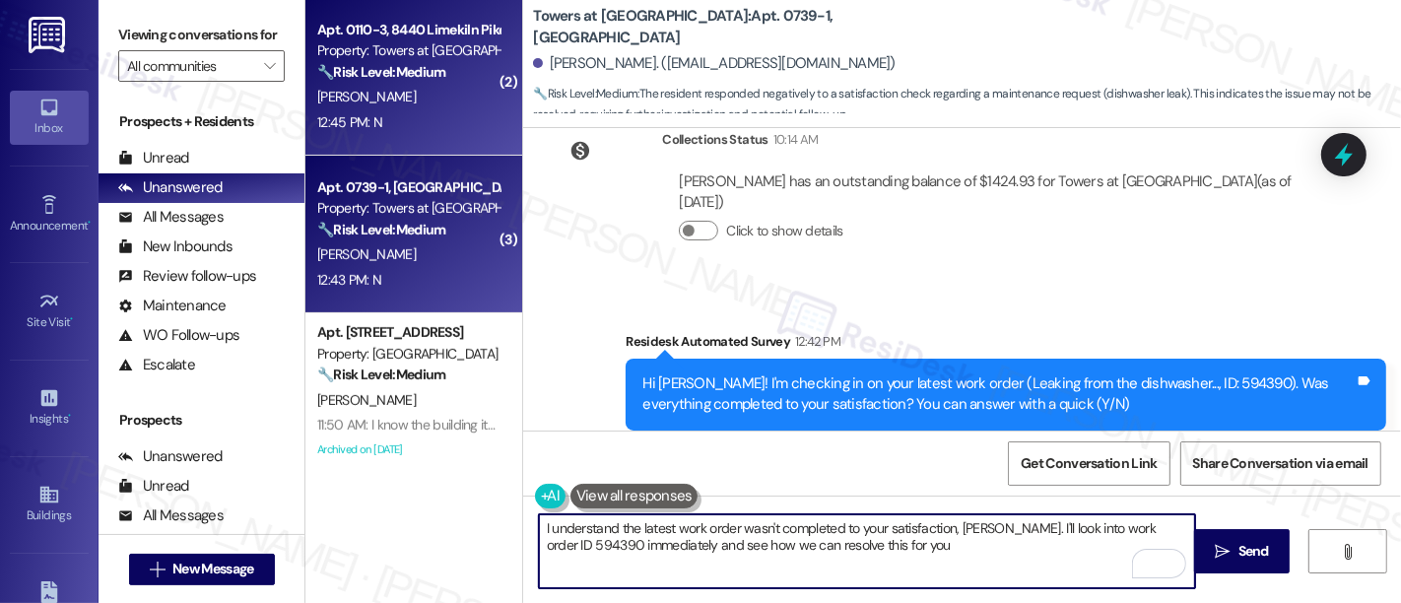
type textarea "I understand the latest work order wasn't completed to your satisfaction, Samue…"
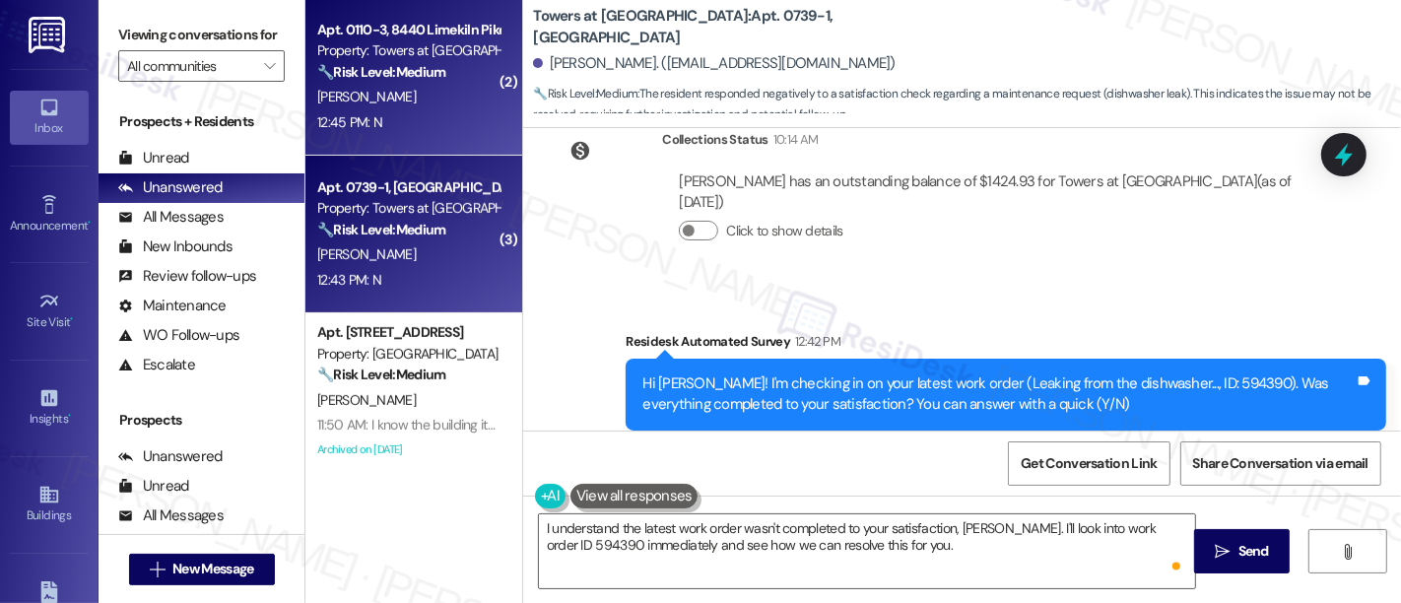
click at [404, 97] on div "[PERSON_NAME]" at bounding box center [408, 97] width 186 height 25
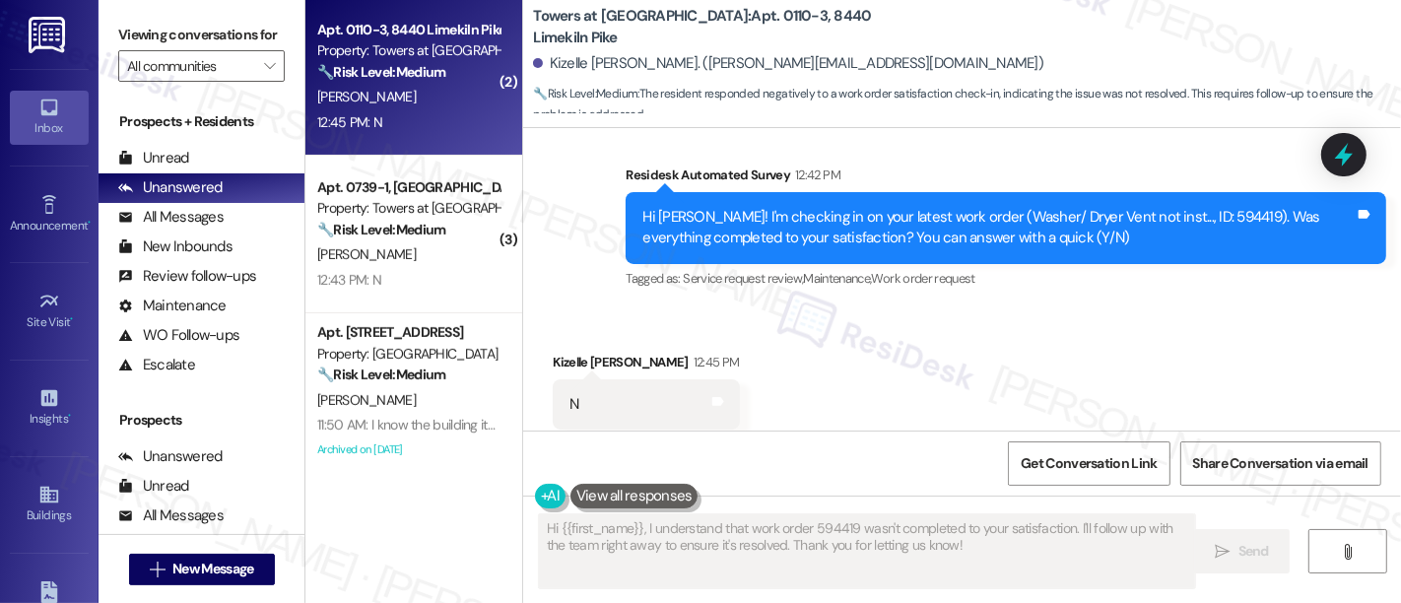
scroll to position [1092, 0]
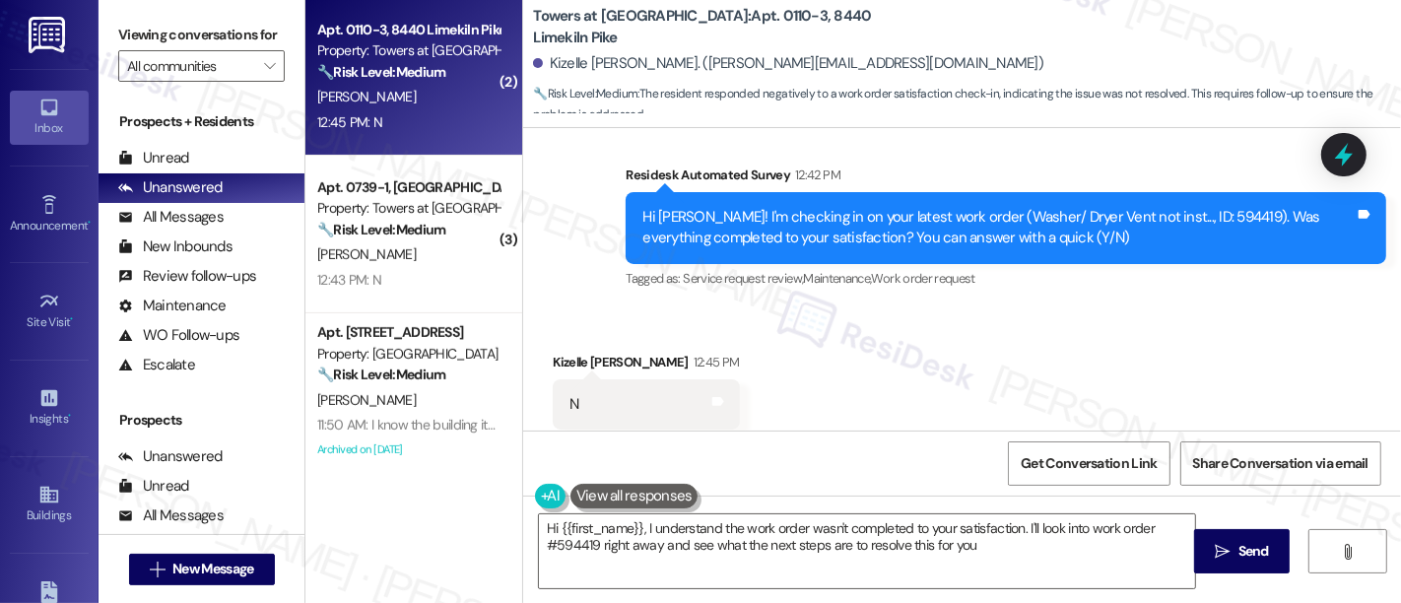
type textarea "Hi {{first_name}}, I understand the work order wasn't completed to your satisfa…"
click at [914, 544] on textarea "Hi {{first_name}}, I understand the work order wasn't completed to your satisfa…" at bounding box center [867, 551] width 656 height 74
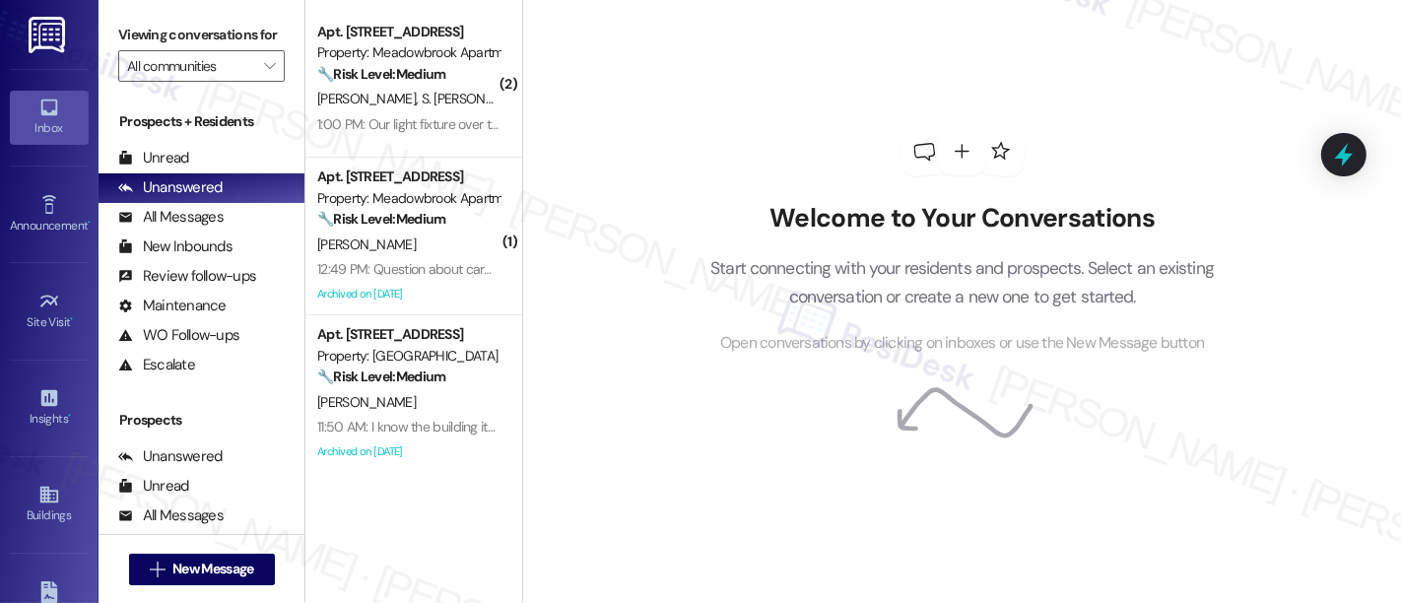
drag, startPoint x: 416, startPoint y: 215, endPoint x: 686, endPoint y: 223, distance: 270.1
click at [415, 215] on strong "🔧 Risk Level: Medium" at bounding box center [381, 219] width 128 height 18
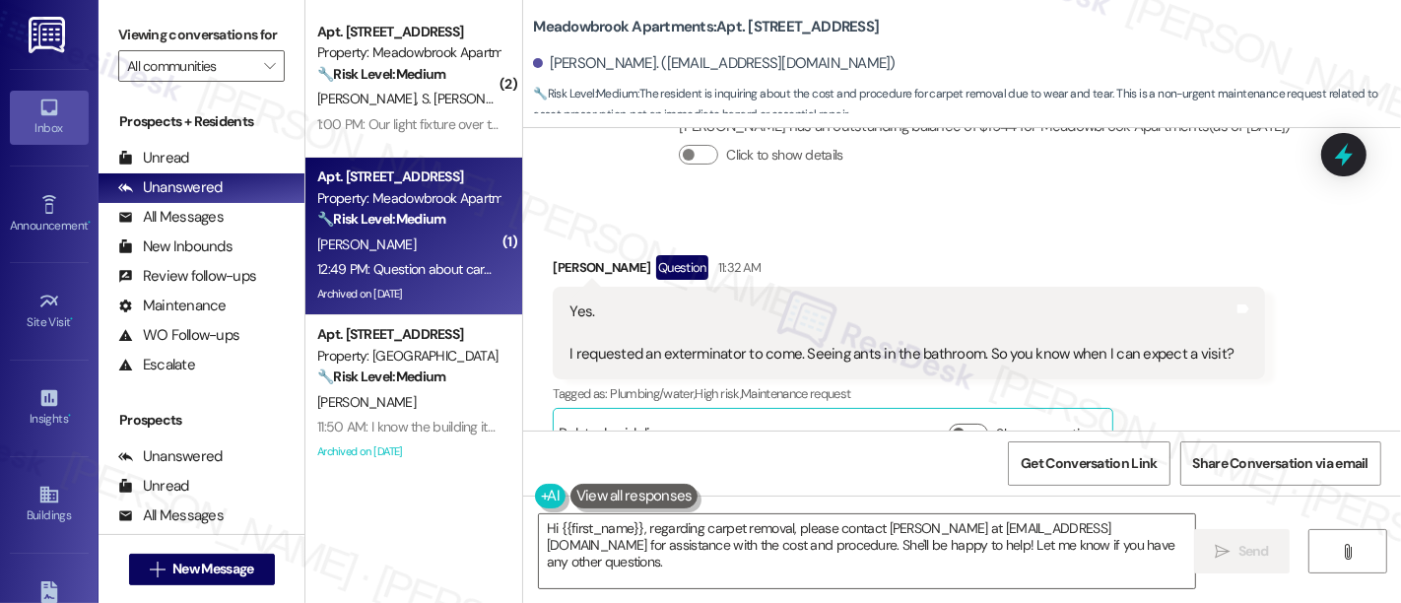
scroll to position [12815, 0]
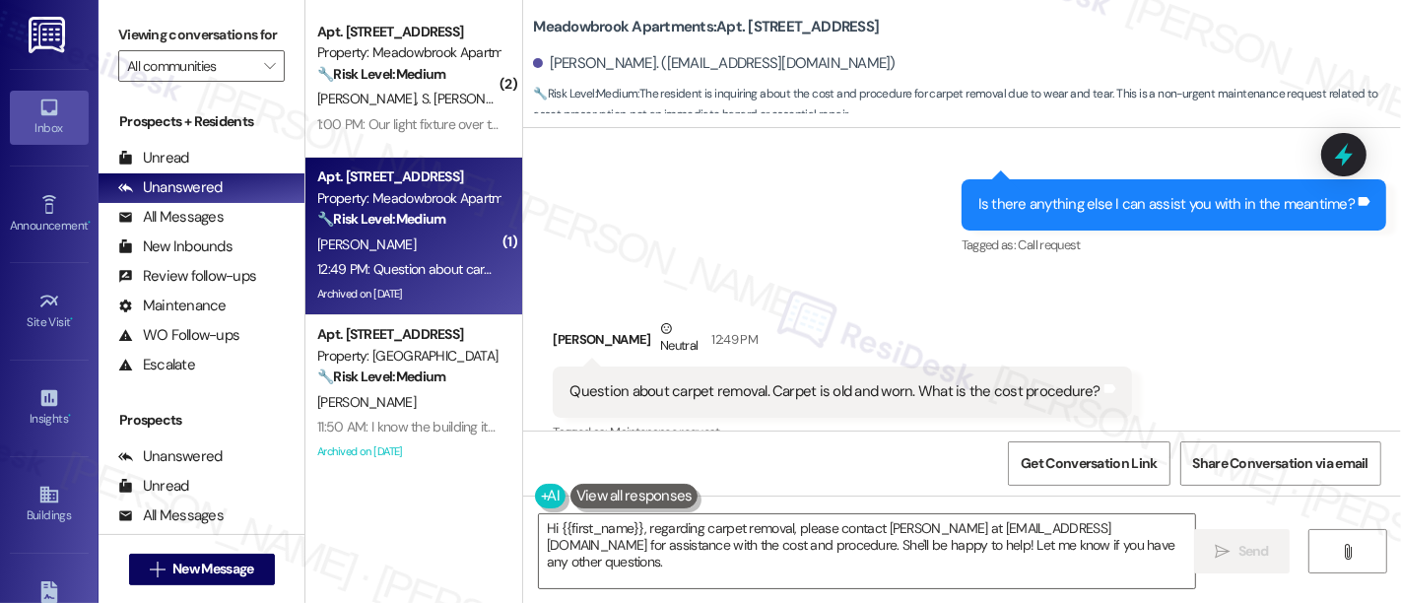
click at [1110, 303] on div "Received via SMS [PERSON_NAME] Neutral 12:49 PM Question about carpet removal. …" at bounding box center [842, 382] width 609 height 158
click at [696, 524] on textarea "Hi {{first_name}}, regarding carpet removal, please contact [PERSON_NAME] at [E…" at bounding box center [867, 551] width 656 height 74
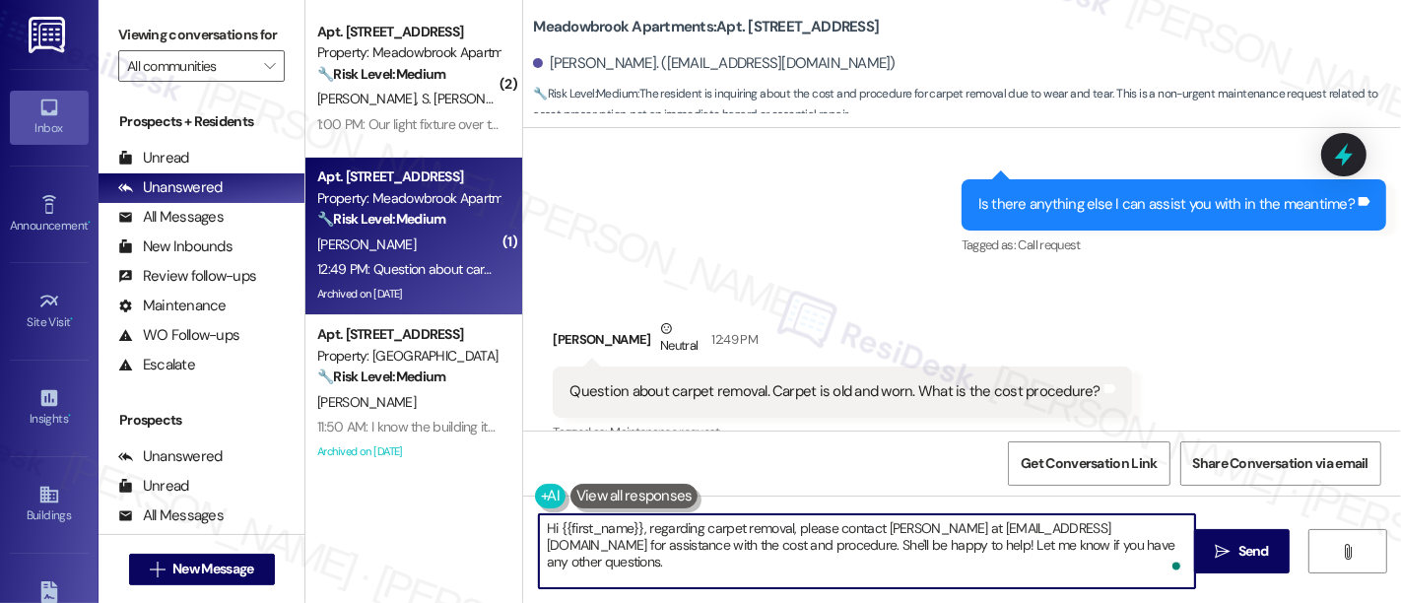
click at [784, 527] on textarea "Hi {{first_name}}, regarding carpet removal, please contact Kerisa Paige at KPa…" at bounding box center [867, 551] width 656 height 74
click at [878, 525] on textarea "Hi {{first_name}}, regarding carpet removal, please contact Kerisa Paige at KPa…" at bounding box center [867, 551] width 656 height 74
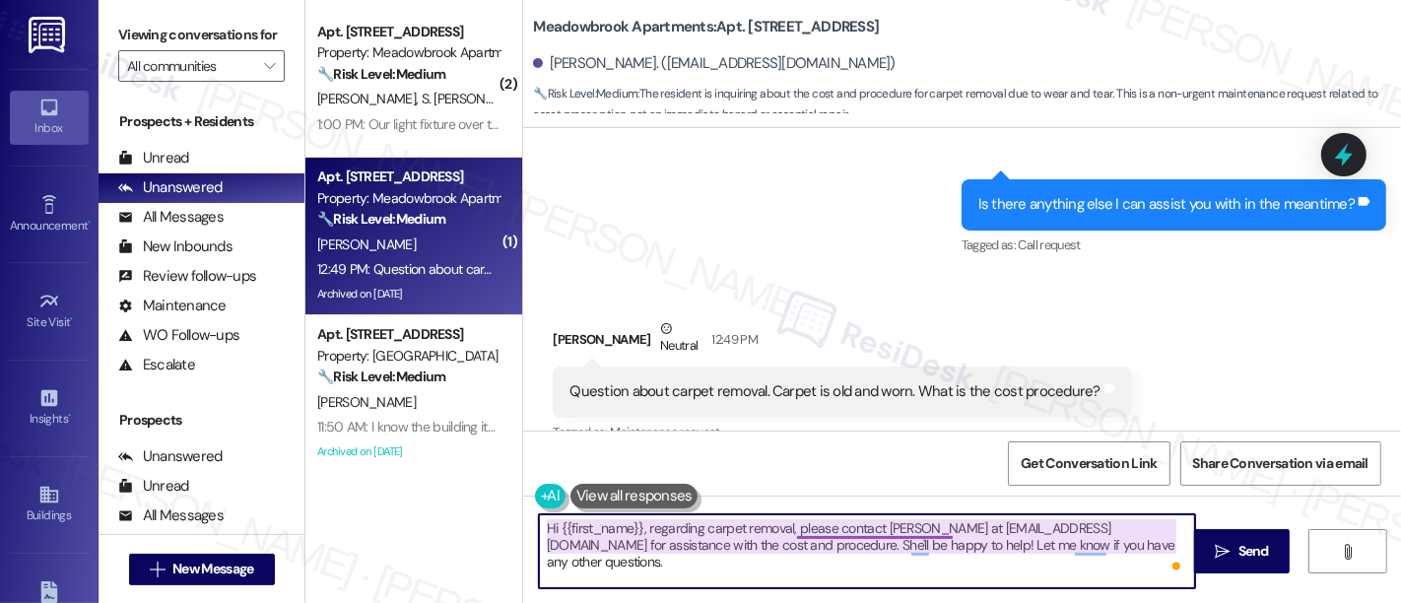
click at [912, 519] on textarea "Hi {{first_name}}, regarding carpet removal, please contact Kerisa Paige at KPa…" at bounding box center [867, 551] width 656 height 74
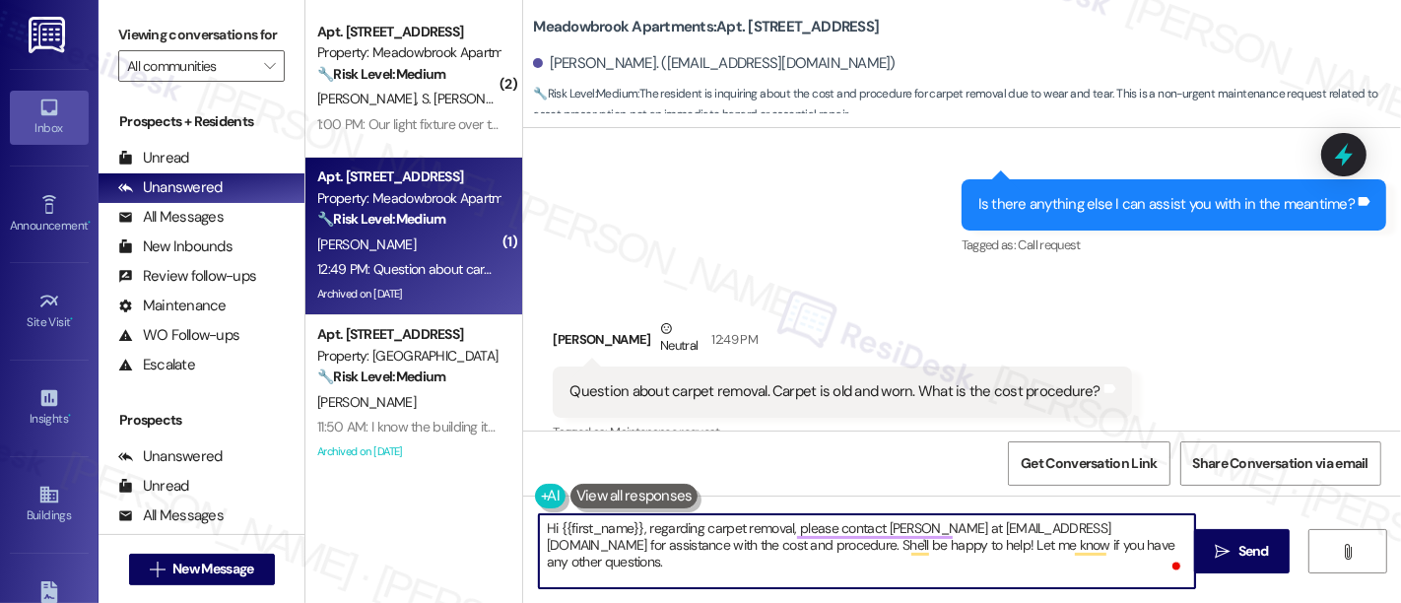
click at [640, 550] on textarea "Hi {{first_name}}, regarding carpet removal, please contact Kerisa Paige at KPa…" at bounding box center [867, 551] width 656 height 74
click at [721, 548] on textarea "Hi {{first_name}}, regarding carpet removal, please contact Kerisa Paige at KPa…" at bounding box center [867, 551] width 656 height 74
click at [981, 559] on textarea "Hi {{first_name}}, regarding carpet removal, please contact Kerisa Paige at KPa…" at bounding box center [867, 551] width 656 height 74
drag, startPoint x: 546, startPoint y: 523, endPoint x: 438, endPoint y: 516, distance: 107.6
click at [438, 516] on div "( 2 ) Apt. 955, 200 Meadowbrook Drive Property: Meadowbrook Apartments 🔧 Risk L…" at bounding box center [853, 301] width 1096 height 603
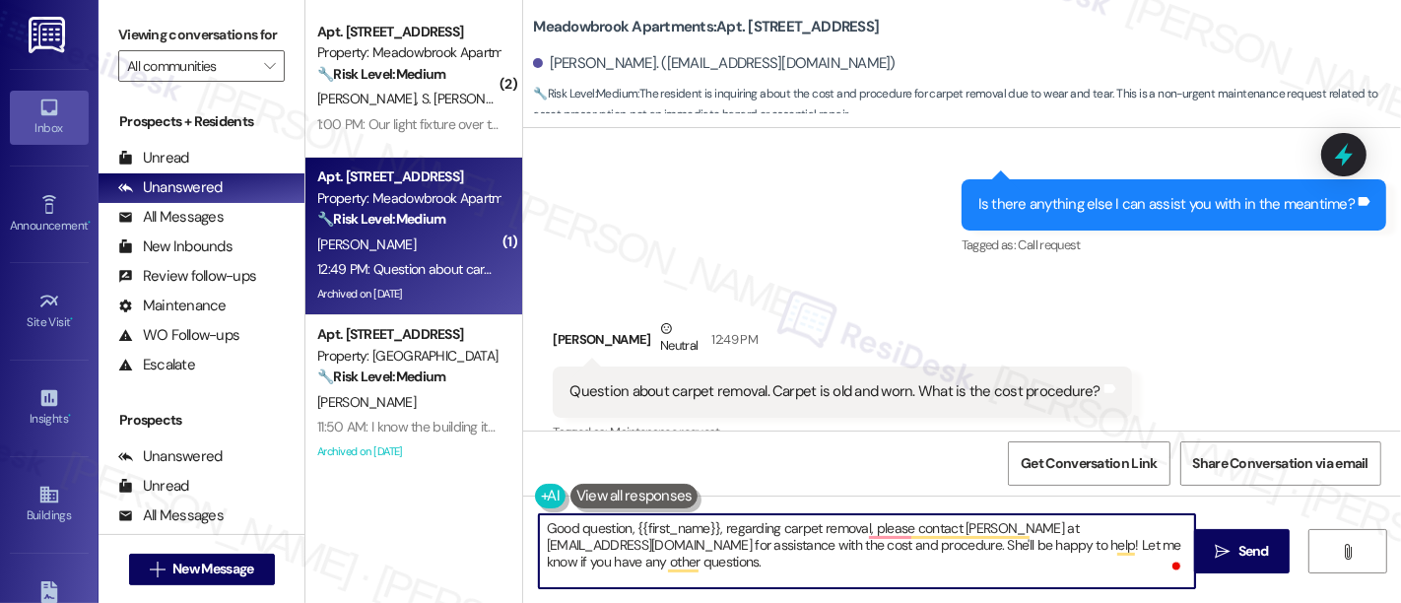
click at [712, 528] on textarea "Good question, {{first_name}}, regarding carpet removal, please contact Kerisa …" at bounding box center [867, 551] width 656 height 74
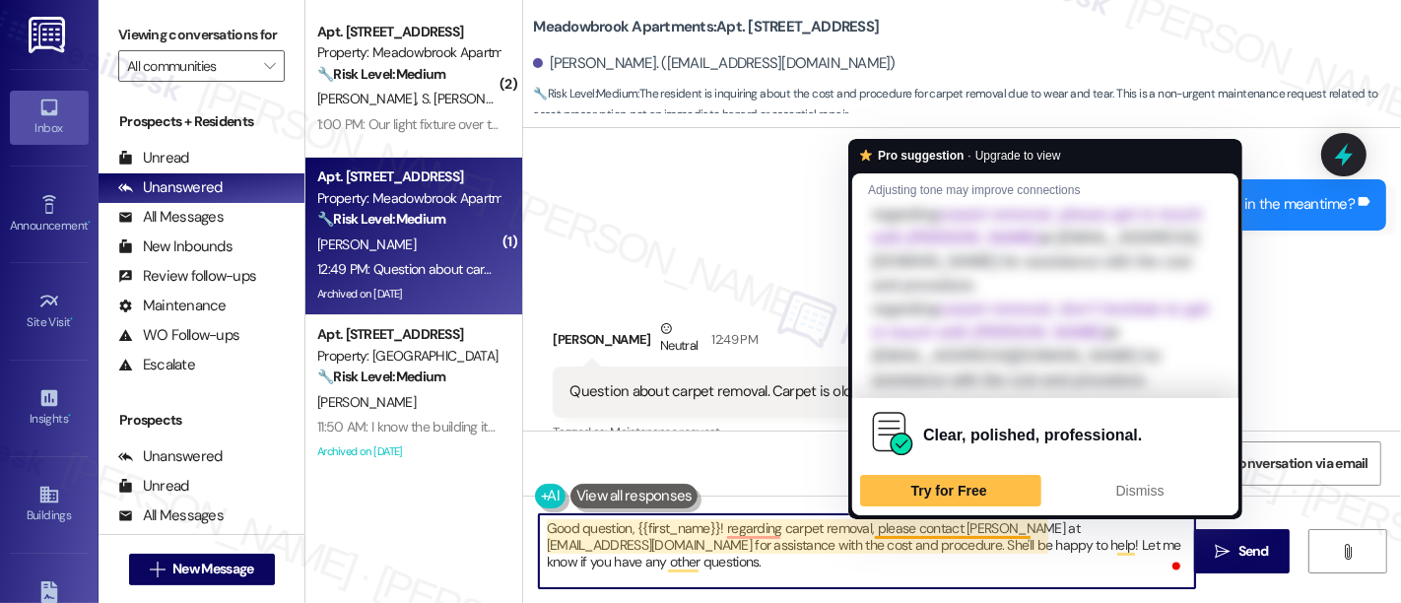
click at [870, 531] on textarea "Good question, {{first_name}}! regarding carpet removal, please contact Kerisa …" at bounding box center [867, 551] width 656 height 74
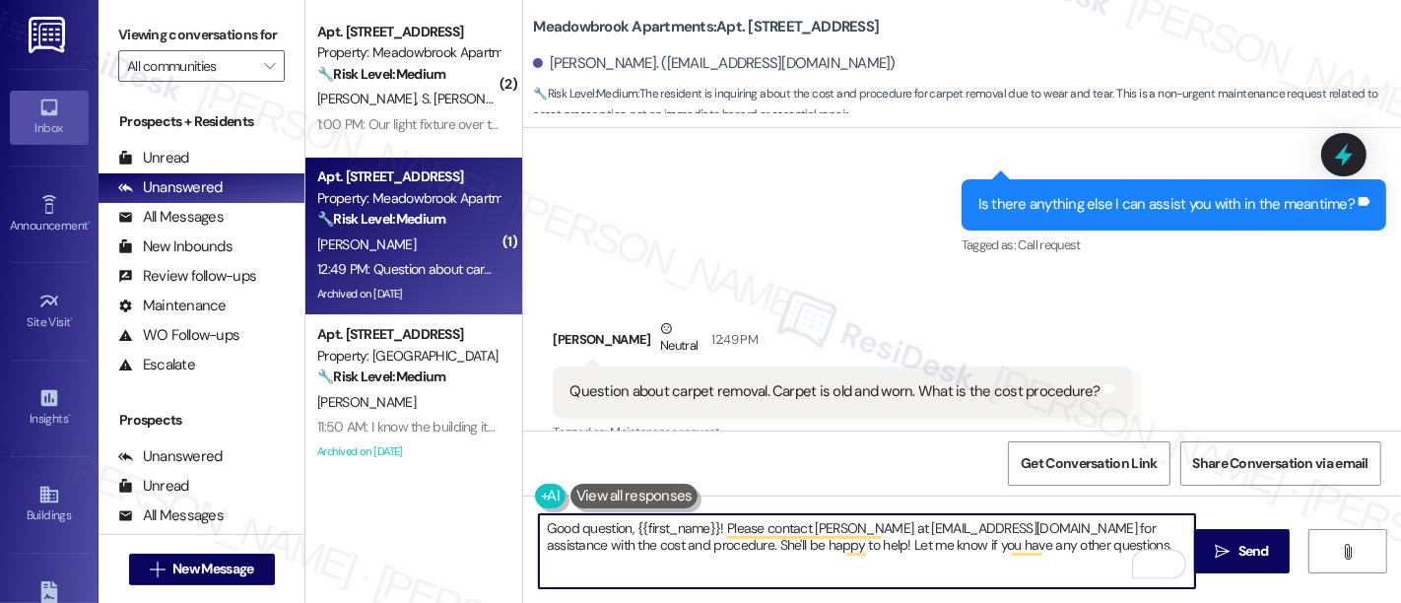
click at [579, 540] on textarea "Good question, {{first_name}}! Please contact Kerisa Paige at KPaige@comehometo…" at bounding box center [867, 551] width 656 height 74
click at [678, 540] on textarea "Good question, {{first_name}}! Please contact Kerisa Paige at KPaige@comehometo…" at bounding box center [867, 551] width 656 height 74
click at [696, 543] on textarea "Good question, {{first_name}}! Please contact Kerisa Paige at KPaige@comehometo…" at bounding box center [867, 551] width 656 height 74
type textarea "Good question, {{first_name}}! Please contact Kerisa Paige at KPaige@comehometo…"
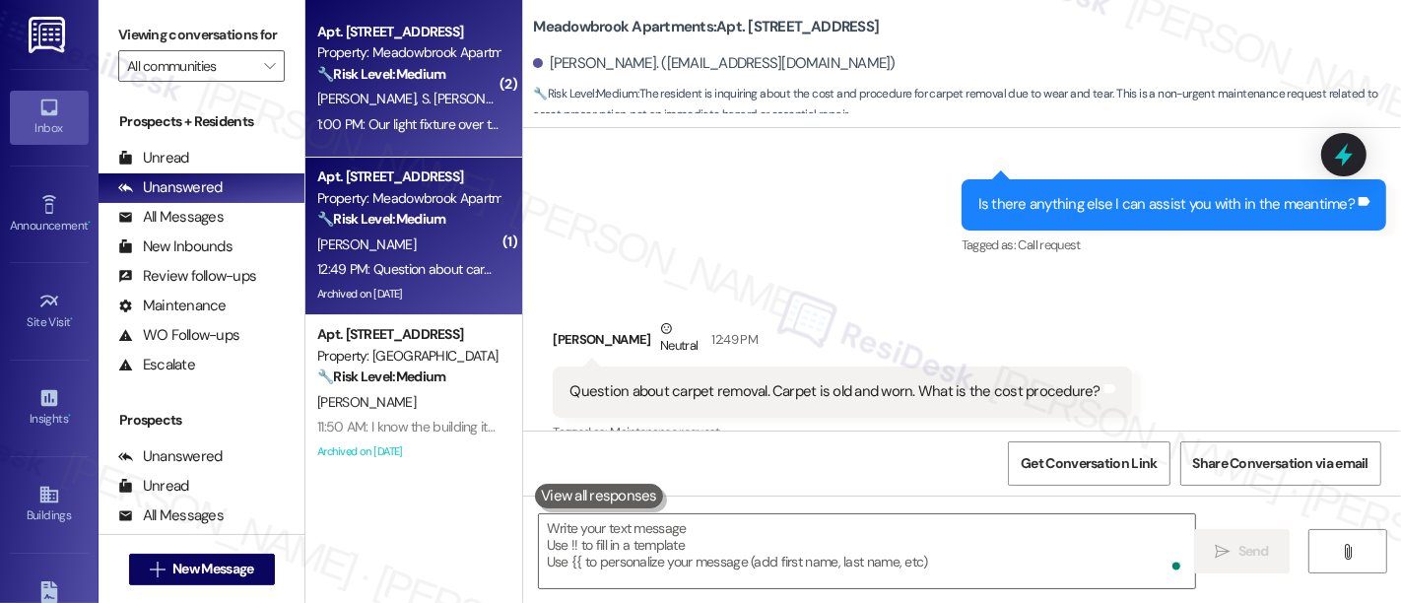
click at [419, 87] on div "N. Hussain S. Shaheer Kazmi" at bounding box center [408, 99] width 186 height 25
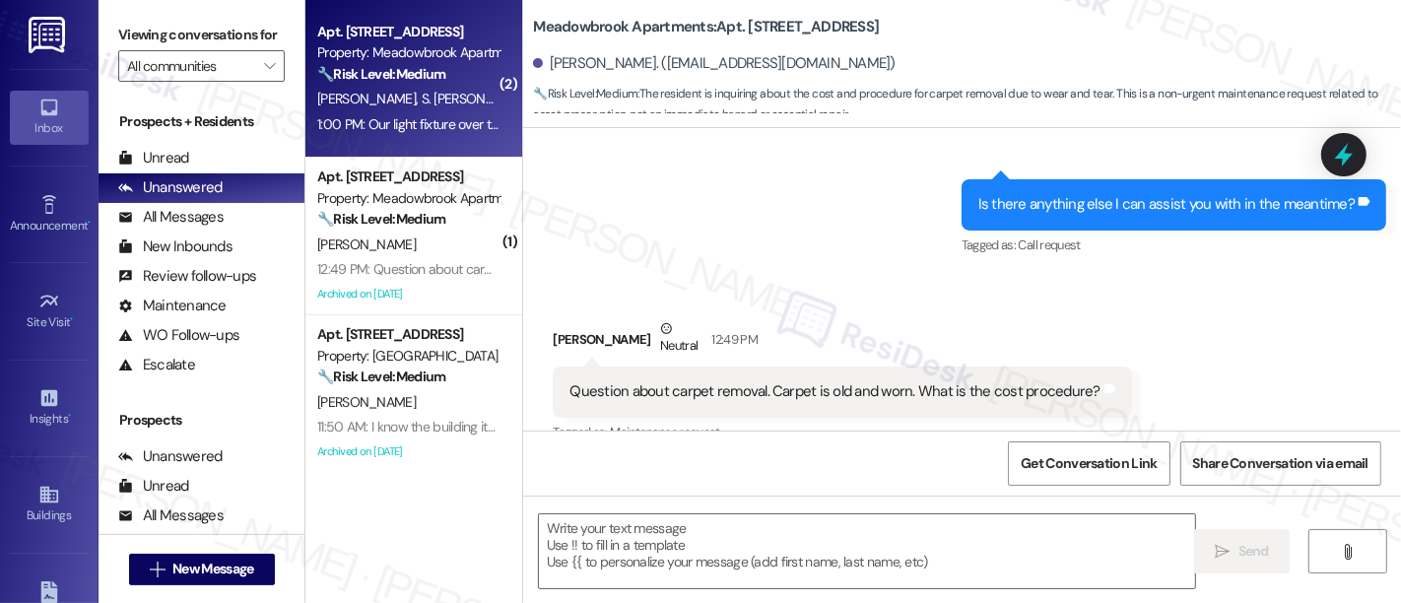
type textarea "Fetching suggested responses. Please feel free to read through the conversation…"
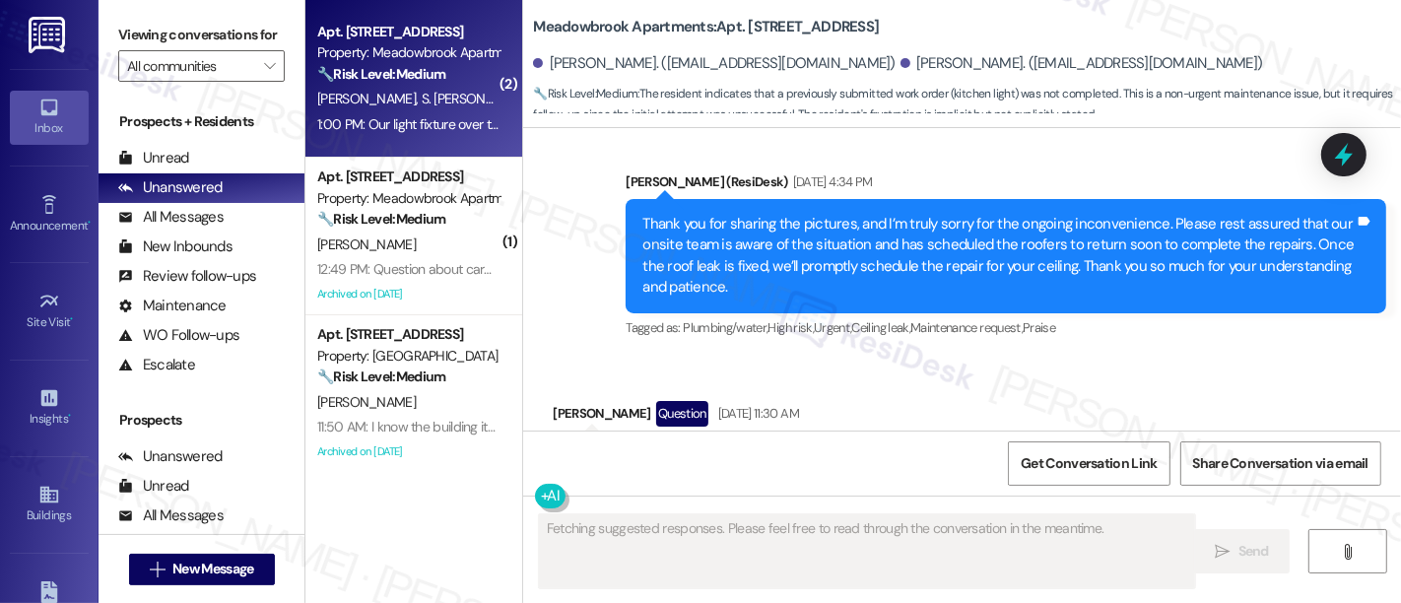
scroll to position [9934, 0]
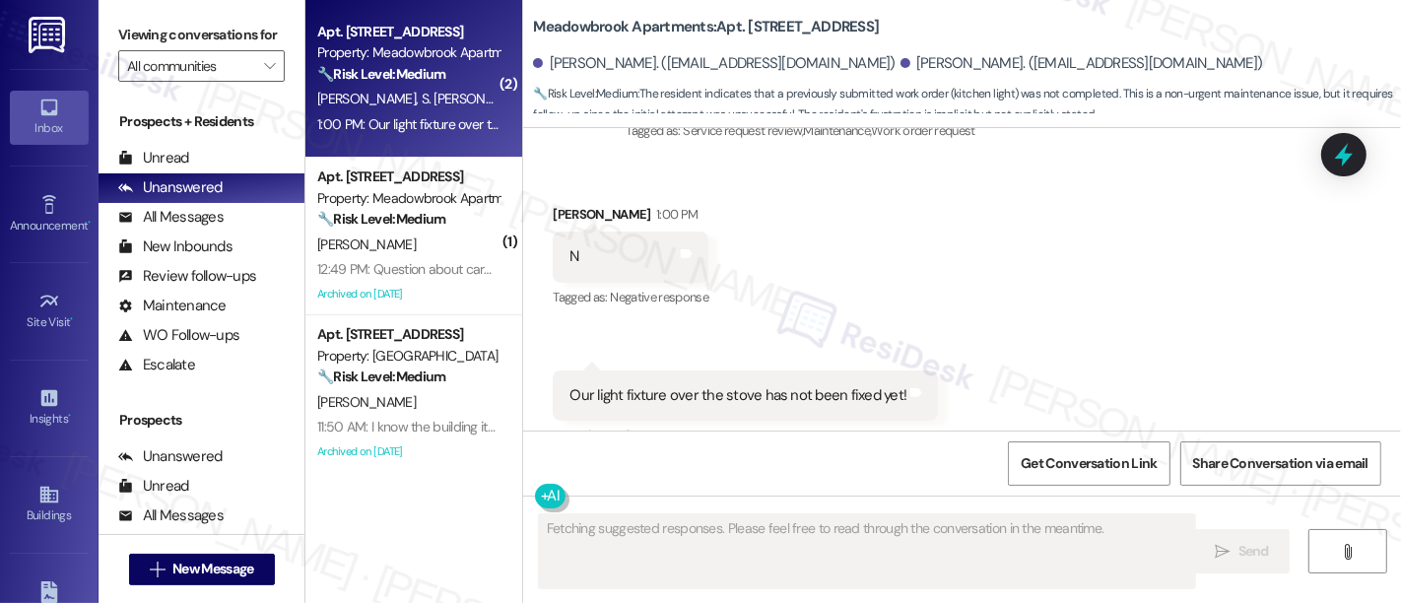
click at [957, 165] on div "Received via SMS Nibras Hussain 1:00 PM N Tags and notes Tagged as: Negative re…" at bounding box center [962, 312] width 878 height 305
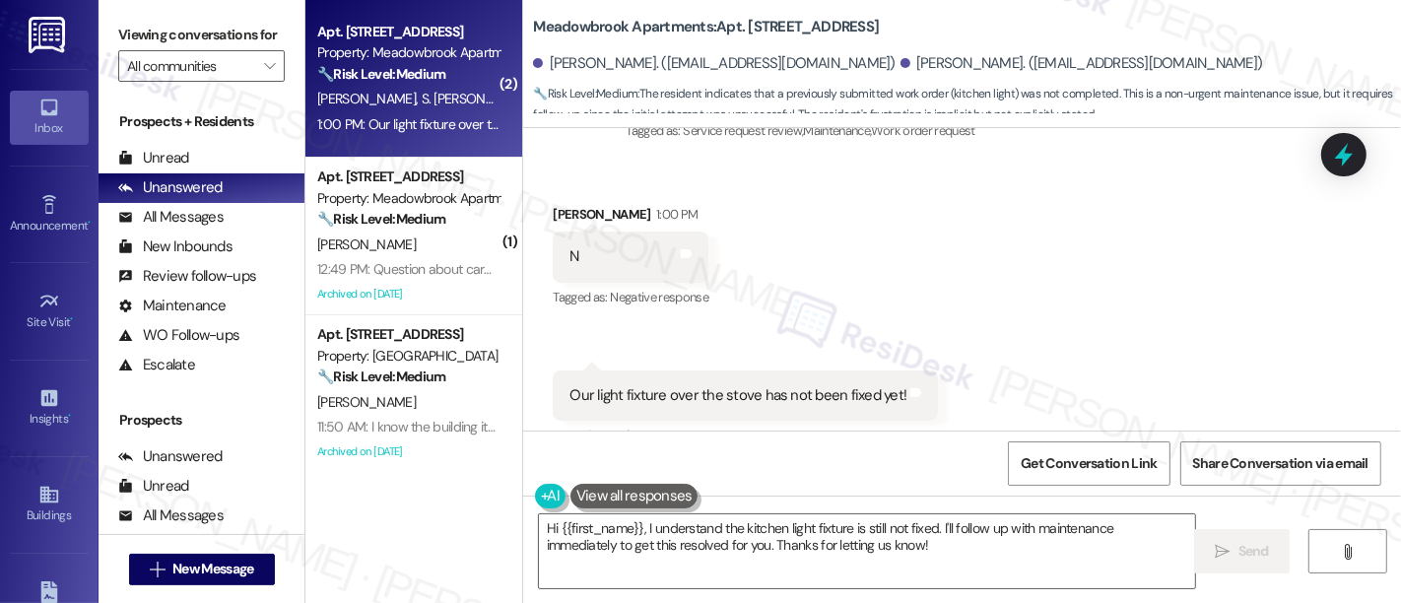
scroll to position [9824, 0]
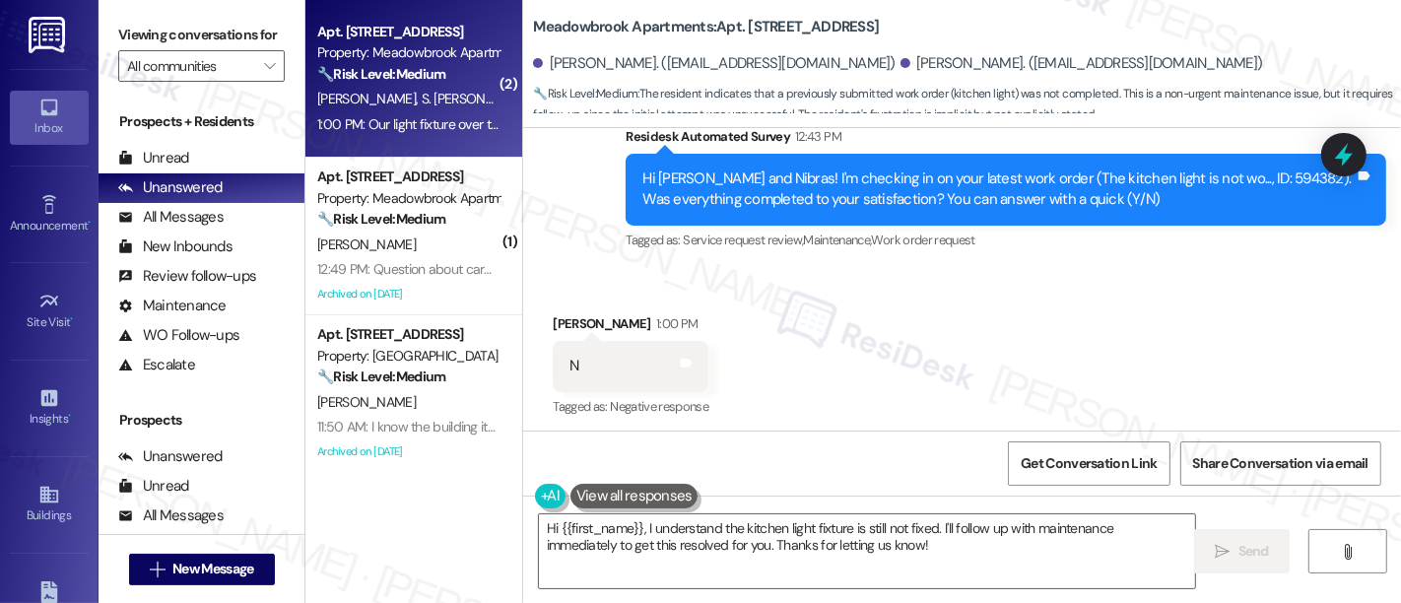
click at [1219, 168] on div "Hi Syed and Nibras! I'm checking in on your latest work order (The kitchen ligh…" at bounding box center [998, 189] width 712 height 42
copy div "594382"
click at [909, 305] on div "Received via SMS Nibras Hussain 1:00 PM N Tags and notes Tagged as: Negative re…" at bounding box center [962, 421] width 878 height 305
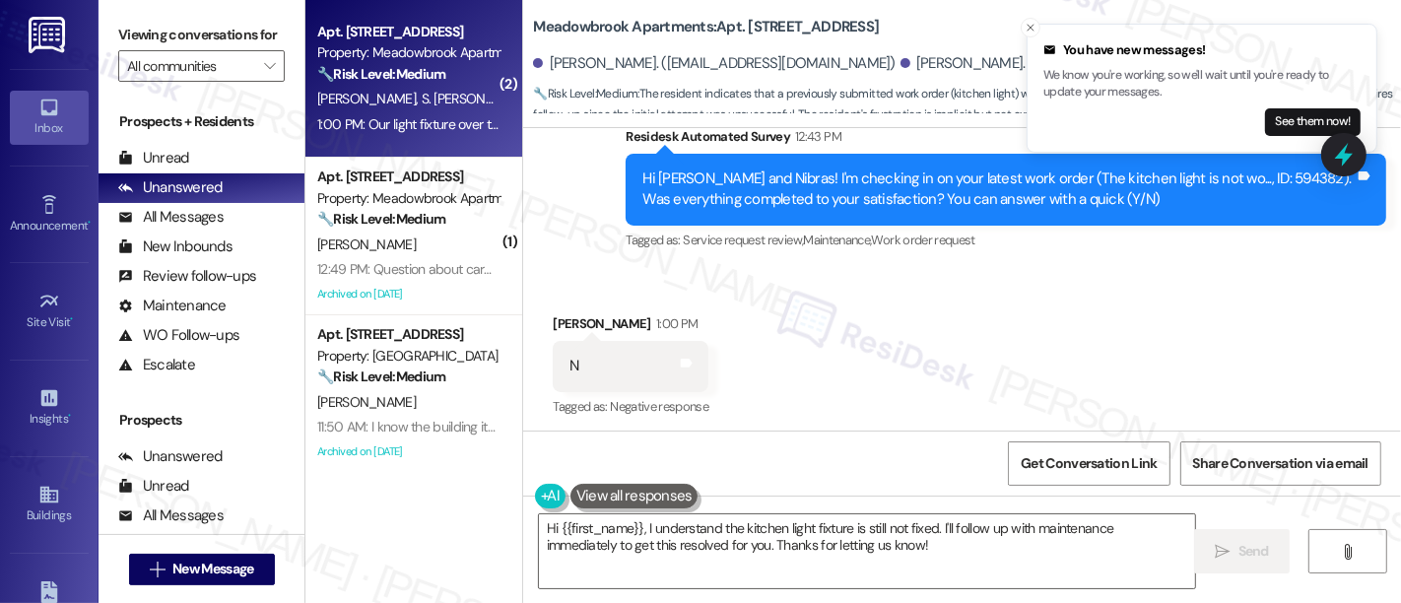
scroll to position [9934, 0]
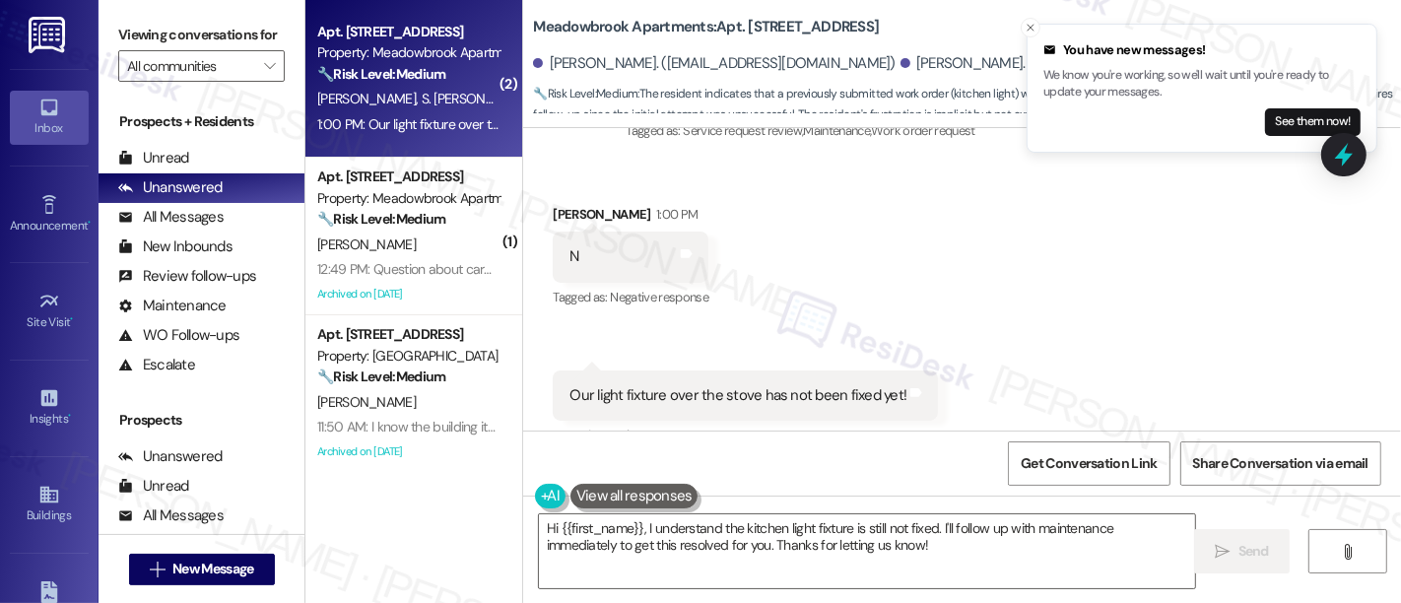
click at [1012, 317] on div "Received via SMS Nibras Hussain 1:00 PM N Tags and notes Tagged as: Negative re…" at bounding box center [962, 312] width 878 height 305
click at [550, 526] on textarea "Hi {{first_name}}, I understand the kitchen light fixture is still not fixed. I…" at bounding box center [867, 551] width 656 height 74
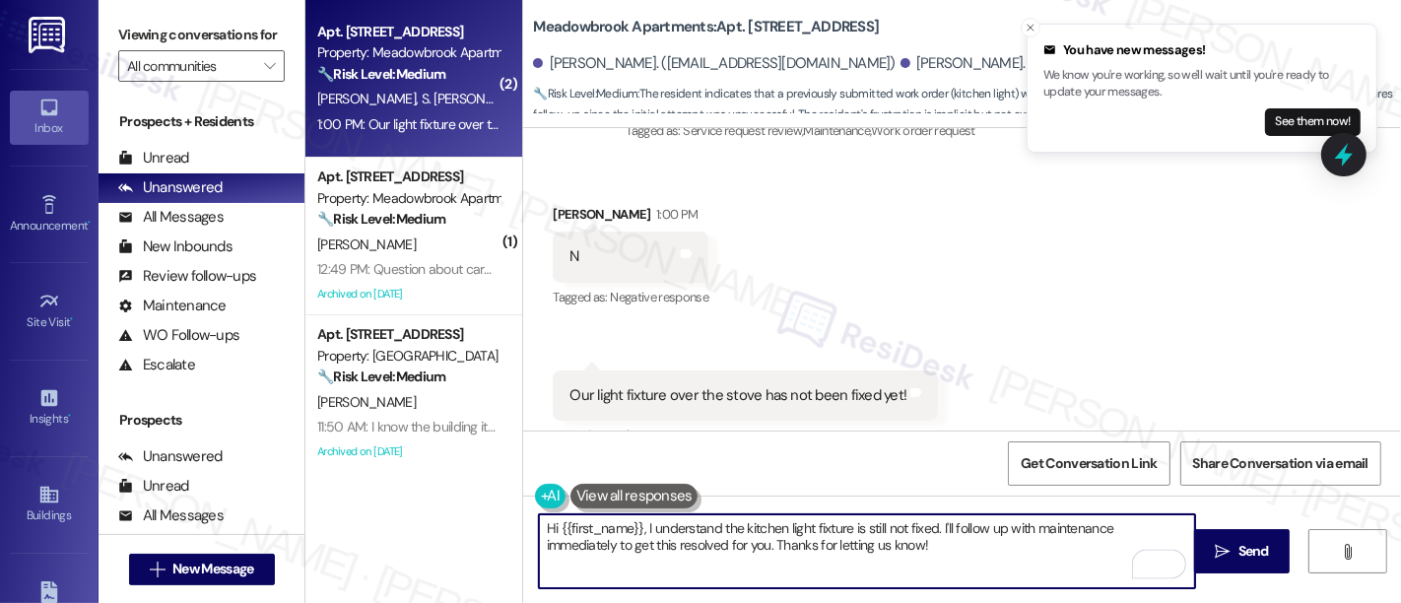
click at [632, 527] on textarea "Hi {{first_name}}, I understand the kitchen light fixture is still not fixed. I…" at bounding box center [867, 551] width 656 height 74
drag, startPoint x: 887, startPoint y: 522, endPoint x: 902, endPoint y: 565, distance: 44.9
click at [902, 565] on textarea "Hi Nibras, I understand the kitchen light fixture is still not fixed. I'll foll…" at bounding box center [867, 551] width 656 height 74
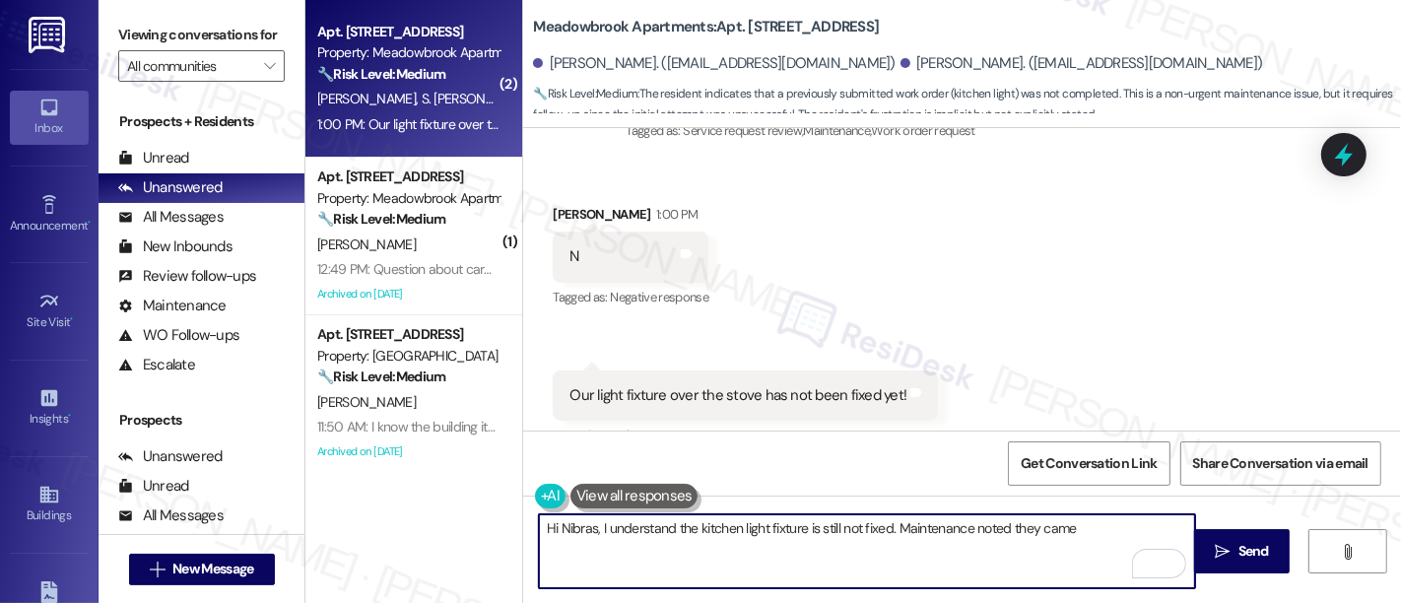
click at [1002, 525] on textarea "Hi Nibras, I understand the kitchen light fixture is still not fixed. Maintenan…" at bounding box center [867, 551] width 656 height 74
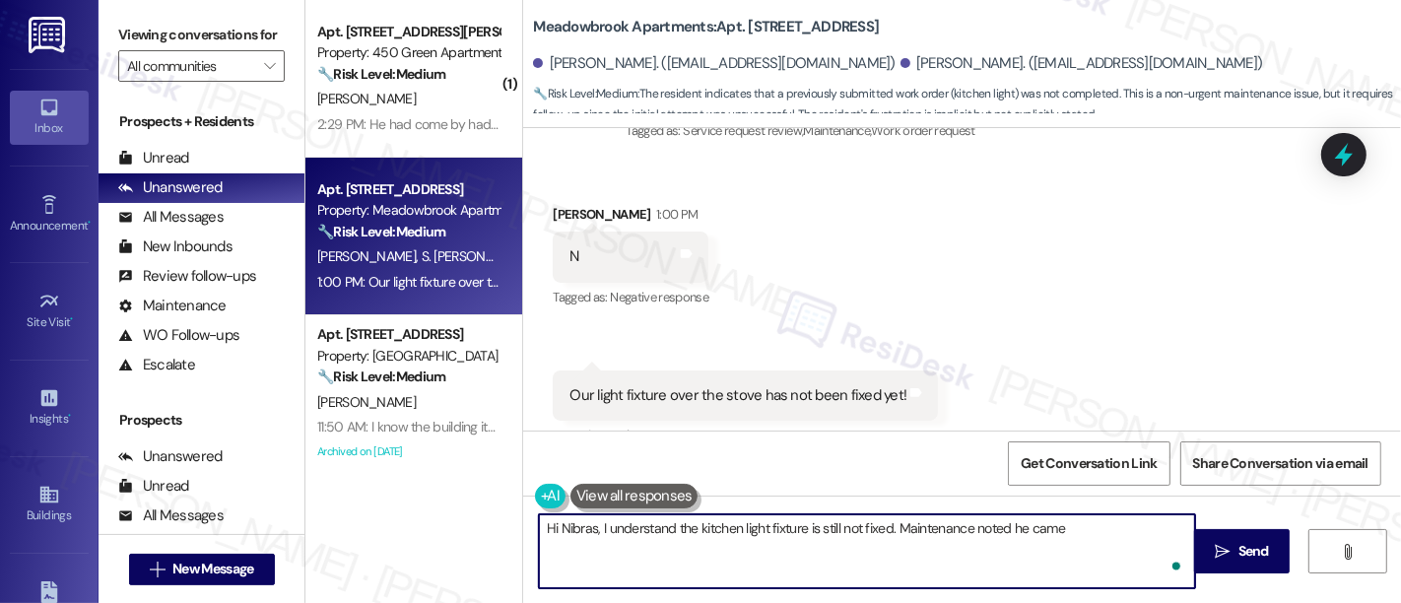
scroll to position [2, 0]
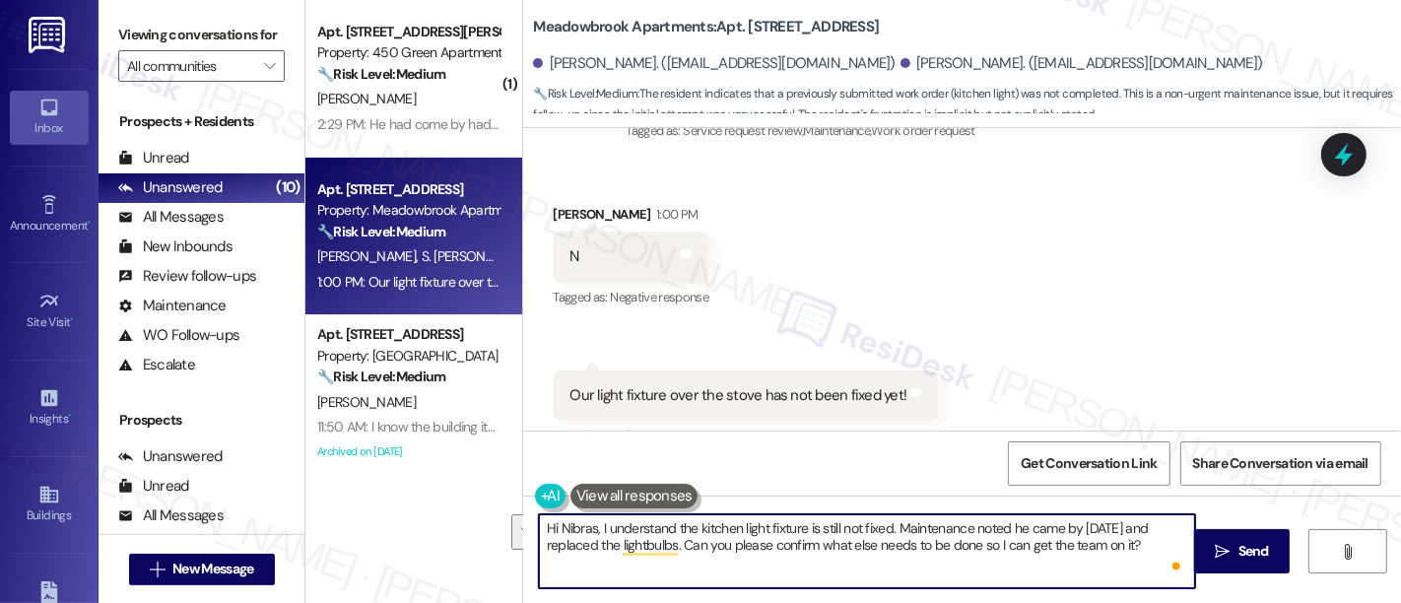
paste textarea "Thanks for the update. I understand the kitchen light fixture is still not work…"
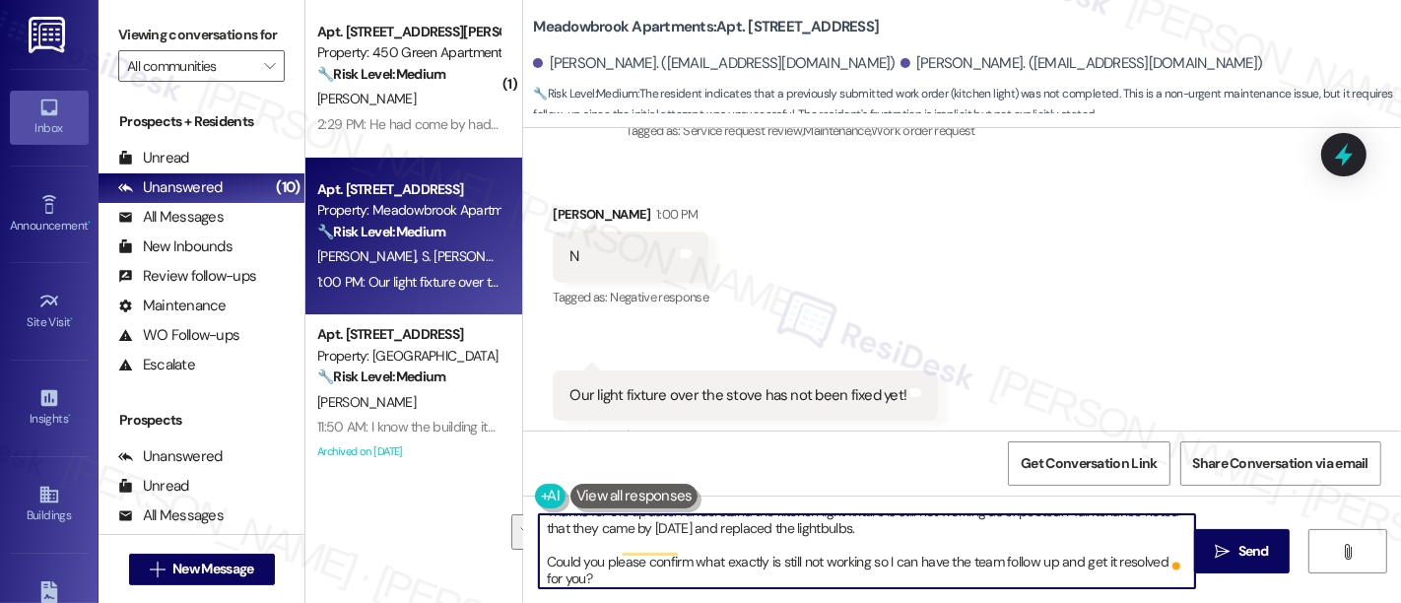
scroll to position [50, 0]
click at [893, 528] on textarea "Hi Nibras, Thanks for the update. I understand the kitchen light fixture is sti…" at bounding box center [867, 551] width 656 height 74
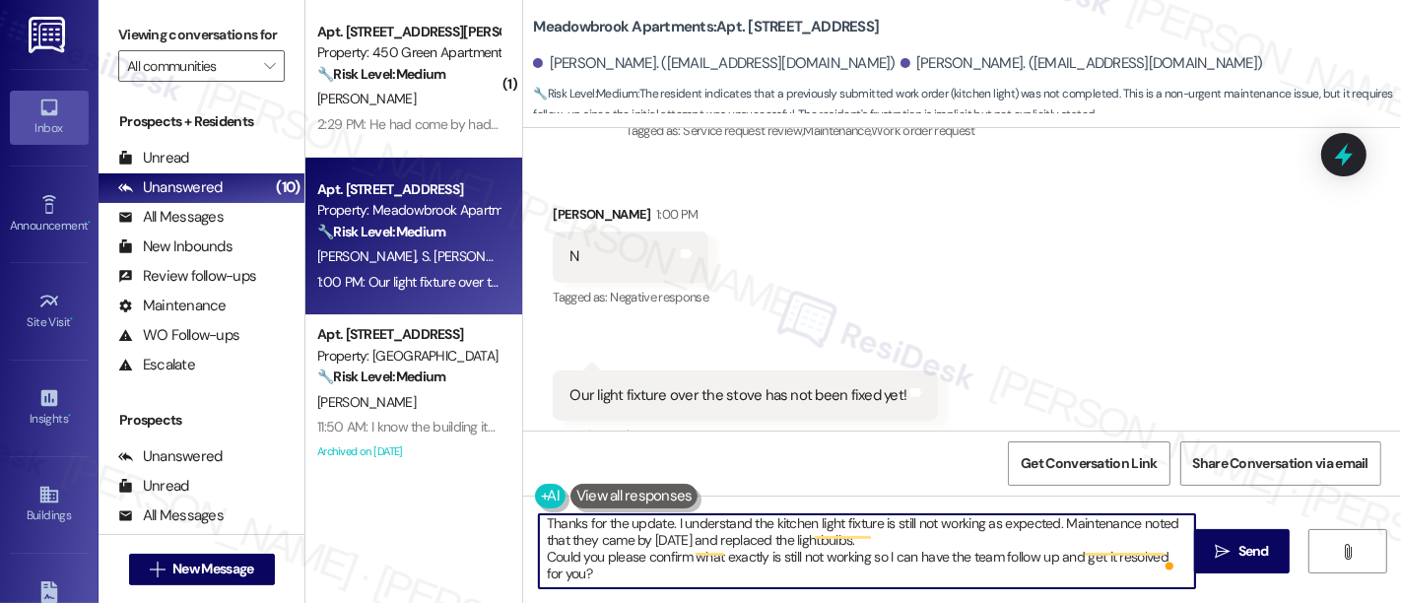
scroll to position [17, 0]
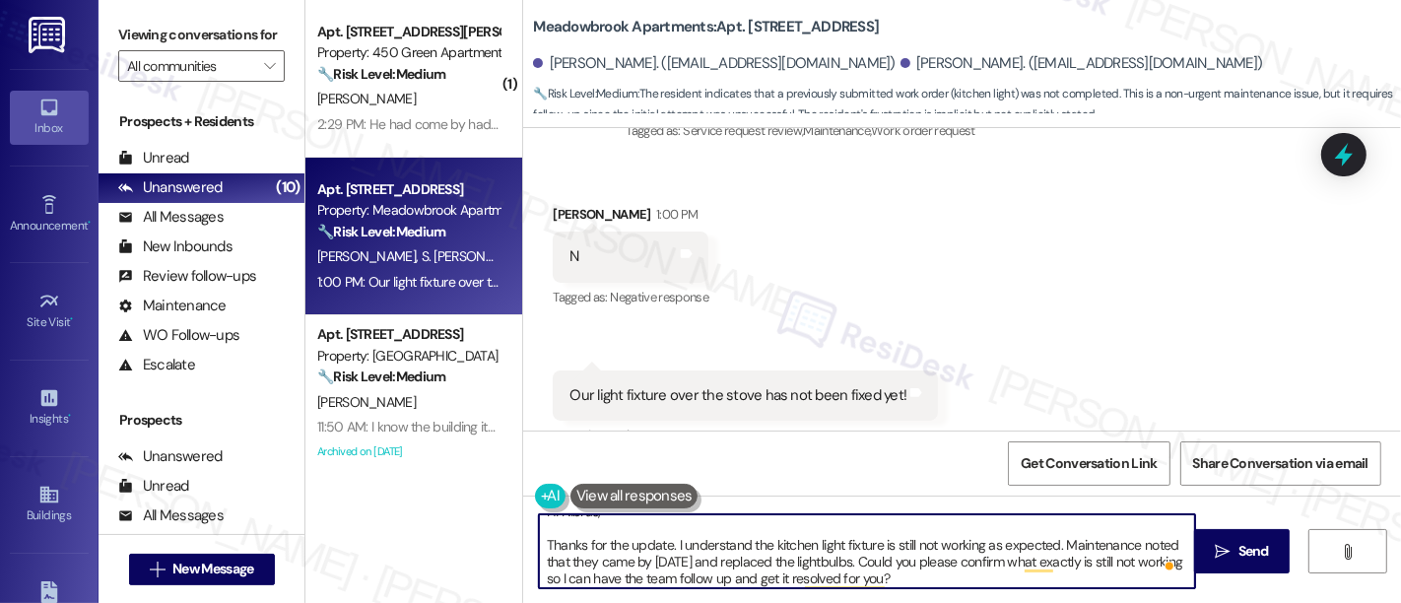
click at [893, 527] on textarea "Hi Nibras, Thanks for the update. I understand the kitchen light fixture is sti…" at bounding box center [867, 551] width 656 height 74
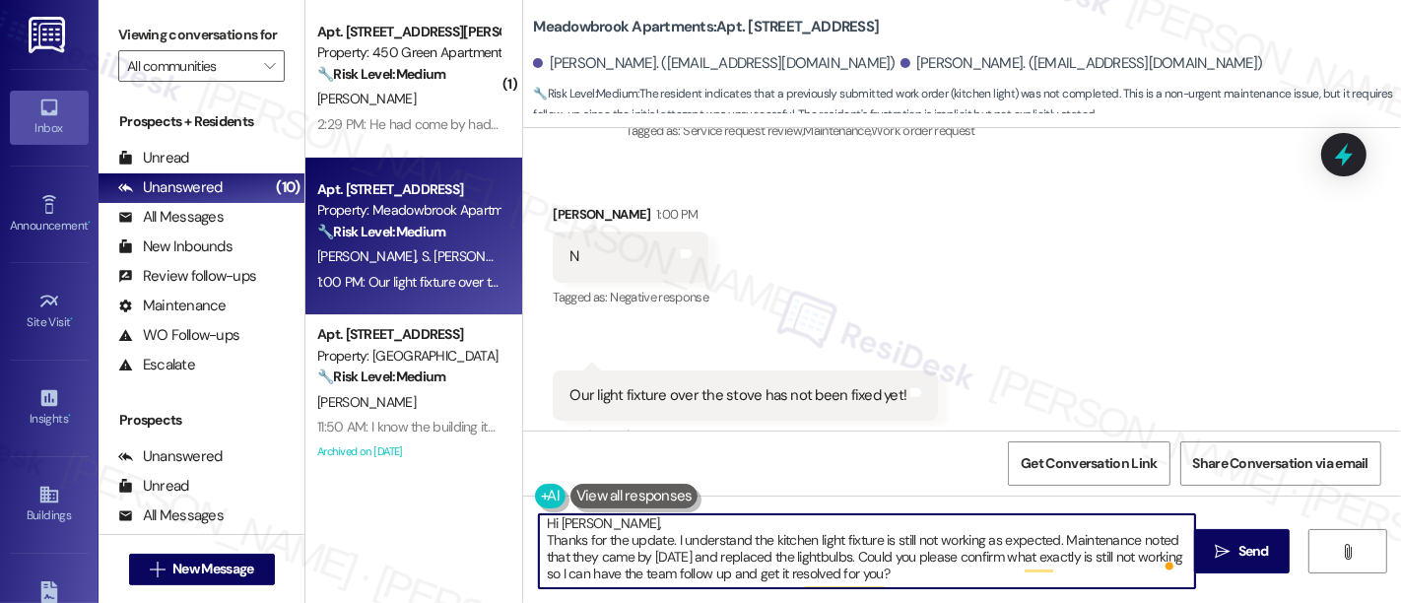
scroll to position [0, 0]
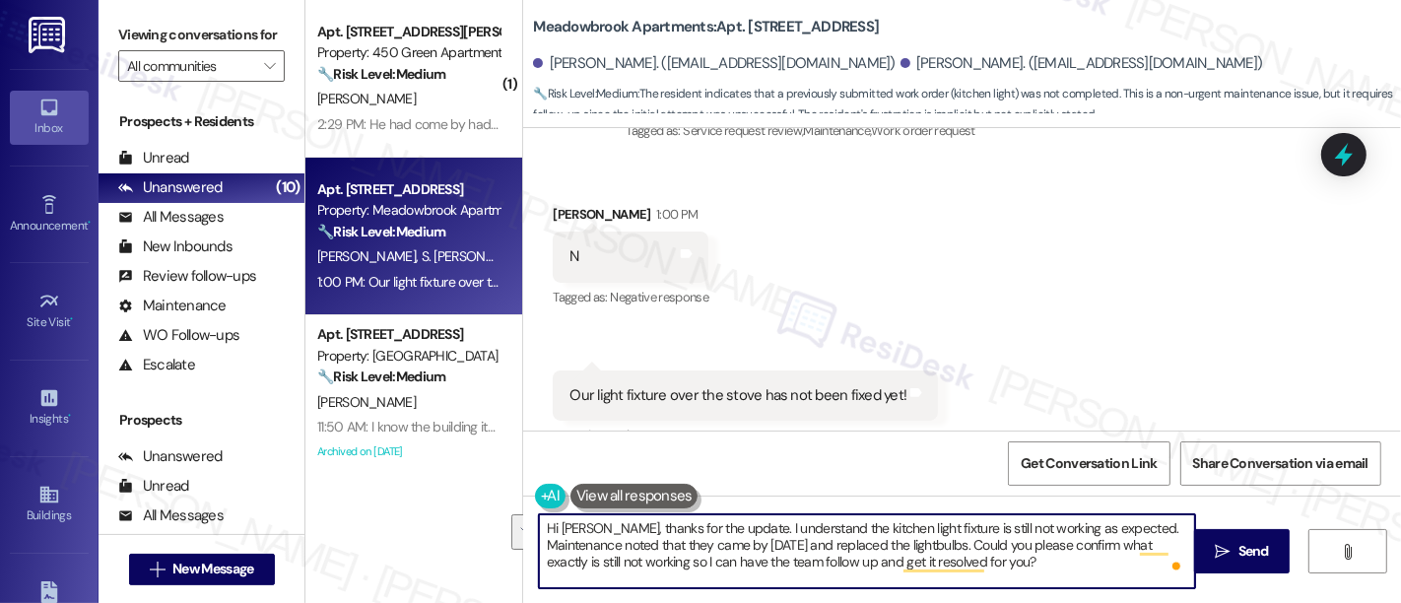
drag, startPoint x: 1074, startPoint y: 562, endPoint x: 982, endPoint y: 543, distance: 93.5
click at [982, 543] on textarea "Hi Nibras, thanks for the update. I understand the kitchen light fixture is sti…" at bounding box center [867, 551] width 656 height 74
type textarea "Hi [PERSON_NAME], thanks for the update. I understand the kitchen light fixture…"
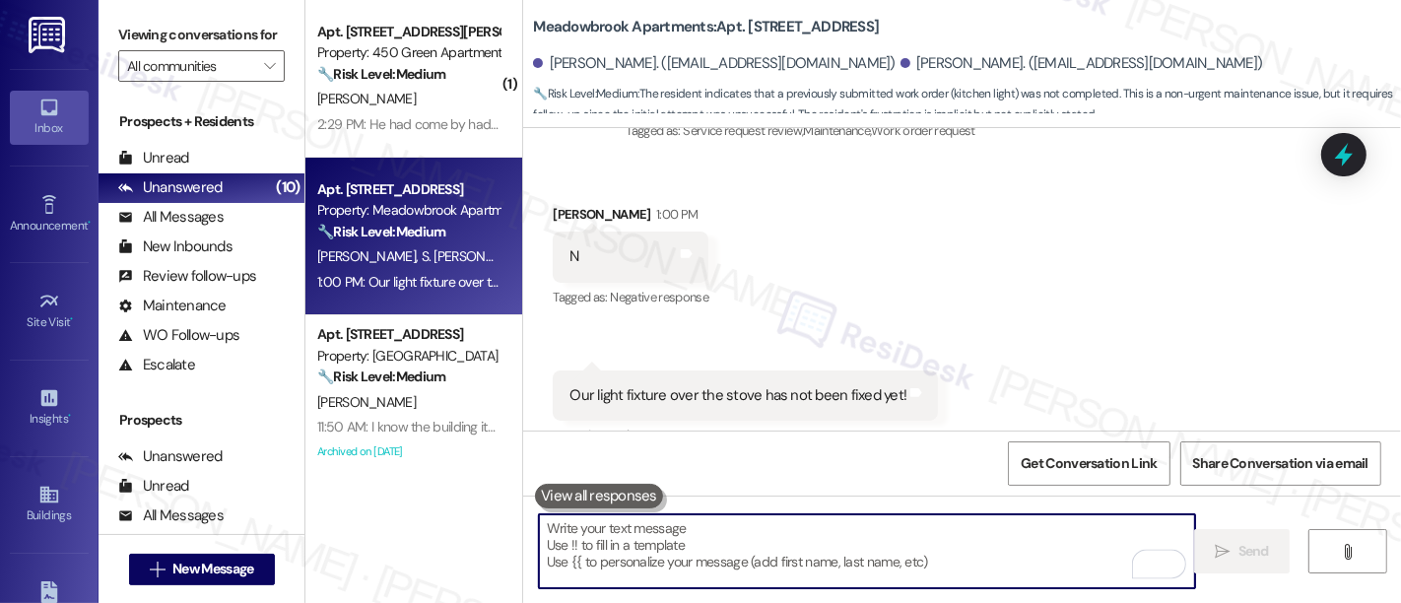
scroll to position [9933, 0]
paste textarea "Could you please confirm what exactly is still not working so I can have the te…"
type textarea "Could you please confirm what exactly is still not working so I can have the te…"
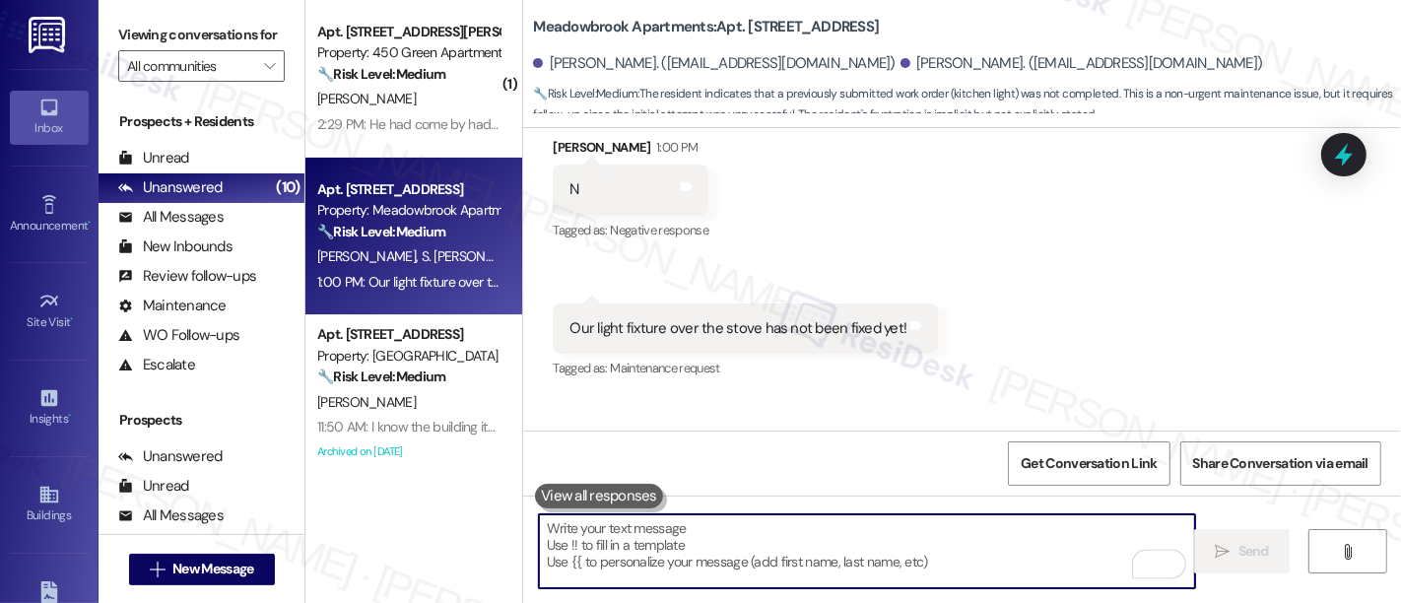
scroll to position [10250, 0]
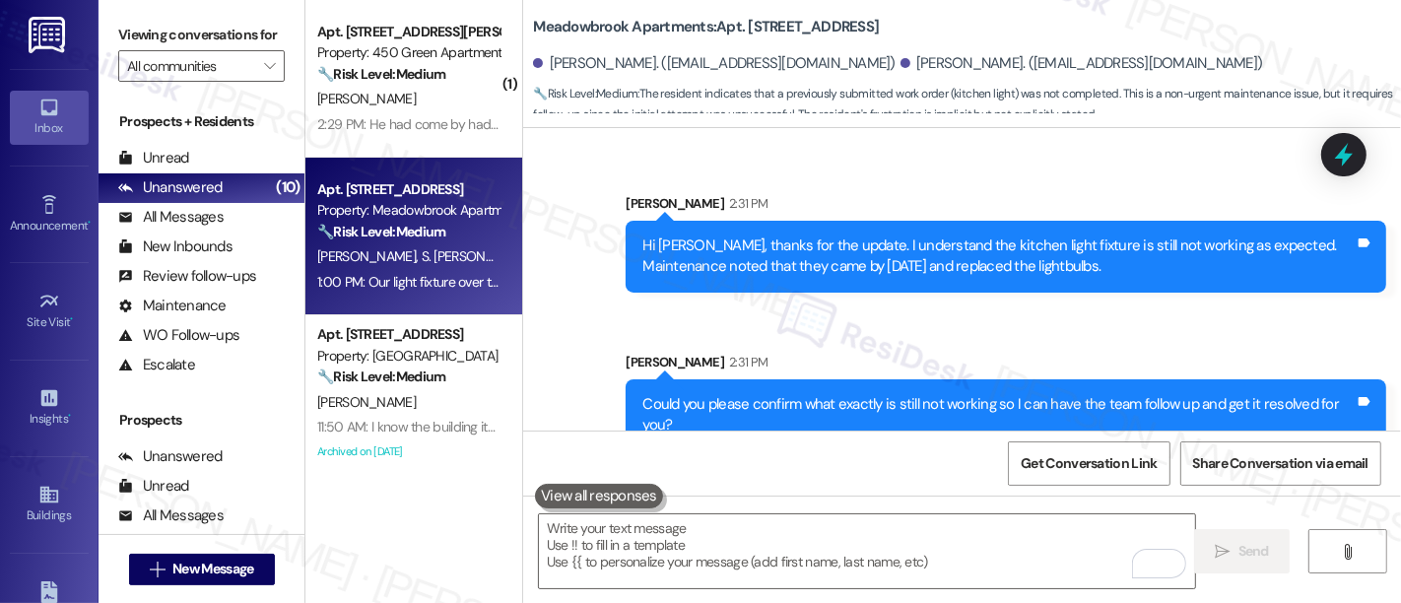
click at [1391, 442] on div "Get Conversation Link Share Conversation via email" at bounding box center [962, 463] width 878 height 65
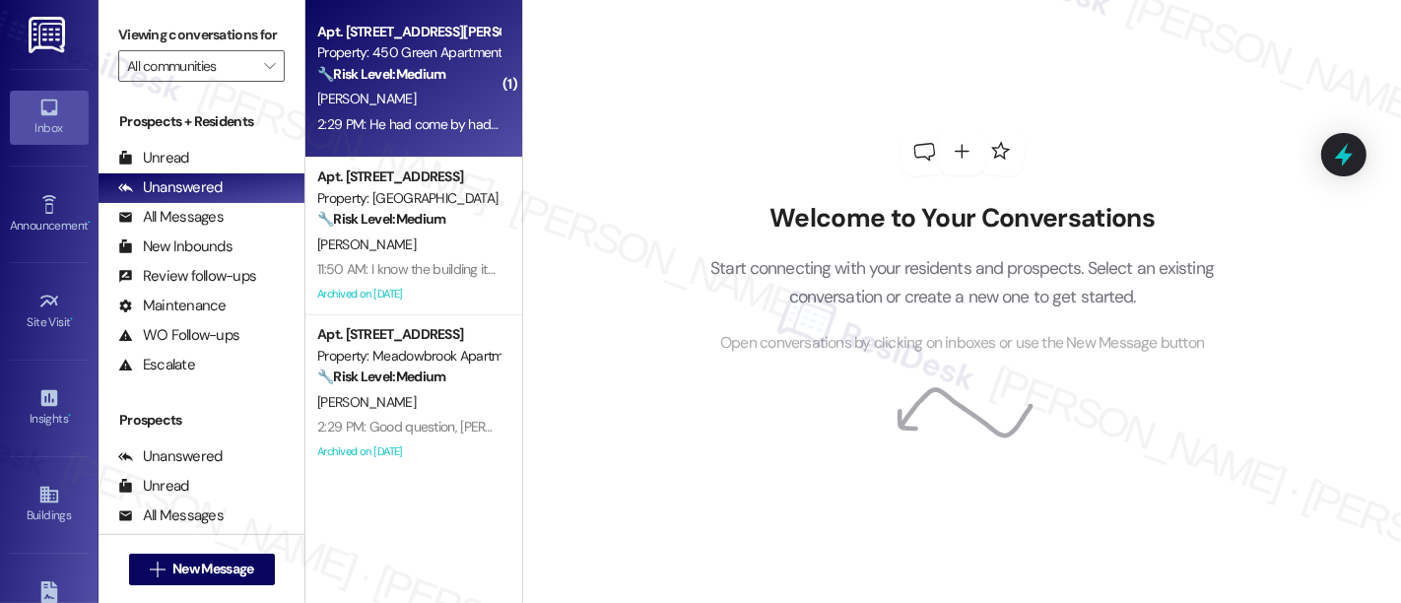
click at [431, 64] on div "🔧 Risk Level: Medium The resident indicates that a maintenance request was not …" at bounding box center [408, 74] width 182 height 21
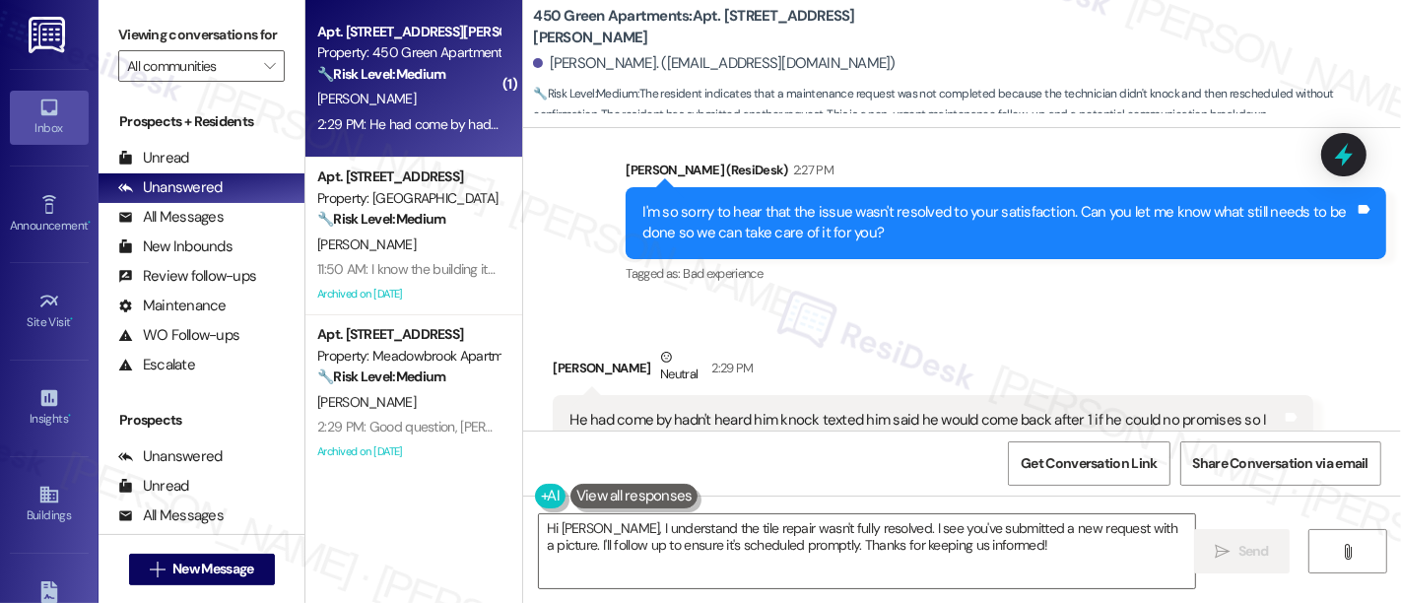
scroll to position [692, 0]
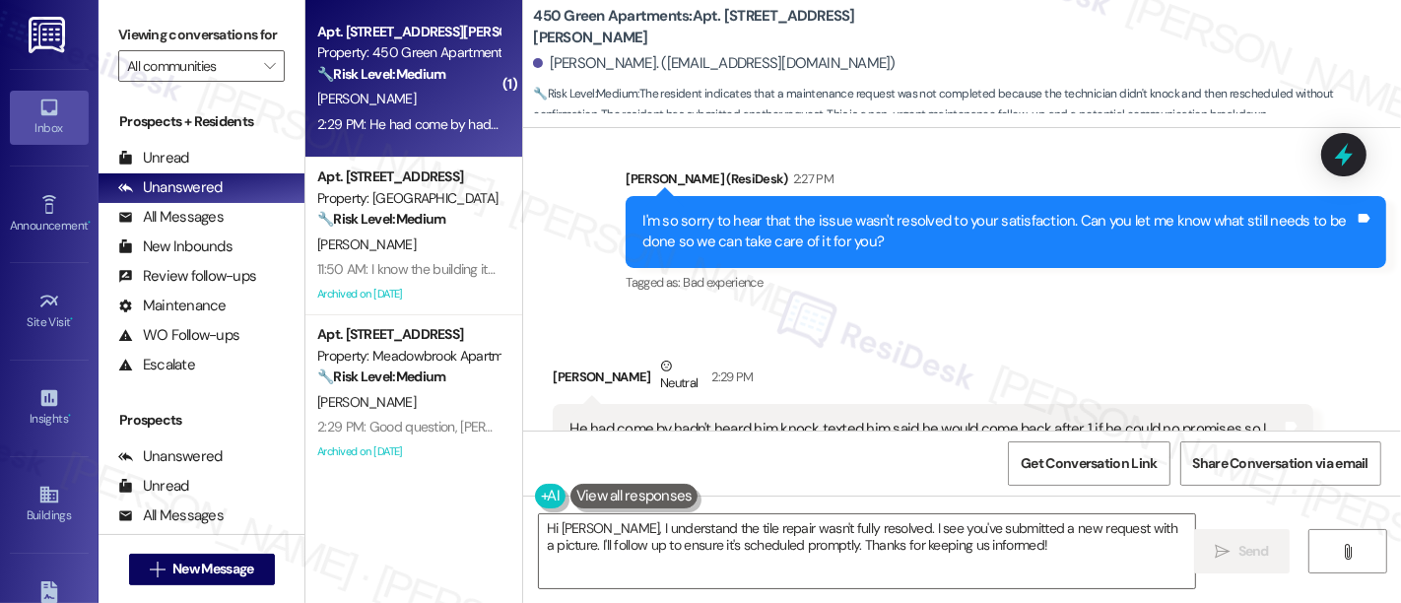
click at [729, 22] on b "450 Green Apartments: Apt. [STREET_ADDRESS][PERSON_NAME]" at bounding box center [730, 27] width 394 height 42
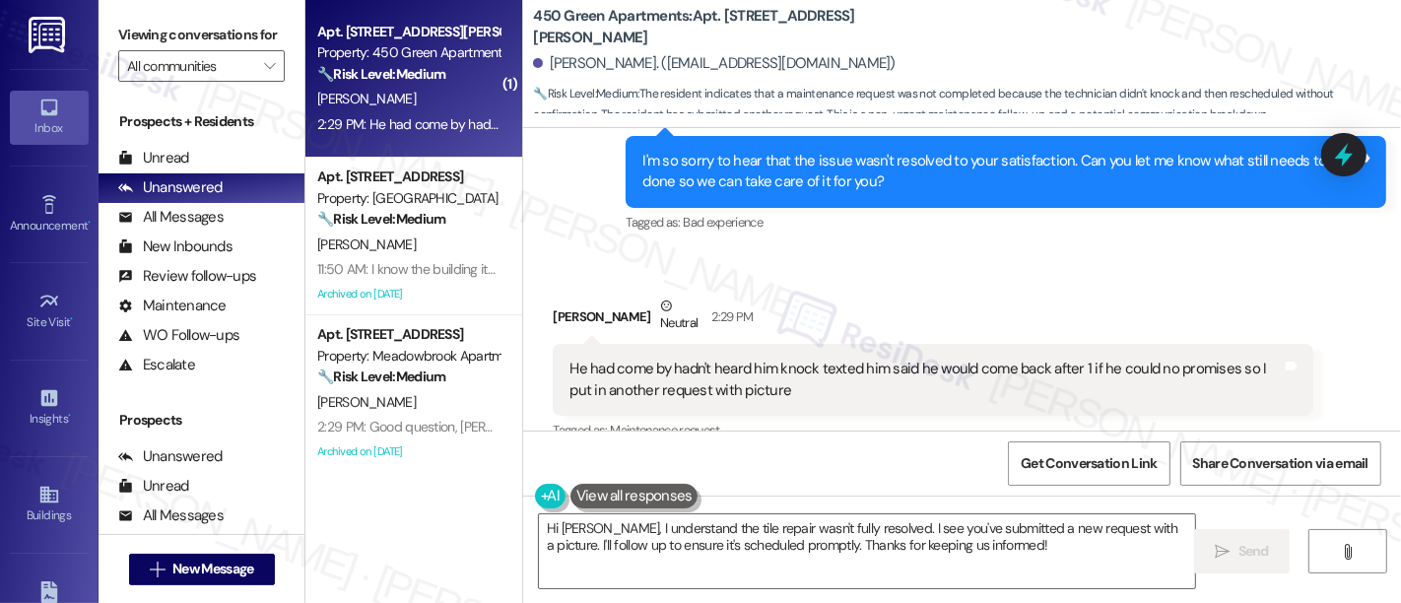
scroll to position [801, 0]
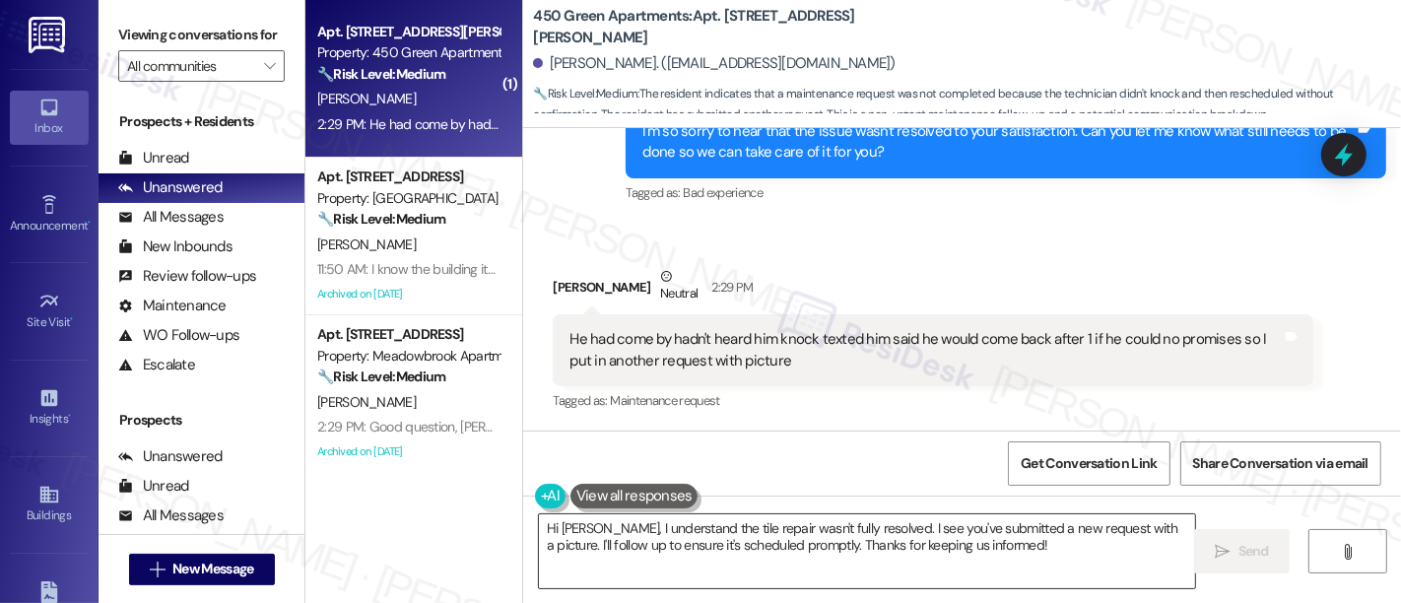
click at [667, 527] on textarea "Hi [PERSON_NAME], I understand the tile repair wasn't fully resolved. I see you…" at bounding box center [867, 551] width 656 height 74
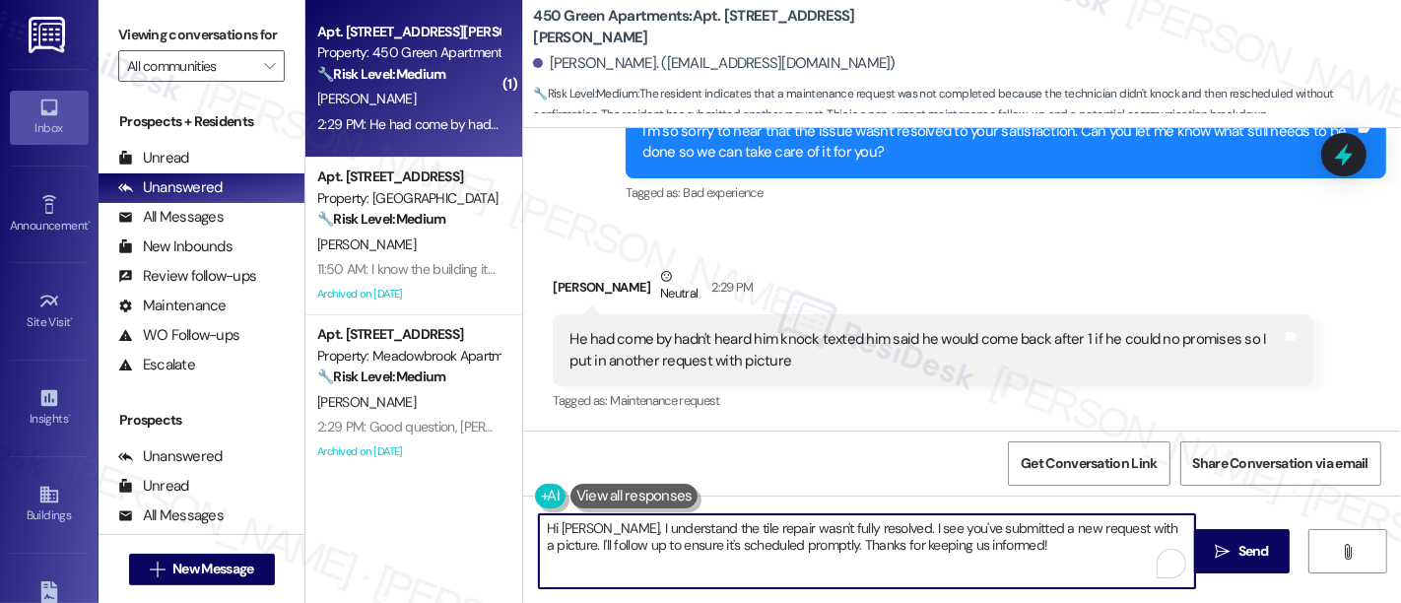
click at [985, 539] on textarea "Hi [PERSON_NAME], I understand the tile repair wasn't fully resolved. I see you…" at bounding box center [867, 551] width 656 height 74
drag, startPoint x: 782, startPoint y: 539, endPoint x: 512, endPoint y: 470, distance: 278.7
click at [523, 470] on div "Lease started [DATE] 8:00 PM Survey, sent via SMS Residesk Automated Survey [DA…" at bounding box center [962, 429] width 878 height 603
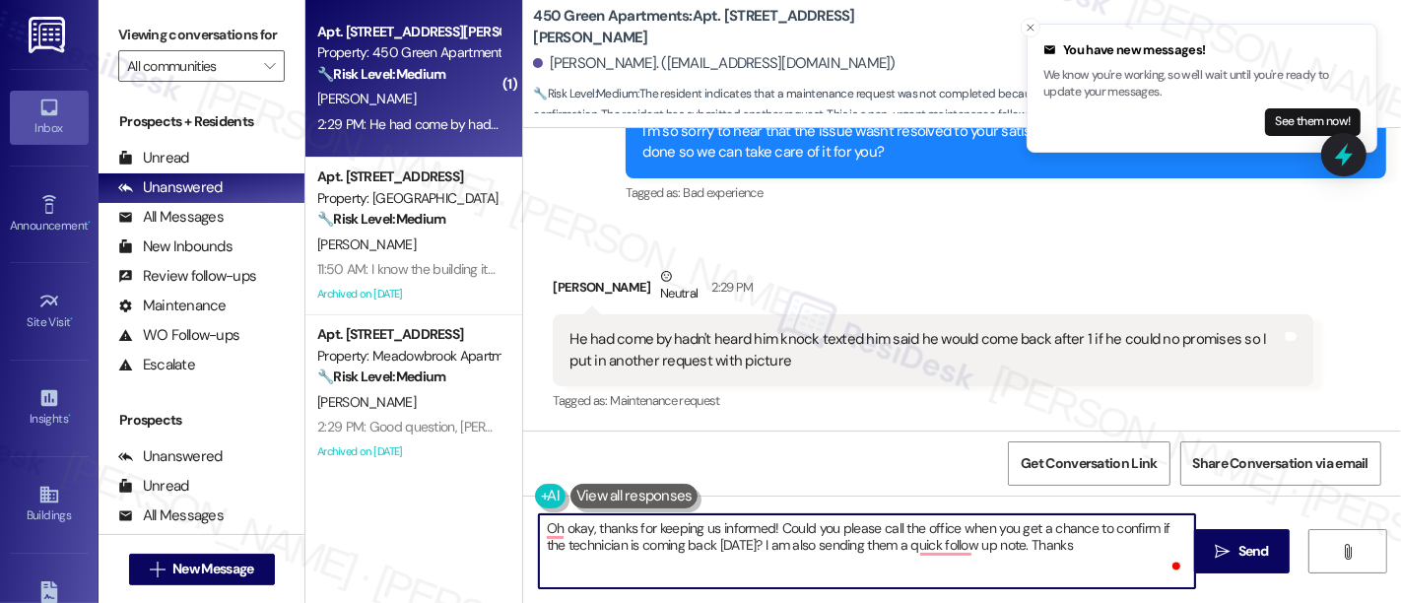
type textarea "Oh okay, thanks for keeping us informed! Could you please call the office when …"
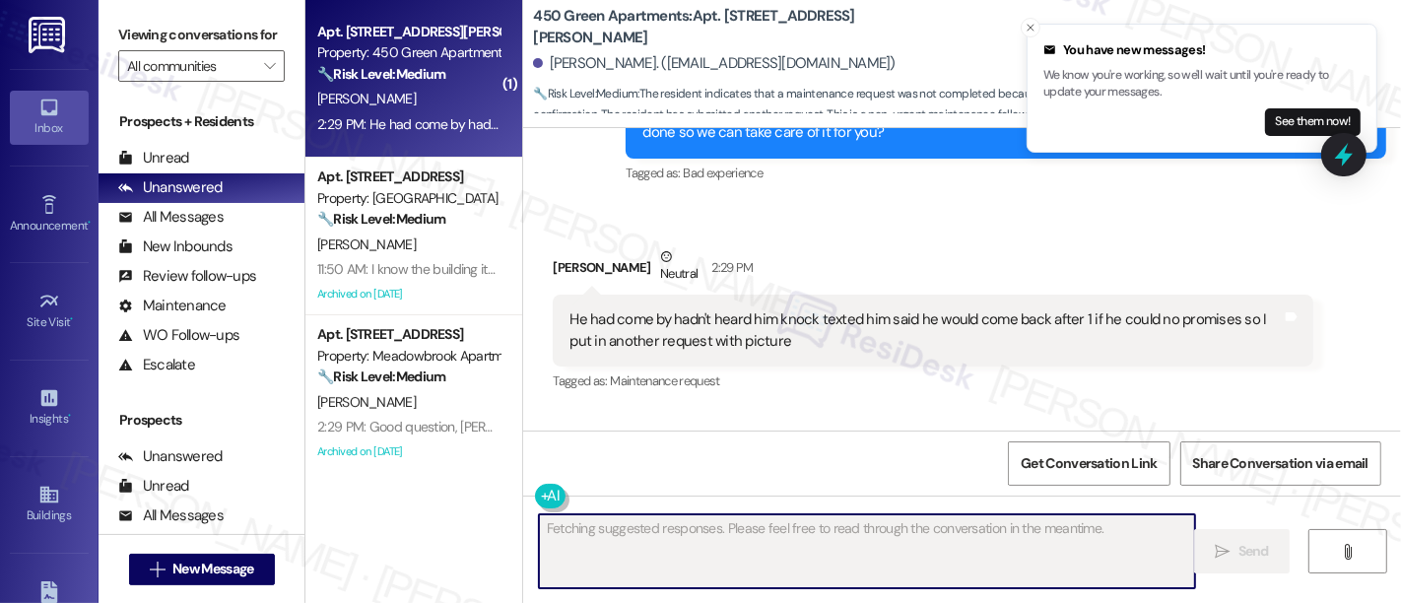
scroll to position [800, 0]
click at [987, 280] on div "[PERSON_NAME] Neutral 2:29 PM" at bounding box center [933, 271] width 761 height 48
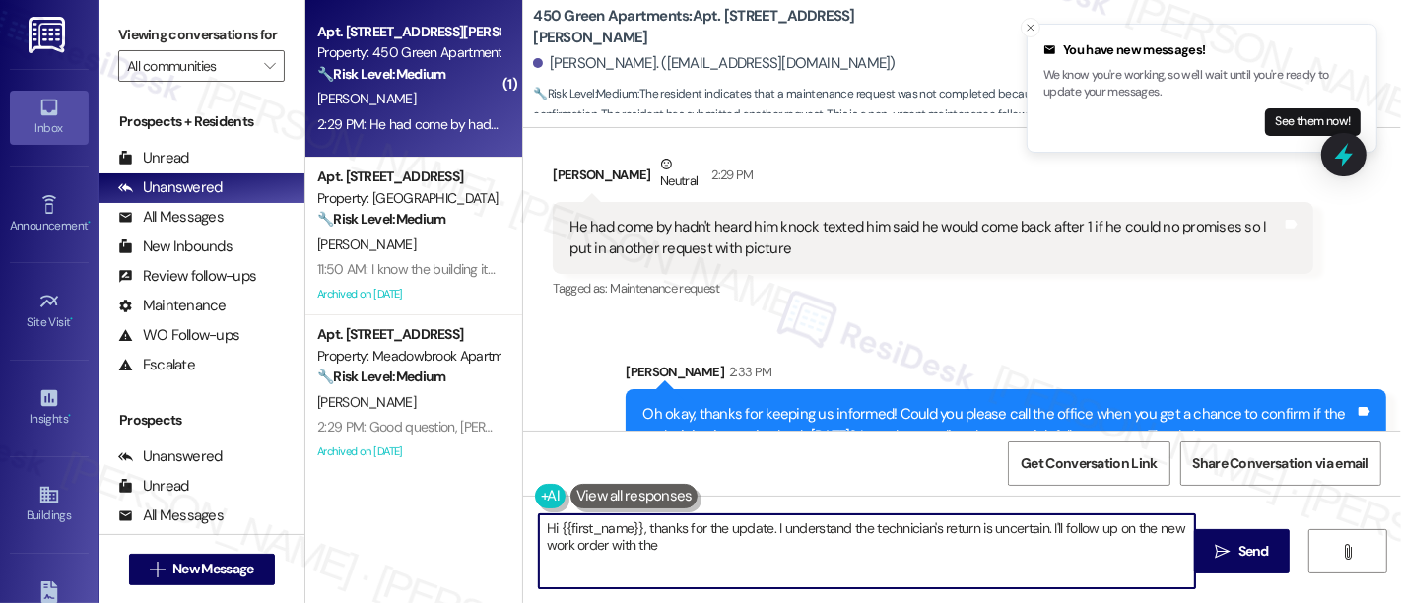
scroll to position [878, 0]
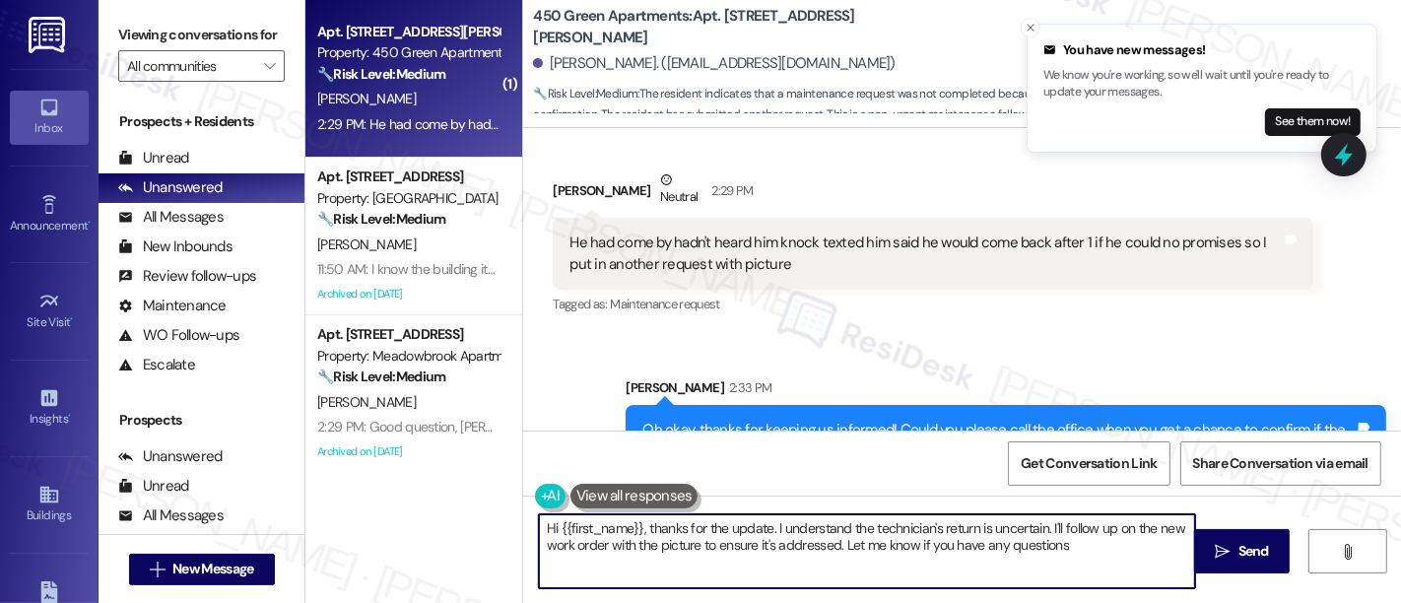
type textarea "Hi {{first_name}}, thanks for the update. I understand the technician's return …"
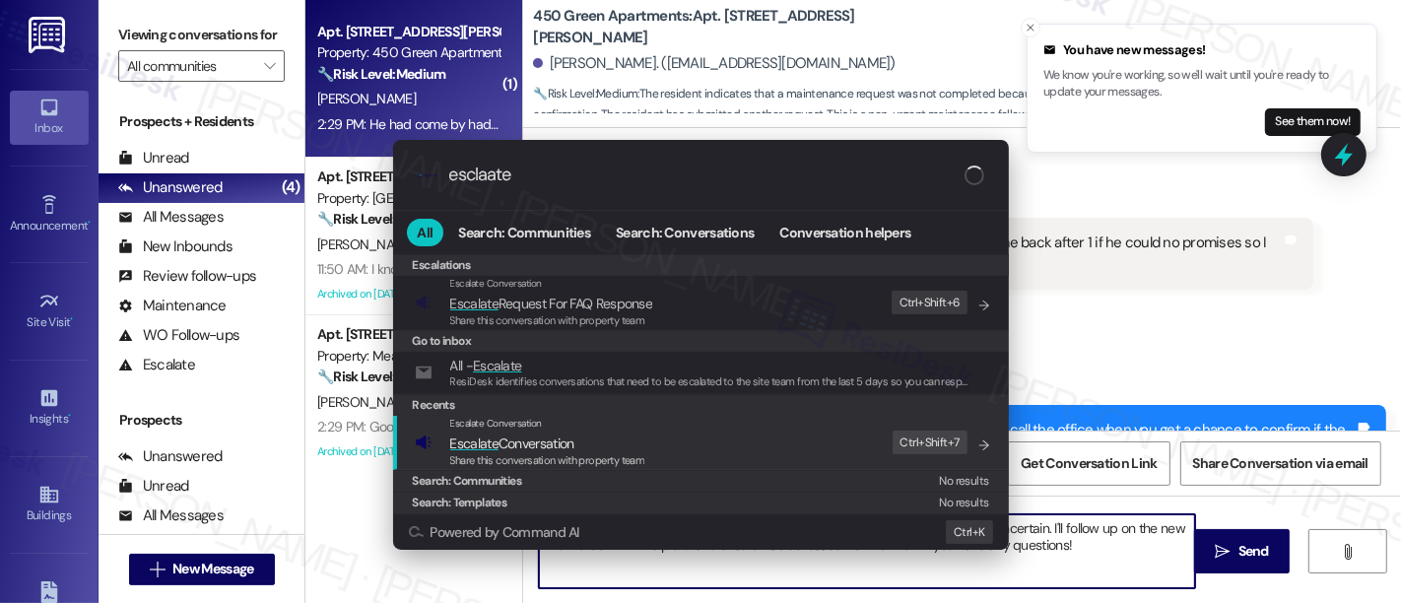
type input "esclaate"
click at [626, 439] on span "Escalate Conversation" at bounding box center [547, 444] width 195 height 22
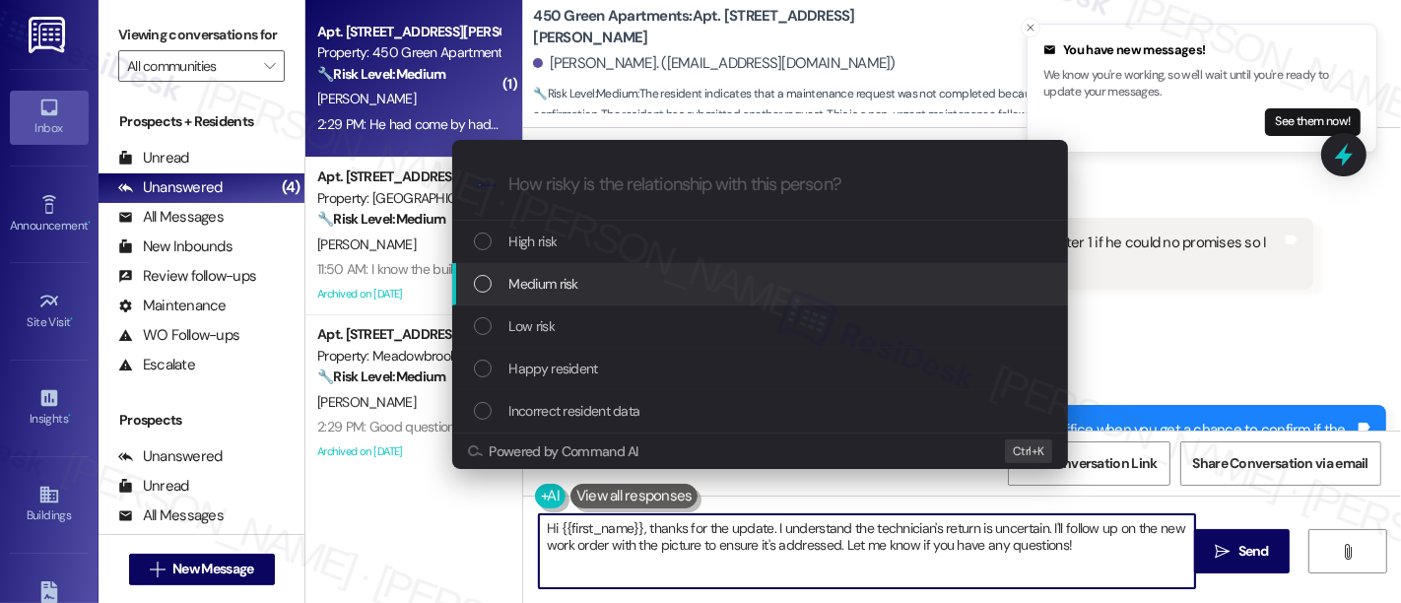
click at [625, 283] on div "Medium risk" at bounding box center [762, 284] width 576 height 22
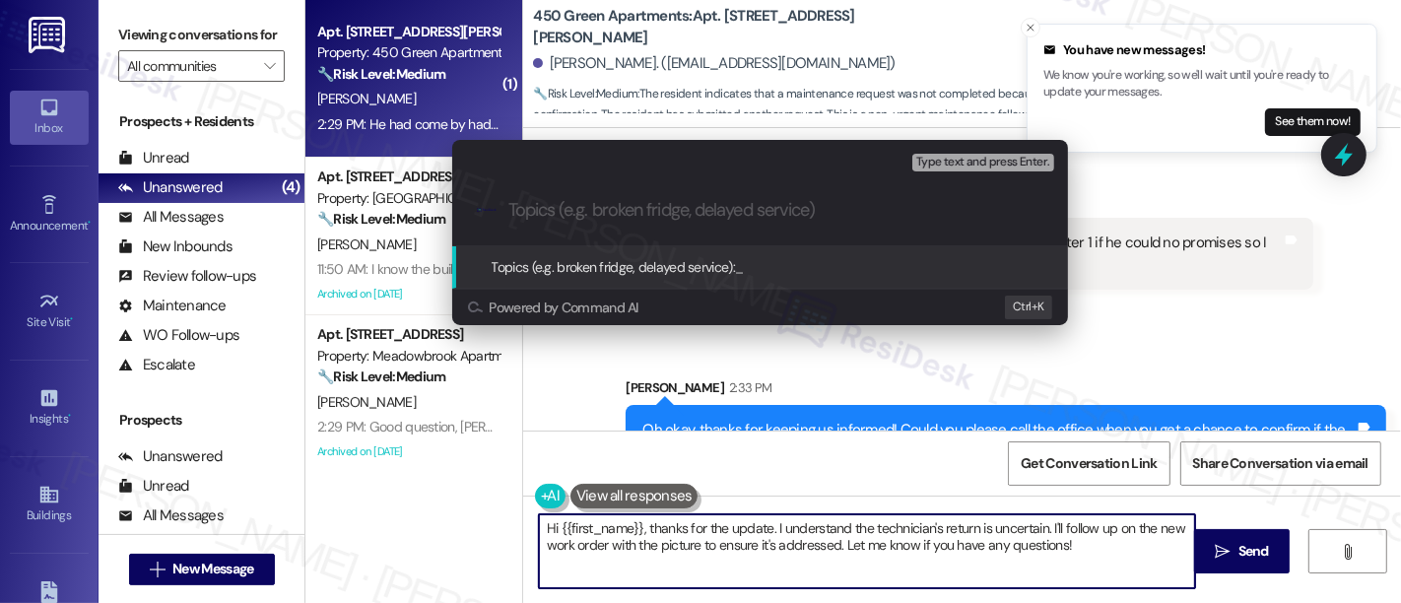
click at [850, 219] on input "Topics (e.g. broken fridge, delayed service)" at bounding box center [775, 210] width 535 height 21
click at [647, 213] on input "Request Tech To come Back" at bounding box center [767, 210] width 519 height 21
type input "Request Tech To Come Back"
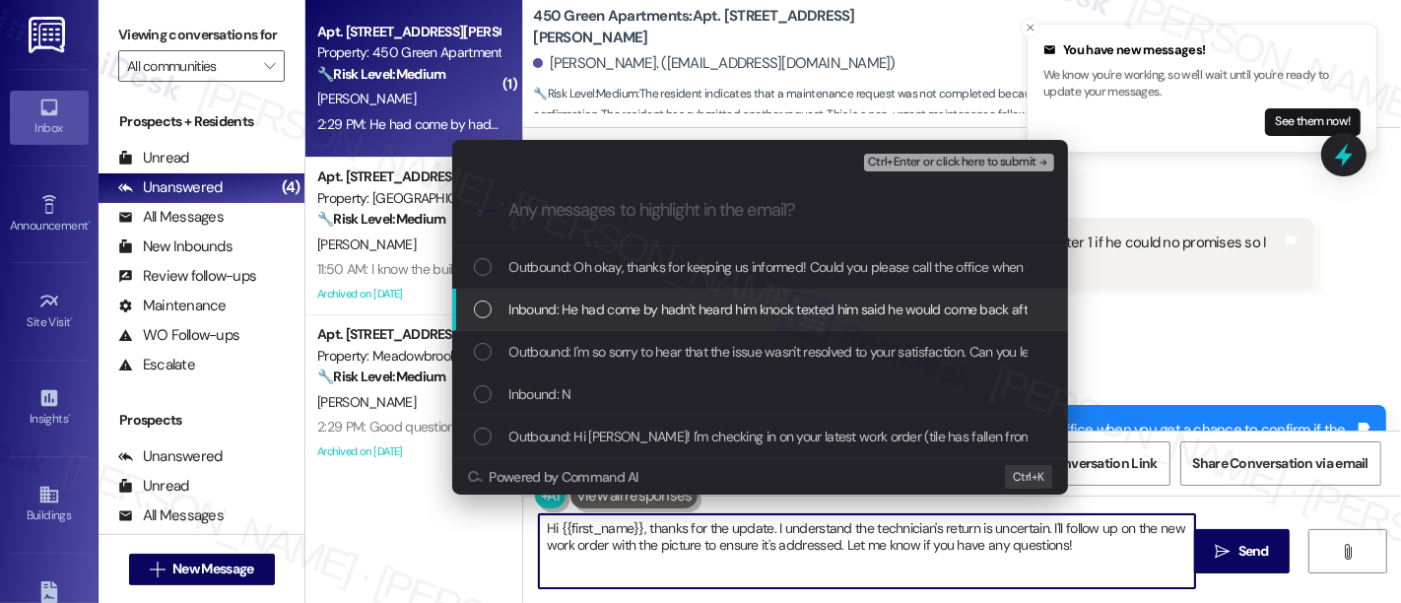
click at [635, 297] on div "Inbound: He had come by hadn't heard him knock texted him said he would come ba…" at bounding box center [760, 310] width 616 height 42
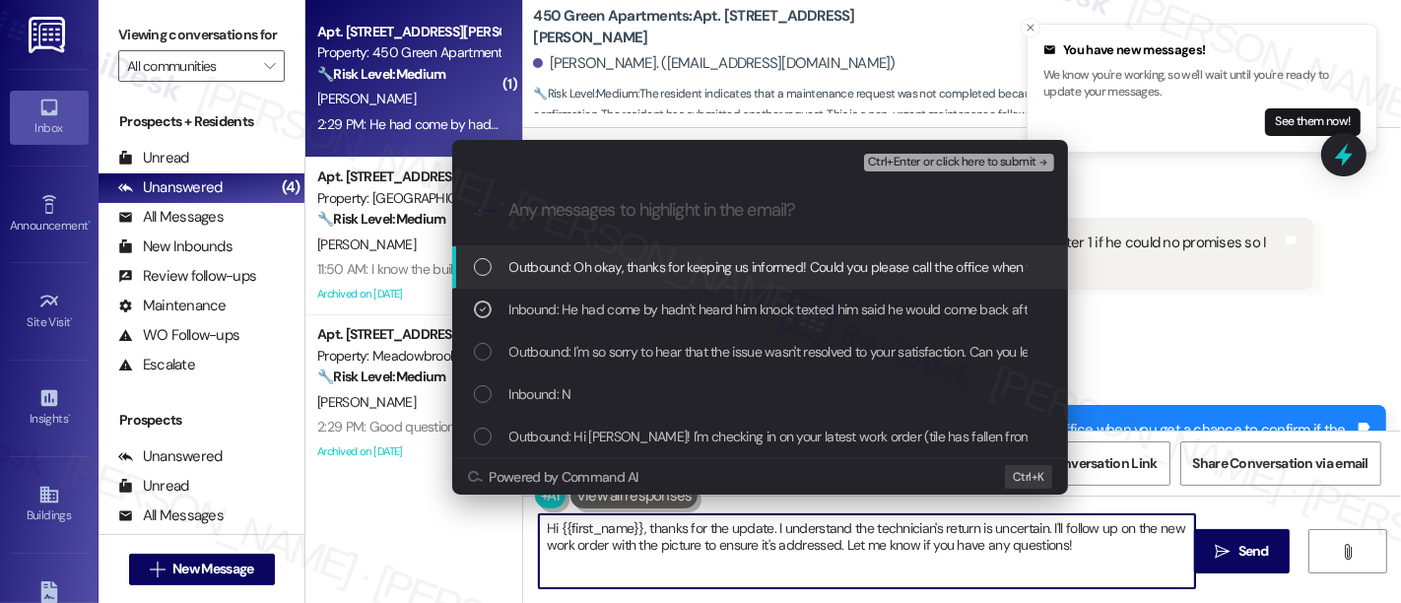
click at [997, 165] on span "Ctrl+Enter or click here to submit" at bounding box center [952, 163] width 168 height 14
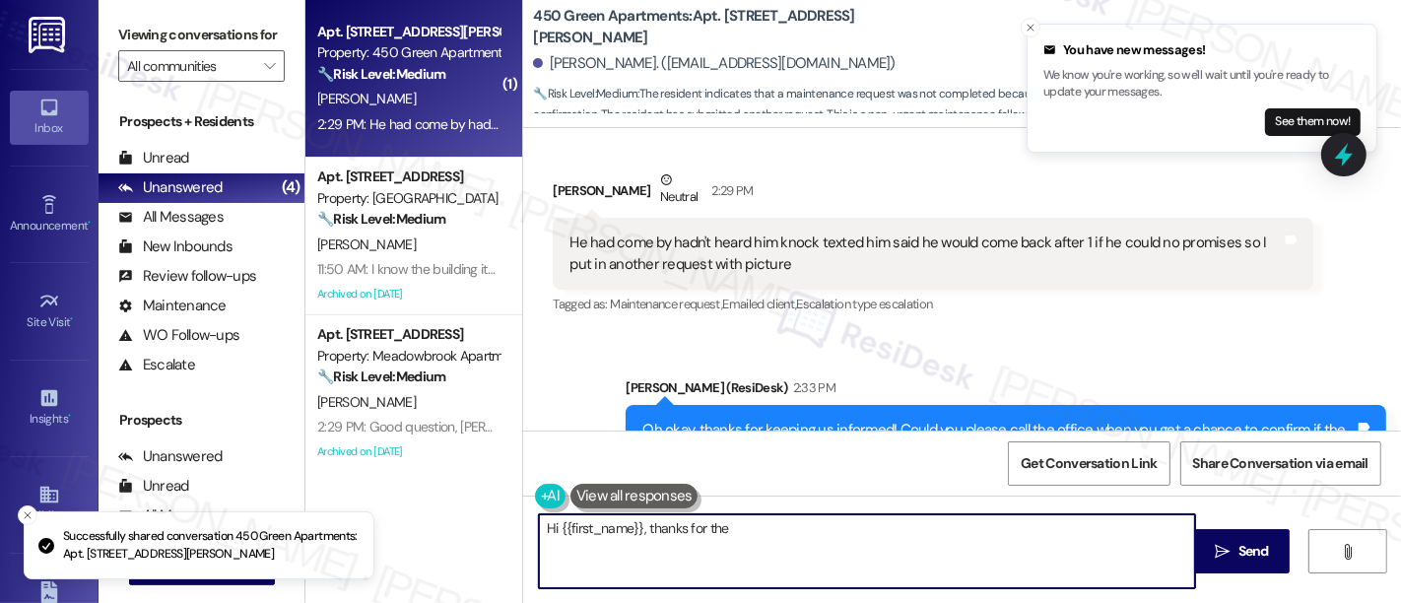
scroll to position [800, 0]
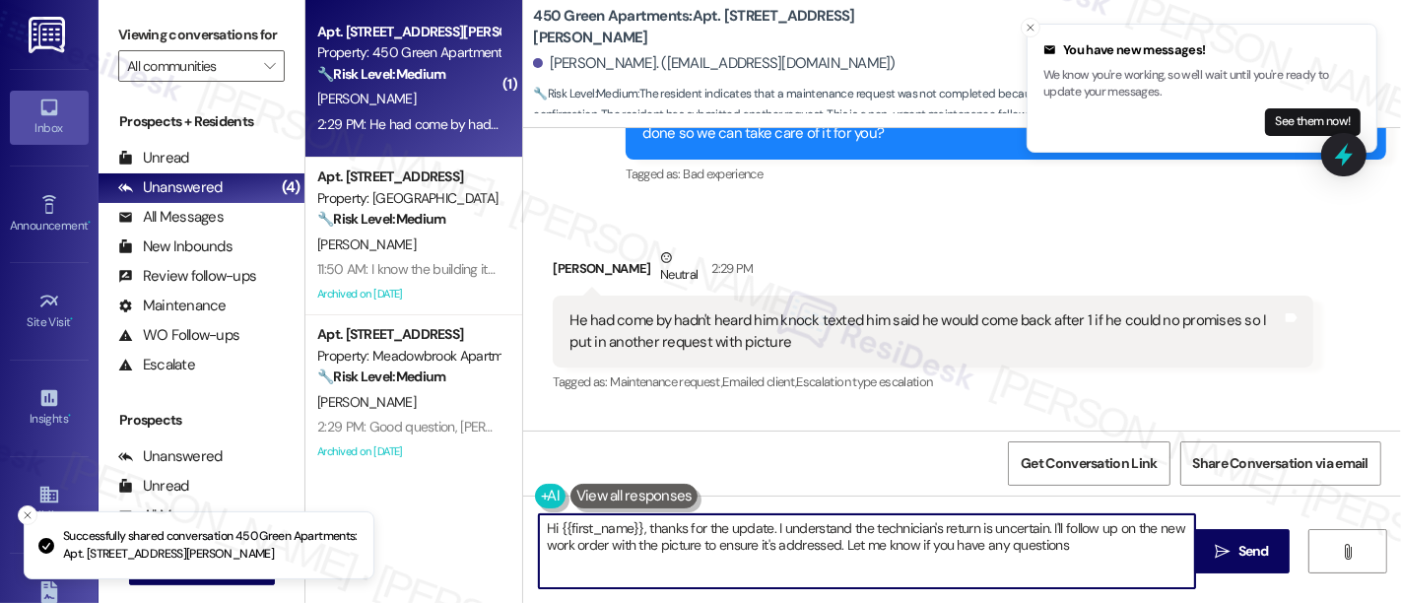
type textarea "Hi {{first_name}}, thanks for the update. I understand the technician's return …"
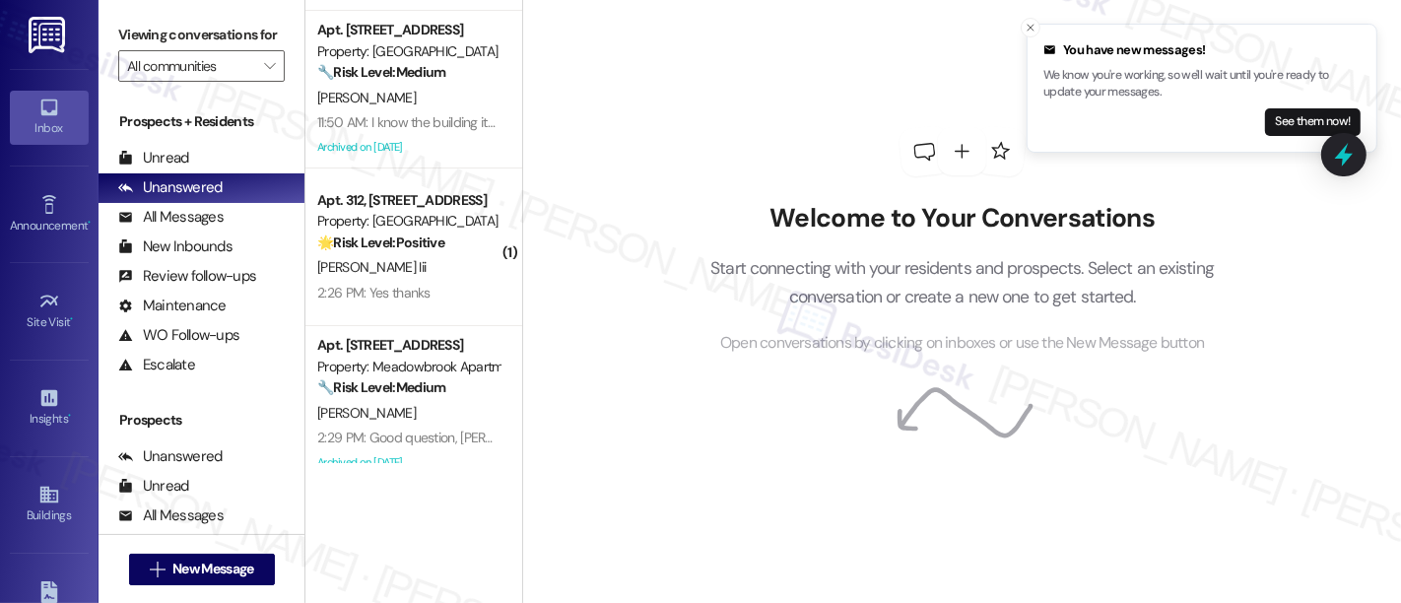
scroll to position [168, 0]
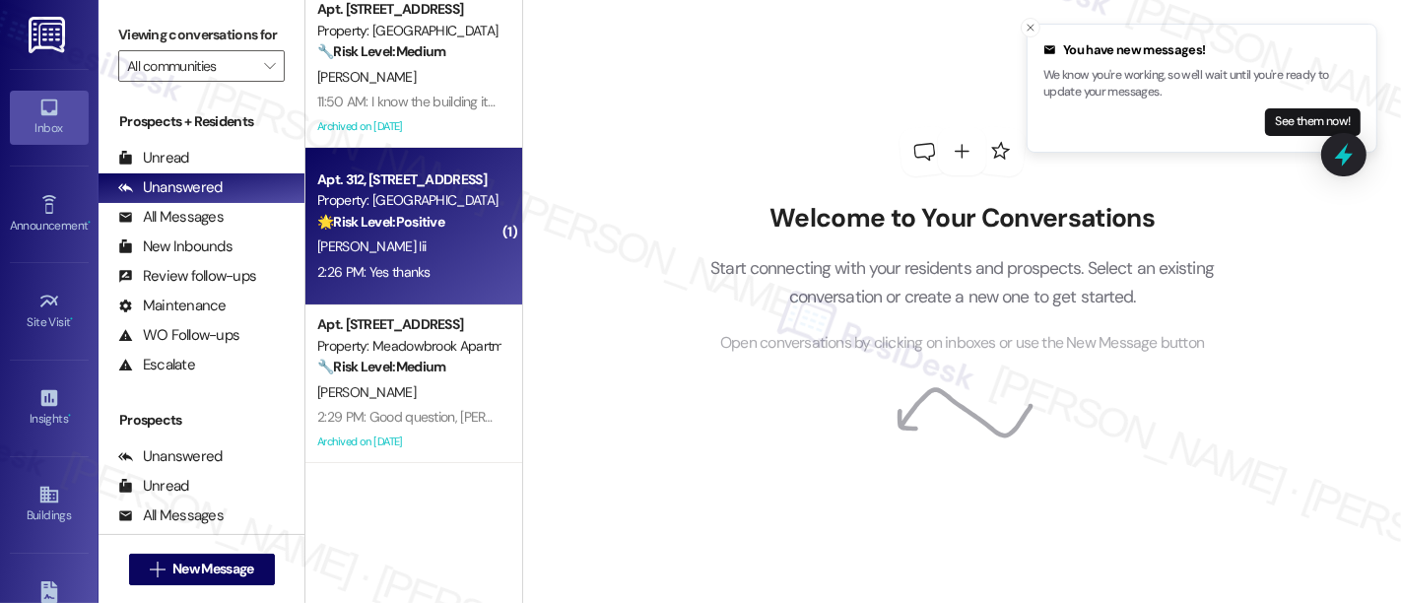
click at [399, 244] on div "[PERSON_NAME] Iii" at bounding box center [408, 247] width 186 height 25
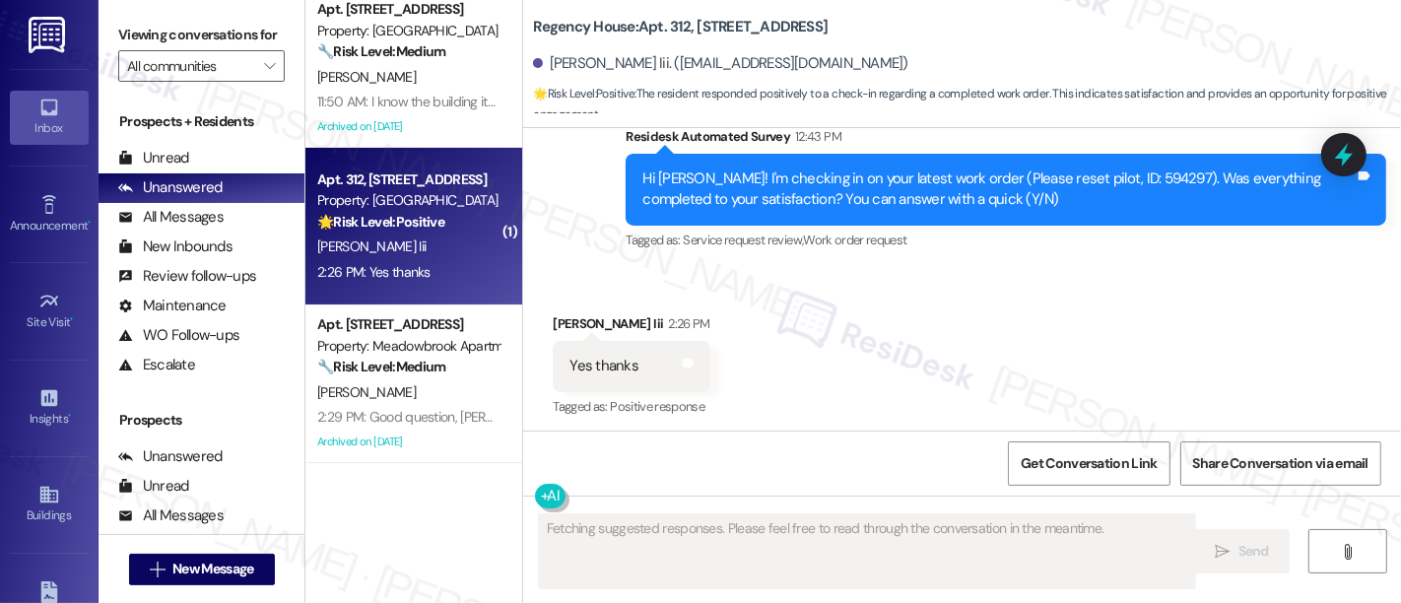
scroll to position [2781, 0]
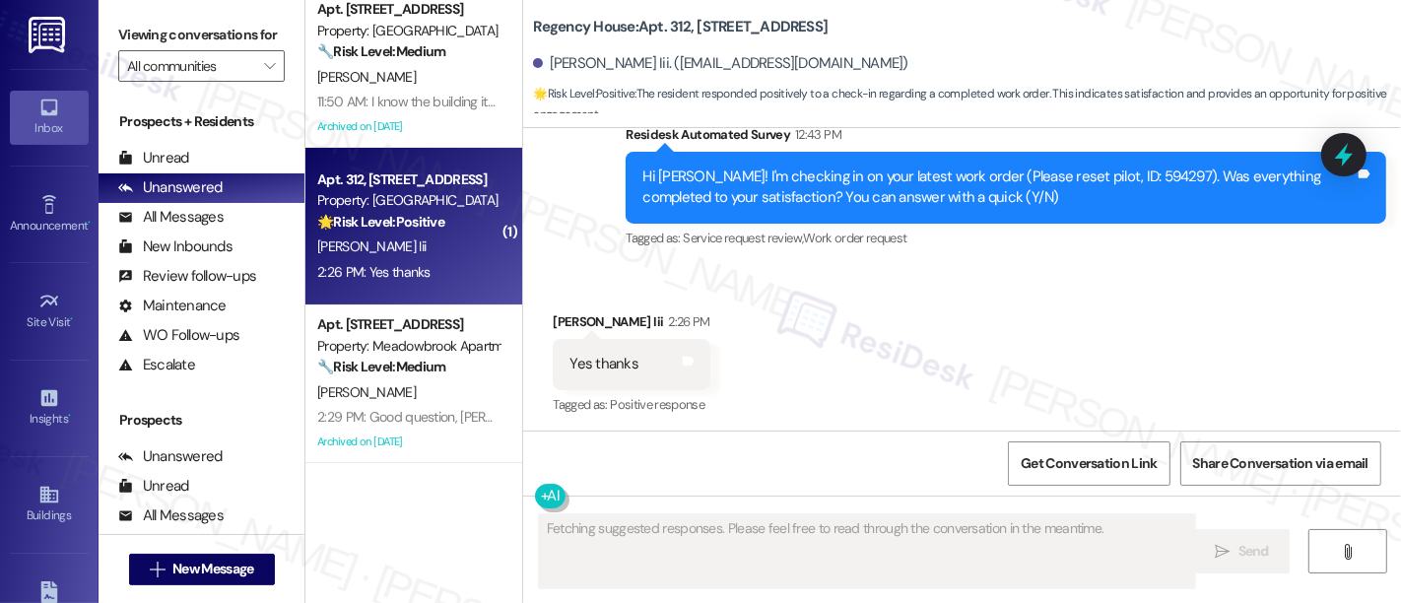
click at [925, 339] on div "Received via SMS [PERSON_NAME] Iii 2:26 PM Yes thanks Tags and notes Tagged as:…" at bounding box center [962, 350] width 878 height 167
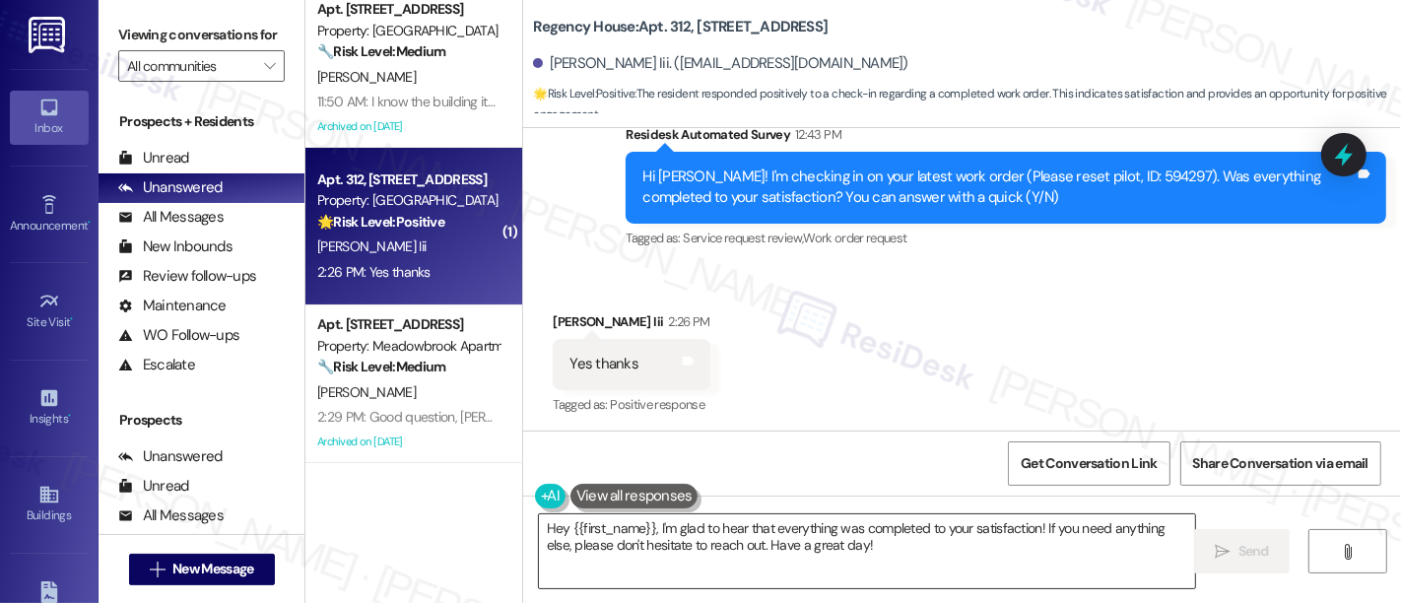
click at [976, 565] on textarea "Hey {{first_name}}, I'm glad to hear that everything was completed to your sati…" at bounding box center [867, 551] width 656 height 74
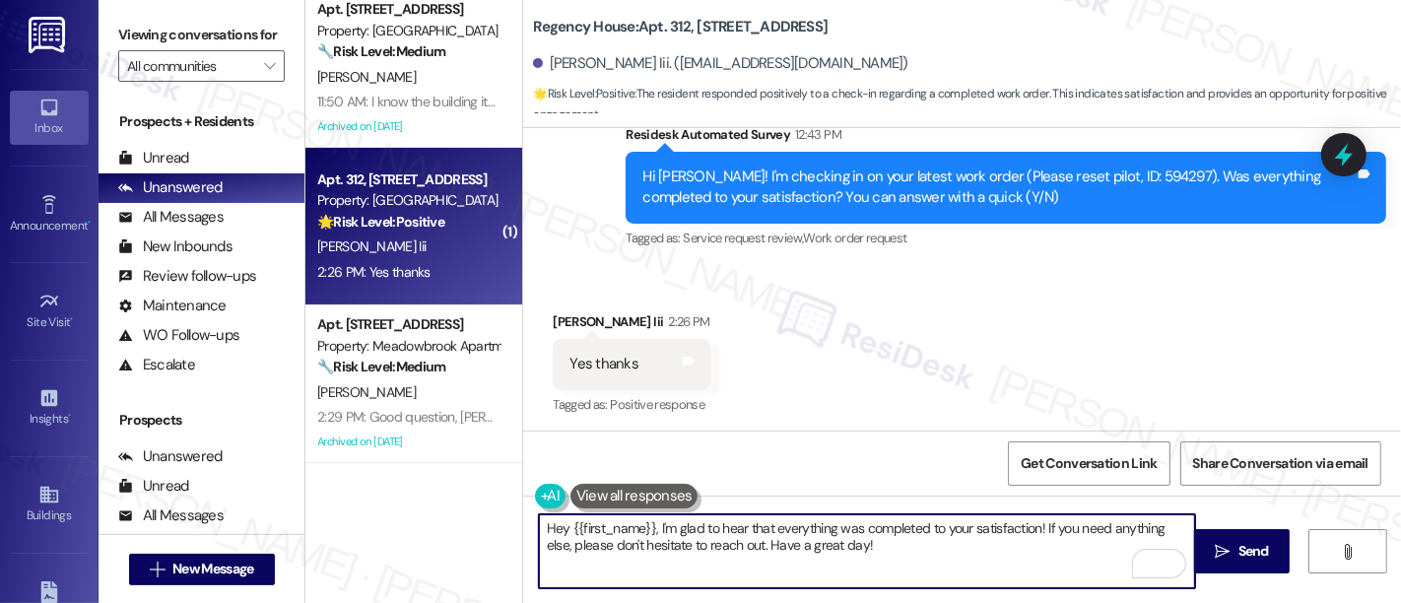
click at [817, 547] on textarea "Hey {{first_name}}, I'm glad to hear that everything was completed to your sati…" at bounding box center [867, 551] width 656 height 74
drag, startPoint x: 816, startPoint y: 547, endPoint x: 864, endPoint y: 578, distance: 57.7
click at [817, 555] on textarea "Hey {{first_name}}, I'm glad to hear that everything was completed to your sati…" at bounding box center [867, 551] width 656 height 74
type textarea "Hey {{first_name}}, I'm glad to hear that everything was completed to your sati…"
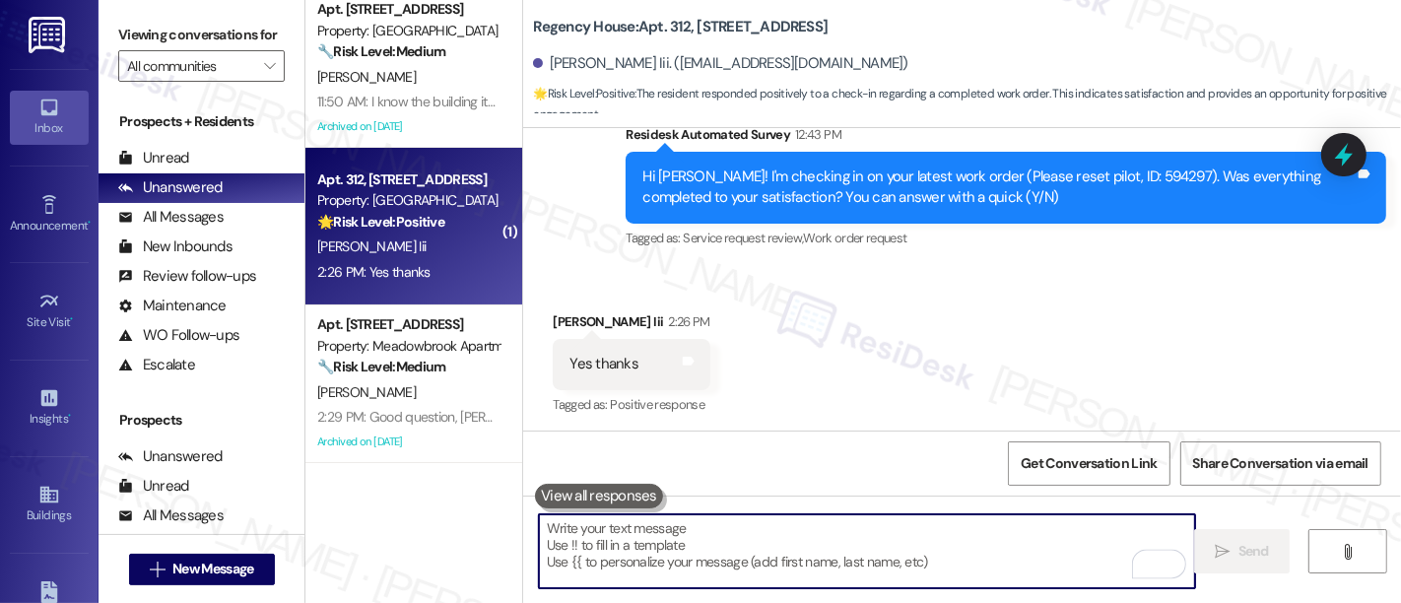
scroll to position [0, 0]
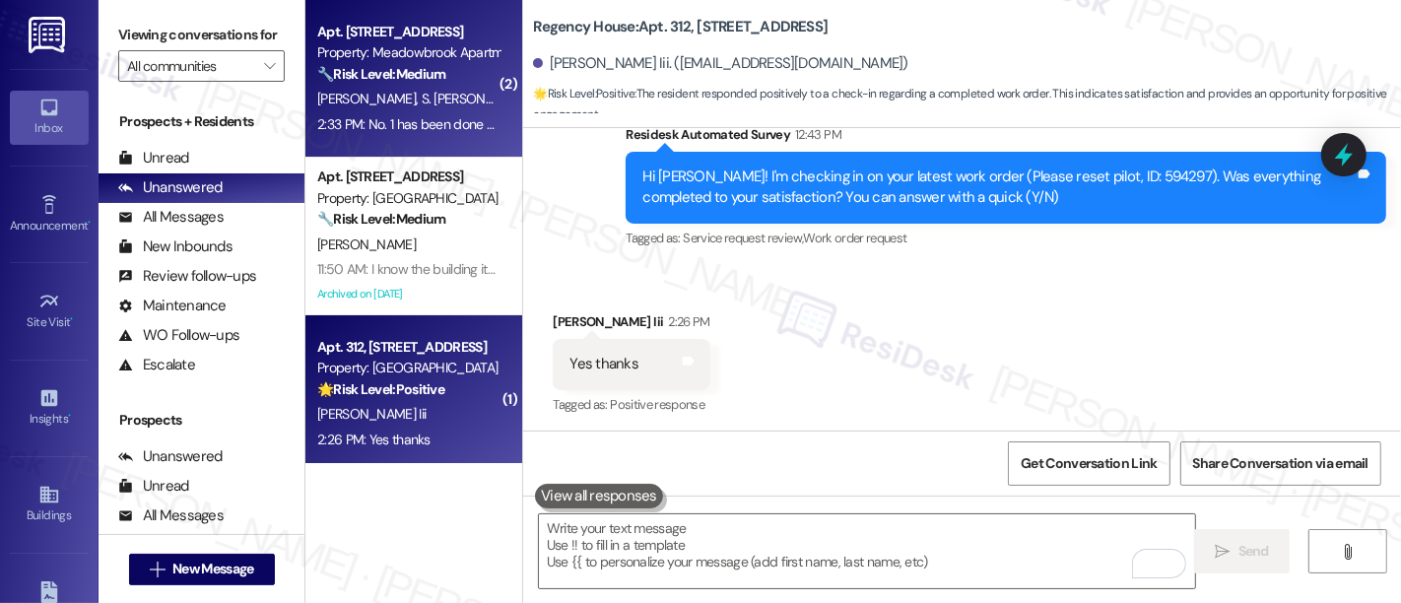
click at [433, 63] on div "Property: Meadowbrook Apartments" at bounding box center [408, 52] width 182 height 21
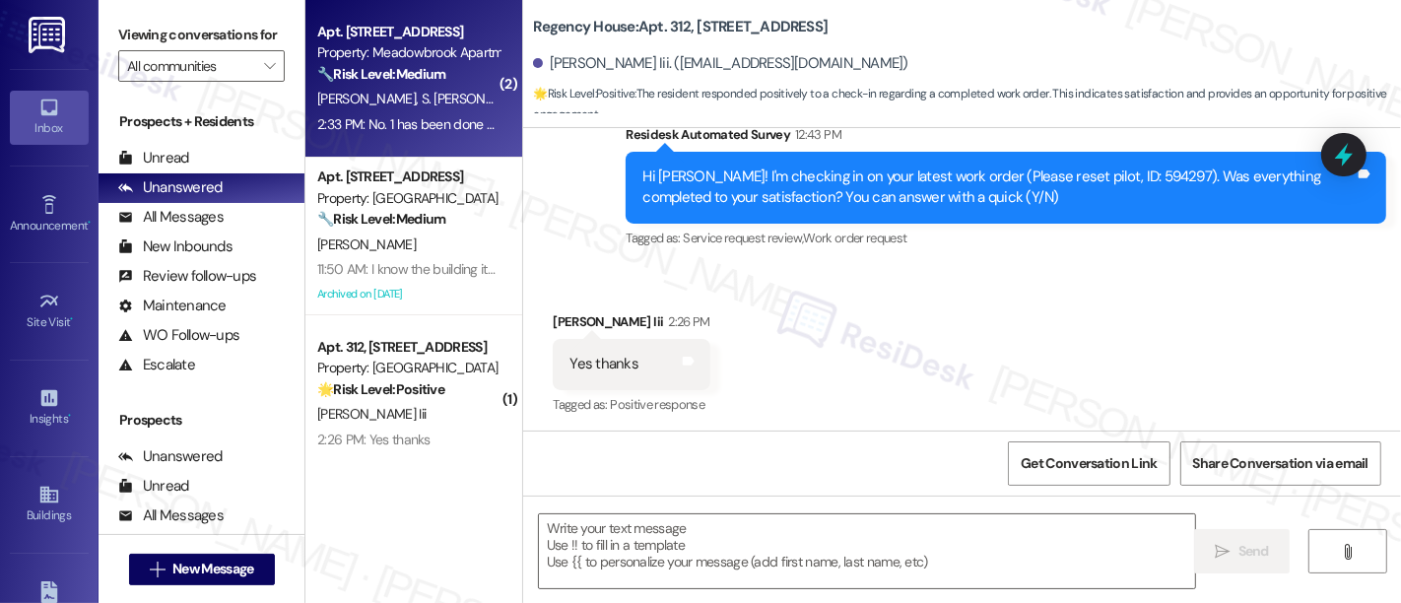
type textarea "Fetching suggested responses. Please feel free to read through the conversation…"
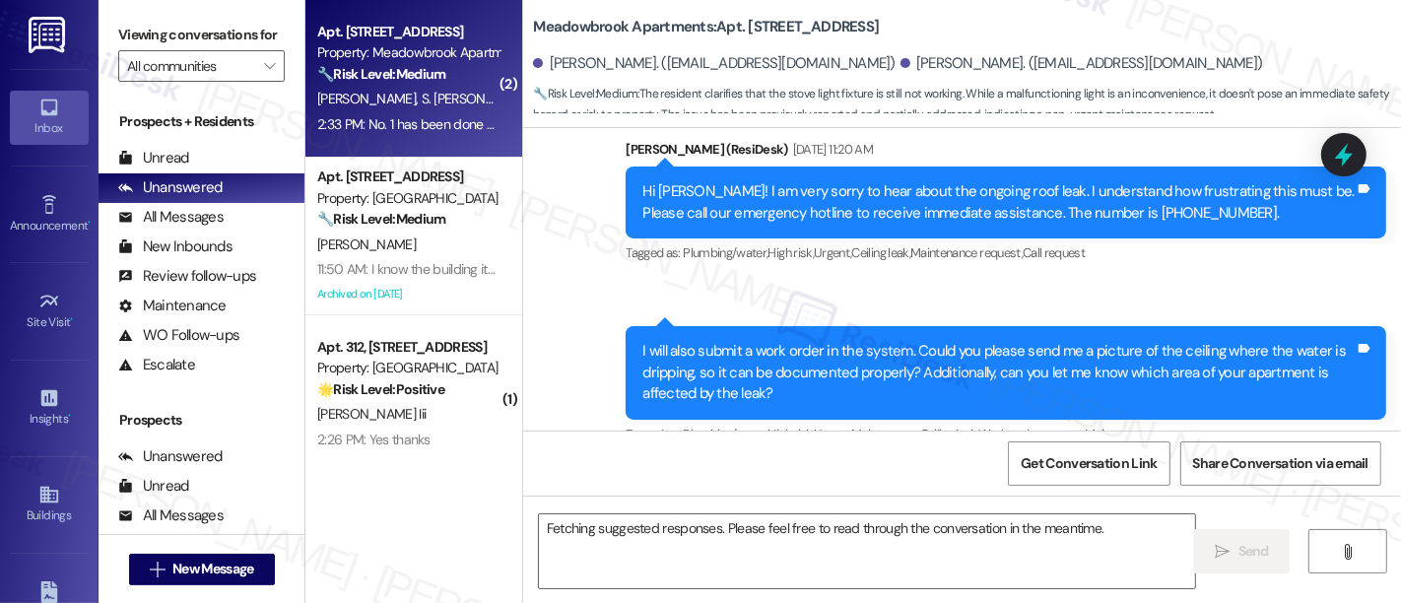
scroll to position [10920, 0]
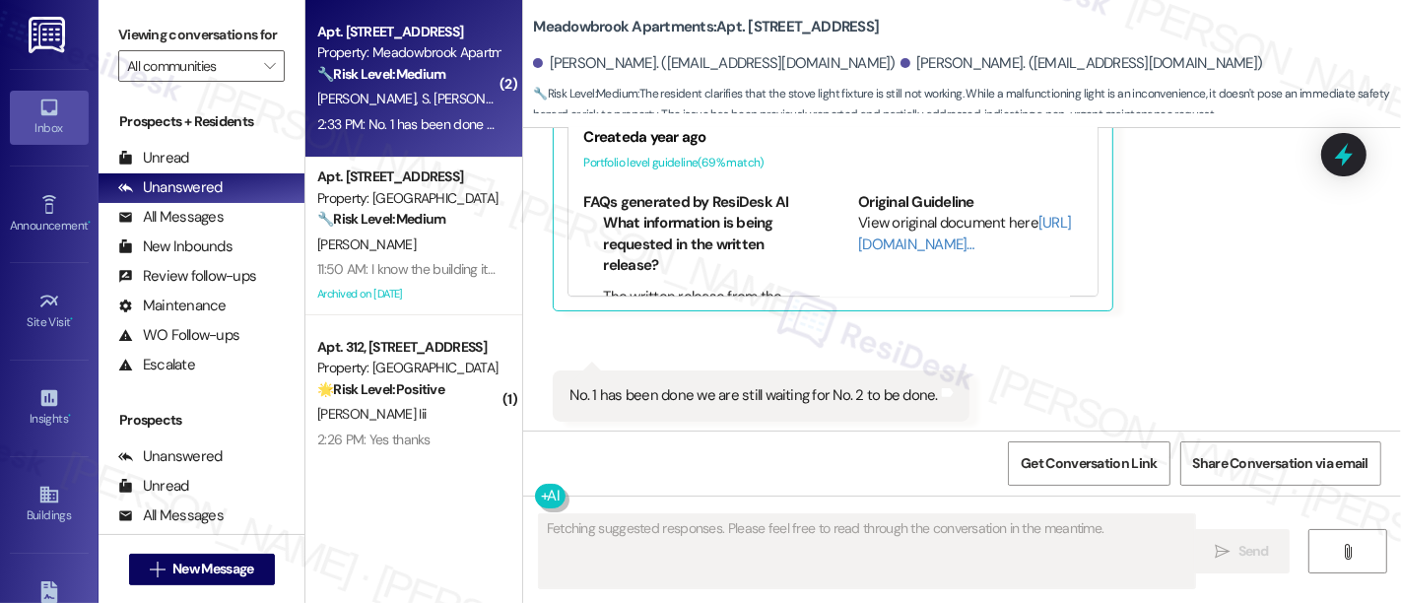
click at [1242, 285] on div "Received via SMS Nibras Hussain 2:32 PM We had put in a work order for Two Issu…" at bounding box center [962, 146] width 878 height 640
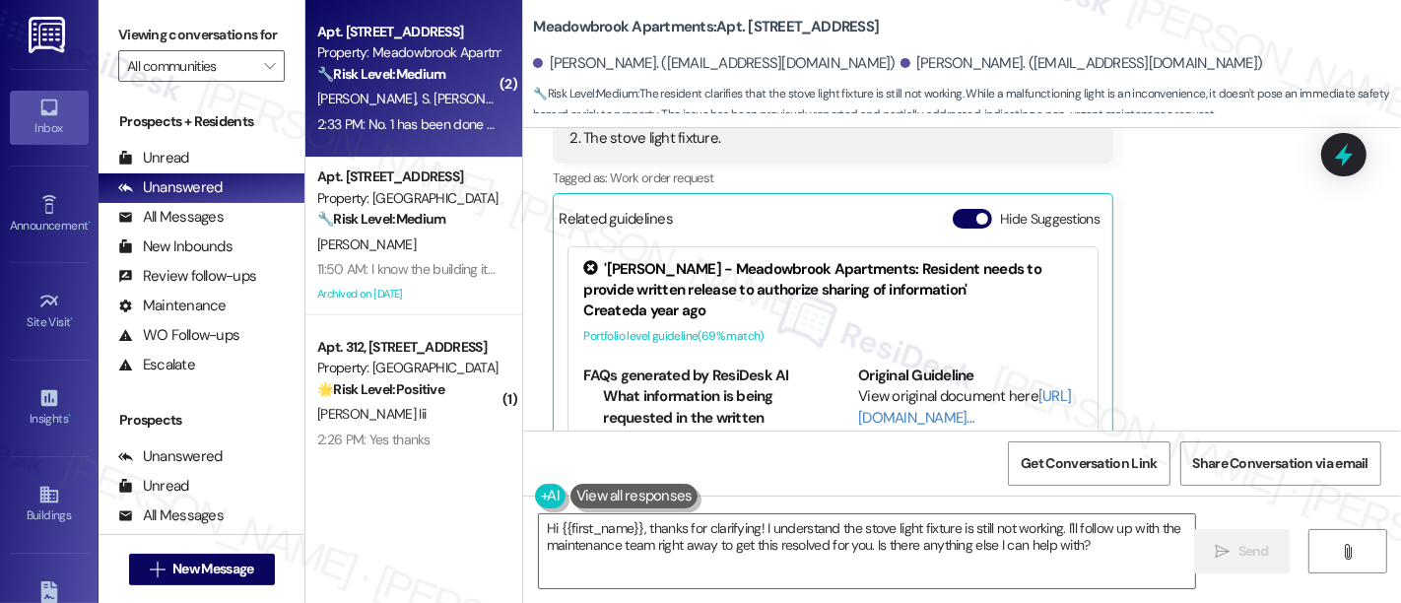
scroll to position [10701, 0]
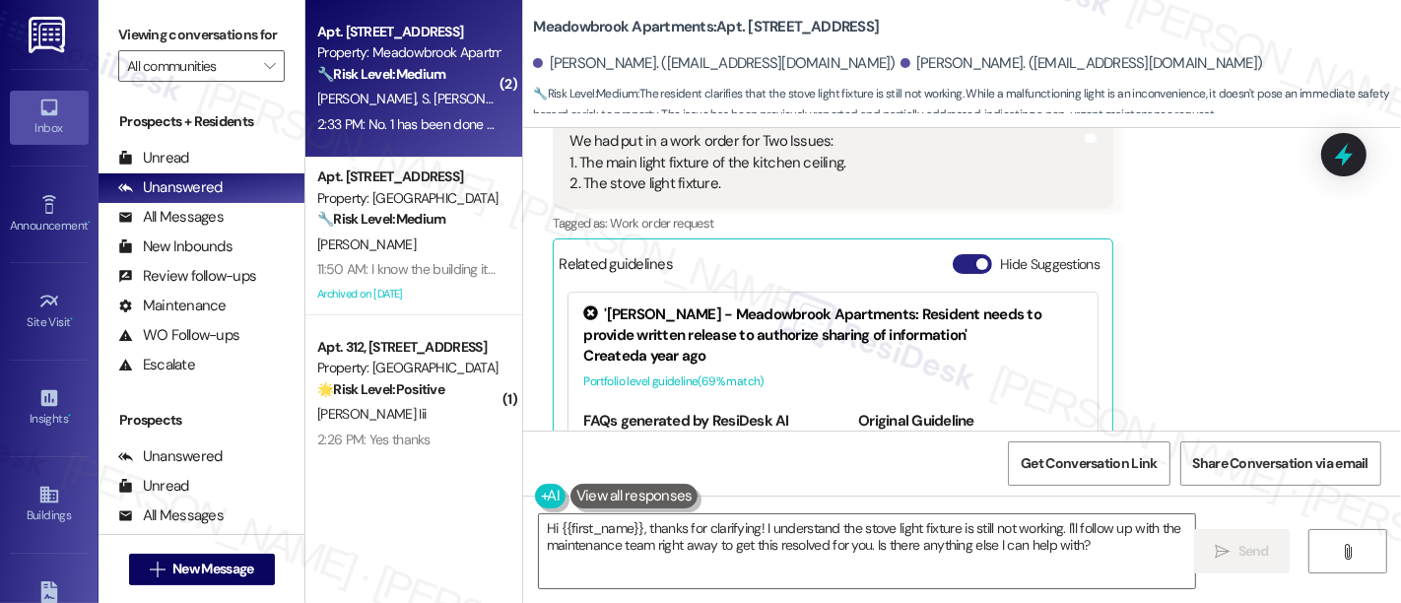
click at [963, 254] on button "Hide Suggestions" at bounding box center [972, 264] width 39 height 20
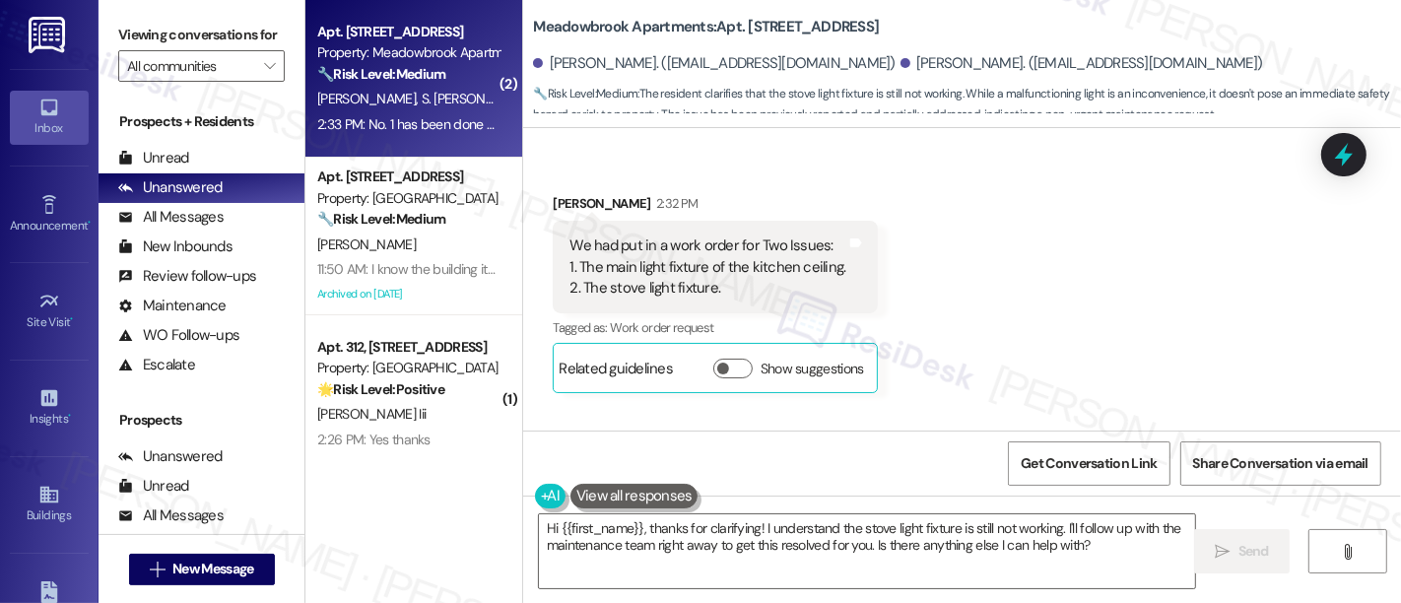
scroll to position [10679, 0]
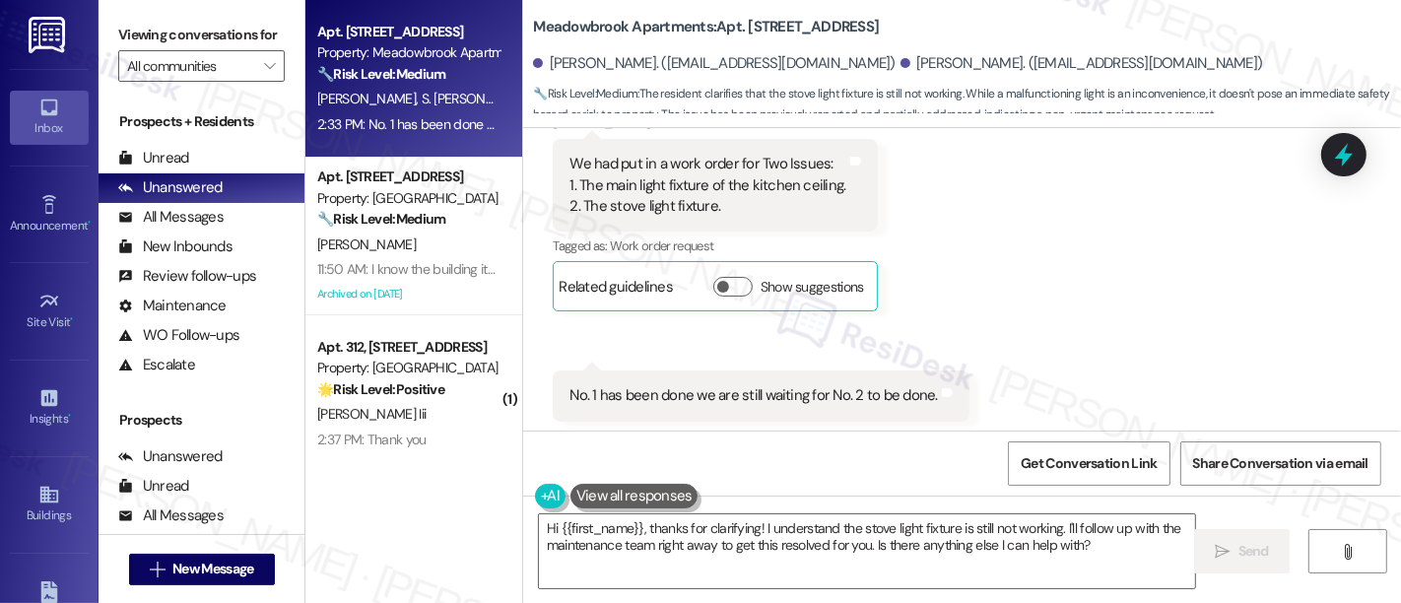
click at [1179, 269] on div "Received via SMS Nibras Hussain 2:32 PM We had put in a work order for Two Issu…" at bounding box center [962, 266] width 878 height 398
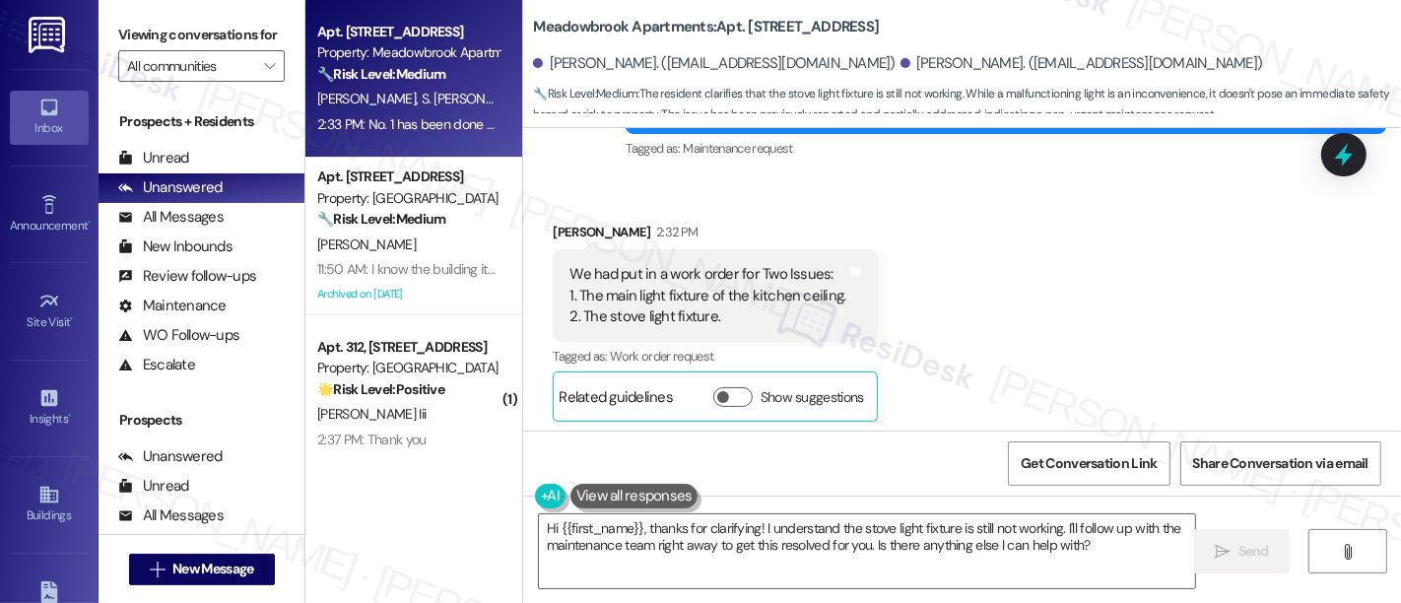
click at [1101, 247] on div "Received via SMS Nibras Hussain 2:32 PM We had put in a work order for Two Issu…" at bounding box center [962, 376] width 878 height 398
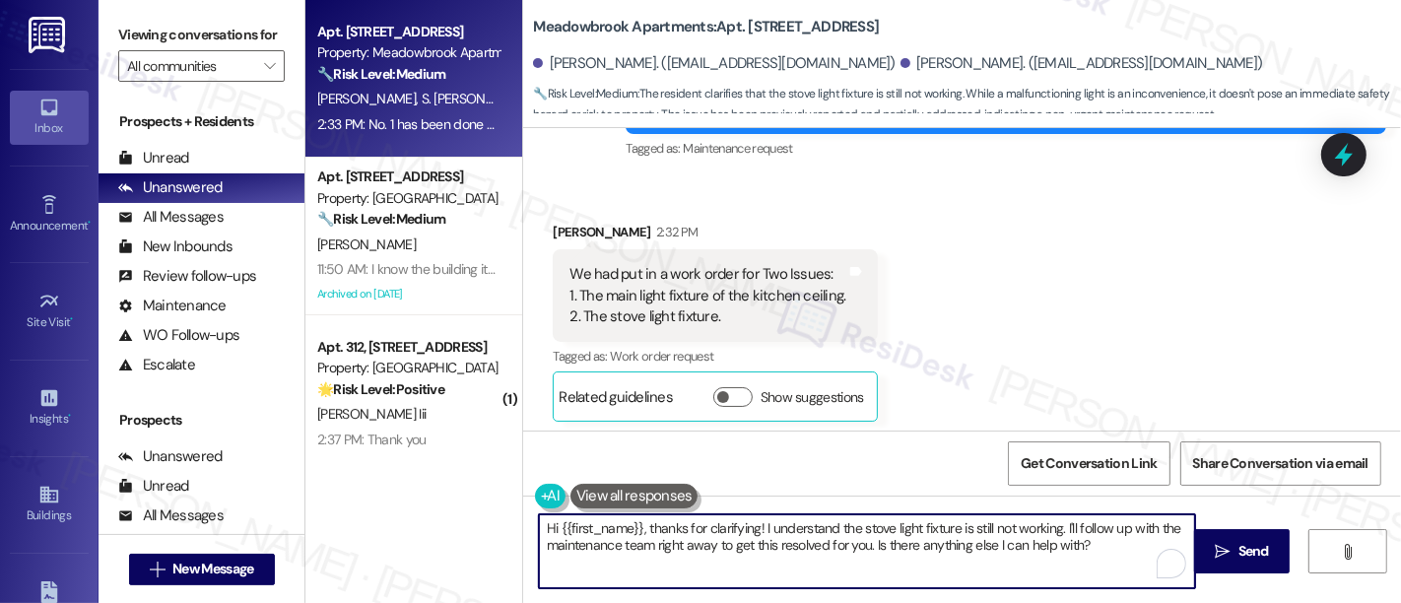
drag, startPoint x: 1058, startPoint y: 521, endPoint x: 1070, endPoint y: 541, distance: 23.0
click at [1070, 541] on textarea "Hi {{first_name}}, thanks for clarifying! I understand the stove light fixture …" at bounding box center [867, 551] width 656 height 74
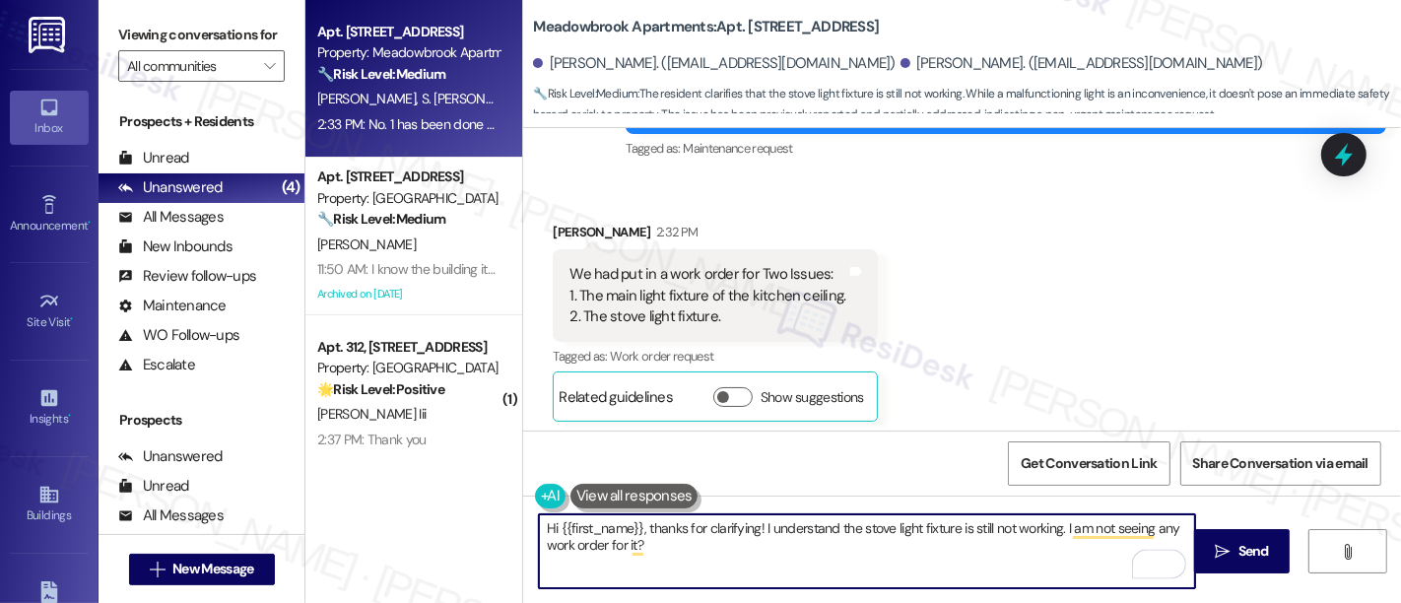
scroll to position [10679, 0]
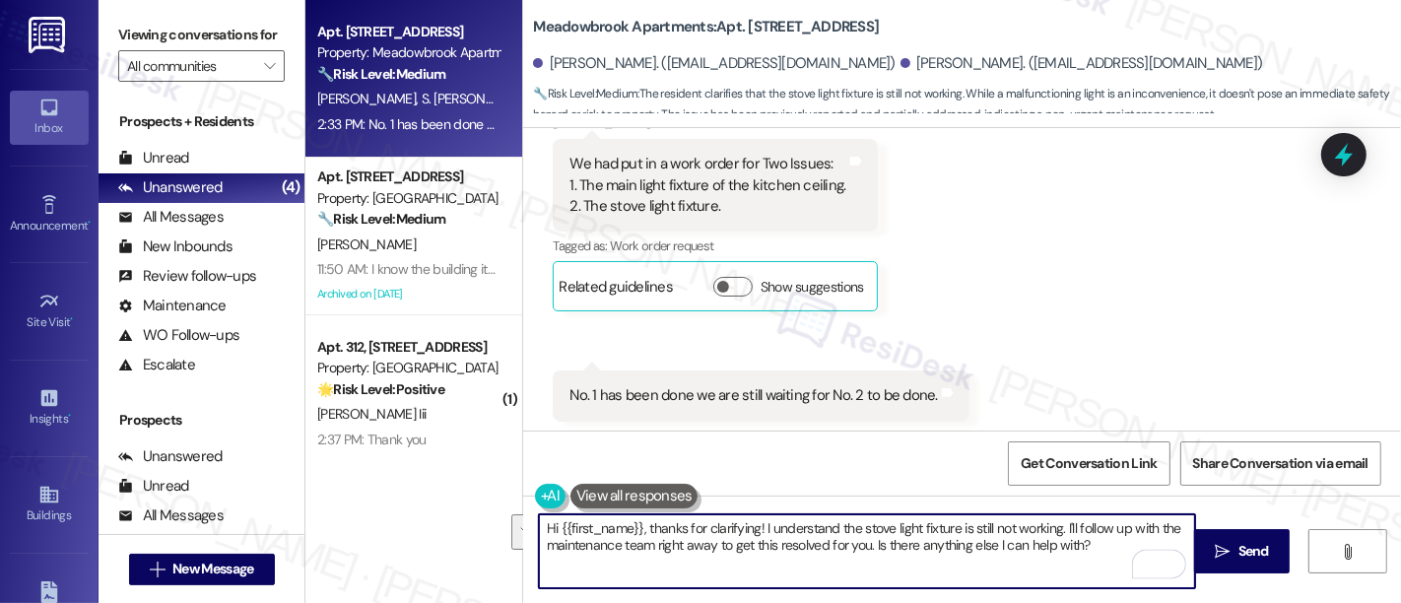
click at [1025, 555] on textarea "Hi {{first_name}}, thanks for clarifying! I understand the stove light fixture …" at bounding box center [867, 551] width 656 height 74
drag, startPoint x: 644, startPoint y: 530, endPoint x: 309, endPoint y: 511, distance: 335.6
click at [309, 511] on div "Apt. 955, 200 Meadowbrook Drive Property: Meadowbrook Apartments 🔧 Risk Level: …" at bounding box center [853, 301] width 1096 height 603
type textarea "Thanks for clarifying! I understand the stove light fixture is still not workin…"
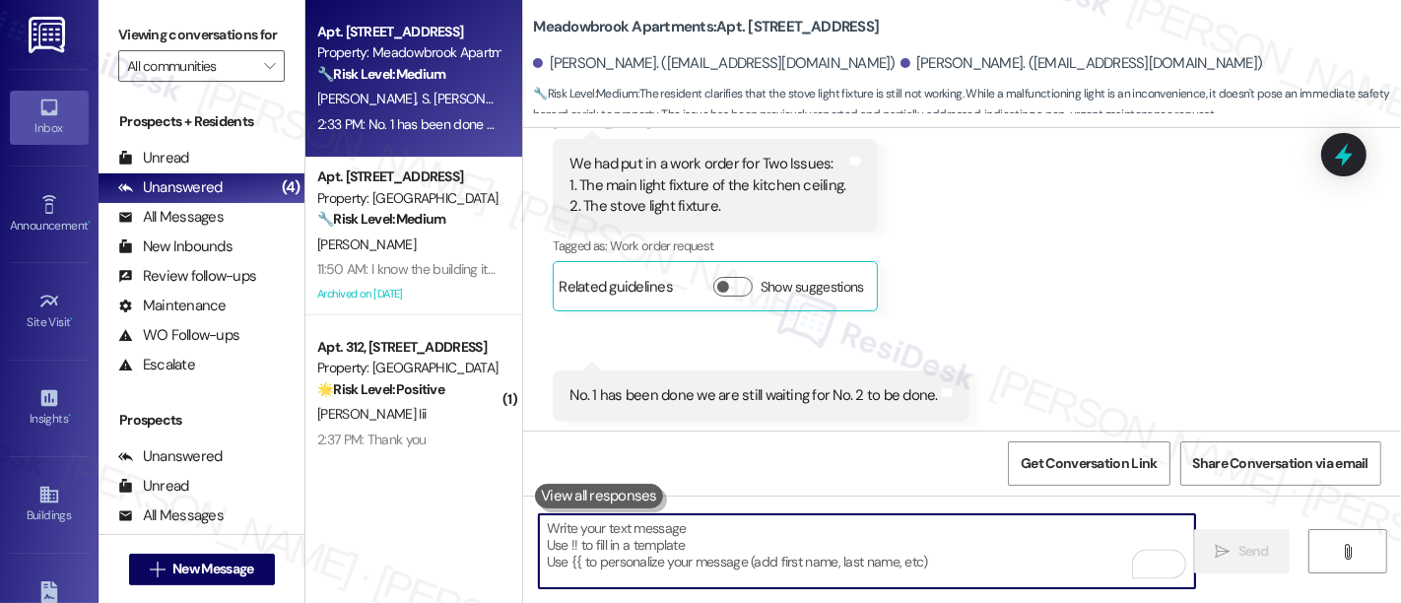
scroll to position [10678, 0]
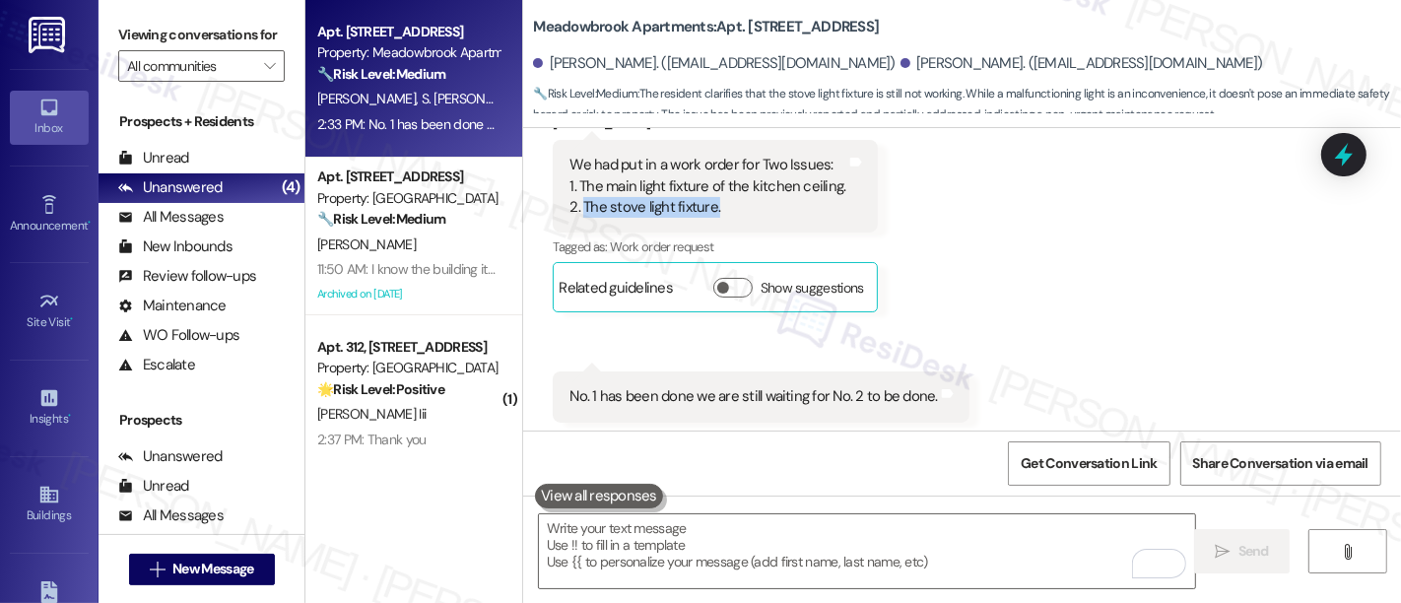
drag, startPoint x: 729, startPoint y: 174, endPoint x: 574, endPoint y: 166, distance: 155.0
click at [574, 166] on div "We had put in a work order for Two Issues: 1. The main light fixture of the kit…" at bounding box center [708, 186] width 276 height 63
copy div "The stove light fixture."
click at [1181, 290] on div "Received via SMS Nibras Hussain 2:32 PM We had put in a work order for Two Issu…" at bounding box center [962, 267] width 878 height 398
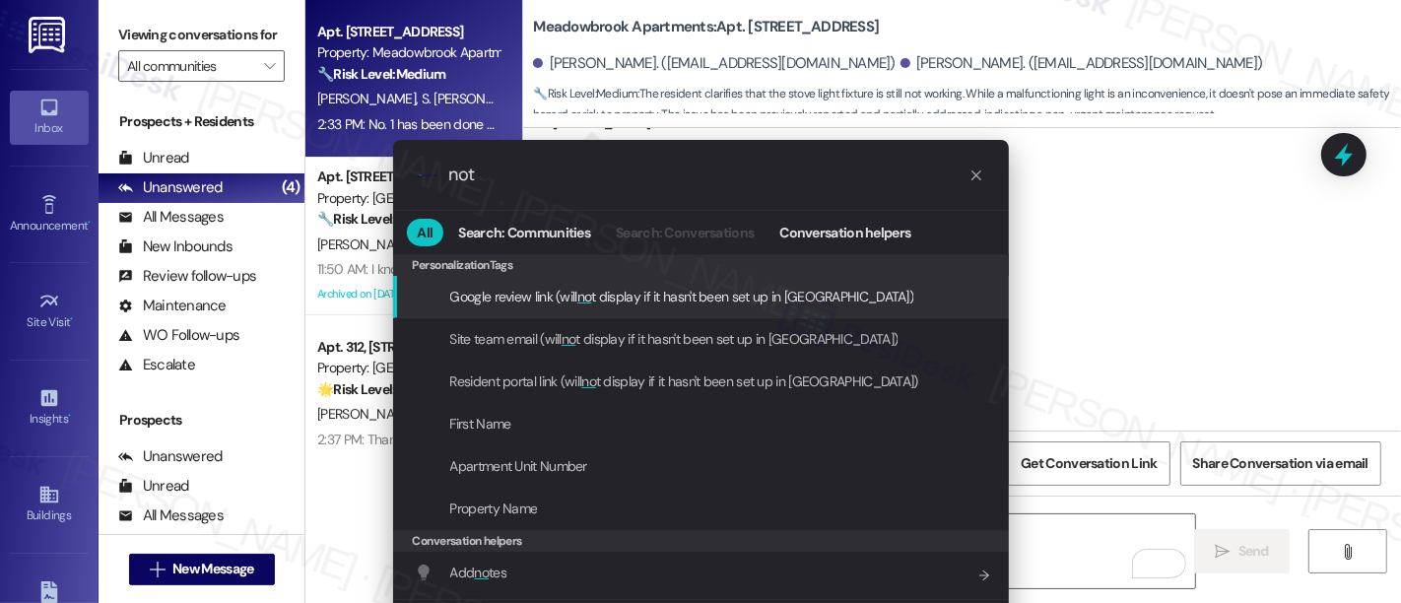
type input "note"
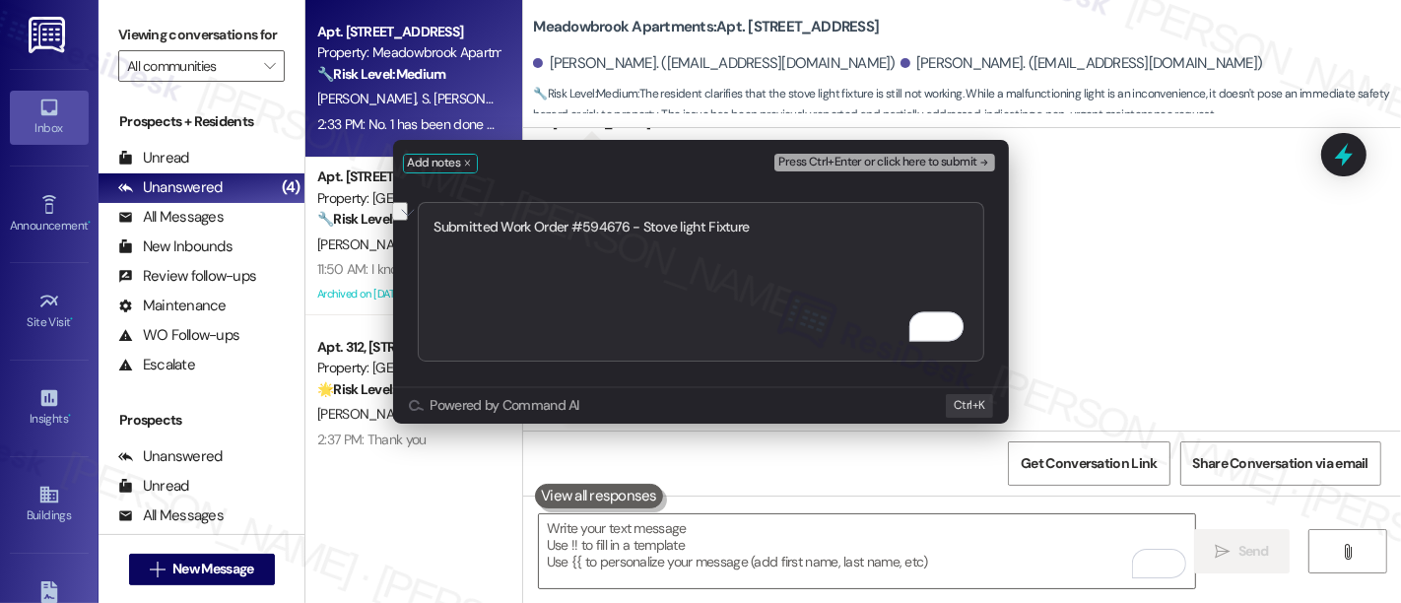
type textarea "Submitted Work Order #594676 - Stove light Fixture"
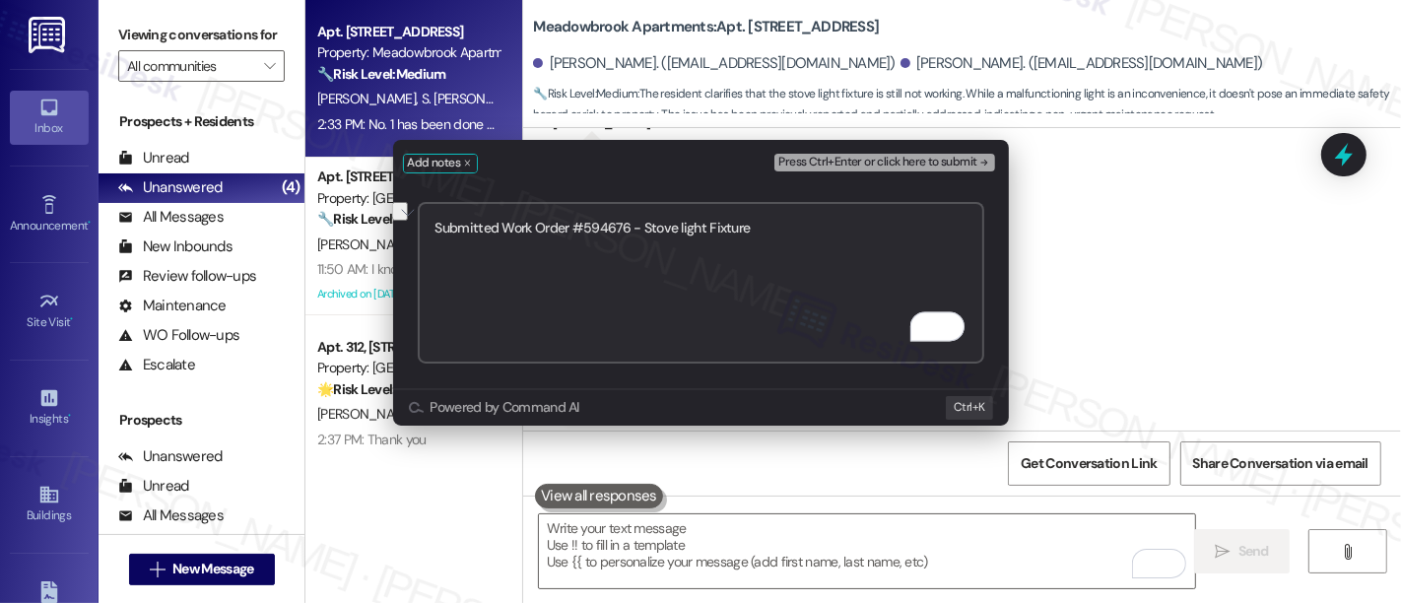
click at [964, 157] on span "Press Ctrl+Enter or click here to submit" at bounding box center [877, 163] width 198 height 14
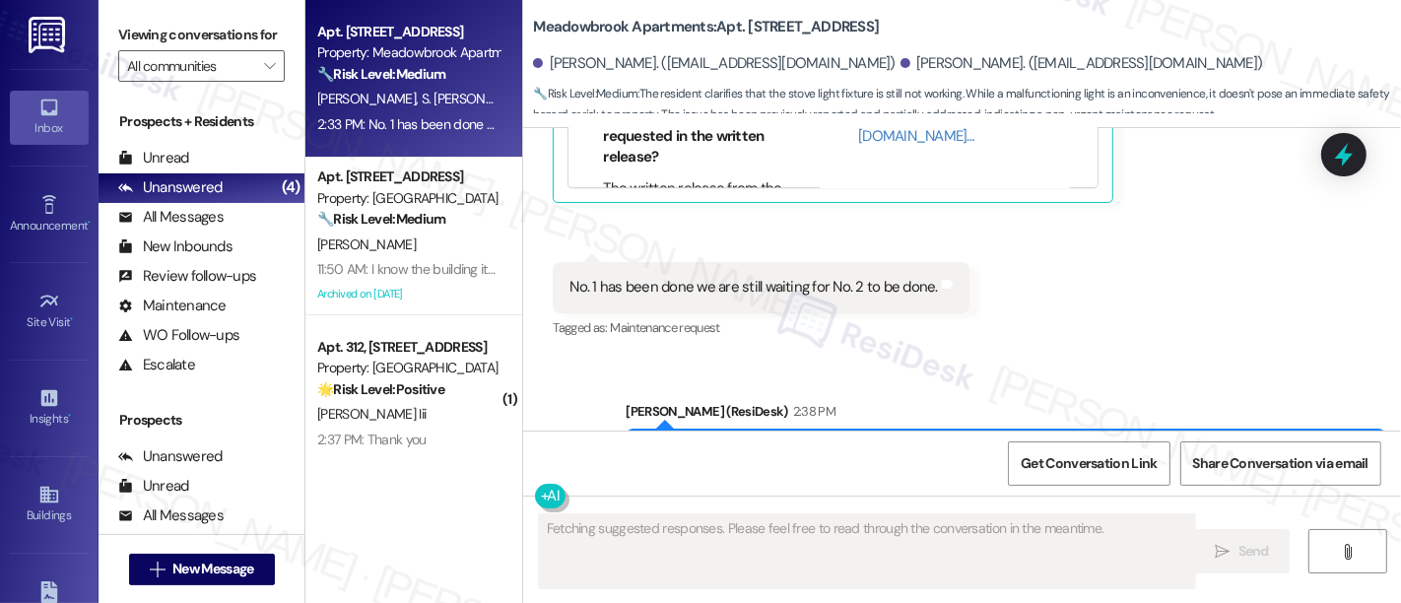
scroll to position [11273, 0]
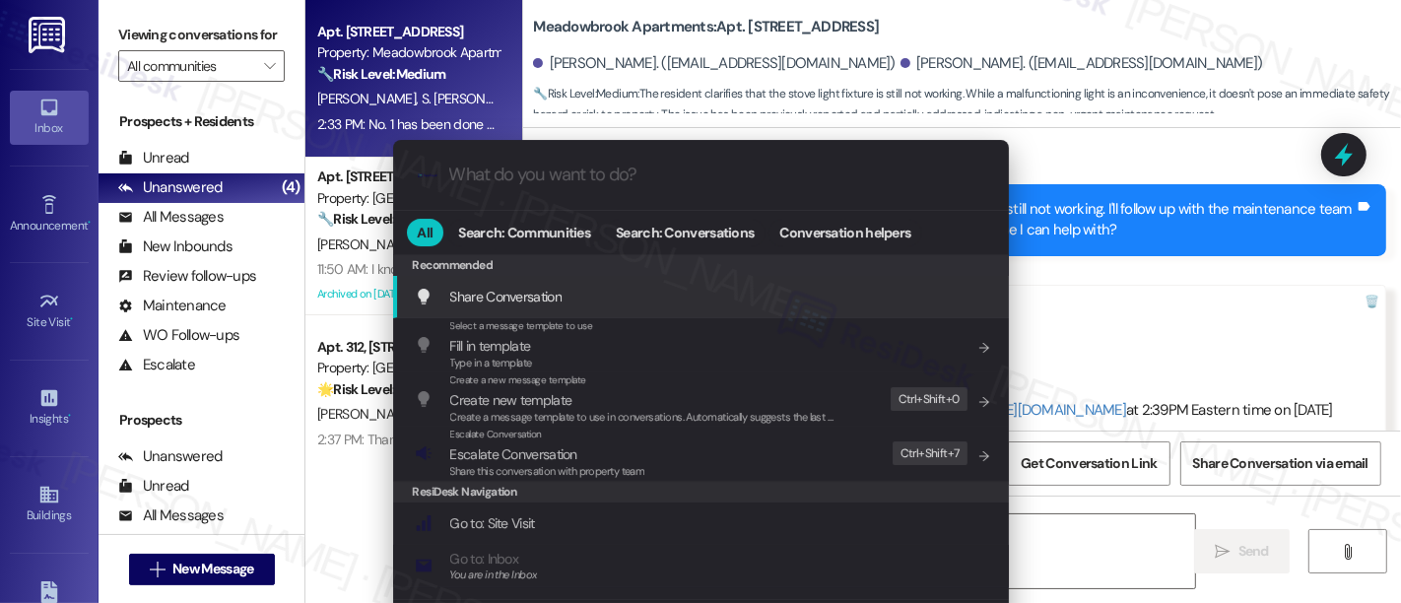
type textarea "Hi {{first_name}}, I'm on it!"
type input "e"
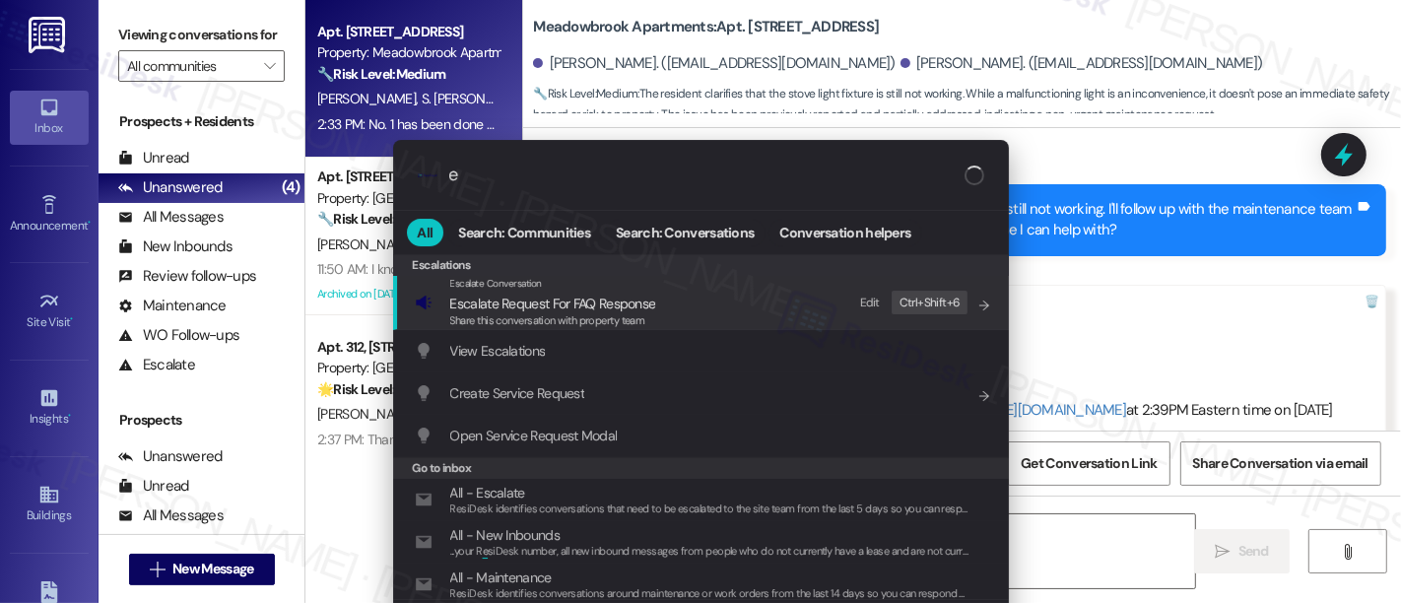
type textarea "Hi {{first_name}}, I'm on it! I'll follow"
type input "escl"
type textarea "Hi {{first_name}}, I'm on it! I'll follow"
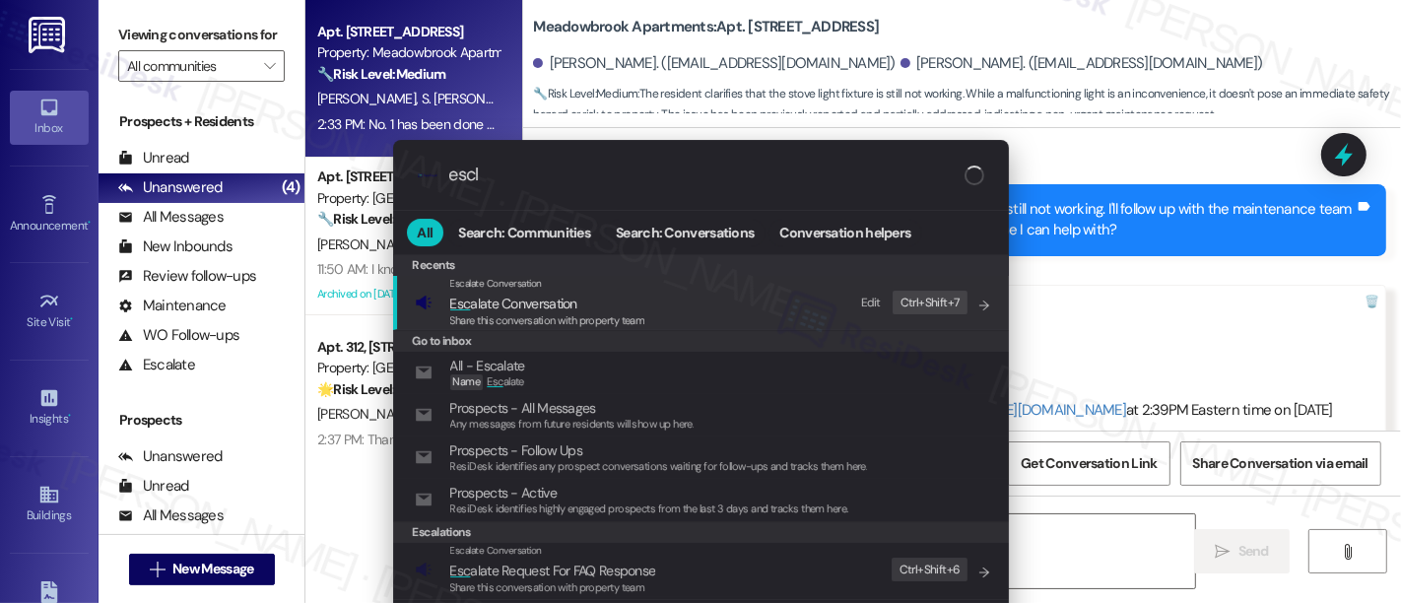
type input "escla"
type textarea "Hi {{first_name}}, I'm on it! I'll follow up"
type input "esclaa"
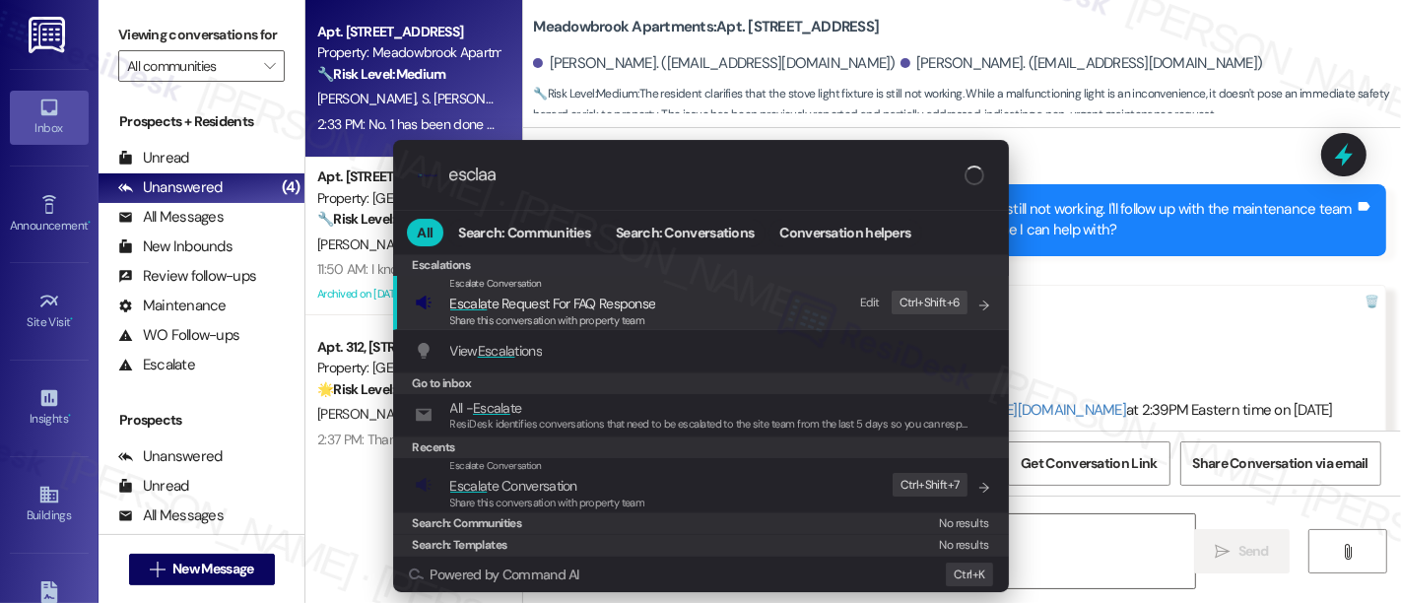
type textarea "Hi {{first_name}}, I'm on it! I'll follow up with"
type input "esclaat"
type textarea "Hi {{first_name}}, I'm on it! I'll follow up with the"
type input "esclaate"
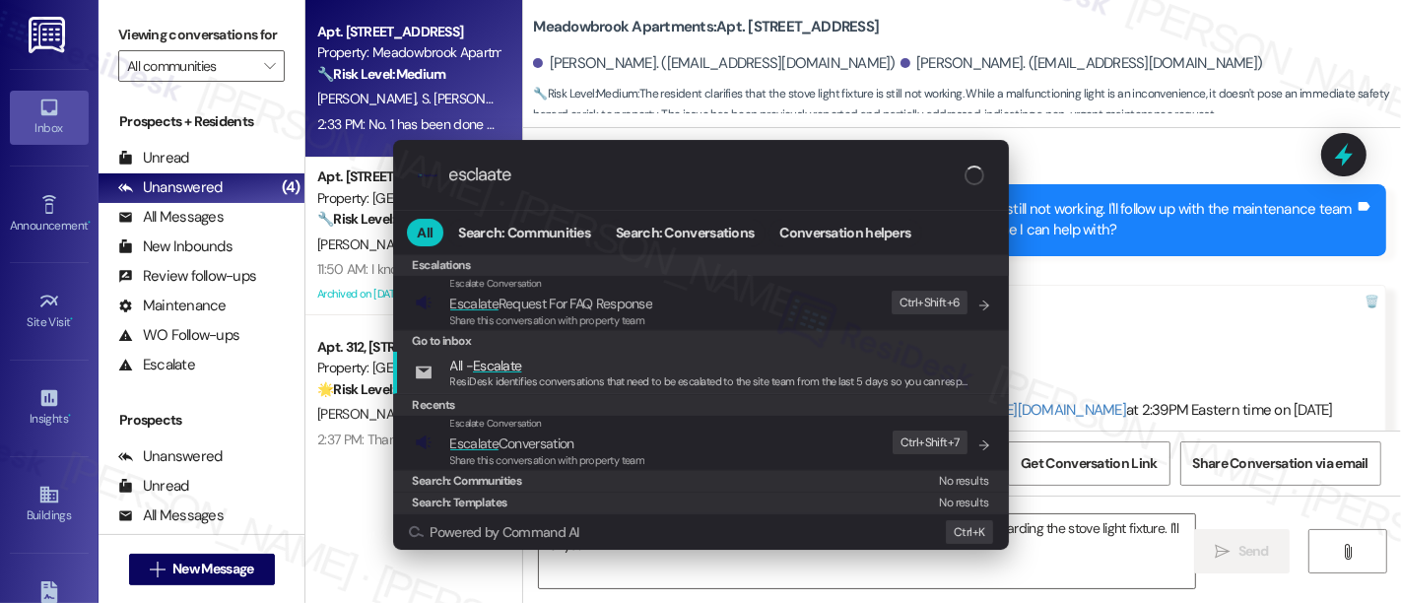
type textarea "Hi {{first_name}}, I'm on it! I'll follow up with the maintenance team right aw…"
type input "esclaate"
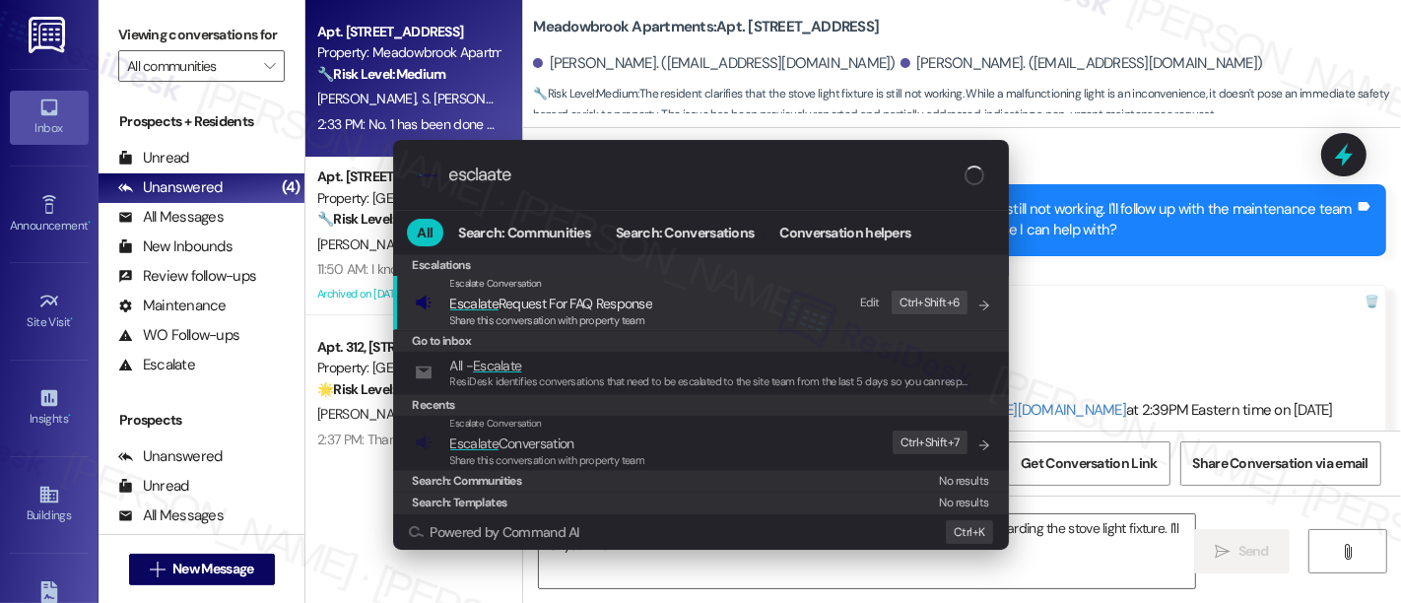
type textarea "Hi {{first_name}}, I'm on it! I'll follow up with the maintenance team right aw…"
click at [613, 453] on span "Share this conversation with property team" at bounding box center [547, 460] width 195 height 14
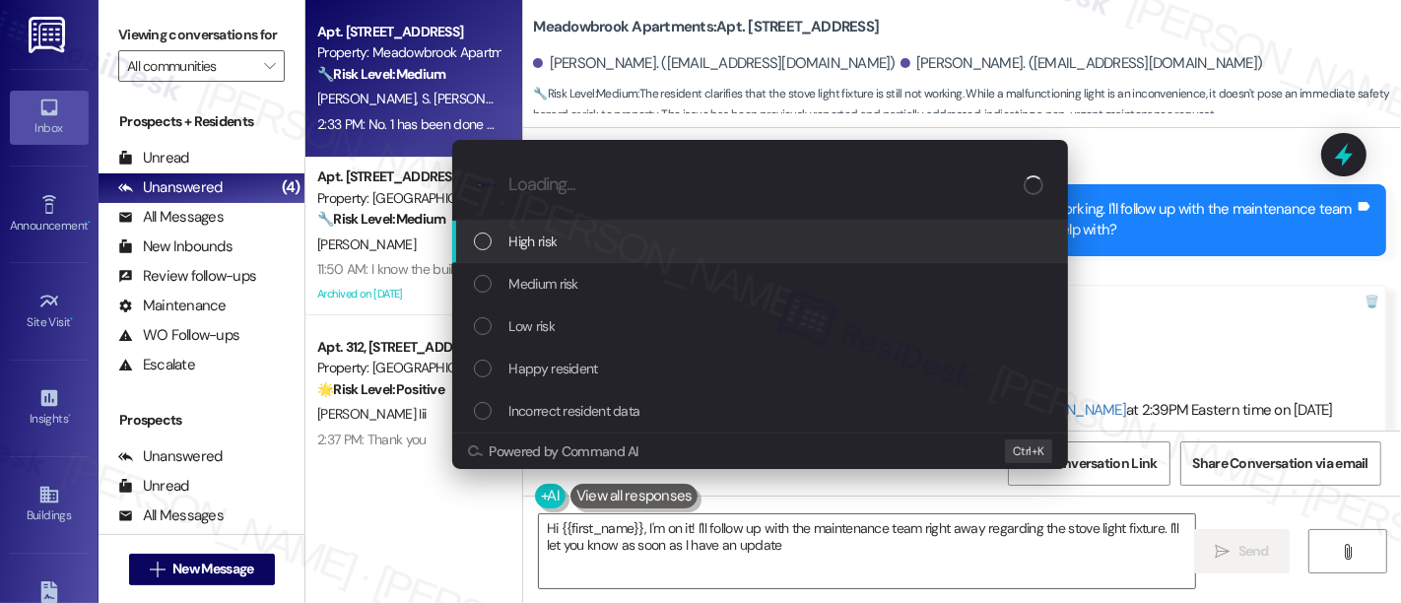
type textarea "Hi {{first_name}}, I'm on it! I'll follow up with the maintenance team right aw…"
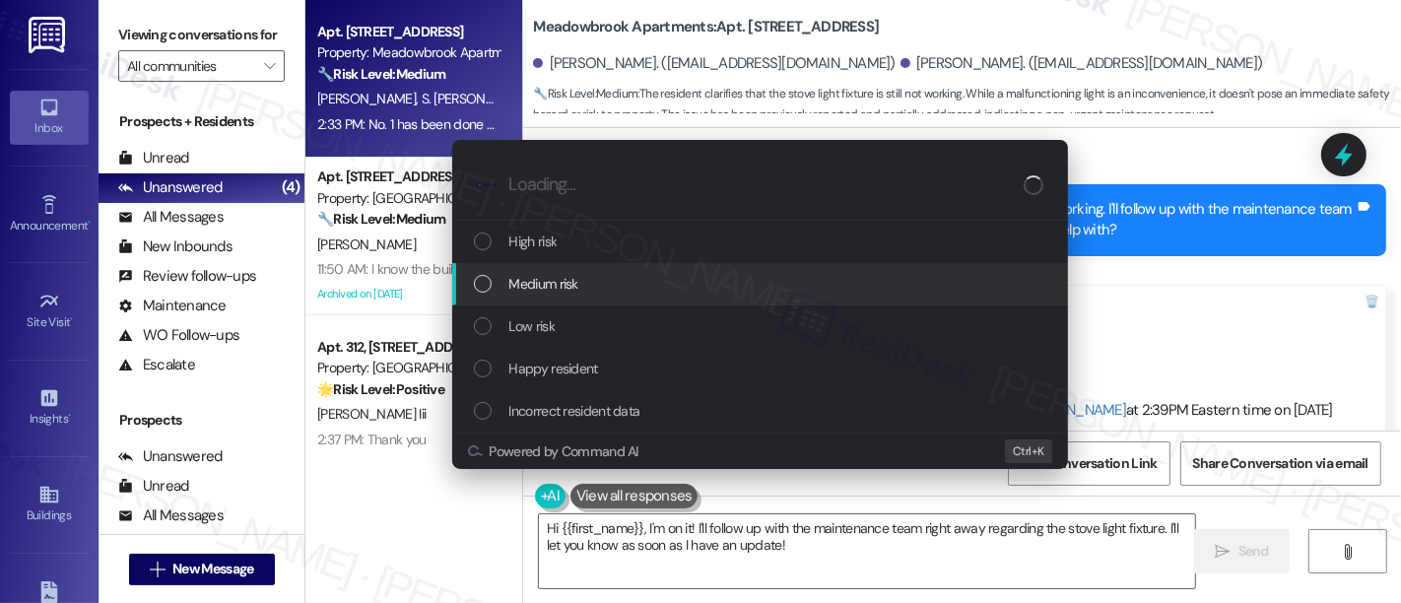
drag, startPoint x: 559, startPoint y: 297, endPoint x: 517, endPoint y: 286, distance: 42.8
click at [547, 291] on div "Medium risk" at bounding box center [760, 284] width 616 height 42
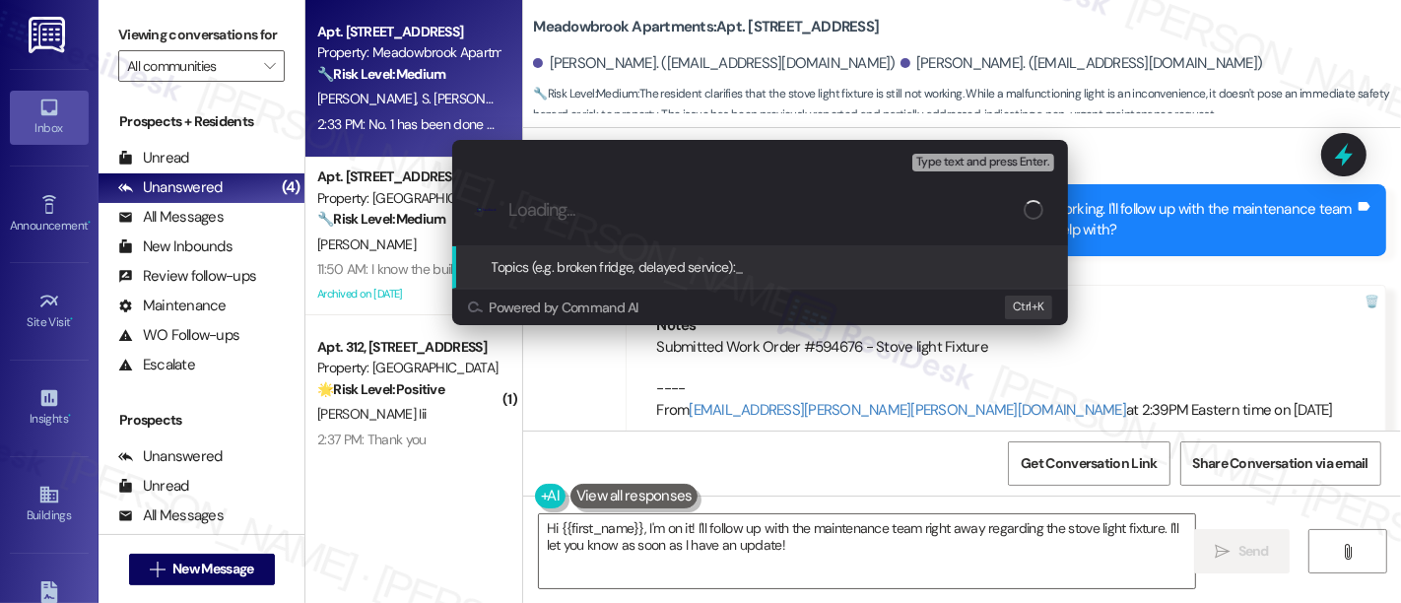
paste input "Submitted Work Order #594676 - Stove light Fixture"
type input "Submitted Work Order #594676 - Stove light Fixture"
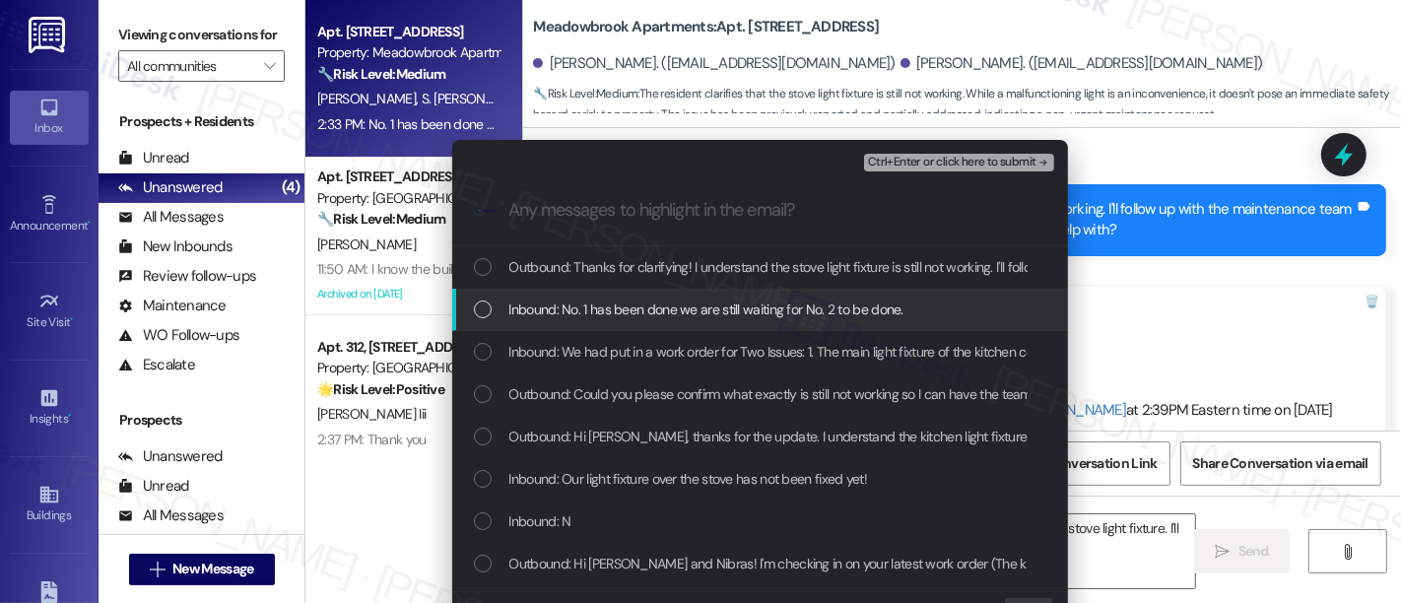
click at [539, 310] on span "Inbound: No. 1 has been done we are still waiting for No. 2 to be done." at bounding box center [706, 310] width 394 height 22
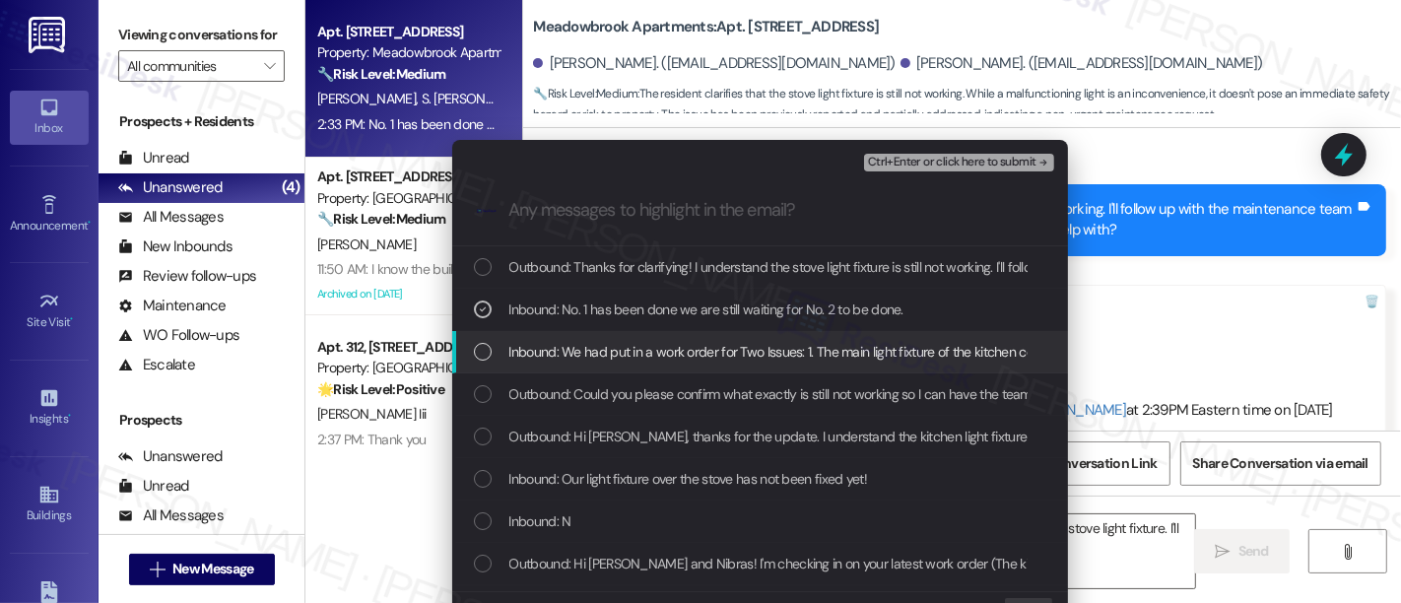
click at [591, 345] on span "Inbound: We had put in a work order for Two Issues: 1. The main light fixture o…" at bounding box center [853, 352] width 688 height 22
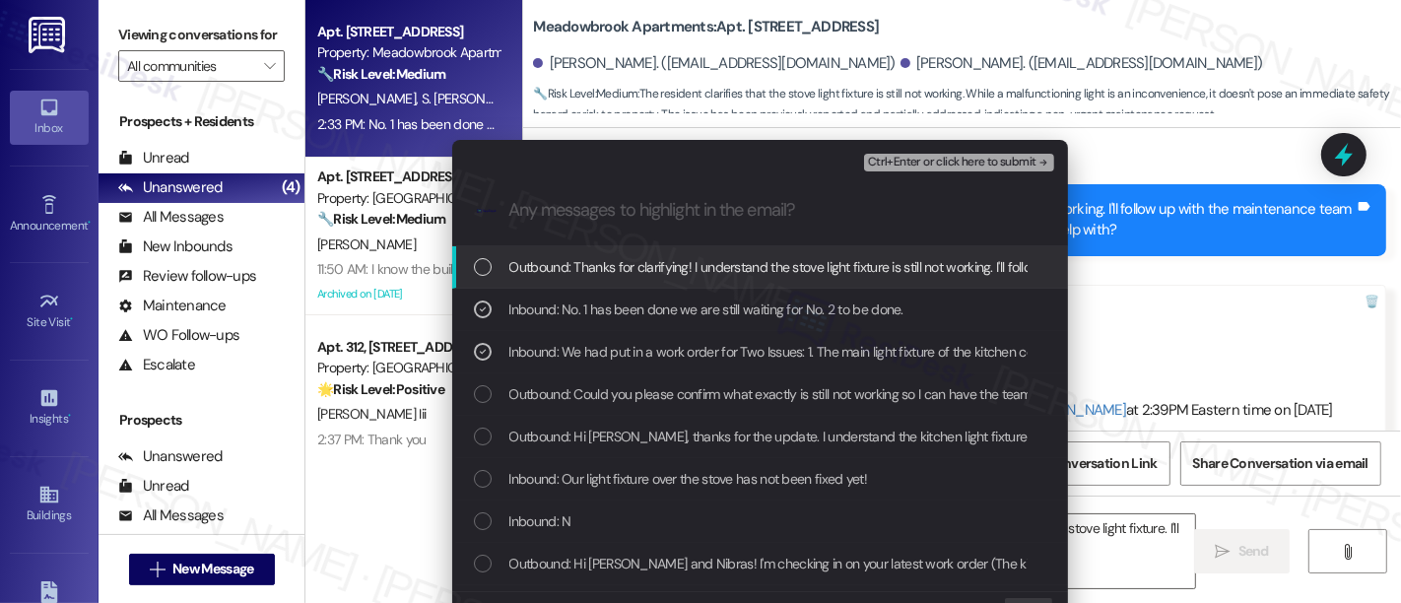
click at [934, 165] on span "Ctrl+Enter or click here to submit" at bounding box center [952, 163] width 168 height 14
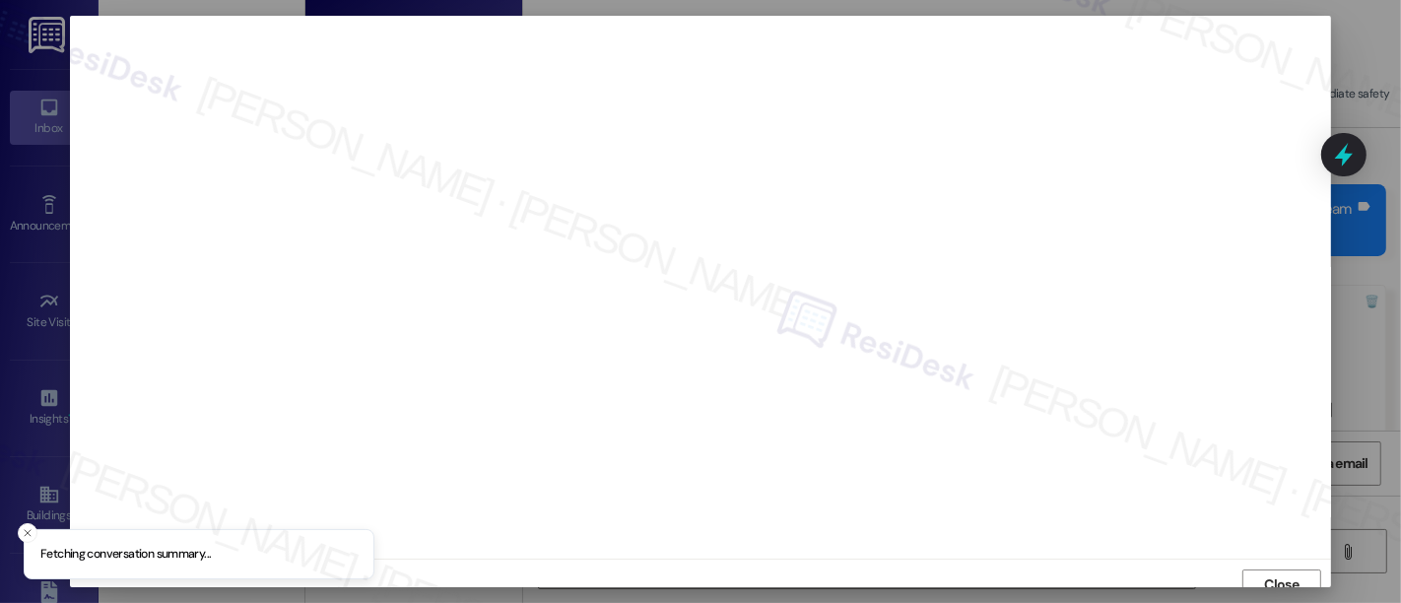
scroll to position [13, 0]
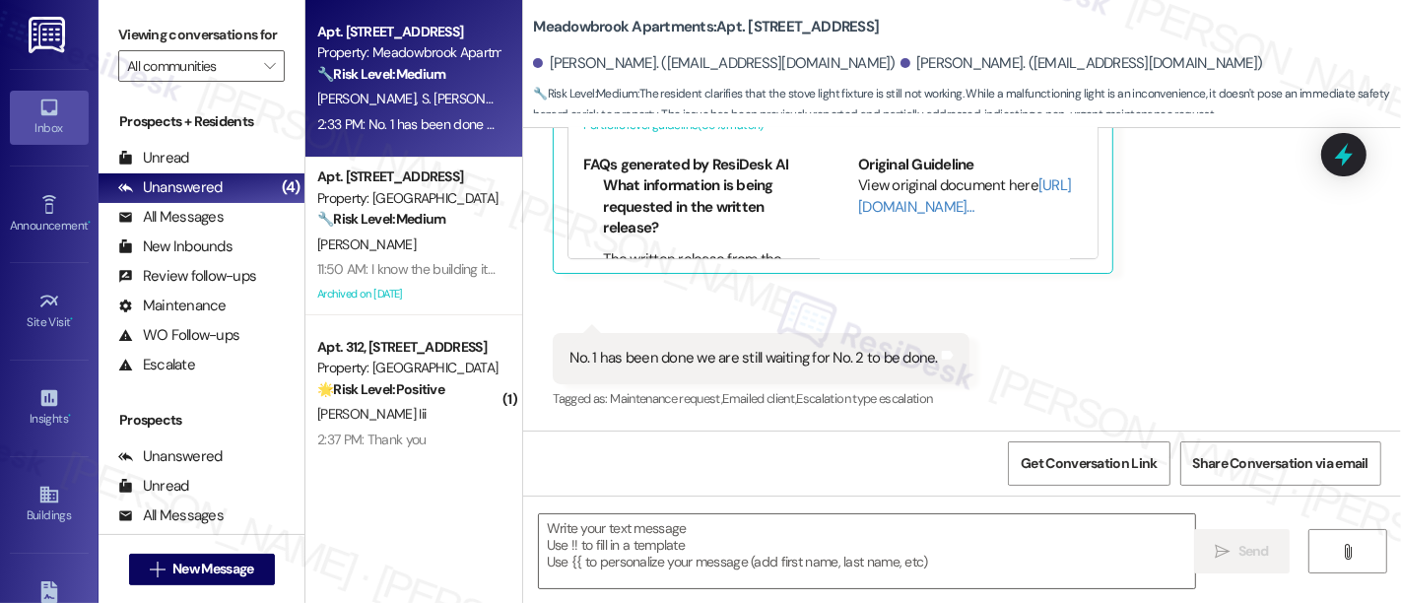
type textarea "Fetching suggested responses. Please feel free to read through the conversation…"
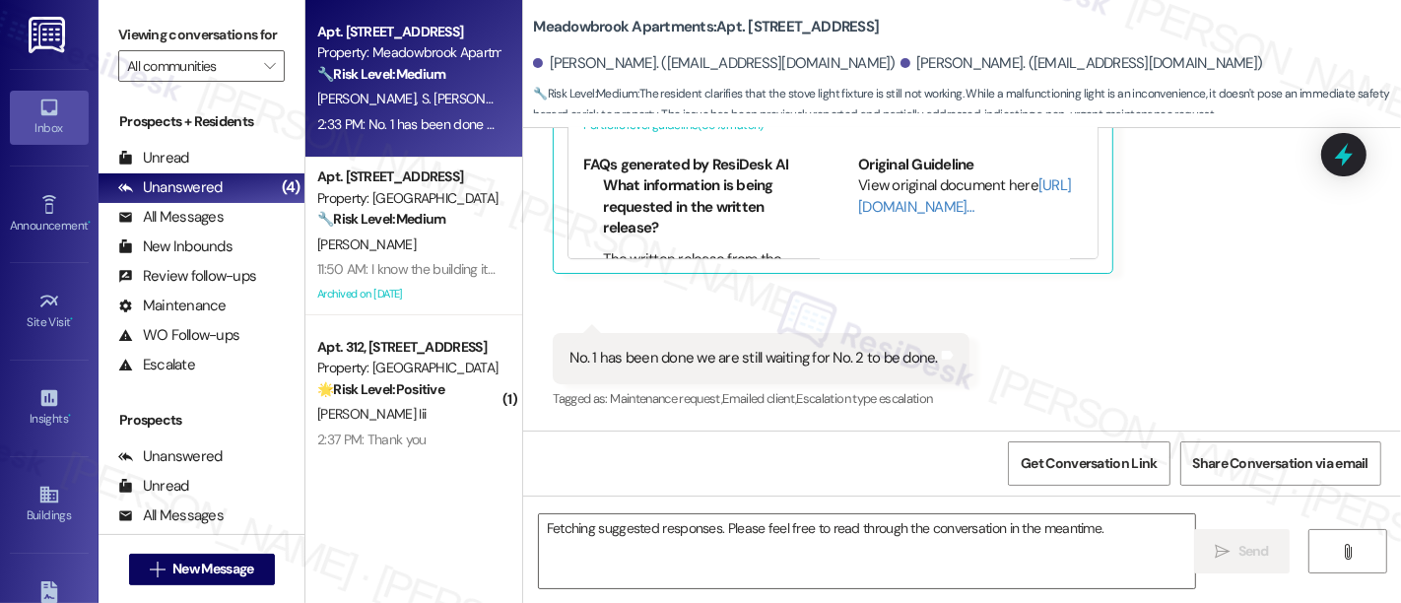
scroll to position [10919, 0]
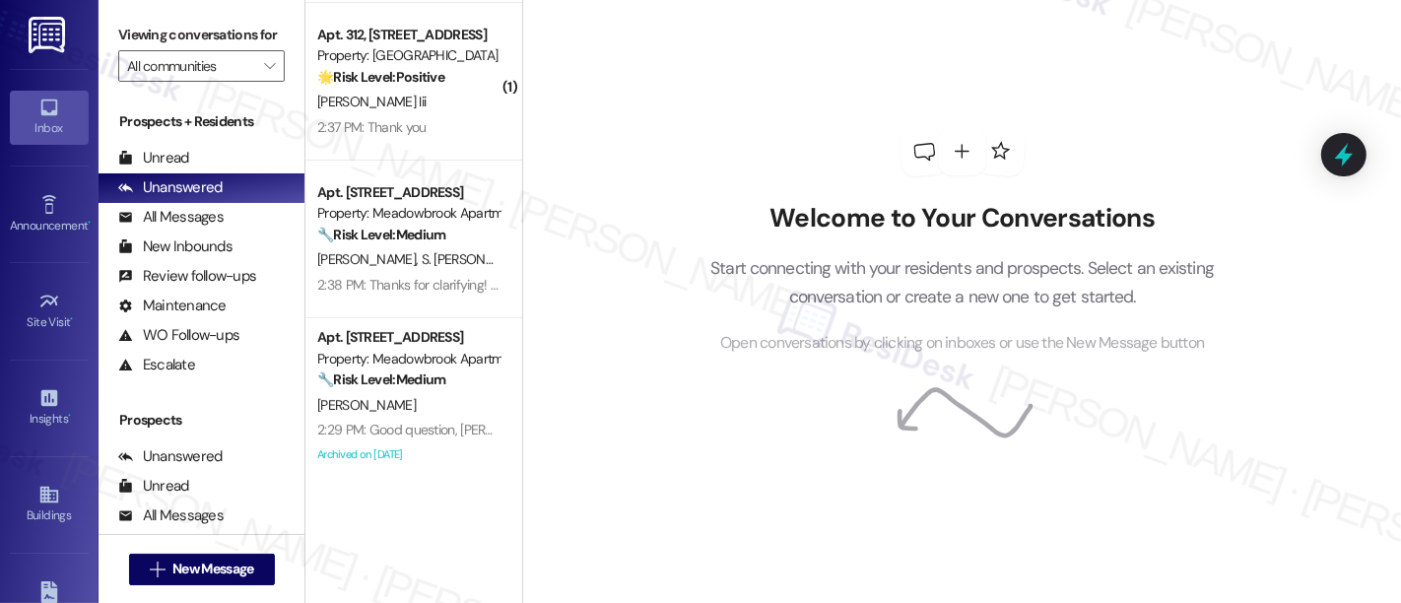
scroll to position [168, 0]
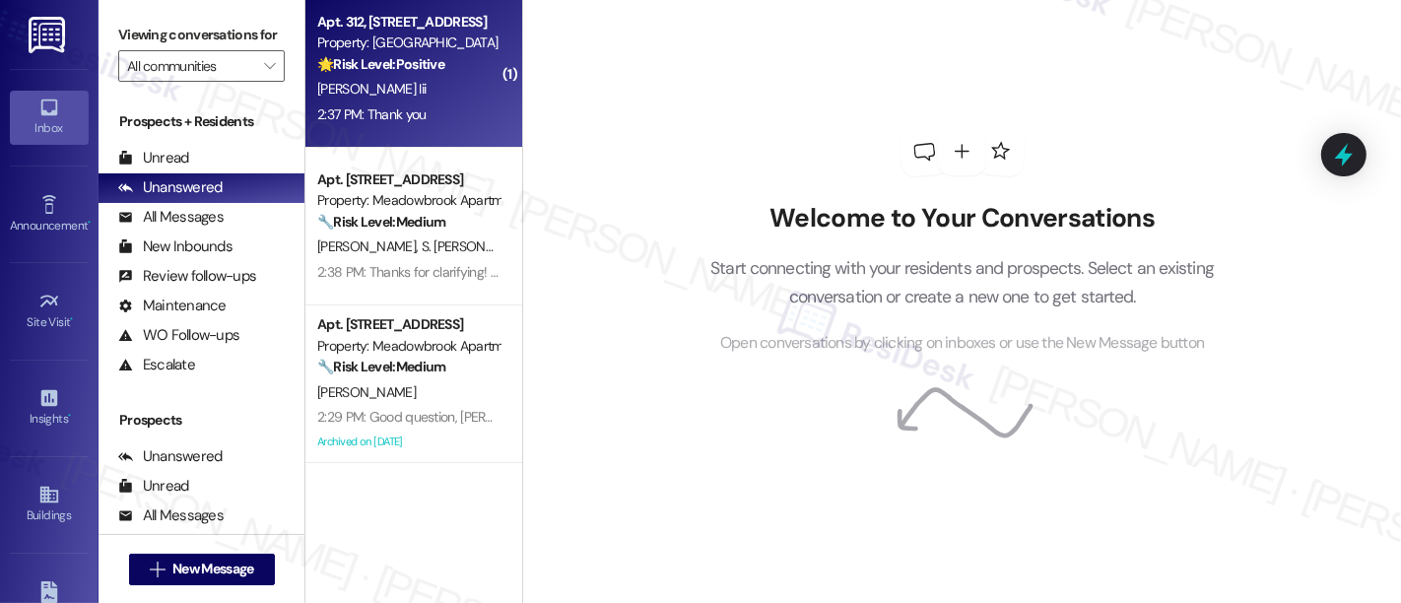
click at [370, 77] on div "[PERSON_NAME] Iii" at bounding box center [408, 89] width 186 height 25
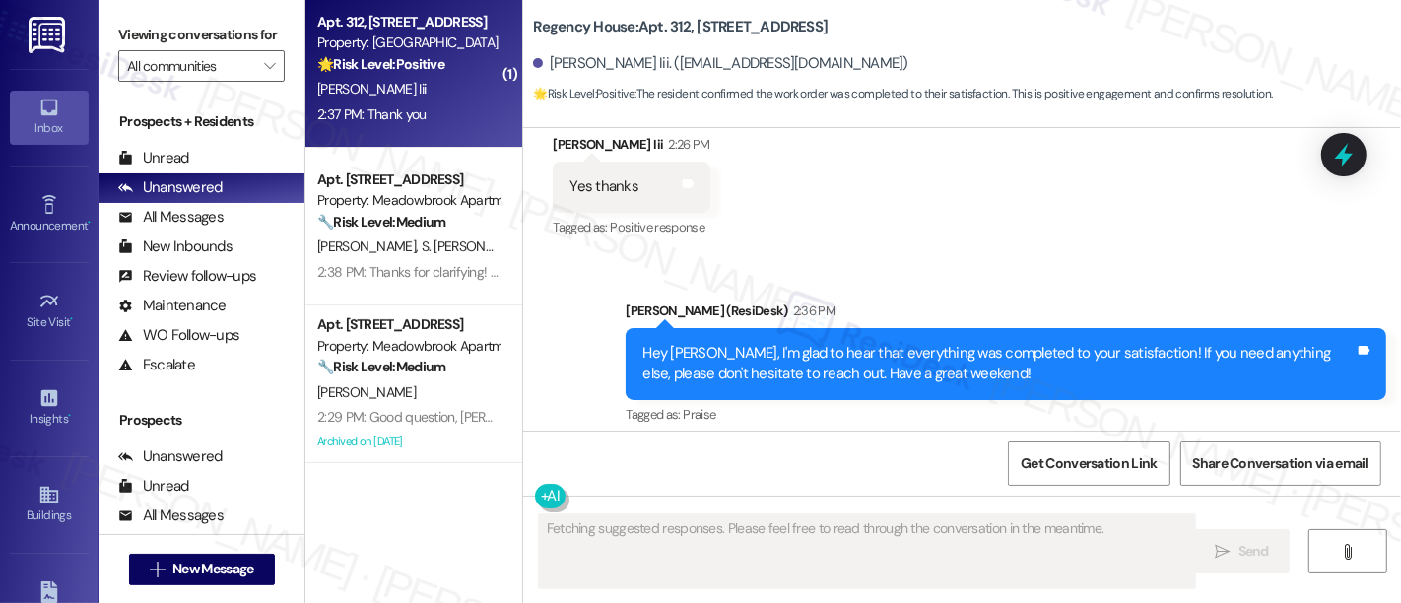
scroll to position [3135, 0]
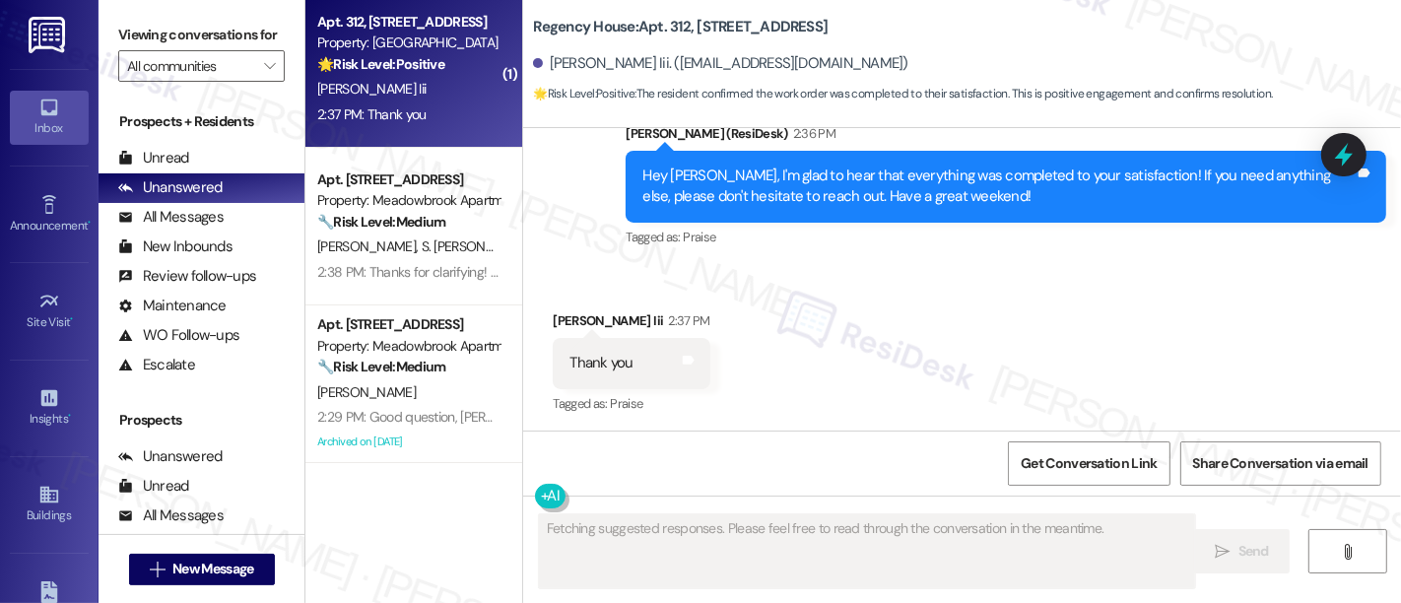
click at [1096, 330] on div "Received via SMS [PERSON_NAME] Iii 2:37 PM Thank you Tags and notes Tagged as: …" at bounding box center [962, 349] width 878 height 167
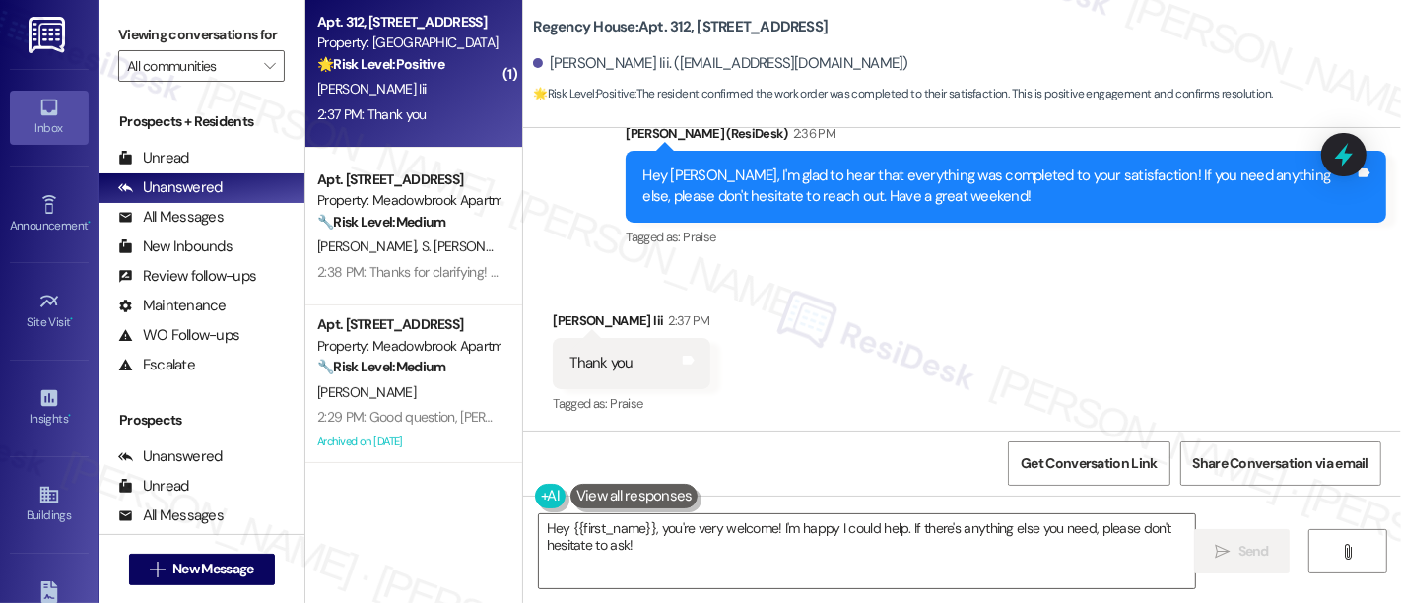
click at [1068, 350] on div "Received via SMS [PERSON_NAME] Iii 2:37 PM Thank you Tags and notes Tagged as: …" at bounding box center [962, 349] width 878 height 167
click at [985, 378] on div "Received via SMS [PERSON_NAME] Iii 2:37 PM Thank you Tags and notes Tagged as: …" at bounding box center [962, 349] width 878 height 167
click at [895, 350] on div "Received via SMS [PERSON_NAME] Iii 2:37 PM Thank you Tags and notes Tagged as: …" at bounding box center [962, 349] width 878 height 167
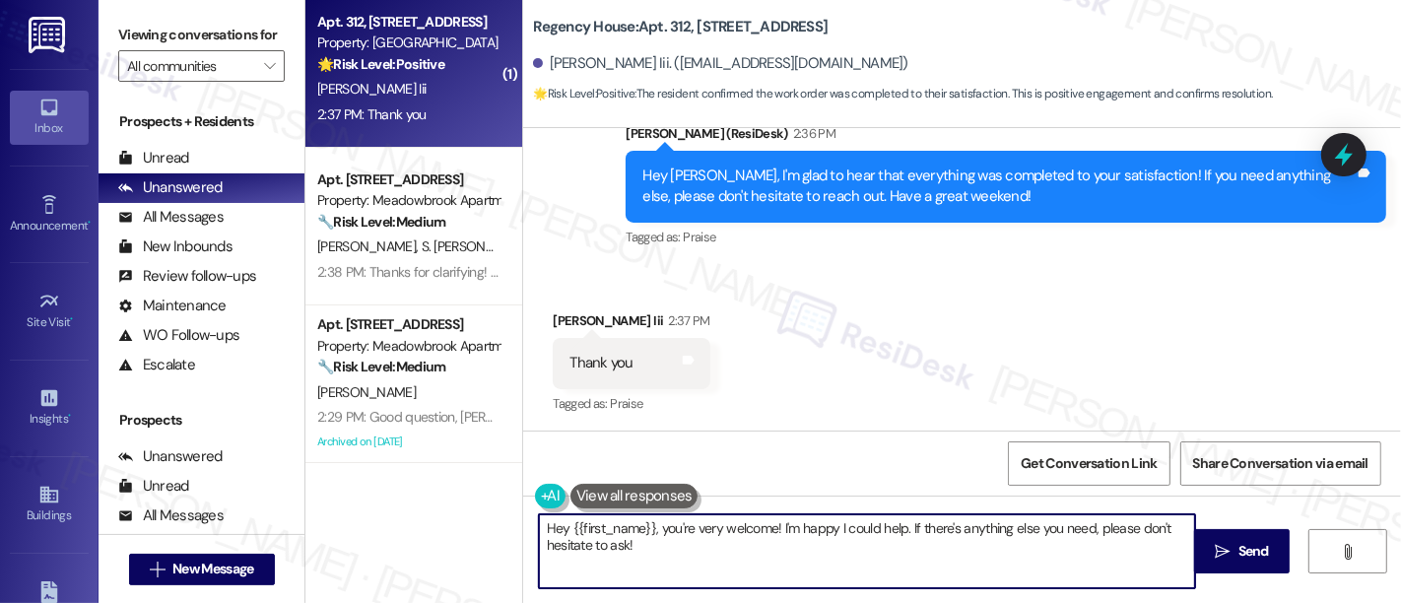
drag, startPoint x: 655, startPoint y: 525, endPoint x: 324, endPoint y: 476, distance: 334.7
click at [318, 495] on div "Apt. P21, [GEOGRAPHIC_DATA] B05 Property: Warrington Crossings 🔧 Risk Level: Me…" at bounding box center [853, 301] width 1096 height 603
drag, startPoint x: 656, startPoint y: 525, endPoint x: 1362, endPoint y: 522, distance: 705.5
click at [1362, 522] on div "You're very welcome! I'm happy I could help. If there's anything else you need,…" at bounding box center [962, 570] width 878 height 148
type textarea "You're very welcome!"
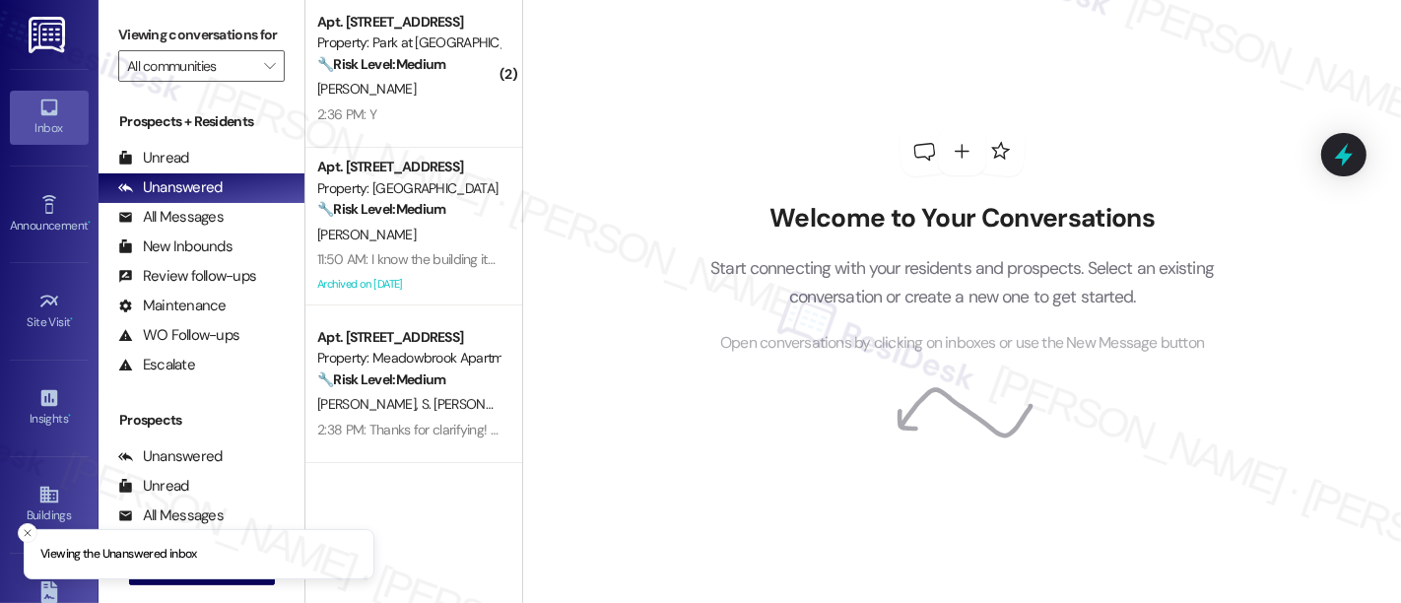
scroll to position [4, 0]
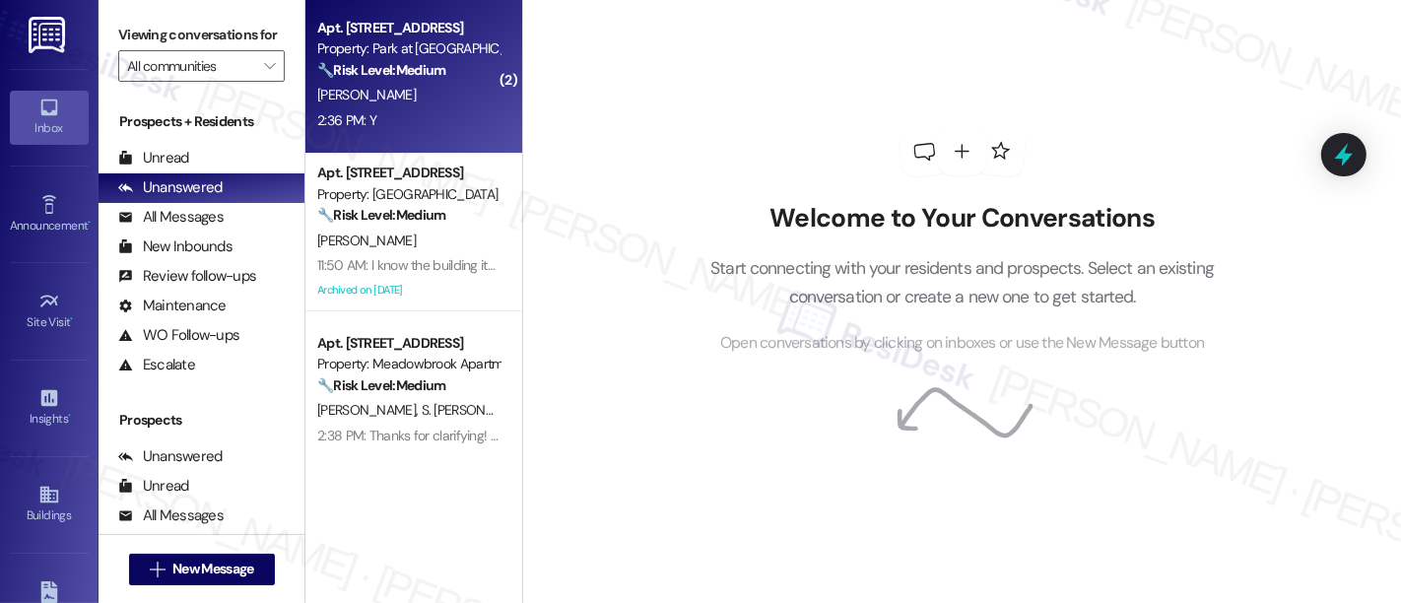
click at [436, 65] on strong "🔧 Risk Level: Medium" at bounding box center [381, 70] width 128 height 18
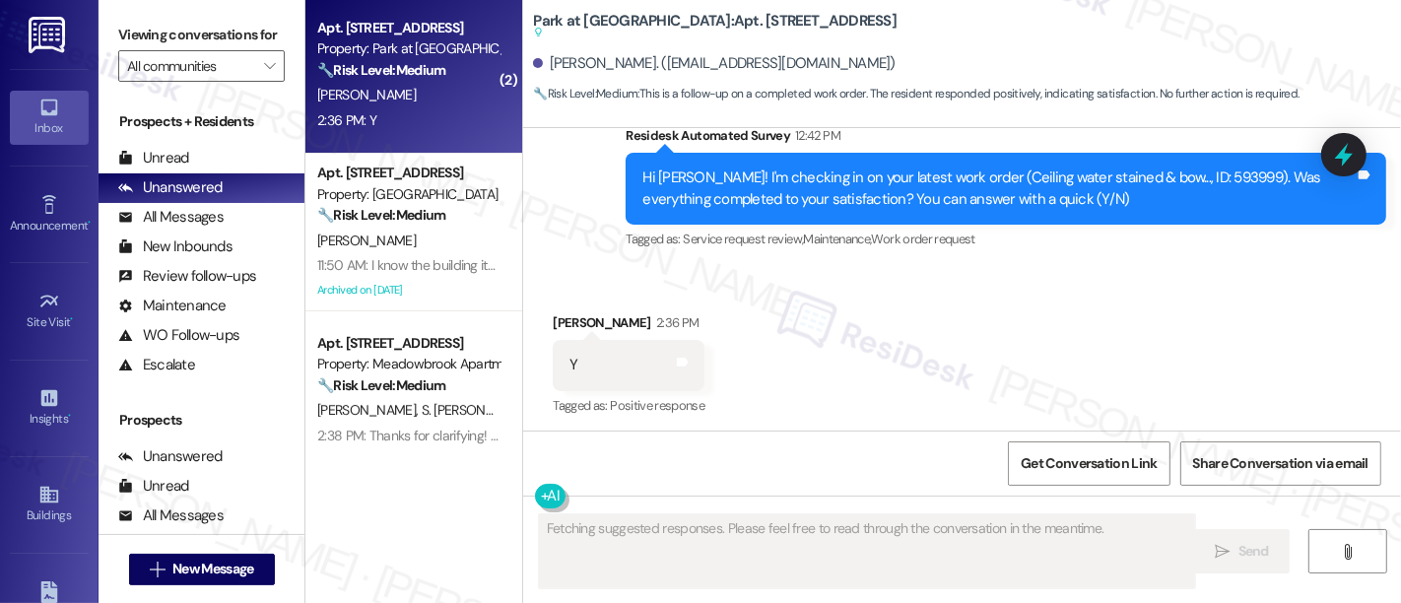
scroll to position [2442, 0]
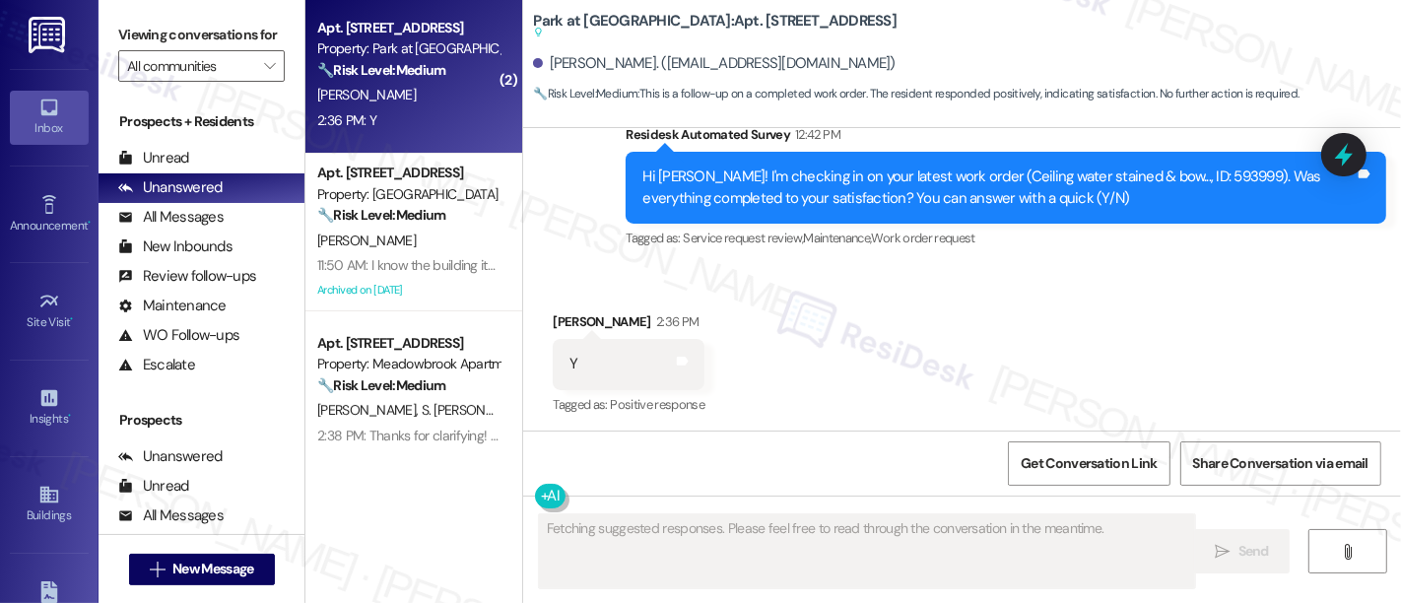
click at [1008, 333] on div "Received via SMS [PERSON_NAME] 2:36 PM Y Tags and notes Tagged as: Positive res…" at bounding box center [962, 350] width 878 height 167
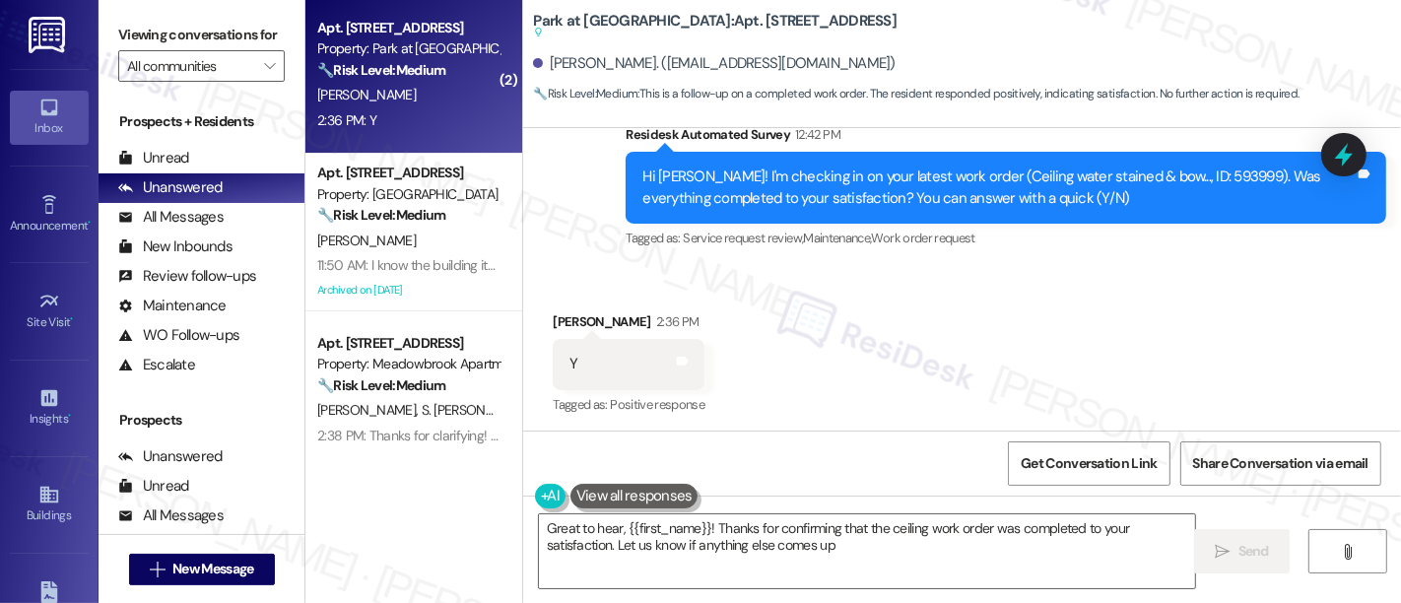
type textarea "Great to hear, {{first_name}}! Thanks for confirming that the ceiling work orde…"
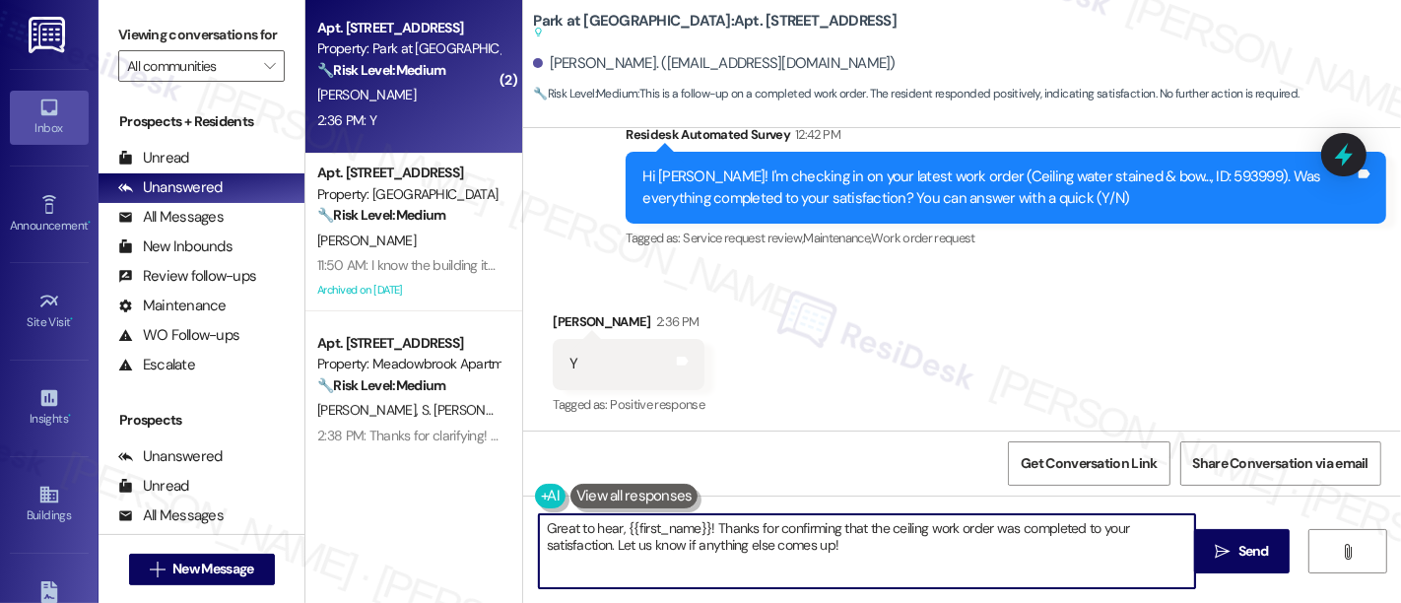
click at [926, 524] on textarea "Great to hear, {{first_name}}! Thanks for confirming that the ceiling work orde…" at bounding box center [867, 551] width 656 height 74
click at [919, 538] on textarea "Great to hear, {{first_name}}! Thanks for confirming that the ceiling work orde…" at bounding box center [867, 551] width 656 height 74
click at [1235, 537] on button " Send" at bounding box center [1242, 551] width 96 height 44
